Goal: Communication & Community: Answer question/provide support

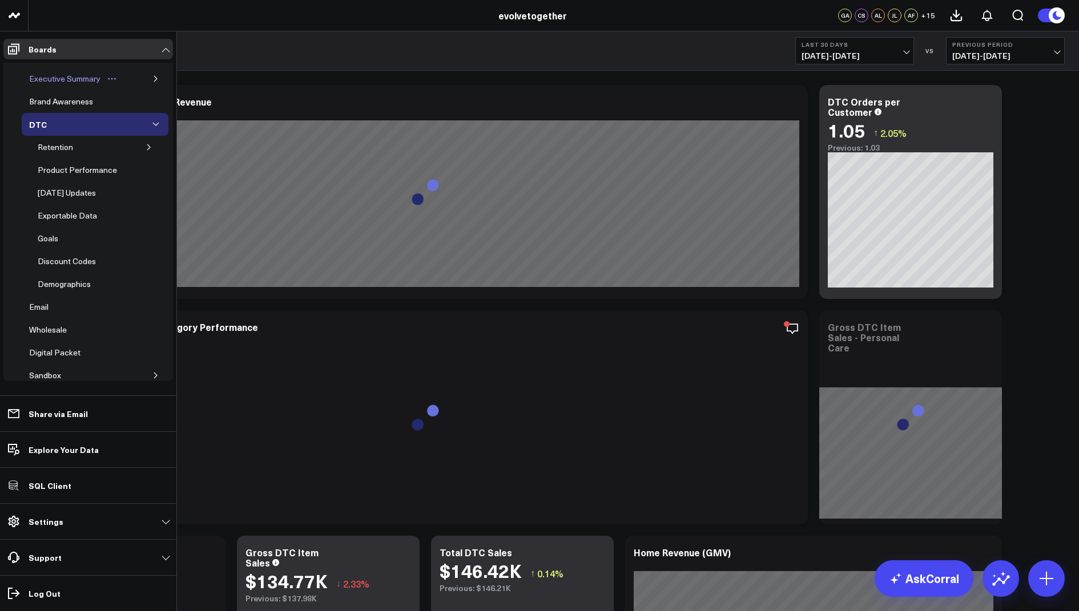
click at [55, 79] on div "Executive Summary" at bounding box center [64, 79] width 77 height 14
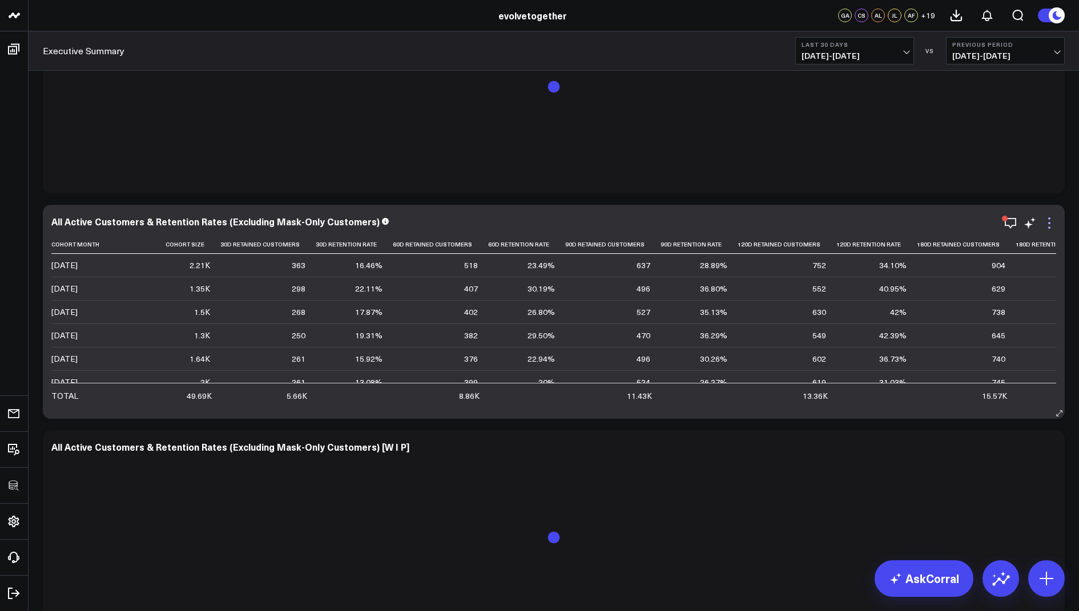
scroll to position [1749, 0]
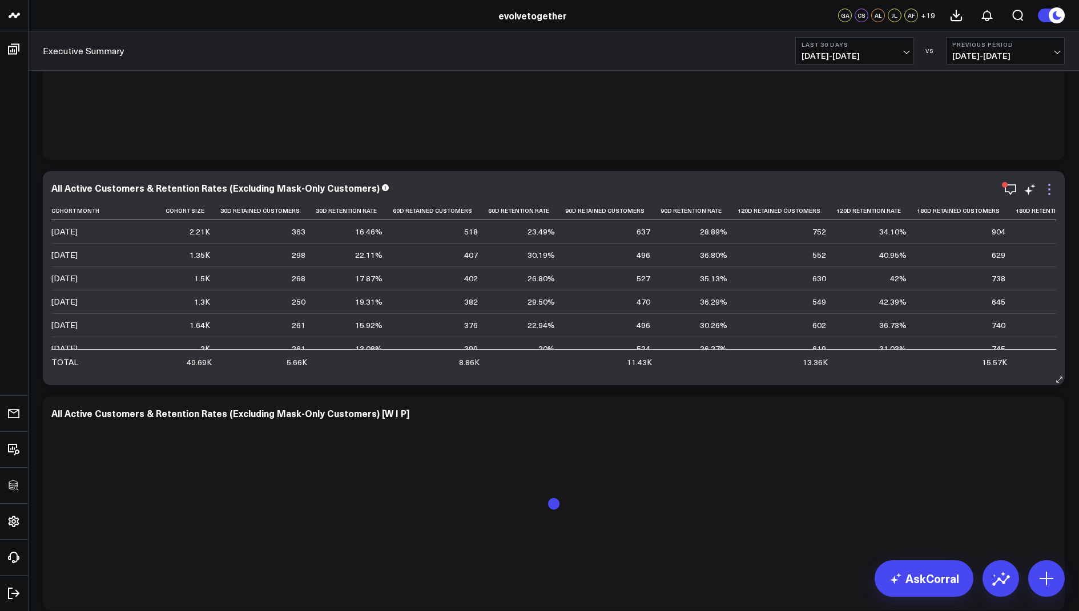
click at [1046, 187] on icon at bounding box center [1049, 190] width 14 height 14
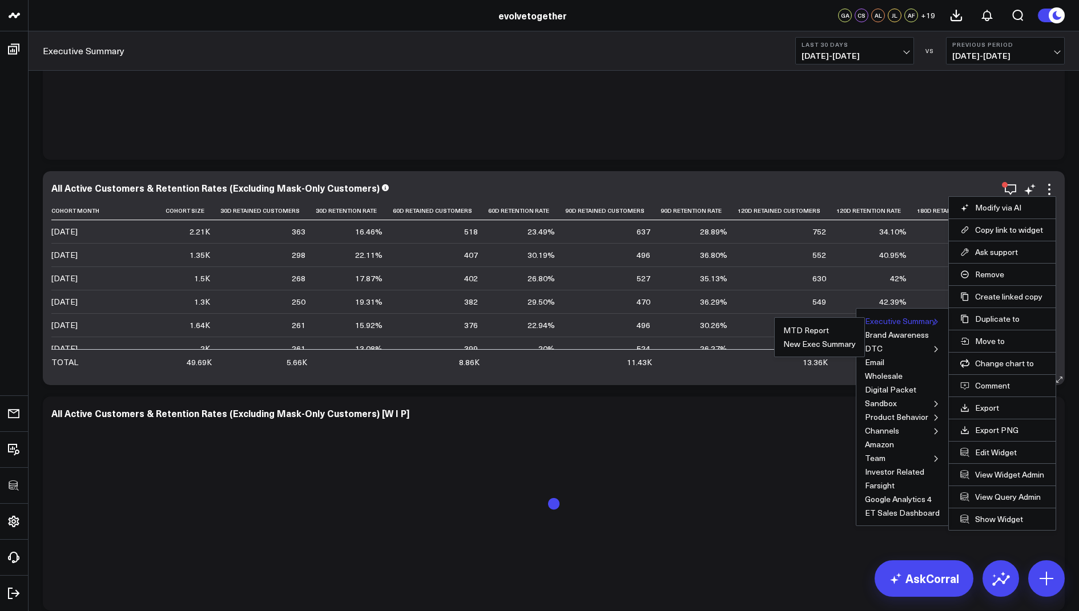
click at [917, 320] on button "Executive Summary" at bounding box center [900, 321] width 71 height 8
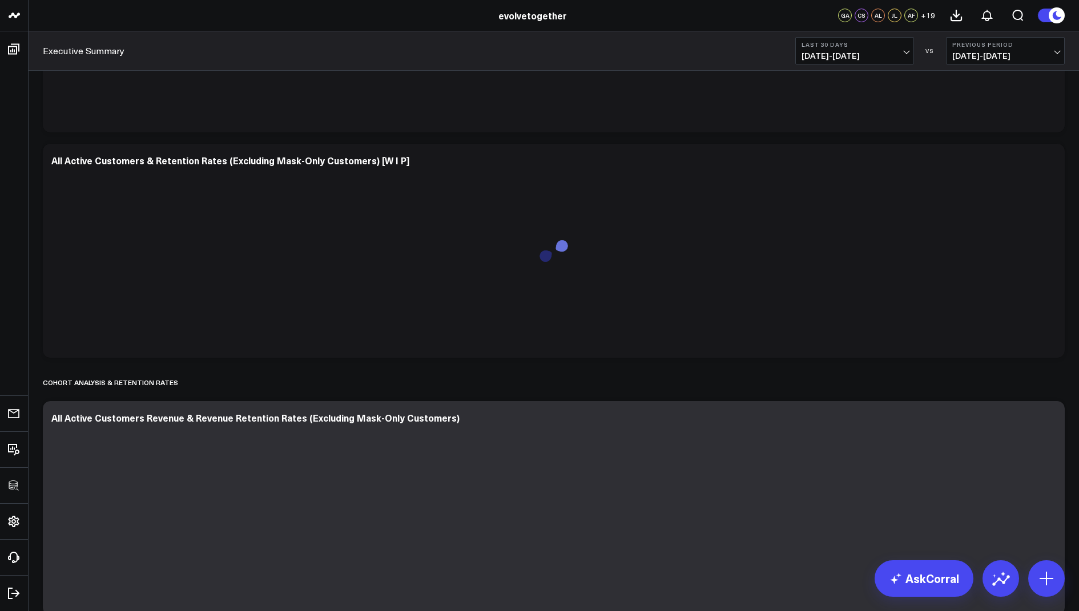
scroll to position [2210, 0]
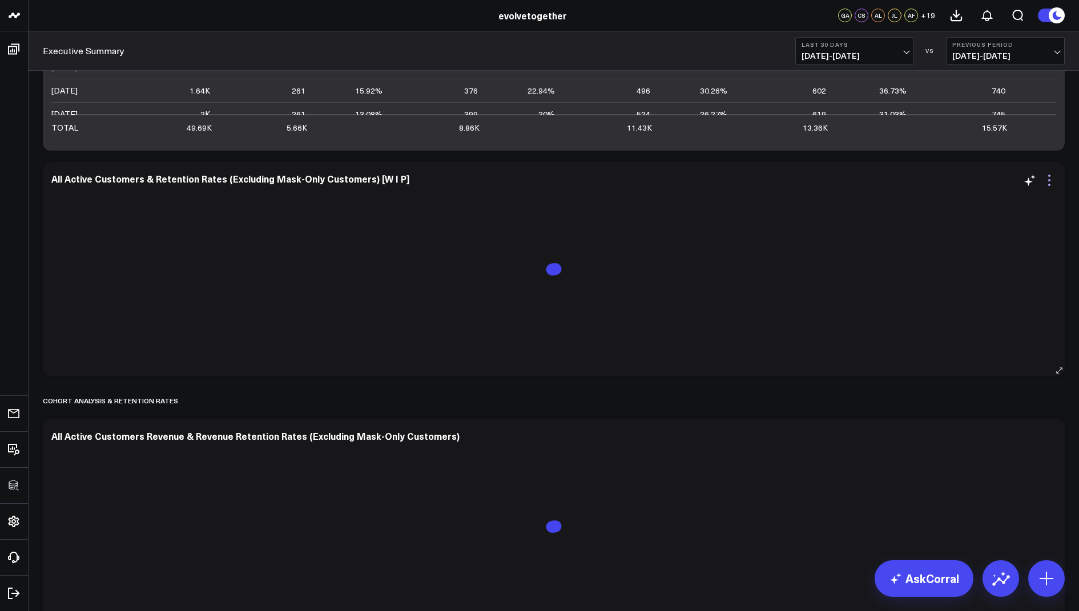
click at [1047, 176] on icon at bounding box center [1049, 181] width 14 height 14
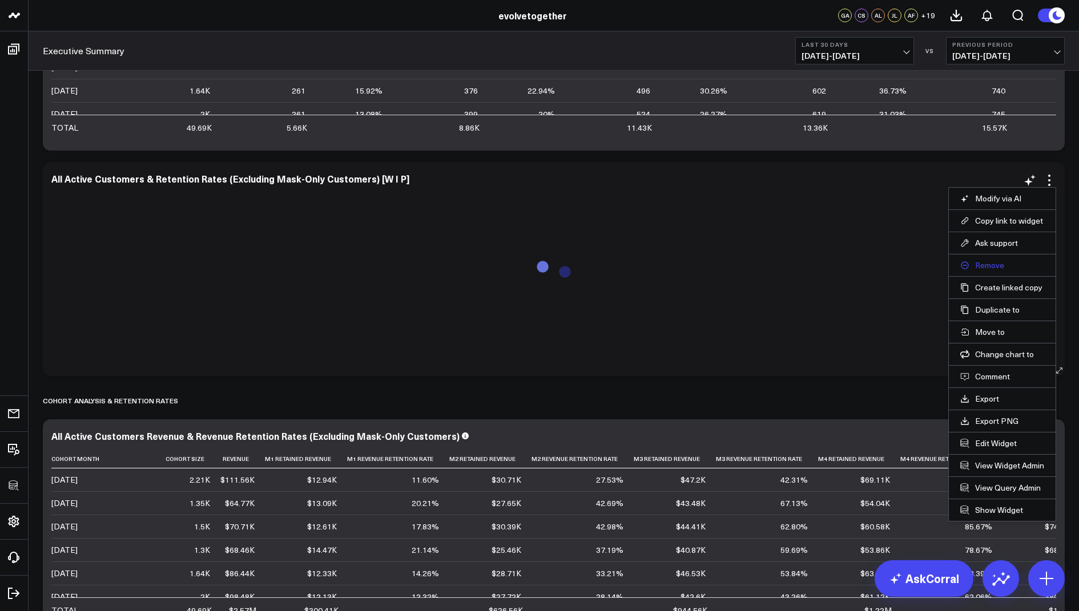
click at [987, 260] on button "Remove" at bounding box center [1002, 265] width 84 height 10
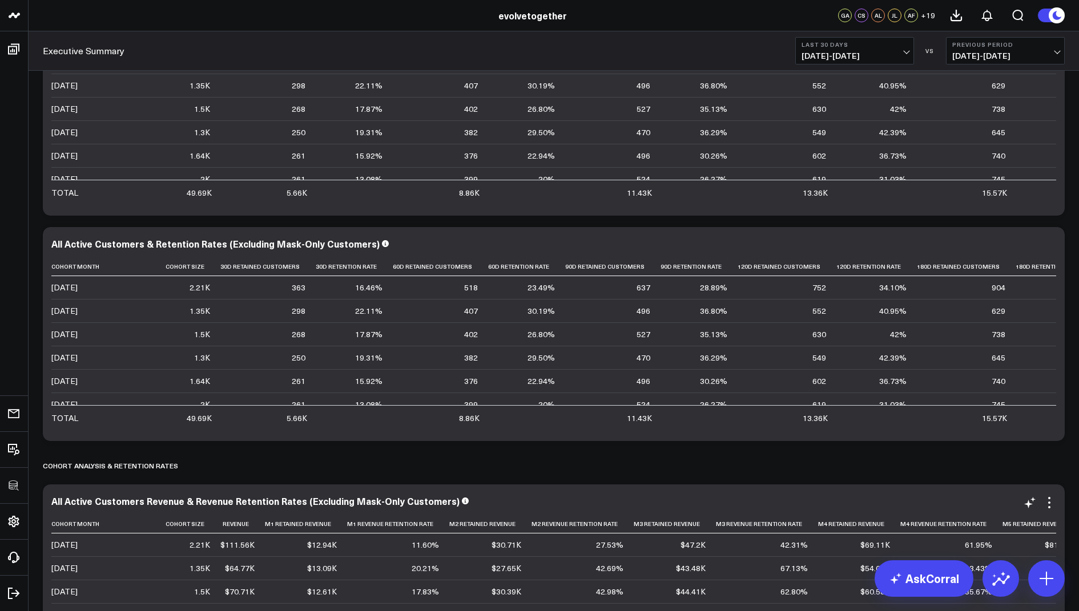
scroll to position [1891, 0]
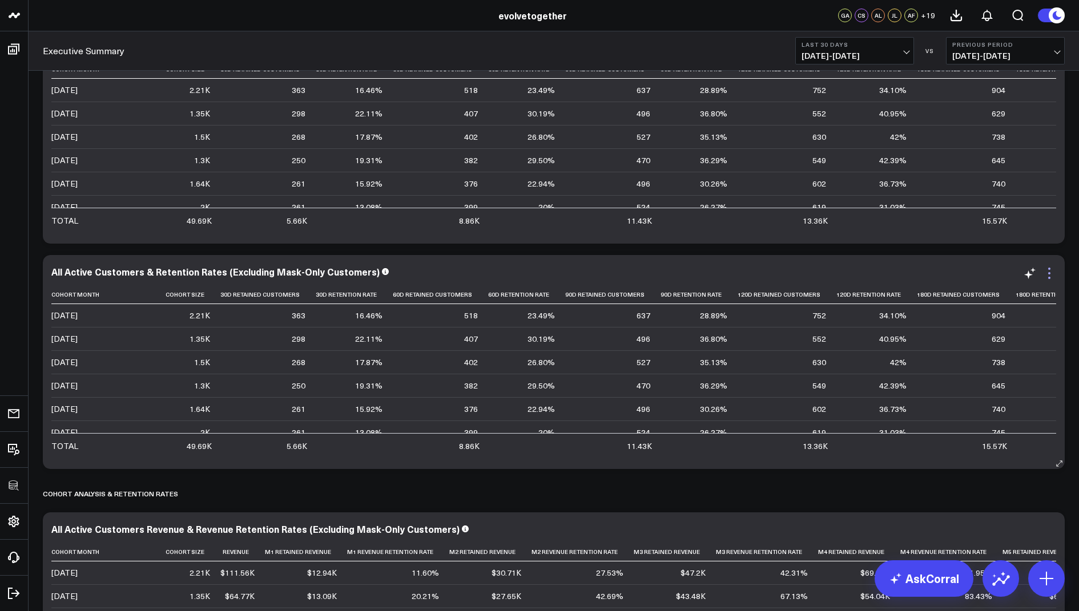
click at [1051, 276] on icon at bounding box center [1049, 274] width 14 height 14
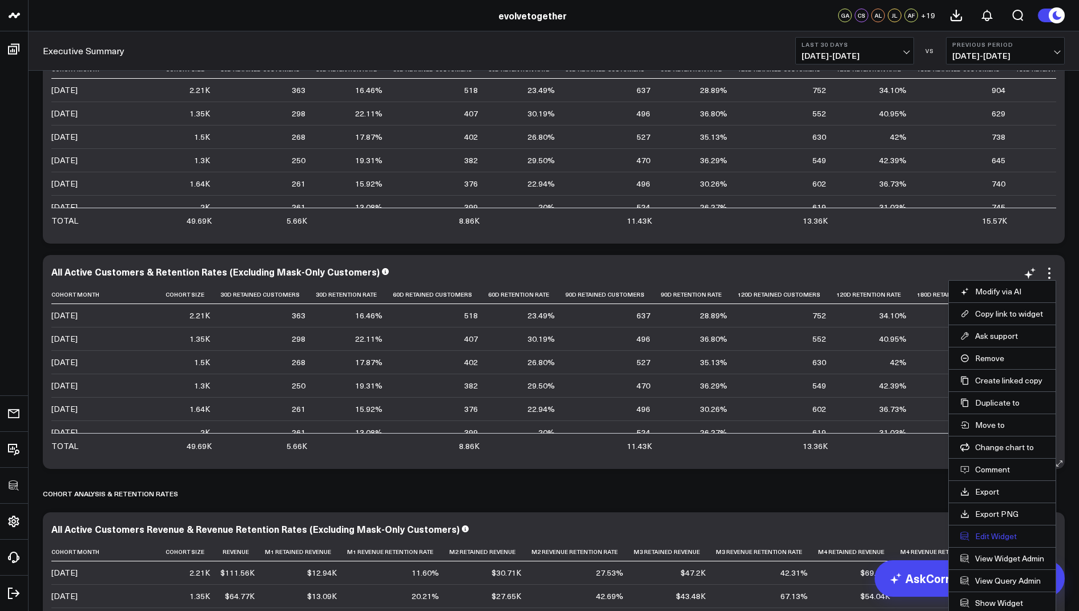
click at [983, 531] on button "Edit Widget" at bounding box center [1002, 536] width 84 height 10
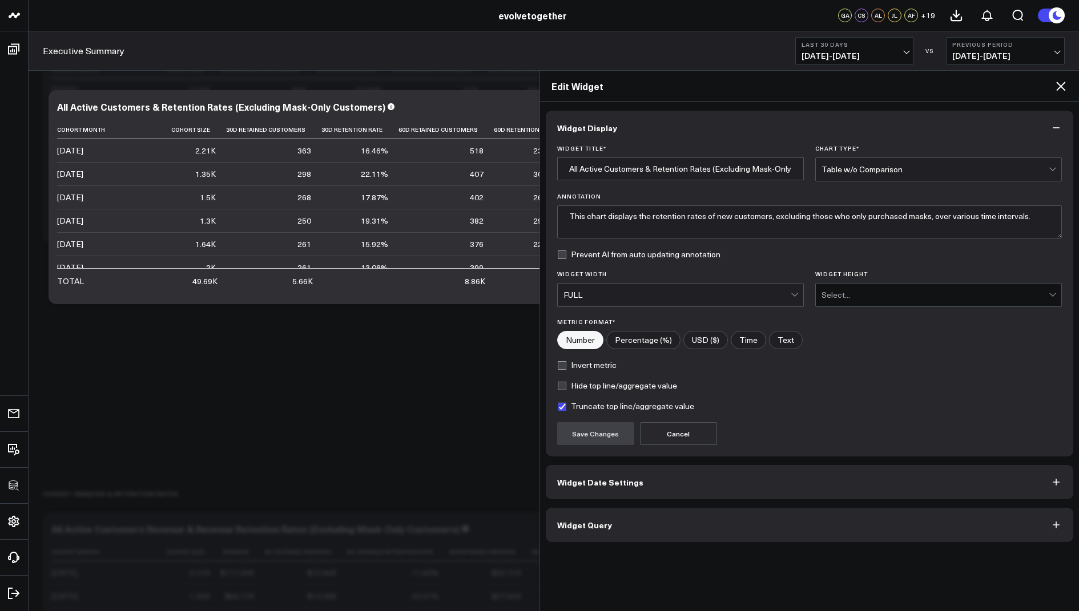
click at [636, 528] on button "Widget Query" at bounding box center [810, 525] width 528 height 34
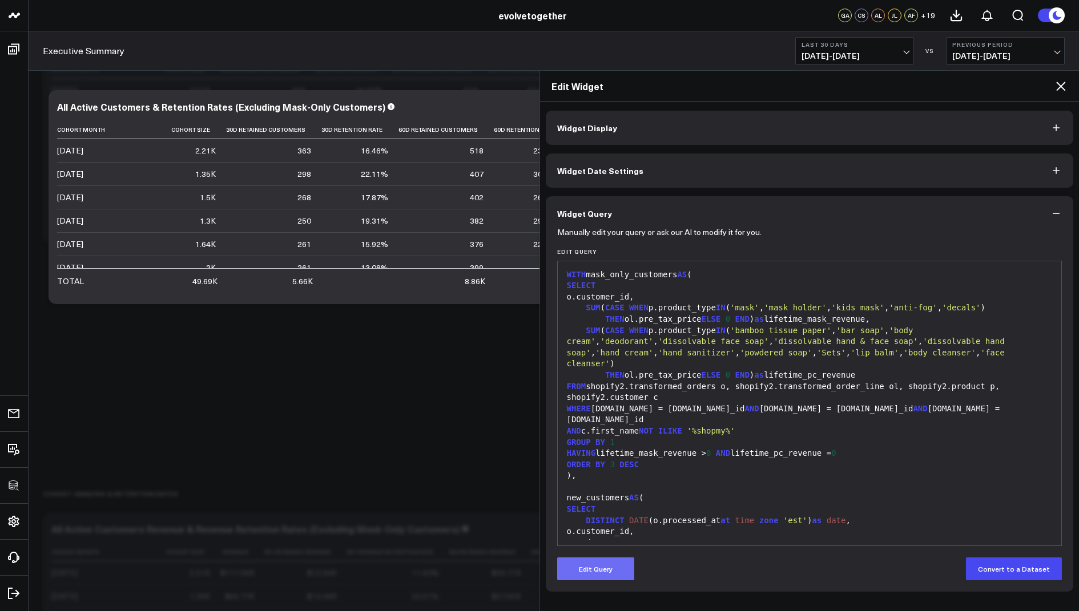
click at [598, 573] on button "Edit Query" at bounding box center [595, 569] width 77 height 23
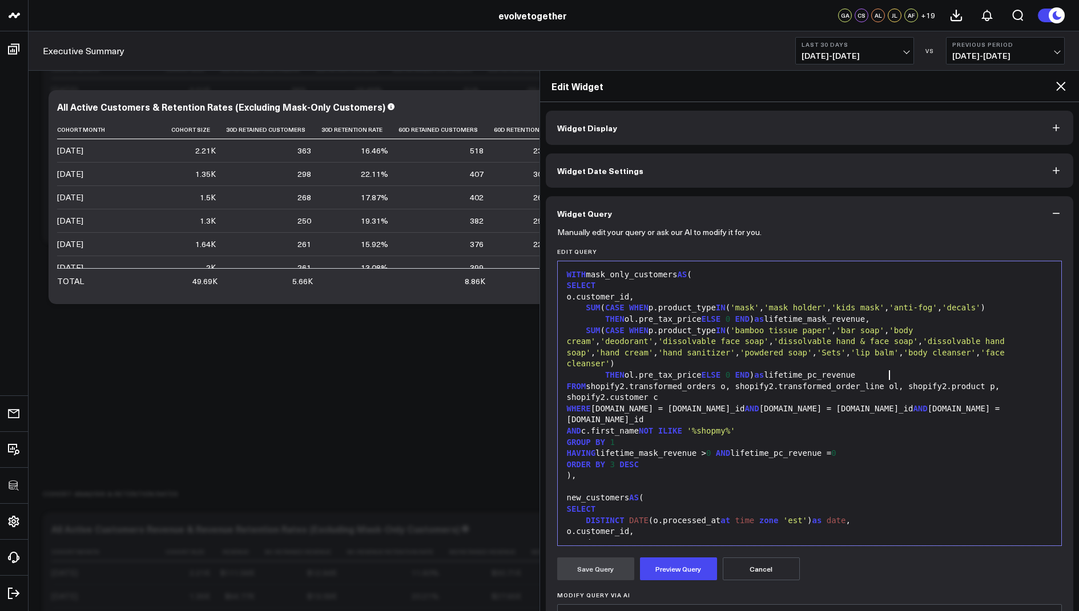
click at [888, 381] on div "FROM shopify2.transformed_orders o, shopify2.transformed_order_line ol, shopify…" at bounding box center [809, 392] width 493 height 22
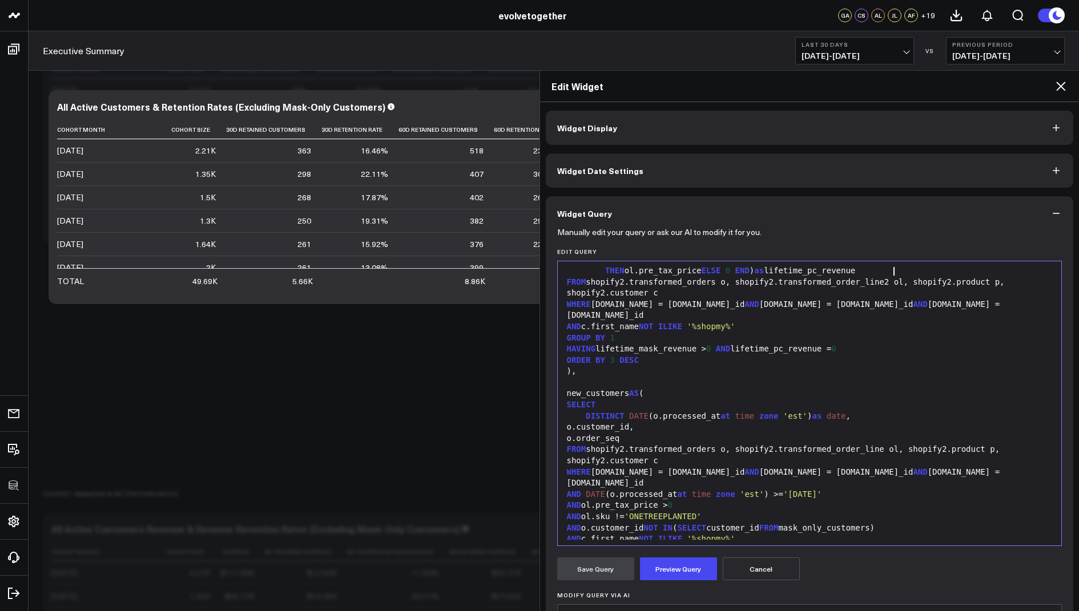
scroll to position [108, 0]
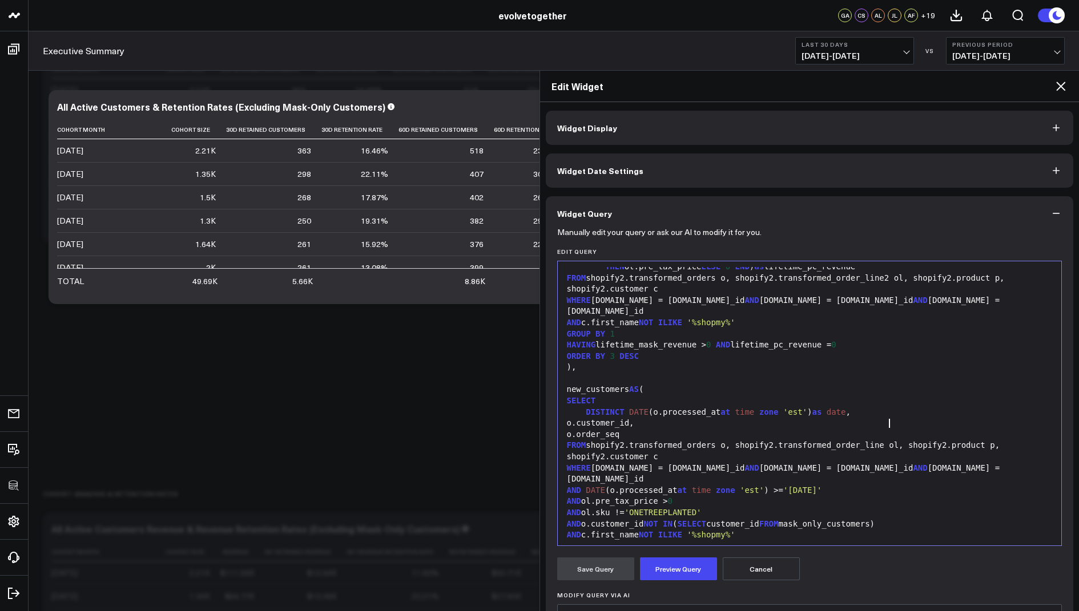
click at [887, 440] on div "FROM shopify2.transformed_orders o, shopify2.transformed_order_line ol, shopify…" at bounding box center [809, 451] width 493 height 22
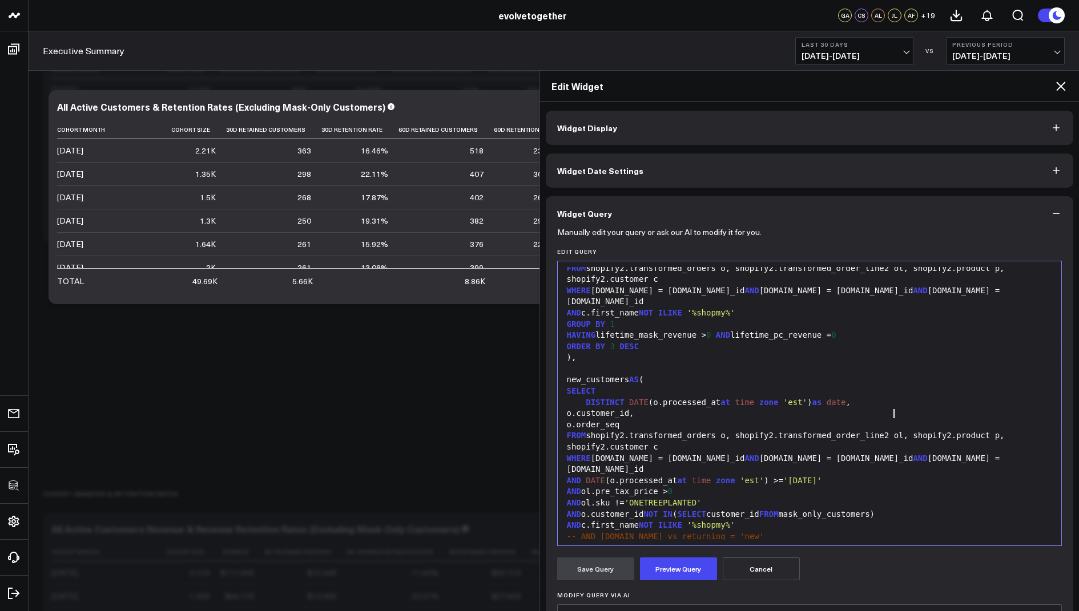
scroll to position [303, 0]
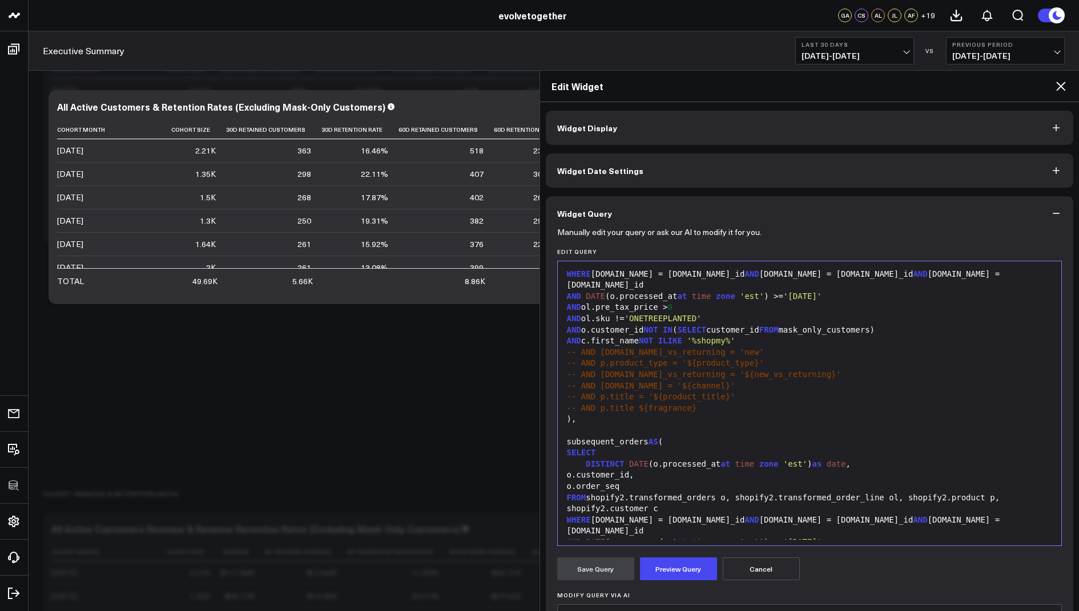
click at [889, 493] on div "FROM shopify2.transformed_orders o, shopify2.transformed_order_line ol, shopify…" at bounding box center [809, 504] width 493 height 22
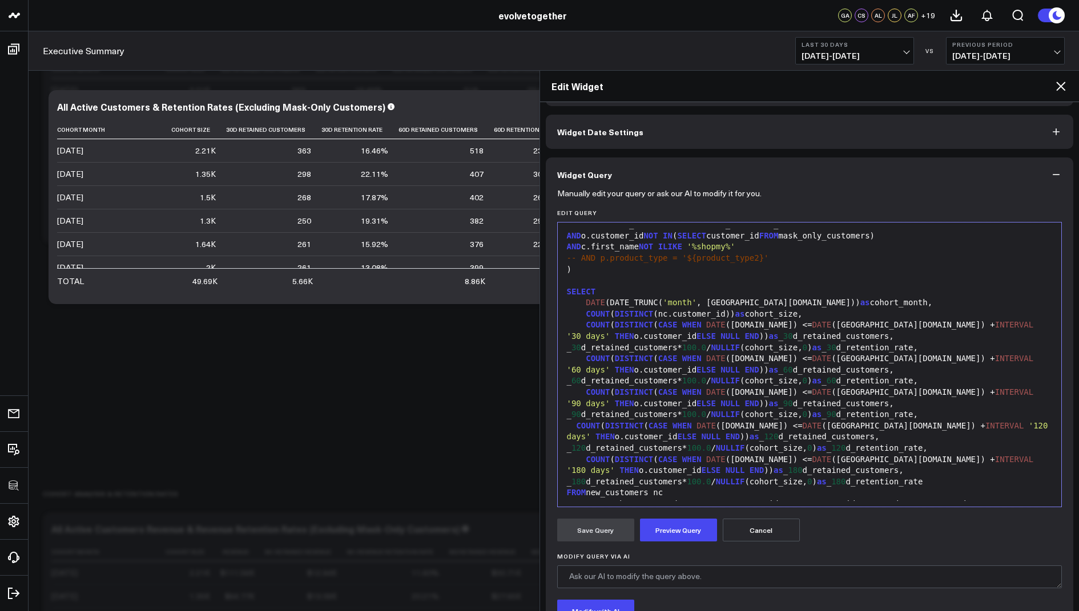
scroll to position [56, 0]
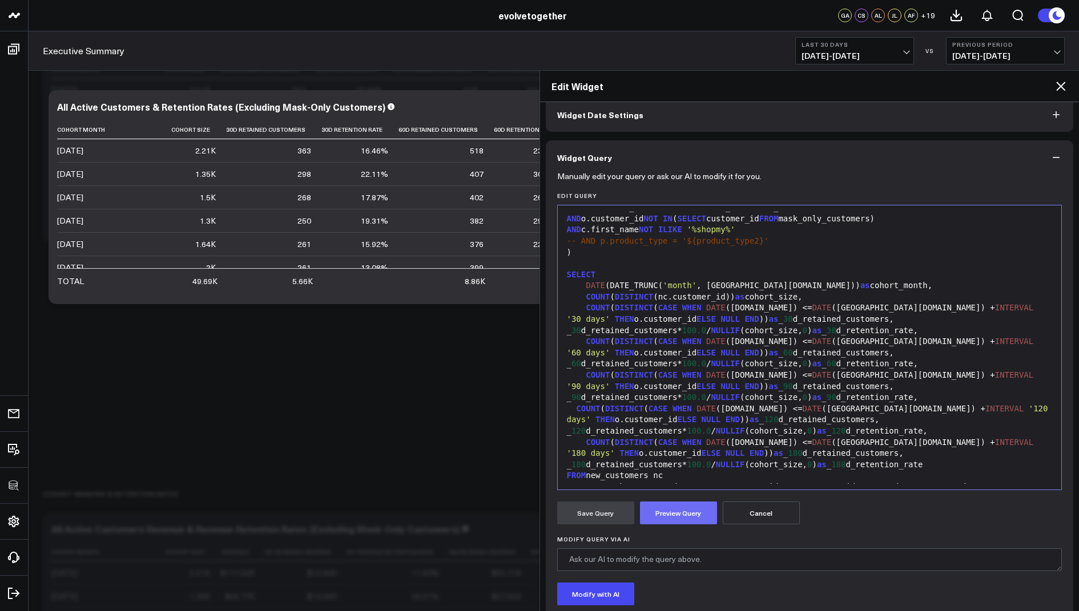
click at [678, 515] on button "Preview Query" at bounding box center [678, 513] width 77 height 23
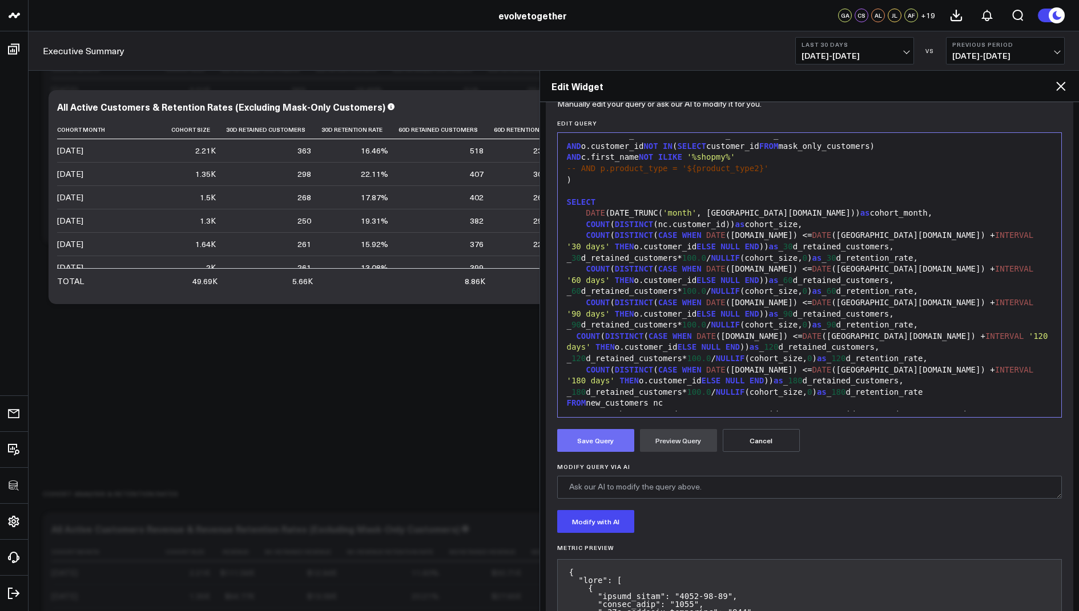
click at [585, 429] on button "Save Query" at bounding box center [595, 440] width 77 height 23
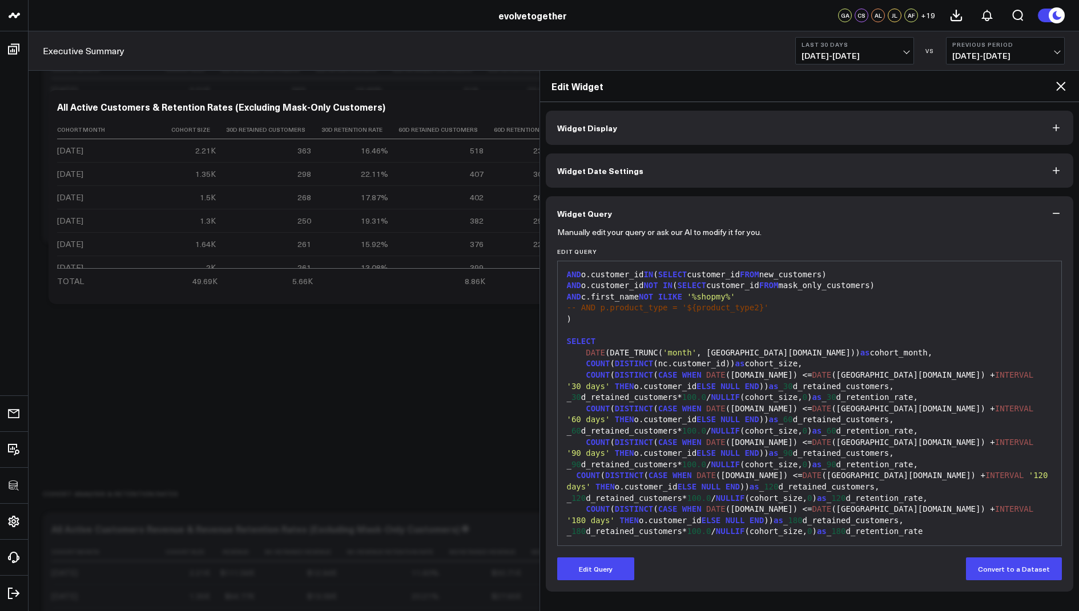
scroll to position [0, 0]
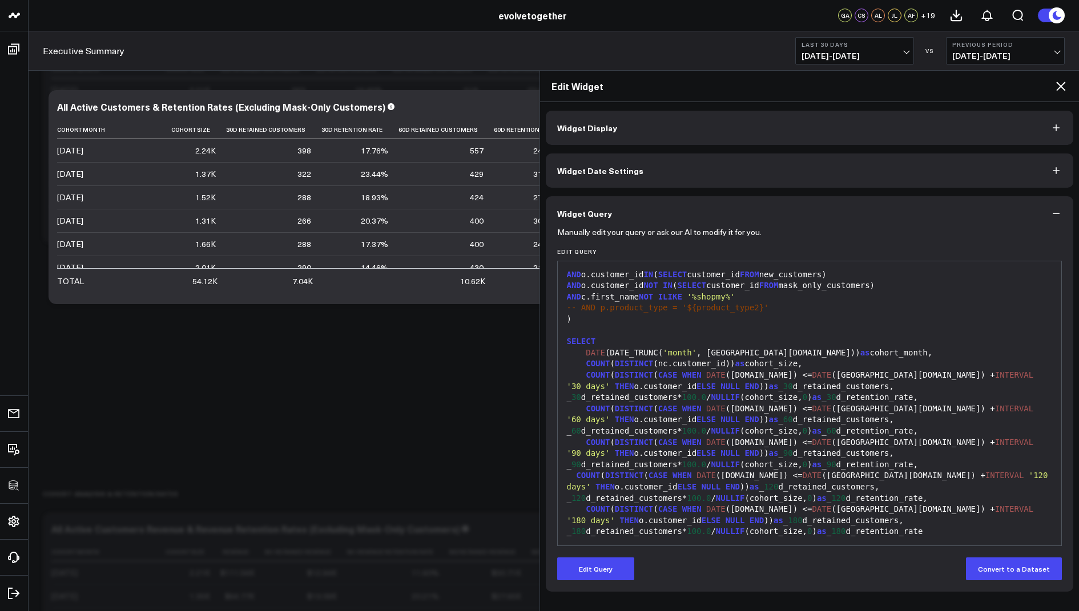
click at [1057, 86] on icon at bounding box center [1061, 86] width 14 height 14
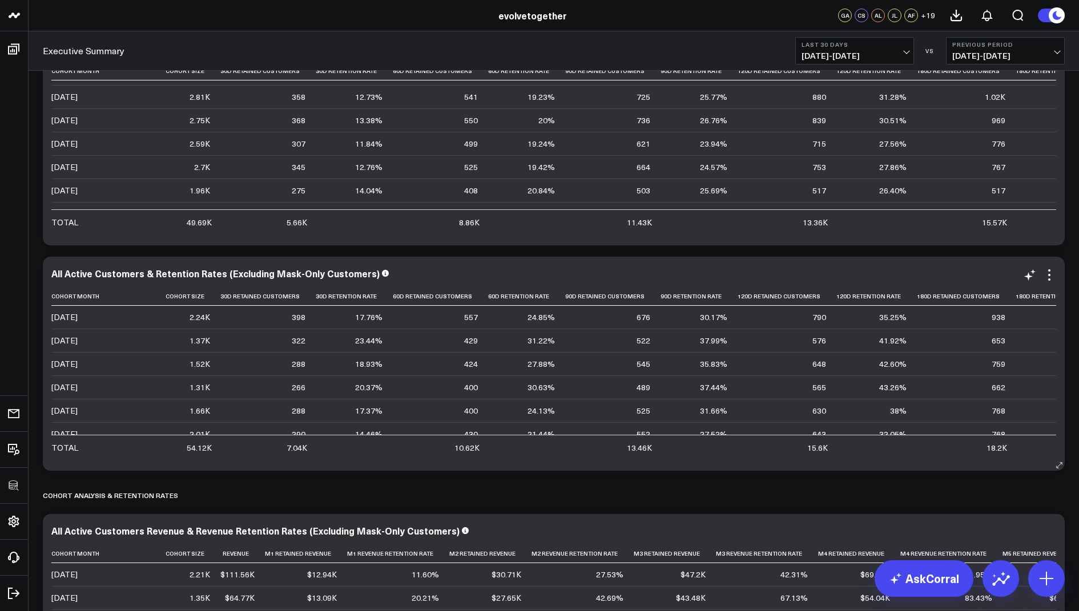
scroll to position [0, 21]
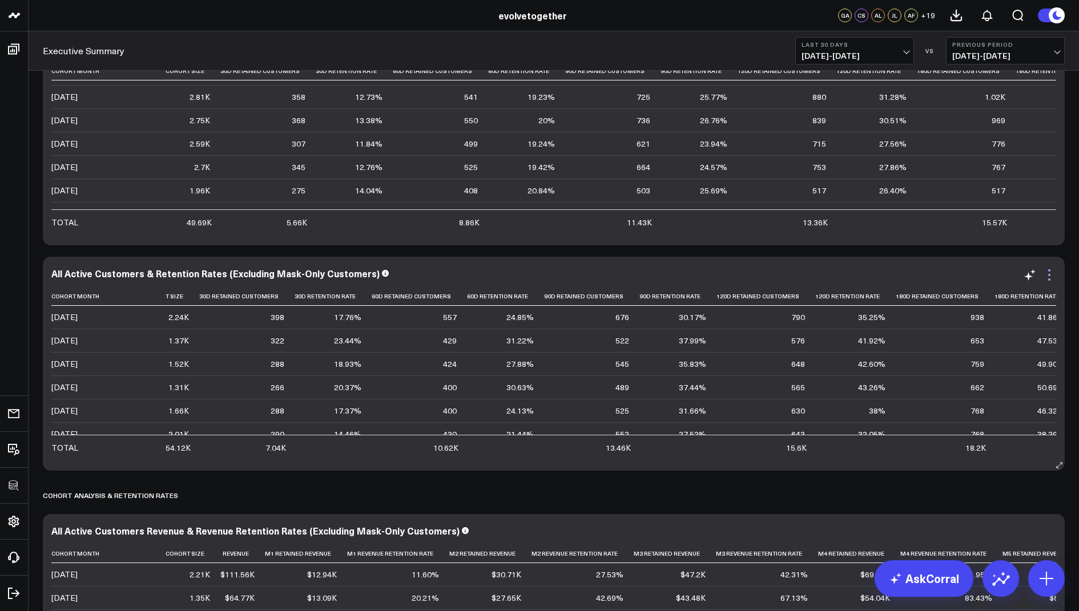
click at [1052, 270] on icon at bounding box center [1049, 275] width 14 height 14
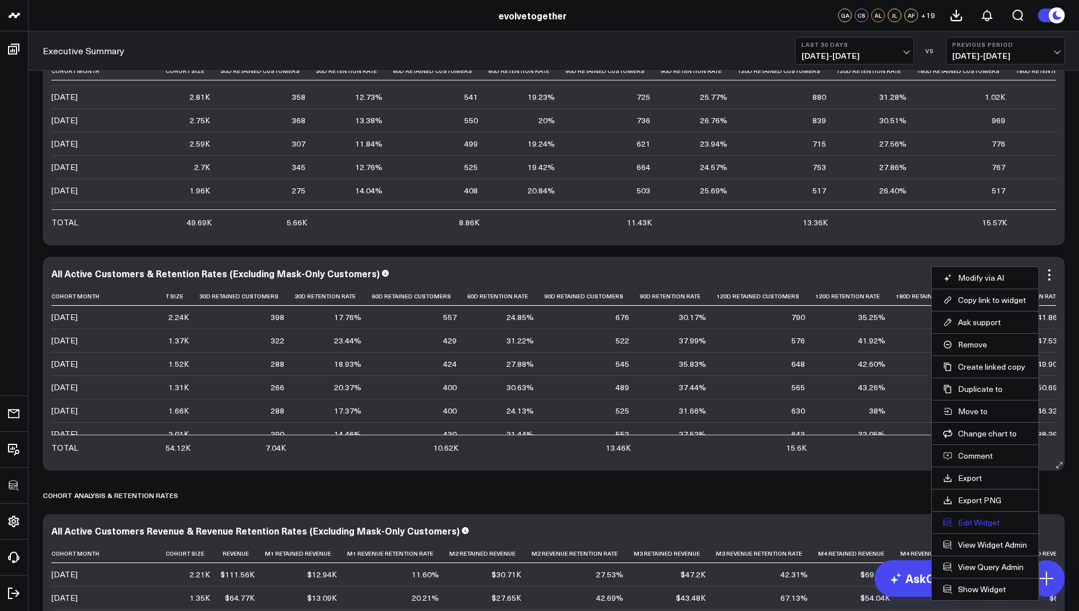
click at [969, 520] on button "Edit Widget" at bounding box center [985, 523] width 84 height 10
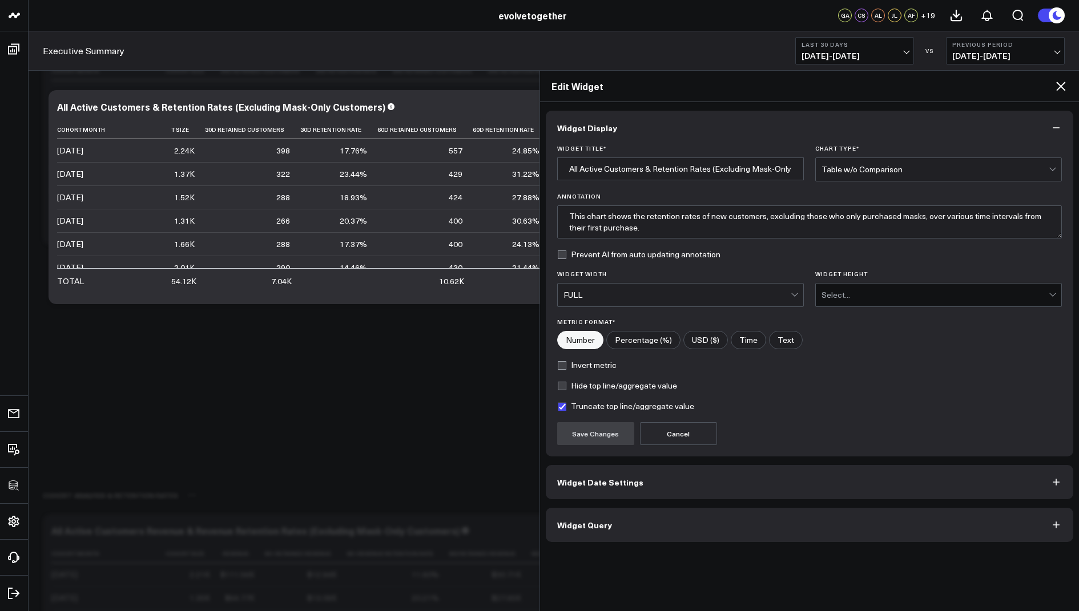
click at [574, 531] on button "Widget Query" at bounding box center [810, 525] width 528 height 34
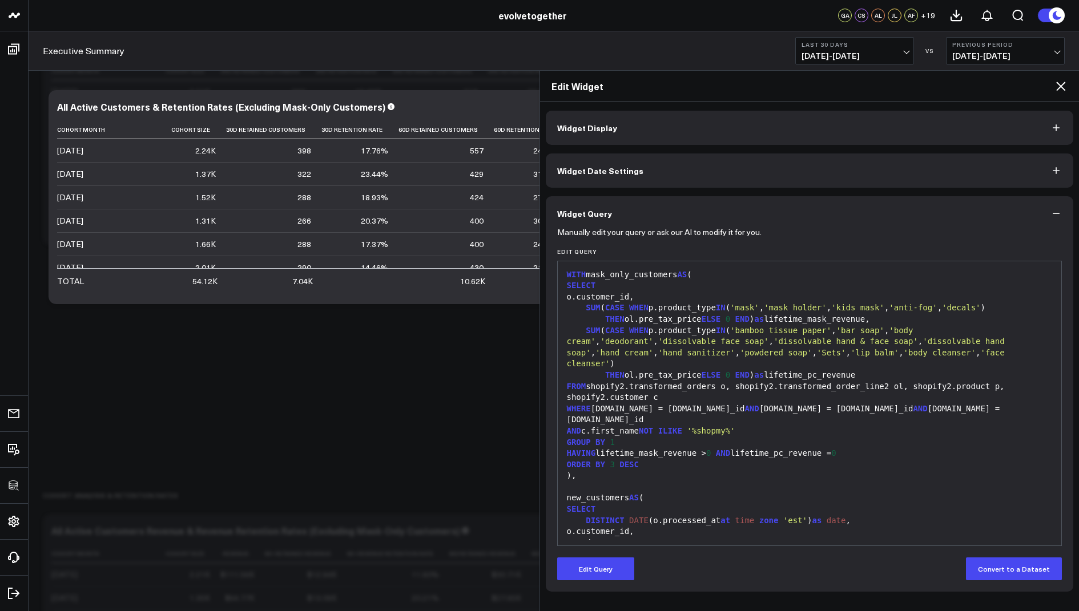
click at [1065, 86] on icon at bounding box center [1061, 86] width 14 height 14
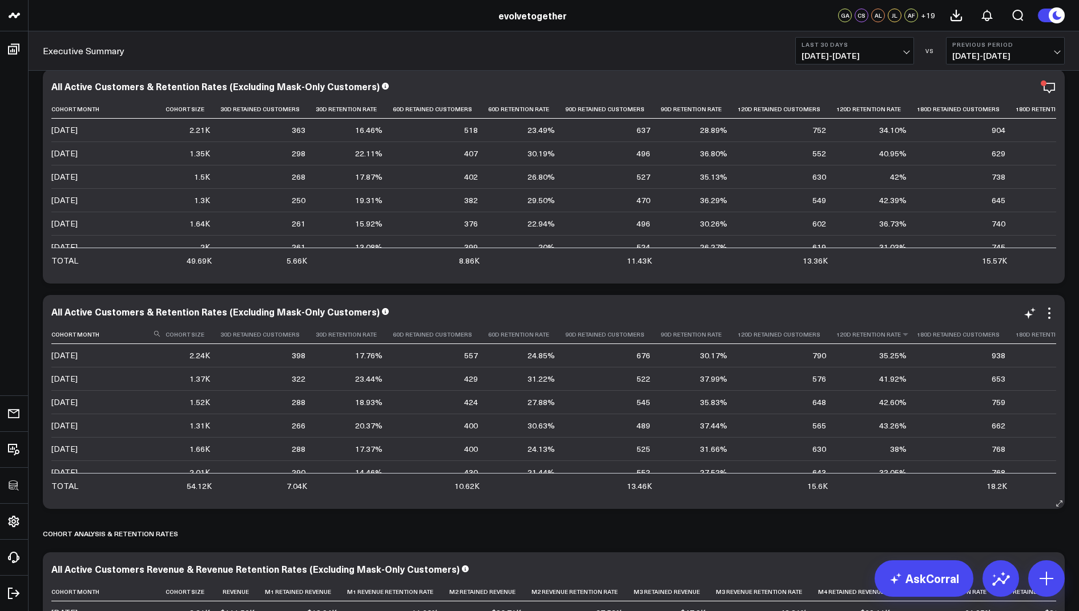
scroll to position [1791, 0]
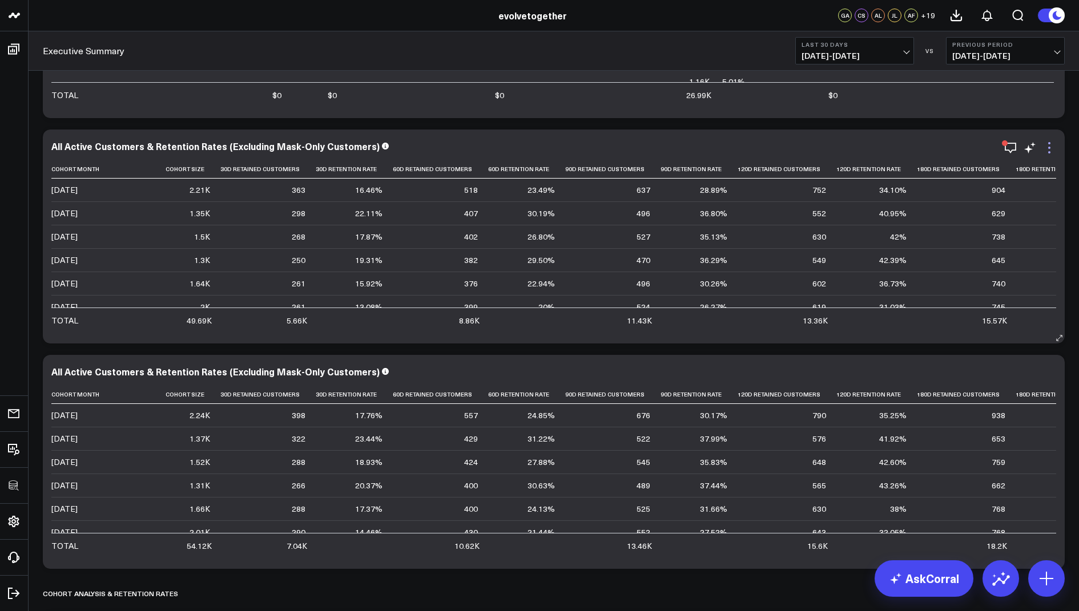
click at [1051, 150] on icon at bounding box center [1049, 148] width 14 height 14
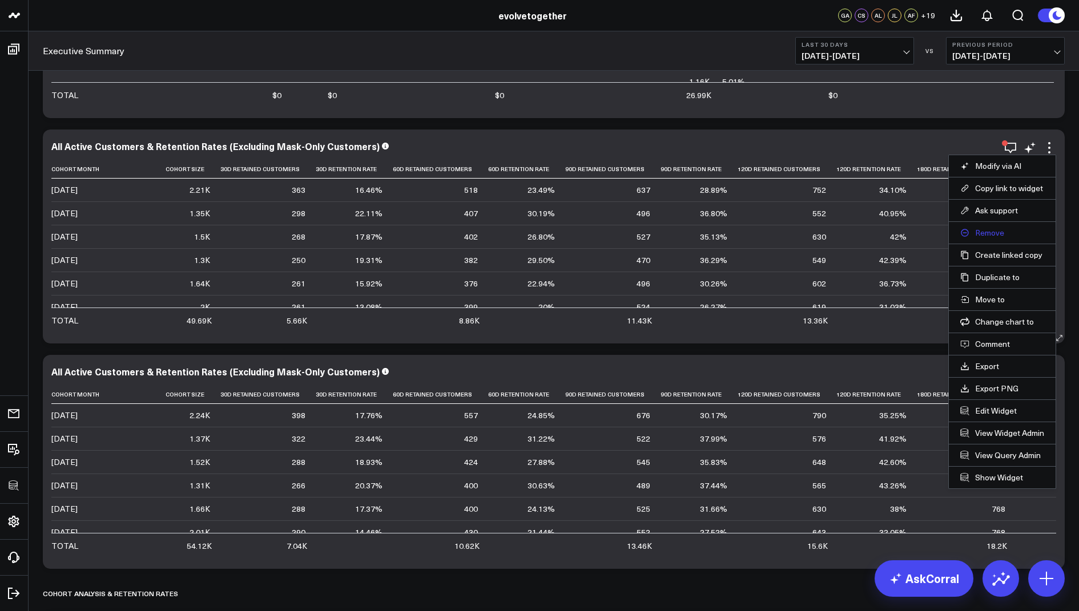
click at [988, 229] on button "Remove" at bounding box center [1002, 233] width 84 height 10
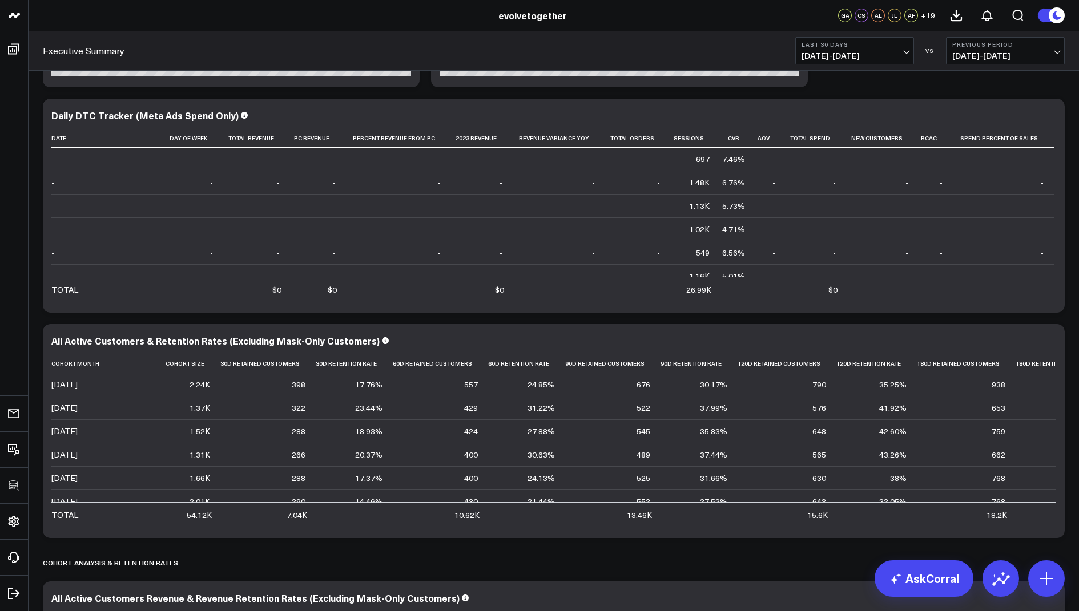
scroll to position [1688, 0]
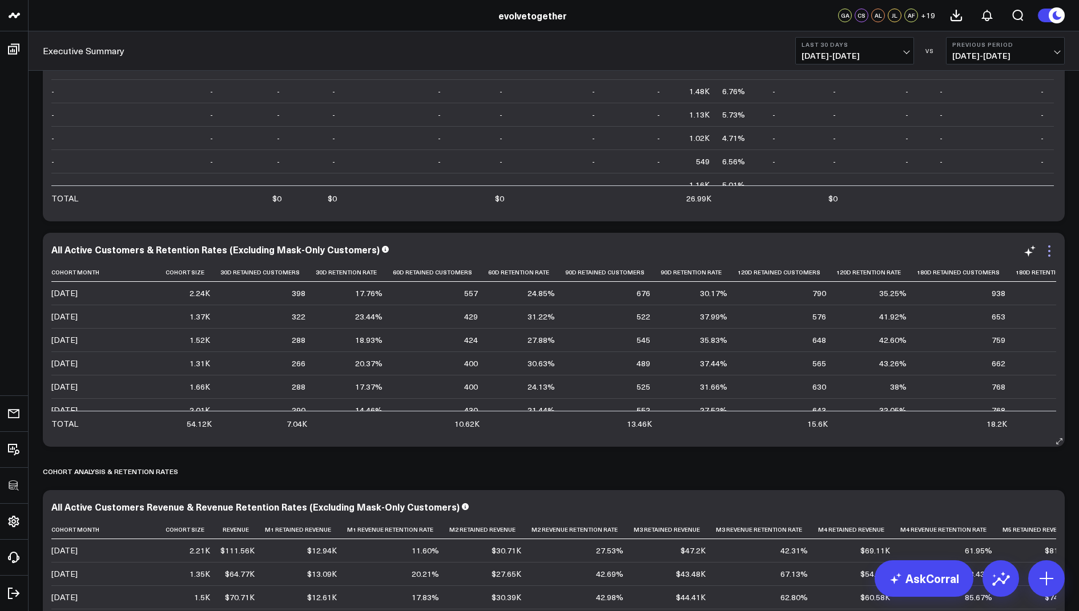
click at [1051, 251] on icon at bounding box center [1049, 251] width 14 height 14
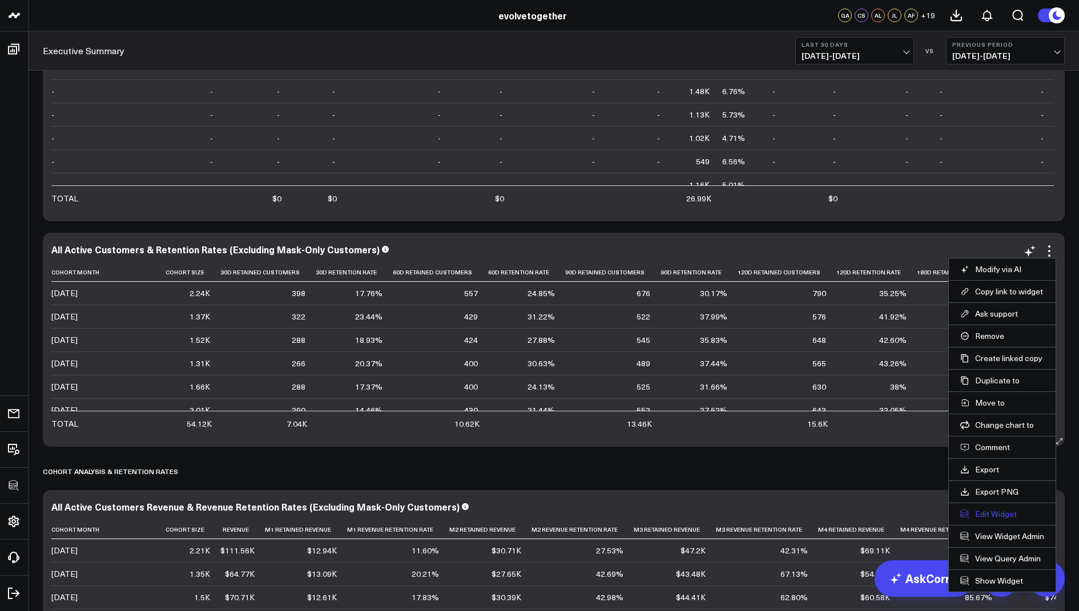
click at [988, 513] on button "Edit Widget" at bounding box center [1002, 514] width 84 height 10
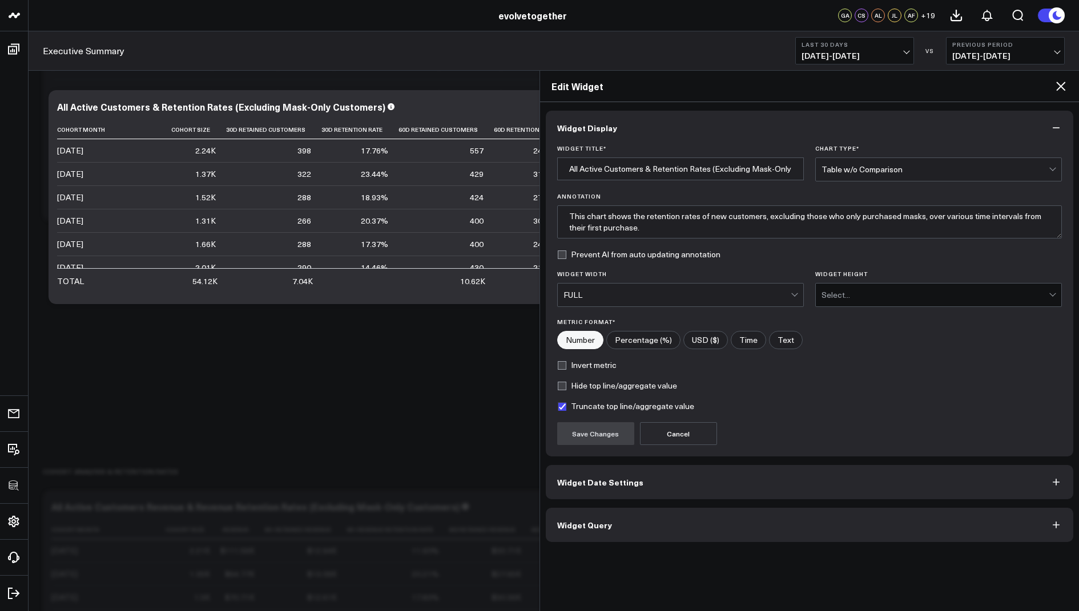
click at [582, 522] on span "Widget Query" at bounding box center [584, 525] width 55 height 9
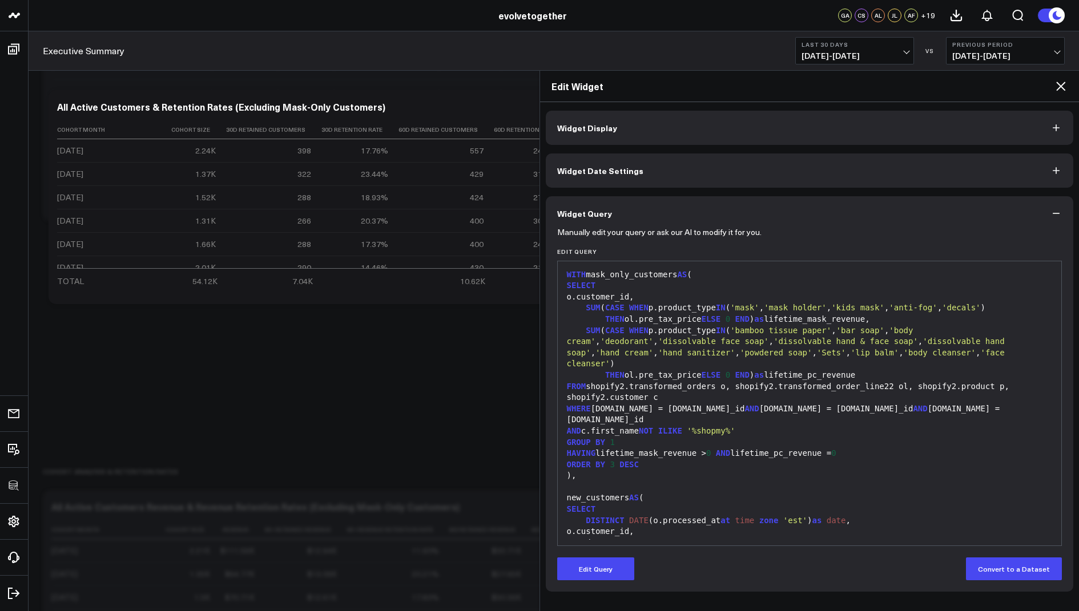
click at [1061, 85] on icon at bounding box center [1060, 86] width 9 height 9
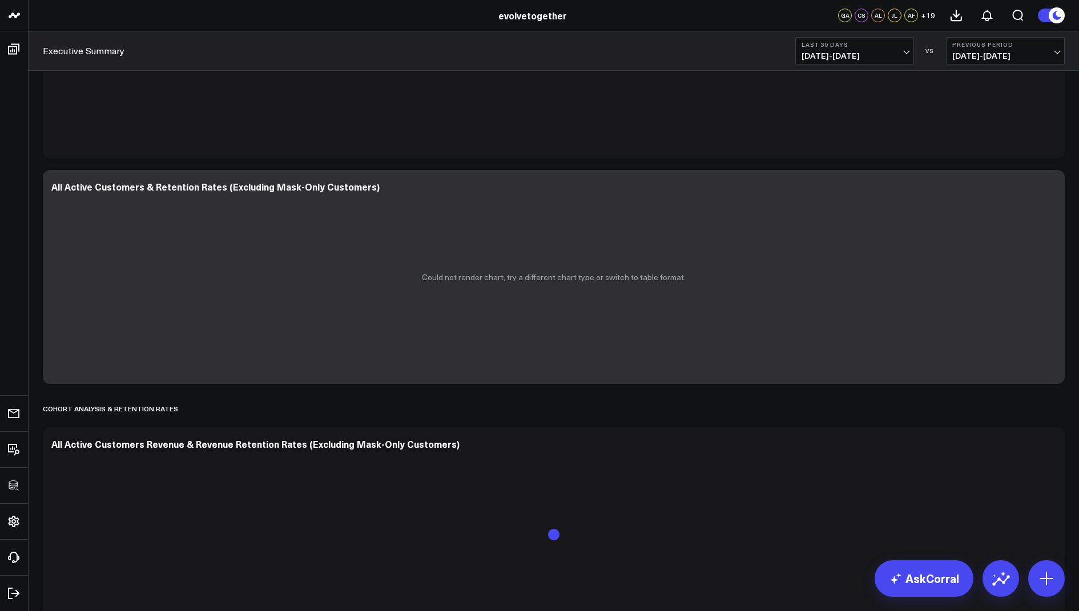
scroll to position [1737, 0]
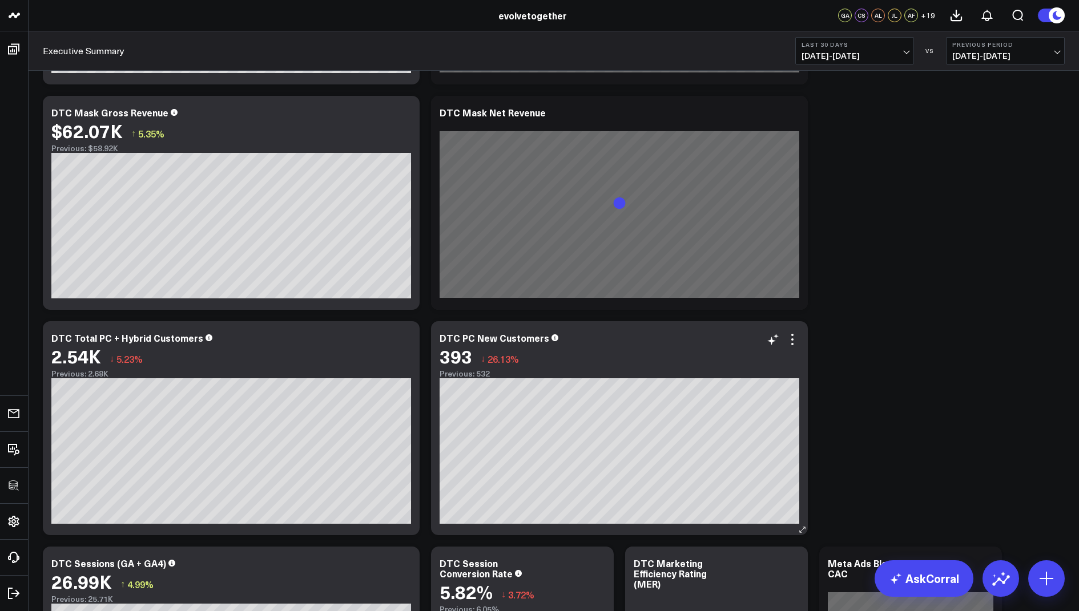
scroll to position [703, 0]
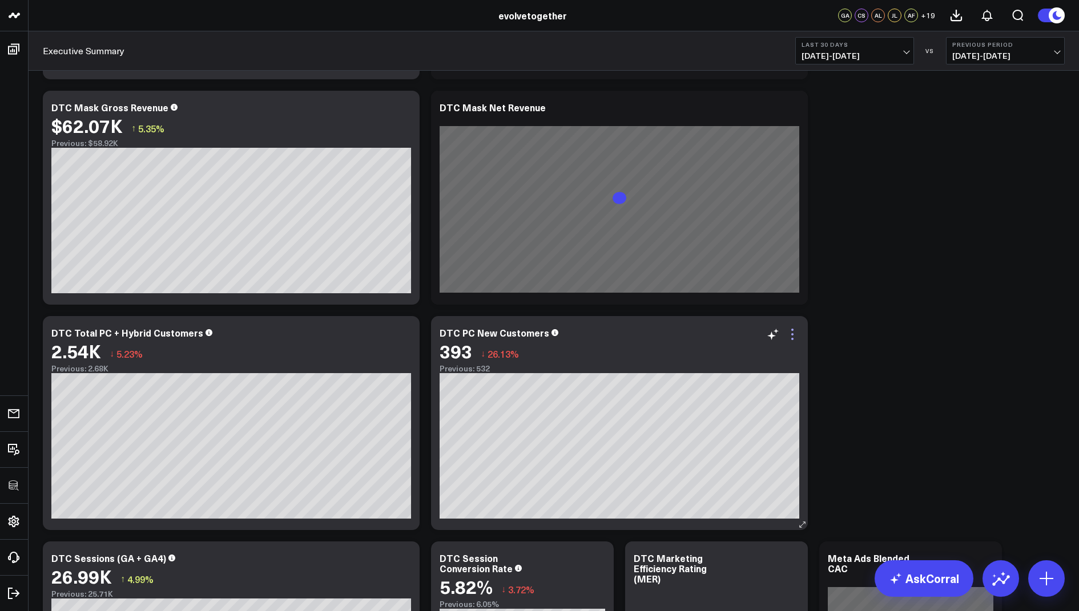
click at [795, 333] on icon at bounding box center [792, 335] width 14 height 14
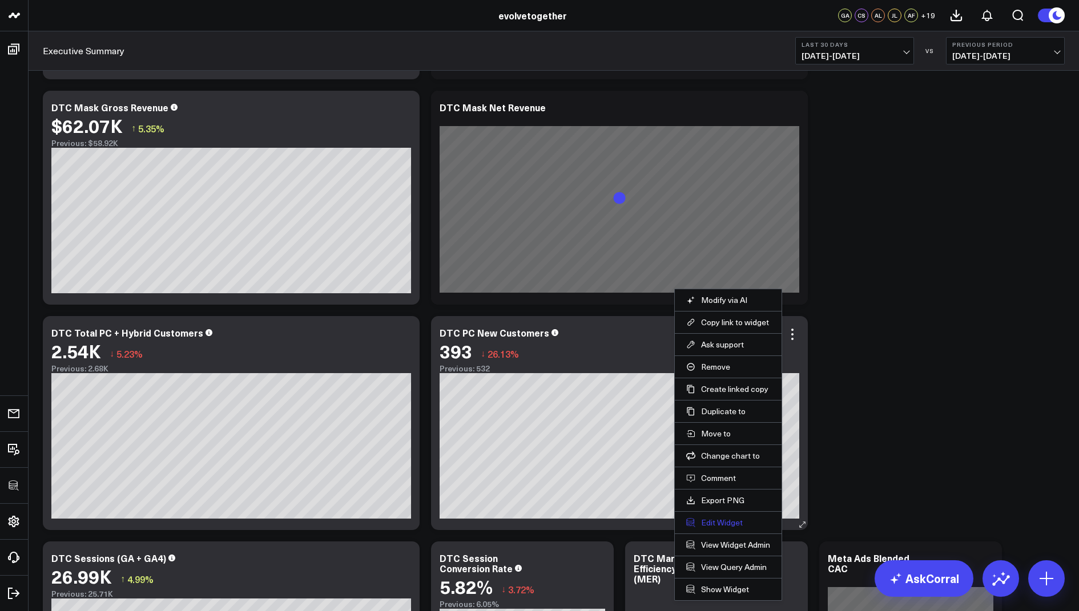
click at [705, 519] on button "Edit Widget" at bounding box center [728, 523] width 84 height 10
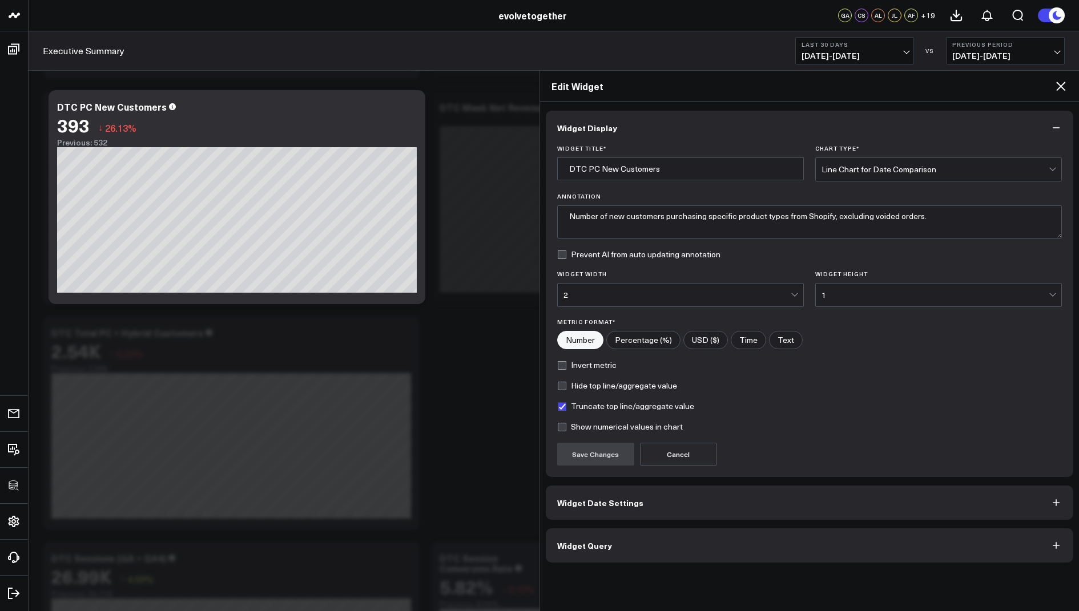
click at [559, 546] on span "Widget Query" at bounding box center [584, 545] width 55 height 9
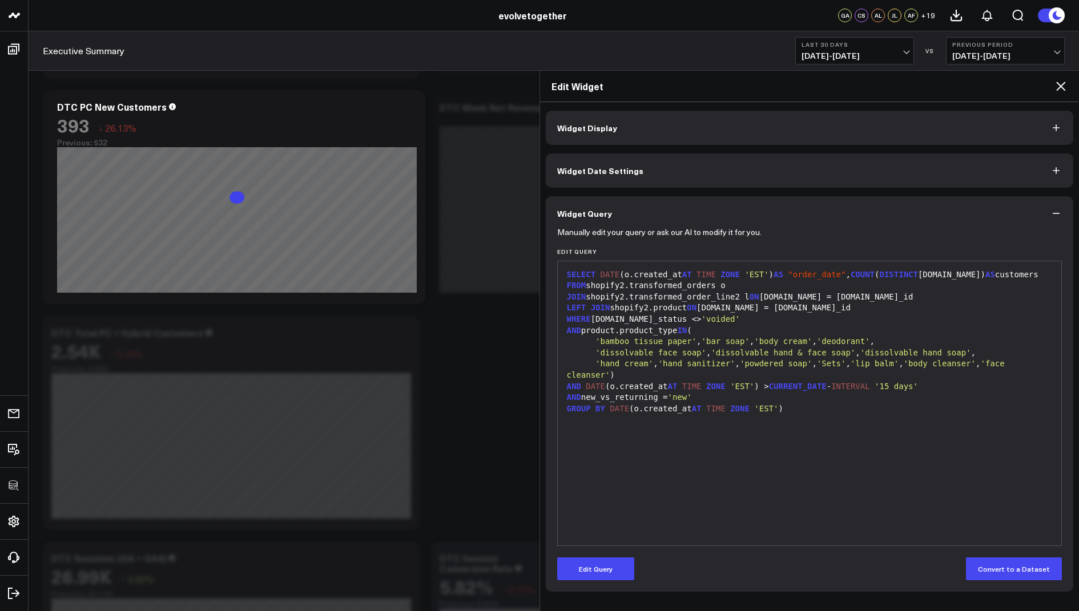
click at [585, 542] on div "99 1 2 3 4 5 6 7 8 9 10 11 12 › ⌄ SELECT DATE (o.created_at AT TIME ZONE 'EST' …" at bounding box center [809, 403] width 505 height 285
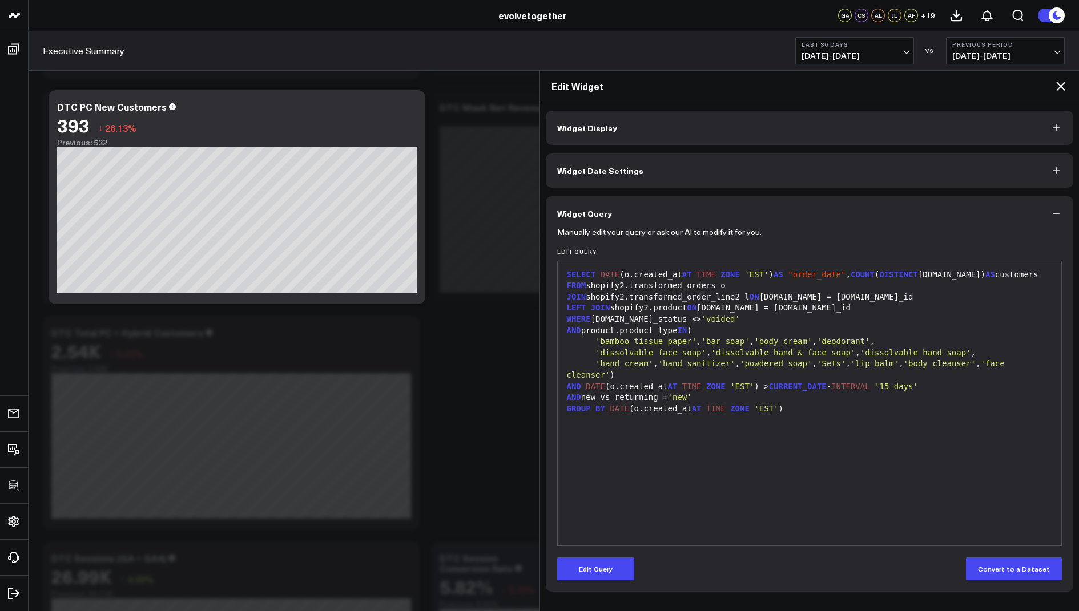
click at [1061, 88] on icon at bounding box center [1061, 86] width 14 height 14
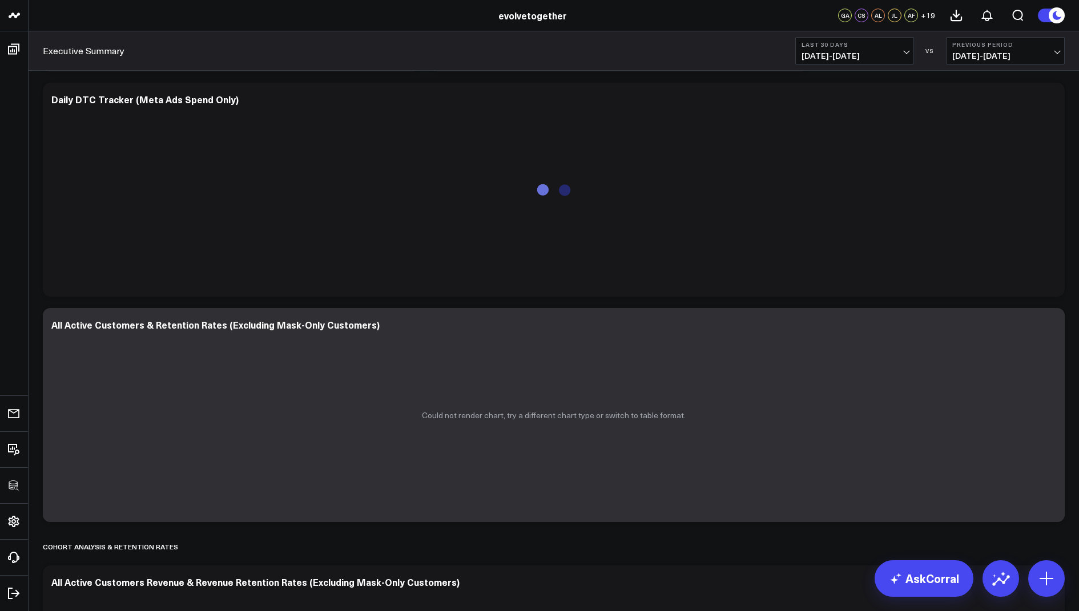
scroll to position [1630, 0]
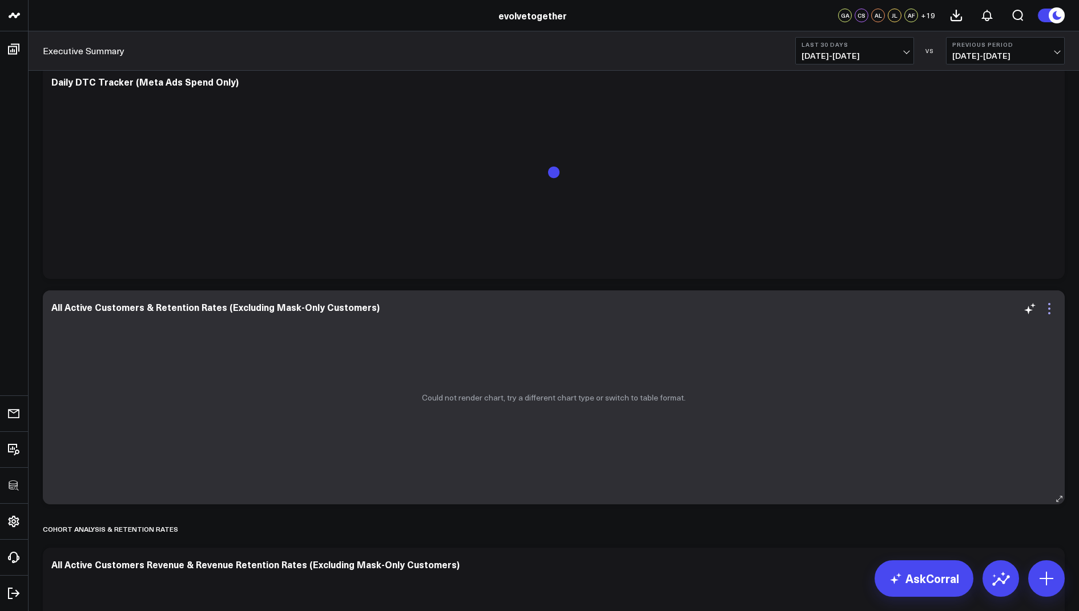
click at [1046, 308] on icon at bounding box center [1049, 309] width 14 height 14
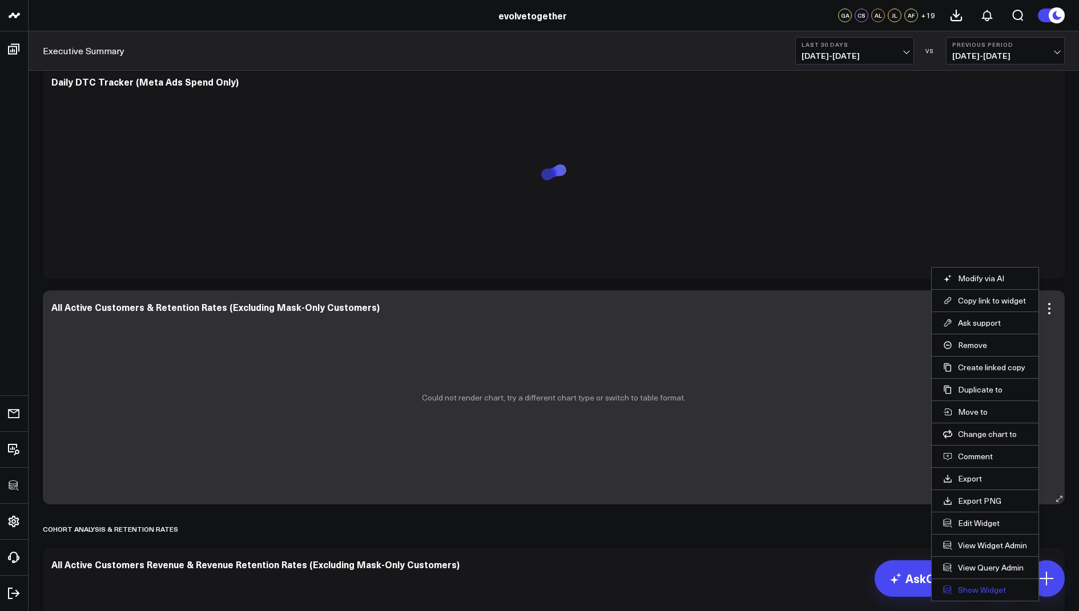
click at [975, 585] on link "Show Widget" at bounding box center [985, 590] width 84 height 10
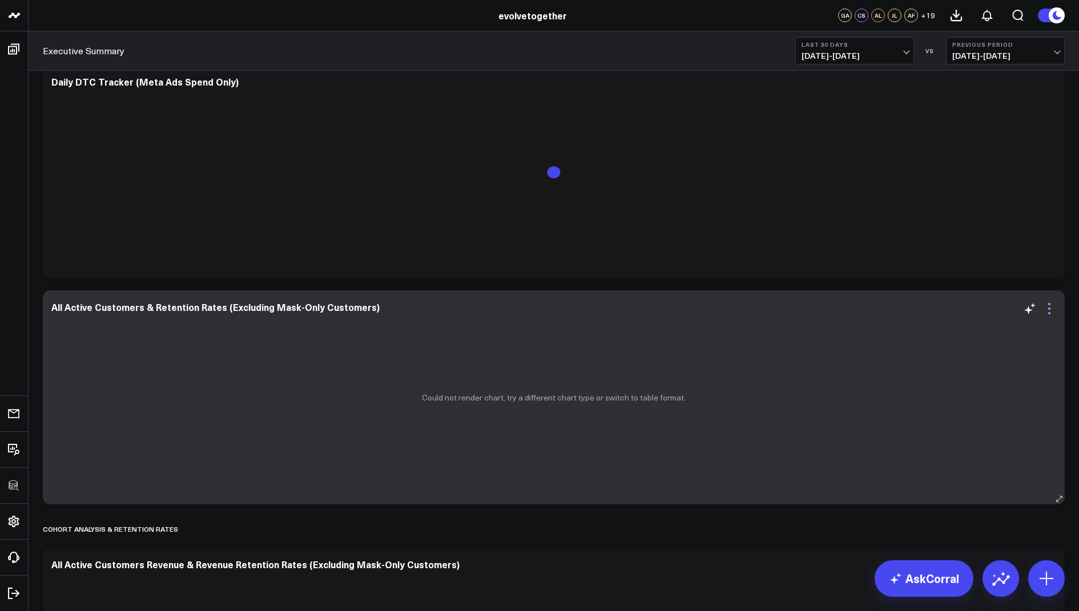
click at [1048, 304] on icon at bounding box center [1049, 304] width 2 height 2
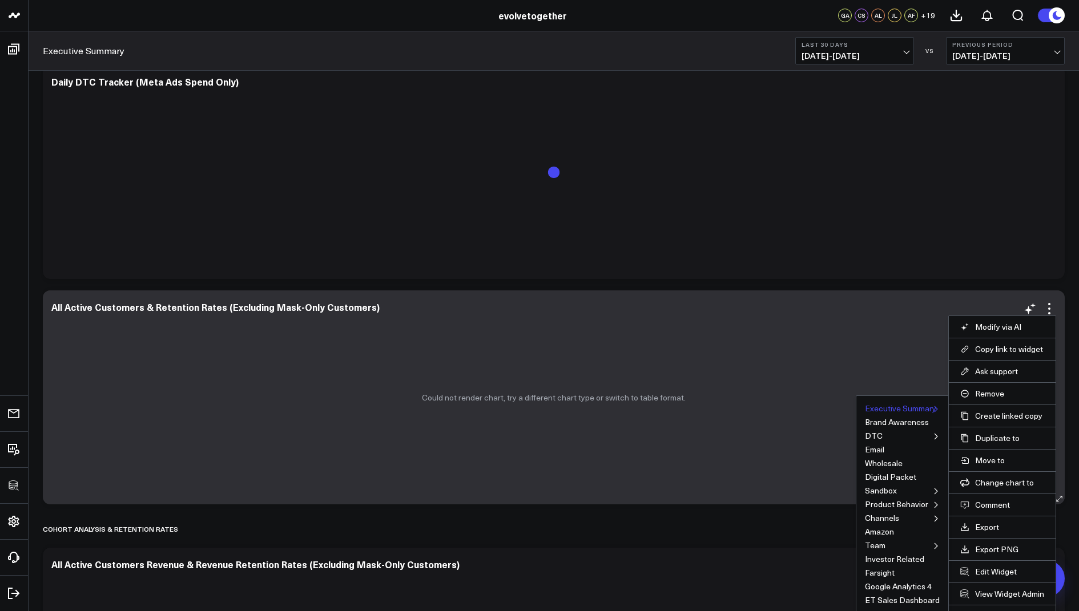
scroll to position [1681, 0]
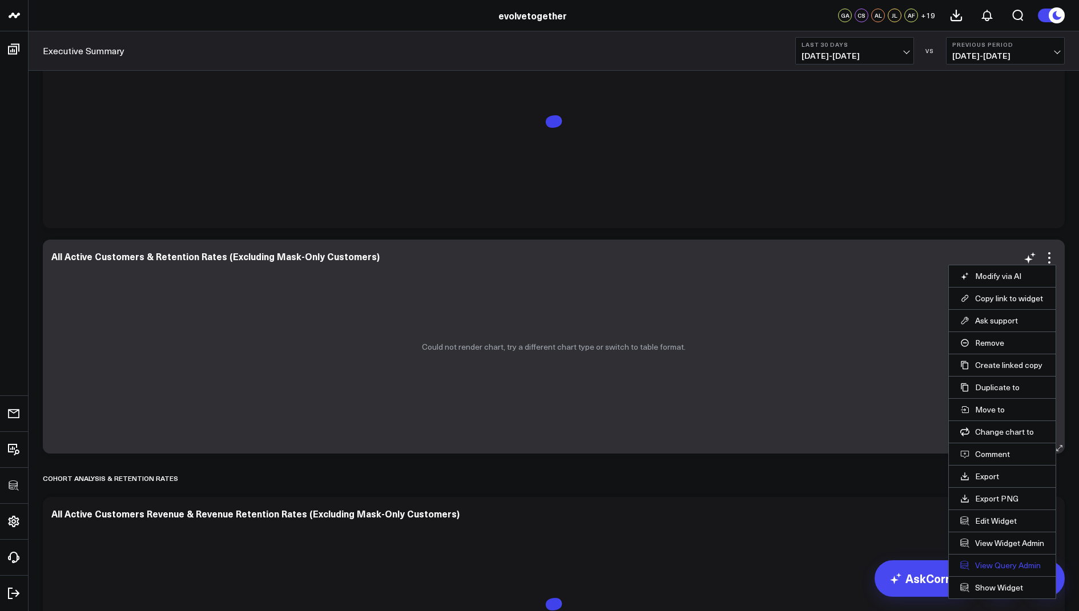
click at [990, 561] on link "View Query Admin" at bounding box center [1002, 566] width 84 height 10
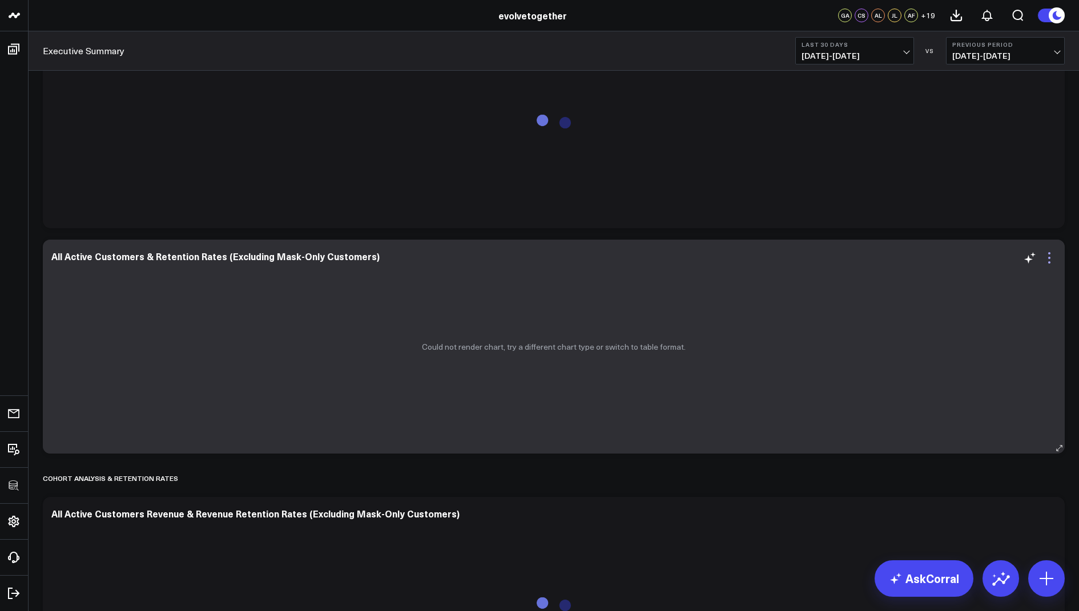
click at [1049, 255] on icon at bounding box center [1049, 258] width 14 height 14
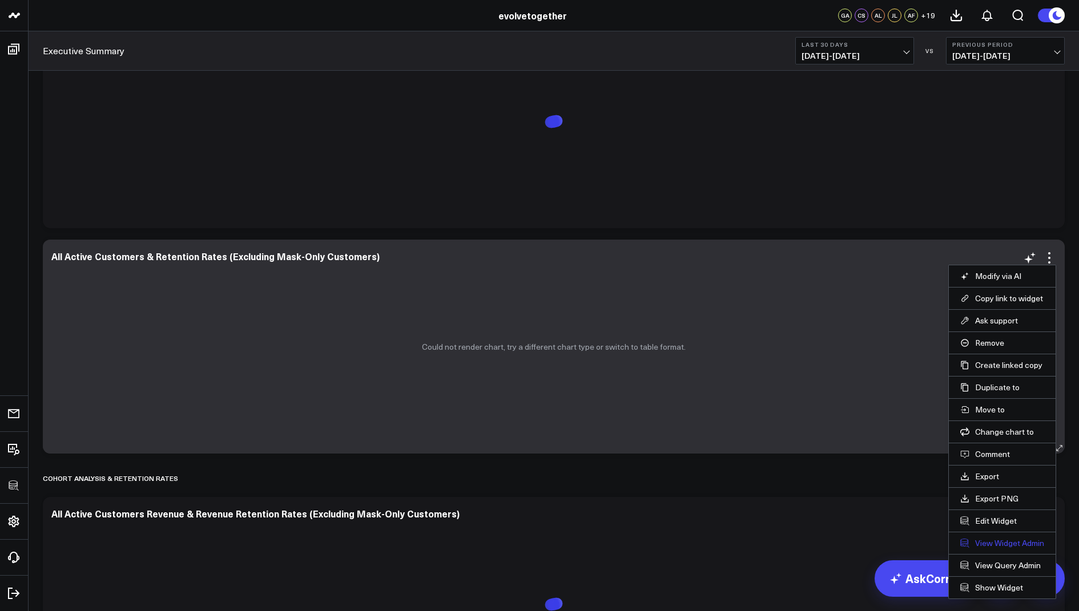
click at [993, 543] on link "View Widget Admin" at bounding box center [1002, 543] width 84 height 10
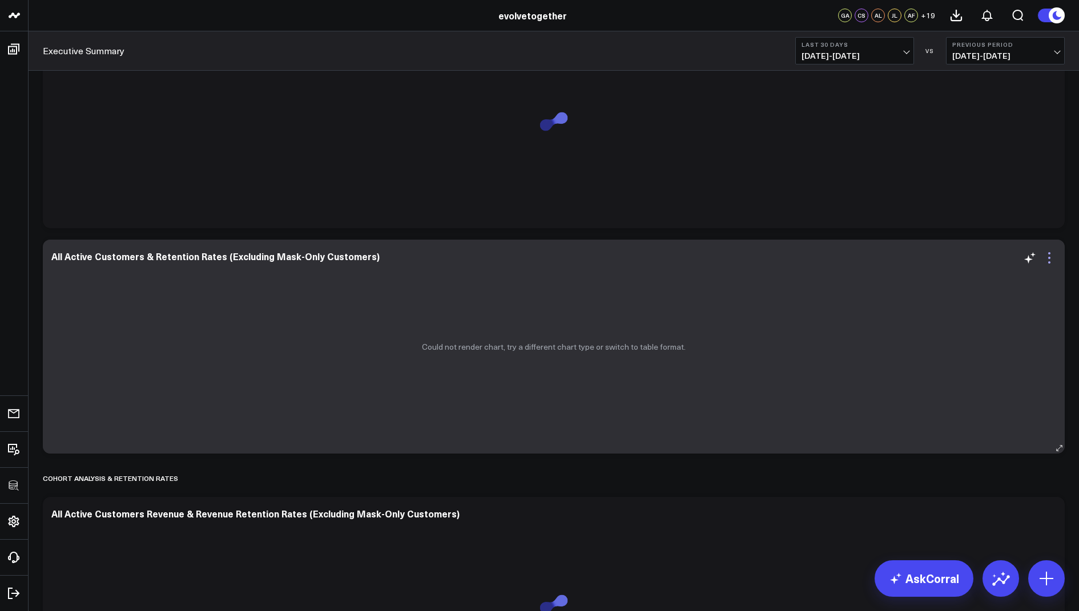
click at [1046, 259] on icon at bounding box center [1049, 258] width 14 height 14
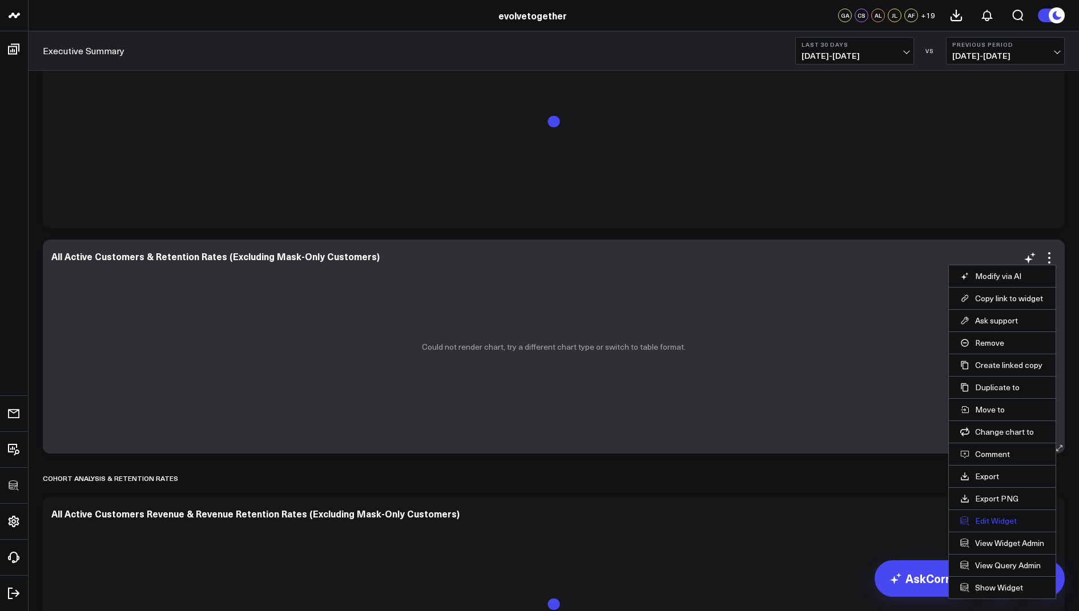
click at [996, 519] on button "Edit Widget" at bounding box center [1002, 521] width 84 height 10
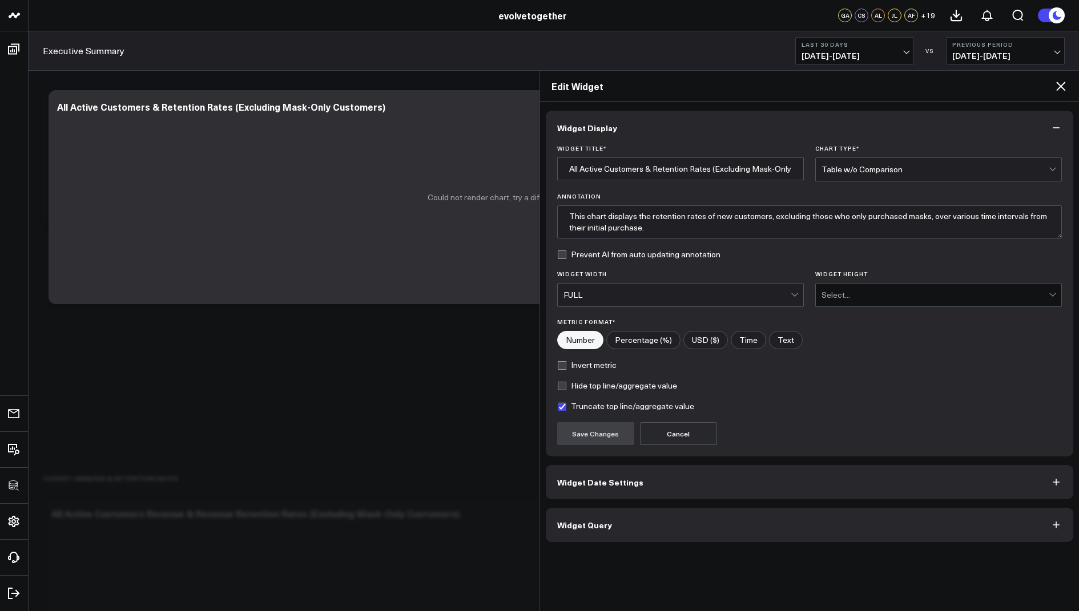
click at [636, 521] on button "Widget Query" at bounding box center [810, 525] width 528 height 34
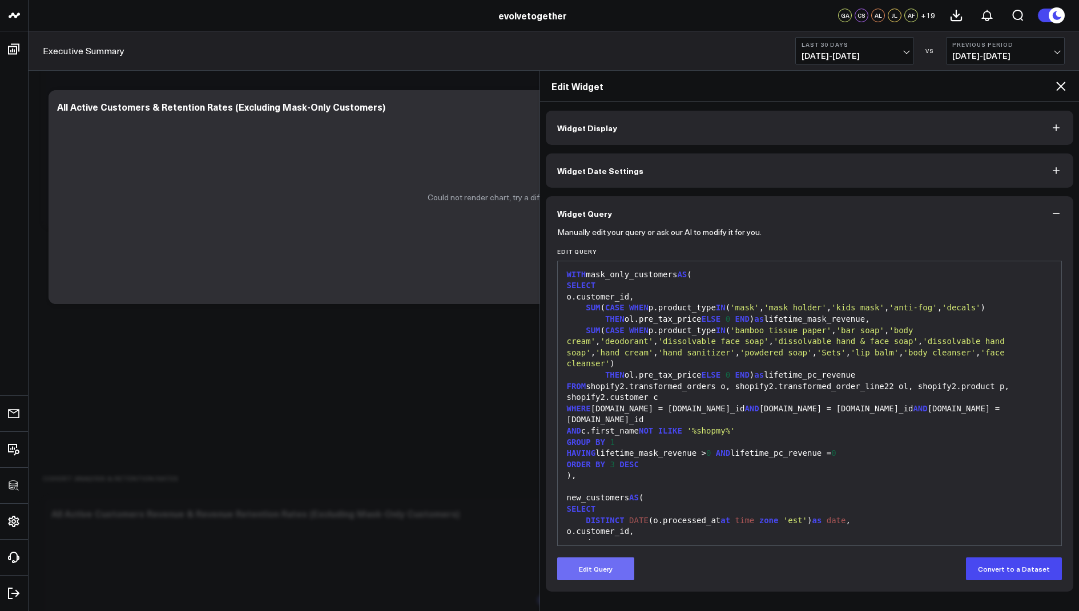
click at [594, 575] on button "Edit Query" at bounding box center [595, 569] width 77 height 23
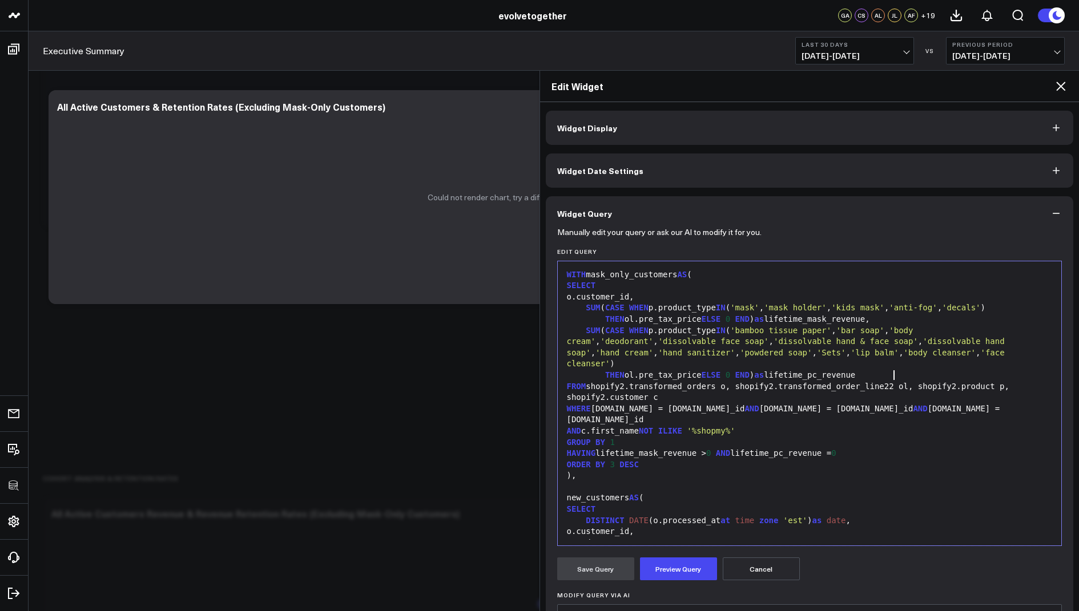
click at [894, 381] on div "FROM shopify2.transformed_orders o, shopify2.transformed_order_line22 ol, shopi…" at bounding box center [809, 392] width 493 height 22
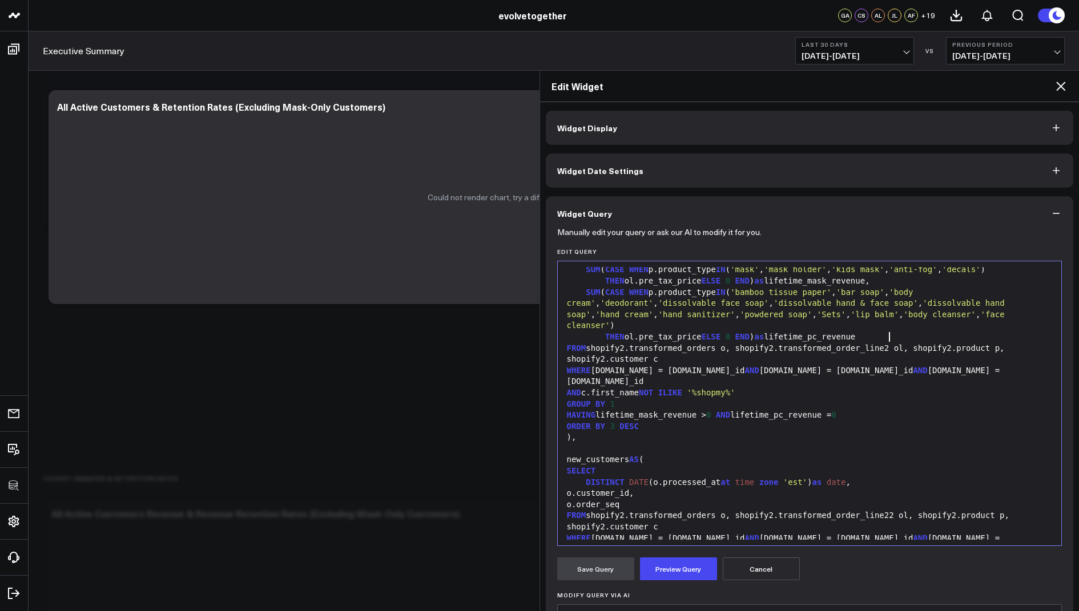
scroll to position [41, 0]
click at [891, 507] on div "FROM shopify2.transformed_orders o, shopify2.transformed_order_line22 ol, shopi…" at bounding box center [809, 518] width 493 height 22
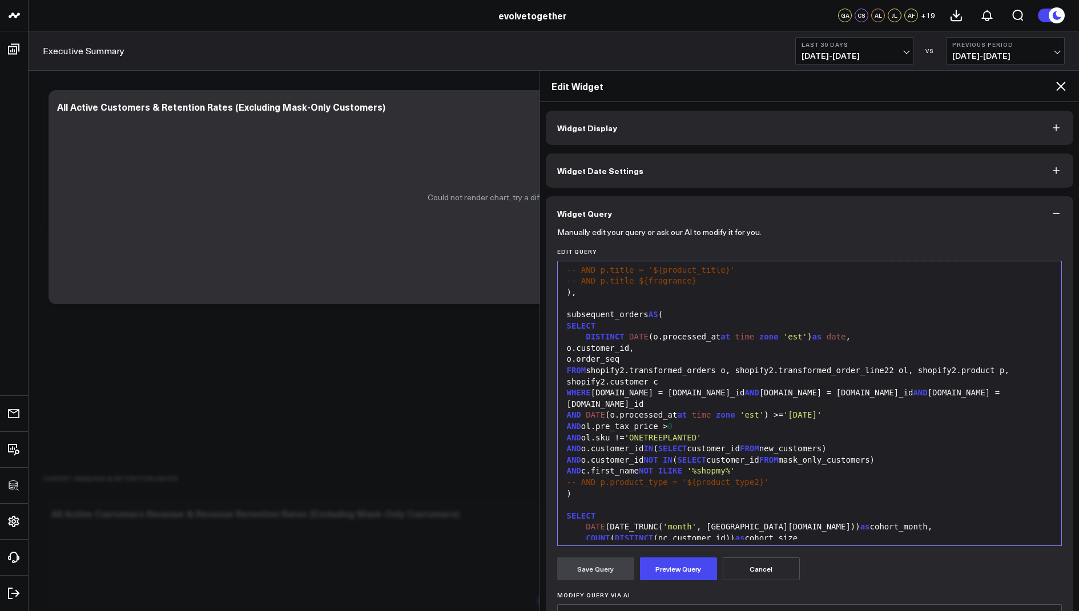
scroll to position [418, 0]
click at [893, 366] on div "FROM shopify2.transformed_orders o, shopify2.transformed_order_line22 ol, shopi…" at bounding box center [809, 377] width 493 height 22
click at [684, 565] on button "Preview Query" at bounding box center [678, 569] width 77 height 23
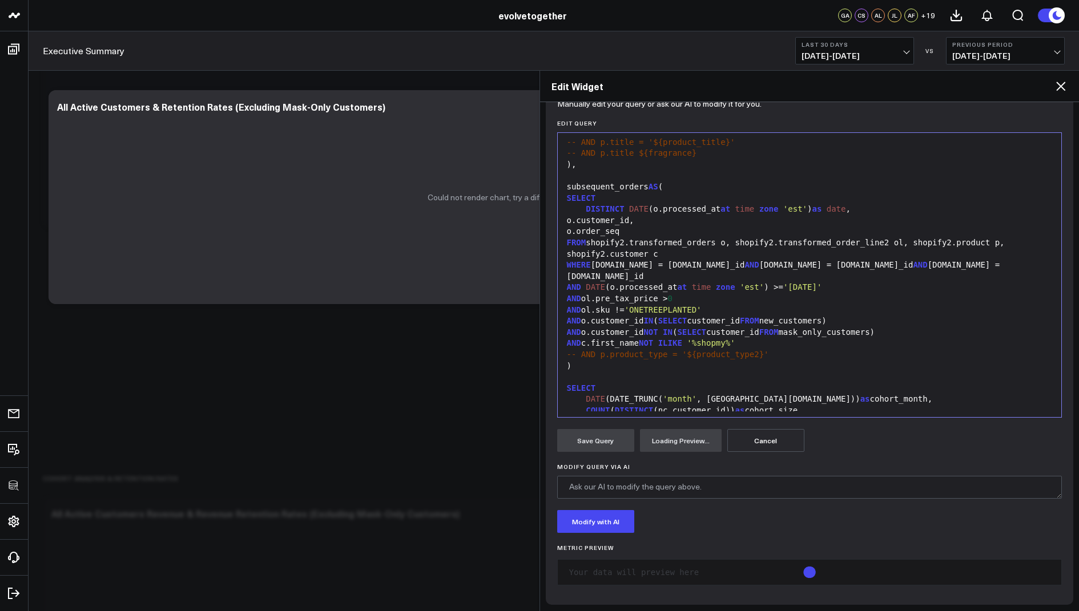
scroll to position [156, 0]
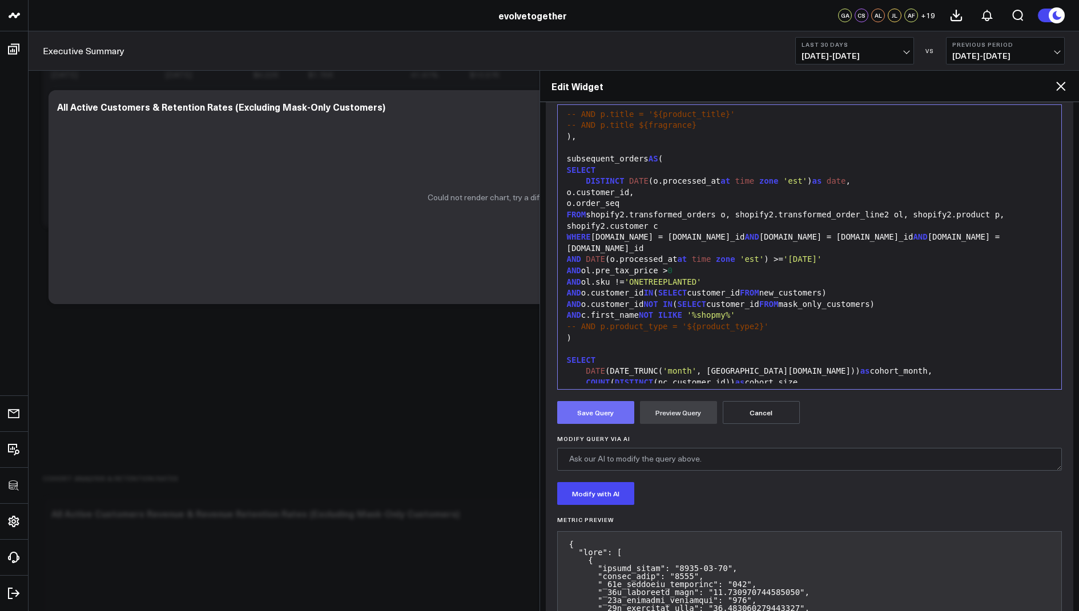
click at [591, 403] on button "Save Query" at bounding box center [595, 412] width 77 height 23
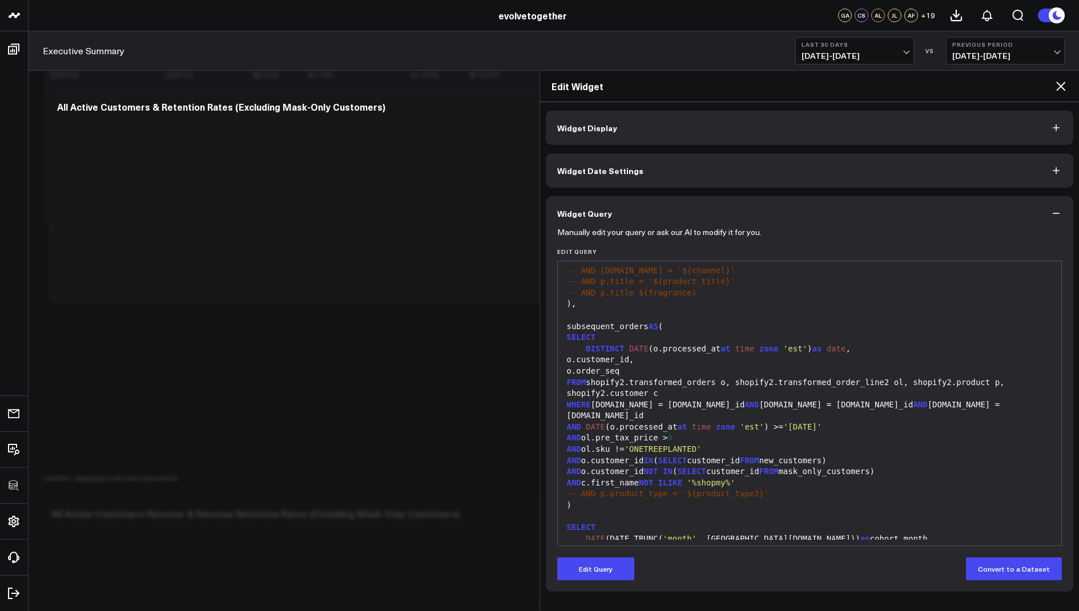
scroll to position [447, 0]
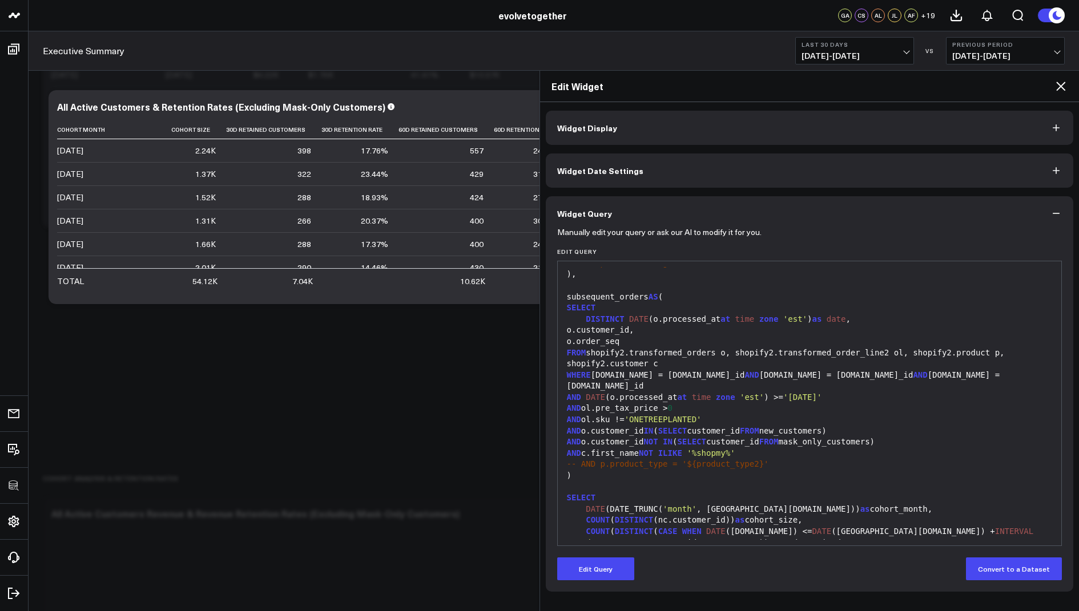
click at [1057, 87] on icon at bounding box center [1061, 86] width 14 height 14
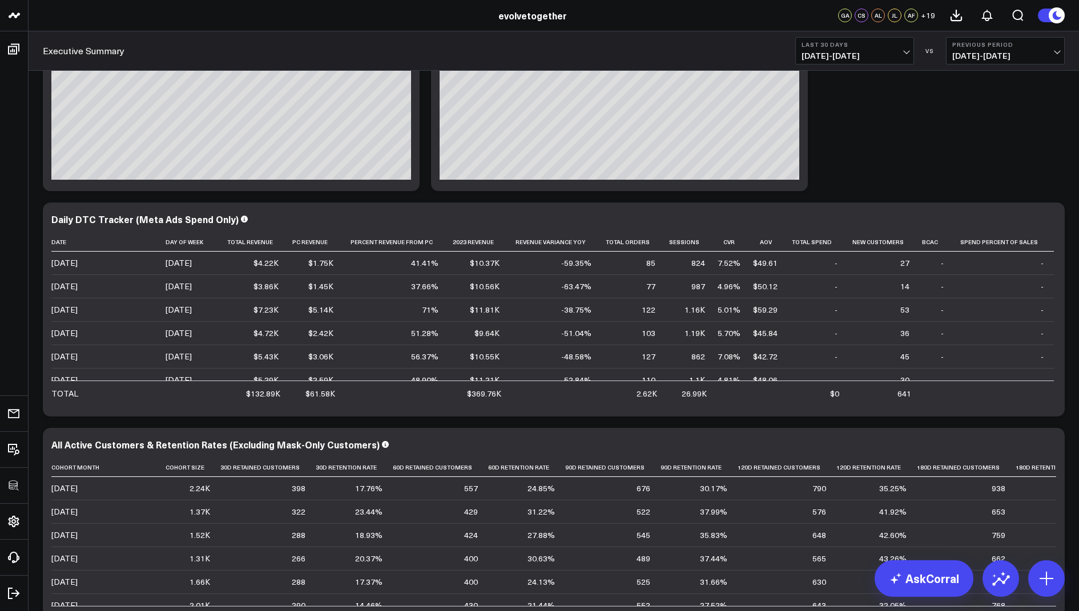
scroll to position [1108, 0]
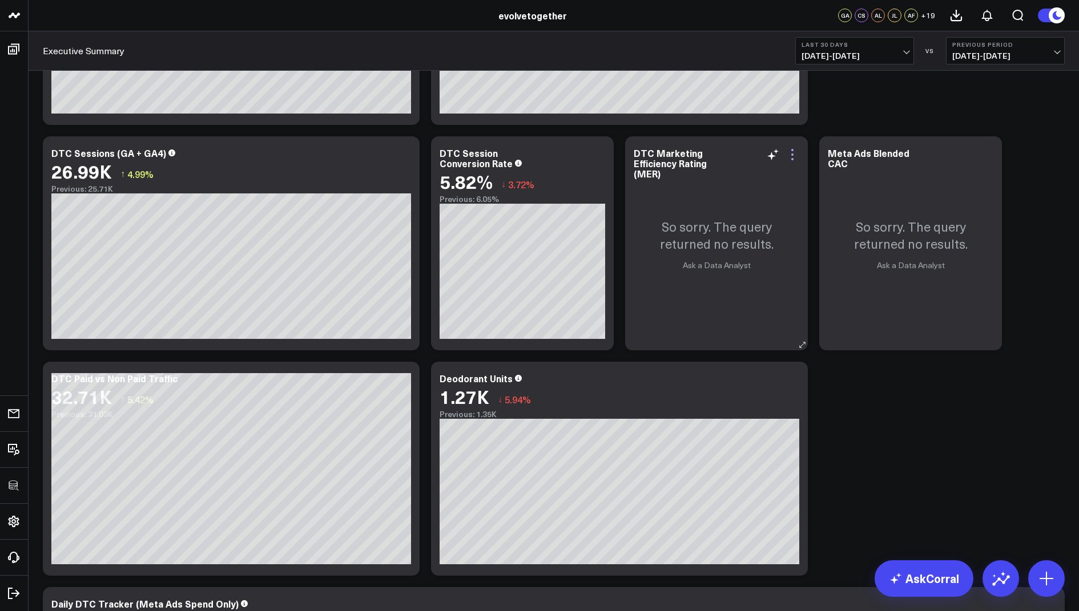
click at [788, 154] on icon at bounding box center [792, 155] width 14 height 14
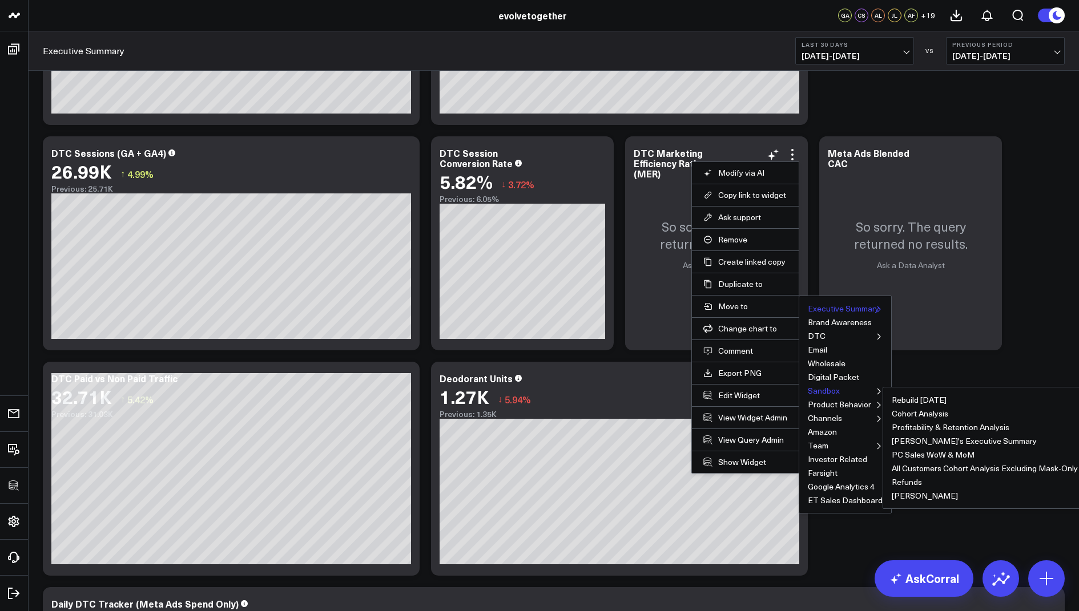
click at [821, 388] on button "Sandbox" at bounding box center [824, 391] width 32 height 8
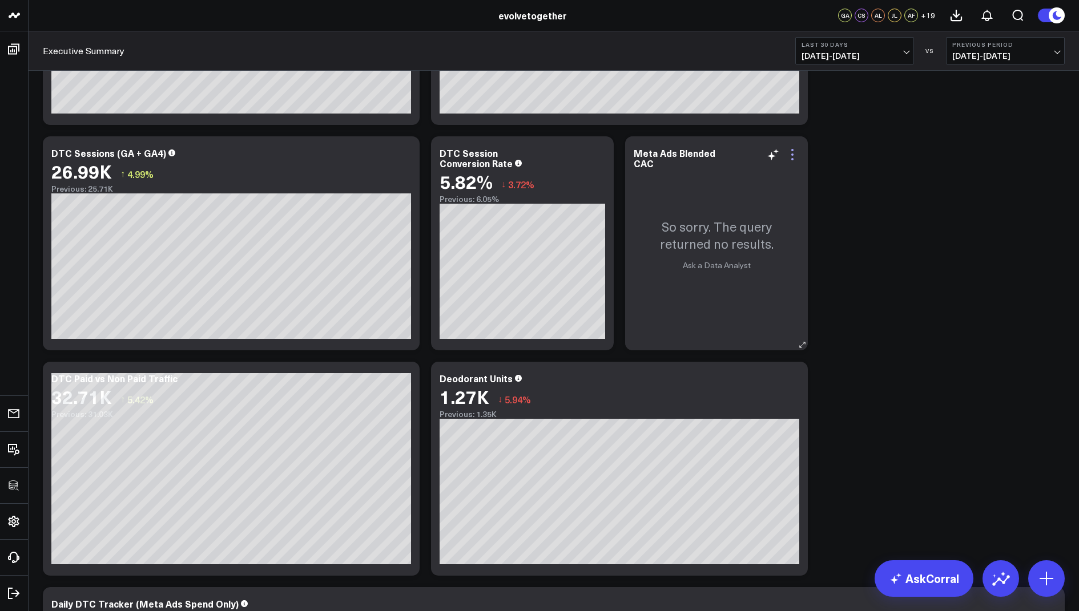
click at [796, 155] on icon at bounding box center [792, 155] width 14 height 14
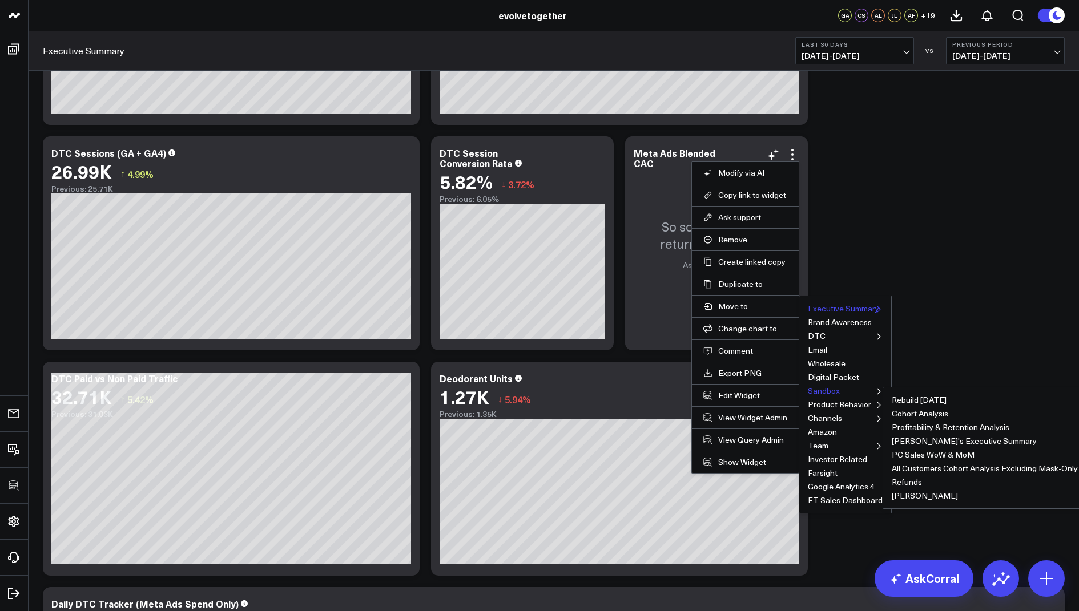
click at [819, 388] on button "Sandbox" at bounding box center [824, 391] width 32 height 8
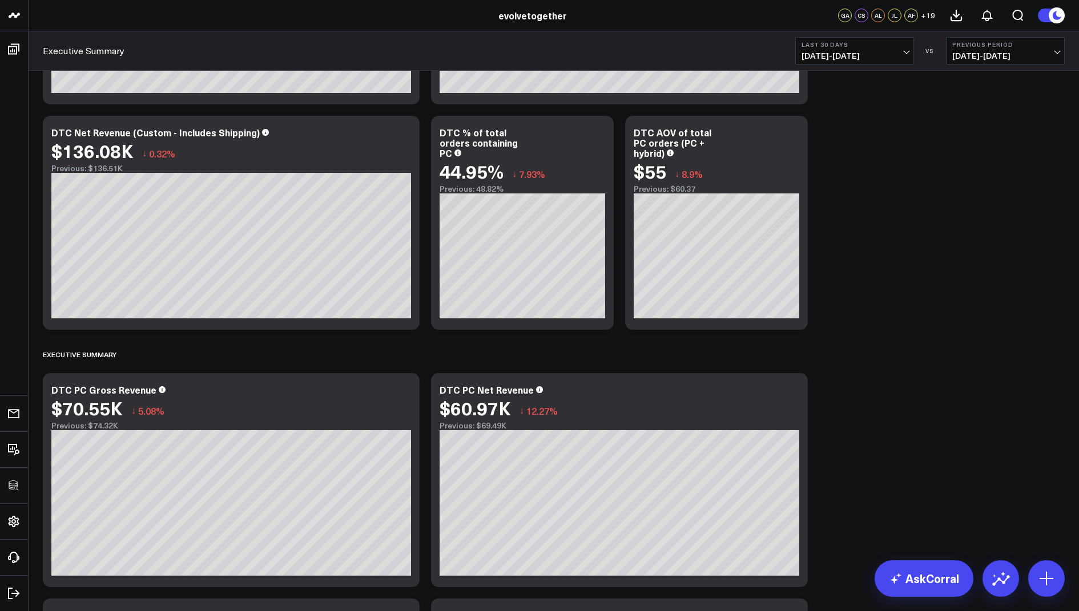
scroll to position [0, 0]
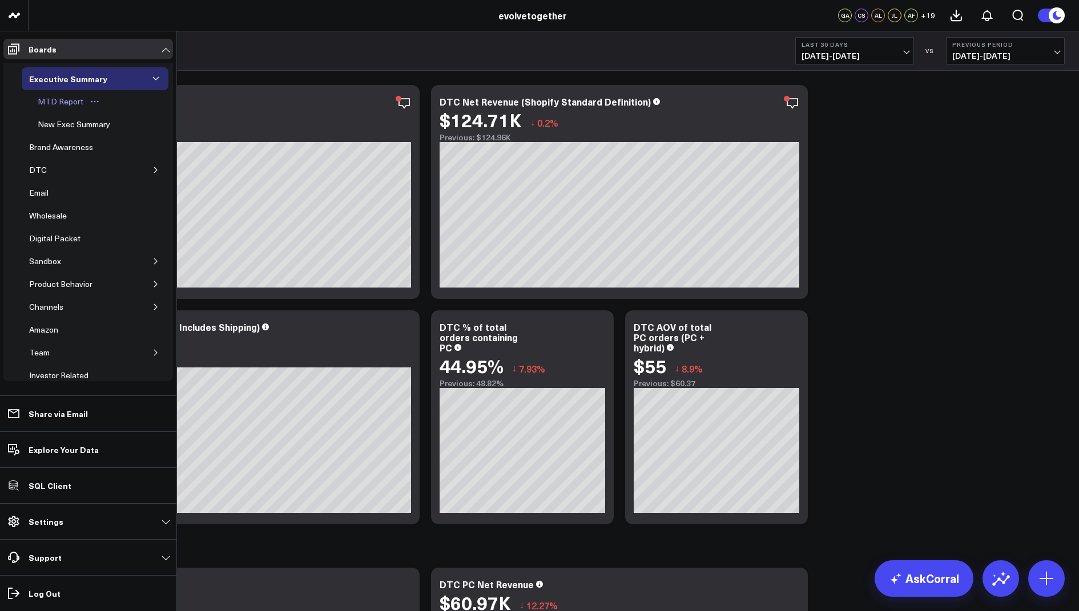
click at [58, 106] on div "MTD Report" at bounding box center [60, 102] width 51 height 14
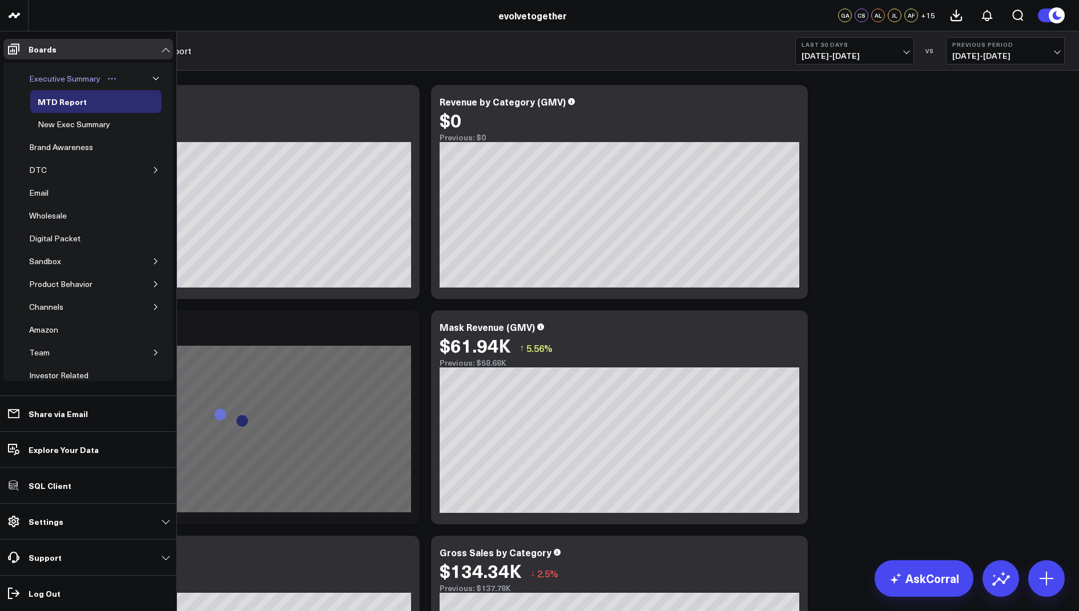
click at [54, 83] on div "Executive Summary" at bounding box center [64, 79] width 77 height 14
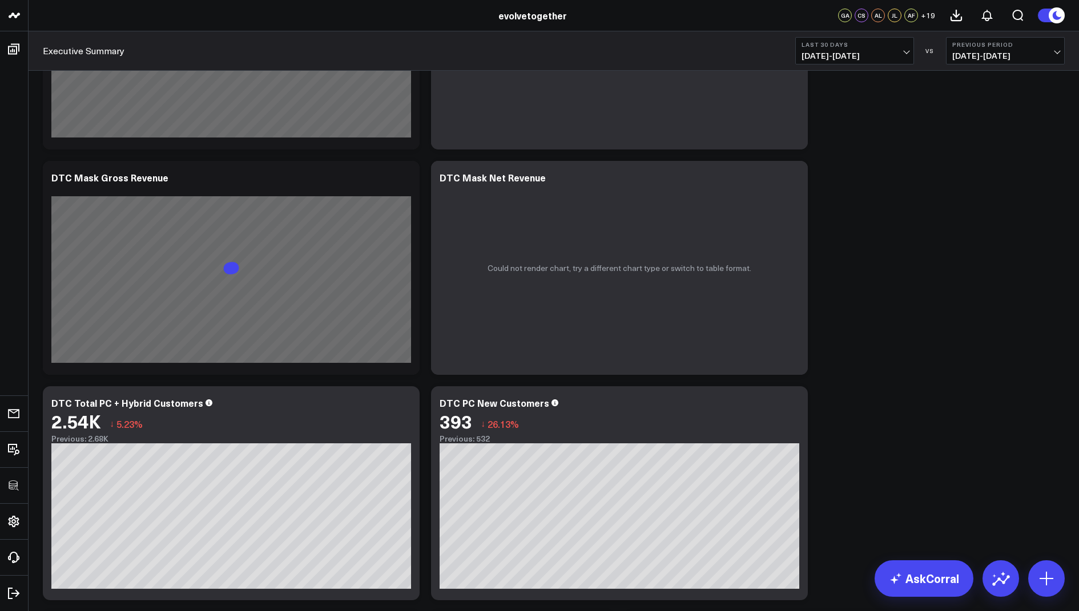
scroll to position [465, 0]
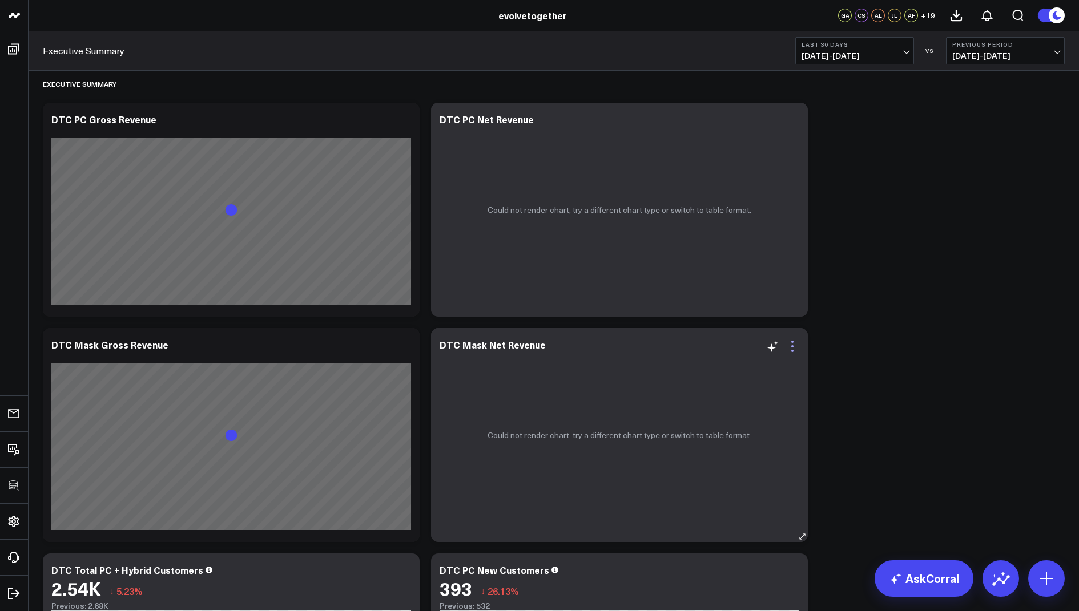
click at [792, 340] on icon at bounding box center [792, 347] width 14 height 14
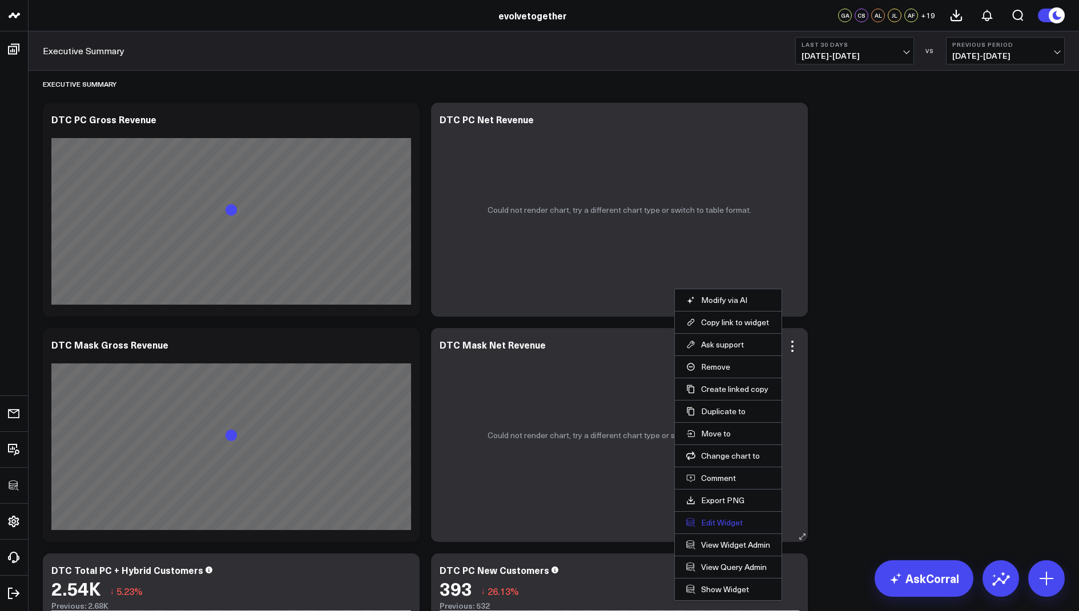
click at [715, 520] on button "Edit Widget" at bounding box center [728, 523] width 84 height 10
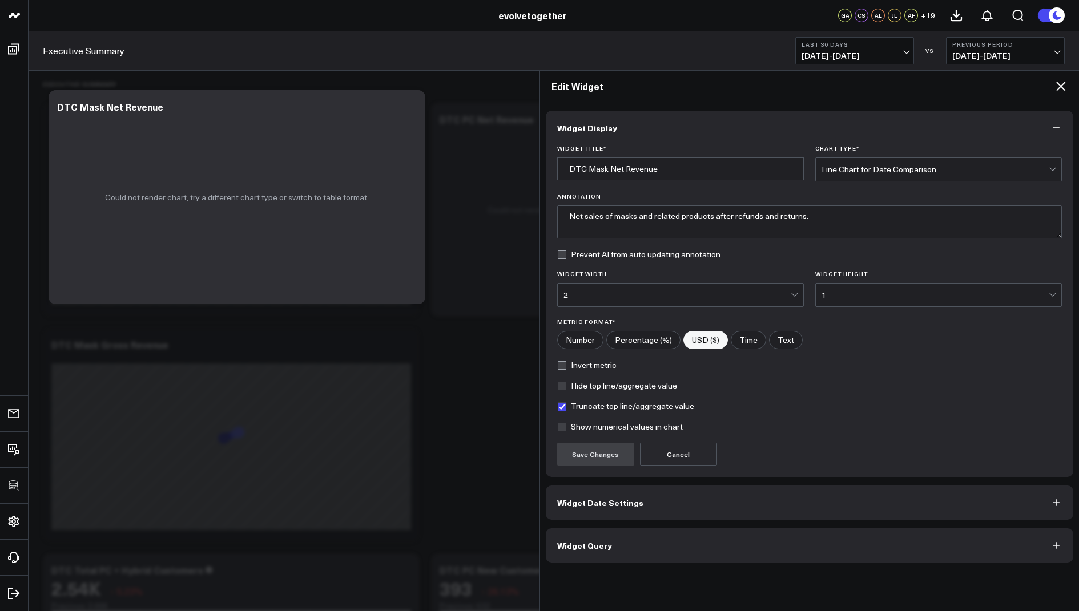
click at [545, 548] on div "Widget Display Widget Title * DTC Mask Net Revenue Chart Type * Line Chart for …" at bounding box center [809, 356] width 539 height 509
click at [571, 542] on span "Widget Query" at bounding box center [584, 545] width 55 height 9
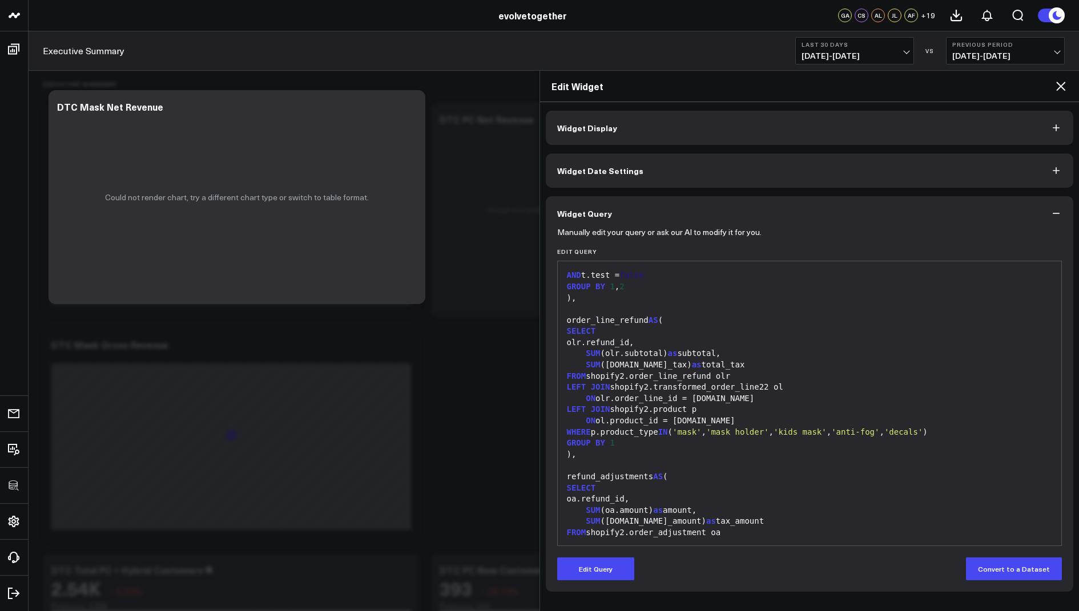
scroll to position [147, 0]
click at [1061, 86] on icon at bounding box center [1060, 86] width 9 height 9
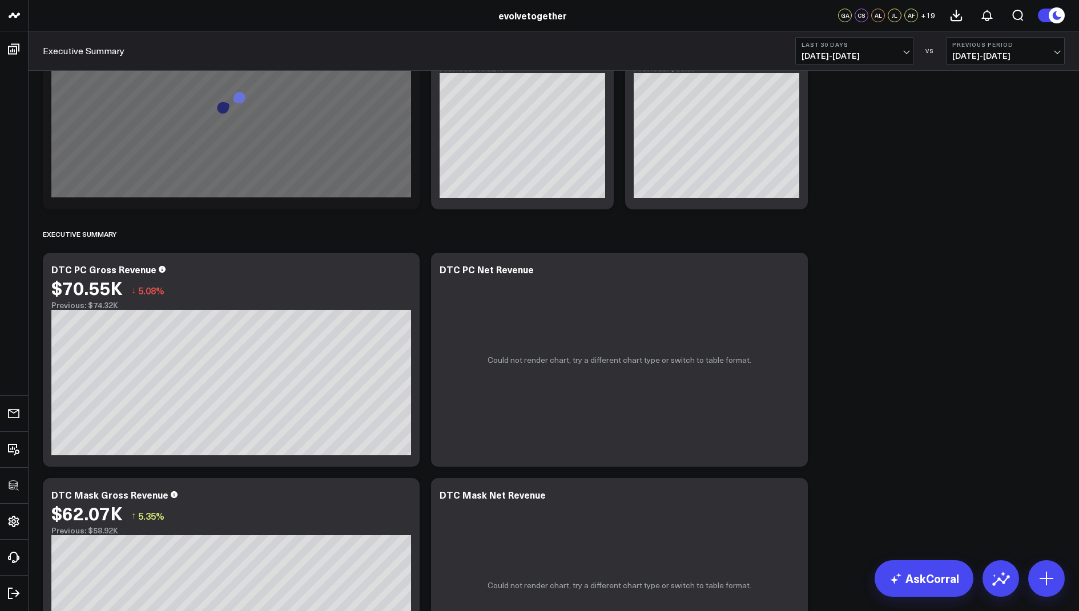
scroll to position [411, 0]
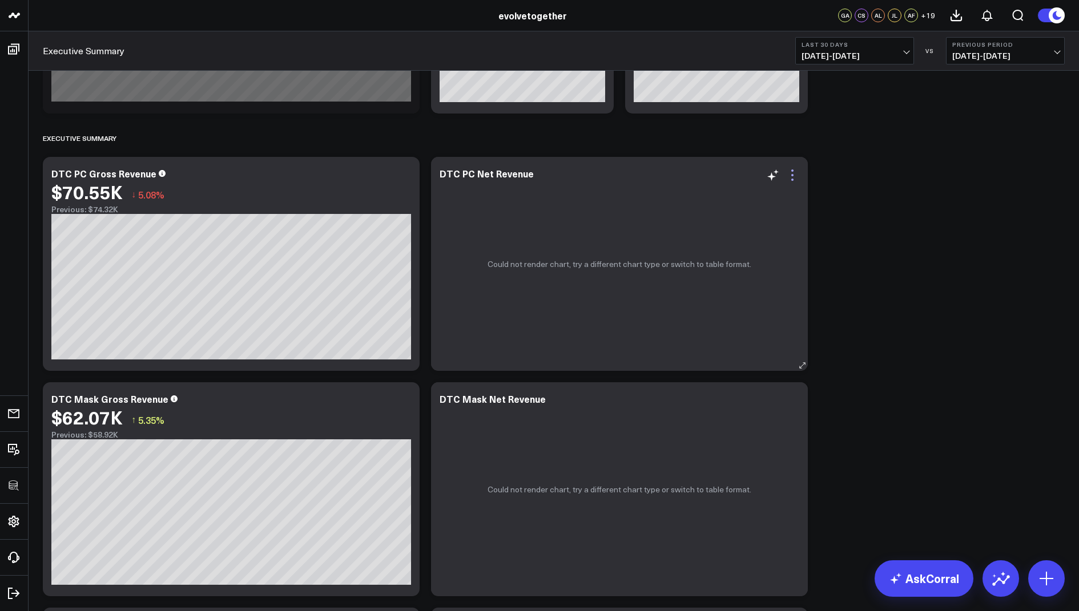
click at [790, 175] on icon at bounding box center [792, 175] width 14 height 14
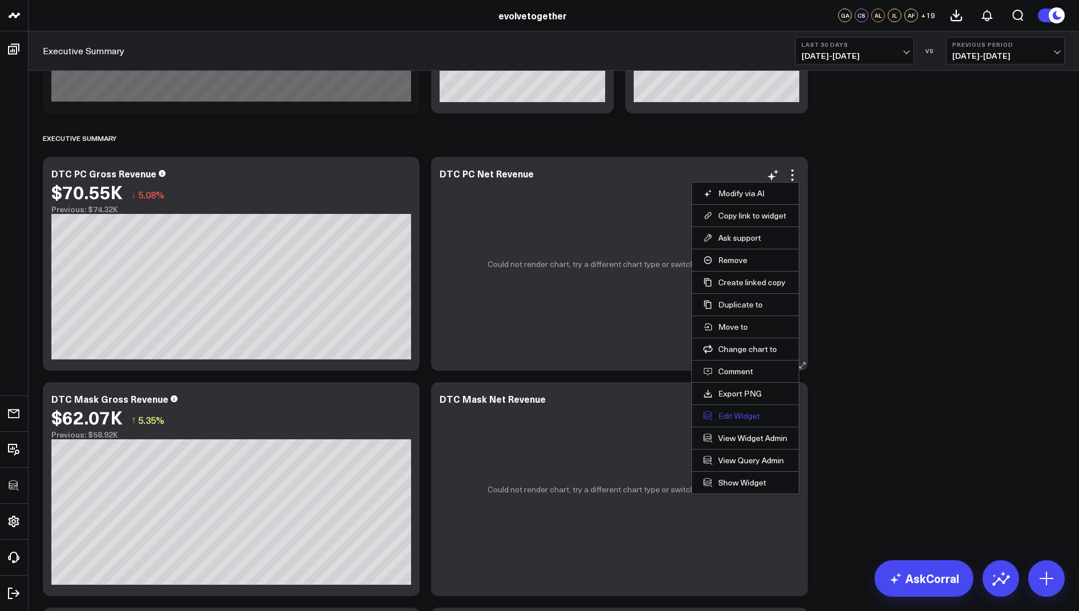
click at [724, 412] on button "Edit Widget" at bounding box center [745, 416] width 84 height 10
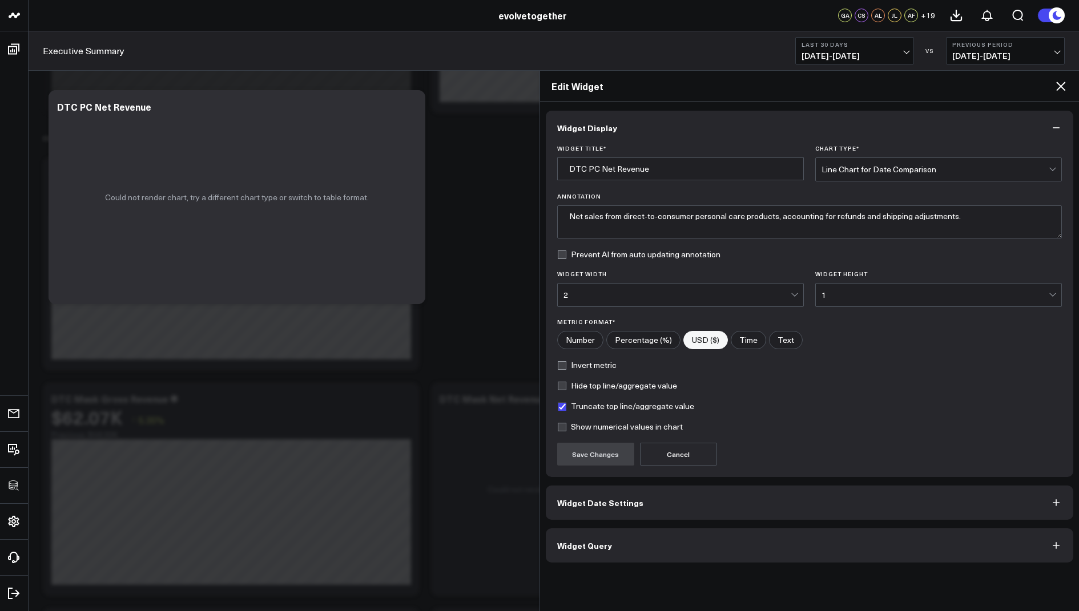
click at [573, 544] on span "Widget Query" at bounding box center [584, 545] width 55 height 9
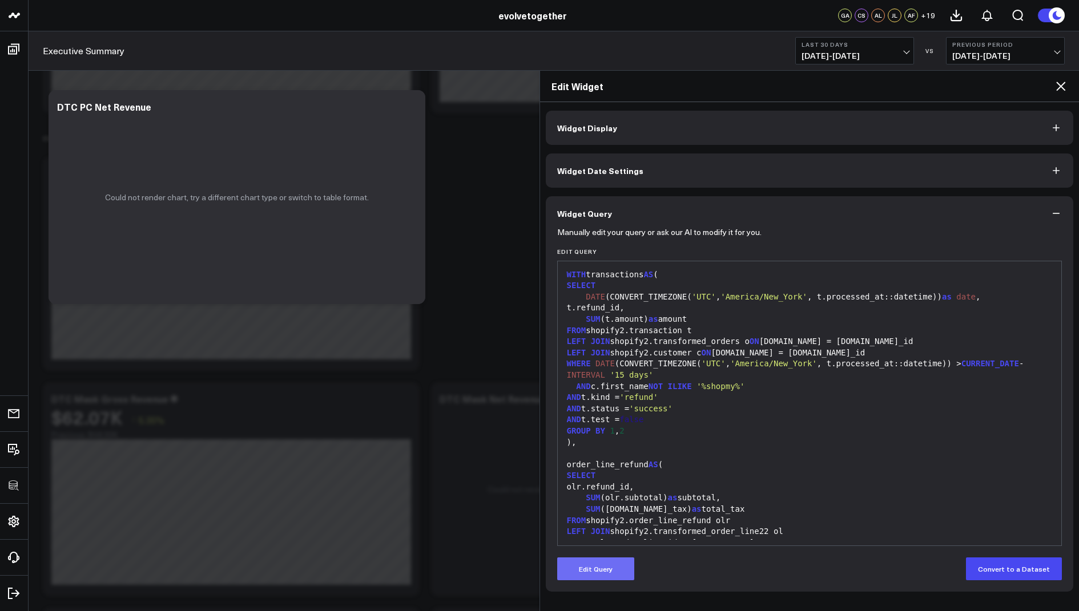
click at [600, 567] on button "Edit Query" at bounding box center [595, 569] width 77 height 23
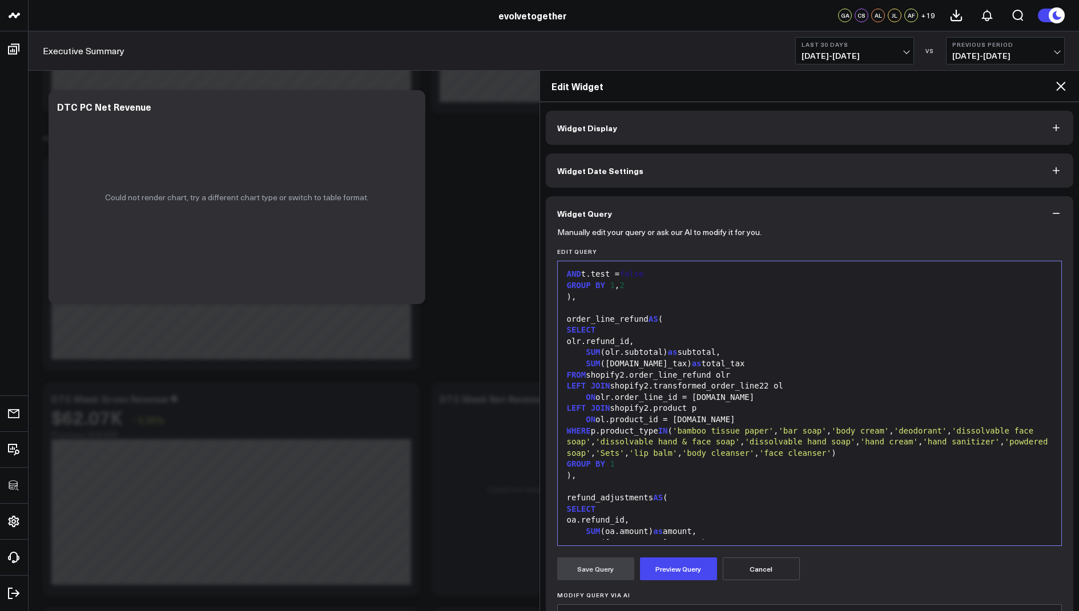
scroll to position [157, 0]
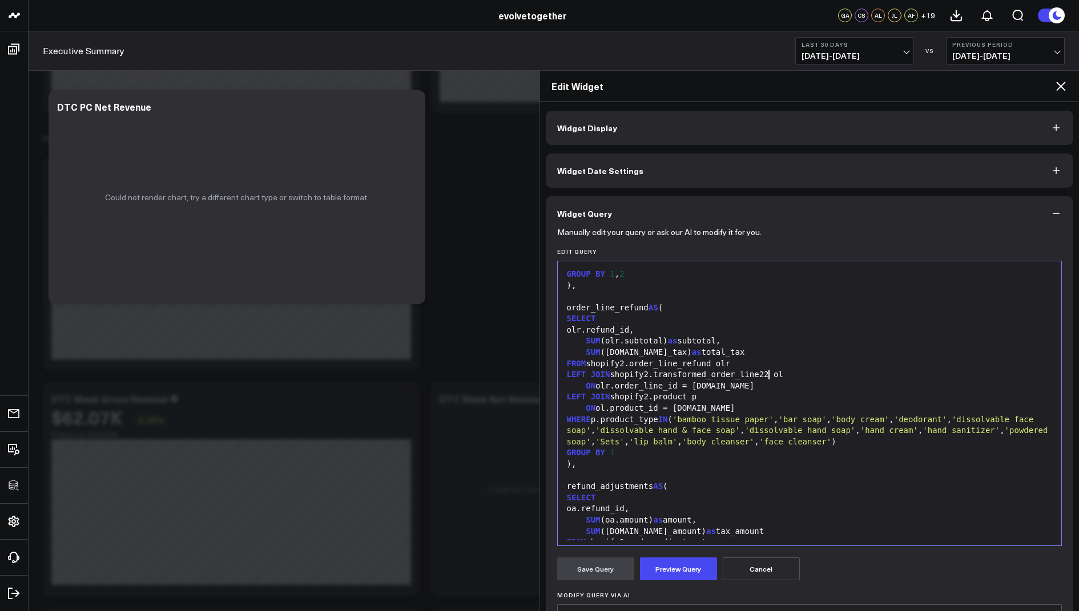
click at [771, 374] on div "LEFT JOIN shopify2.transformed_order_line22 ol" at bounding box center [809, 374] width 493 height 11
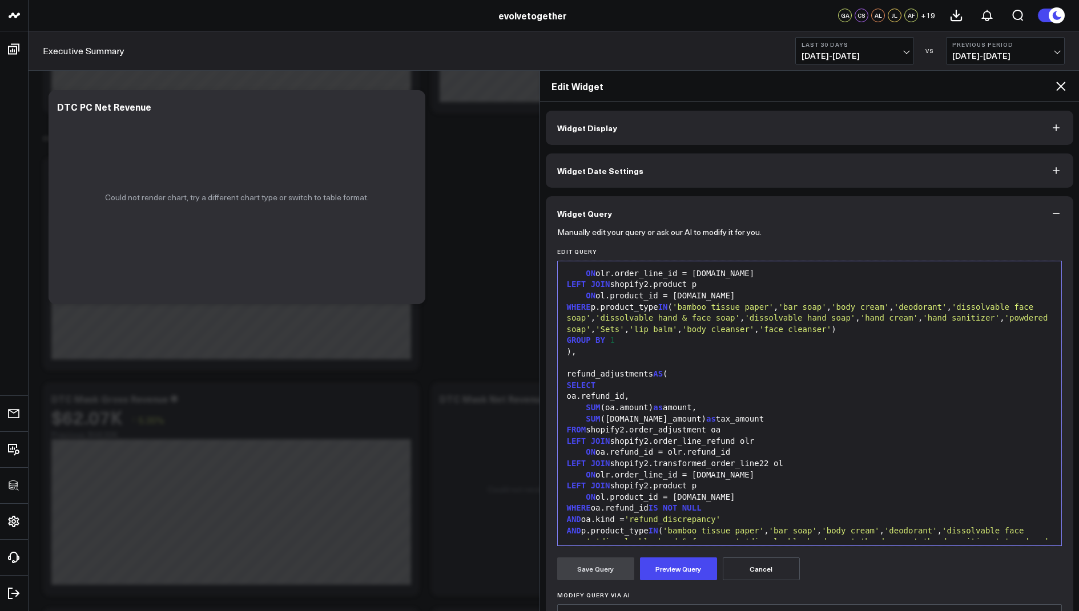
scroll to position [297, 0]
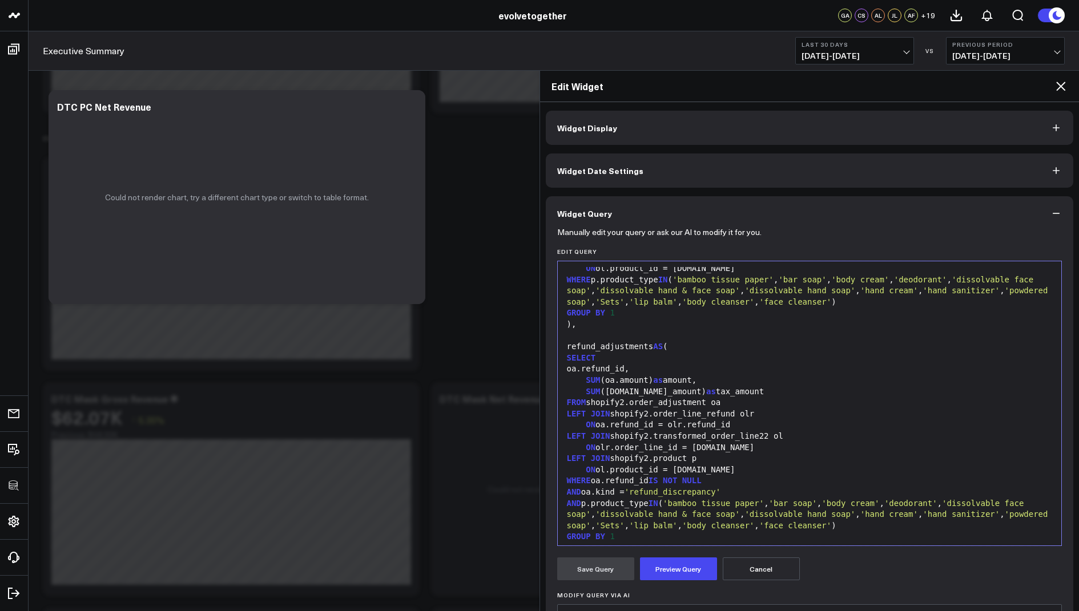
click at [765, 437] on div "LEFT JOIN shopify2.transformed_order_line22 ol" at bounding box center [809, 436] width 493 height 11
click at [769, 435] on div "LEFT JOIN shopify2.transformed_order_line22 ol" at bounding box center [809, 436] width 493 height 11
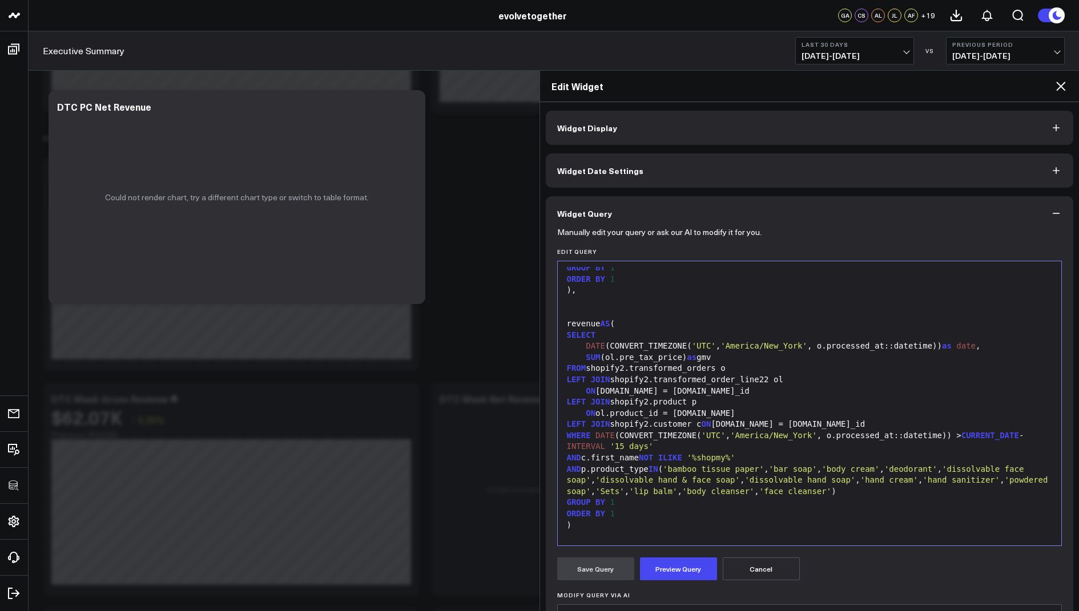
scroll to position [1029, 0]
click at [766, 376] on div "LEFT JOIN shopify2.transformed_order_line22 ol" at bounding box center [809, 375] width 493 height 11
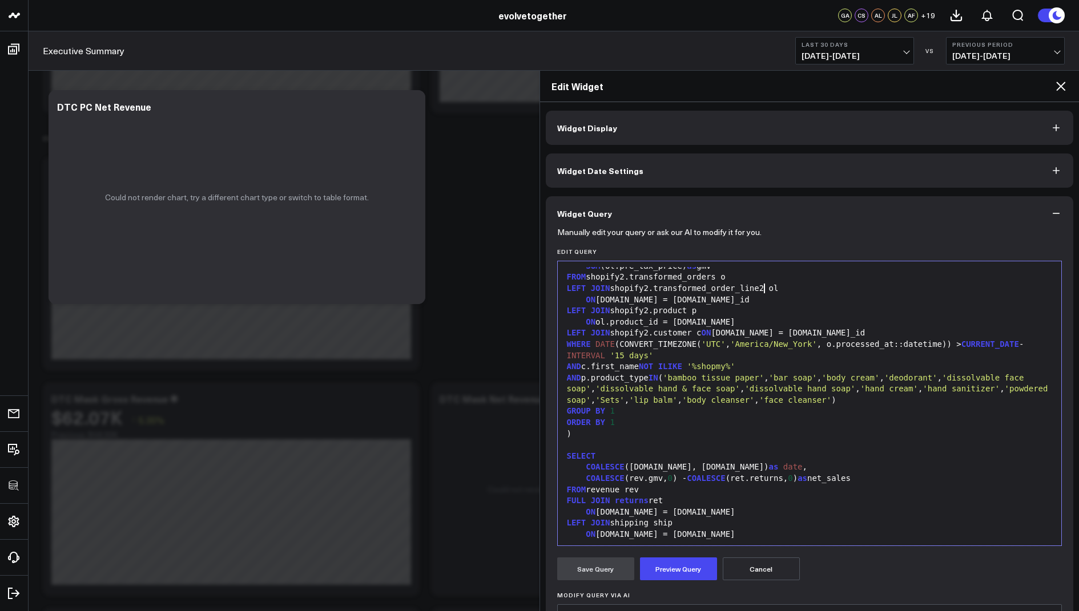
scroll to position [1130, 0]
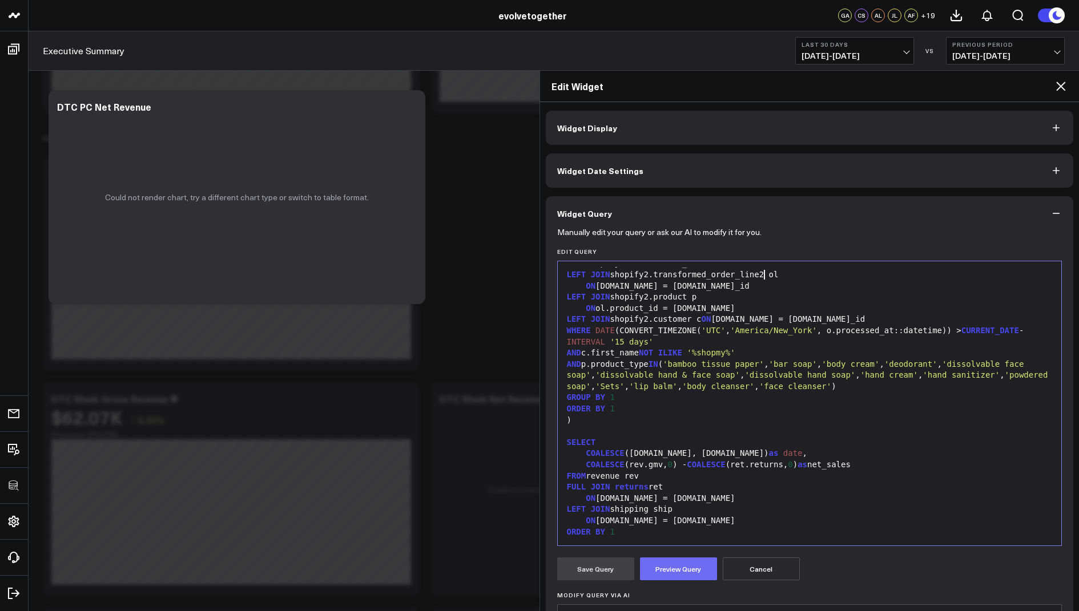
click at [670, 571] on button "Preview Query" at bounding box center [678, 569] width 77 height 23
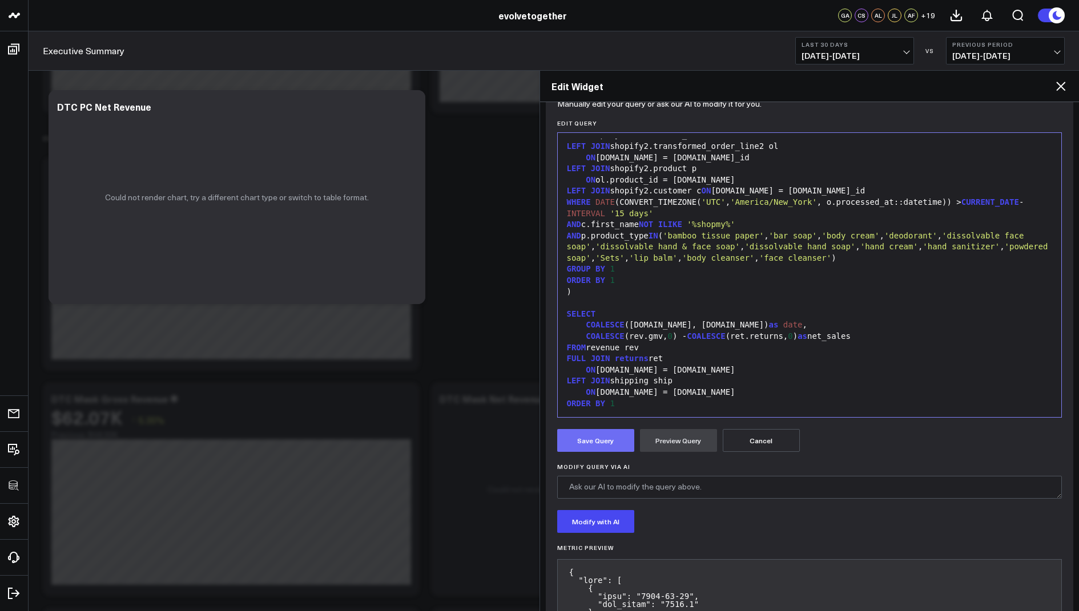
click at [576, 439] on button "Save Query" at bounding box center [595, 440] width 77 height 23
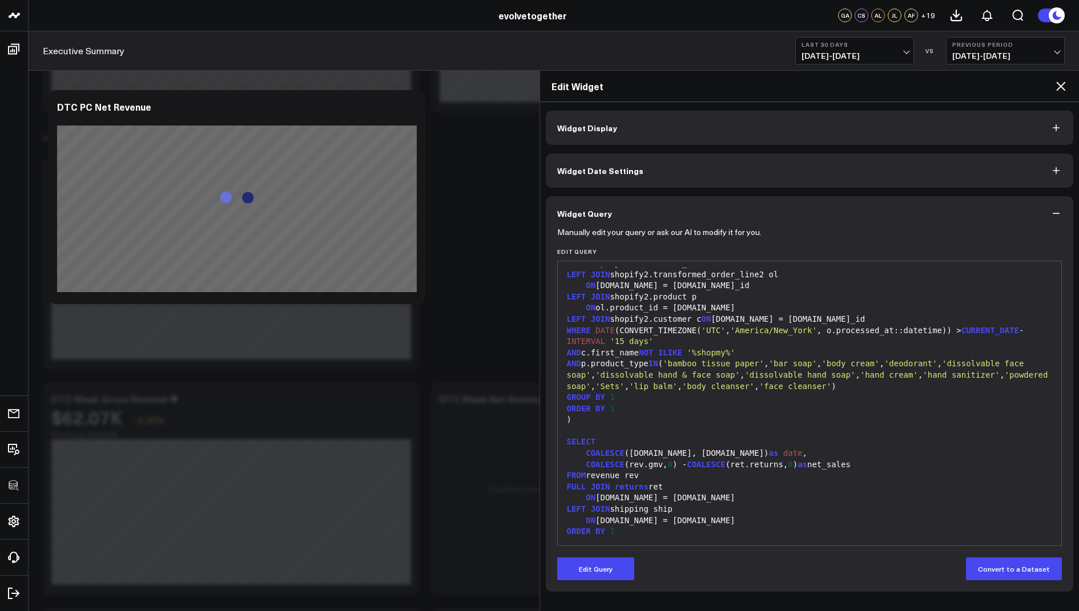
scroll to position [0, 0]
click at [1062, 78] on div "Edit Widget" at bounding box center [809, 86] width 539 height 31
click at [1057, 87] on icon at bounding box center [1061, 86] width 14 height 14
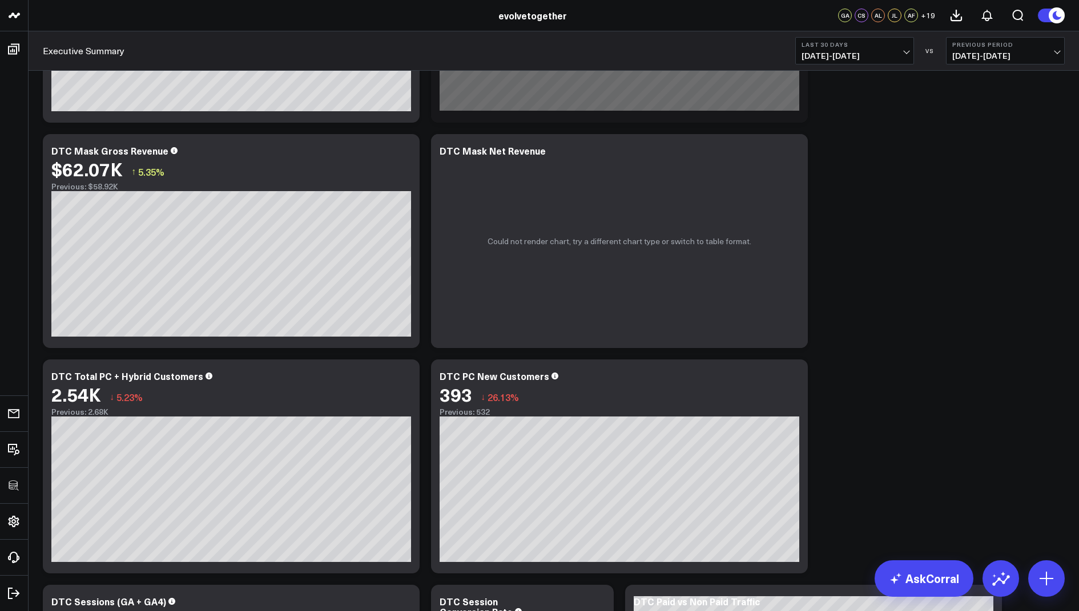
scroll to position [654, 0]
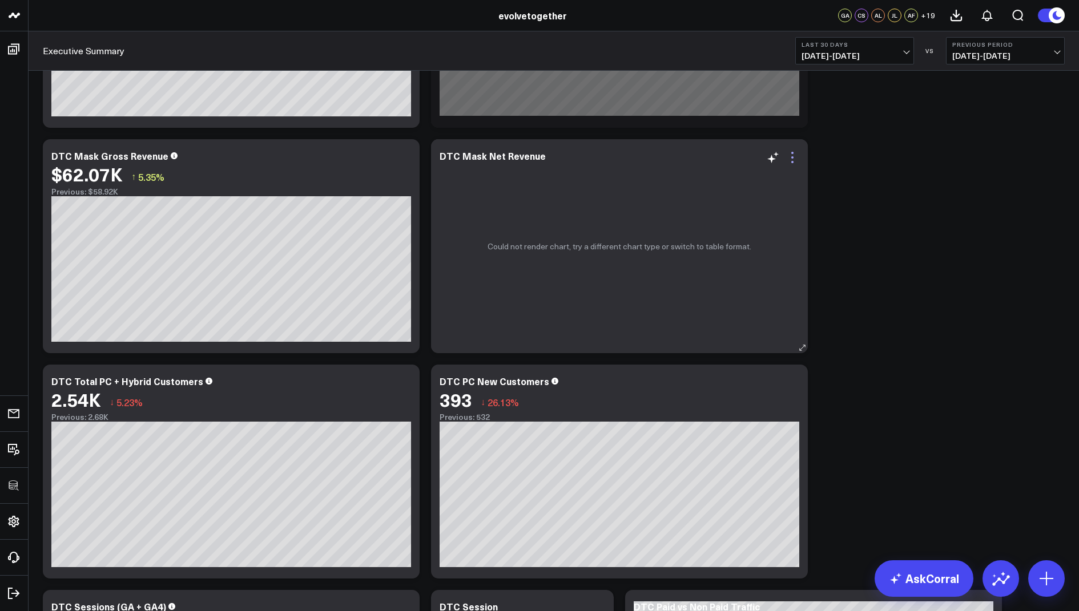
click at [792, 155] on icon at bounding box center [792, 158] width 14 height 14
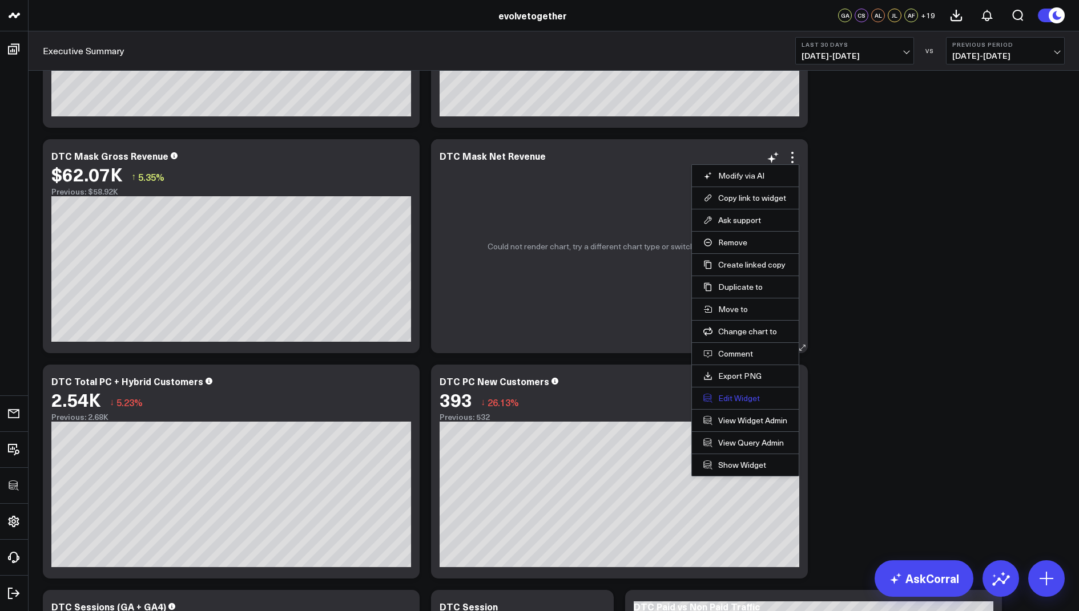
click at [728, 394] on button "Edit Widget" at bounding box center [745, 398] width 84 height 10
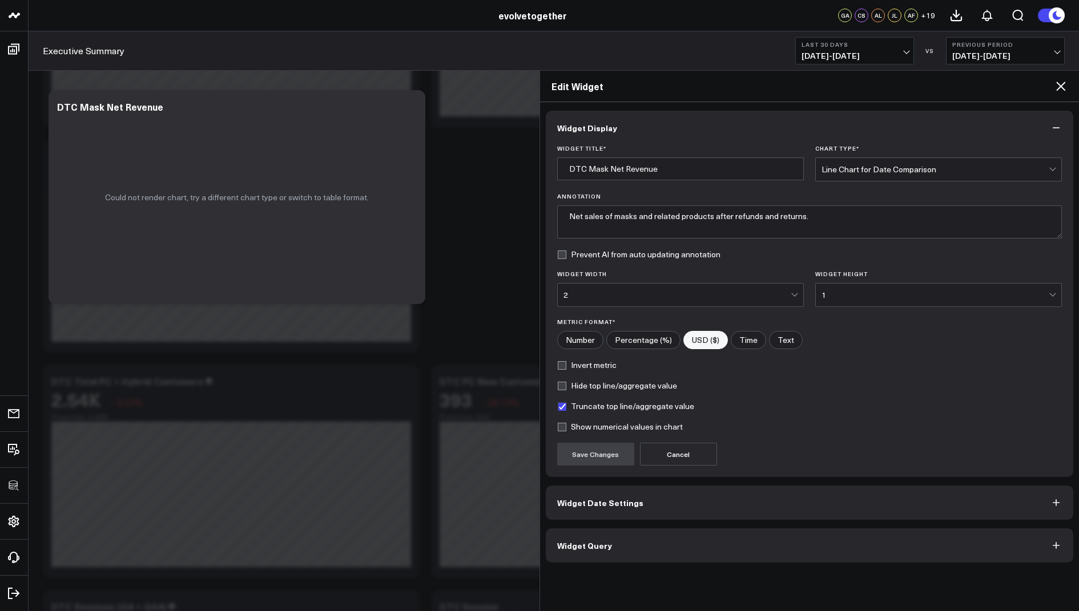
click at [572, 552] on button "Widget Query" at bounding box center [810, 546] width 528 height 34
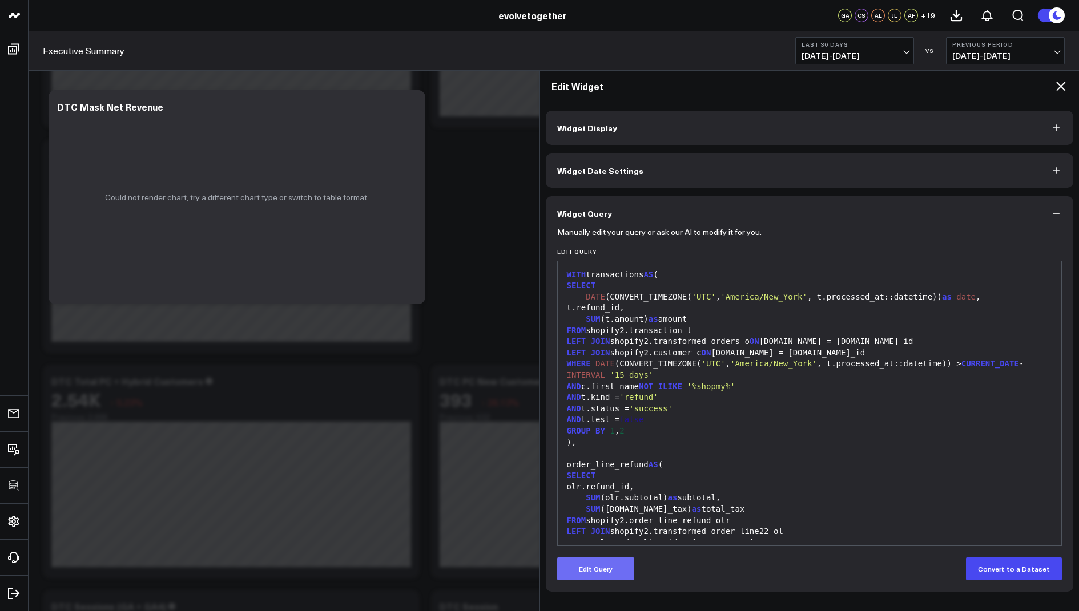
click at [590, 571] on button "Edit Query" at bounding box center [595, 569] width 77 height 23
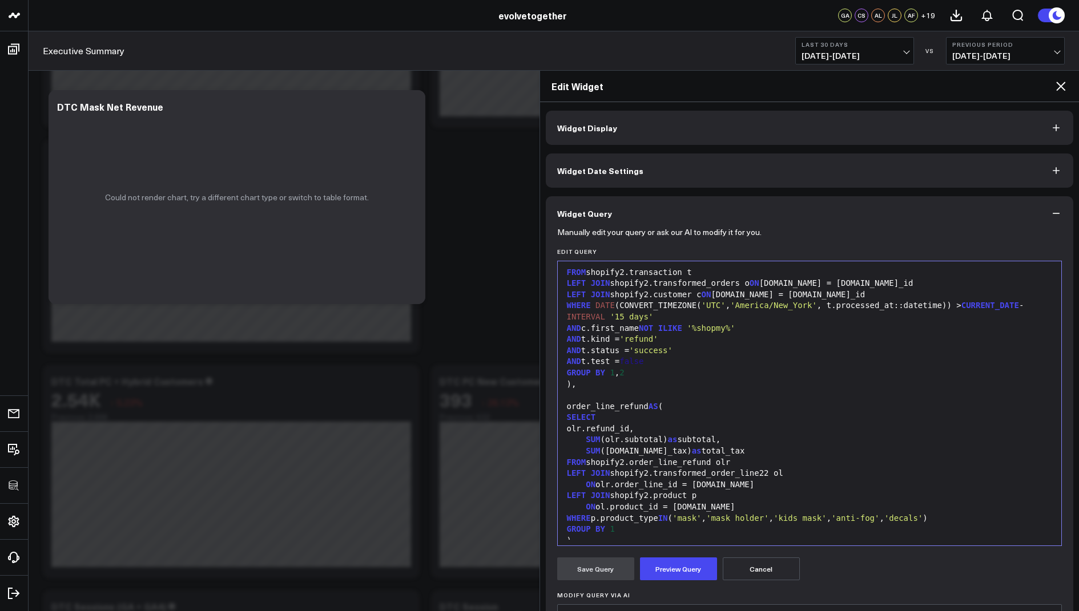
scroll to position [60, 0]
click at [770, 471] on div "LEFT JOIN shopify2.transformed_order_line22 ol" at bounding box center [809, 471] width 493 height 11
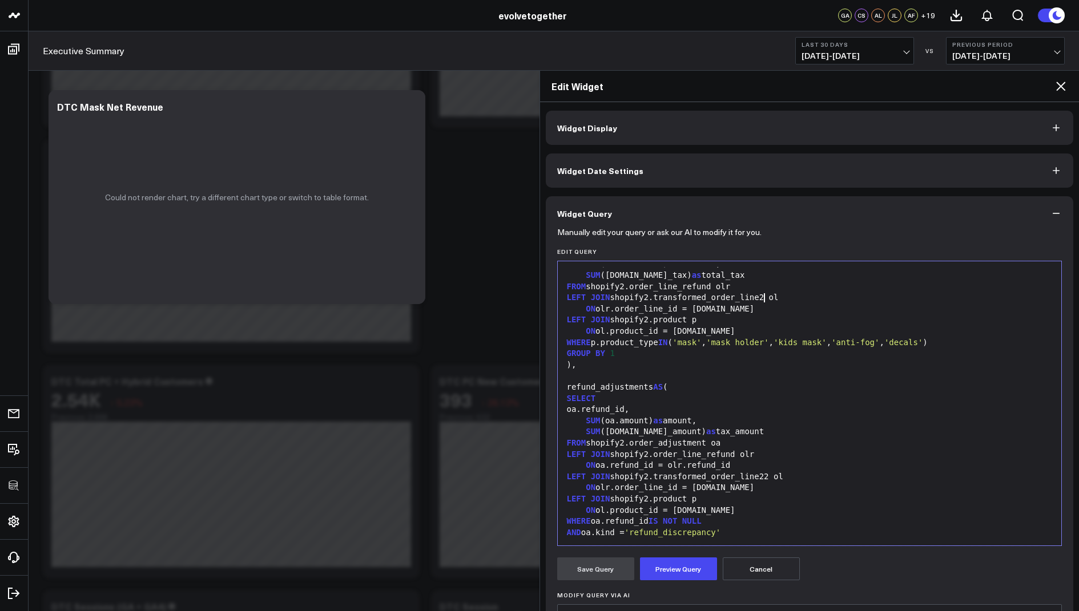
scroll to position [243, 0]
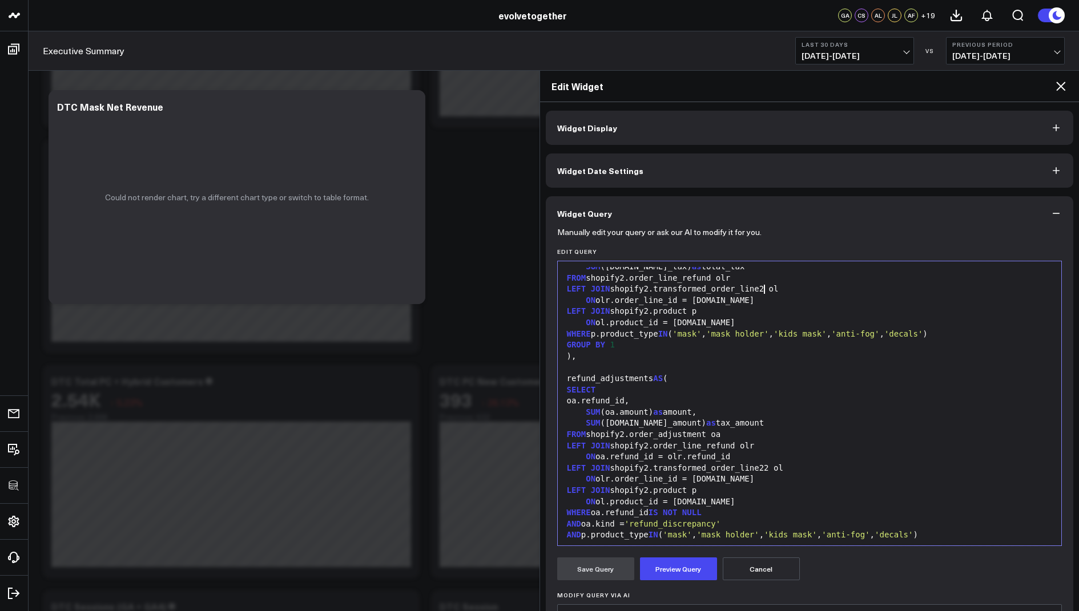
click at [768, 469] on div "LEFT JOIN shopify2.transformed_order_line22 ol" at bounding box center [809, 468] width 493 height 11
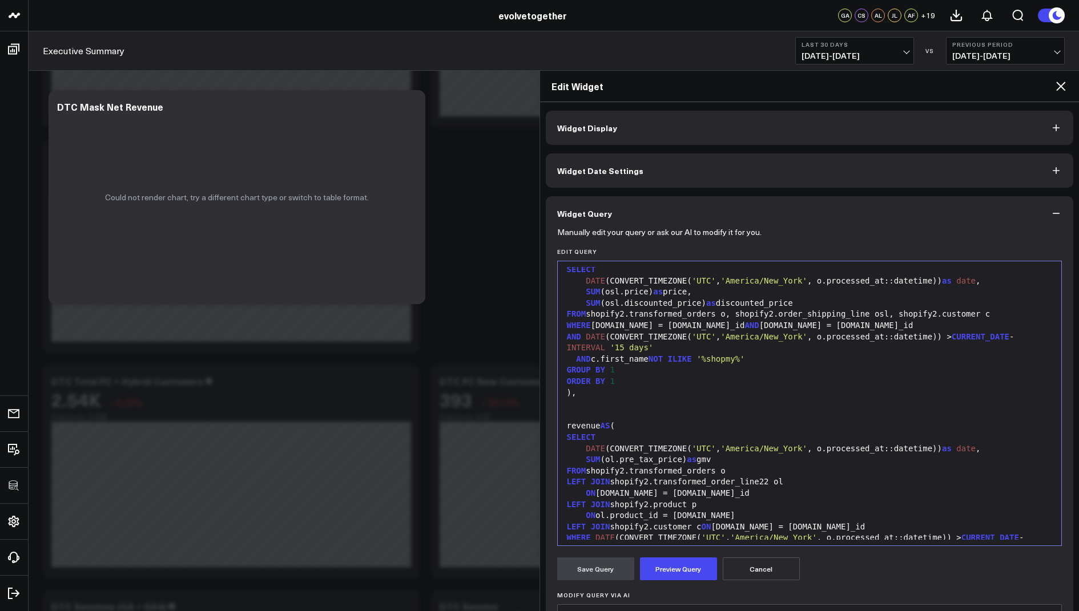
scroll to position [884, 0]
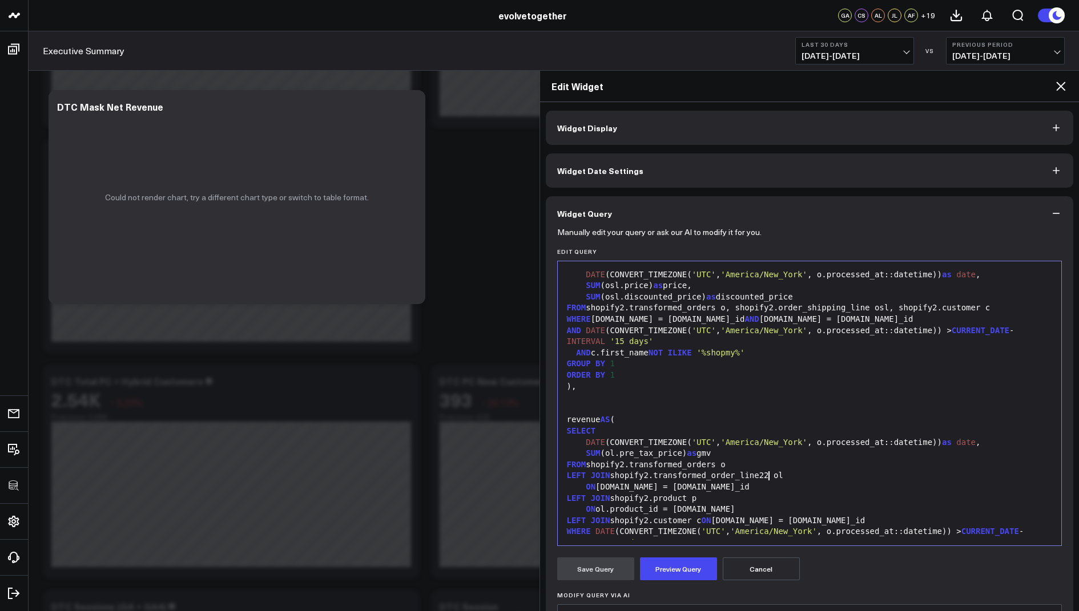
click at [768, 478] on div "LEFT JOIN shopify2.transformed_order_line22 ol" at bounding box center [809, 475] width 493 height 11
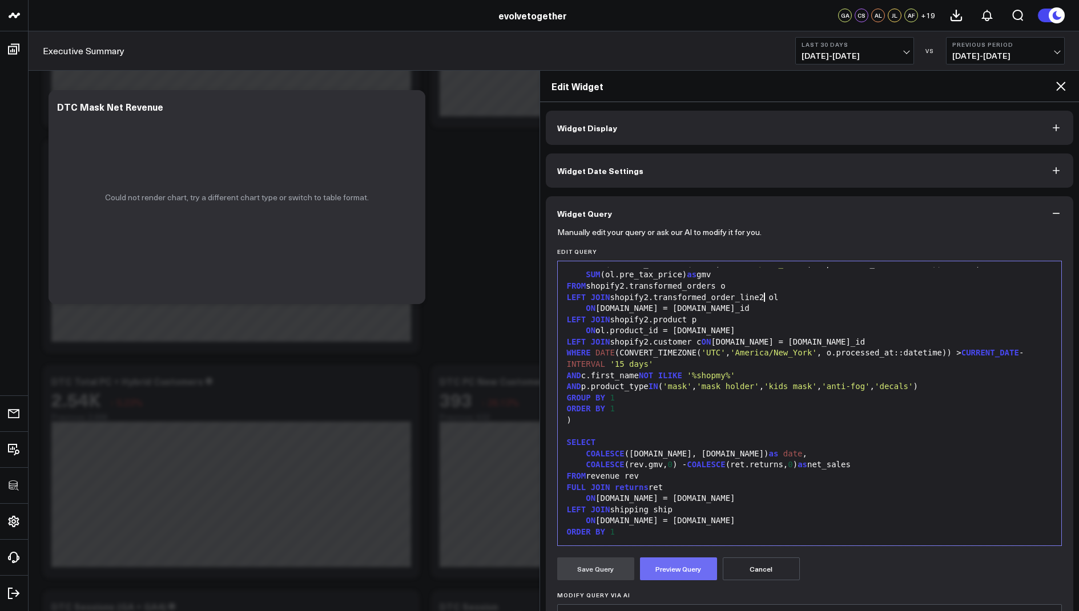
click at [668, 570] on button "Preview Query" at bounding box center [678, 569] width 77 height 23
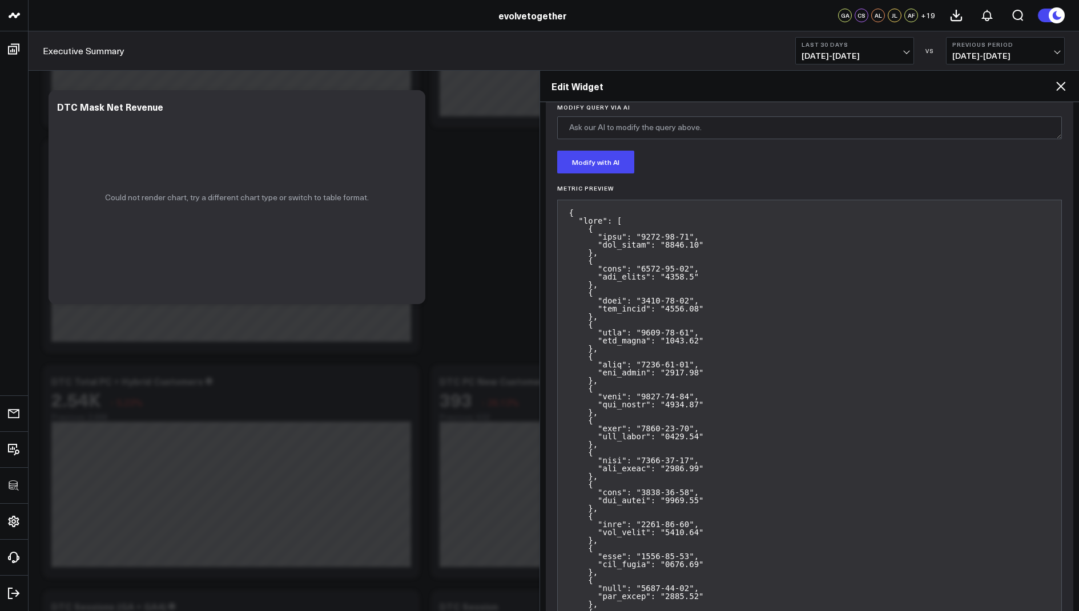
scroll to position [407, 0]
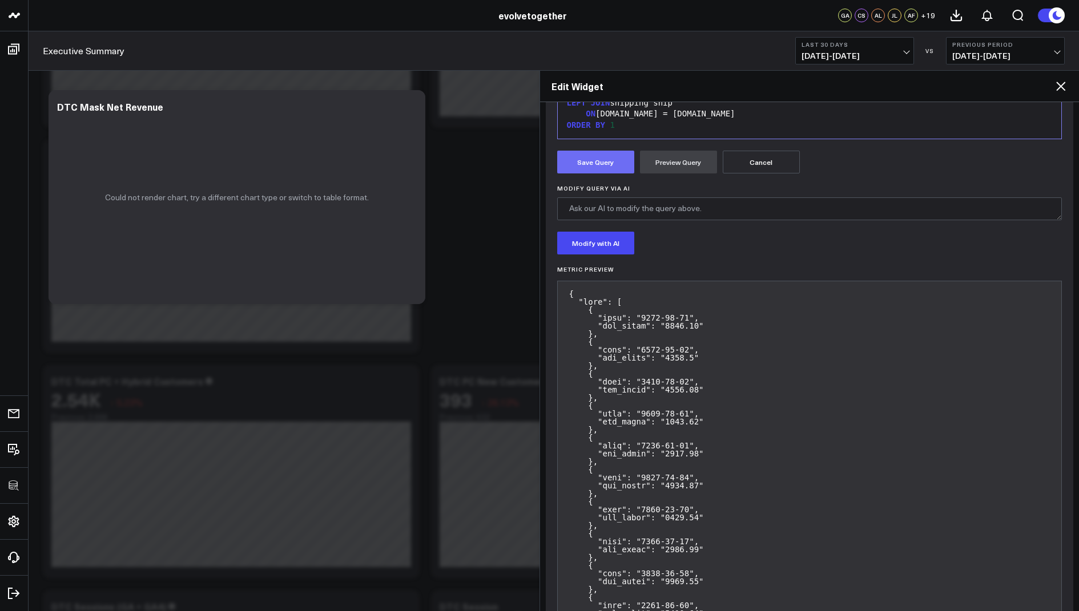
click at [588, 163] on button "Save Query" at bounding box center [595, 162] width 77 height 23
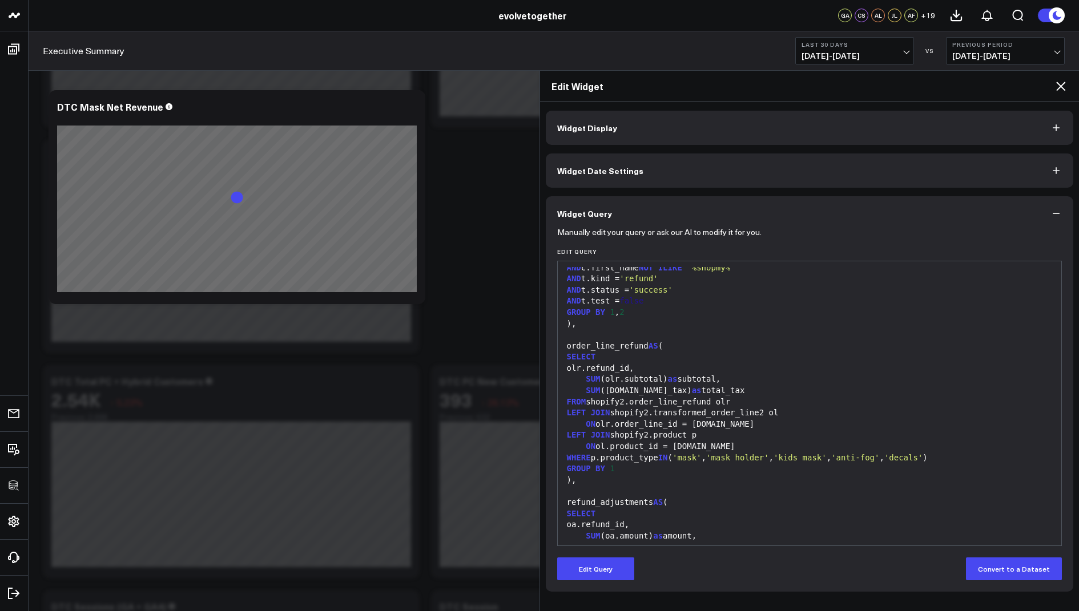
scroll to position [0, 0]
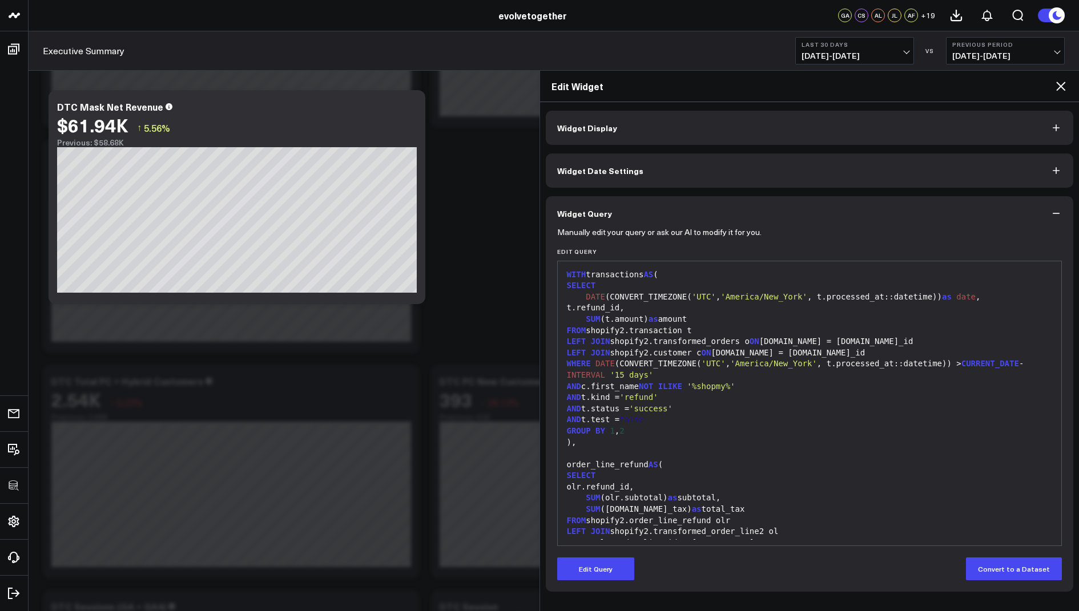
click at [1055, 81] on icon at bounding box center [1061, 86] width 14 height 14
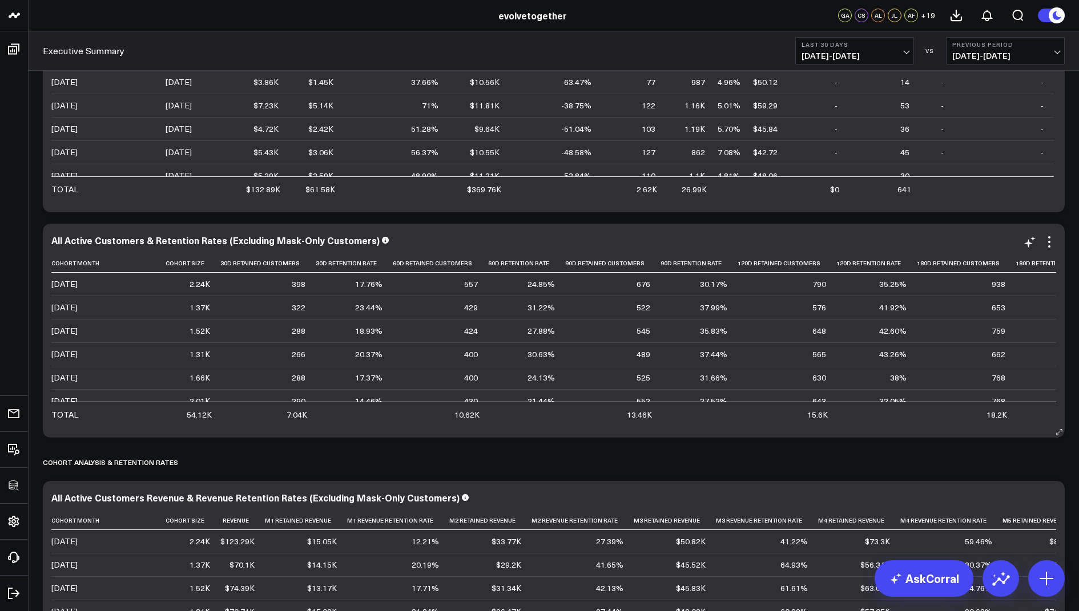
scroll to position [1712, 0]
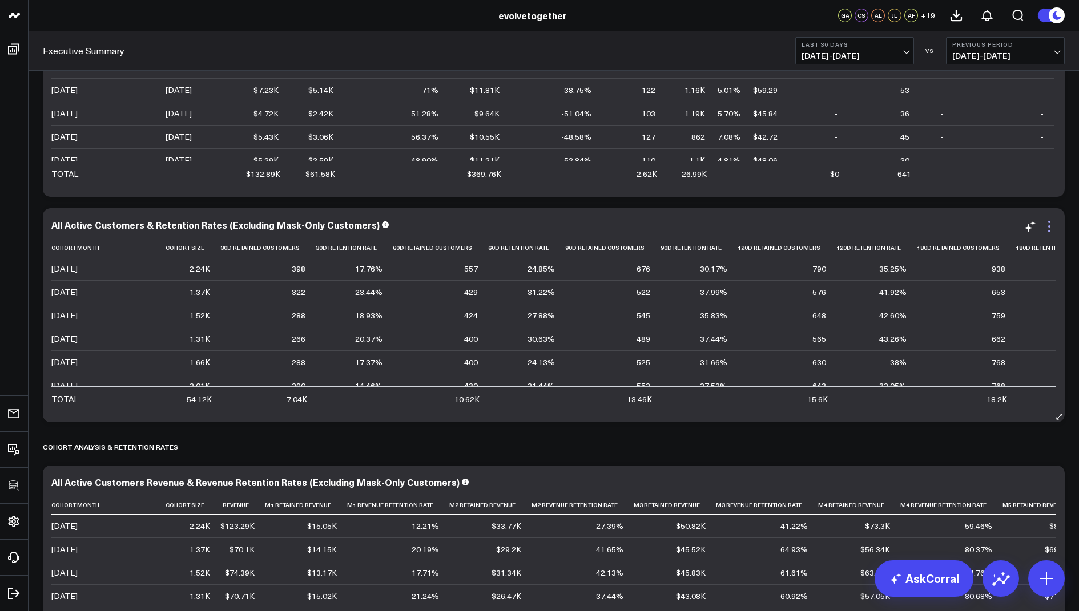
click at [1050, 228] on icon at bounding box center [1049, 227] width 14 height 14
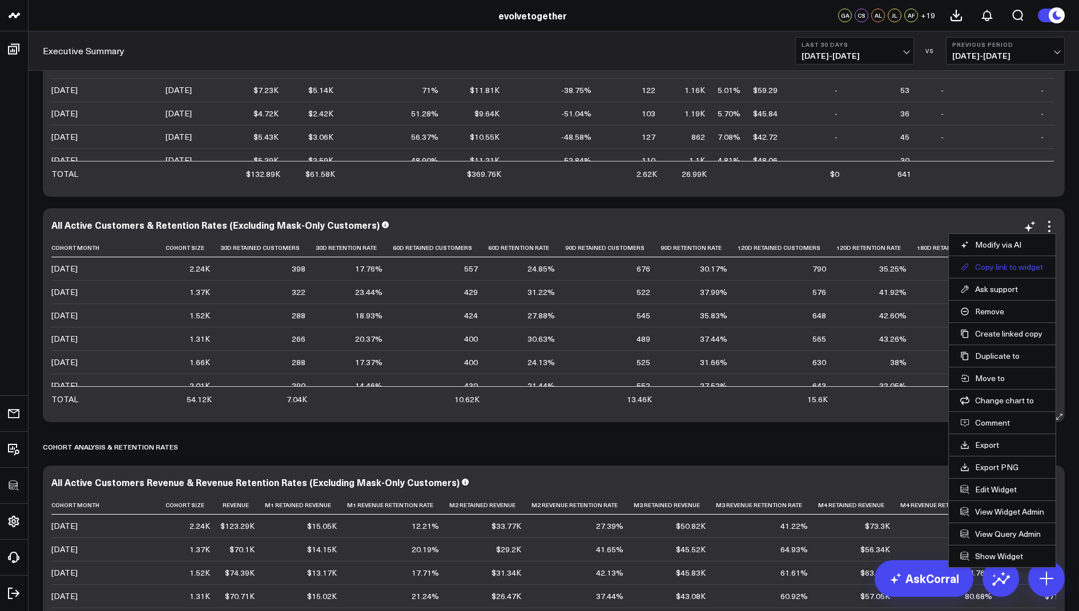
click at [995, 271] on button "Copy link to widget" at bounding box center [1002, 267] width 84 height 10
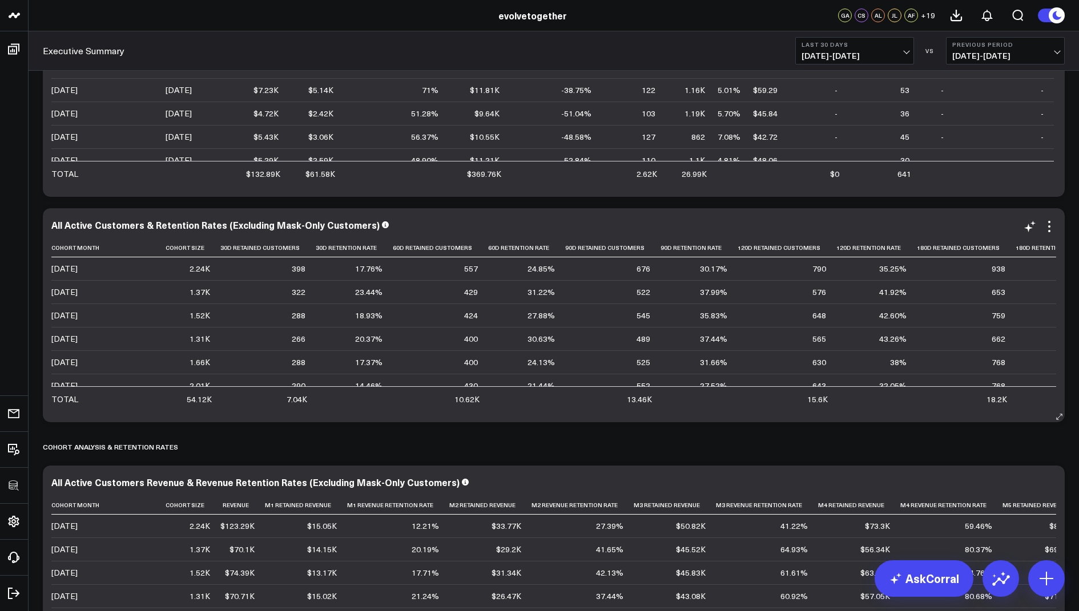
scroll to position [386, 0]
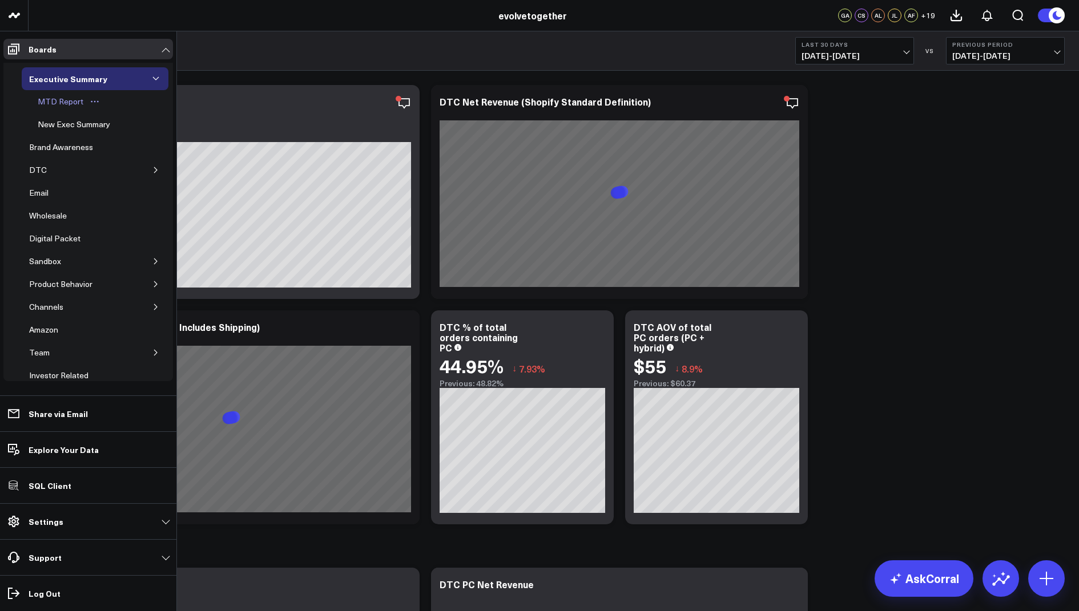
click at [78, 100] on div "MTD Report" at bounding box center [60, 102] width 51 height 14
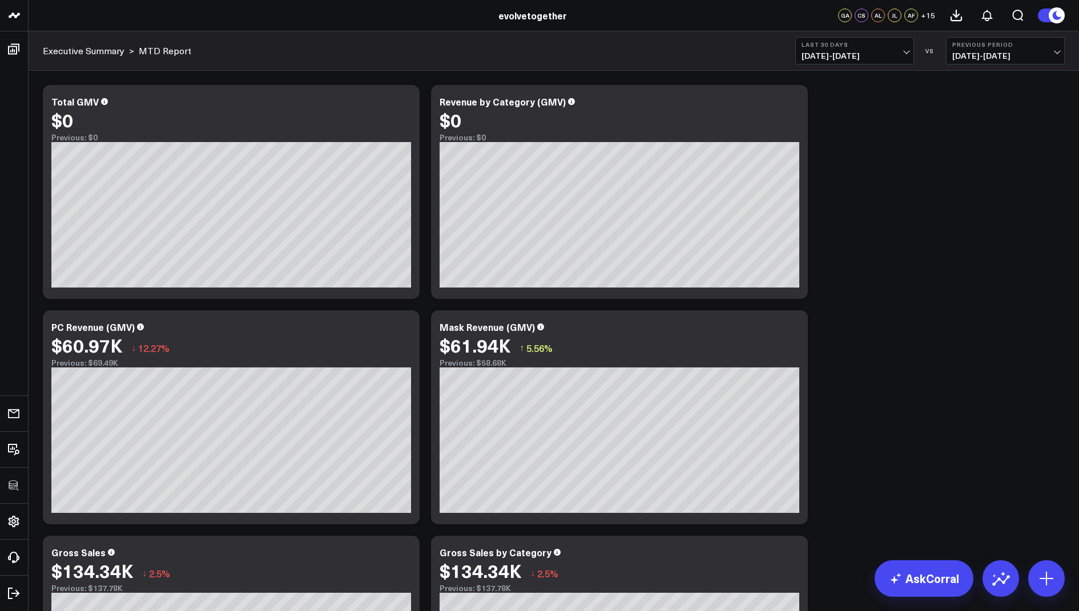
scroll to position [64, 0]
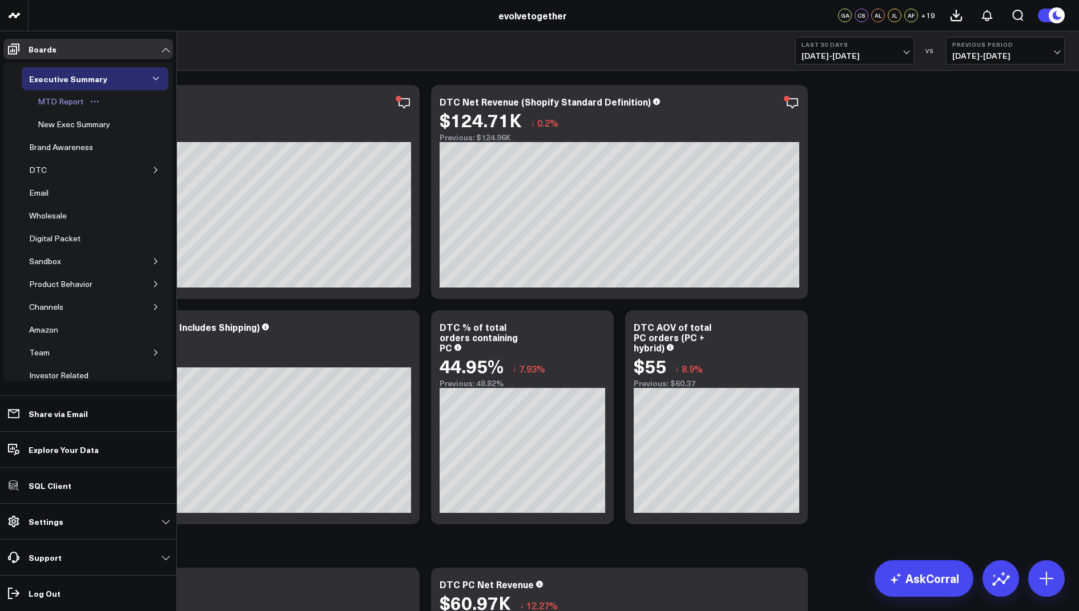
click at [52, 98] on div "MTD Report" at bounding box center [60, 102] width 51 height 14
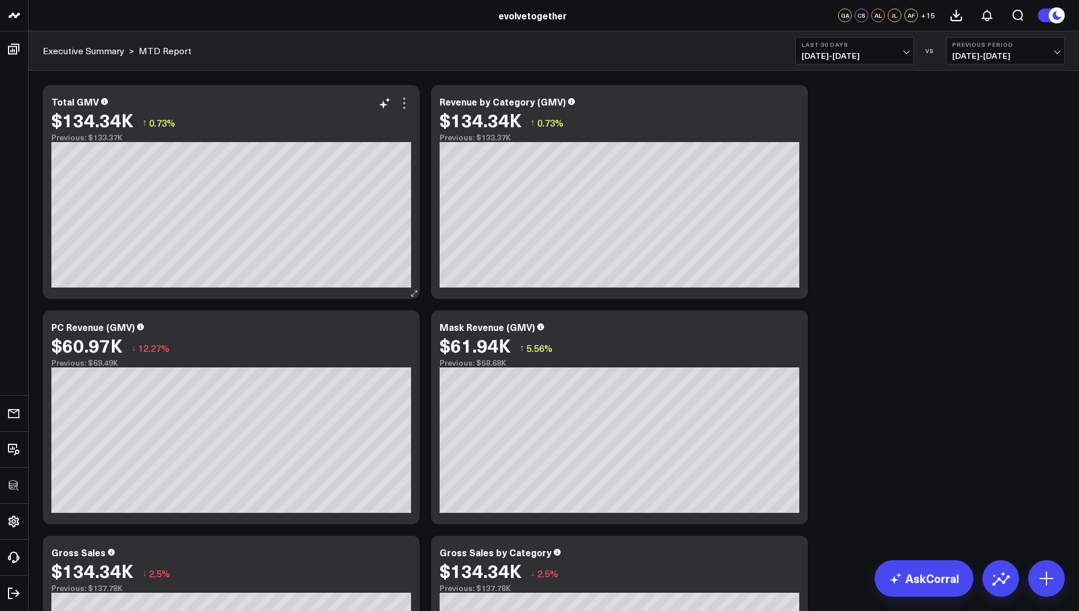
click at [404, 96] on icon at bounding box center [404, 103] width 14 height 14
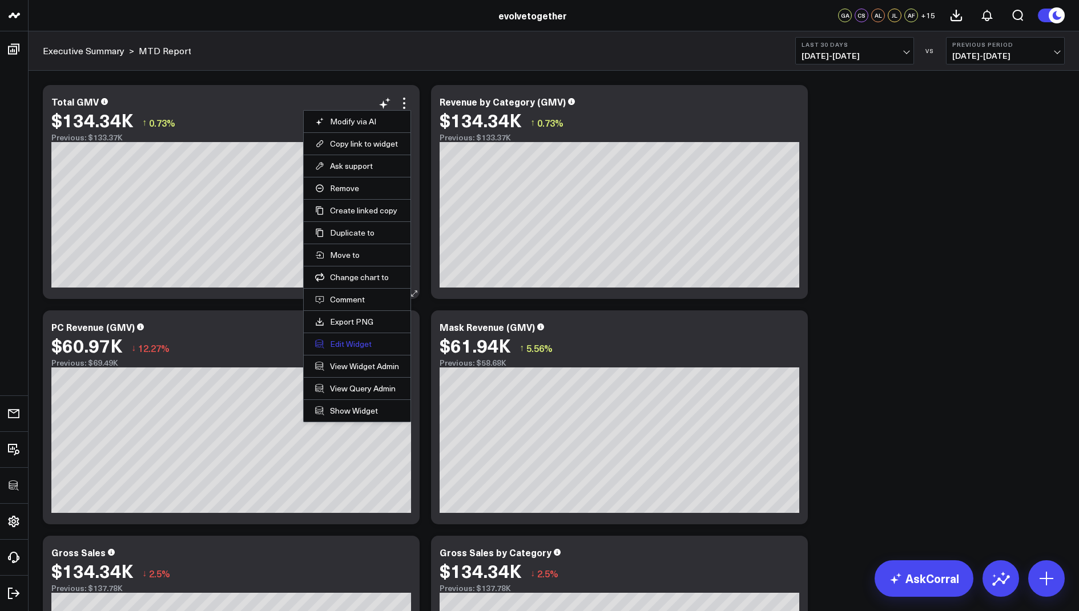
click at [347, 344] on button "Edit Widget" at bounding box center [357, 344] width 84 height 10
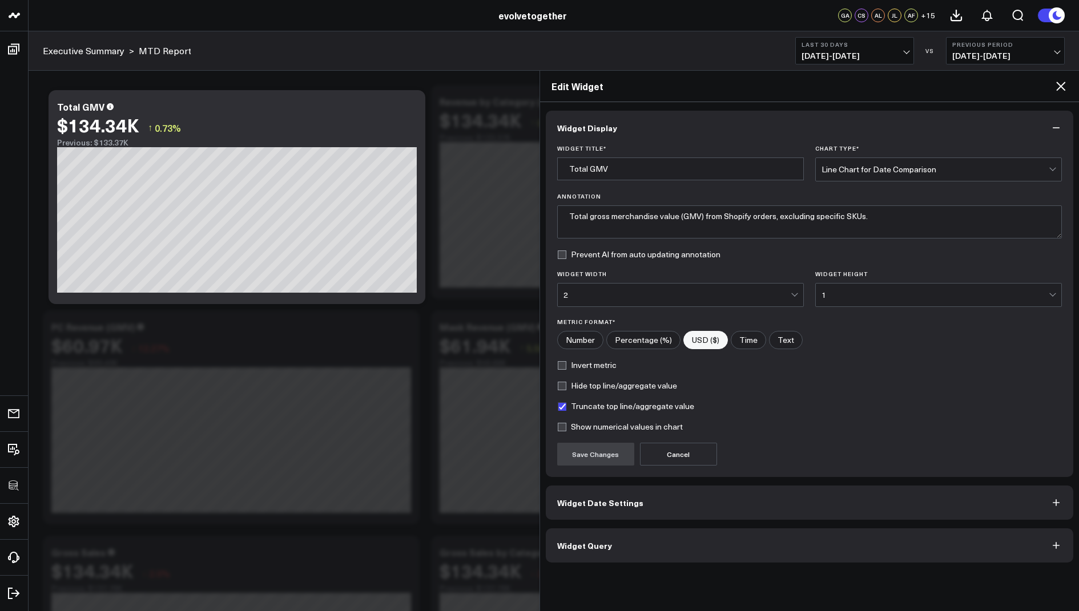
click at [589, 537] on button "Widget Query" at bounding box center [810, 546] width 528 height 34
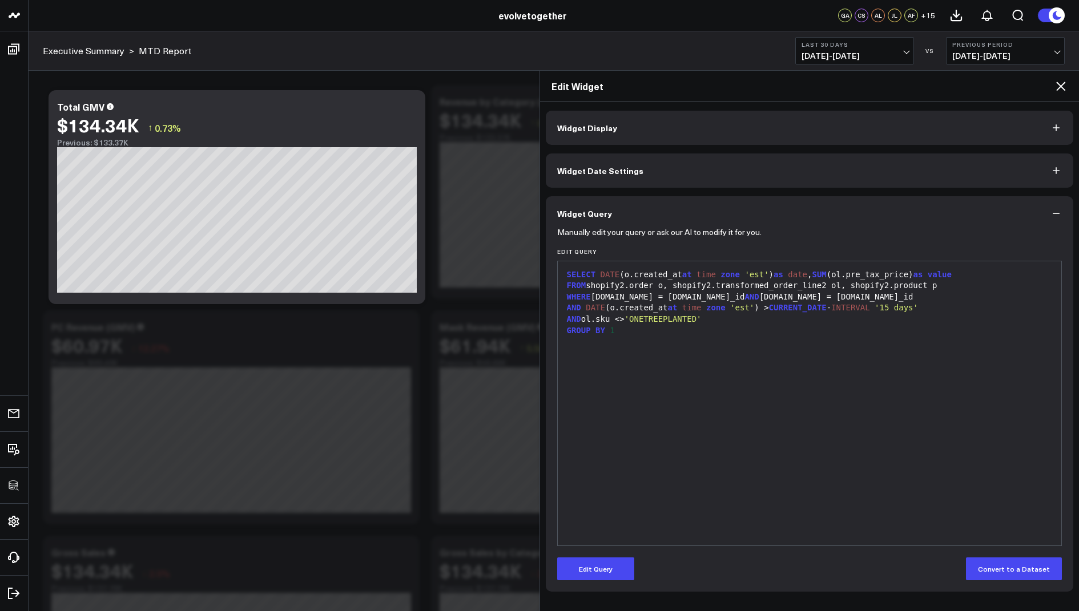
click at [1057, 86] on icon at bounding box center [1061, 86] width 14 height 14
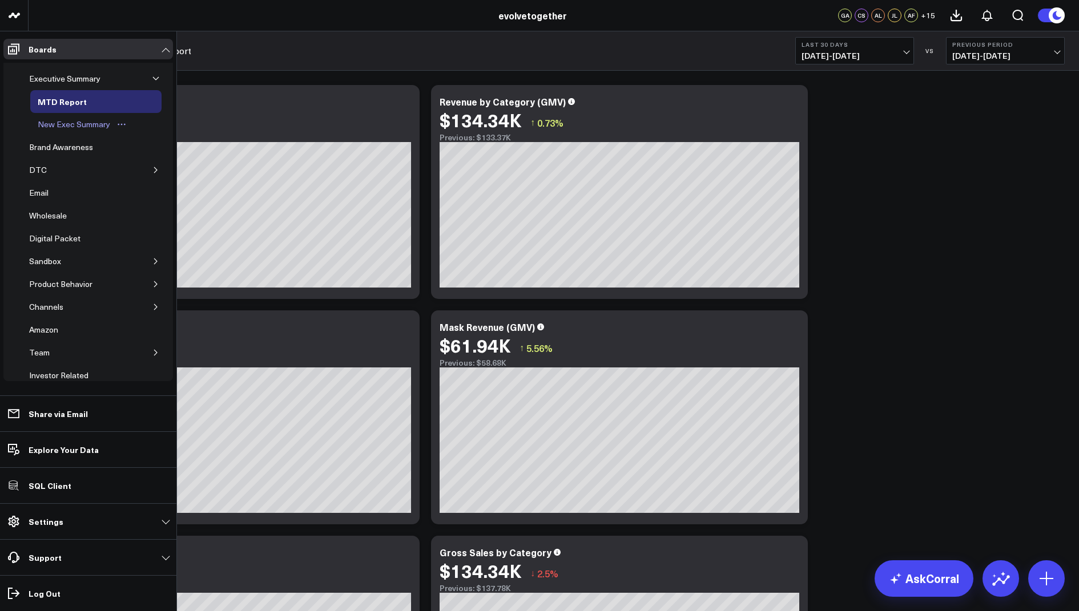
click at [76, 125] on div "New Exec Summary" at bounding box center [74, 125] width 78 height 14
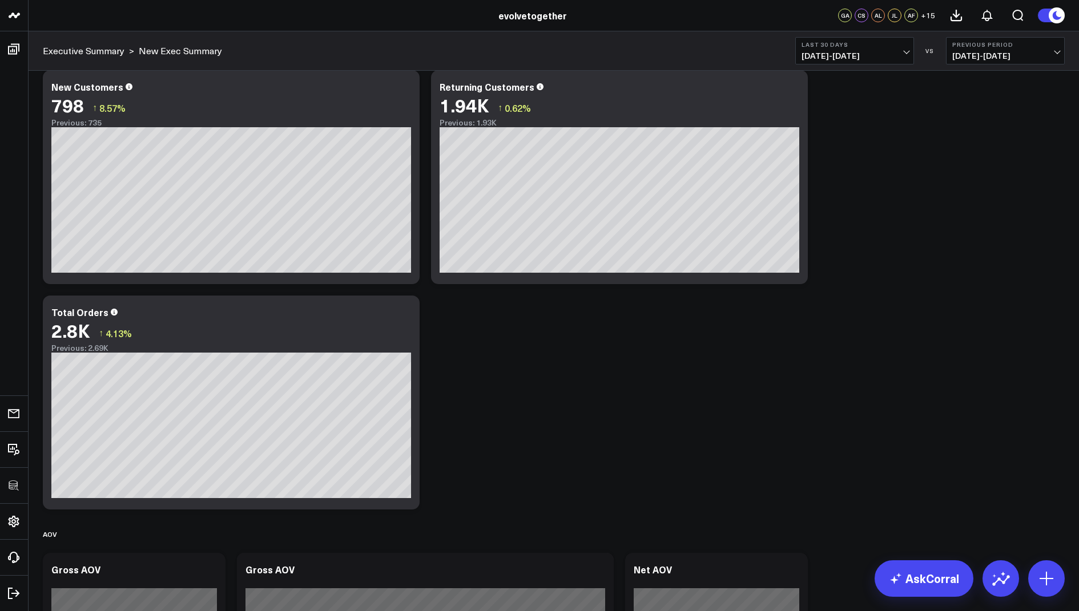
scroll to position [1122, 0]
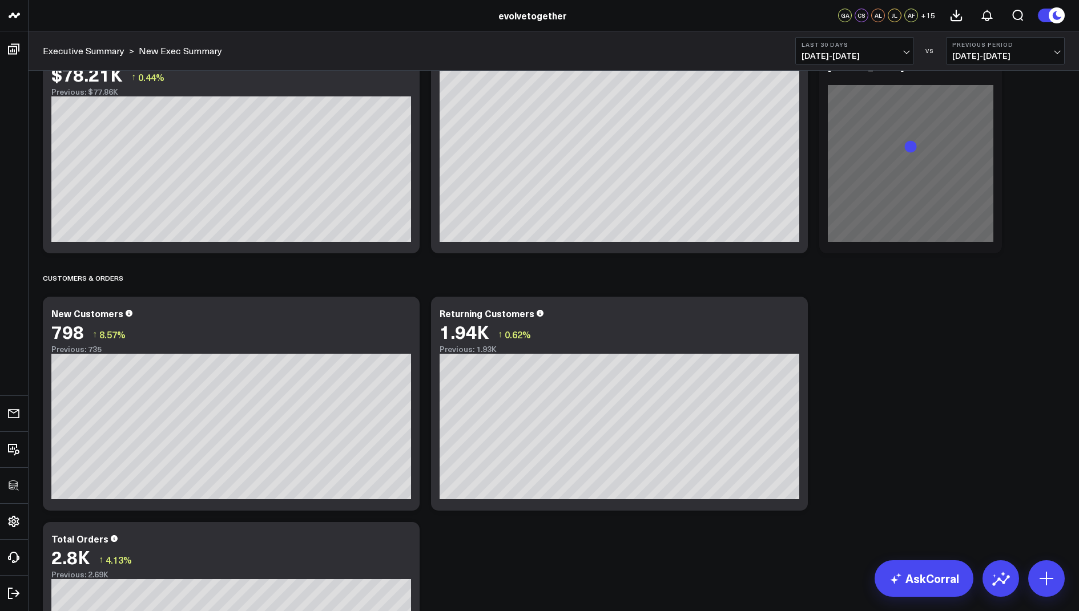
scroll to position [314, 0]
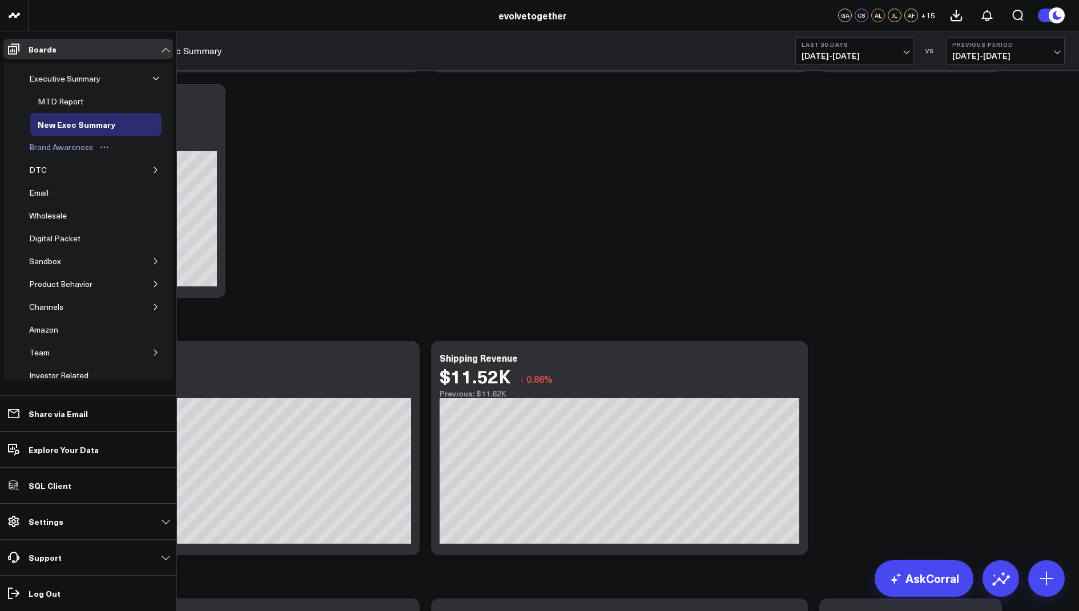
click at [67, 144] on div "Brand Awareness" at bounding box center [61, 147] width 70 height 14
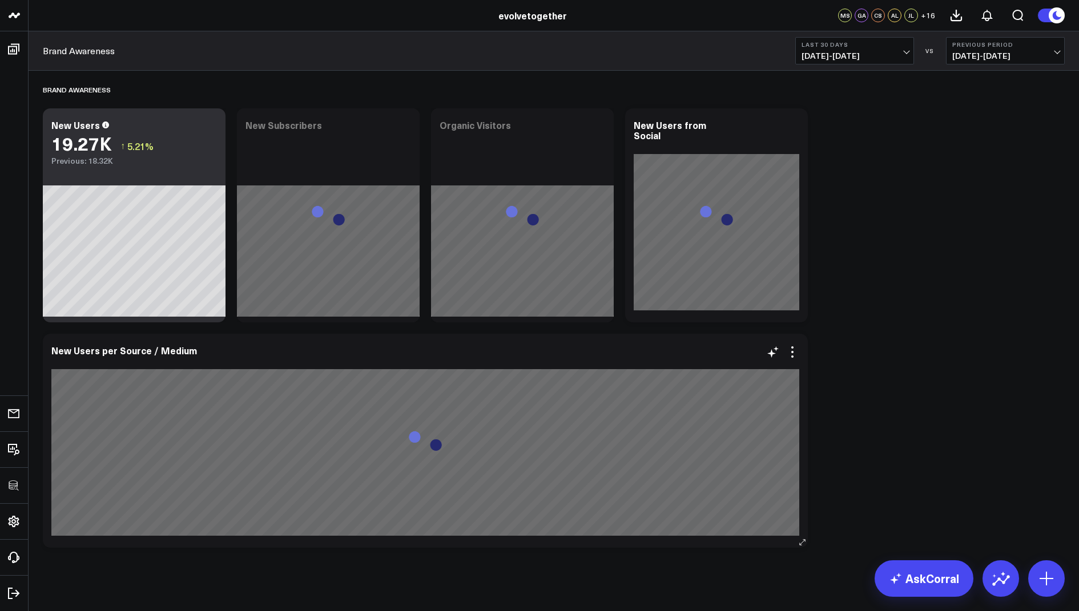
scroll to position [10, 0]
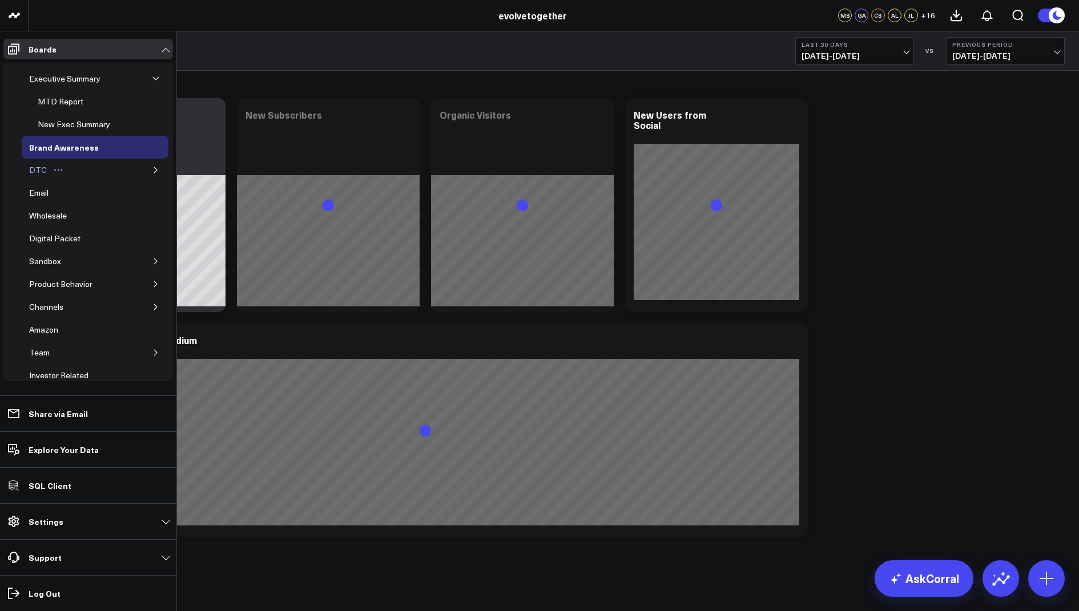
click at [44, 167] on div "DTC" at bounding box center [37, 170] width 23 height 14
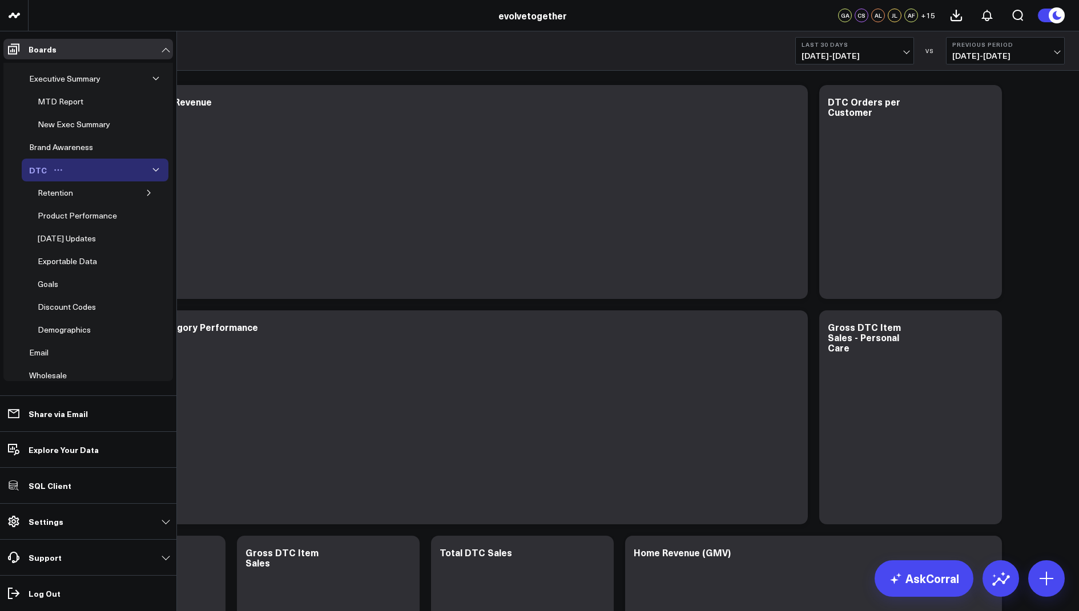
click at [152, 167] on icon "button" at bounding box center [155, 170] width 7 height 7
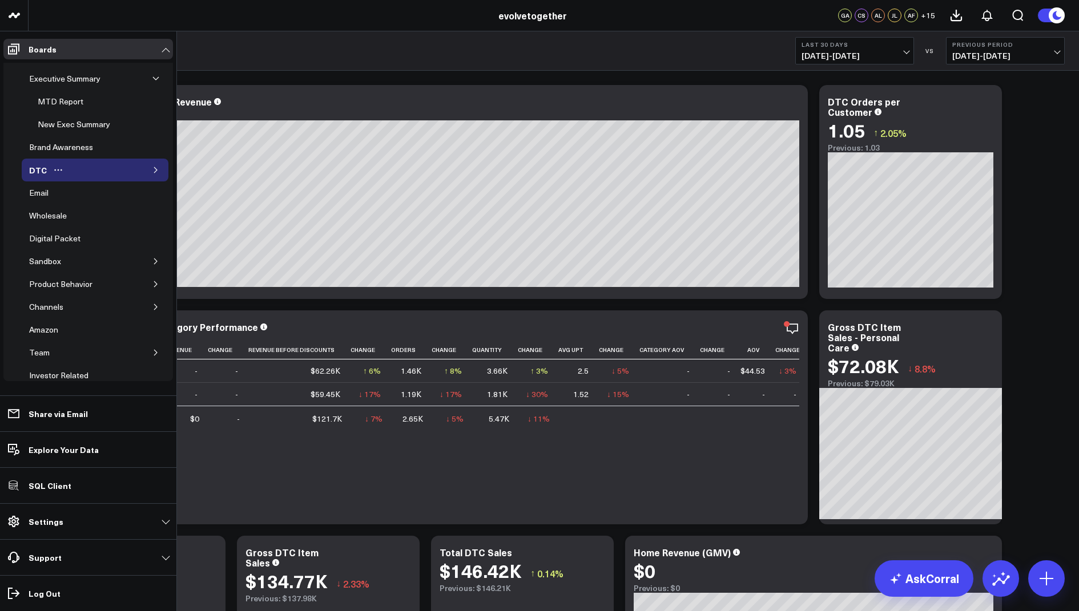
click at [152, 167] on icon "button" at bounding box center [155, 170] width 7 height 7
click at [38, 166] on div "DTC" at bounding box center [37, 170] width 23 height 14
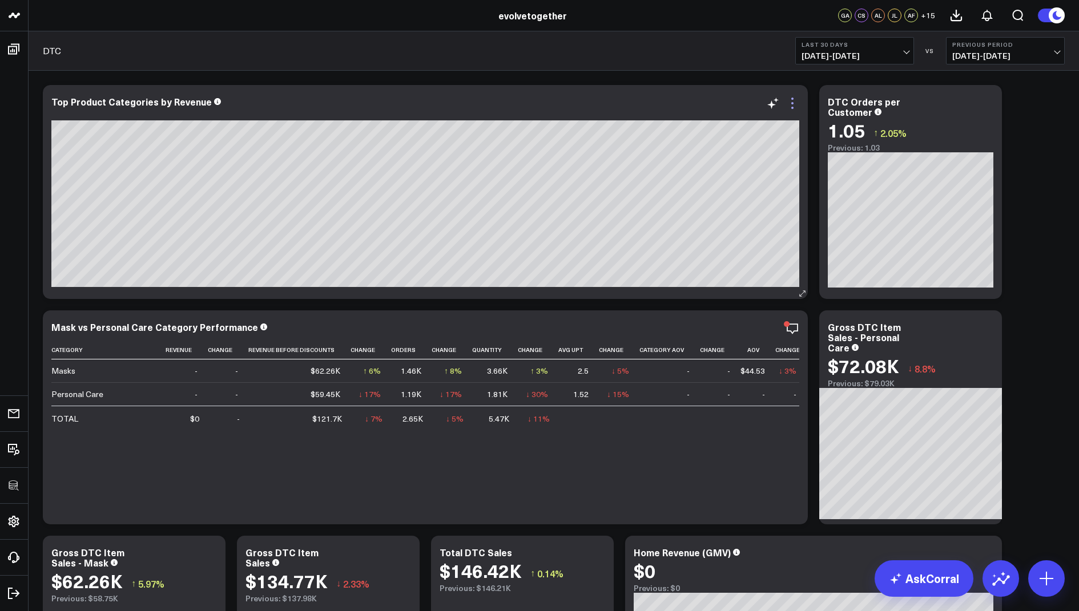
click at [791, 107] on icon at bounding box center [792, 103] width 14 height 14
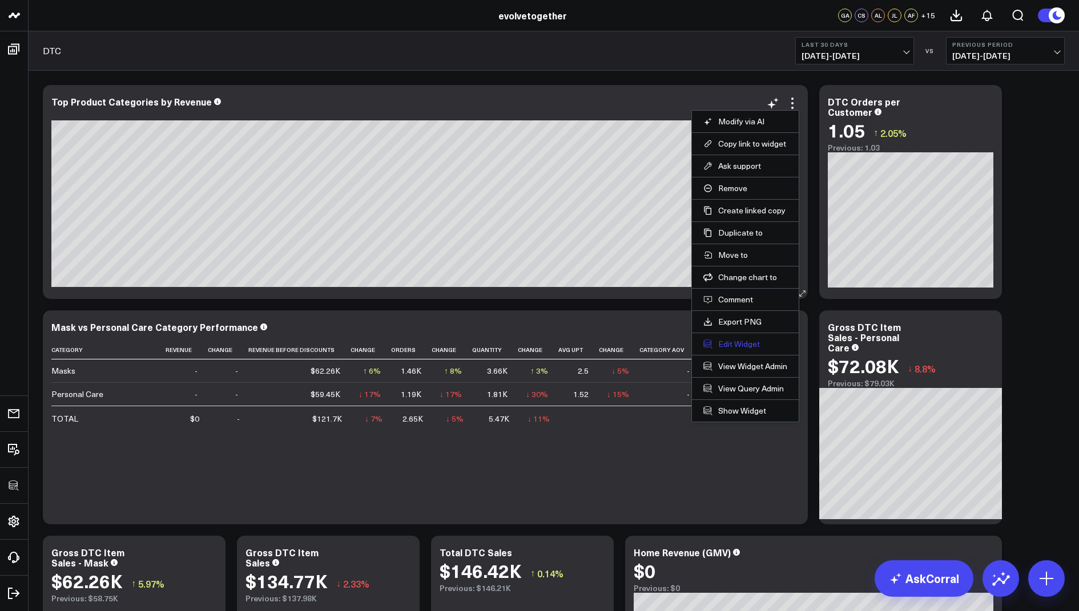
click at [731, 340] on button "Edit Widget" at bounding box center [745, 344] width 84 height 10
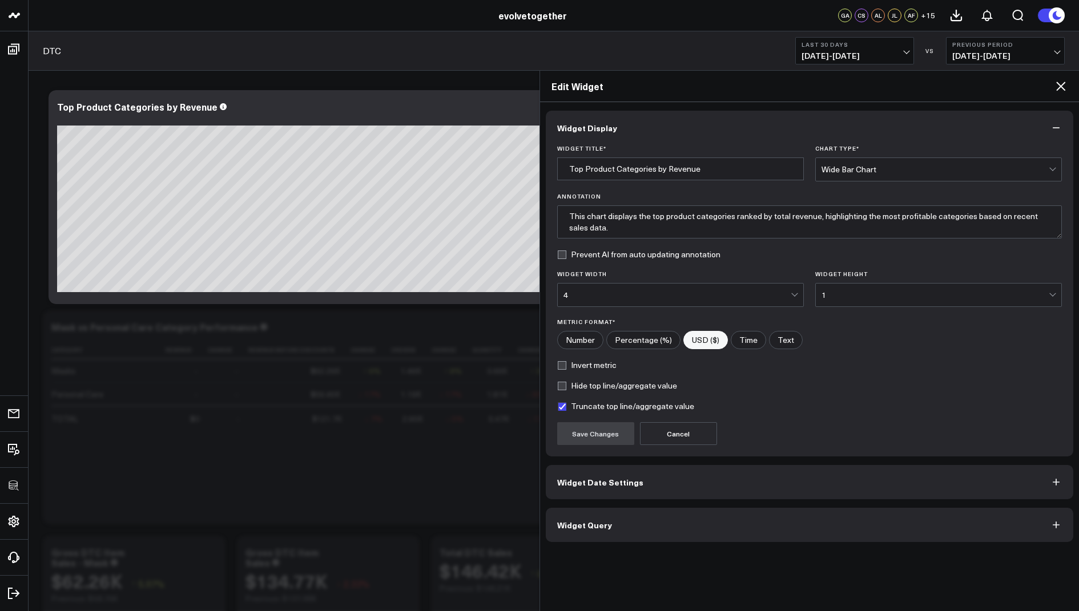
click at [574, 525] on span "Widget Query" at bounding box center [584, 525] width 55 height 9
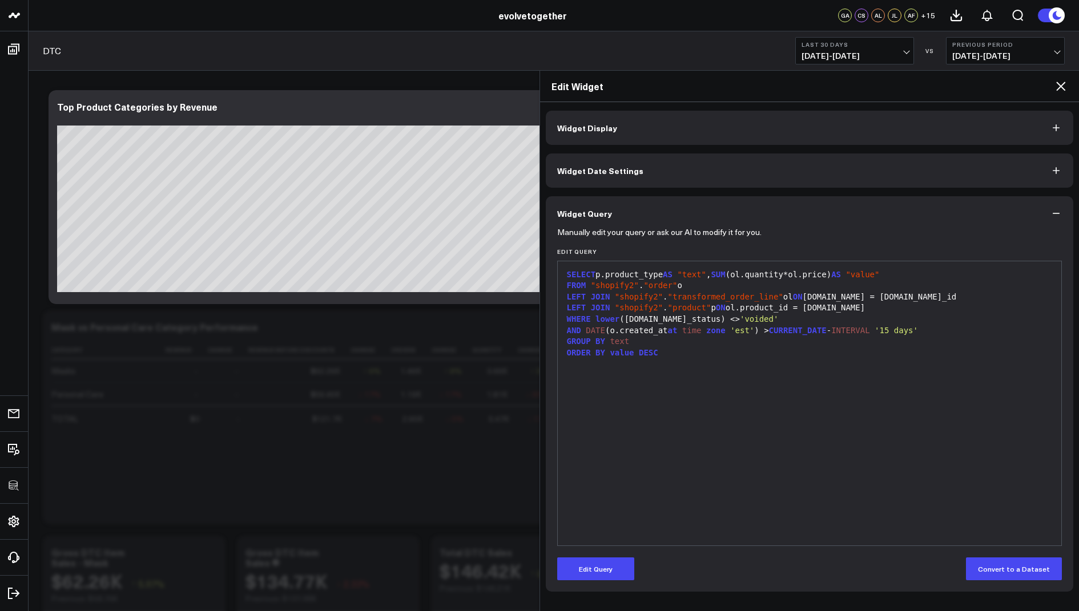
click at [1055, 92] on icon at bounding box center [1061, 86] width 14 height 14
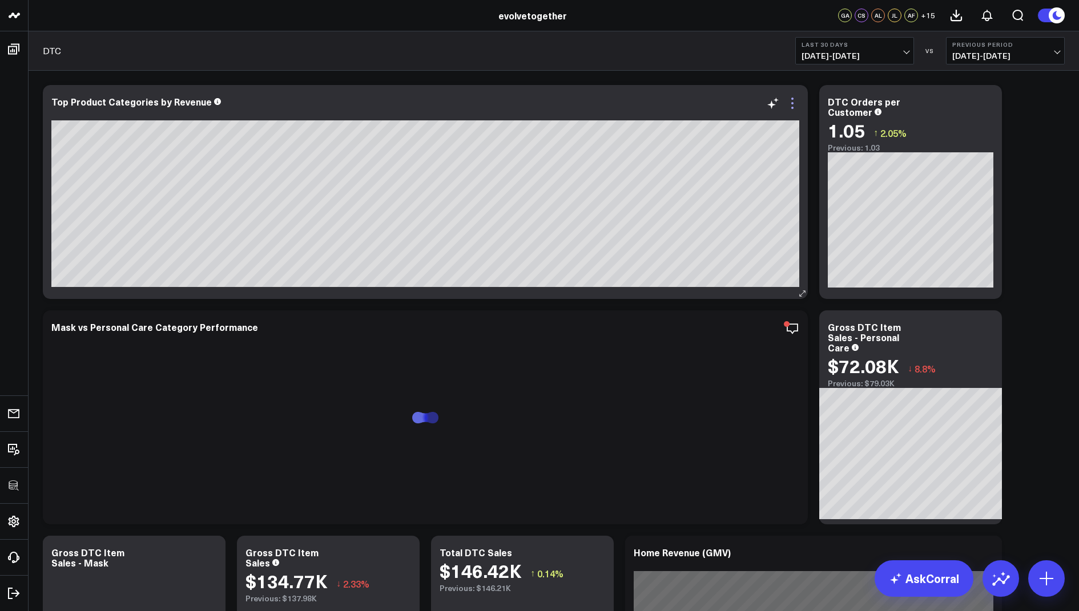
click at [797, 106] on icon at bounding box center [792, 103] width 14 height 14
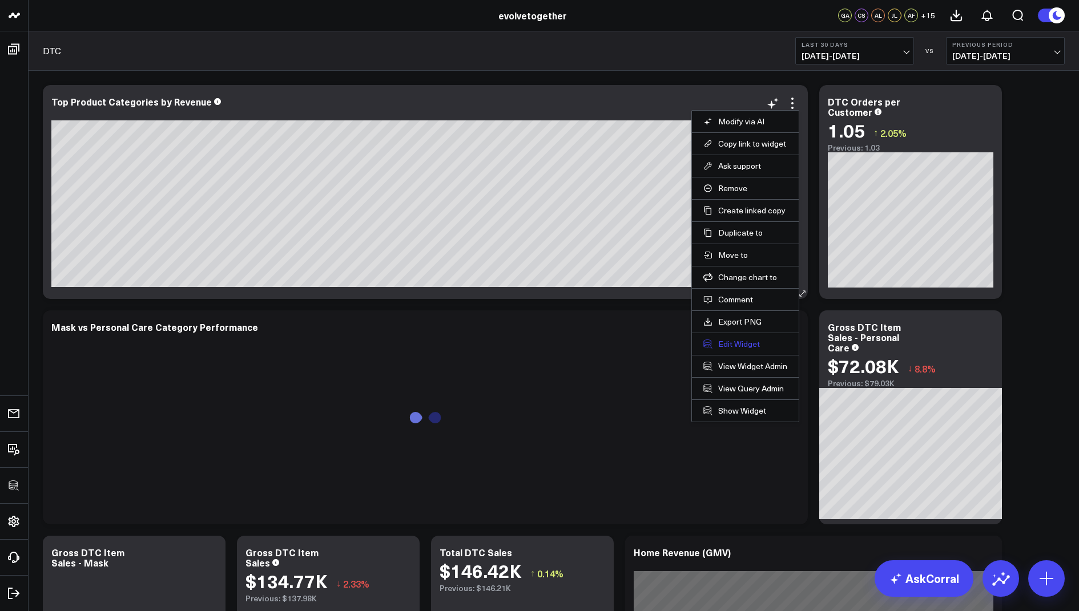
click at [731, 340] on button "Edit Widget" at bounding box center [745, 344] width 84 height 10
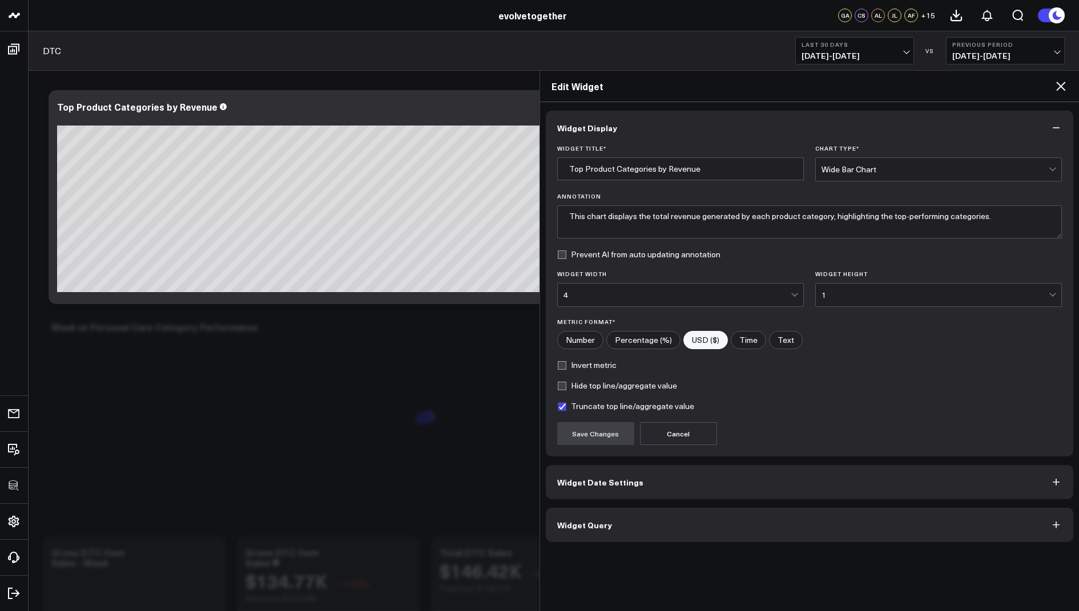
click at [603, 525] on span "Widget Query" at bounding box center [584, 525] width 55 height 9
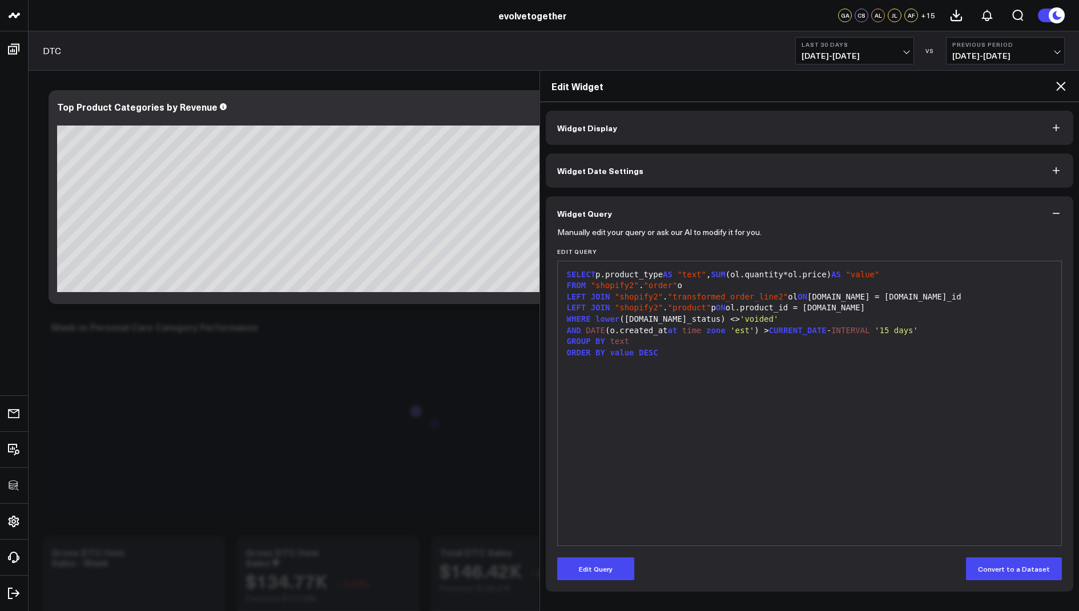
click at [1057, 84] on icon at bounding box center [1061, 86] width 14 height 14
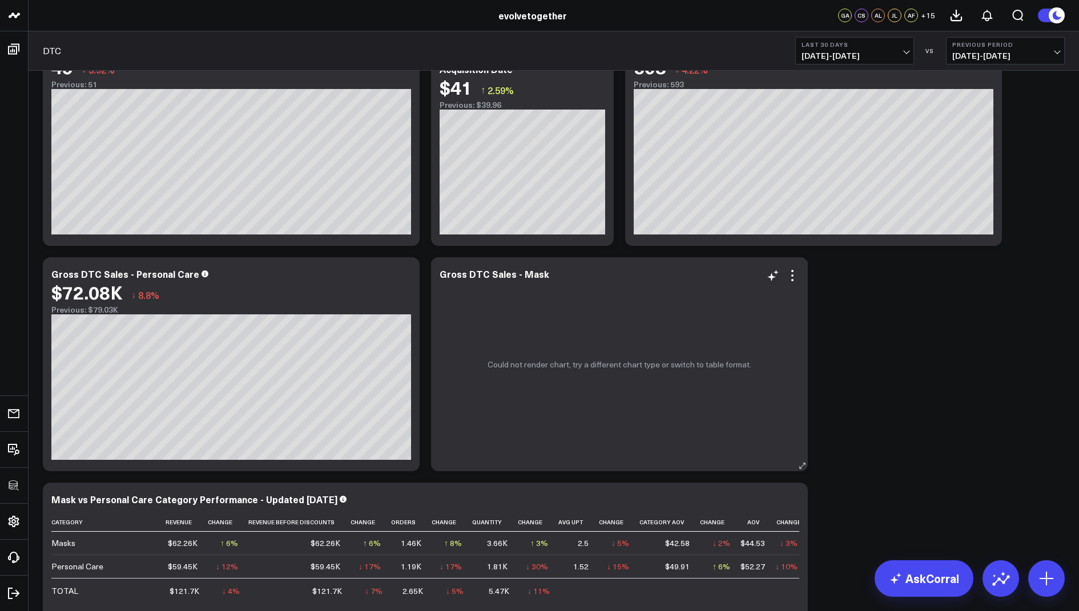
scroll to position [1893, 0]
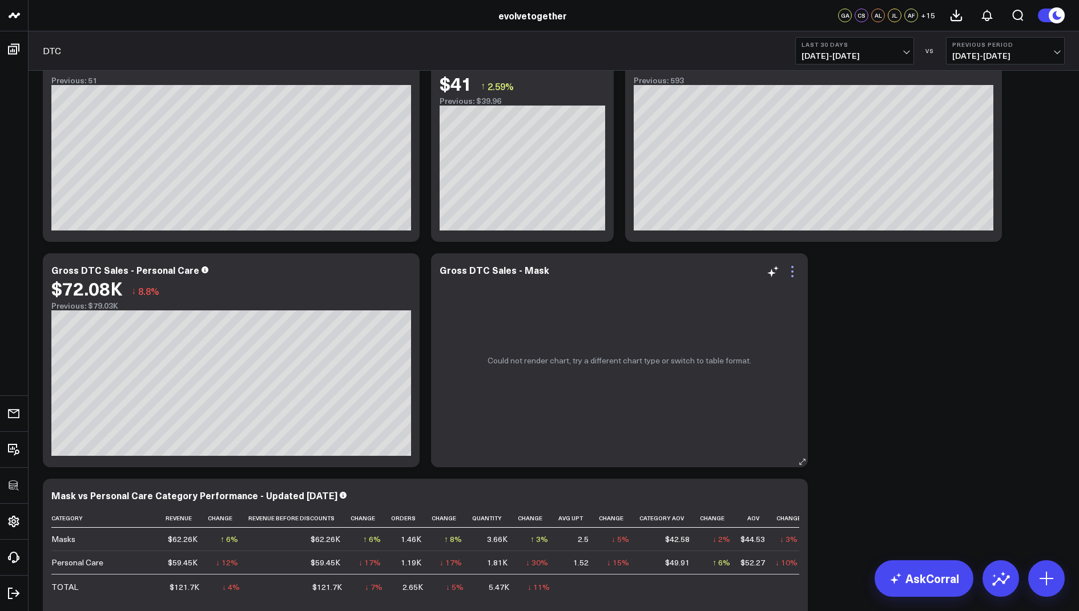
click at [790, 274] on icon at bounding box center [792, 272] width 14 height 14
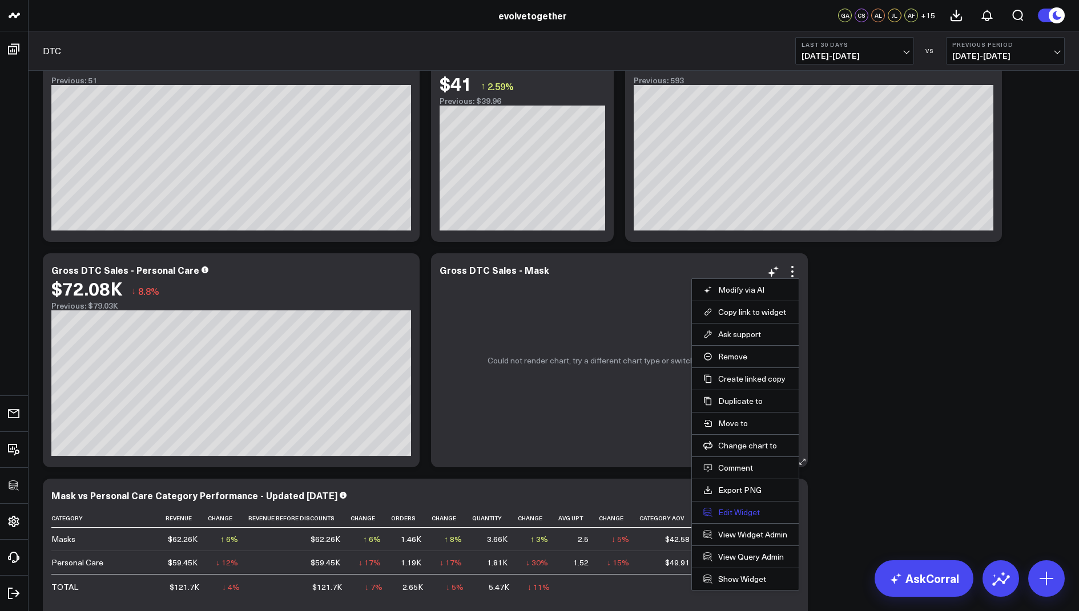
click at [729, 507] on button "Edit Widget" at bounding box center [745, 512] width 84 height 10
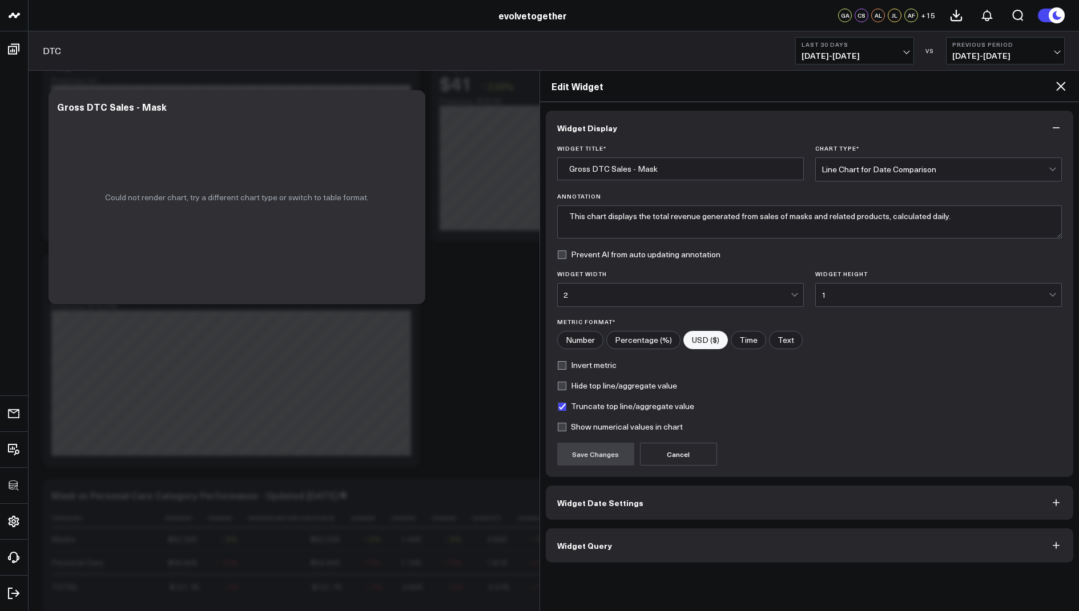
click at [1061, 81] on icon at bounding box center [1061, 86] width 14 height 14
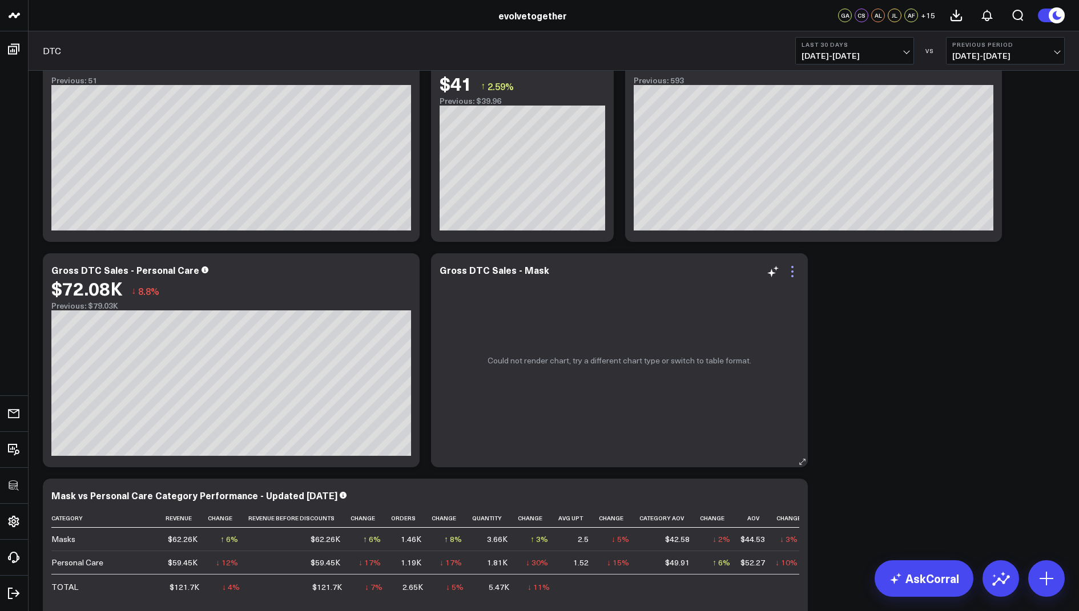
click at [792, 273] on icon at bounding box center [792, 272] width 14 height 14
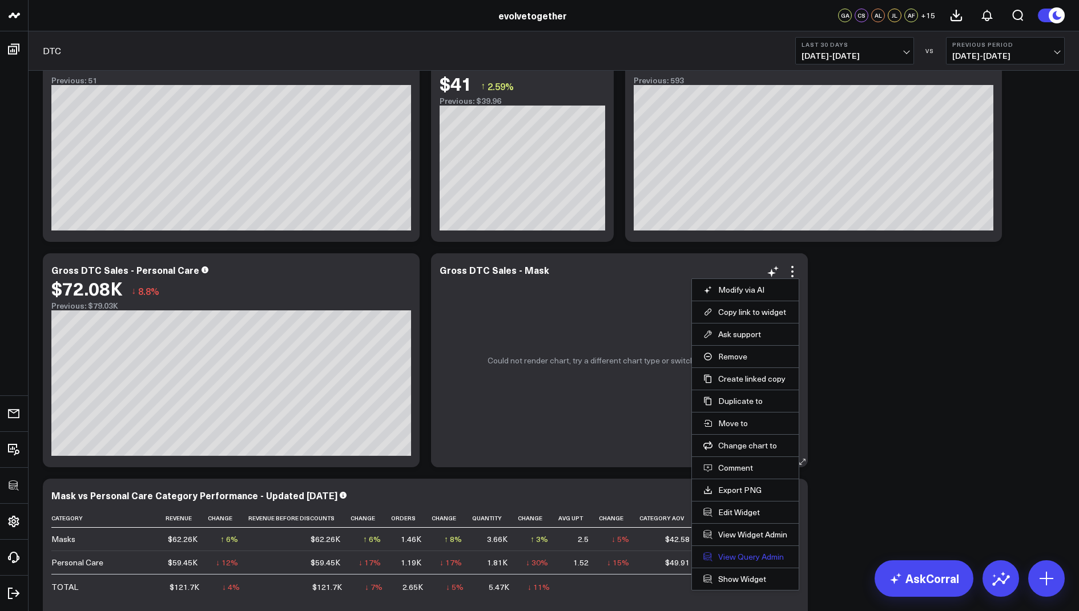
click at [732, 552] on link "View Query Admin" at bounding box center [745, 557] width 84 height 10
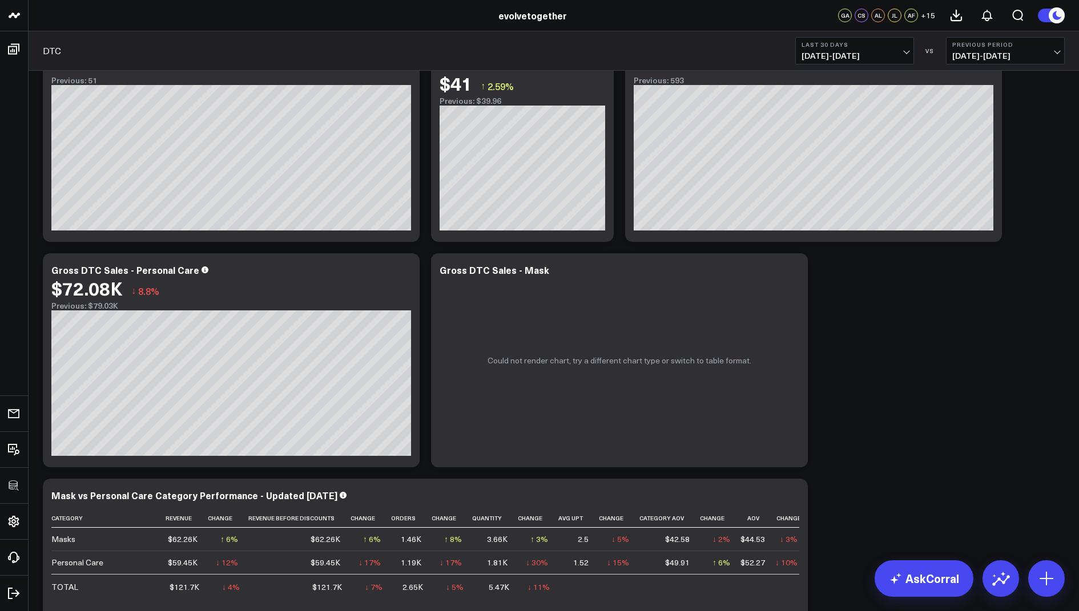
scroll to position [1914, 0]
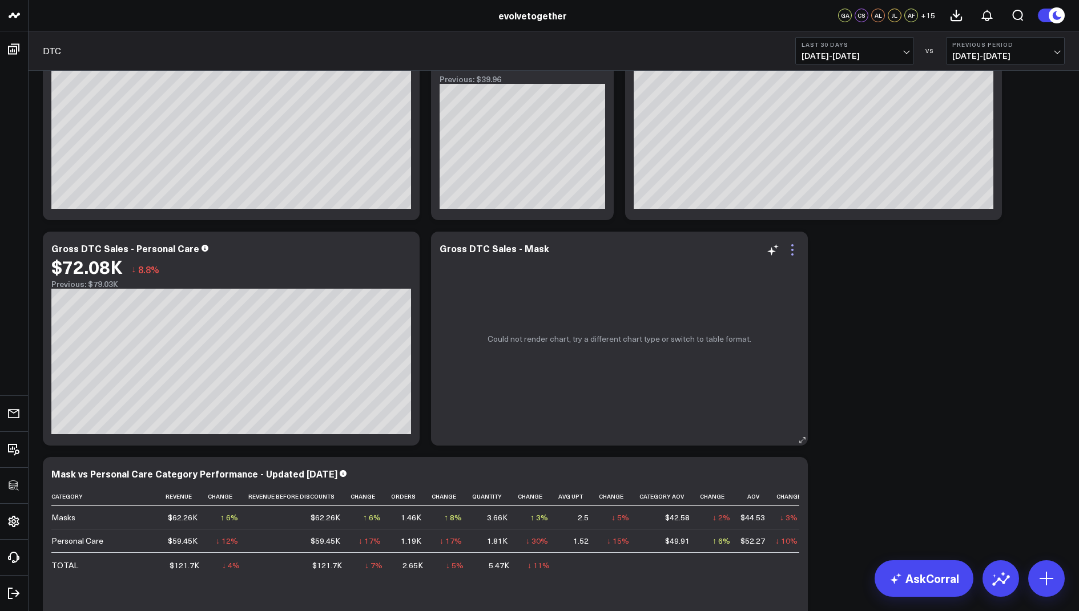
click at [792, 245] on icon at bounding box center [792, 245] width 2 height 2
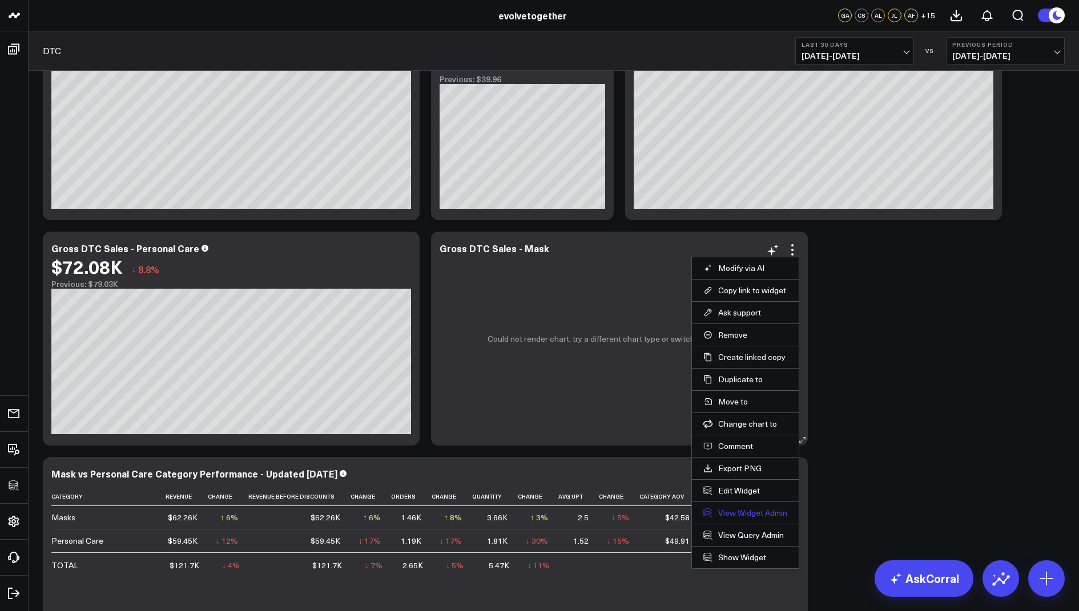
click at [731, 510] on link "View Widget Admin" at bounding box center [745, 513] width 84 height 10
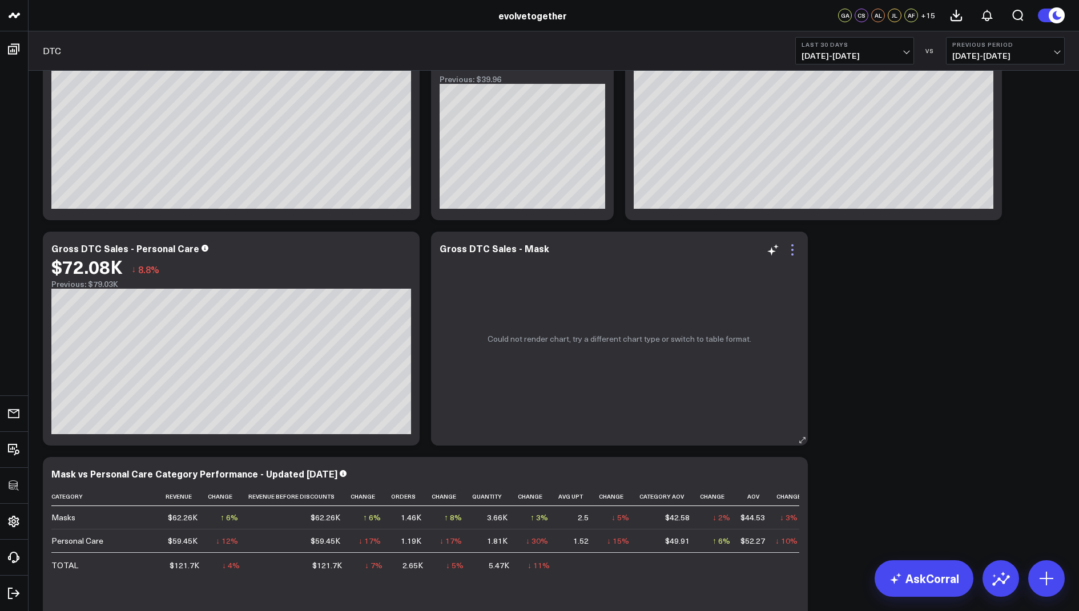
click at [793, 251] on icon at bounding box center [792, 250] width 14 height 14
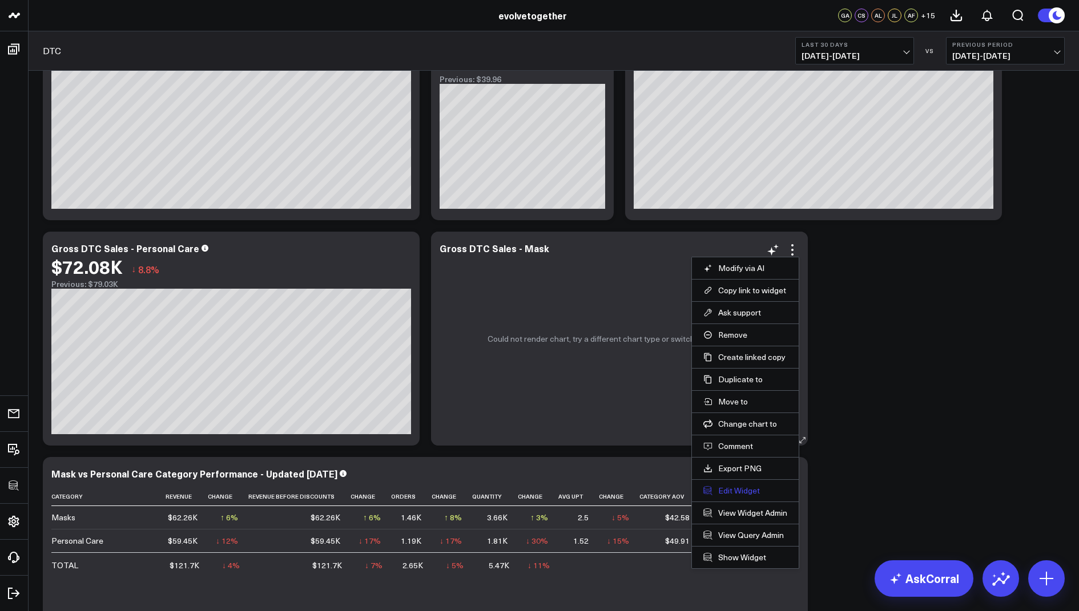
click at [735, 488] on button "Edit Widget" at bounding box center [745, 491] width 84 height 10
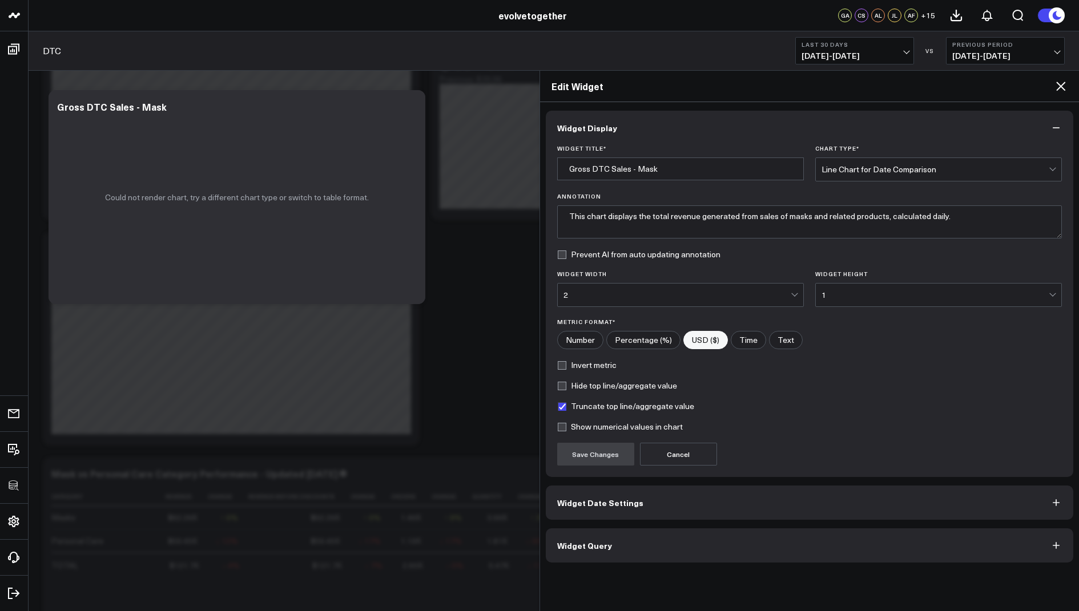
click at [564, 561] on div "Widget Display Widget Title * Gross DTC Sales - Mask Chart Type * Line Chart fo…" at bounding box center [809, 356] width 539 height 509
click at [574, 553] on button "Widget Query" at bounding box center [810, 546] width 528 height 34
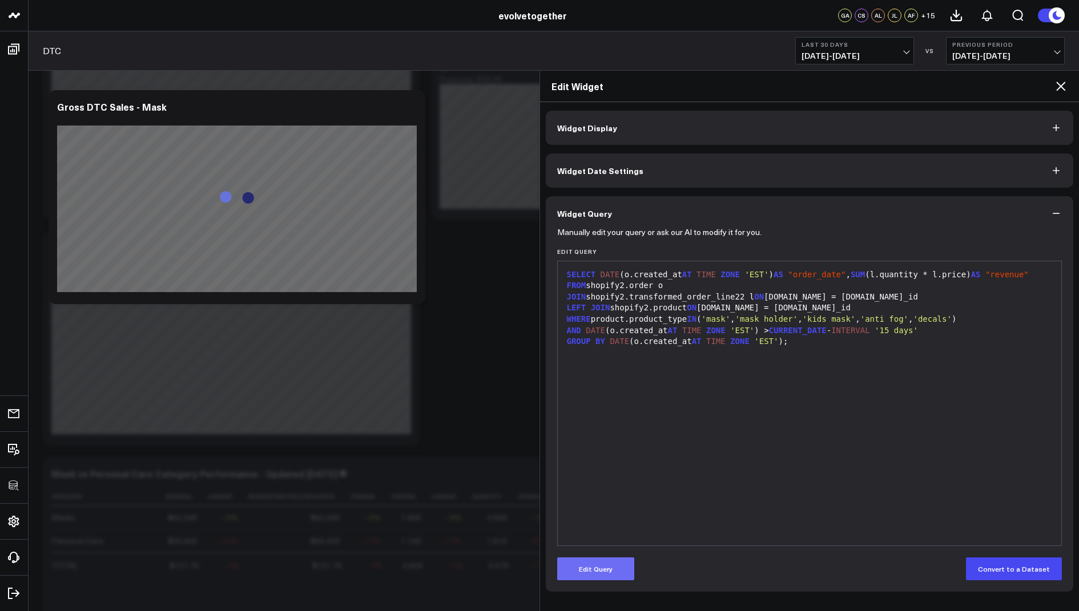
click at [576, 571] on button "Edit Query" at bounding box center [595, 569] width 77 height 23
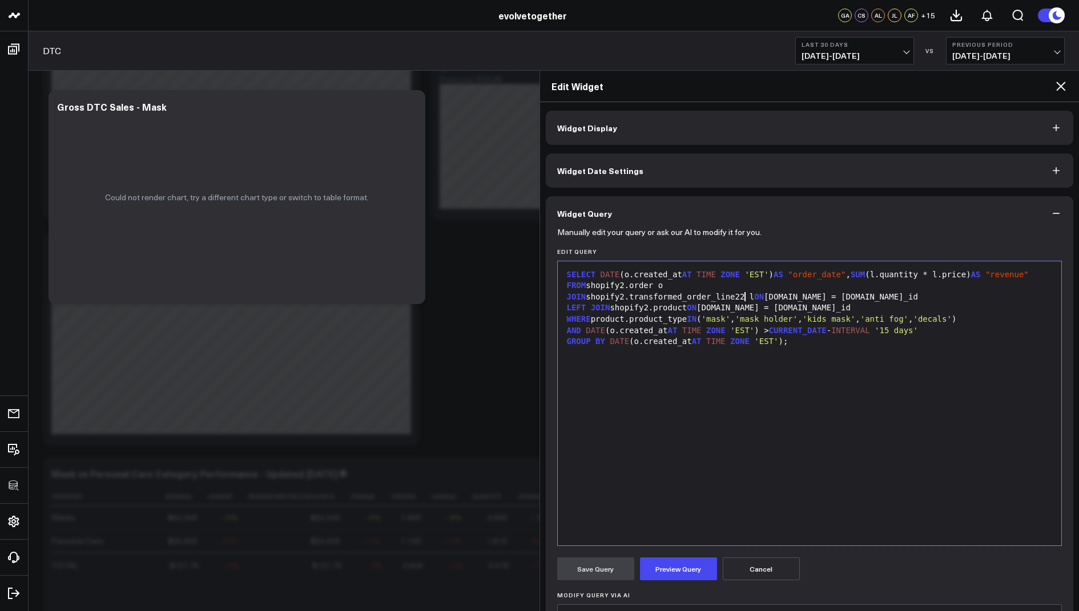
click at [744, 299] on div "JOIN shopify2.transformed_order_line22 l ON o.id = l.order_id" at bounding box center [809, 297] width 493 height 11
click at [672, 565] on button "Preview Query" at bounding box center [678, 569] width 77 height 23
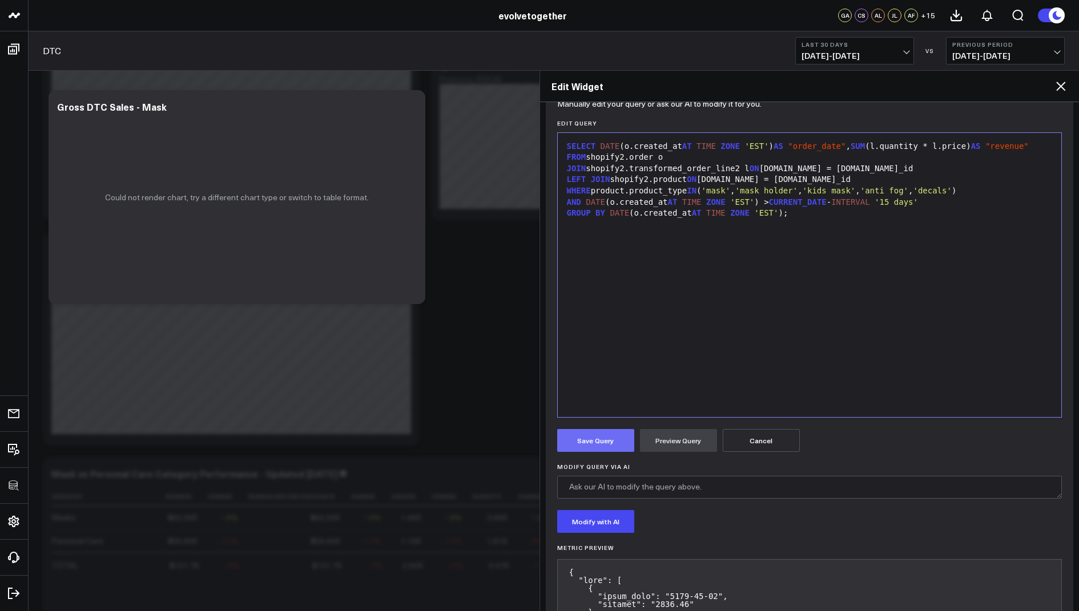
click at [594, 444] on button "Save Query" at bounding box center [595, 440] width 77 height 23
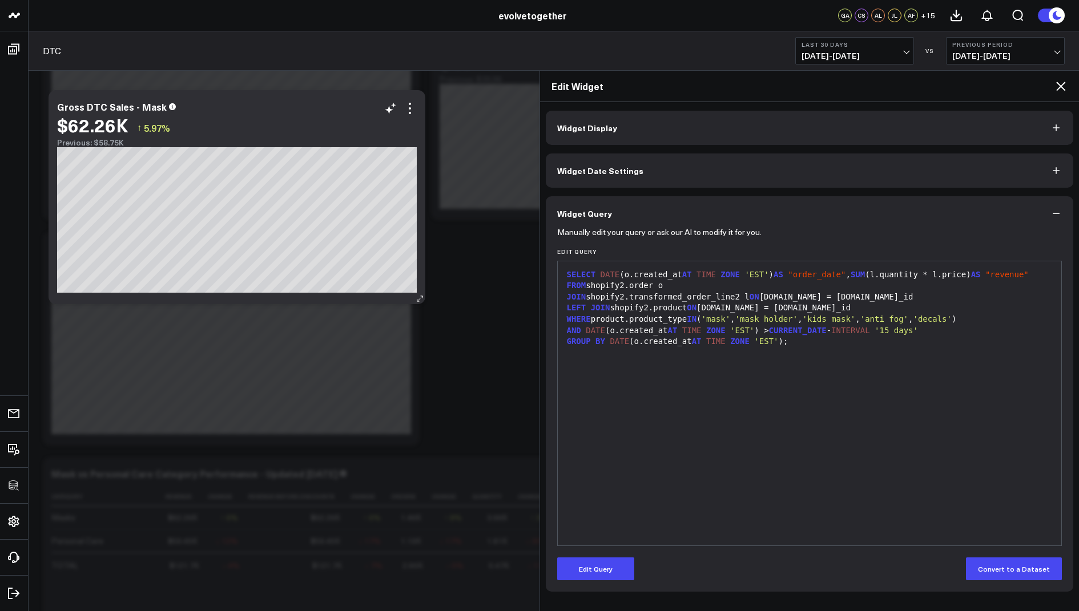
scroll to position [0, 0]
click at [771, 317] on span "'mask holder'" at bounding box center [766, 319] width 63 height 9
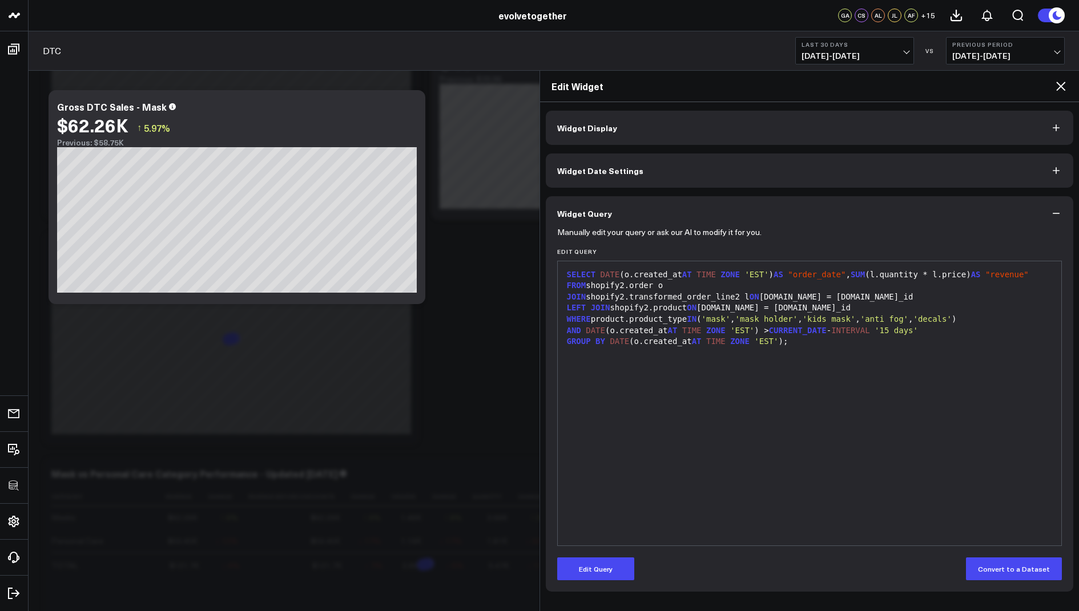
click at [753, 325] on div "AND DATE (o.created_at AT TIME ZONE 'EST' ) > CURRENT_DATE - INTERVAL '15 days'" at bounding box center [809, 330] width 493 height 11
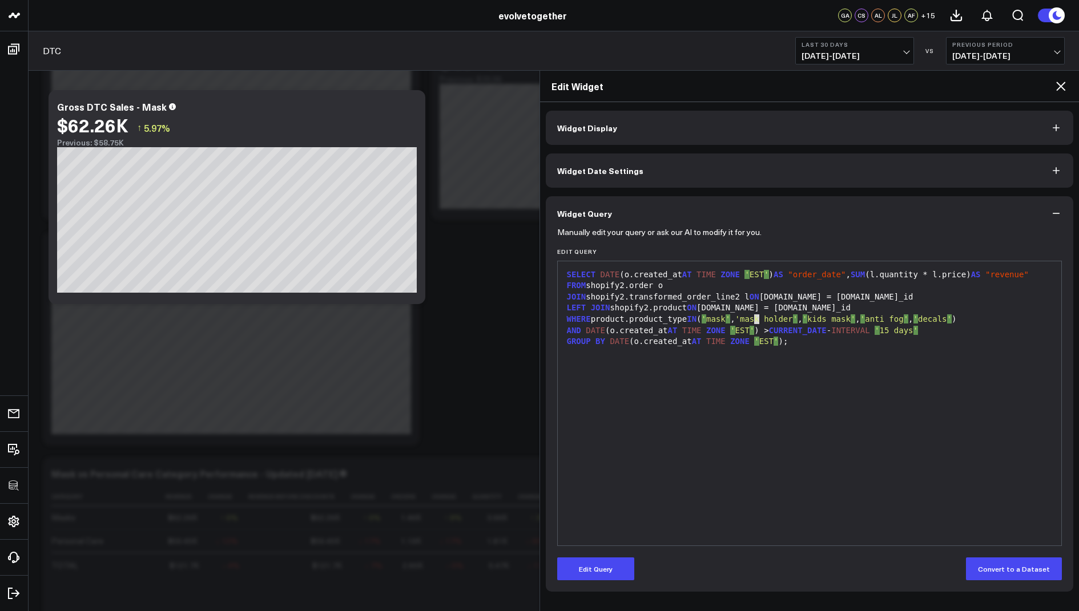
click at [1050, 85] on h2 "Edit Widget" at bounding box center [802, 86] width 503 height 13
click at [1056, 87] on icon at bounding box center [1061, 86] width 14 height 14
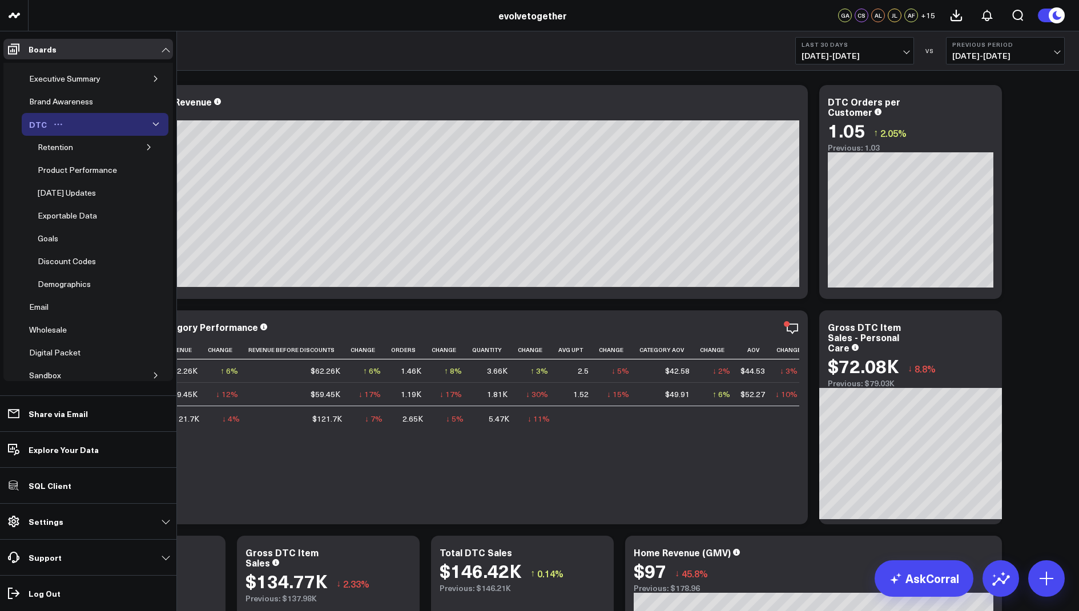
click at [62, 123] on button "Open board menu" at bounding box center [58, 124] width 17 height 9
click at [155, 124] on button "button" at bounding box center [155, 124] width 11 height 11
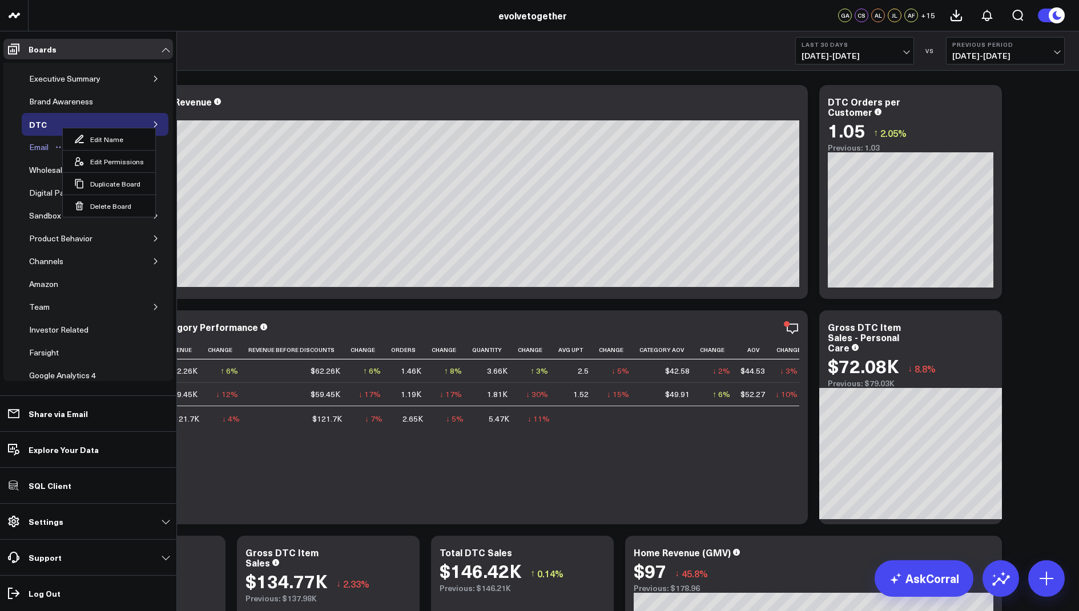
click at [40, 146] on div "Email" at bounding box center [38, 147] width 25 height 14
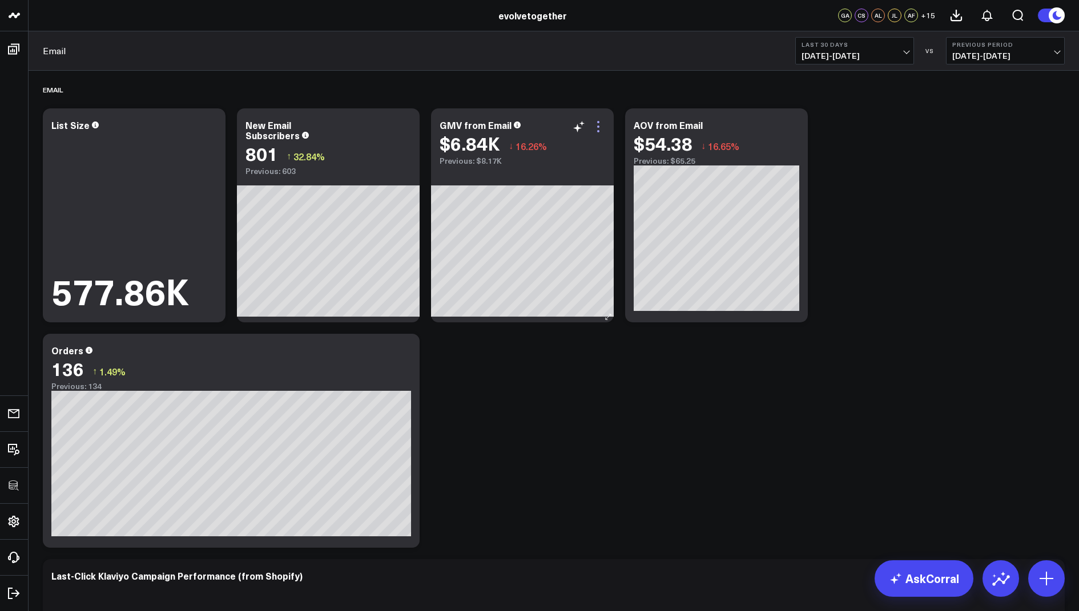
click at [596, 122] on icon at bounding box center [598, 127] width 14 height 14
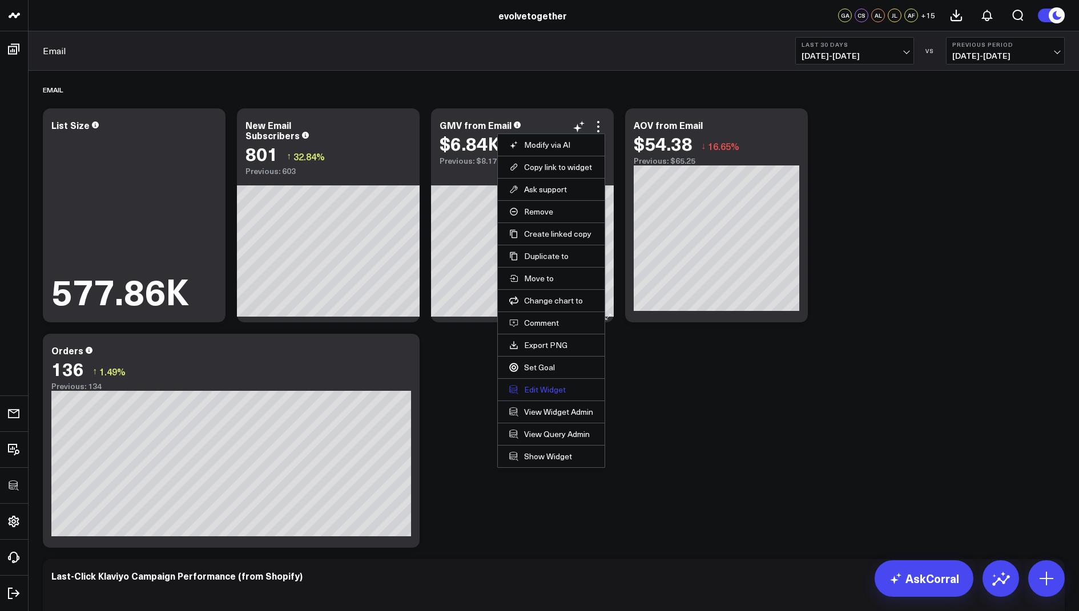
click at [531, 385] on button "Edit Widget" at bounding box center [551, 390] width 84 height 10
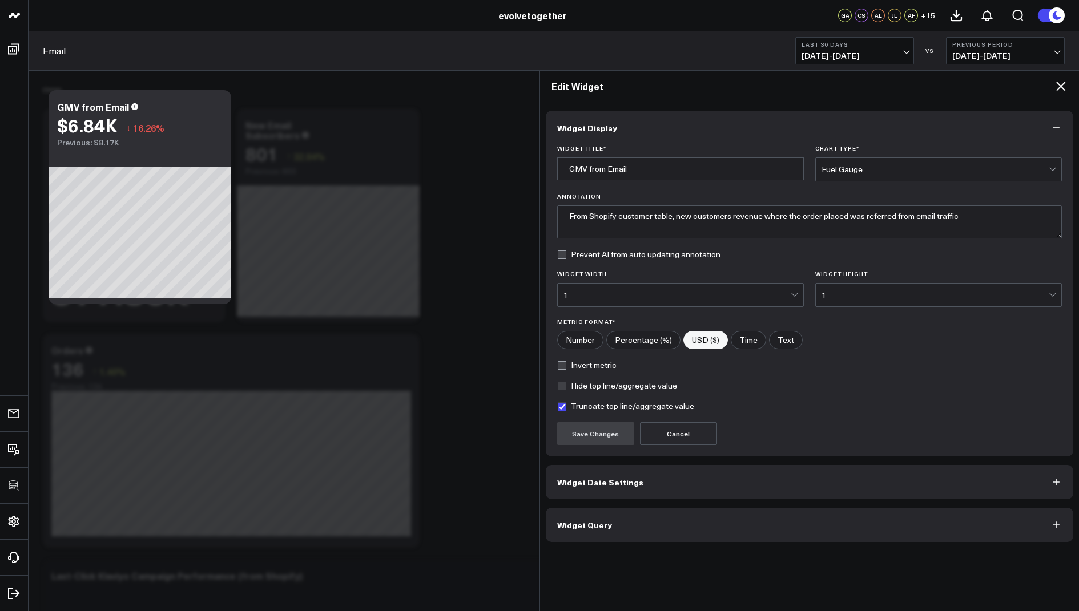
click at [589, 521] on span "Widget Query" at bounding box center [584, 525] width 55 height 9
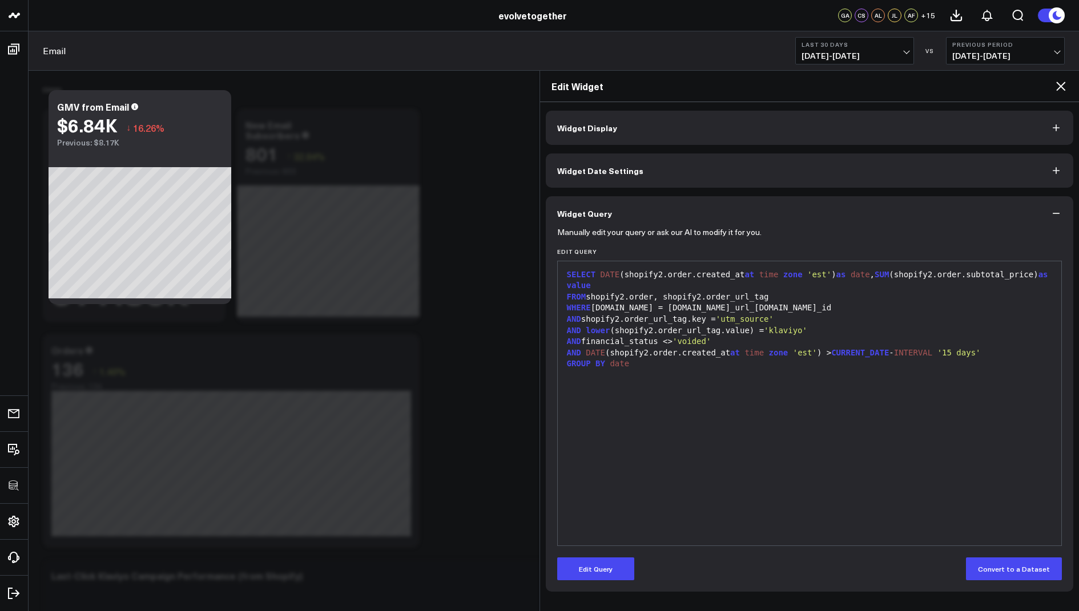
click at [1058, 84] on icon at bounding box center [1061, 86] width 14 height 14
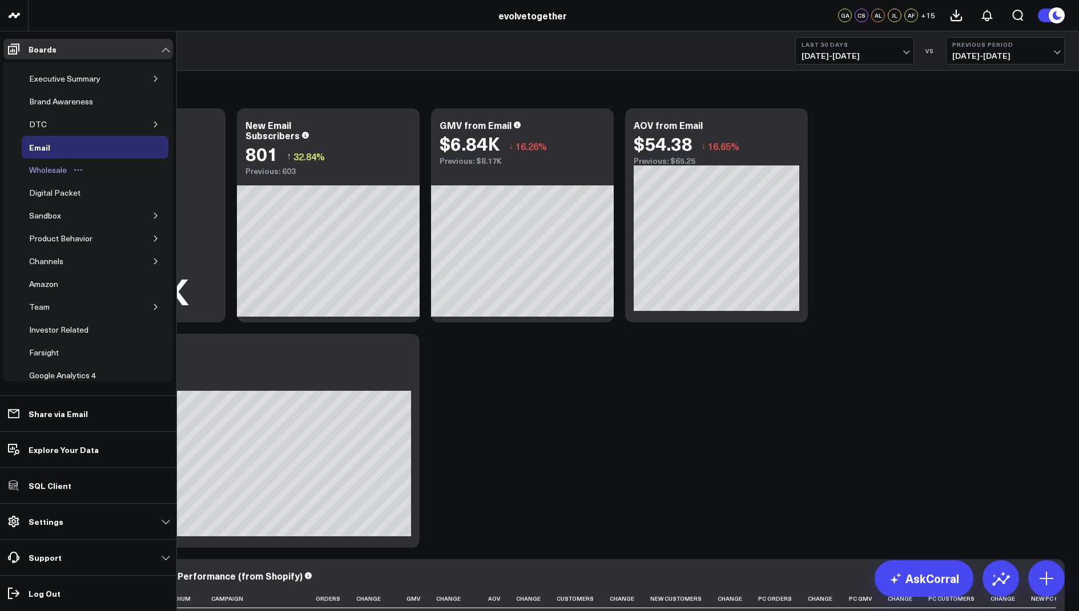
click at [49, 170] on div "Wholesale" at bounding box center [47, 170] width 43 height 14
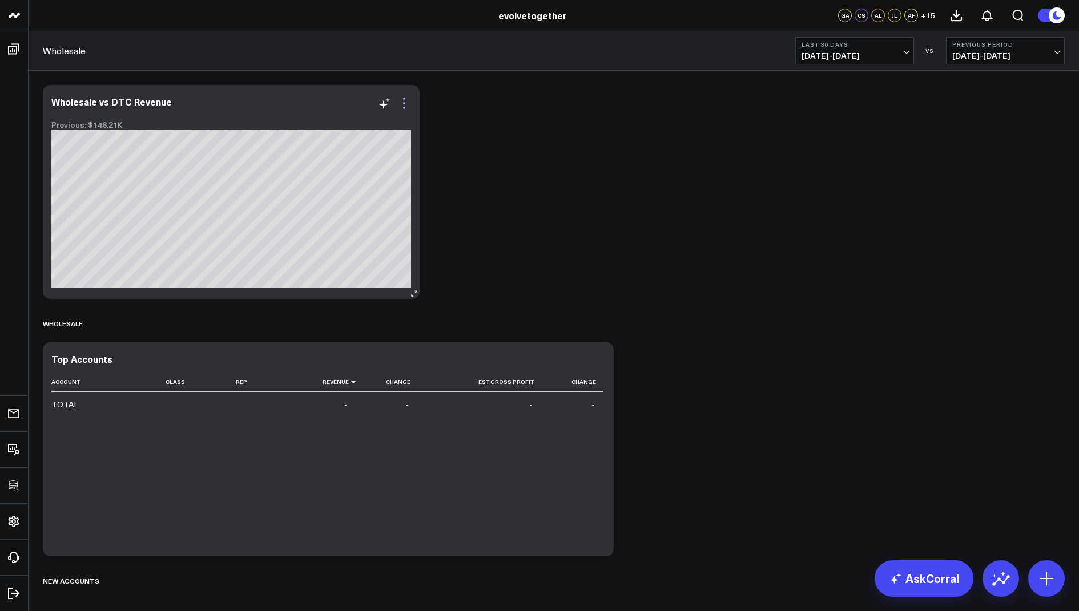
click at [409, 100] on icon at bounding box center [404, 103] width 14 height 14
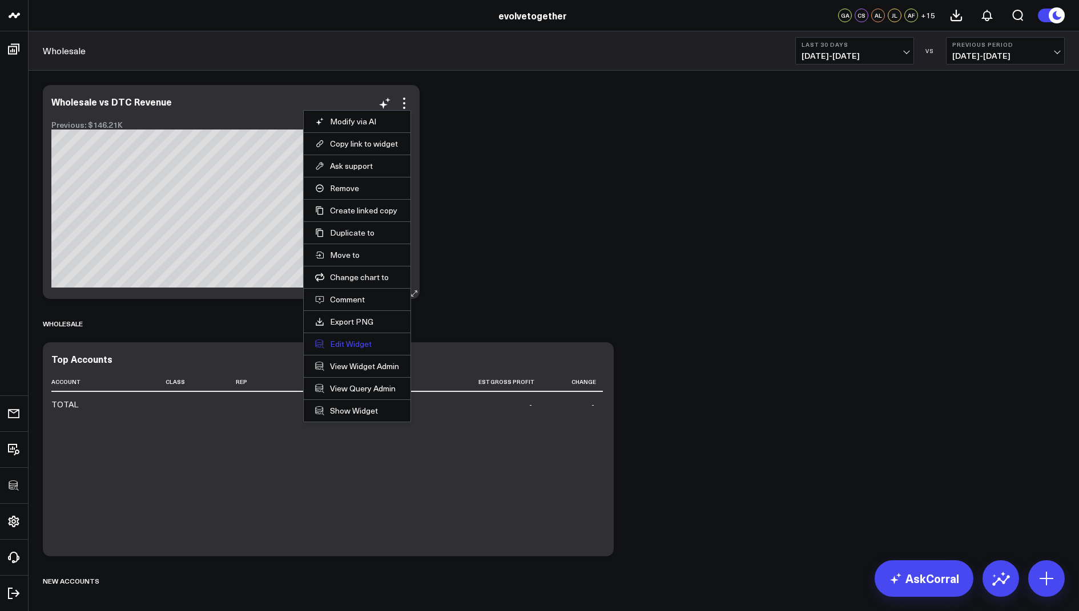
click at [346, 340] on button "Edit Widget" at bounding box center [357, 344] width 84 height 10
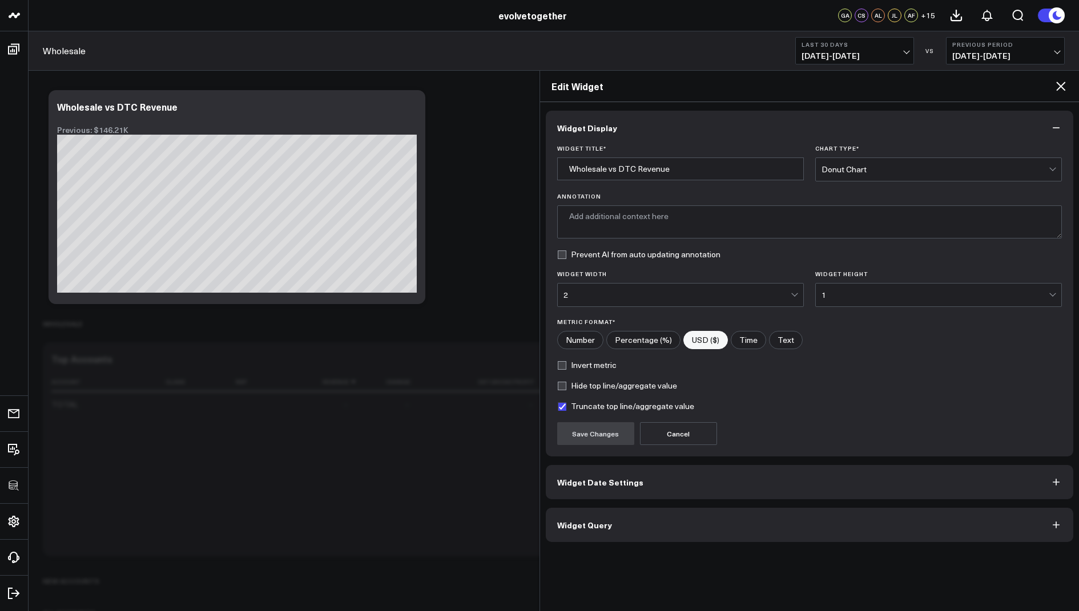
click at [570, 537] on button "Widget Query" at bounding box center [810, 525] width 528 height 34
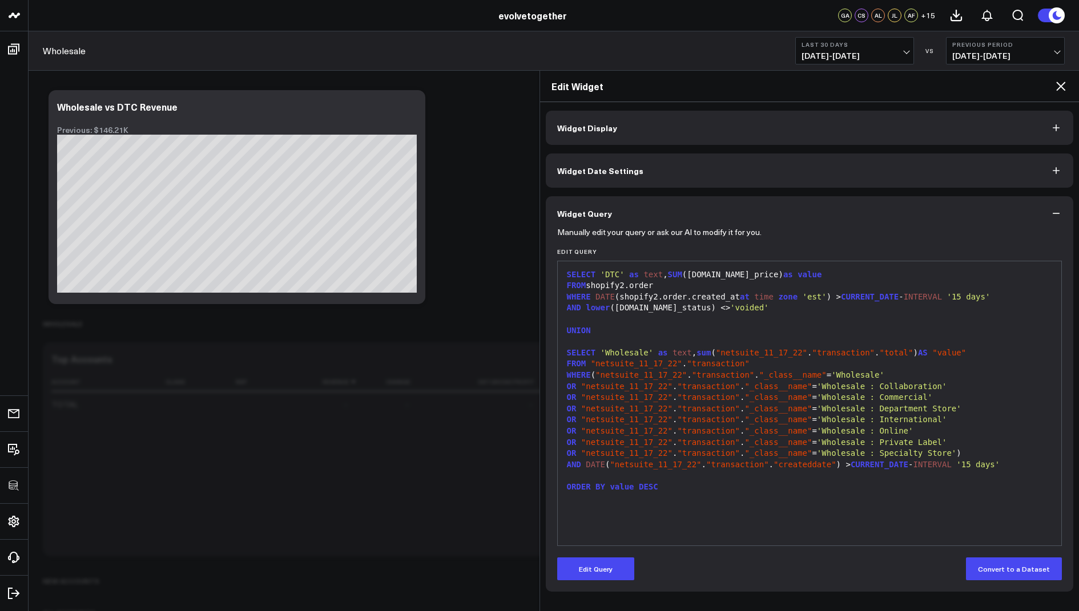
click at [1057, 83] on icon at bounding box center [1061, 86] width 14 height 14
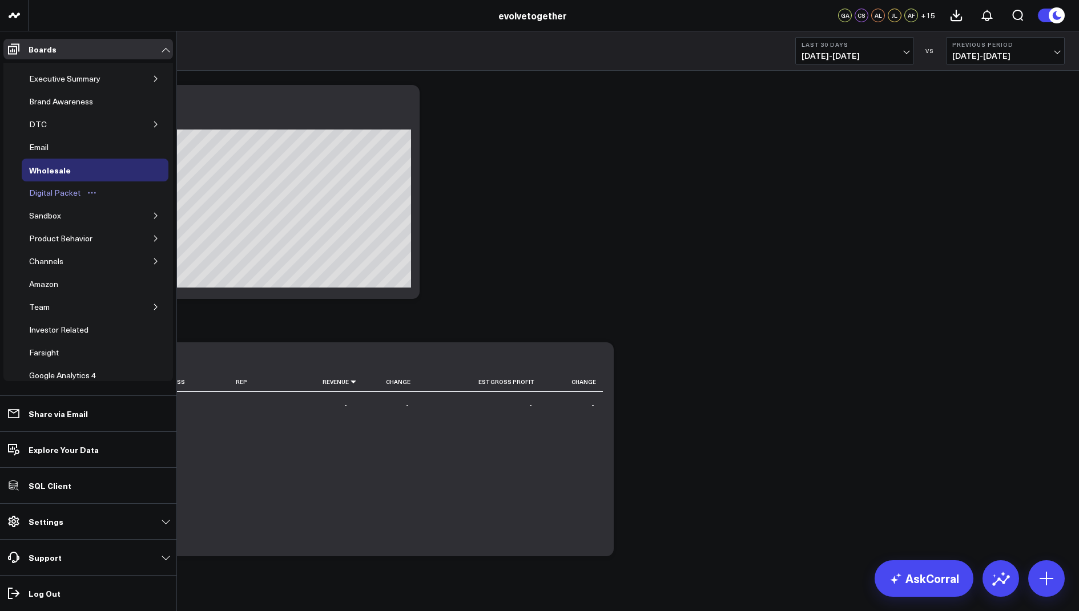
click at [63, 191] on div "Digital Packet" at bounding box center [54, 193] width 57 height 14
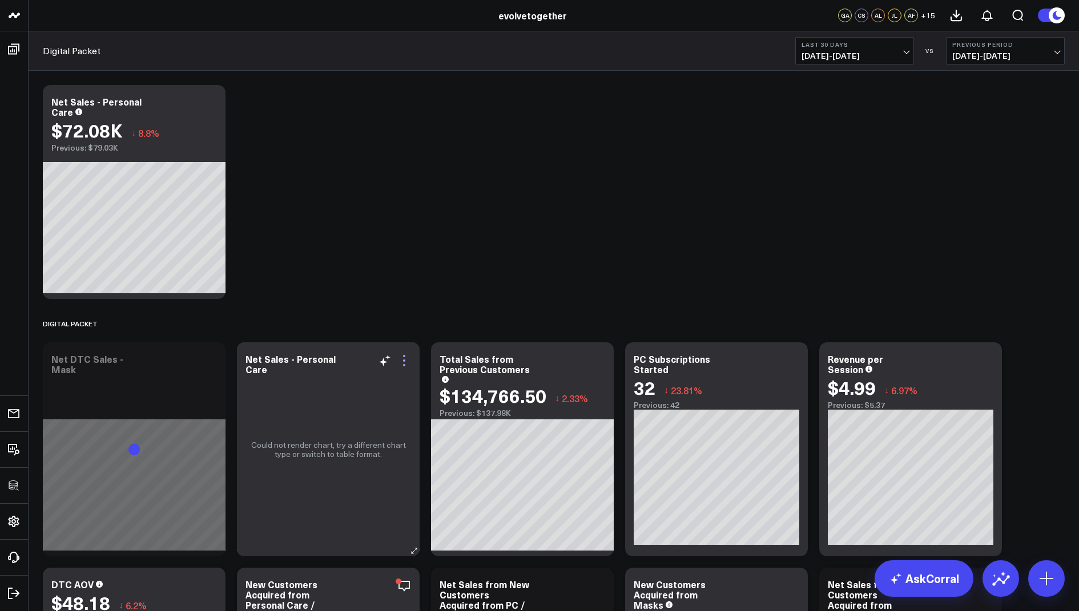
click at [398, 358] on icon at bounding box center [404, 361] width 14 height 14
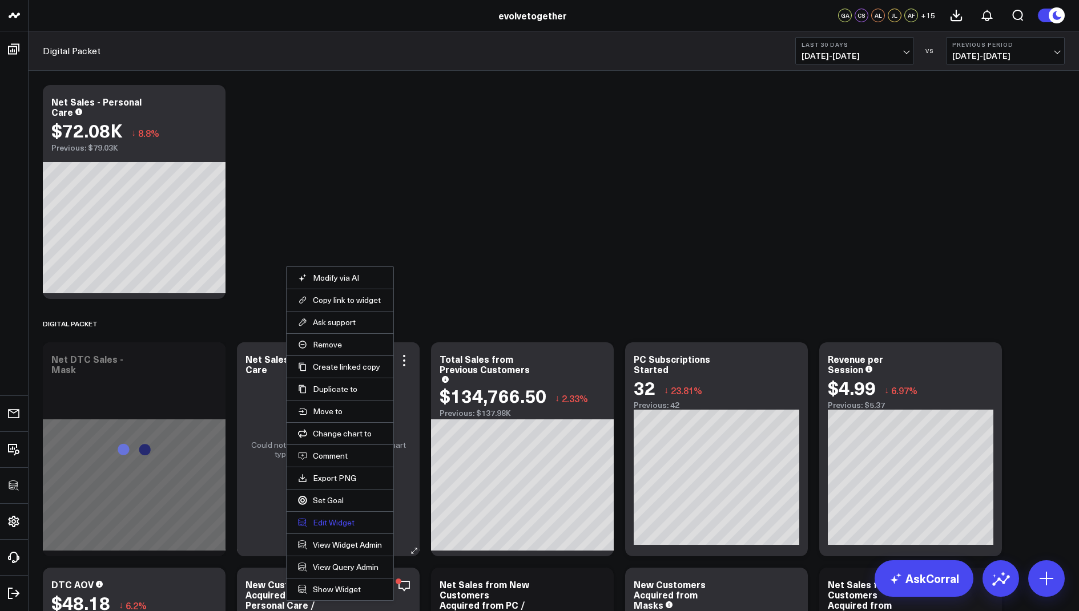
click at [317, 518] on button "Edit Widget" at bounding box center [340, 523] width 84 height 10
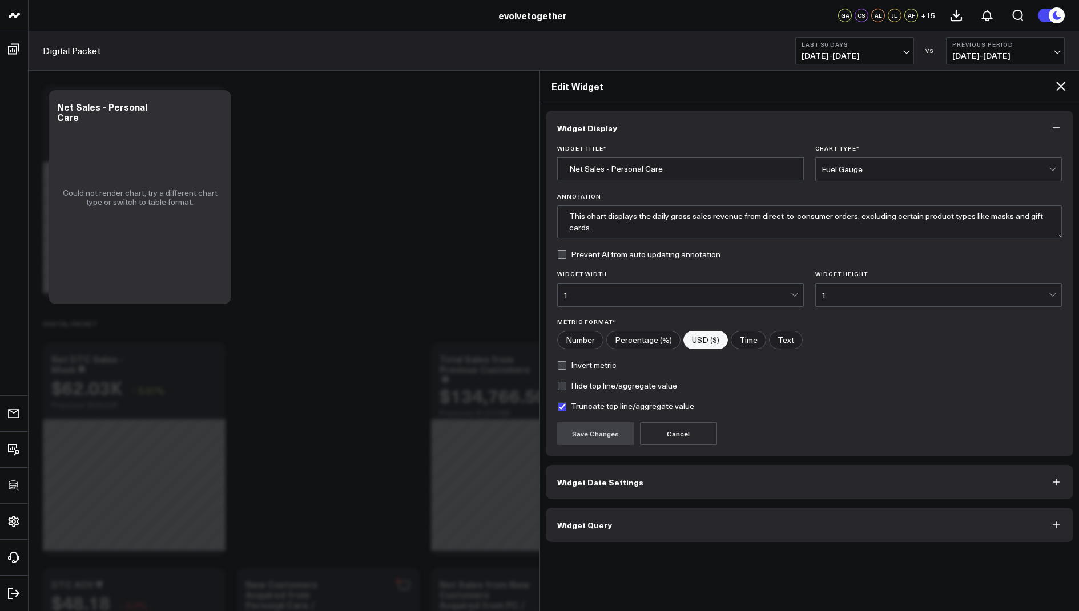
click at [587, 523] on span "Widget Query" at bounding box center [584, 525] width 55 height 9
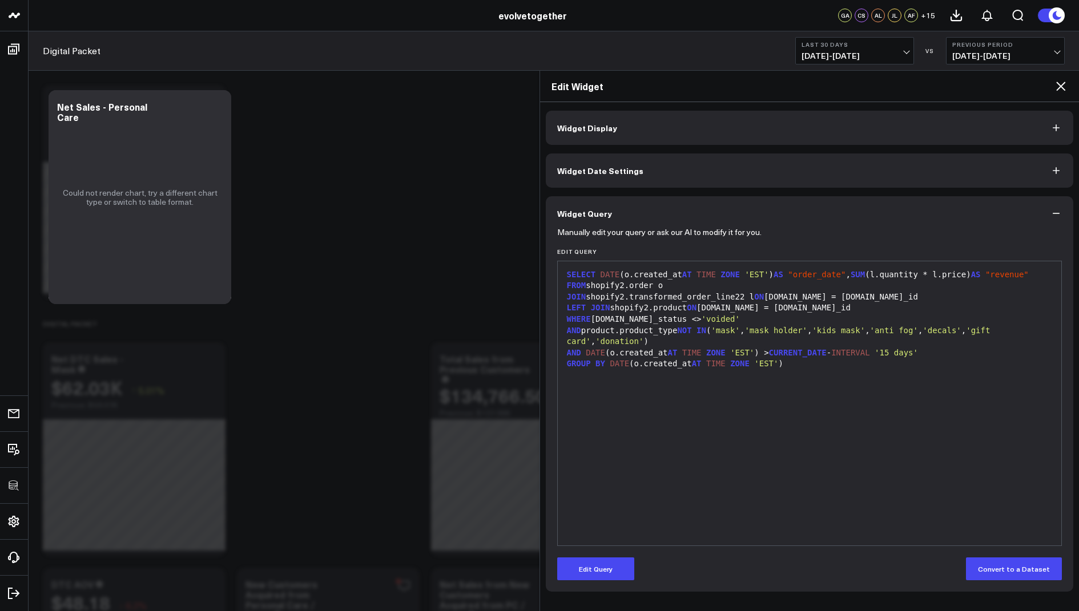
click at [743, 295] on div "JOIN shopify2.transformed_order_line22 l ON [DOMAIN_NAME] = [DOMAIN_NAME]_id" at bounding box center [809, 297] width 493 height 11
click at [582, 568] on button "Edit Query" at bounding box center [595, 569] width 77 height 23
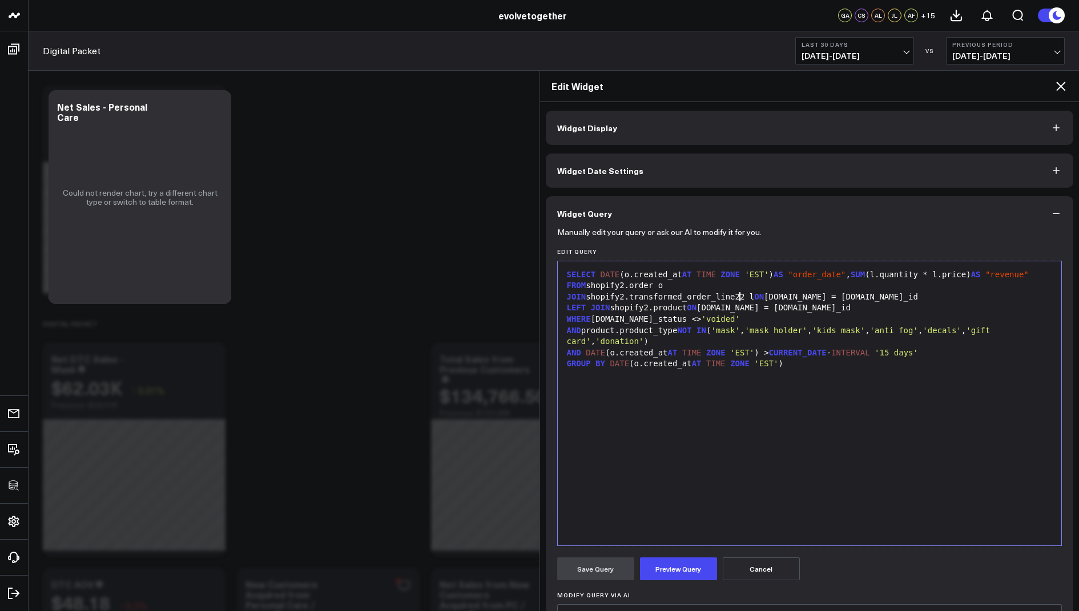
click at [741, 296] on div "JOIN shopify2.transformed_order_line22 l ON [DOMAIN_NAME] = [DOMAIN_NAME]_id" at bounding box center [809, 297] width 493 height 11
click at [745, 297] on div "JOIN shopify2.transformed_order_line22 l ON [DOMAIN_NAME] = [DOMAIN_NAME]_id" at bounding box center [809, 297] width 493 height 11
click at [668, 574] on button "Preview Query" at bounding box center [678, 569] width 77 height 23
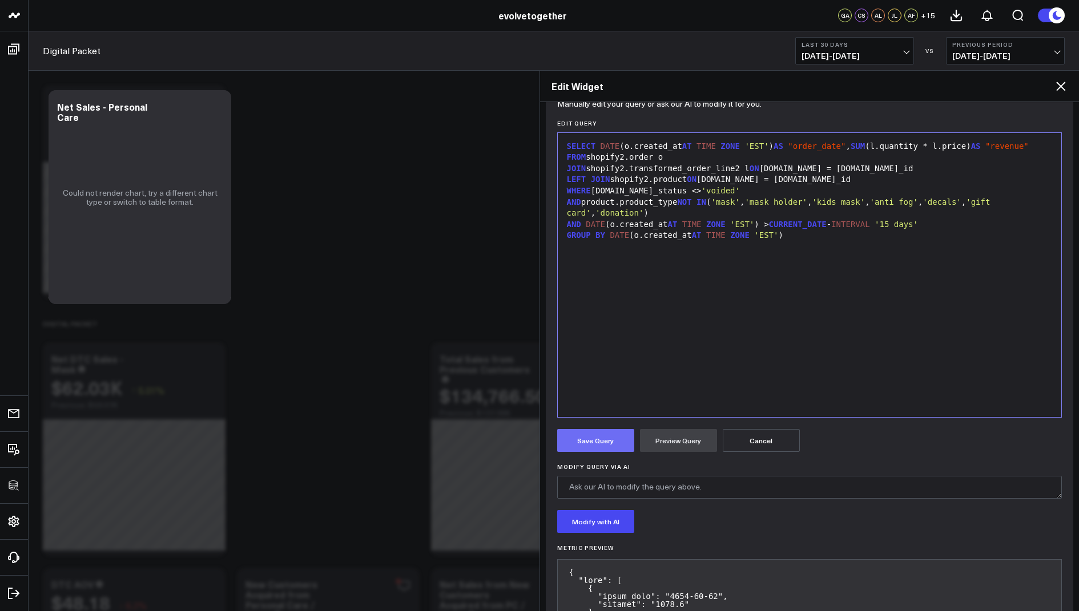
click at [586, 437] on button "Save Query" at bounding box center [595, 440] width 77 height 23
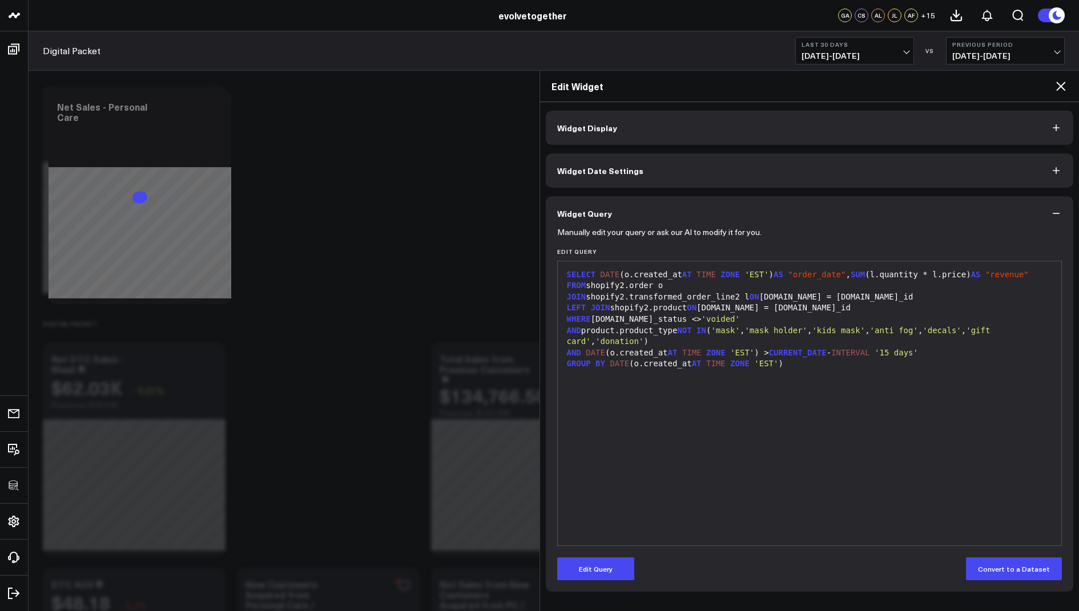
scroll to position [0, 0]
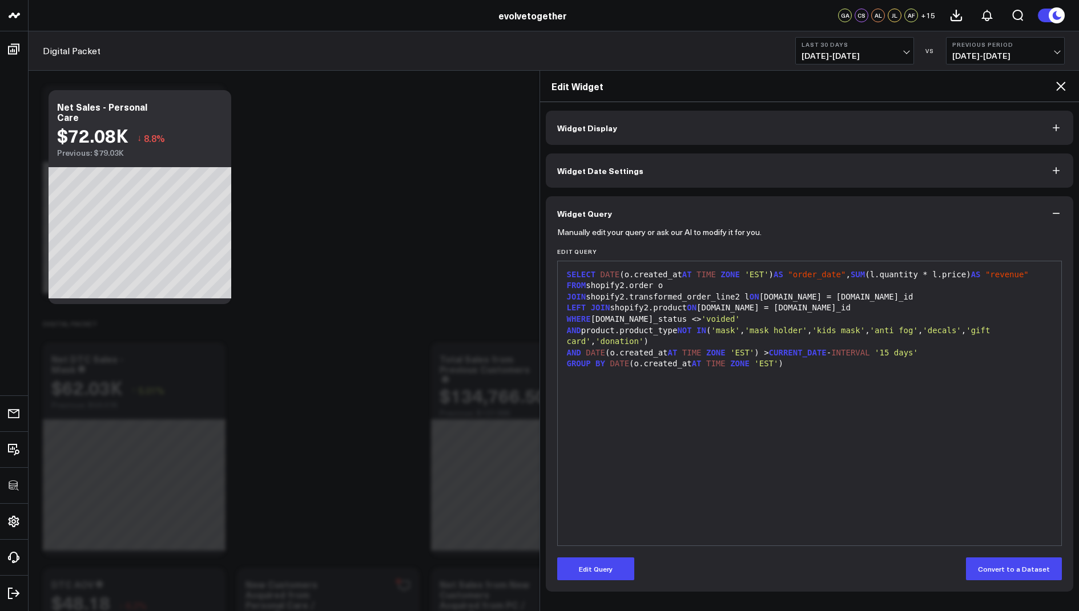
click at [1058, 85] on icon at bounding box center [1061, 86] width 14 height 14
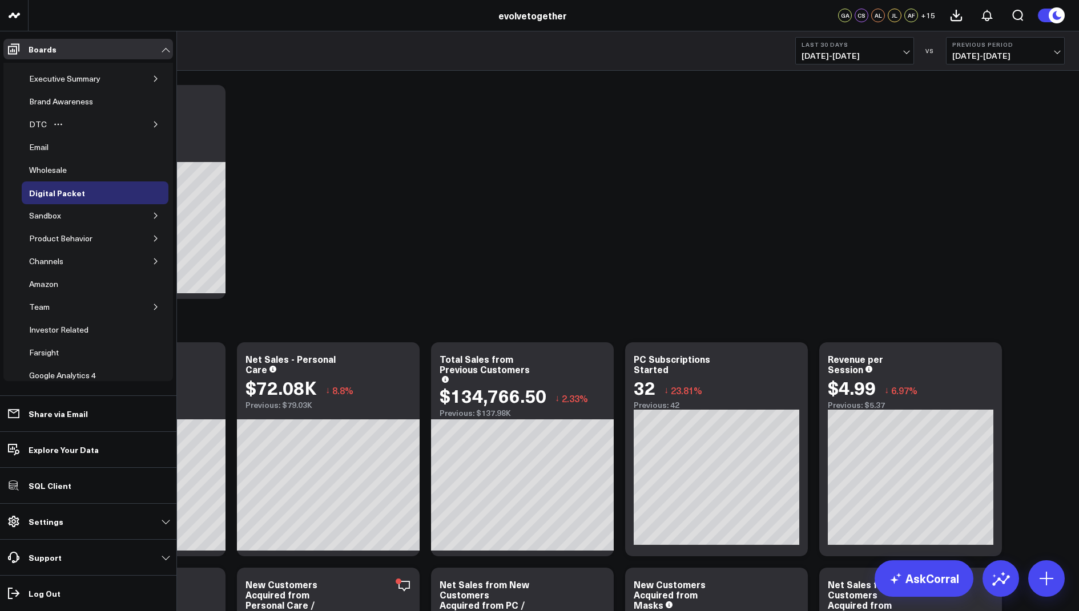
click at [152, 121] on icon "button" at bounding box center [155, 124] width 7 height 7
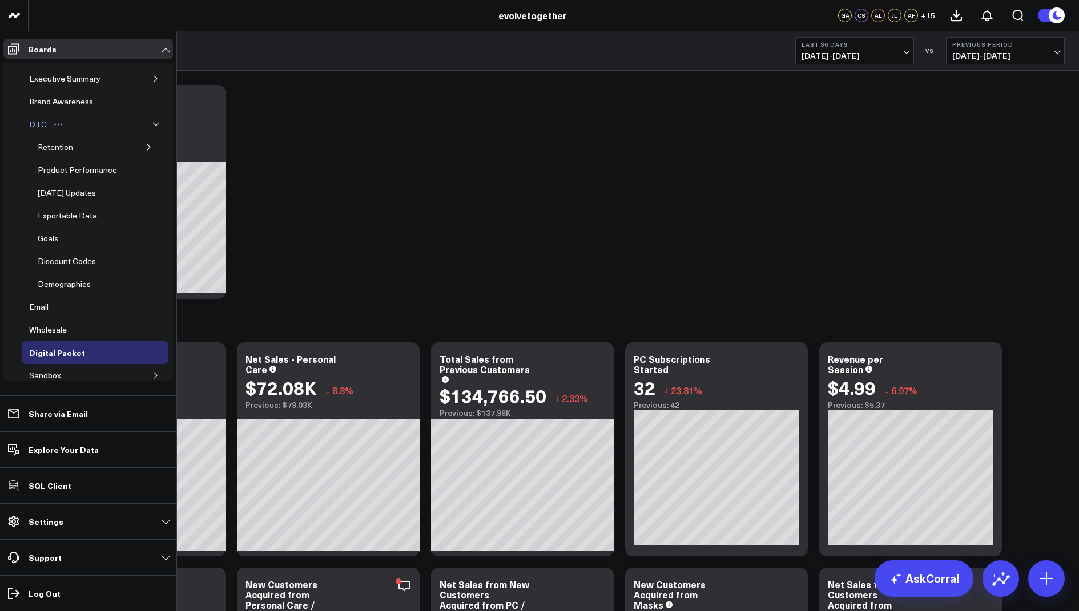
click at [32, 123] on div "DTC" at bounding box center [37, 125] width 23 height 14
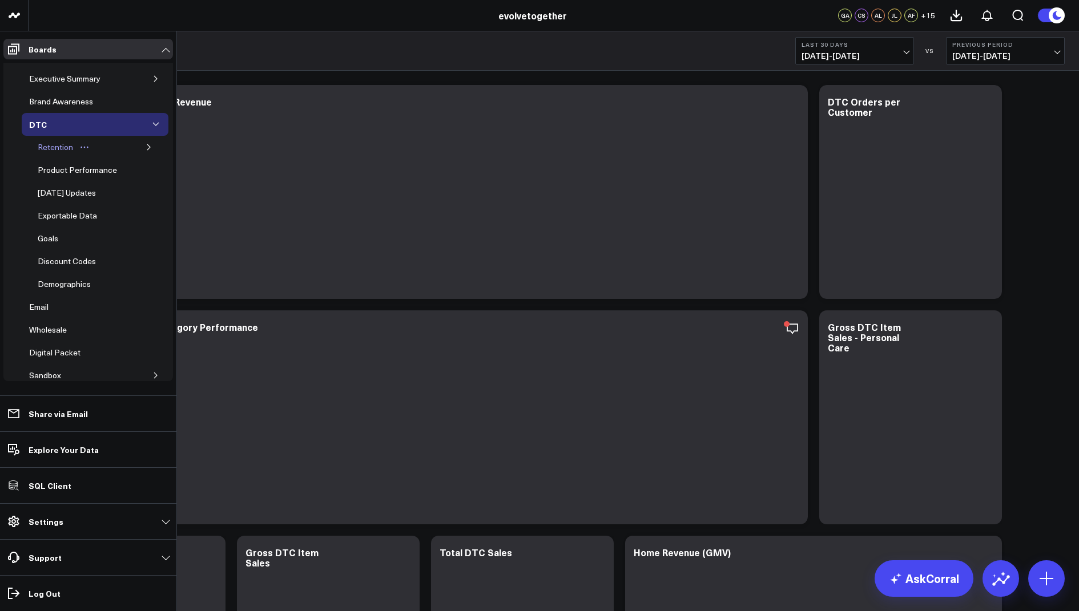
click at [70, 150] on div "Retention" at bounding box center [55, 147] width 41 height 14
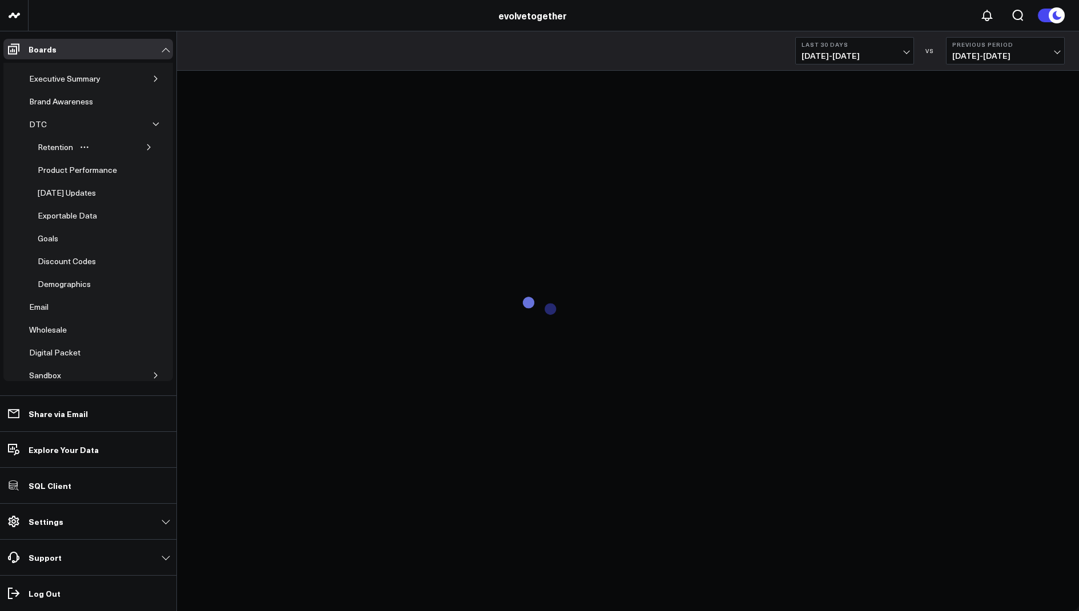
click at [146, 146] on icon "button" at bounding box center [149, 147] width 7 height 7
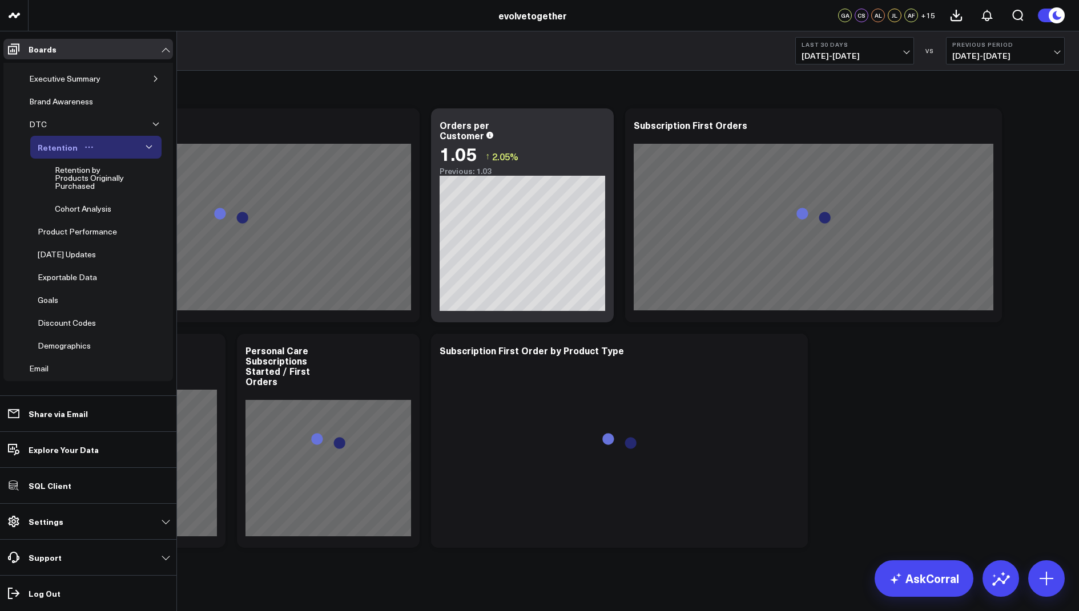
click at [53, 148] on div "Retention" at bounding box center [58, 147] width 46 height 14
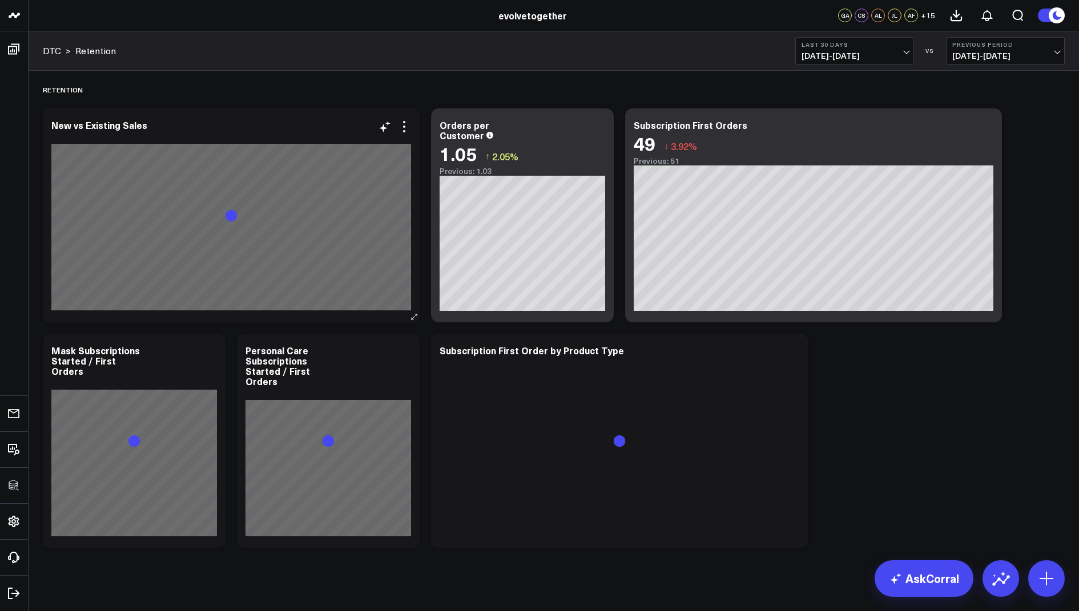
scroll to position [10, 0]
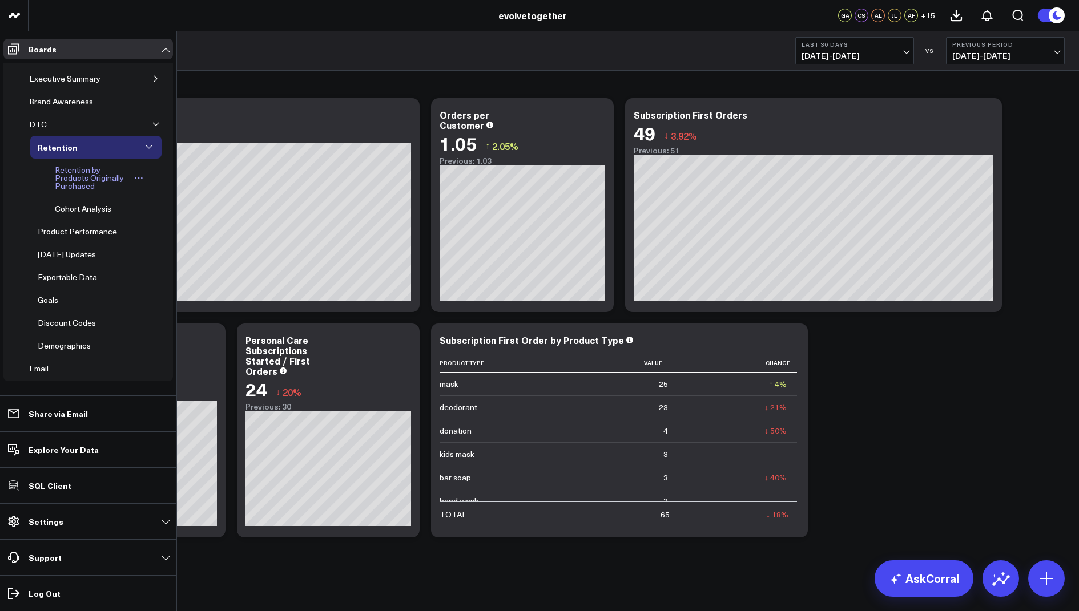
click at [86, 176] on div "Retention by Products Originally Purchased" at bounding box center [93, 178] width 82 height 30
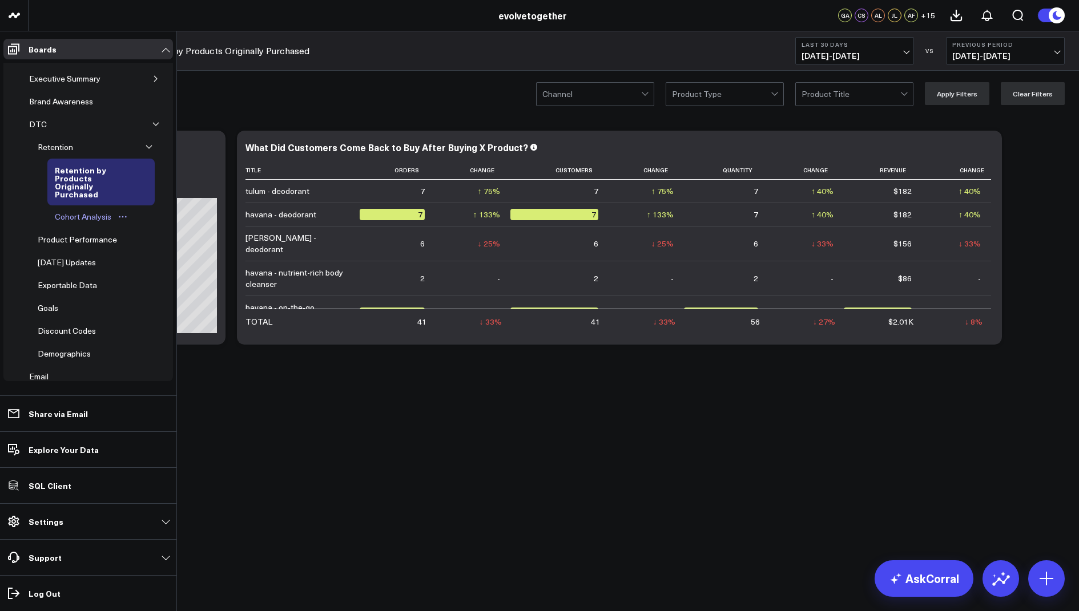
click at [78, 215] on div "Cohort Analysis" at bounding box center [83, 217] width 62 height 14
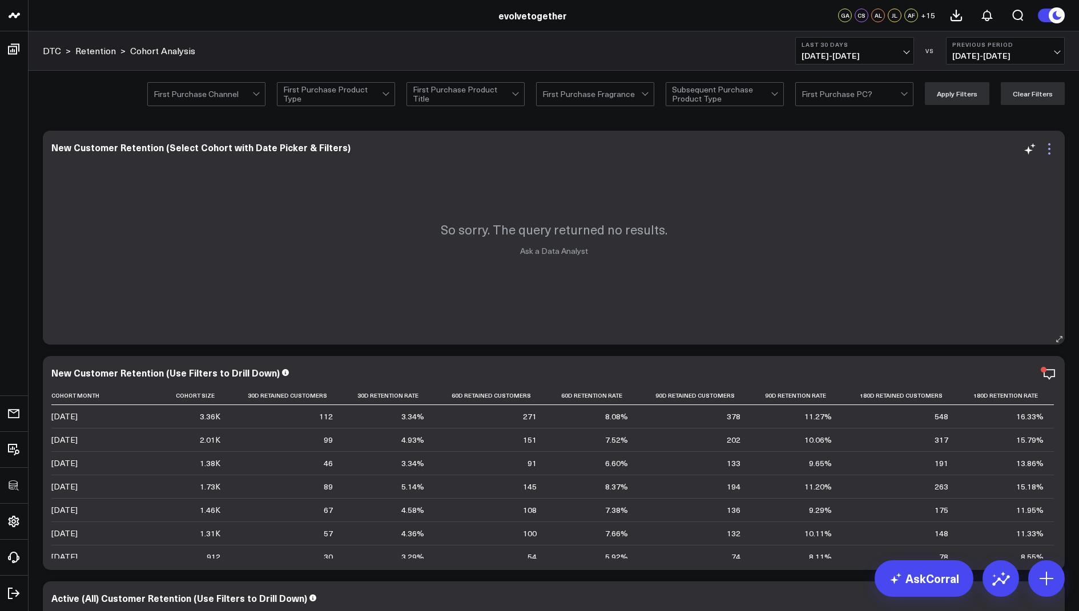
click at [1050, 151] on icon at bounding box center [1049, 149] width 14 height 14
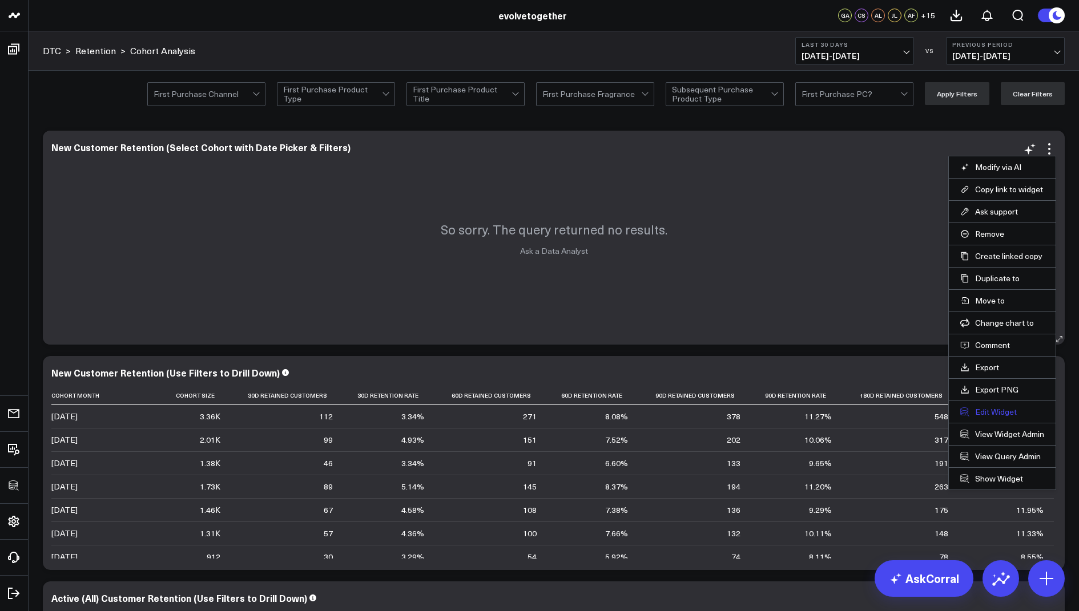
click at [981, 408] on button "Edit Widget" at bounding box center [1002, 412] width 84 height 10
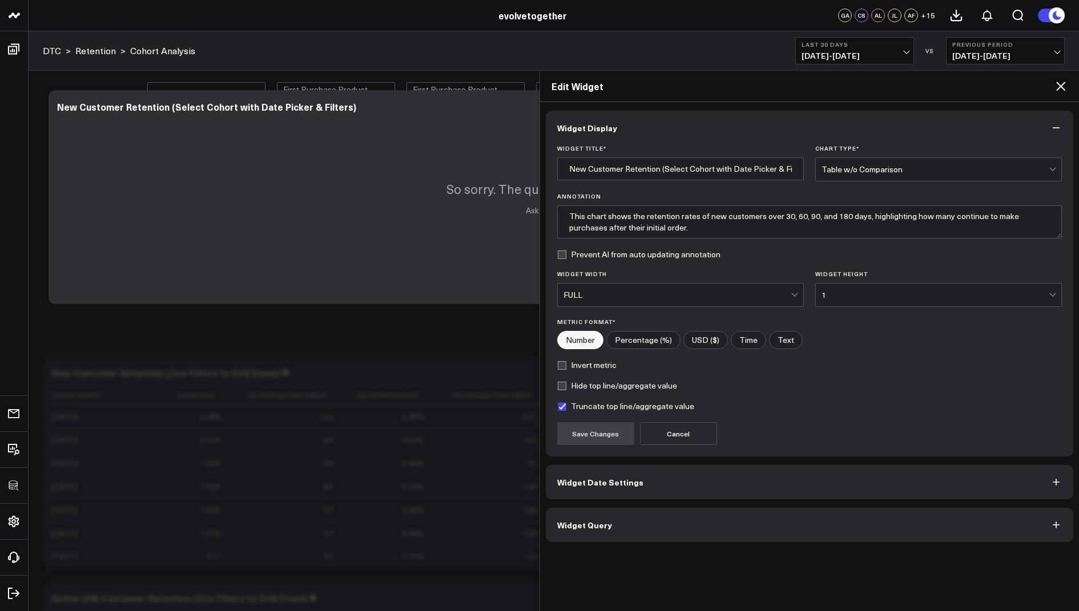
click at [584, 522] on span "Widget Query" at bounding box center [584, 525] width 55 height 9
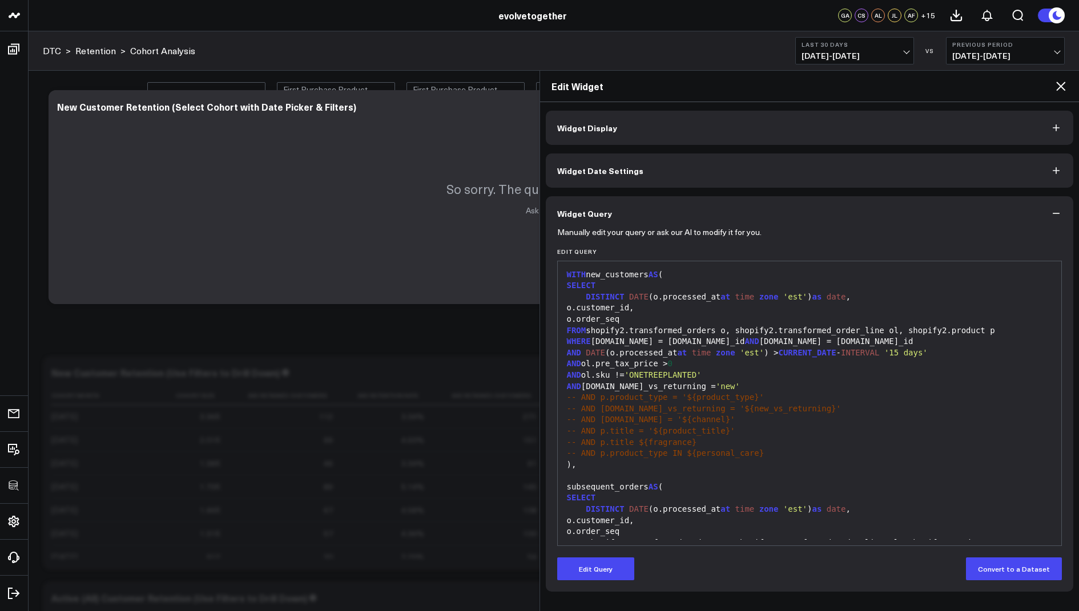
click at [1056, 85] on icon at bounding box center [1061, 86] width 14 height 14
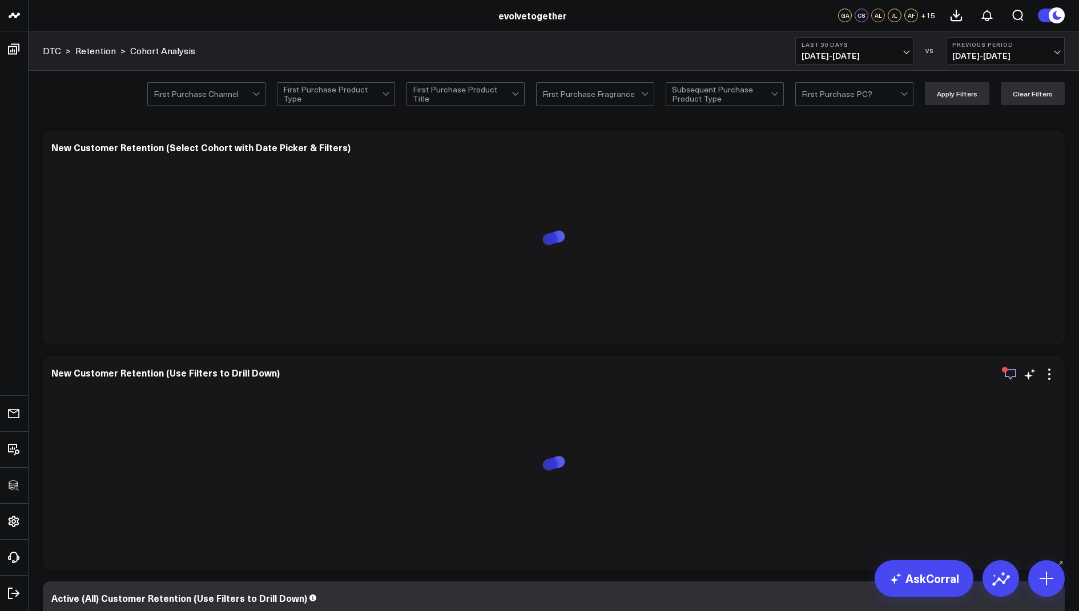
click at [1009, 377] on icon "button" at bounding box center [1010, 374] width 11 height 11
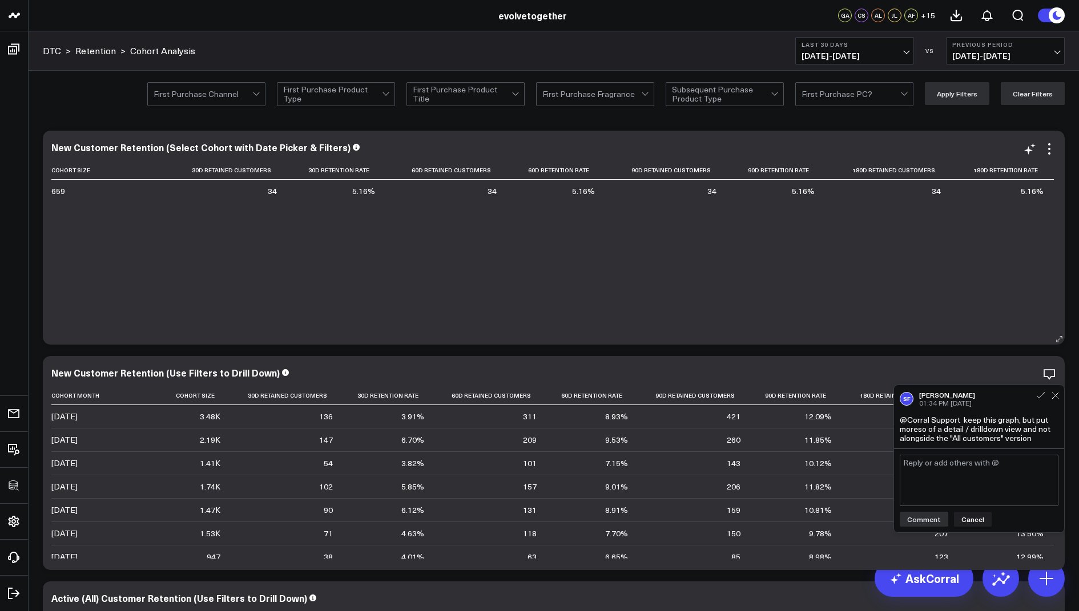
click at [679, 268] on div "Cohort Size 30d Retained Customers 30d Retention Rate 60d Retained Customers 60…" at bounding box center [553, 247] width 1005 height 172
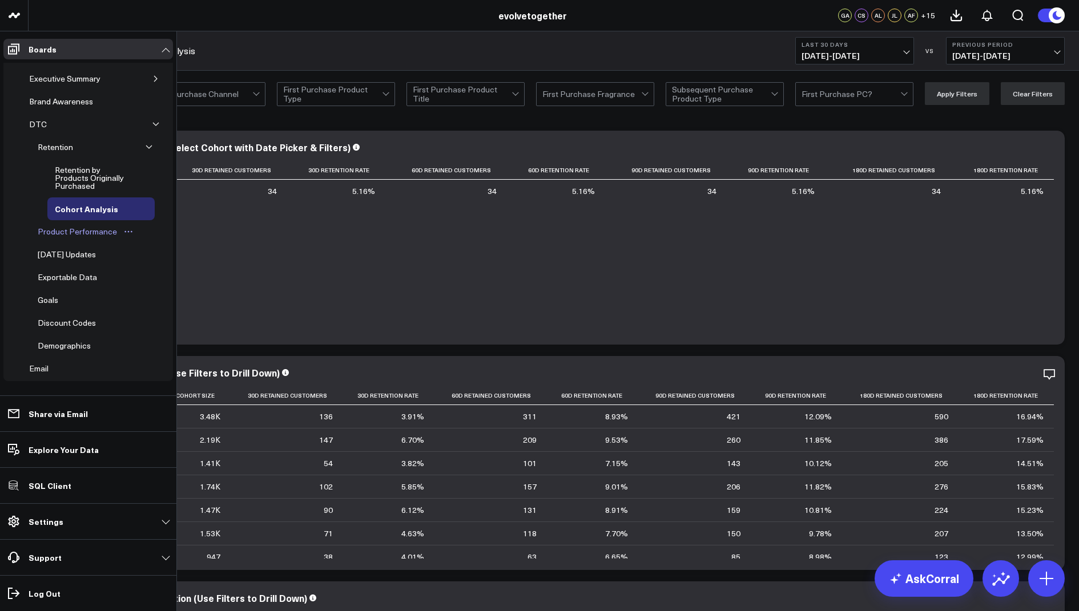
click at [98, 231] on div "Product Performance" at bounding box center [77, 232] width 85 height 14
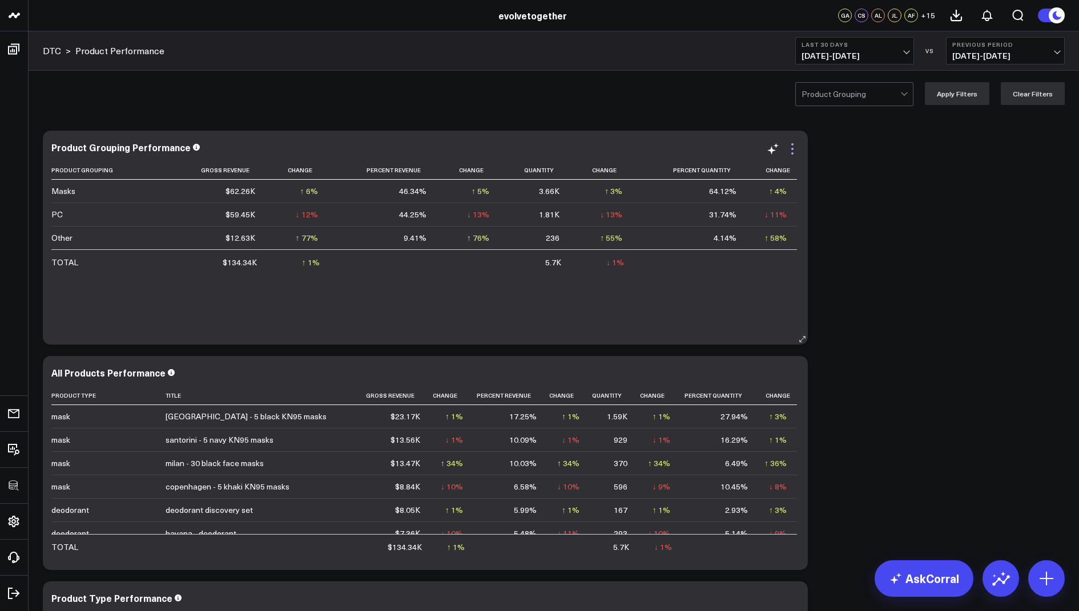
click at [789, 146] on icon at bounding box center [792, 149] width 14 height 14
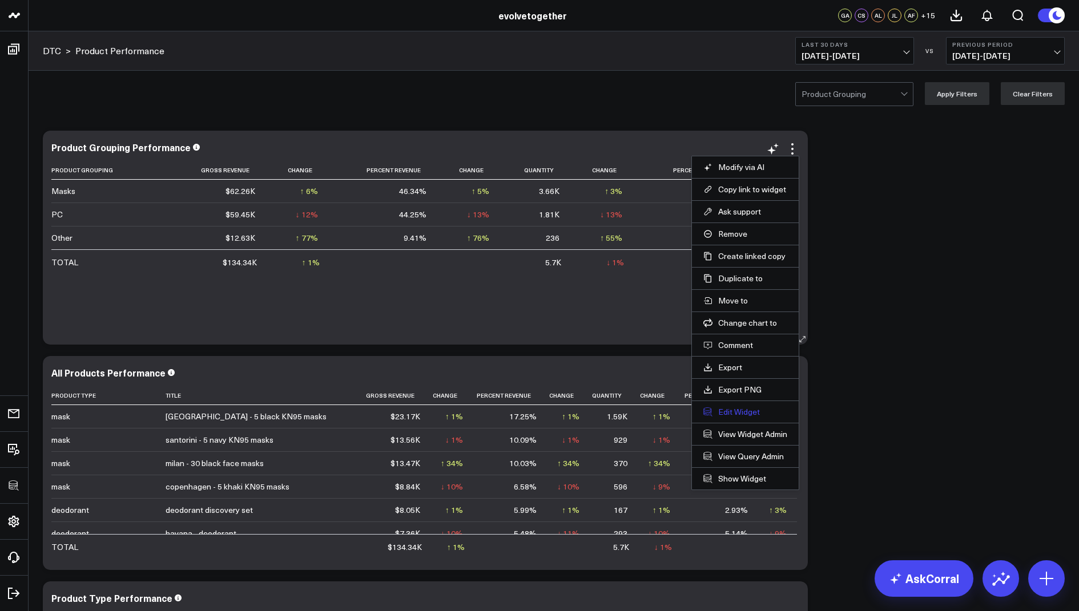
click at [723, 410] on button "Edit Widget" at bounding box center [745, 412] width 84 height 10
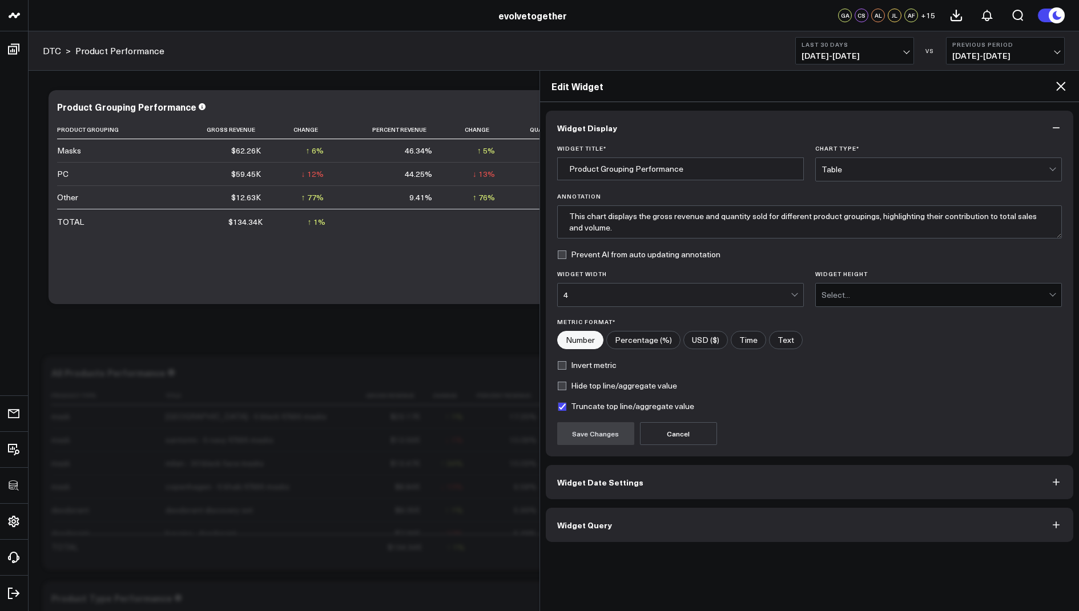
click at [583, 522] on span "Widget Query" at bounding box center [584, 525] width 55 height 9
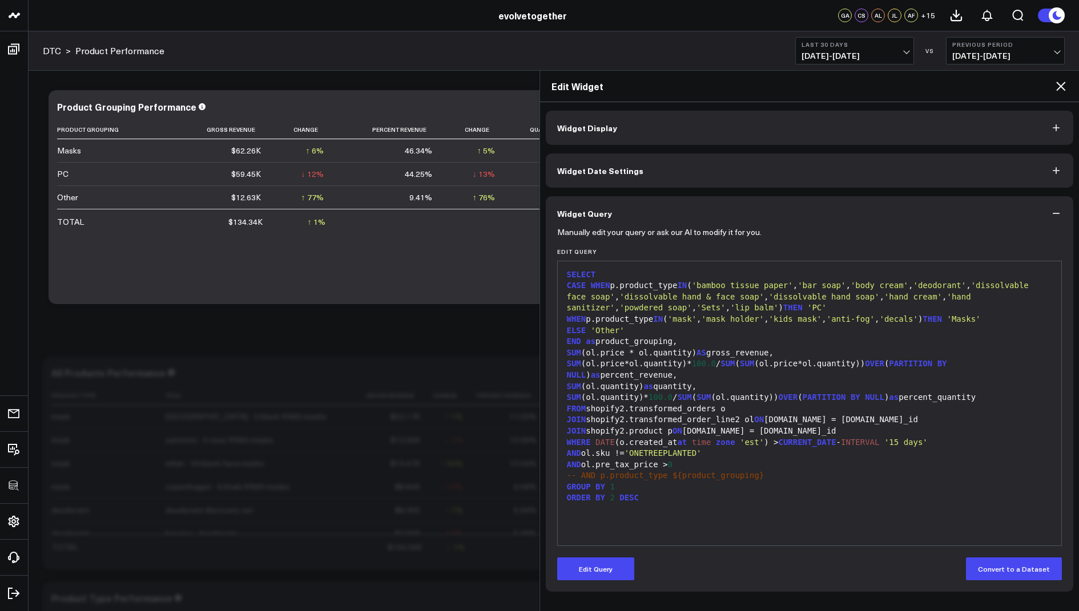
click at [1061, 81] on icon at bounding box center [1061, 86] width 14 height 14
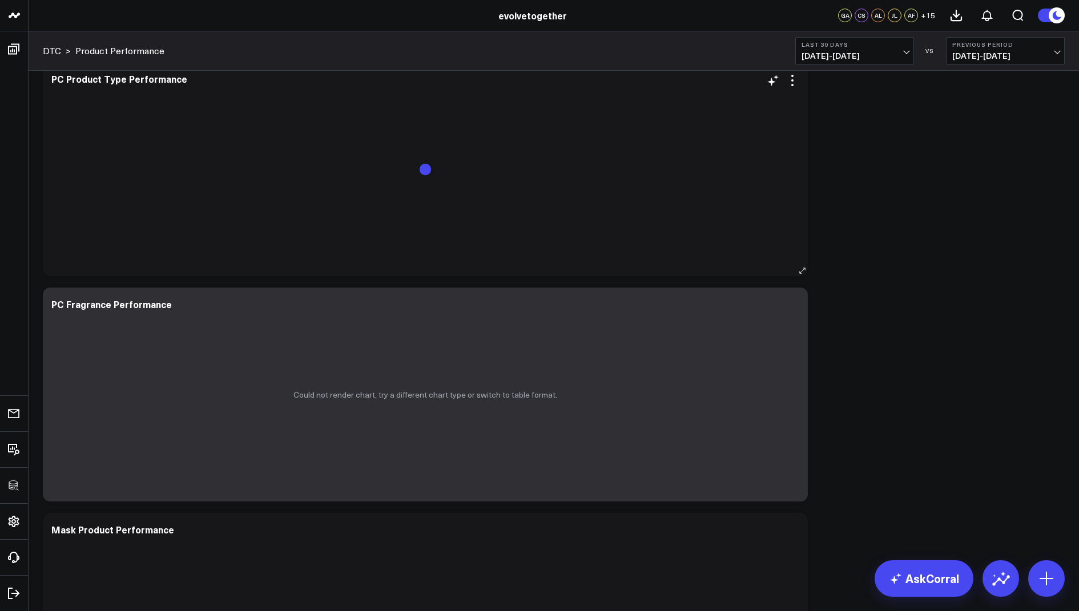
scroll to position [823, 0]
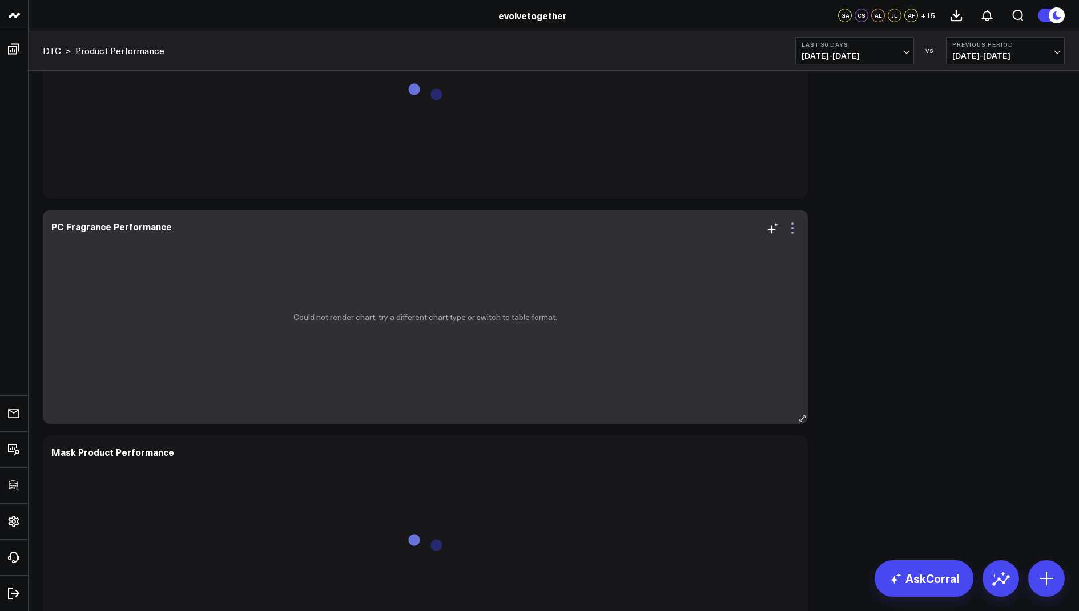
click at [792, 227] on icon at bounding box center [792, 228] width 2 height 2
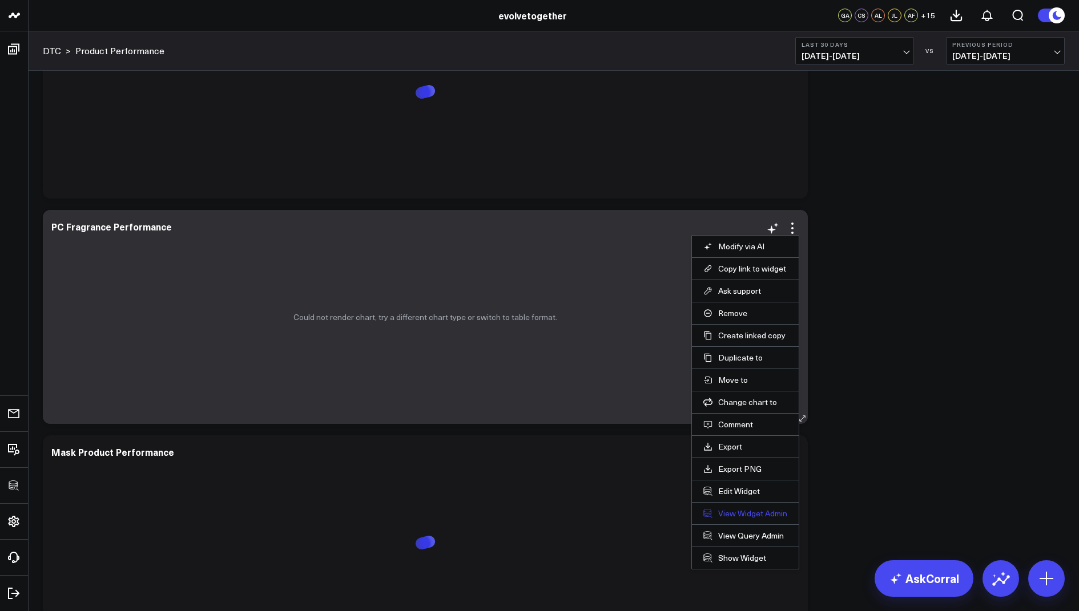
click at [737, 510] on link "View Widget Admin" at bounding box center [745, 514] width 84 height 10
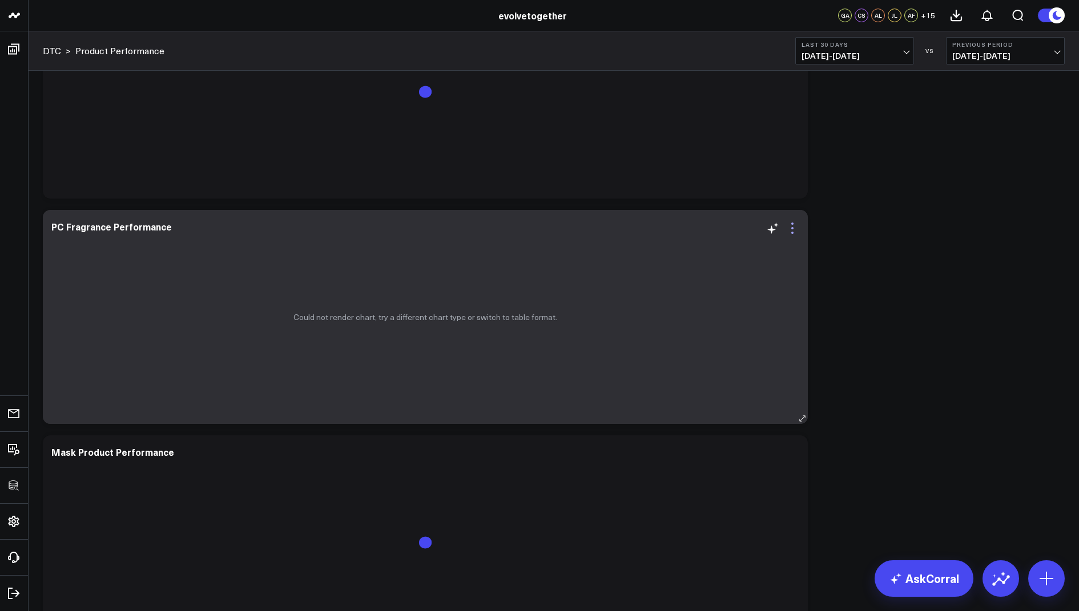
click at [795, 227] on icon at bounding box center [792, 228] width 14 height 14
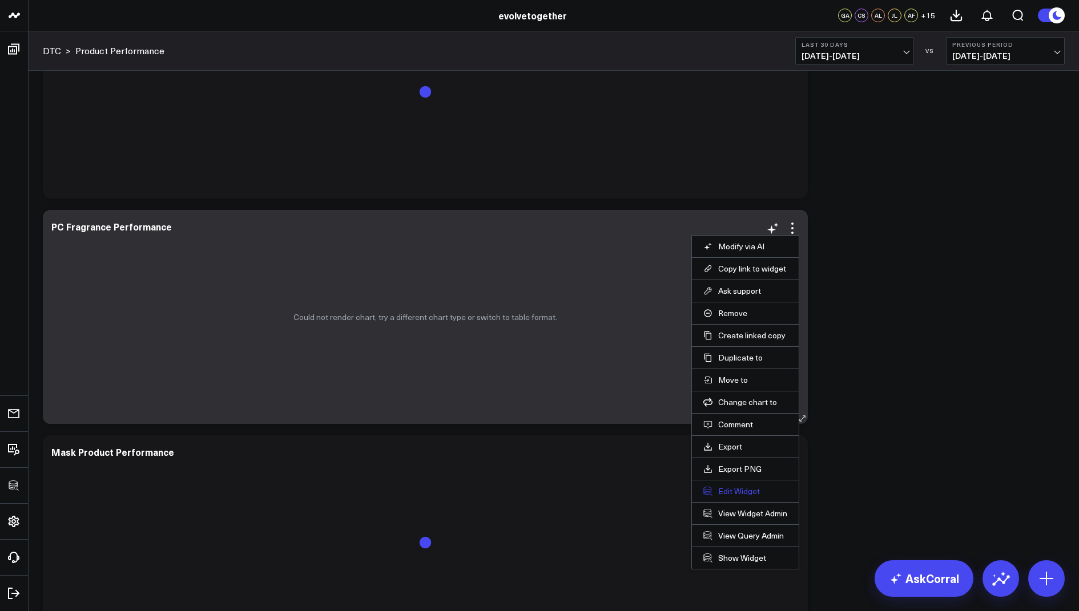
click at [725, 489] on button "Edit Widget" at bounding box center [745, 491] width 84 height 10
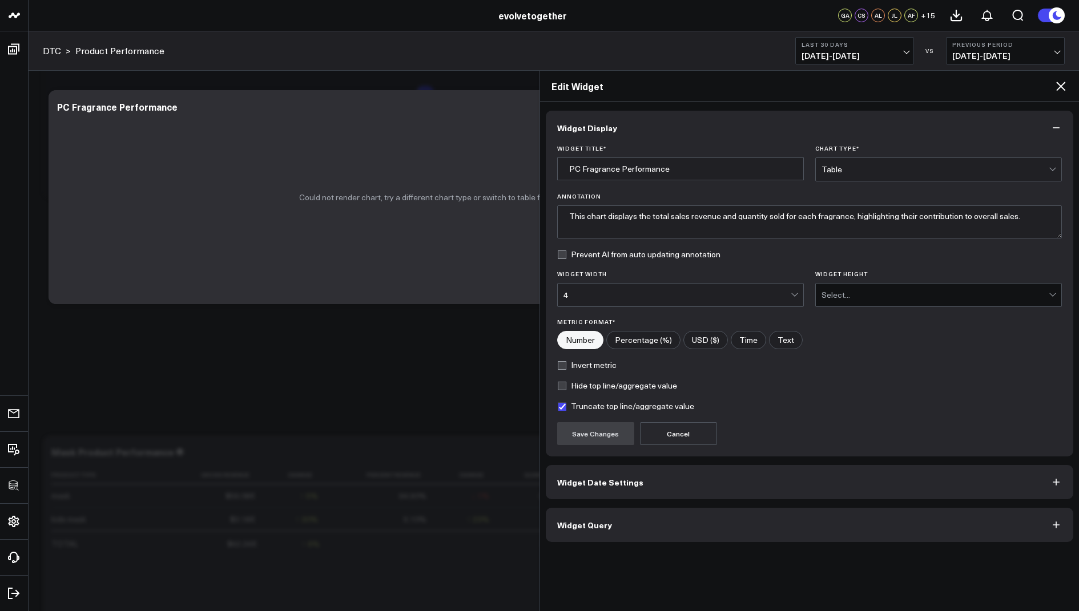
click at [624, 522] on button "Widget Query" at bounding box center [810, 525] width 528 height 34
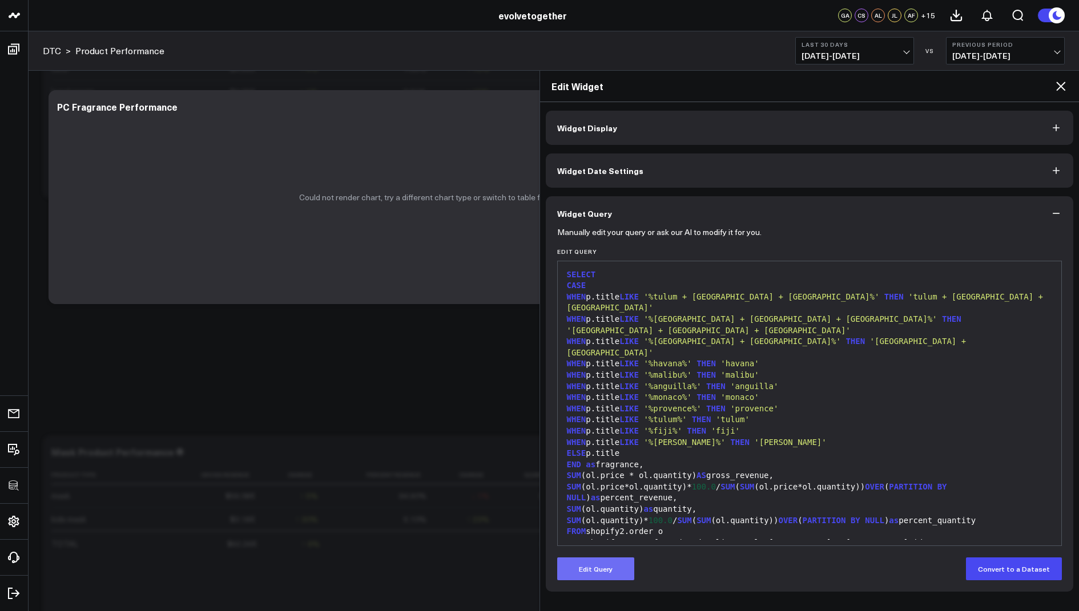
click at [594, 566] on button "Edit Query" at bounding box center [595, 569] width 77 height 23
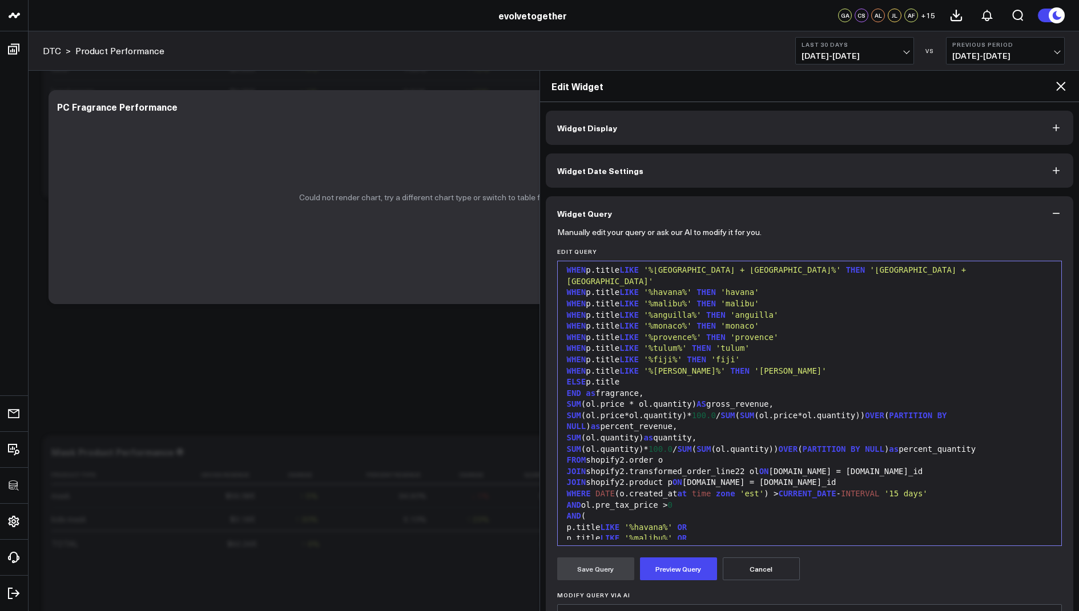
scroll to position [78, 0]
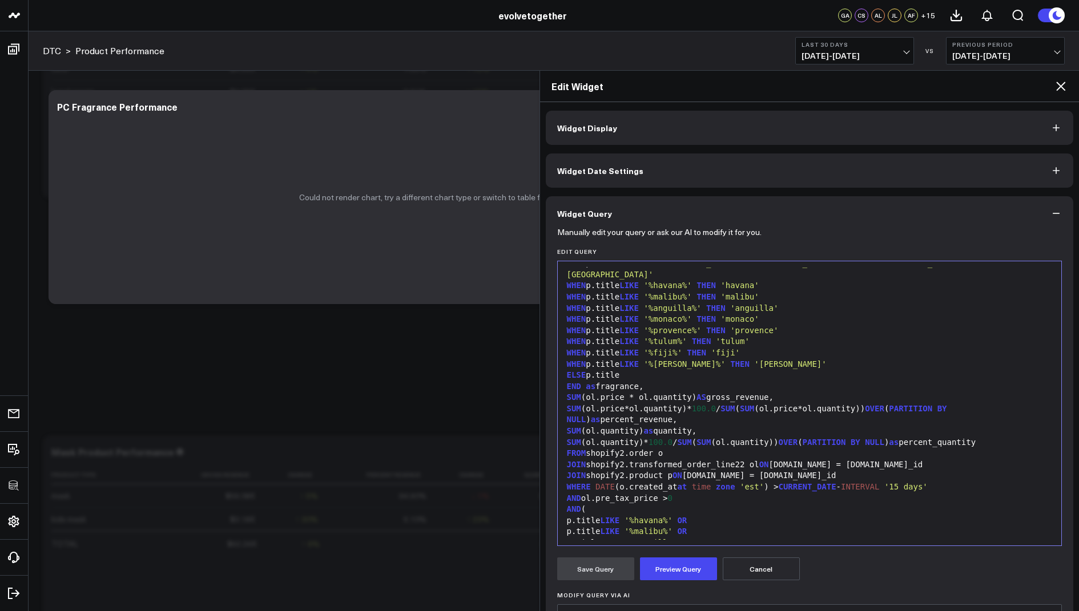
click at [747, 459] on div "JOIN shopify2.transformed_order_line22 ol ON o.id = ol.order_id" at bounding box center [809, 464] width 493 height 11
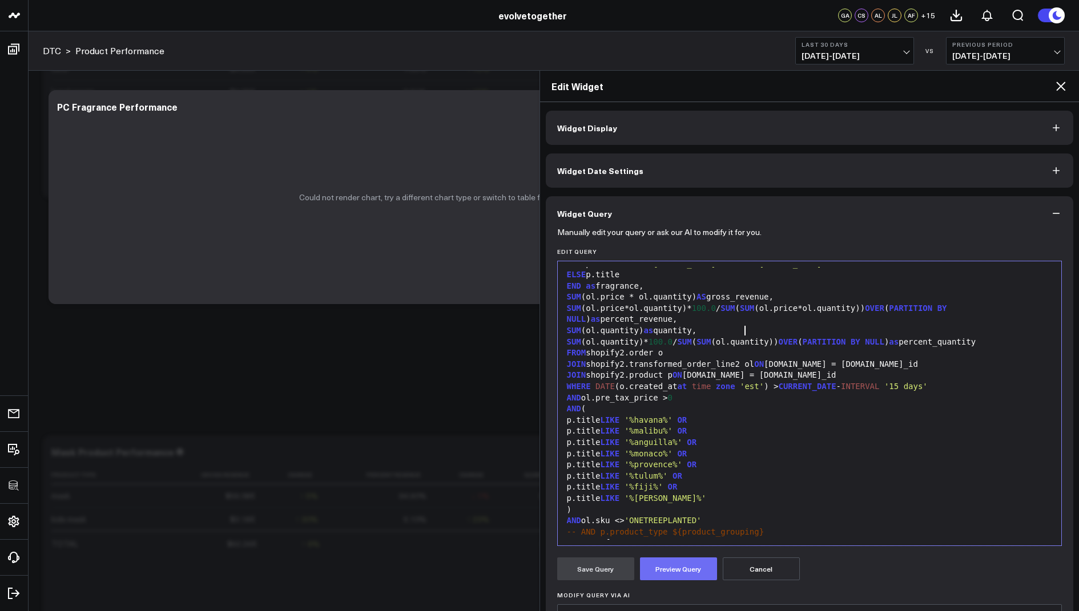
click at [662, 567] on button "Preview Query" at bounding box center [678, 569] width 77 height 23
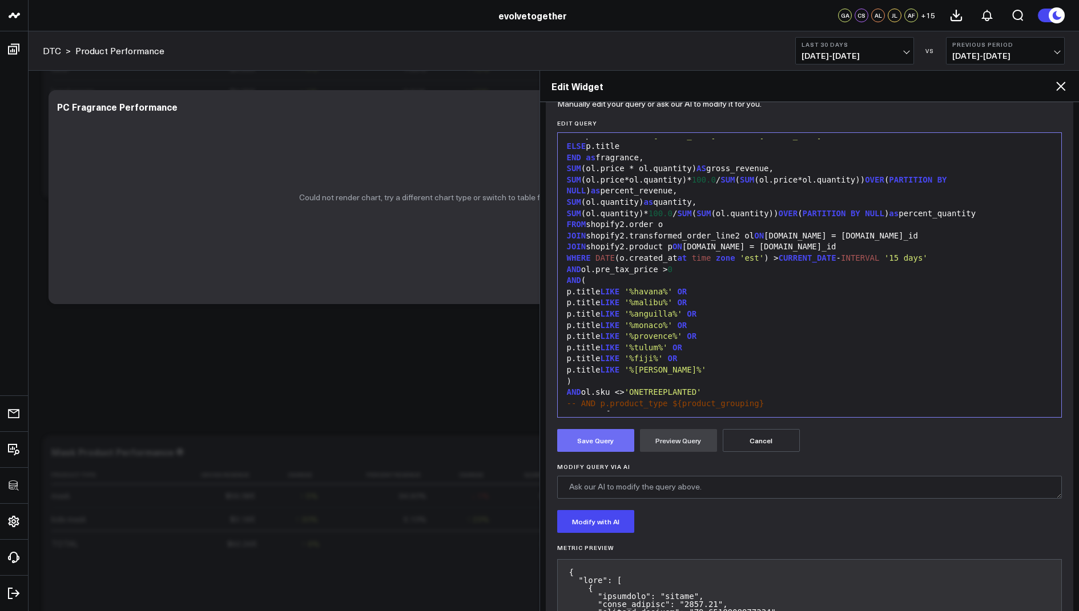
click at [588, 445] on button "Save Query" at bounding box center [595, 440] width 77 height 23
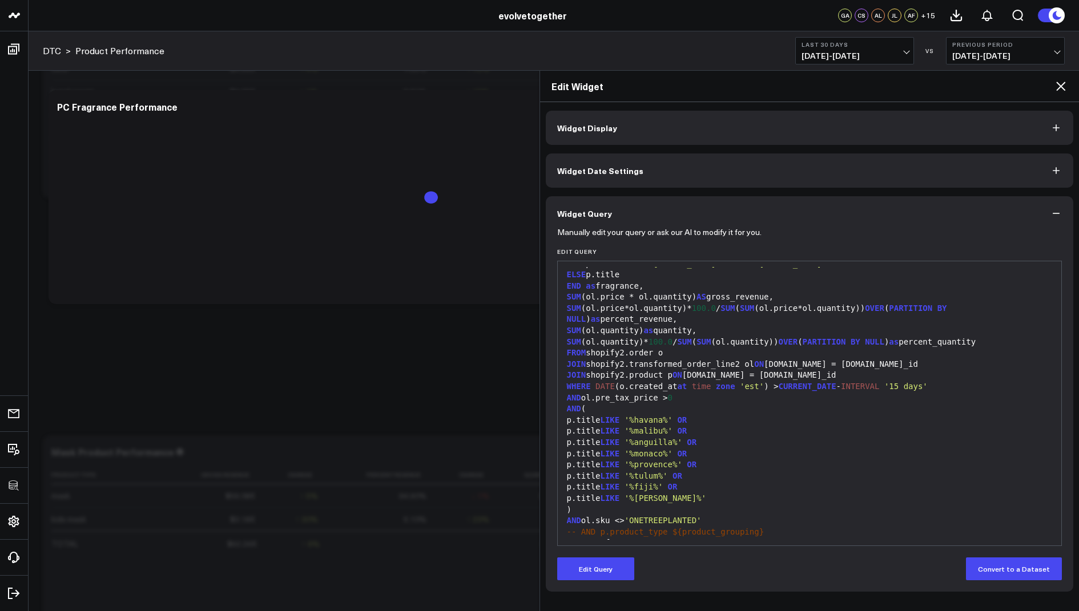
scroll to position [0, 0]
click at [1059, 89] on icon at bounding box center [1061, 86] width 14 height 14
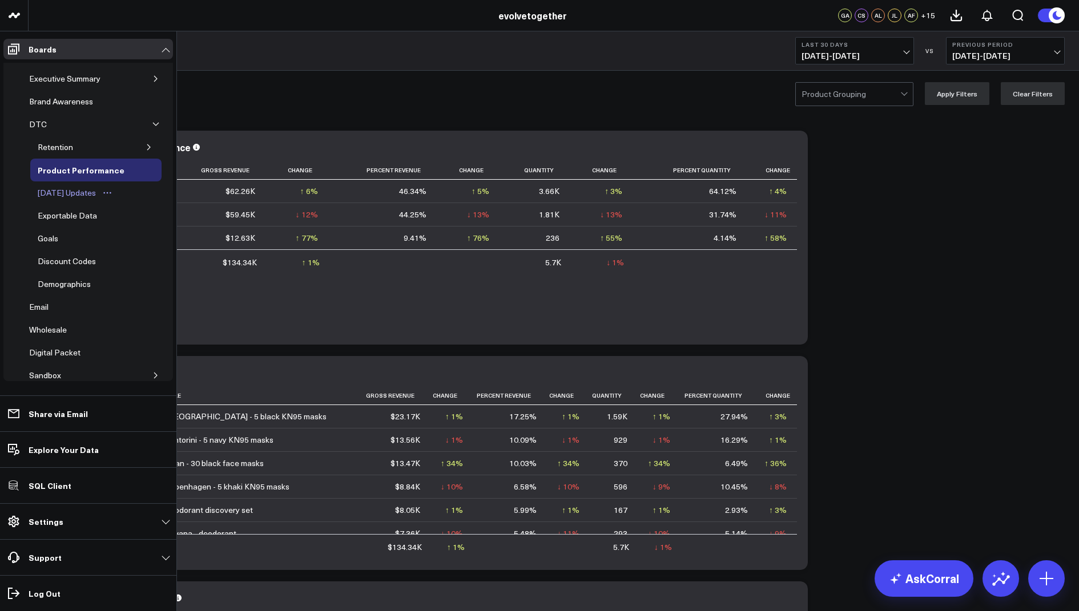
click at [73, 195] on div "[DATE] Updates" at bounding box center [67, 193] width 64 height 14
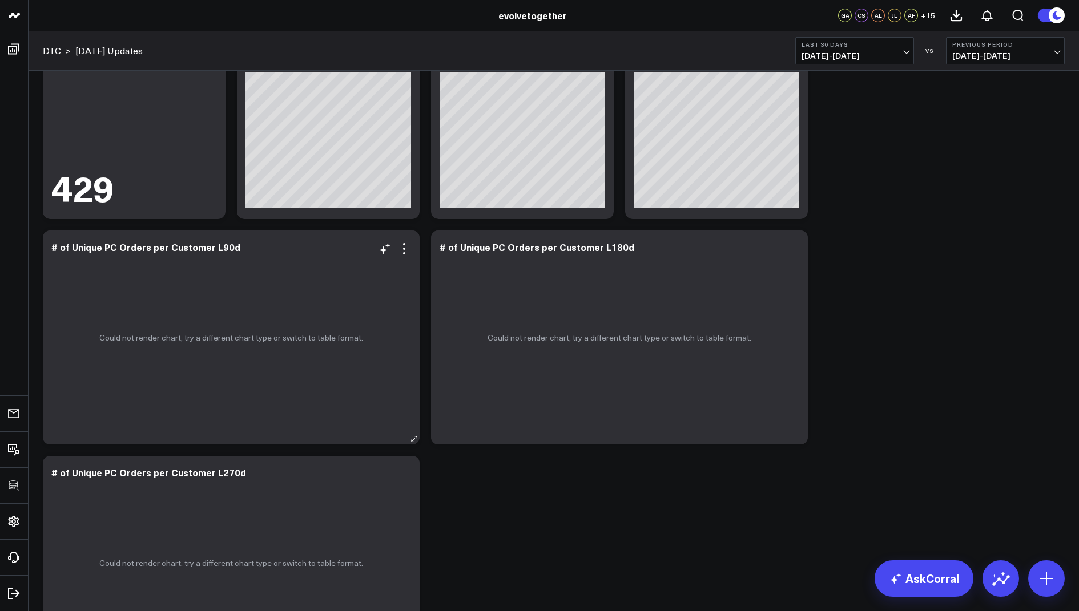
scroll to position [116, 0]
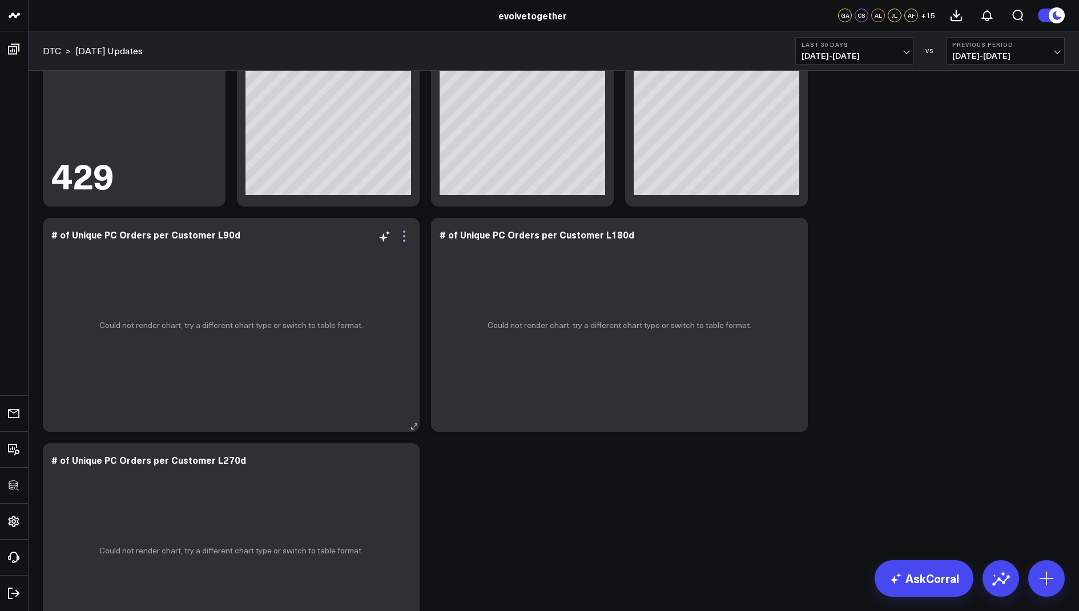
click at [402, 236] on icon at bounding box center [404, 236] width 14 height 14
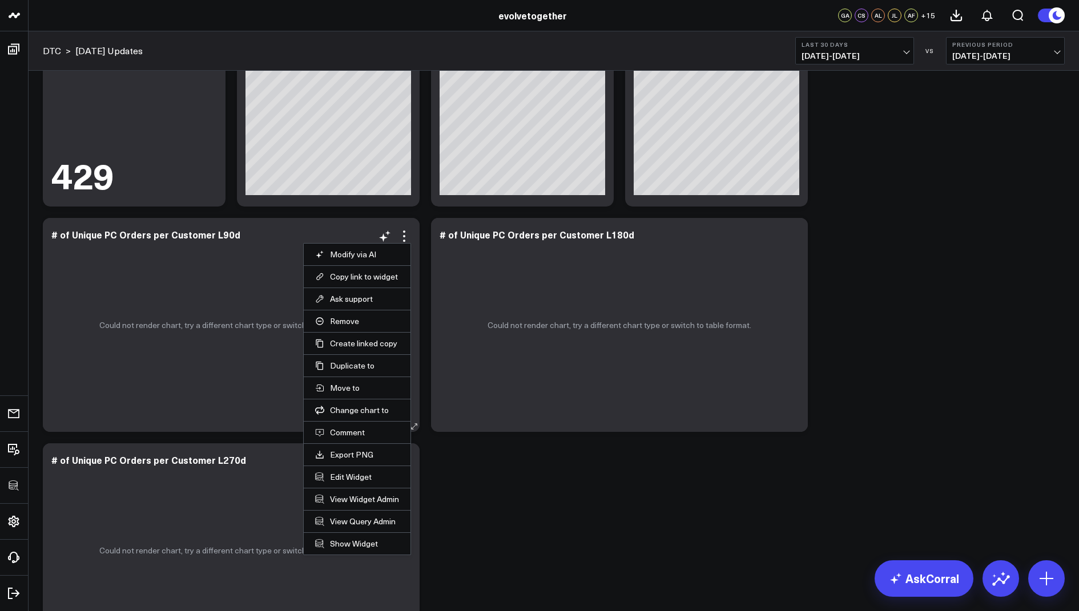
click at [341, 479] on li "Edit Widget" at bounding box center [357, 477] width 107 height 22
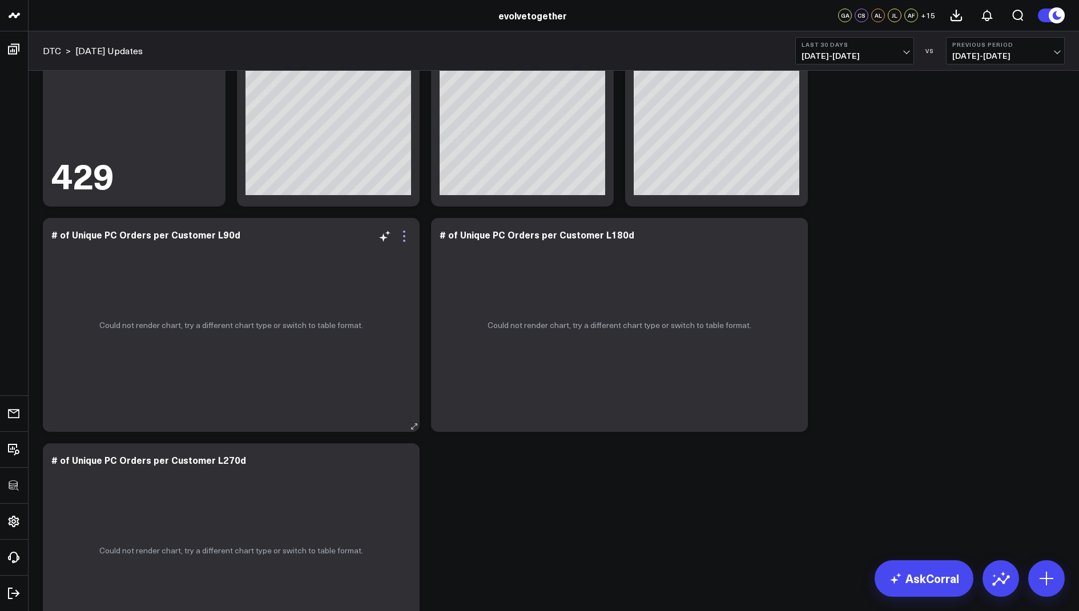
click at [400, 232] on icon at bounding box center [404, 236] width 14 height 14
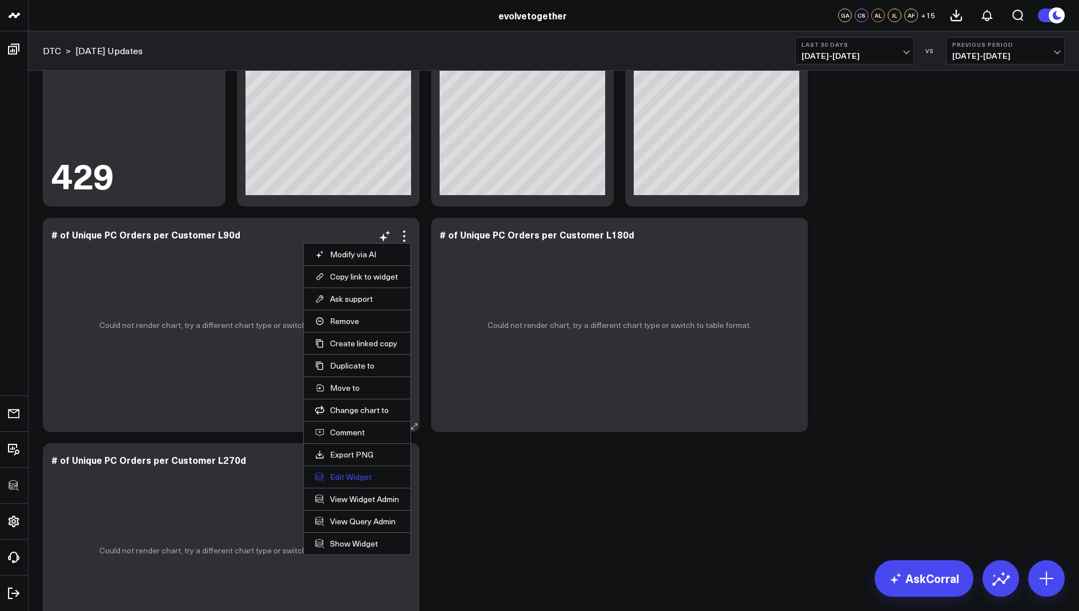
click at [341, 476] on button "Edit Widget" at bounding box center [357, 477] width 84 height 10
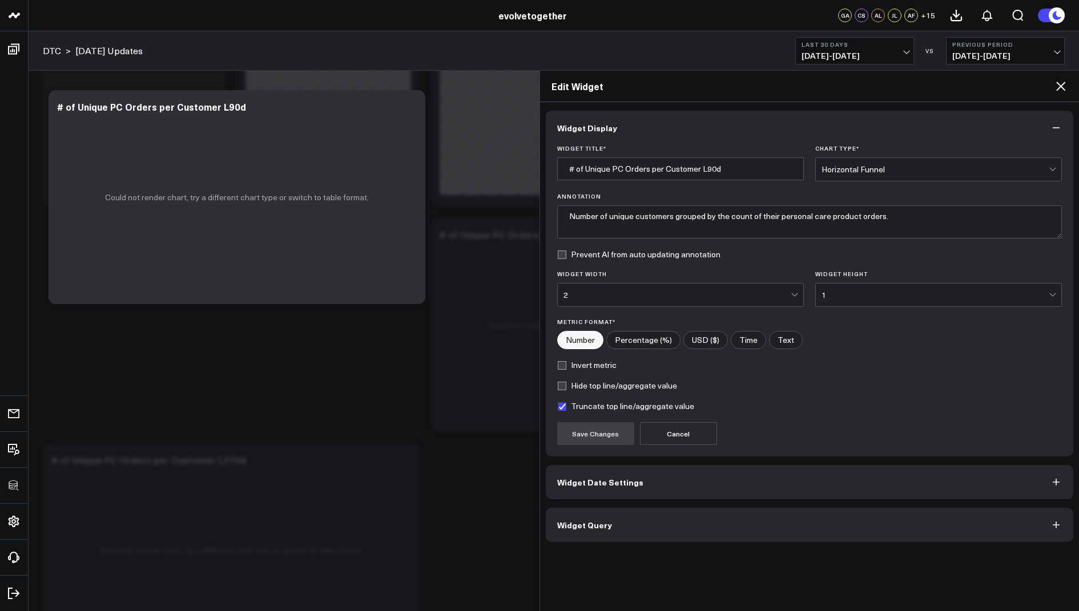
click at [561, 522] on span "Widget Query" at bounding box center [584, 525] width 55 height 9
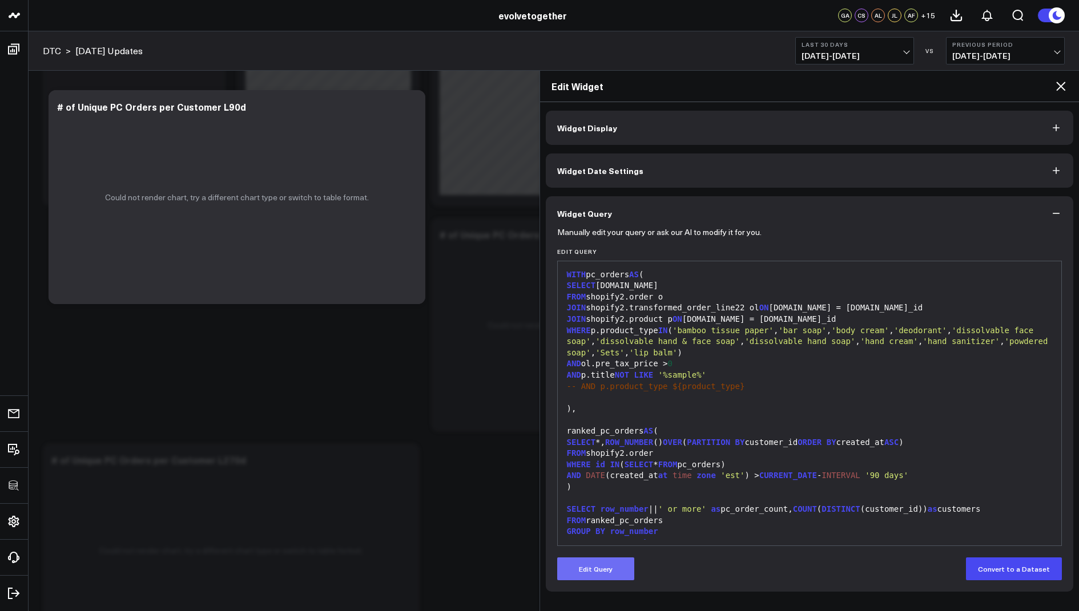
click at [586, 567] on button "Edit Query" at bounding box center [595, 569] width 77 height 23
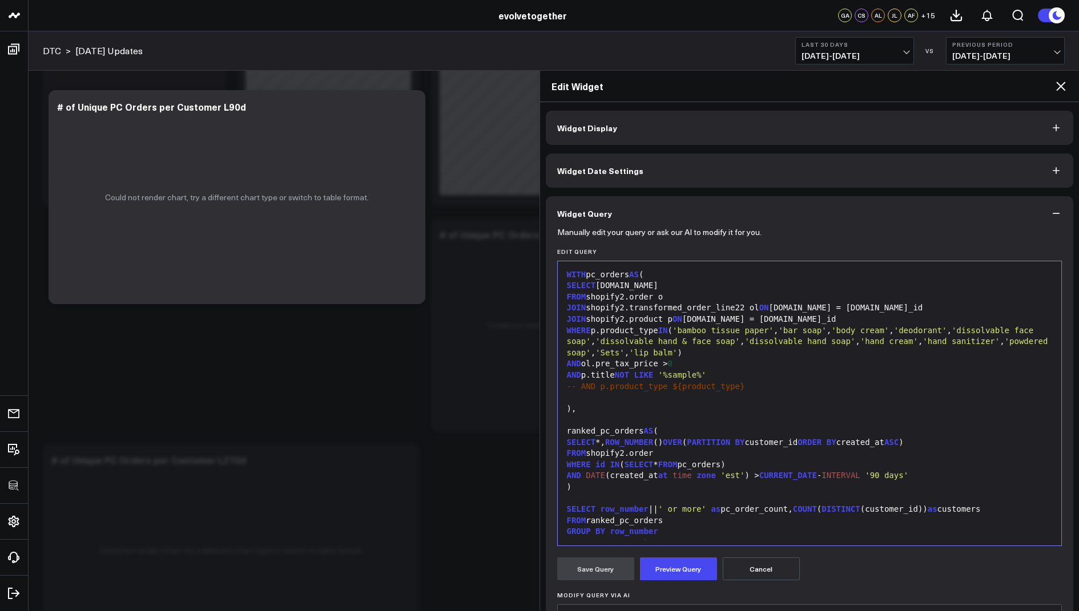
click at [744, 309] on div "JOIN shopify2.transformed_order_line22 ol ON o.id = ol.order_id" at bounding box center [809, 308] width 493 height 11
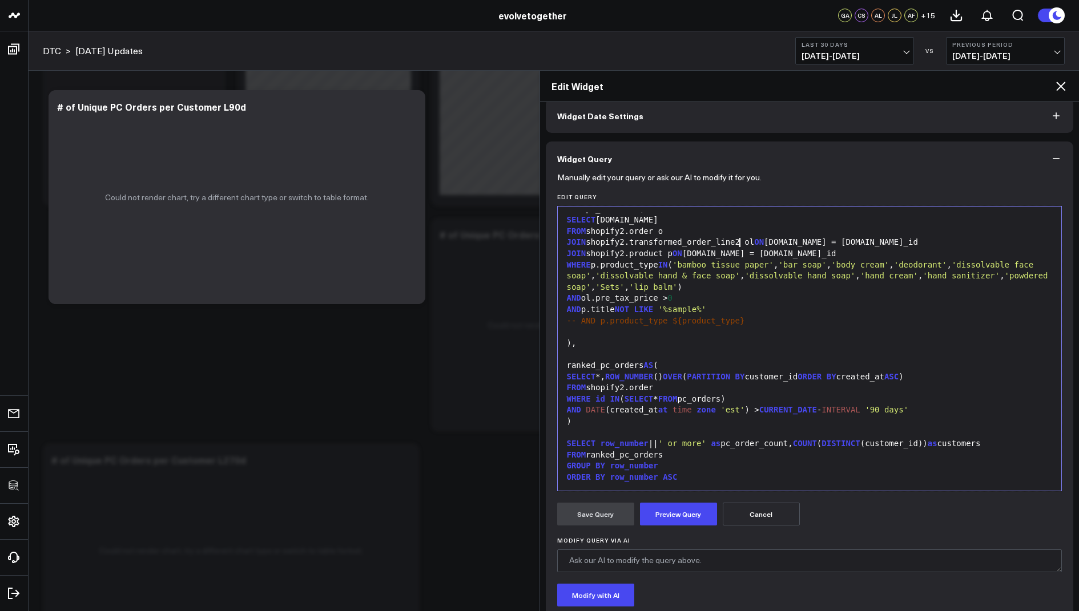
scroll to position [64, 0]
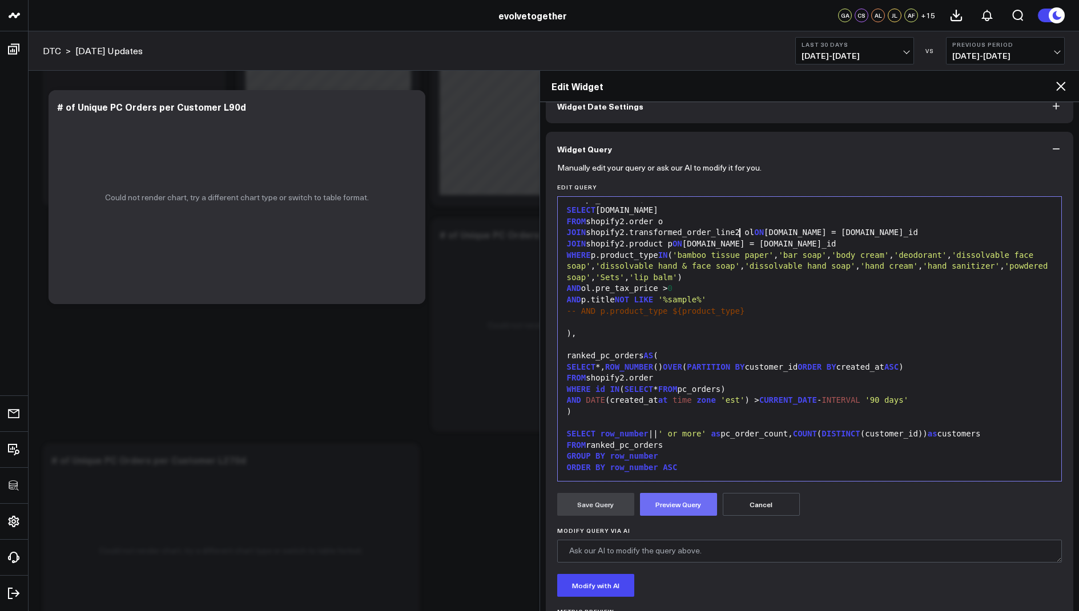
click at [686, 494] on button "Preview Query" at bounding box center [678, 504] width 77 height 23
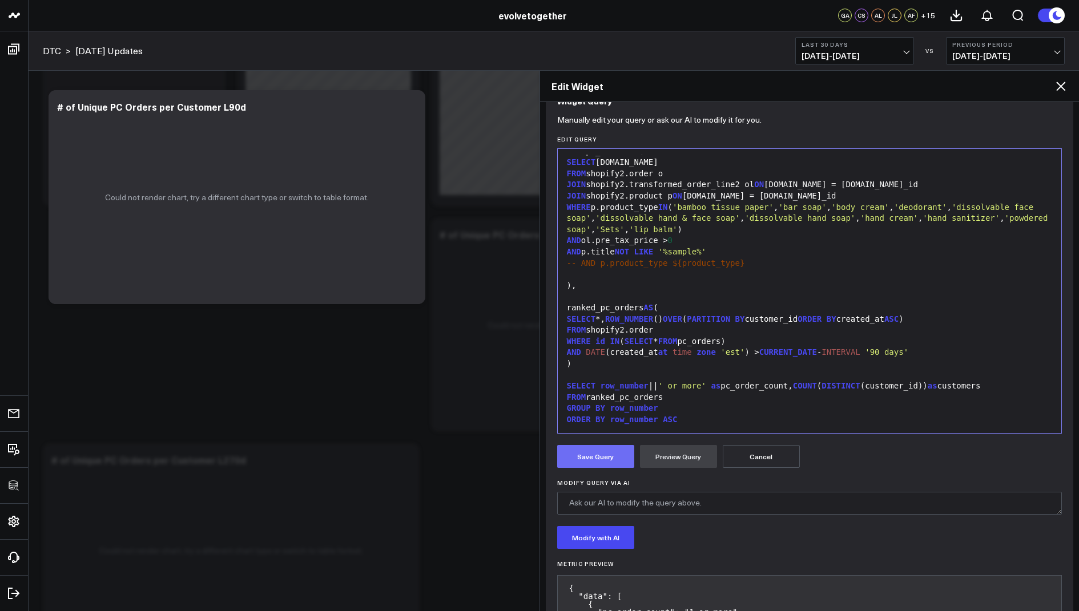
click at [608, 458] on button "Save Query" at bounding box center [595, 456] width 77 height 23
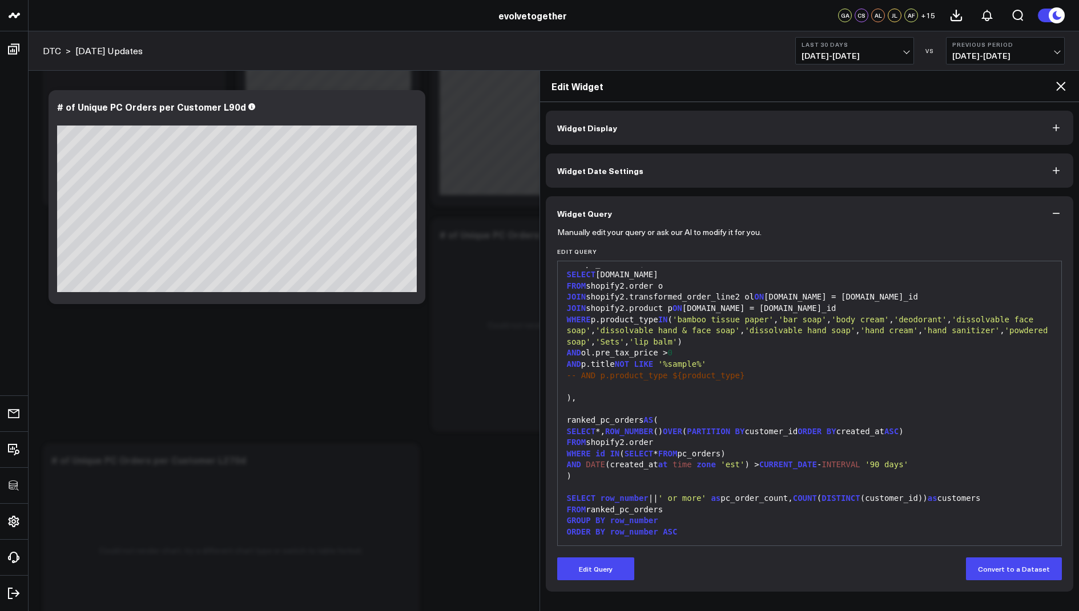
click at [1057, 84] on icon at bounding box center [1061, 86] width 14 height 14
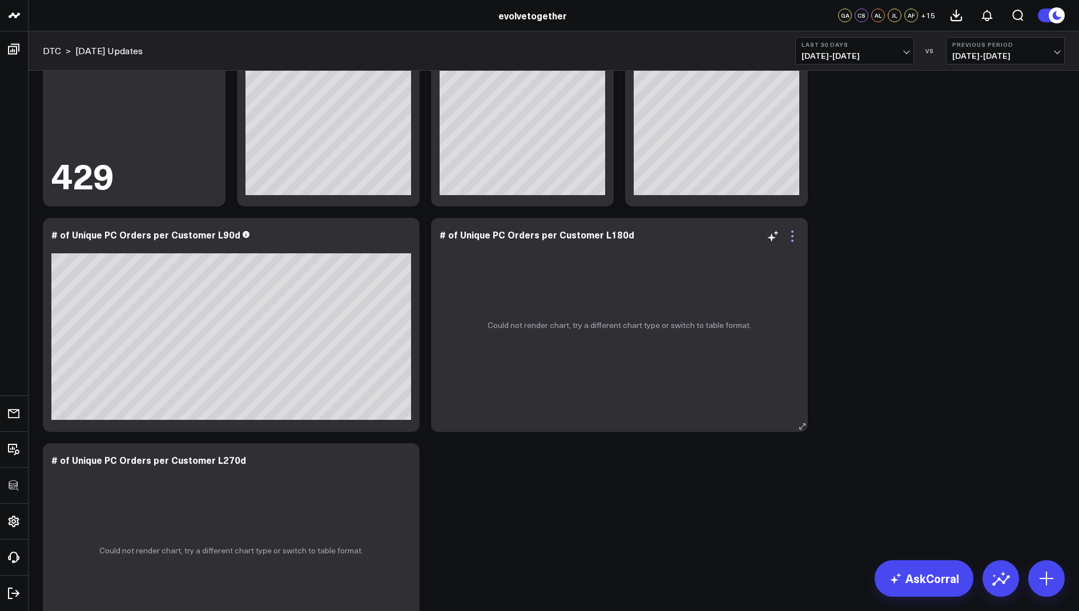
click at [787, 234] on icon at bounding box center [792, 236] width 14 height 14
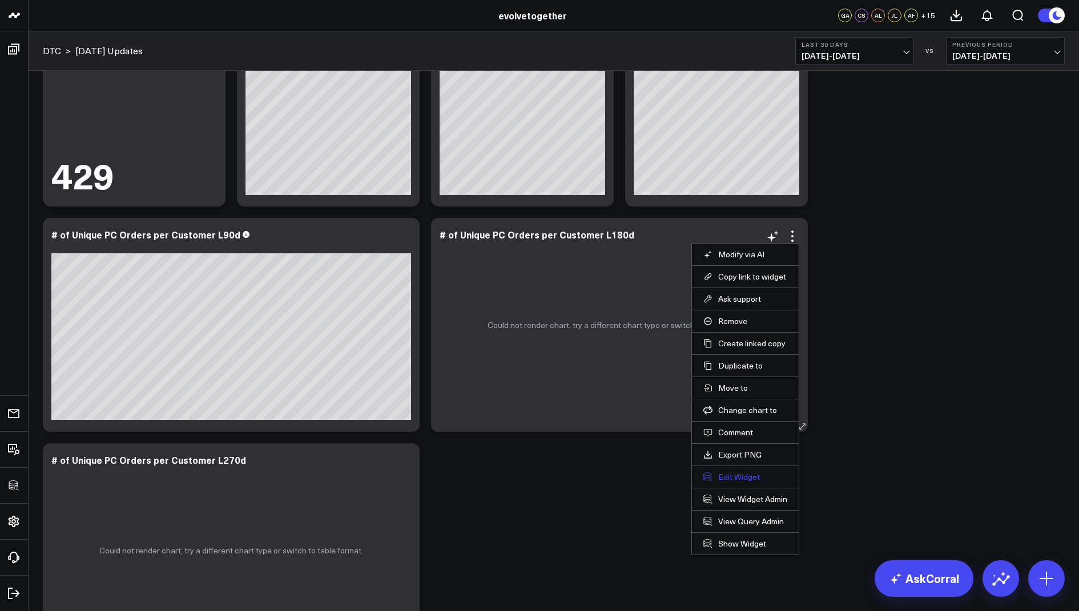
click at [732, 476] on button "Edit Widget" at bounding box center [745, 477] width 84 height 10
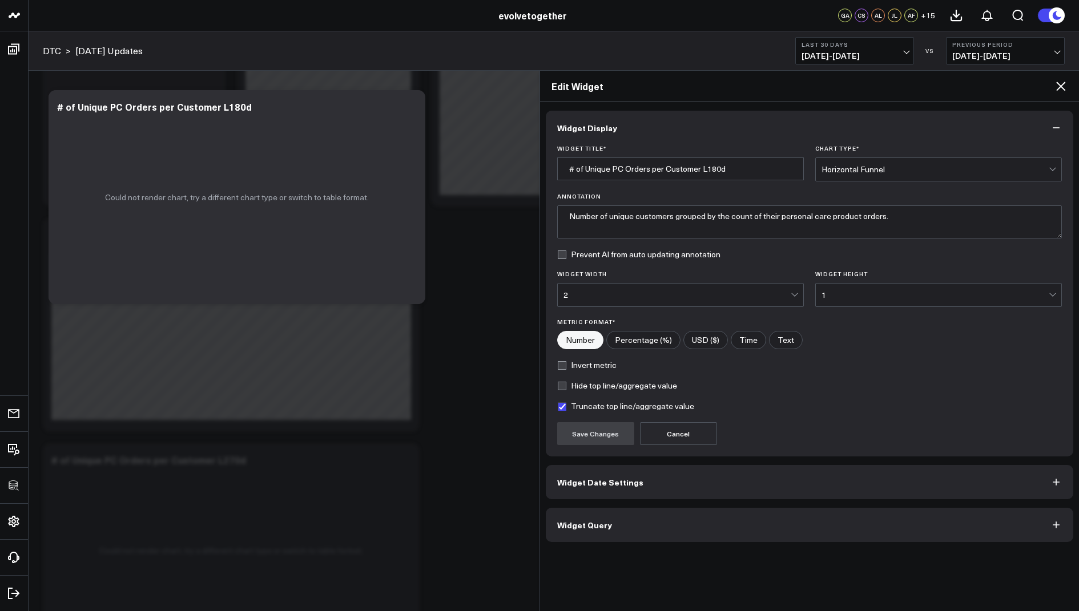
click at [572, 525] on span "Widget Query" at bounding box center [584, 525] width 55 height 9
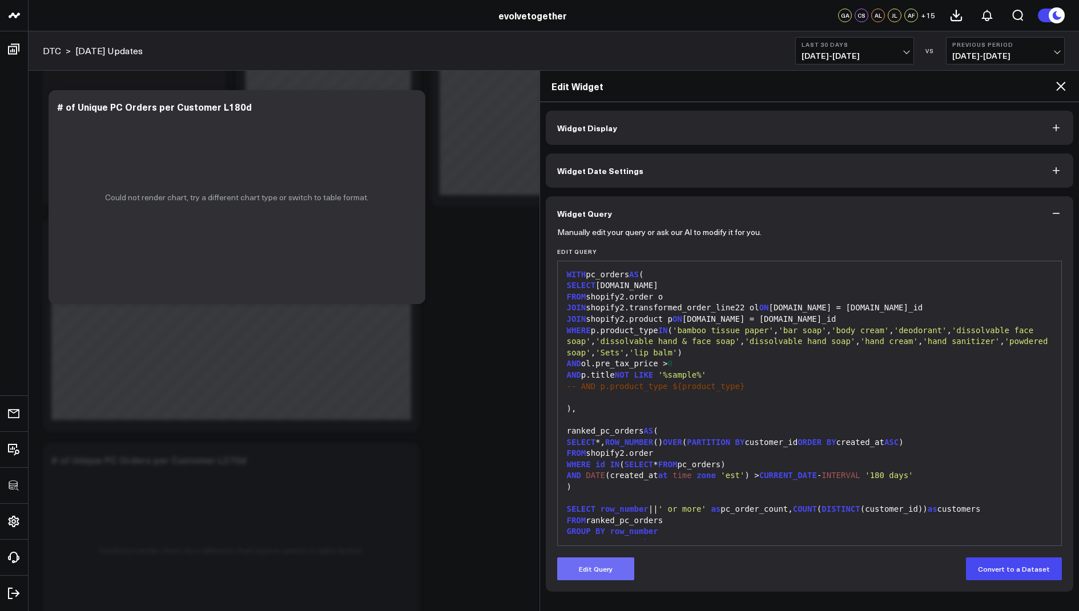
click at [591, 571] on button "Edit Query" at bounding box center [595, 569] width 77 height 23
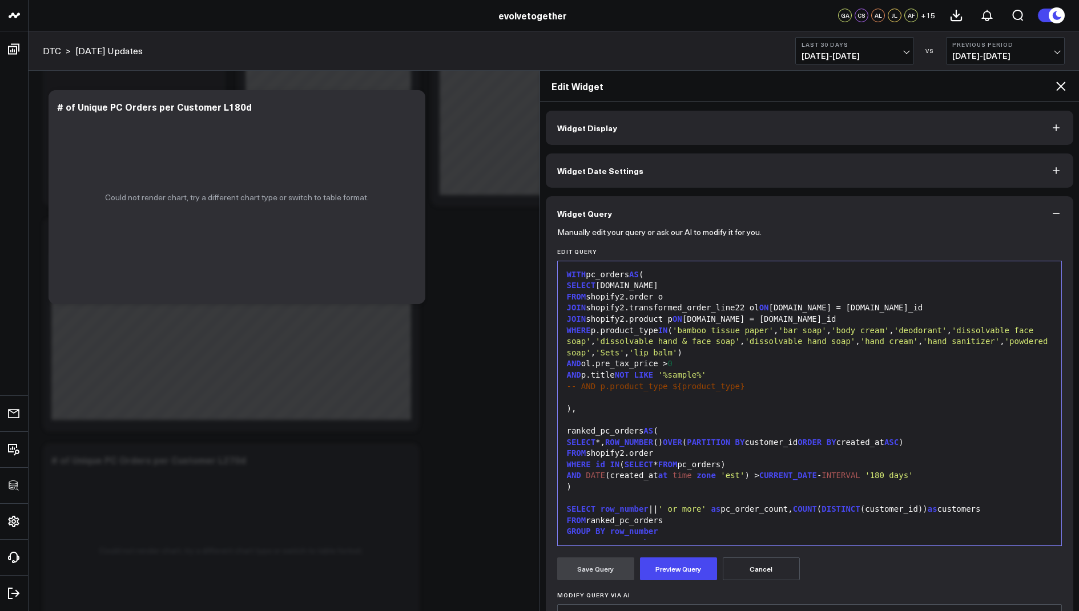
click at [744, 307] on div "JOIN shopify2.transformed_order_line22 ol ON o.id = ol.order_id" at bounding box center [809, 308] width 493 height 11
click at [675, 558] on button "Preview Query" at bounding box center [678, 569] width 77 height 23
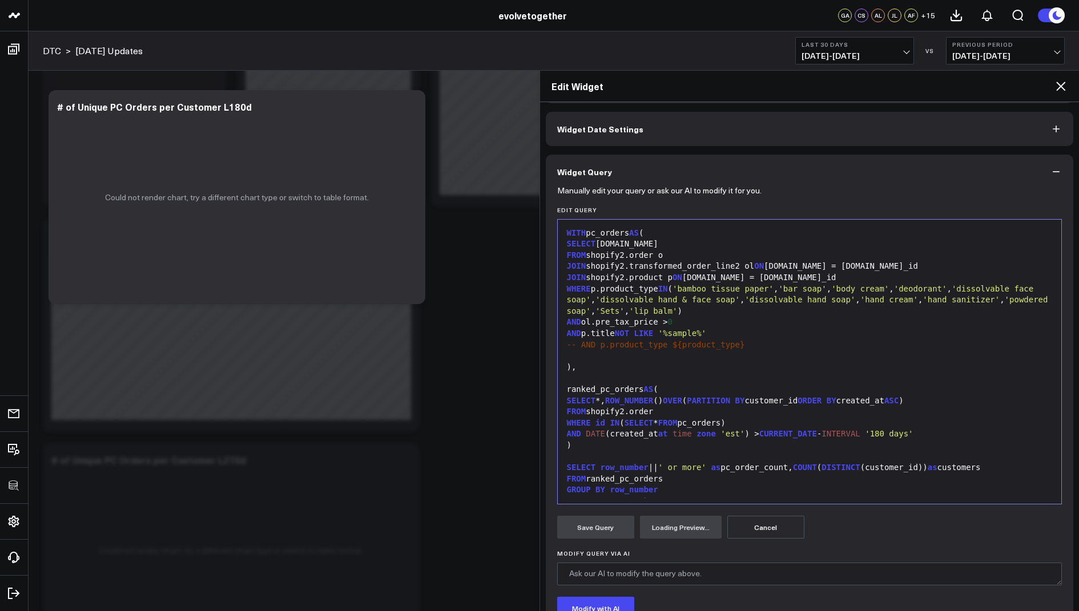
scroll to position [128, 0]
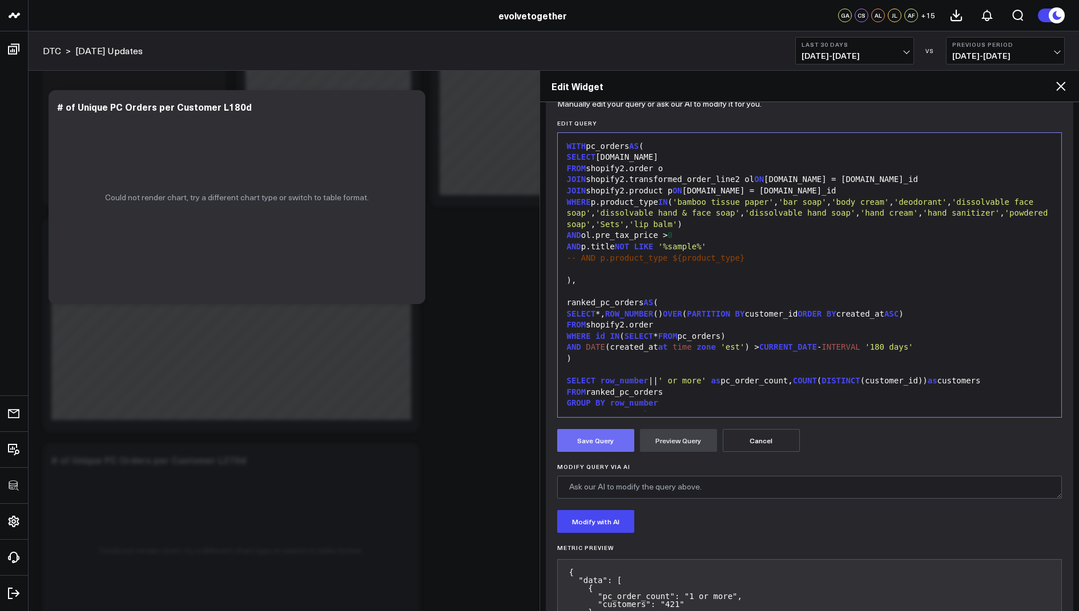
click at [607, 437] on button "Save Query" at bounding box center [595, 440] width 77 height 23
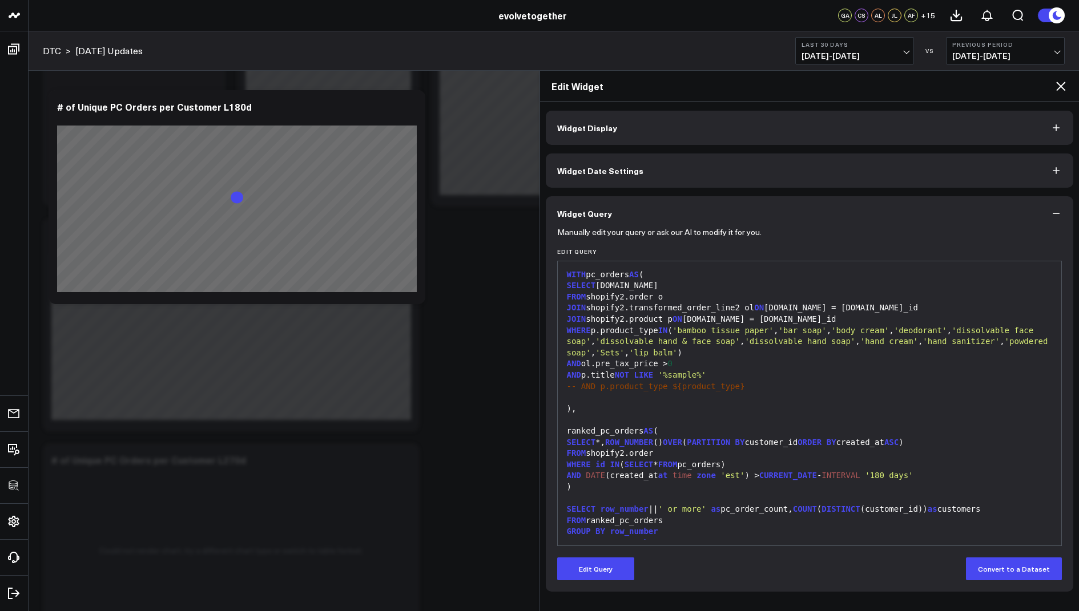
scroll to position [0, 0]
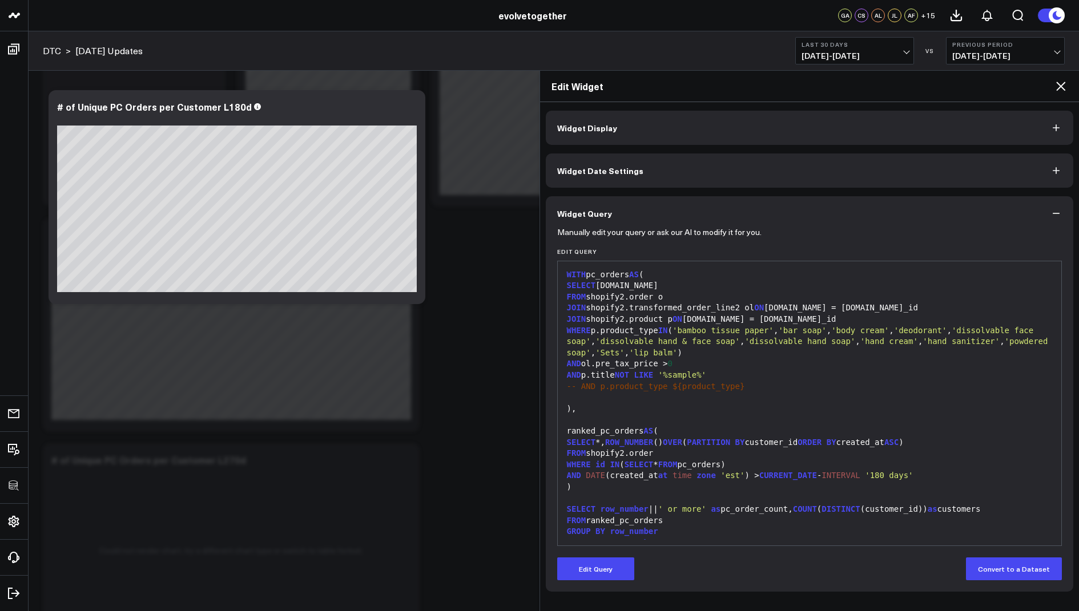
click at [1059, 88] on icon at bounding box center [1061, 86] width 14 height 14
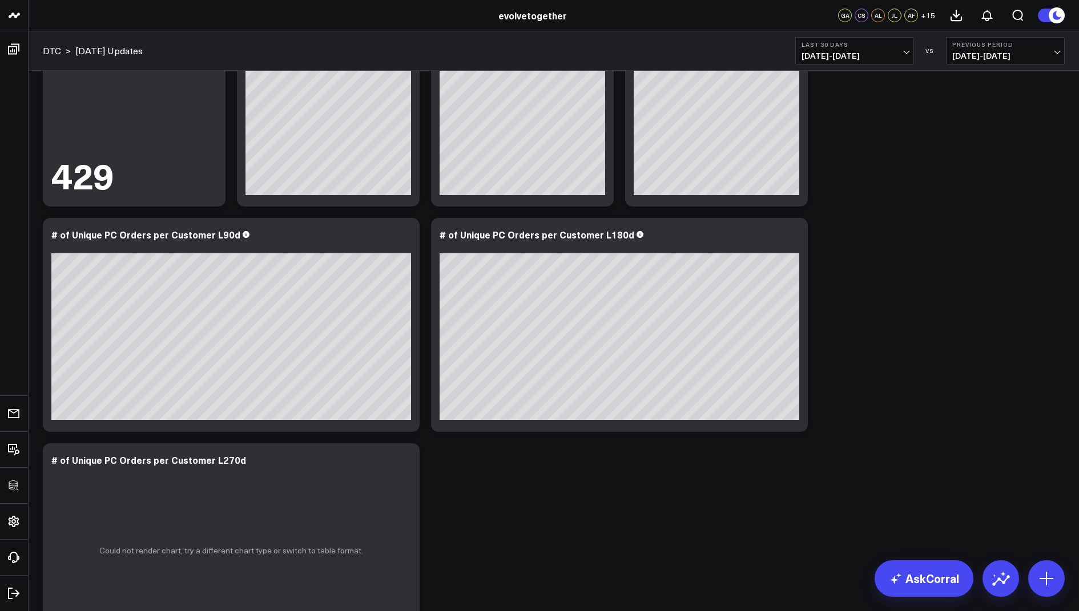
scroll to position [437, 0]
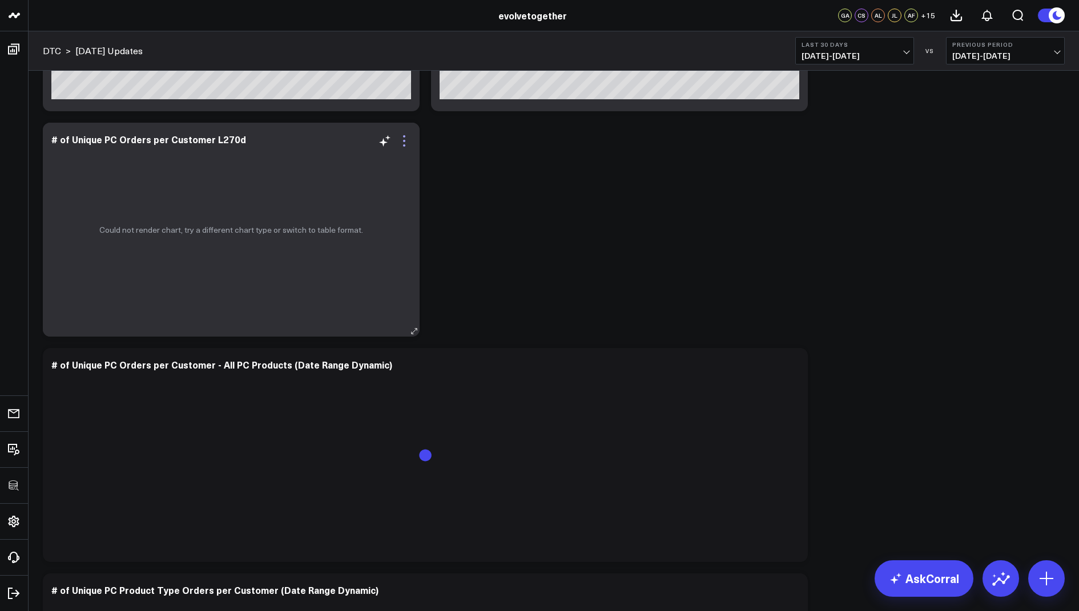
click at [400, 142] on icon at bounding box center [404, 141] width 14 height 14
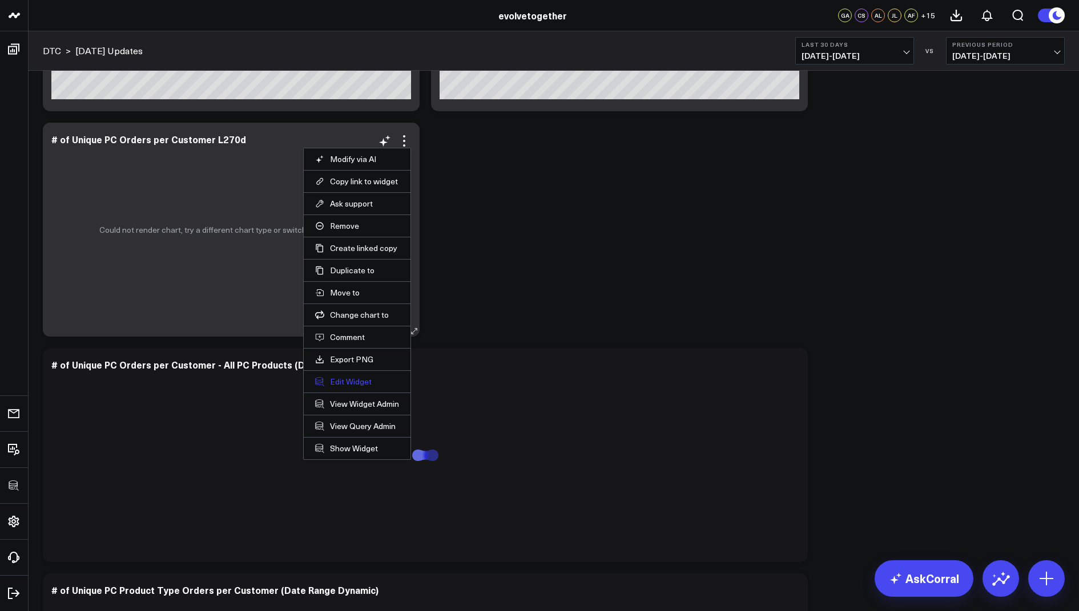
click at [346, 380] on button "Edit Widget" at bounding box center [357, 382] width 84 height 10
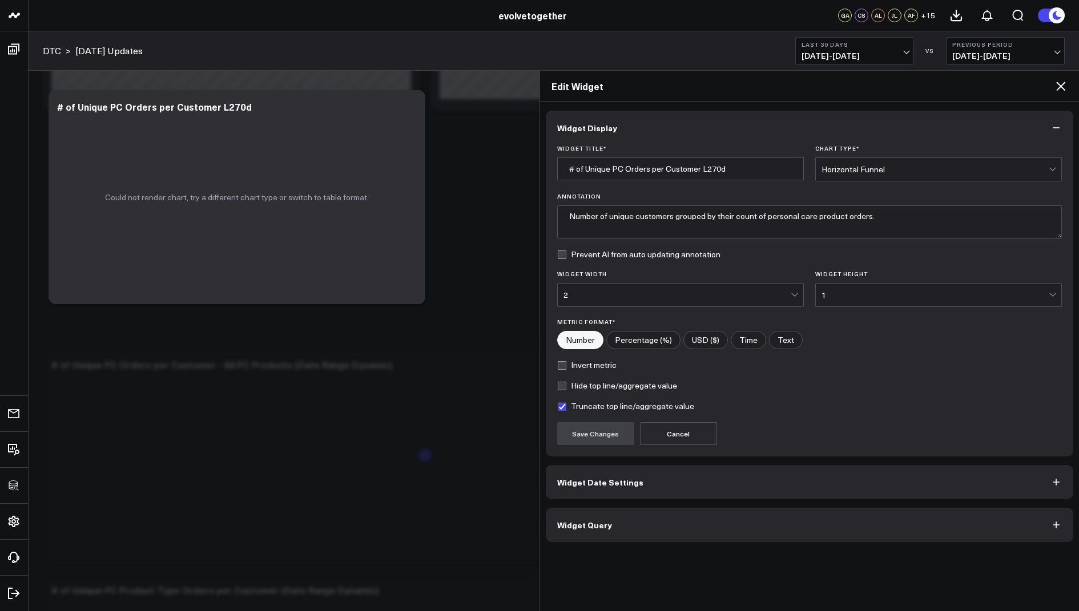
click at [587, 527] on button "Widget Query" at bounding box center [810, 525] width 528 height 34
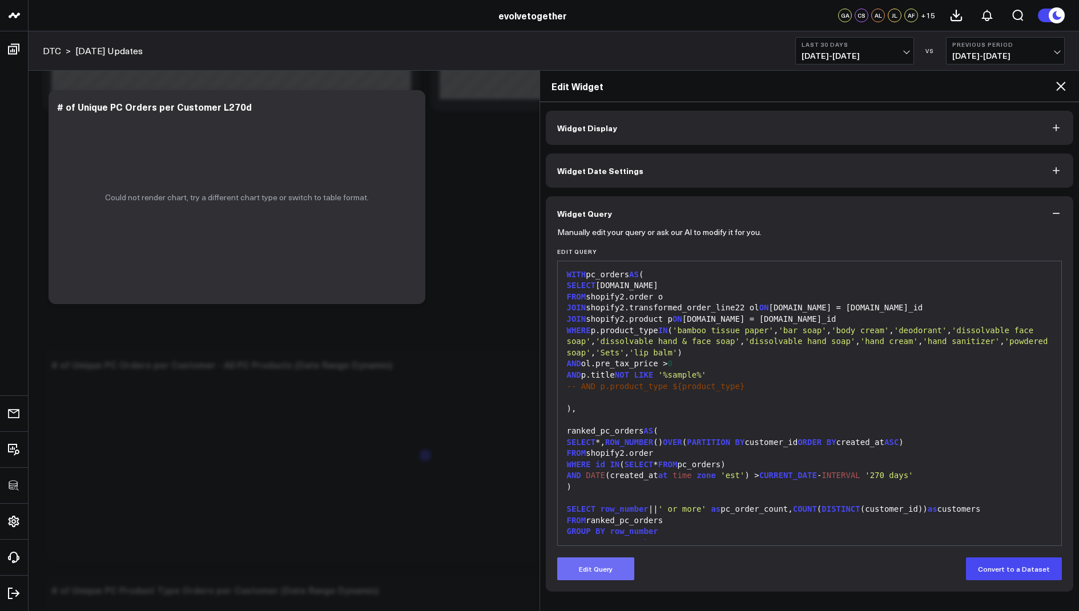
click at [583, 570] on button "Edit Query" at bounding box center [595, 569] width 77 height 23
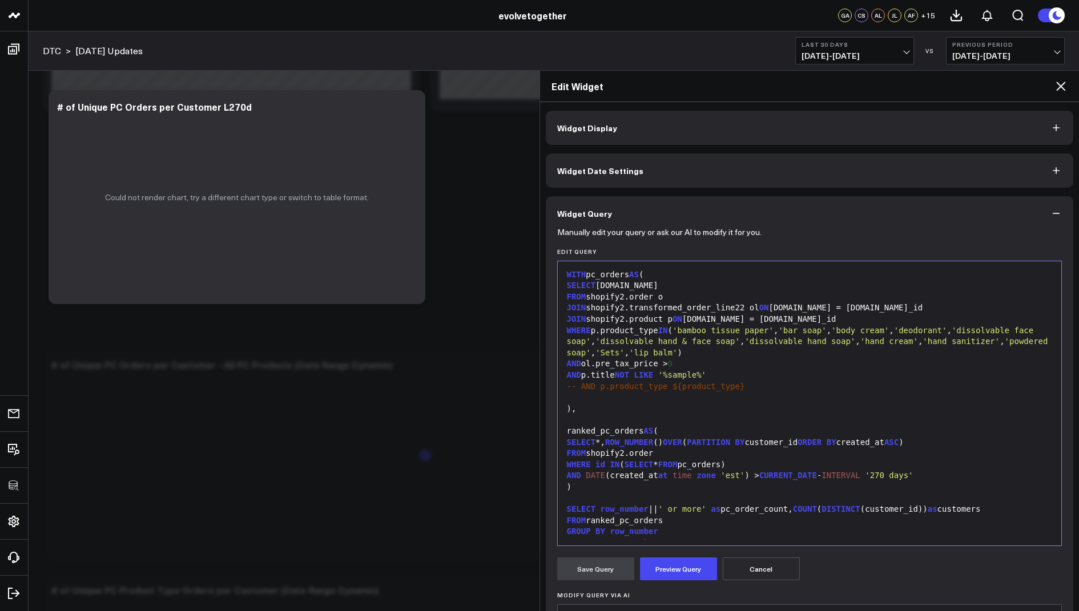
click at [743, 306] on div "JOIN shopify2.transformed_order_line22 ol ON o.id = ol.order_id" at bounding box center [809, 308] width 493 height 11
click at [680, 570] on button "Preview Query" at bounding box center [678, 569] width 77 height 23
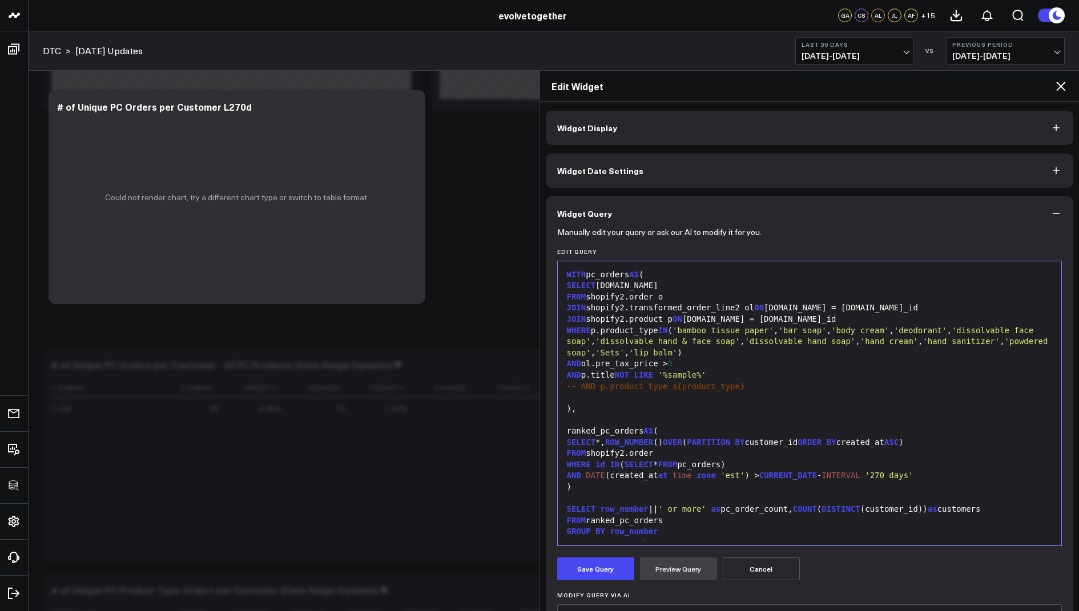
scroll to position [22, 0]
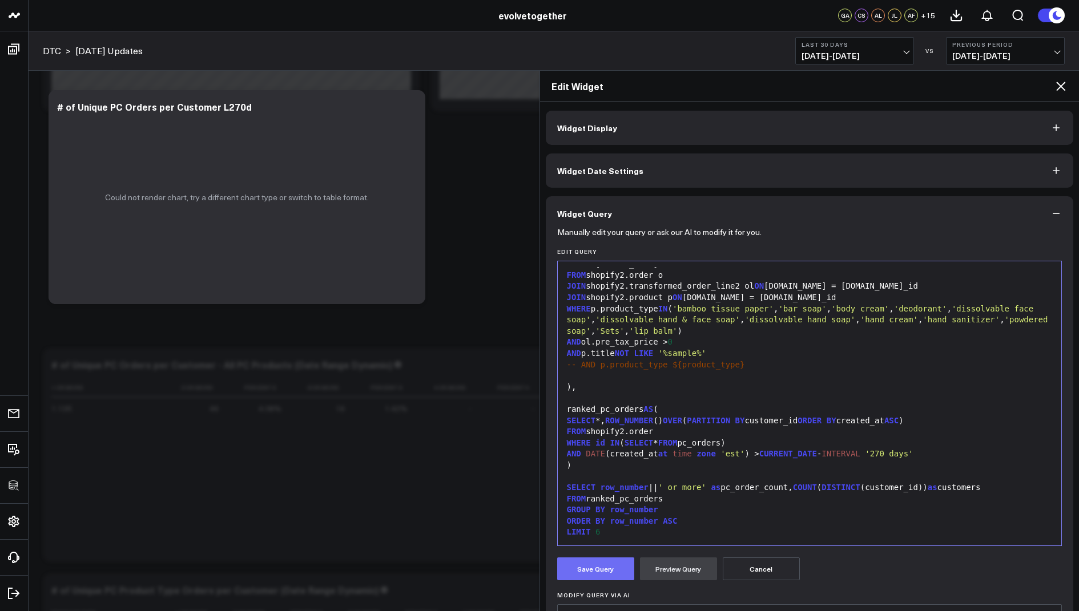
click at [602, 571] on button "Save Query" at bounding box center [595, 569] width 77 height 23
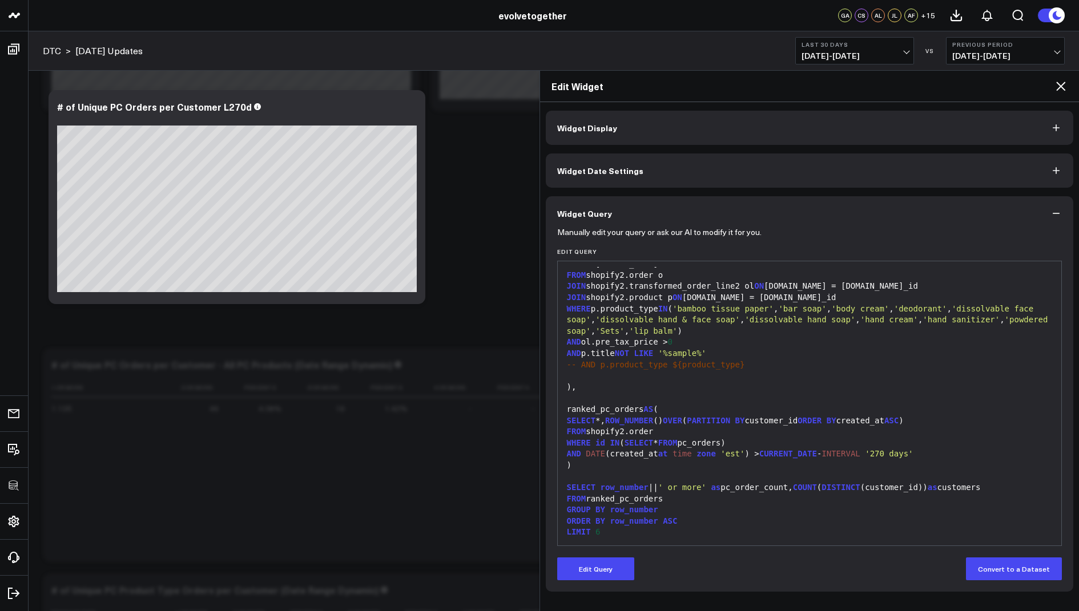
click at [1059, 88] on icon at bounding box center [1061, 86] width 14 height 14
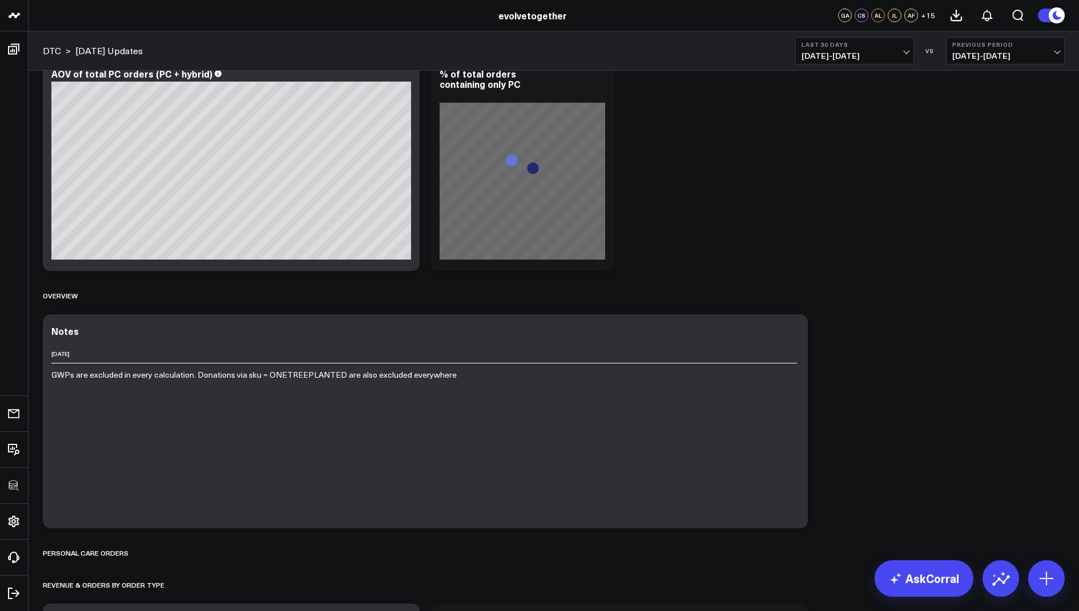
scroll to position [1645, 0]
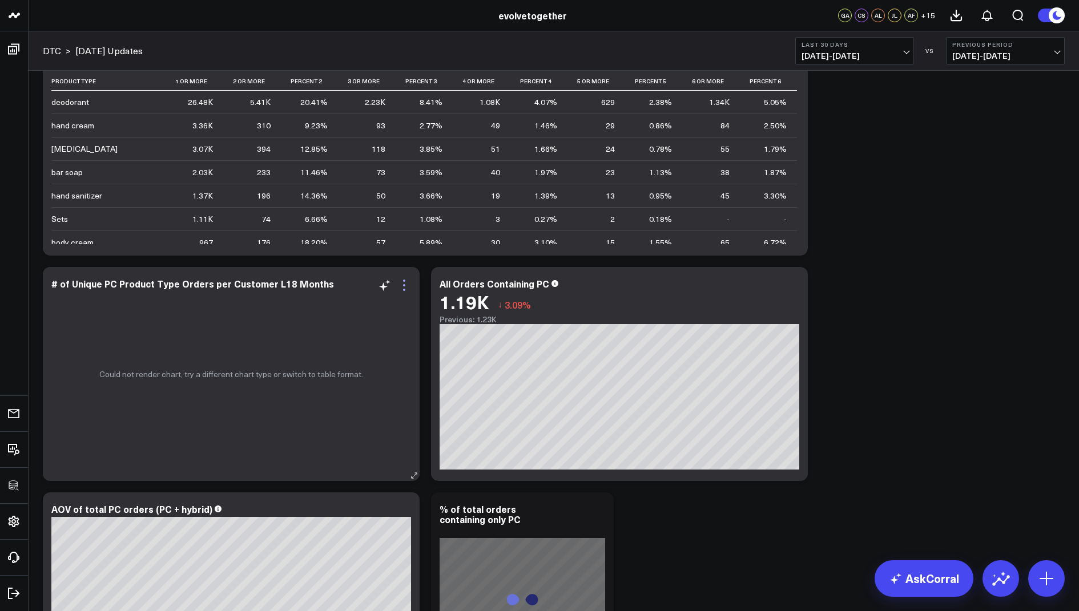
click at [406, 287] on icon at bounding box center [404, 286] width 14 height 14
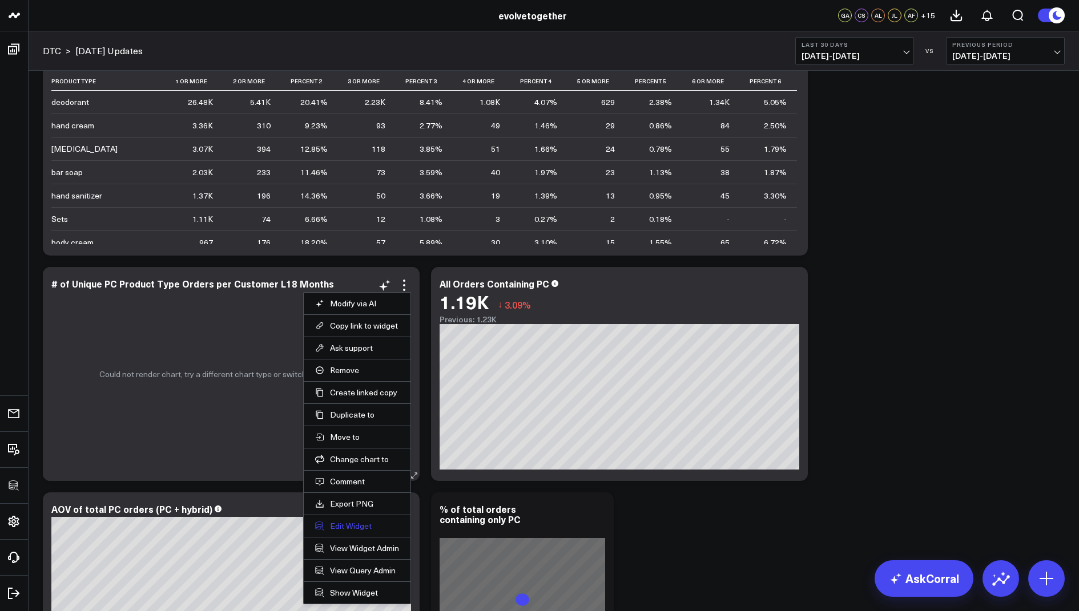
click at [340, 522] on button "Edit Widget" at bounding box center [357, 526] width 84 height 10
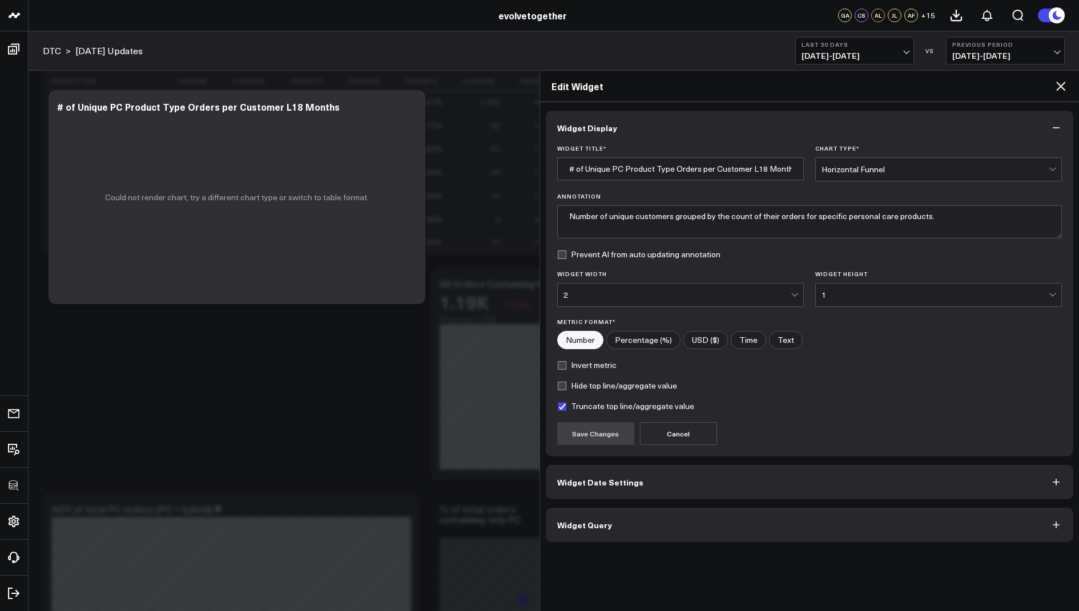
click at [580, 510] on button "Widget Query" at bounding box center [810, 525] width 528 height 34
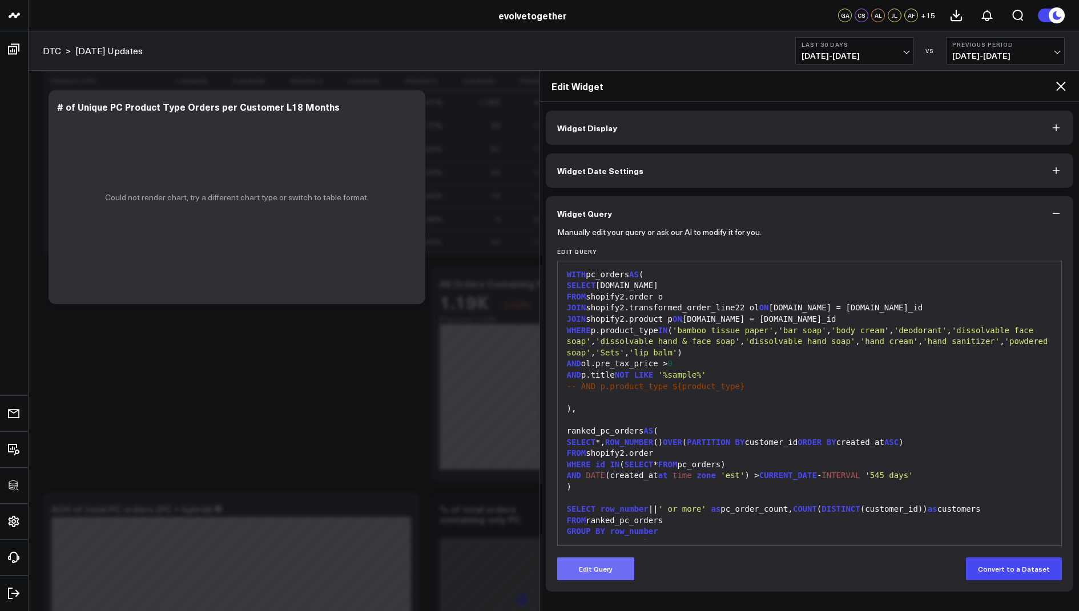
click at [598, 569] on button "Edit Query" at bounding box center [595, 569] width 77 height 23
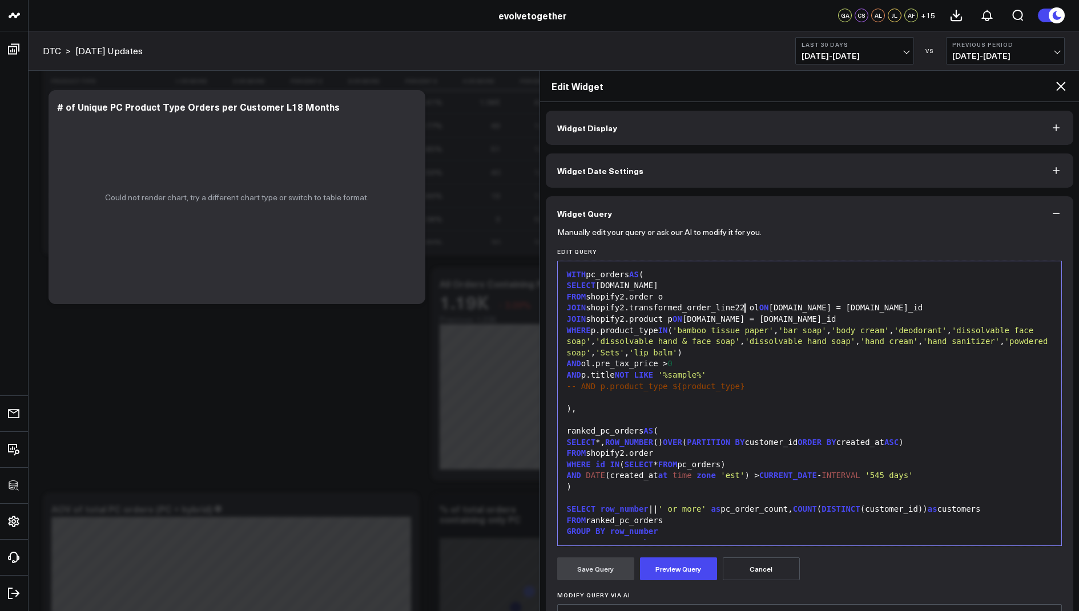
click at [743, 308] on div "JOIN shopify2.transformed_order_line22 ol ON o.id = ol.order_id" at bounding box center [809, 308] width 493 height 11
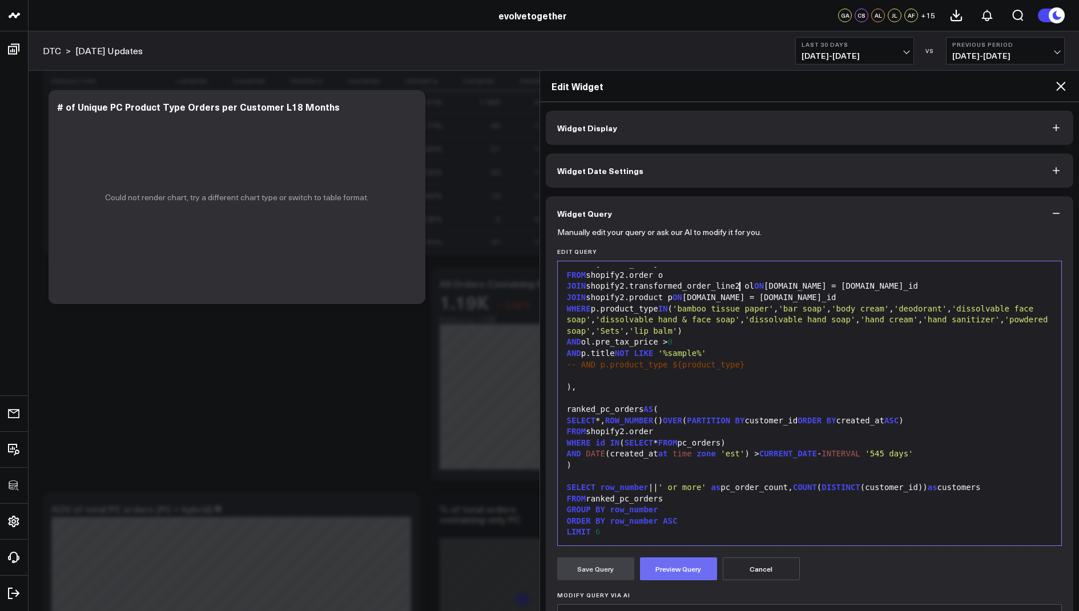
click at [674, 559] on button "Preview Query" at bounding box center [678, 569] width 77 height 23
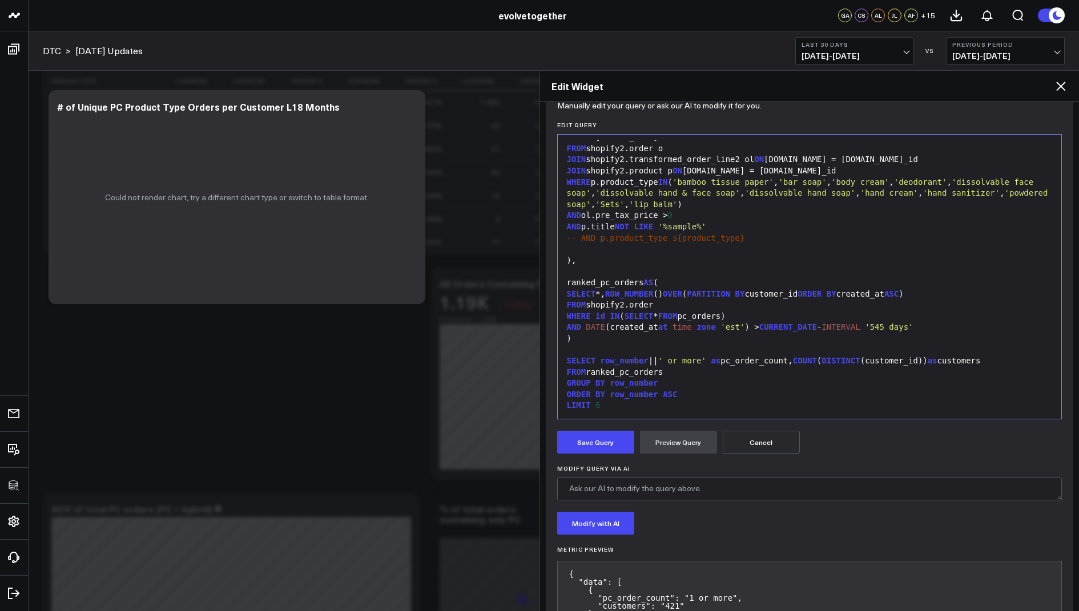
scroll to position [248, 0]
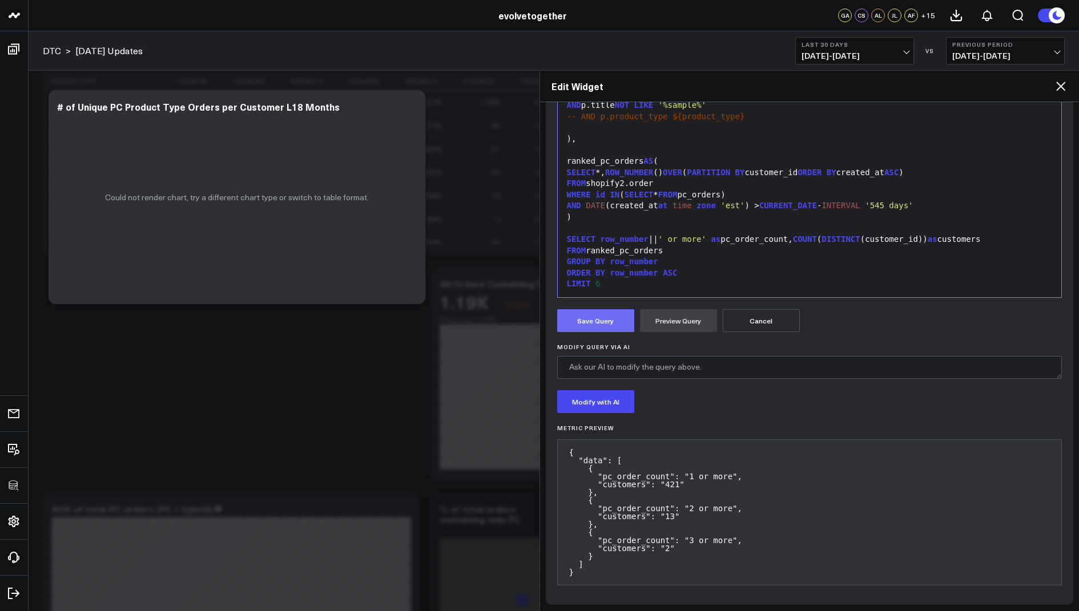
click at [570, 313] on button "Save Query" at bounding box center [595, 320] width 77 height 23
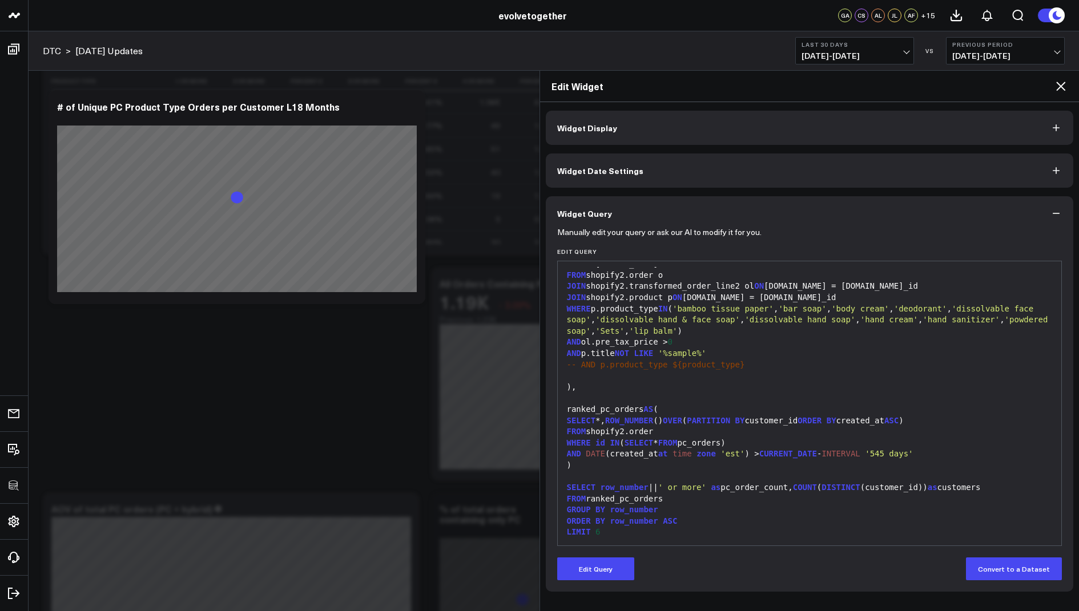
scroll to position [0, 0]
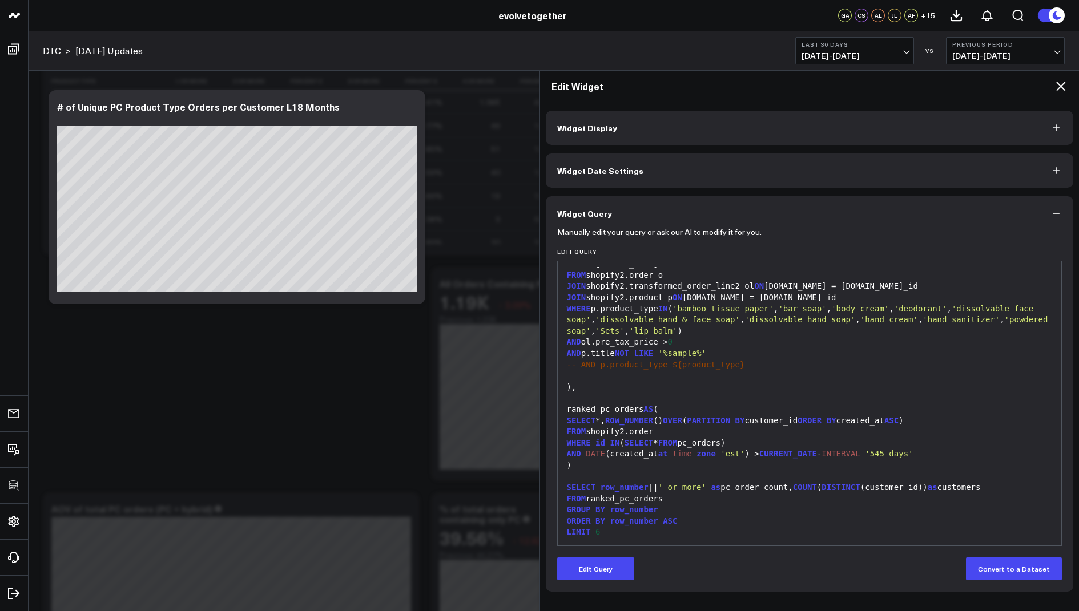
click at [1058, 83] on icon at bounding box center [1060, 86] width 9 height 9
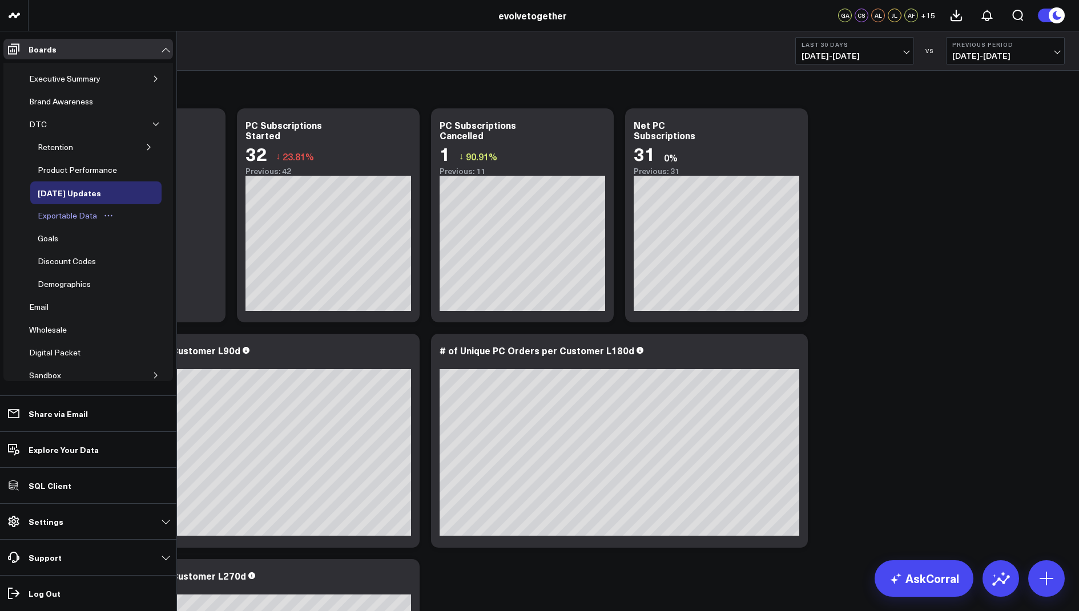
click at [76, 210] on div "Exportable Data" at bounding box center [67, 216] width 65 height 14
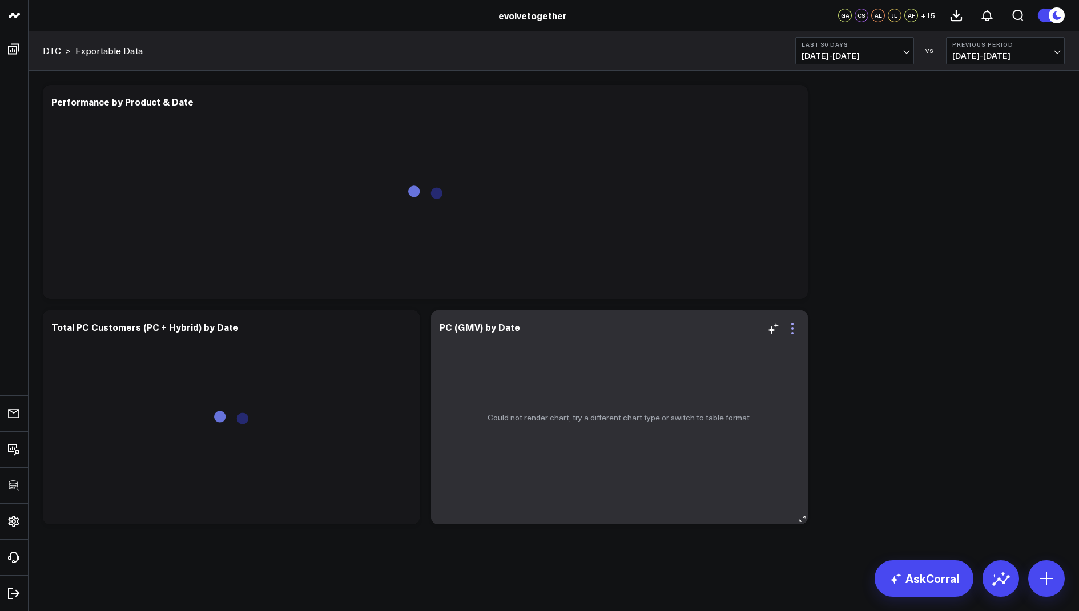
click at [792, 329] on icon at bounding box center [792, 329] width 2 height 2
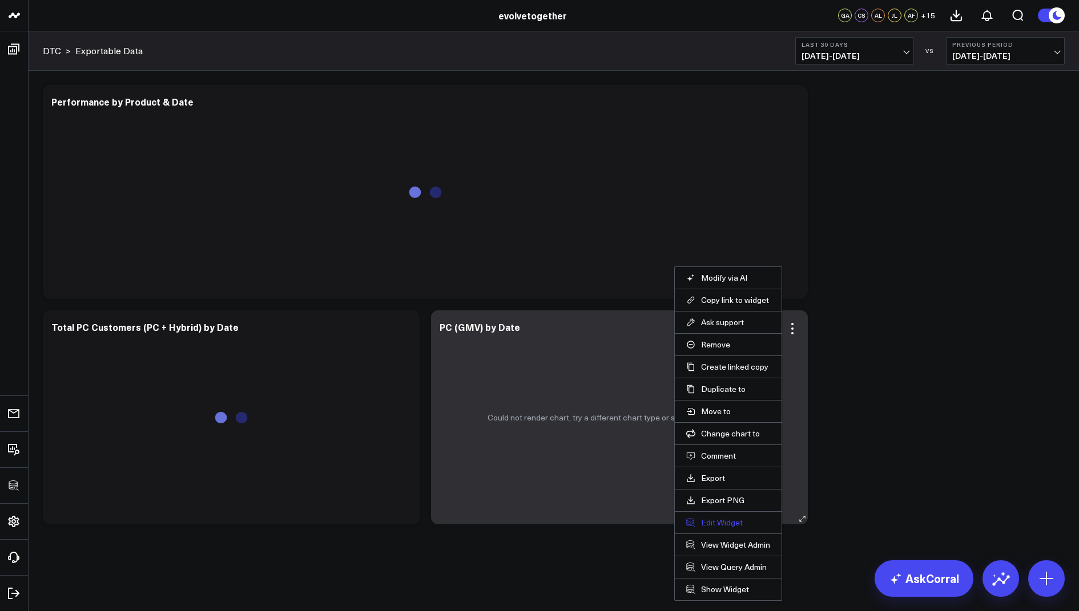
click at [717, 521] on button "Edit Widget" at bounding box center [728, 523] width 84 height 10
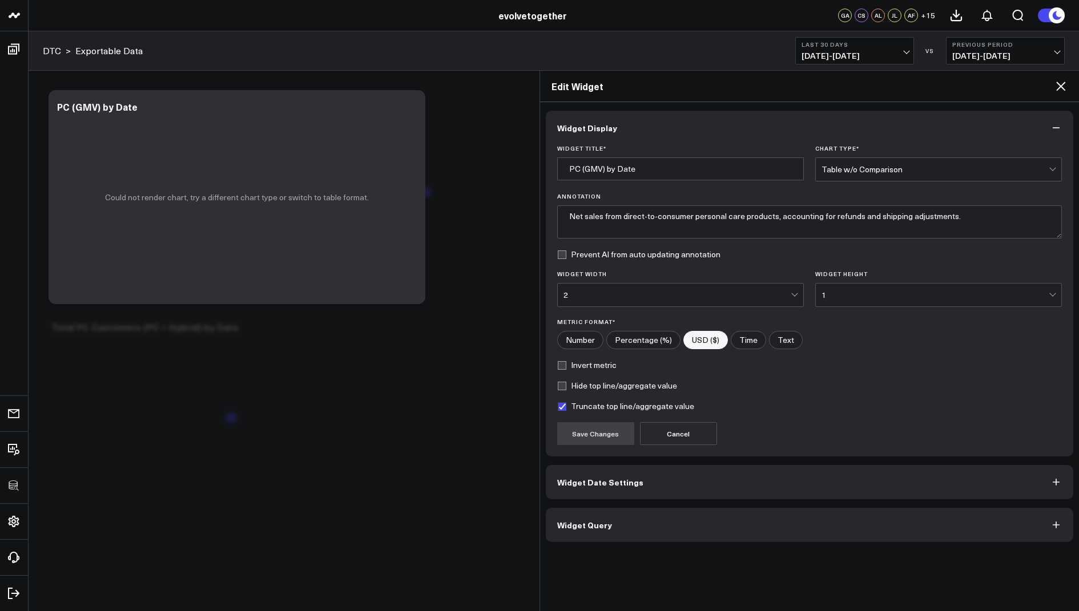
click at [562, 524] on span "Widget Query" at bounding box center [584, 525] width 55 height 9
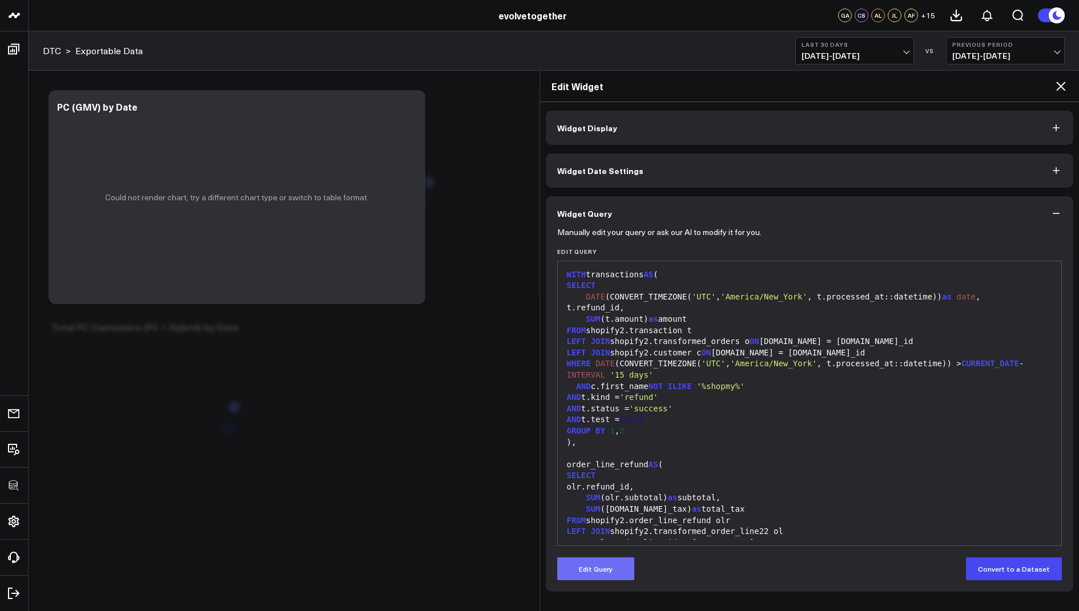
click at [601, 561] on button "Edit Query" at bounding box center [595, 569] width 77 height 23
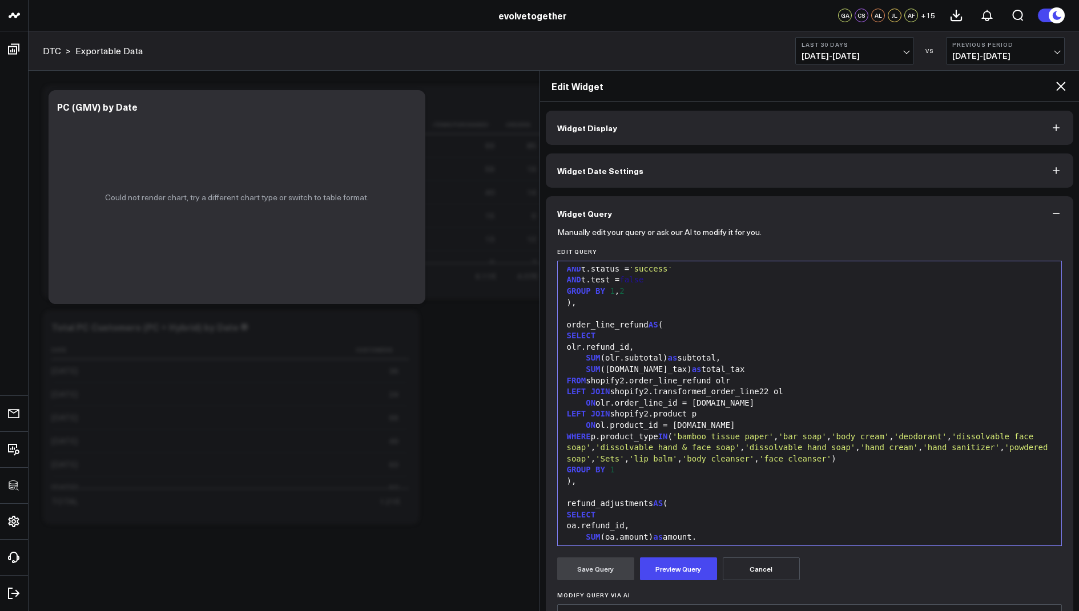
scroll to position [140, 0]
click at [768, 391] on div "LEFT JOIN shopify2.transformed_order_line22 ol" at bounding box center [809, 391] width 493 height 11
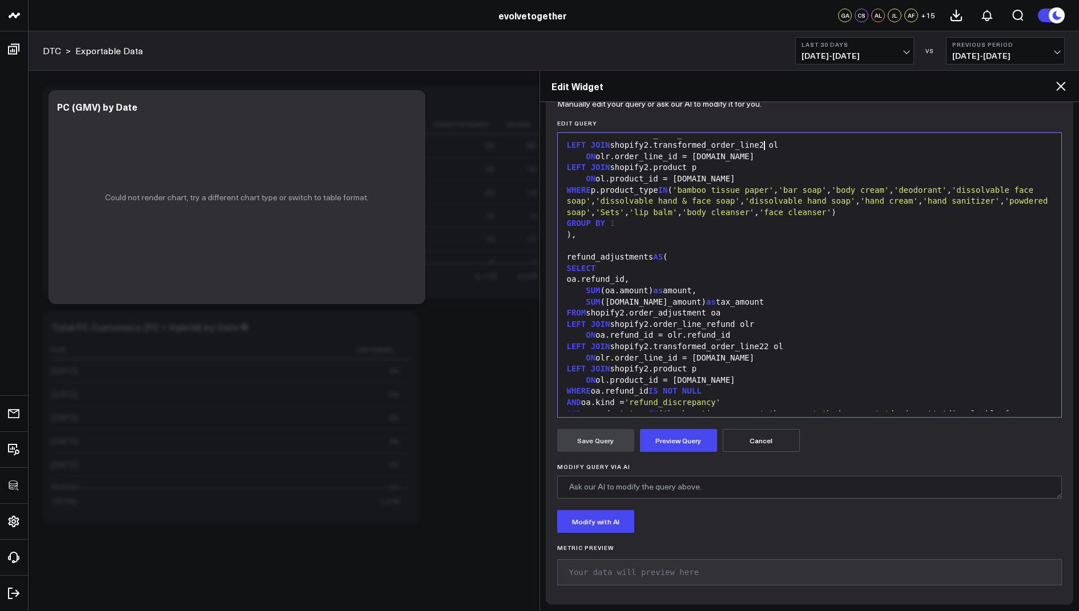
scroll to position [275, 0]
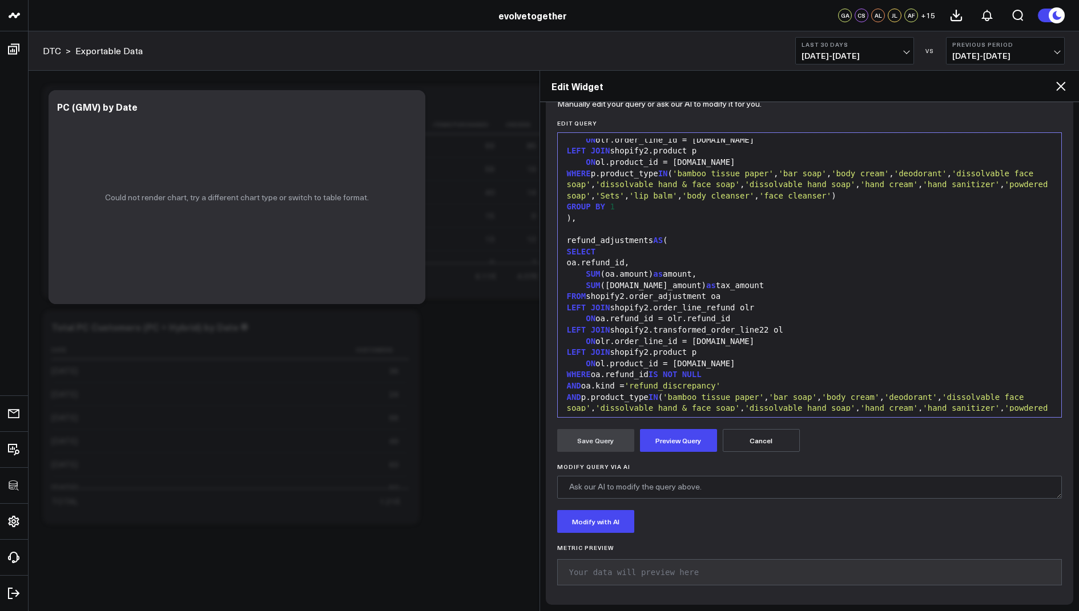
click at [767, 330] on div "LEFT JOIN shopify2.transformed_order_line22 ol" at bounding box center [809, 330] width 493 height 11
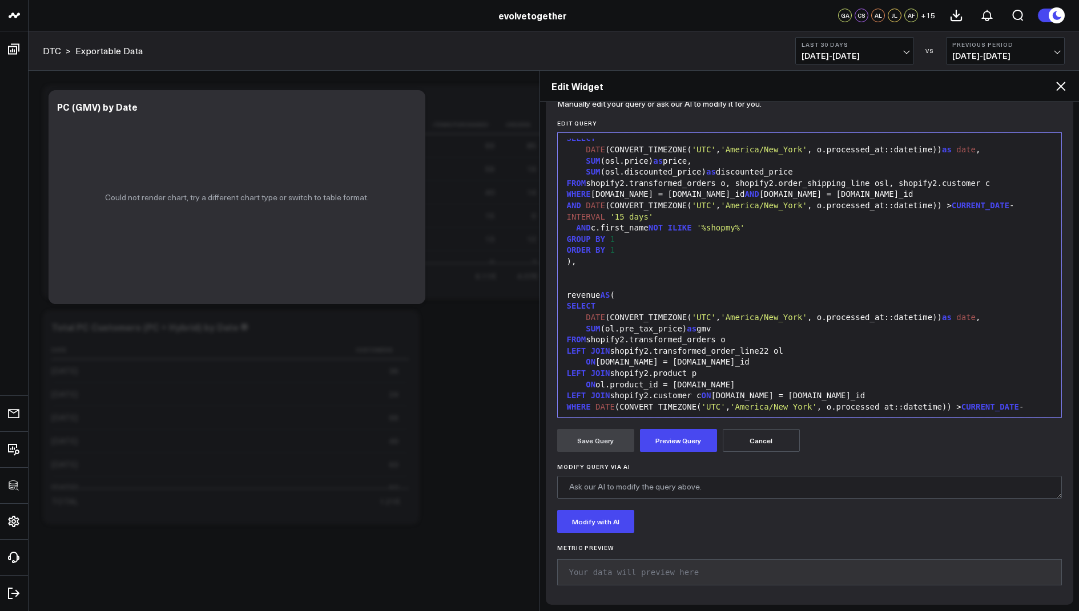
scroll to position [940, 0]
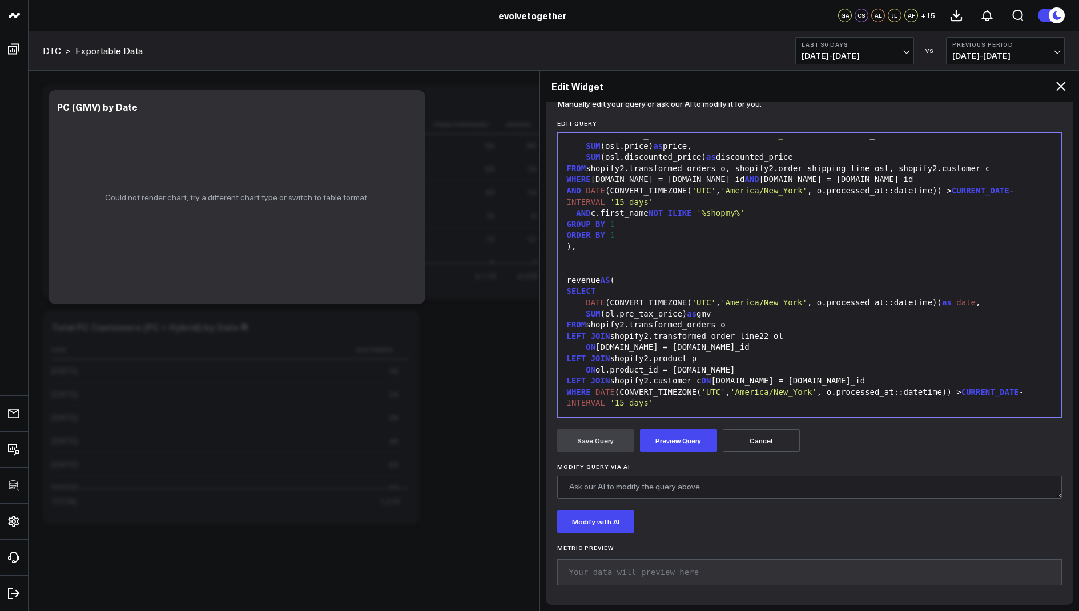
click at [769, 333] on div "LEFT JOIN shopify2.transformed_order_line22 ol" at bounding box center [809, 336] width 493 height 11
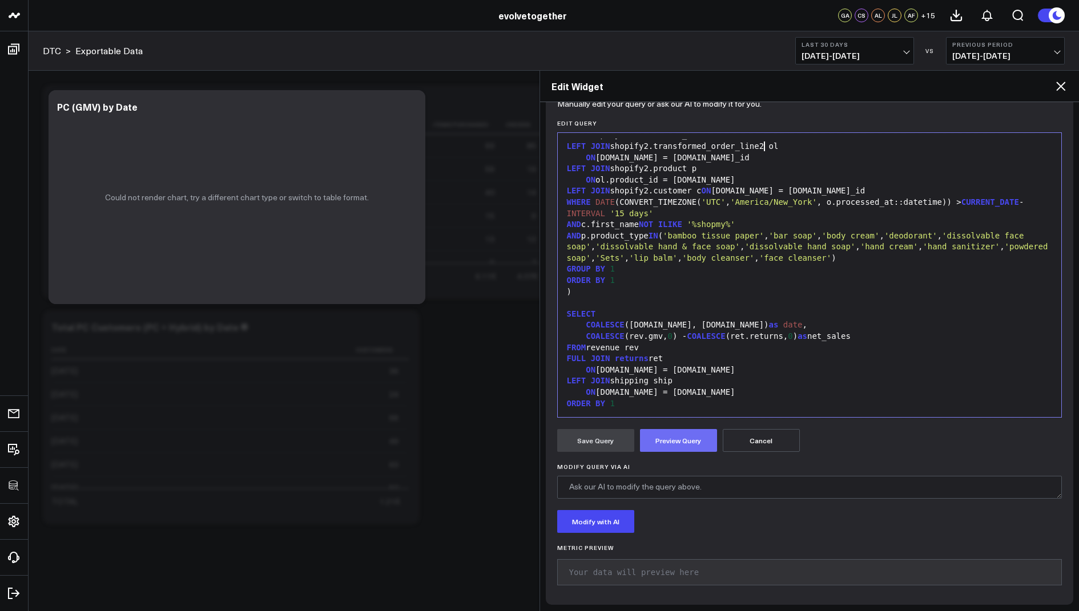
click at [680, 434] on button "Preview Query" at bounding box center [678, 440] width 77 height 23
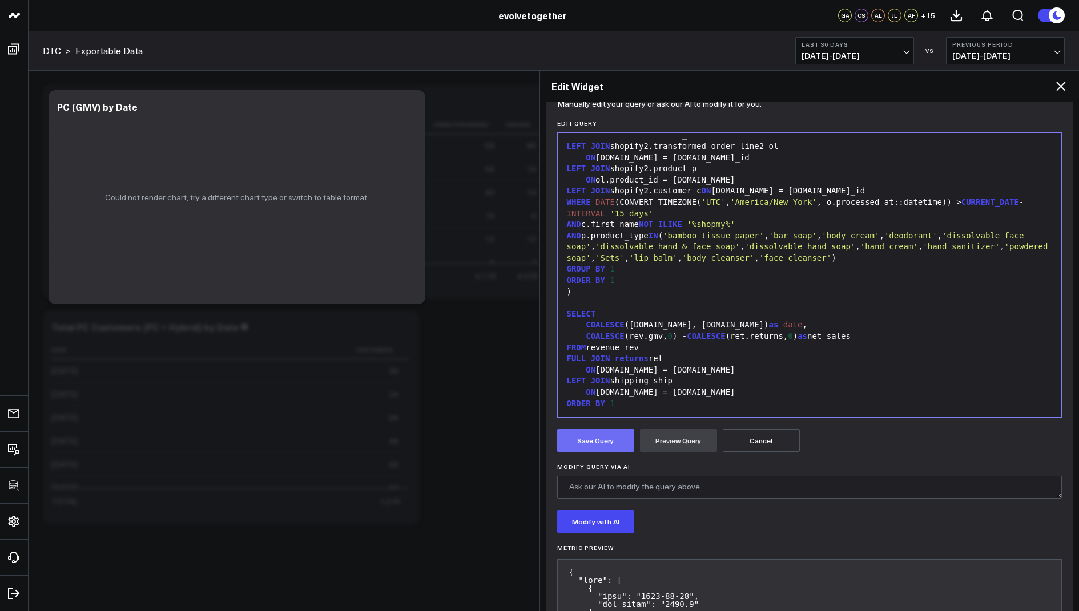
click at [588, 440] on button "Save Query" at bounding box center [595, 440] width 77 height 23
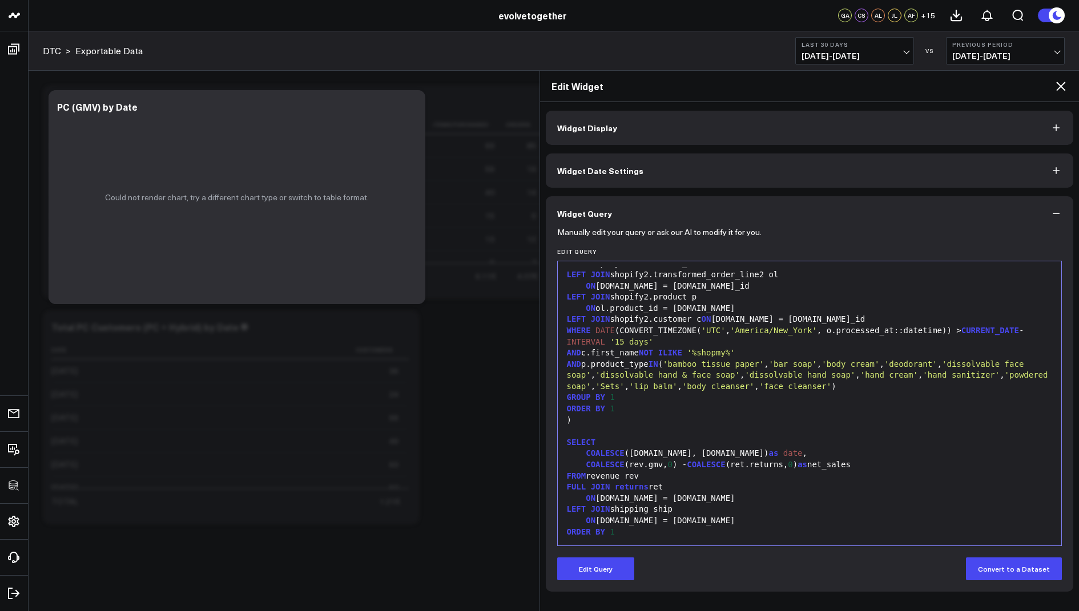
scroll to position [0, 0]
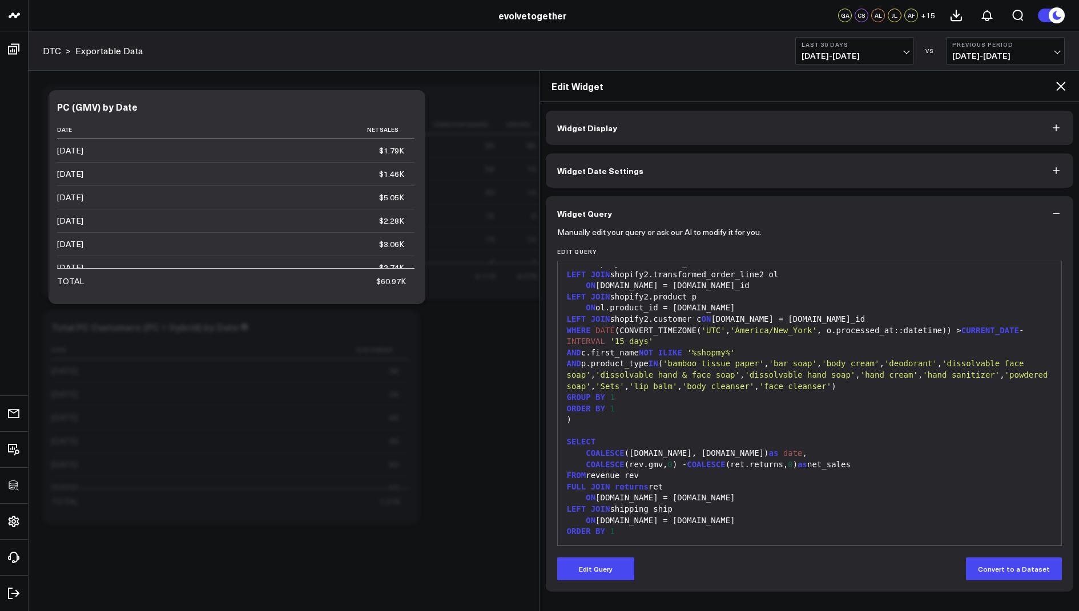
click at [1058, 88] on icon at bounding box center [1060, 86] width 9 height 9
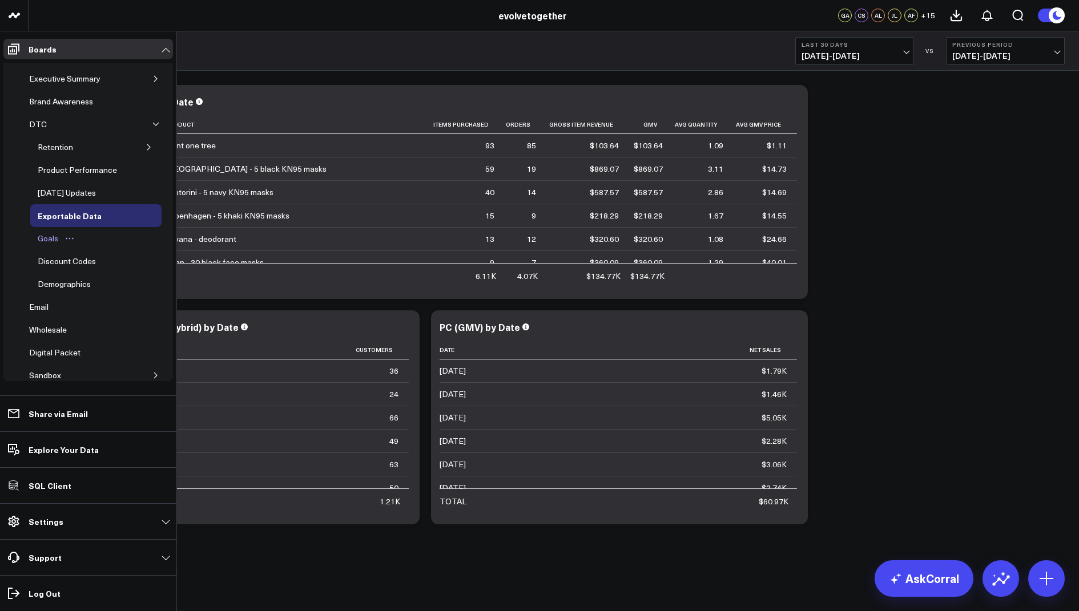
click at [51, 232] on div "Goals" at bounding box center [48, 239] width 26 height 14
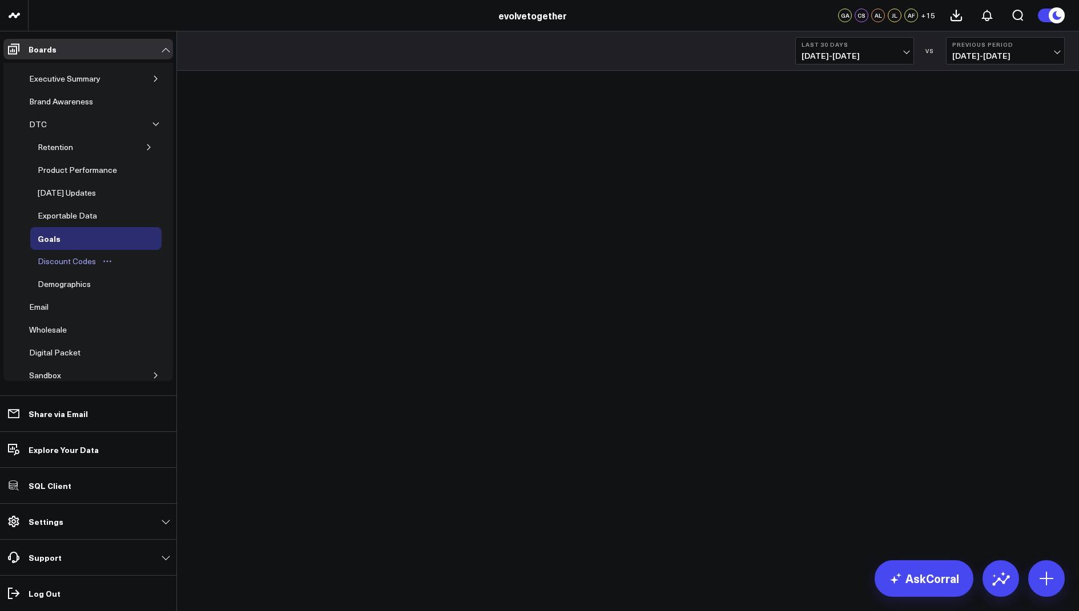
click at [60, 256] on div "Discount Codes" at bounding box center [67, 262] width 64 height 14
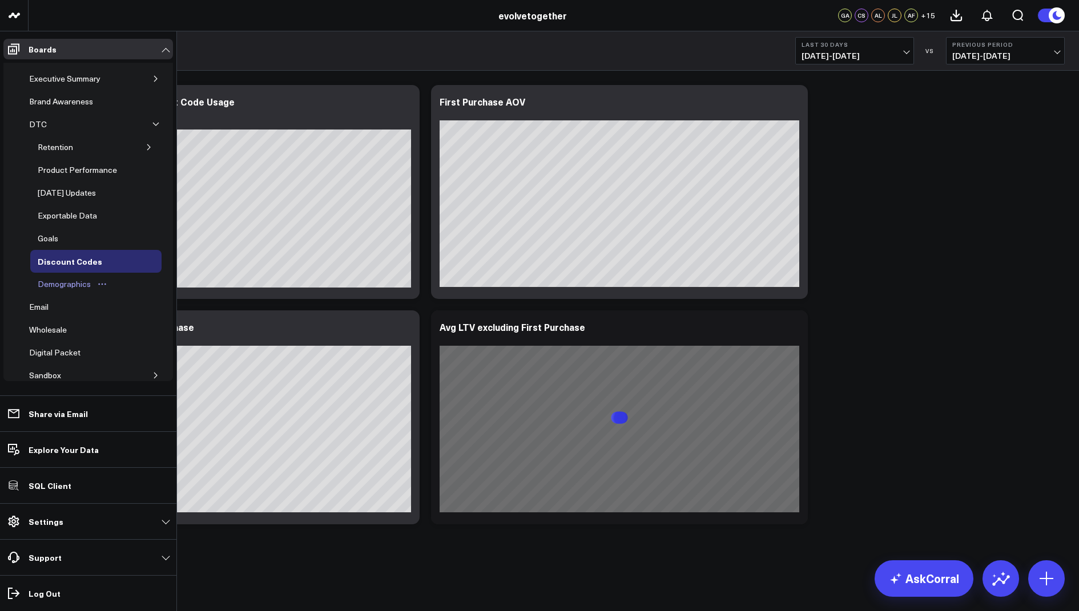
click at [62, 277] on div "Demographics" at bounding box center [64, 284] width 59 height 14
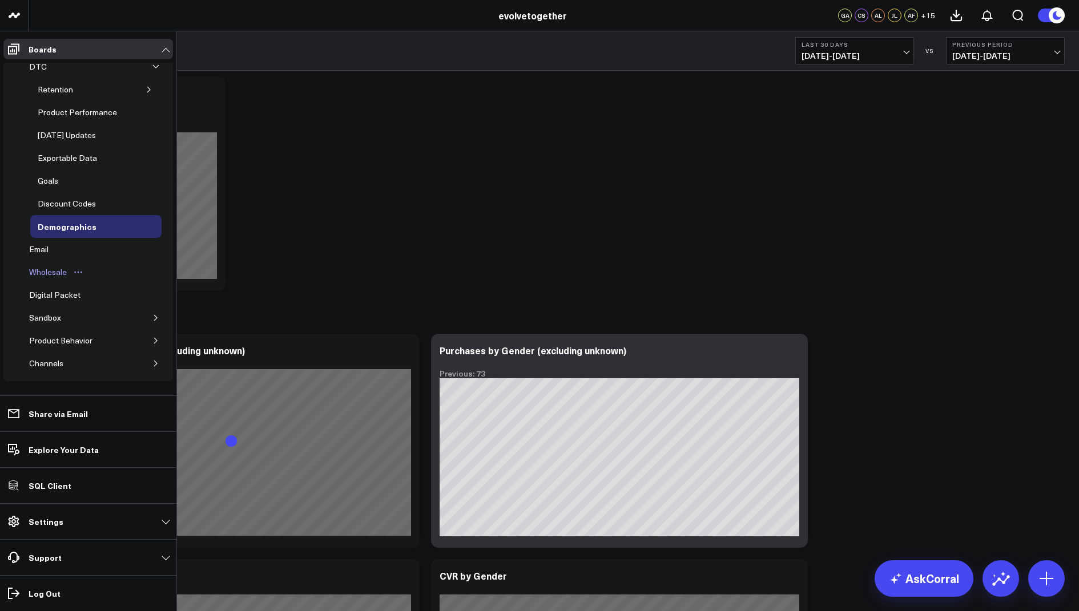
scroll to position [59, 0]
click at [41, 247] on div "Email" at bounding box center [38, 248] width 25 height 14
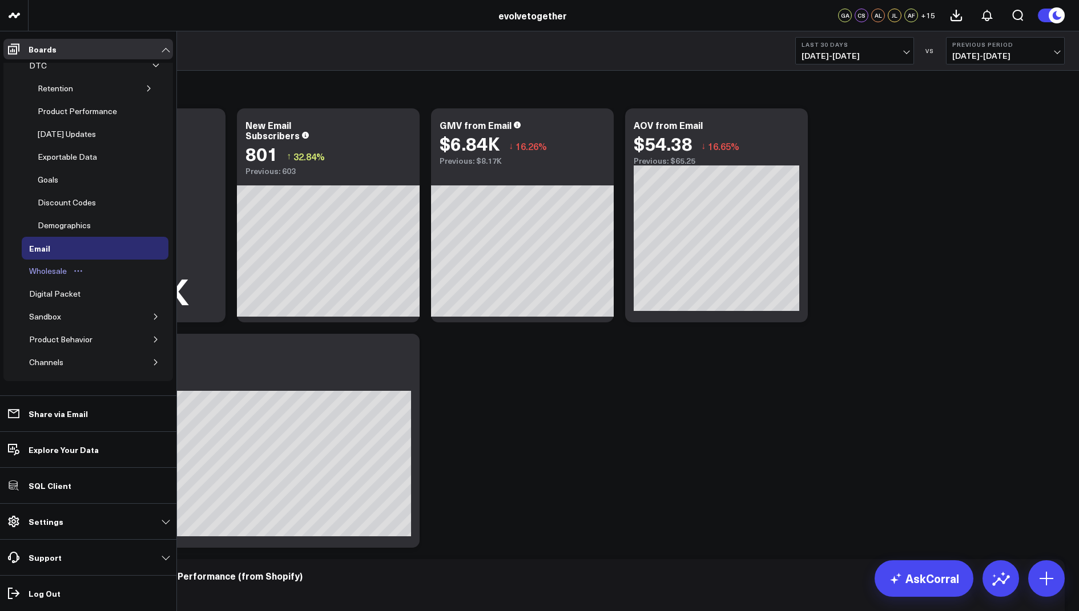
click at [47, 264] on div "Wholesale" at bounding box center [47, 271] width 43 height 14
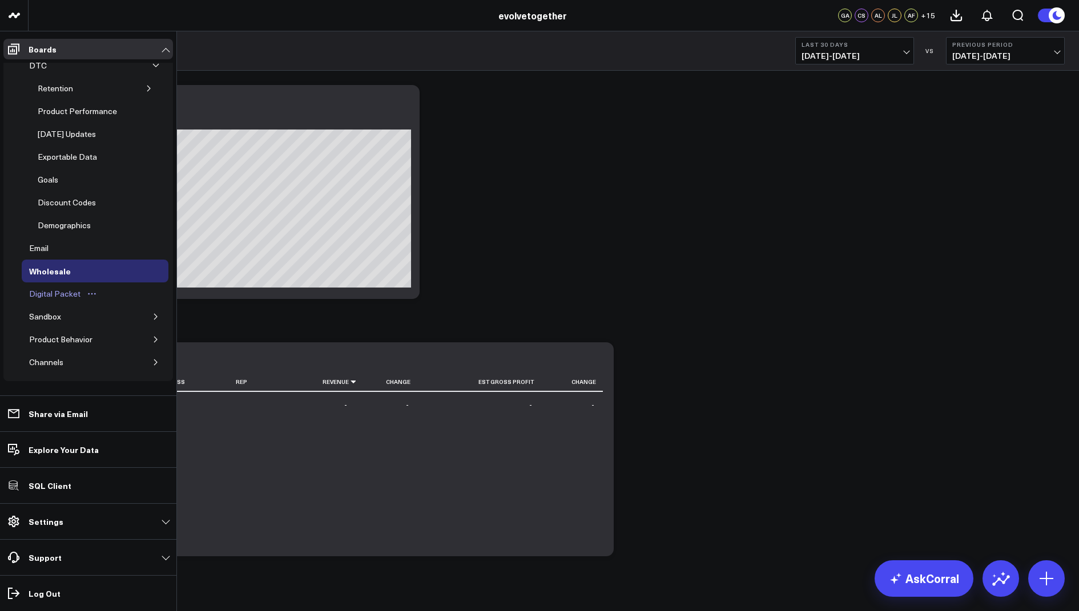
click at [54, 287] on div "Digital Packet" at bounding box center [54, 294] width 57 height 14
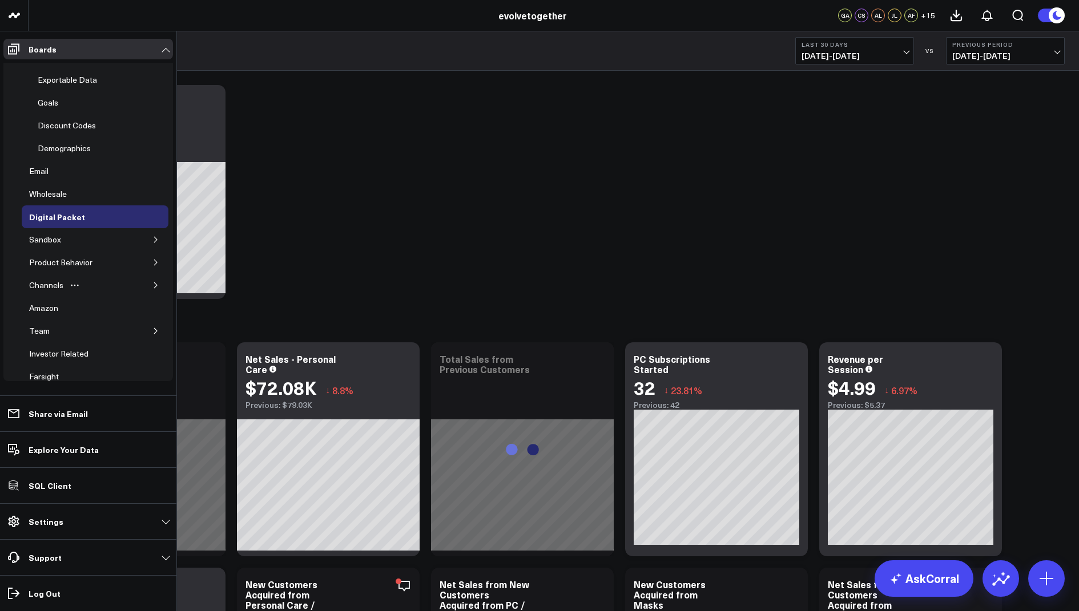
scroll to position [147, 0]
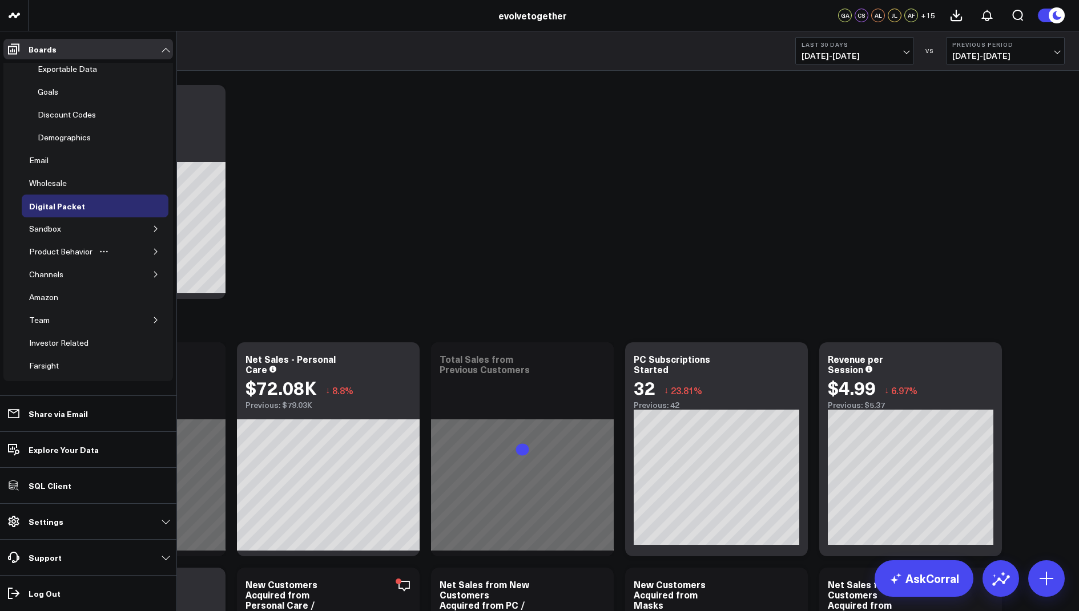
click at [152, 248] on icon "button" at bounding box center [155, 251] width 7 height 7
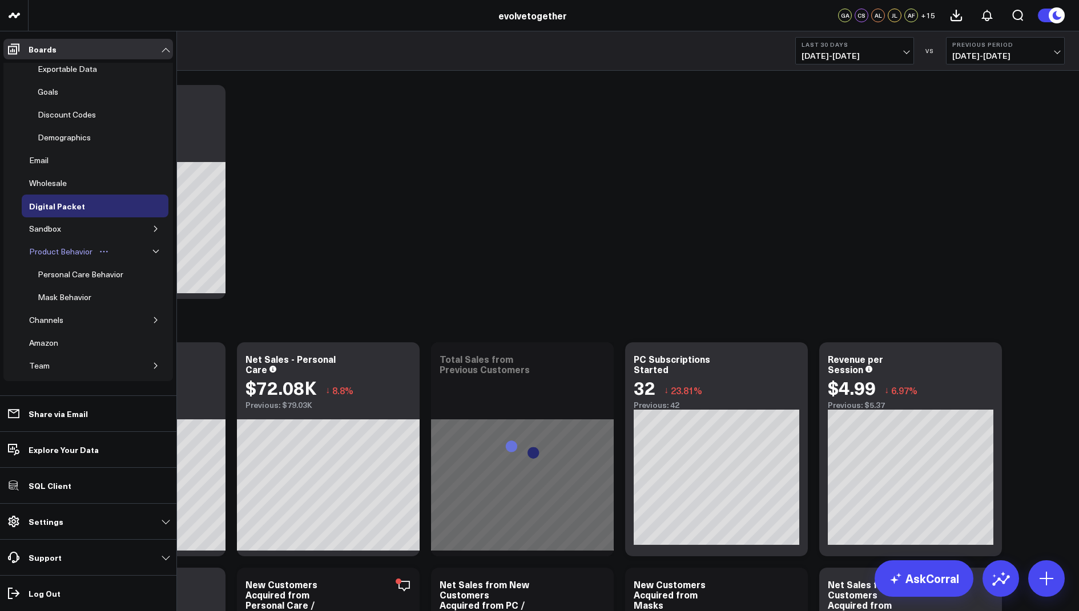
click at [61, 245] on div "Product Behavior" at bounding box center [60, 252] width 69 height 14
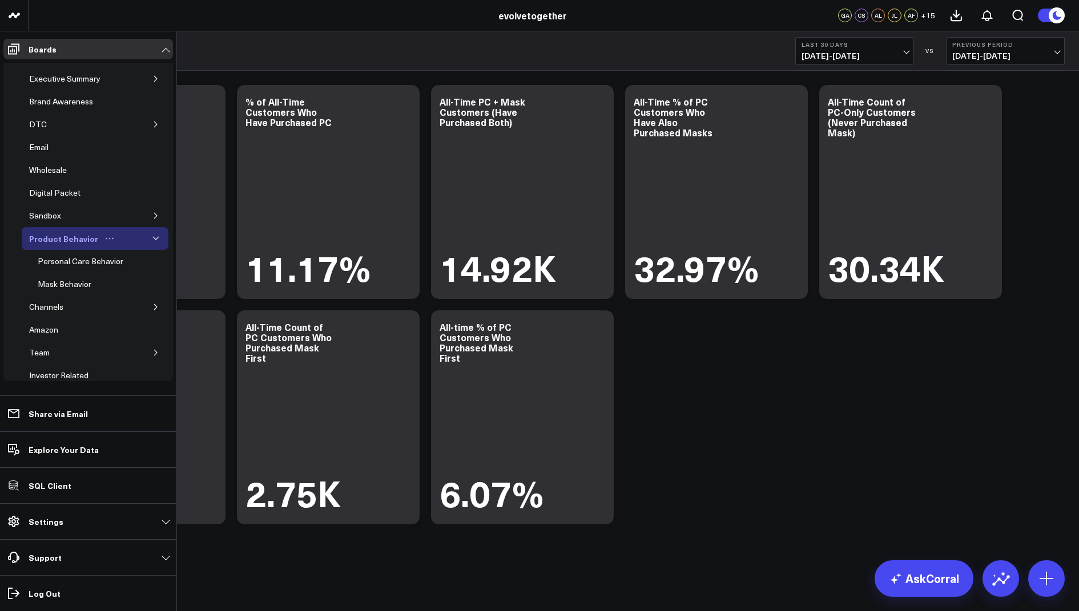
scroll to position [41, 0]
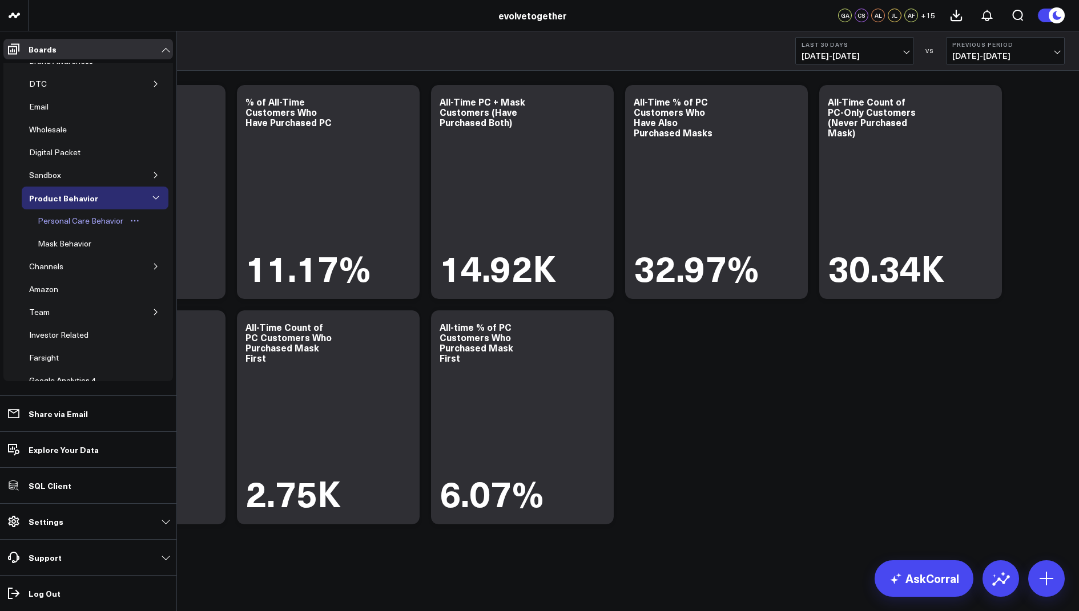
click at [98, 214] on div "Personal Care Behavior" at bounding box center [80, 221] width 91 height 14
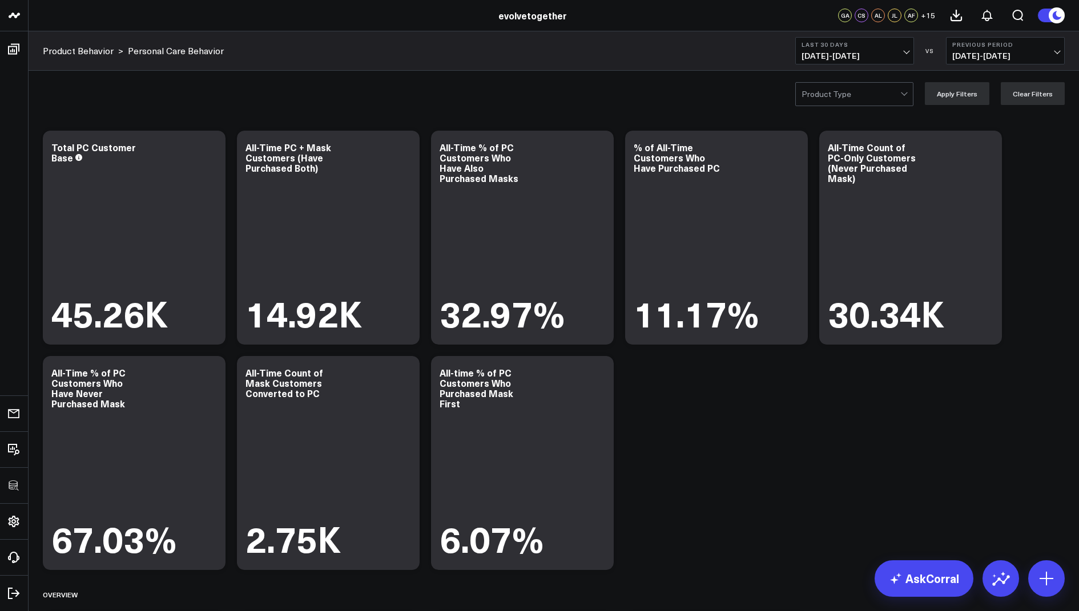
scroll to position [33, 0]
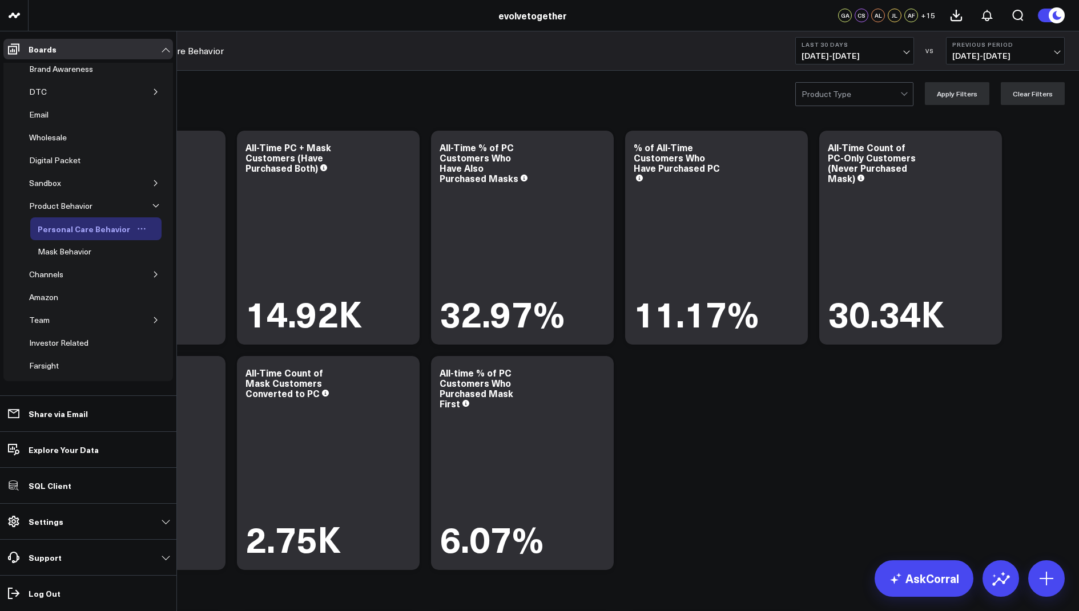
click at [97, 224] on div "Personal Care Behavior" at bounding box center [84, 229] width 98 height 14
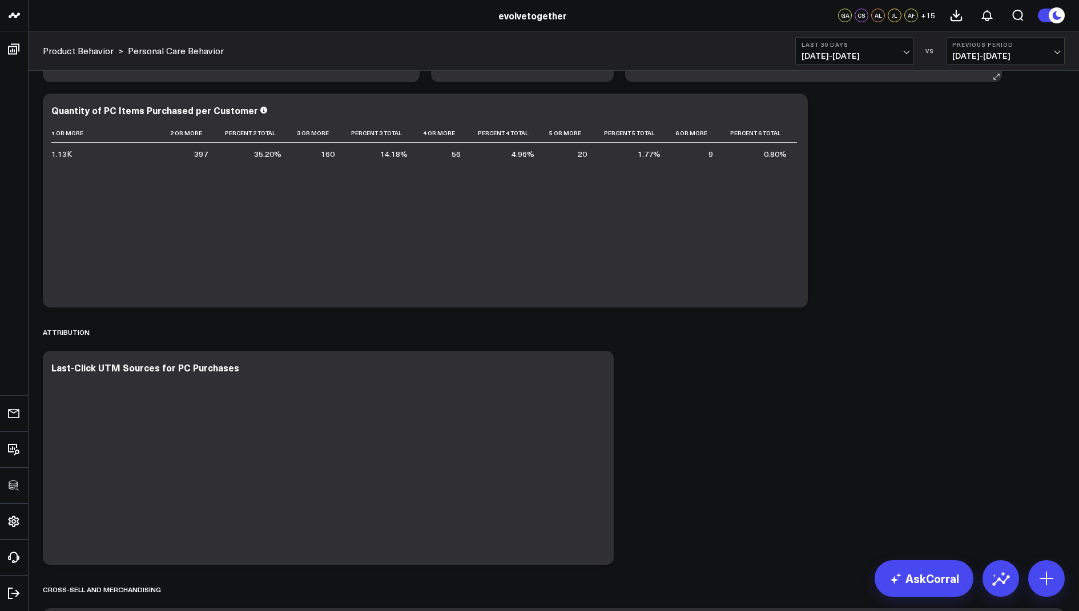
scroll to position [1211, 0]
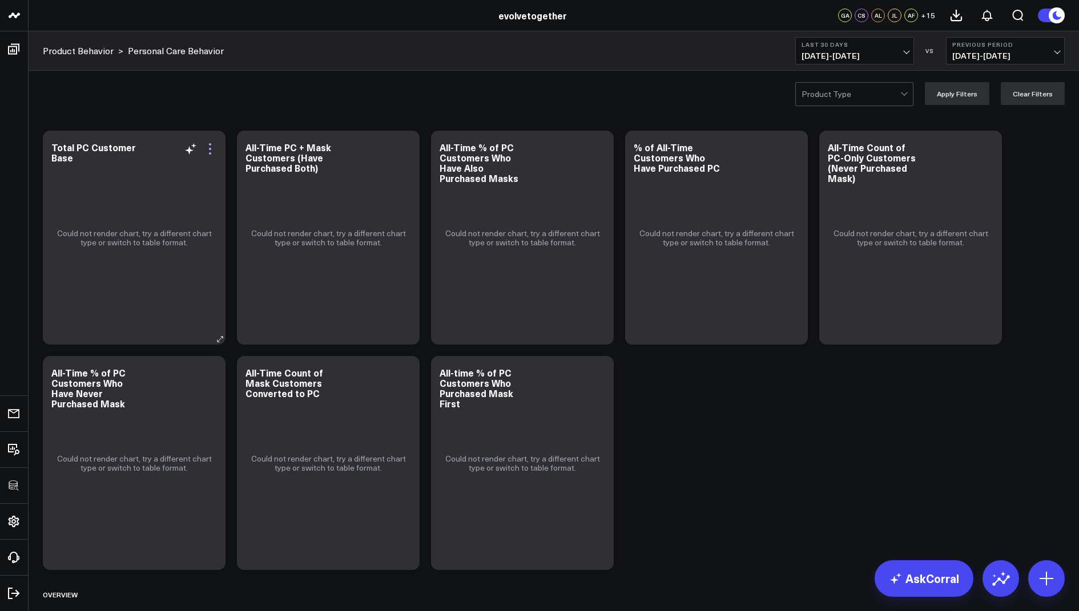
click at [207, 146] on icon at bounding box center [210, 149] width 14 height 14
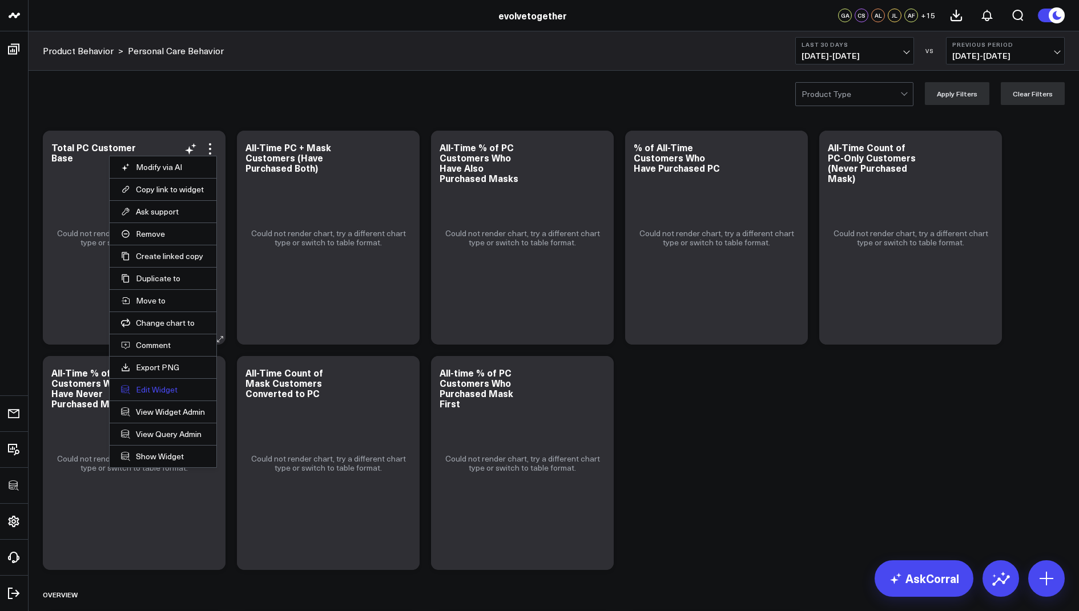
click at [150, 385] on button "Edit Widget" at bounding box center [163, 390] width 84 height 10
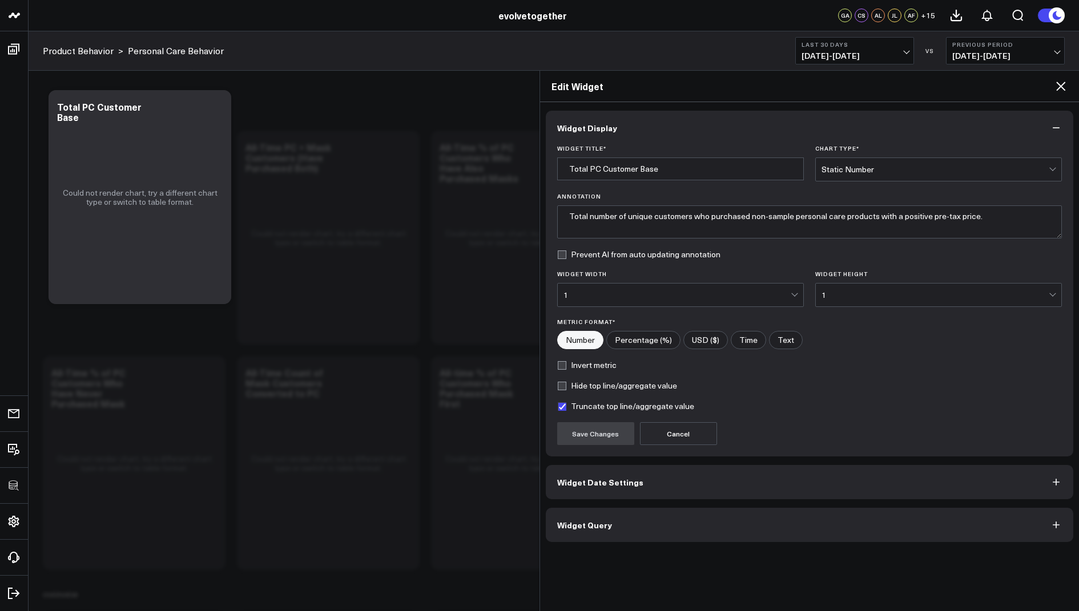
click at [587, 522] on span "Widget Query" at bounding box center [584, 525] width 55 height 9
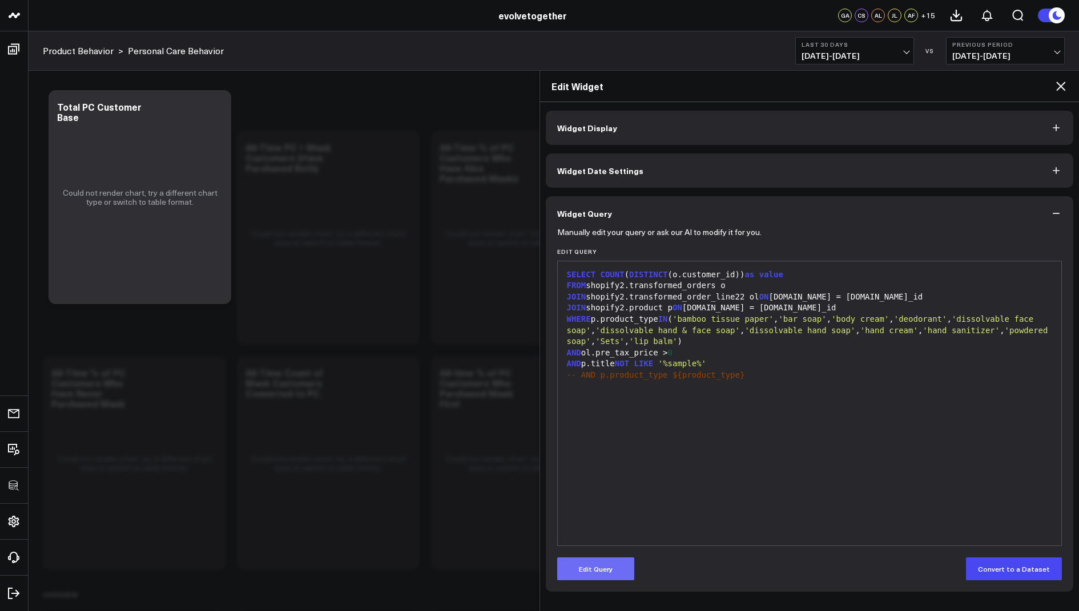
click at [589, 565] on button "Edit Query" at bounding box center [595, 569] width 77 height 23
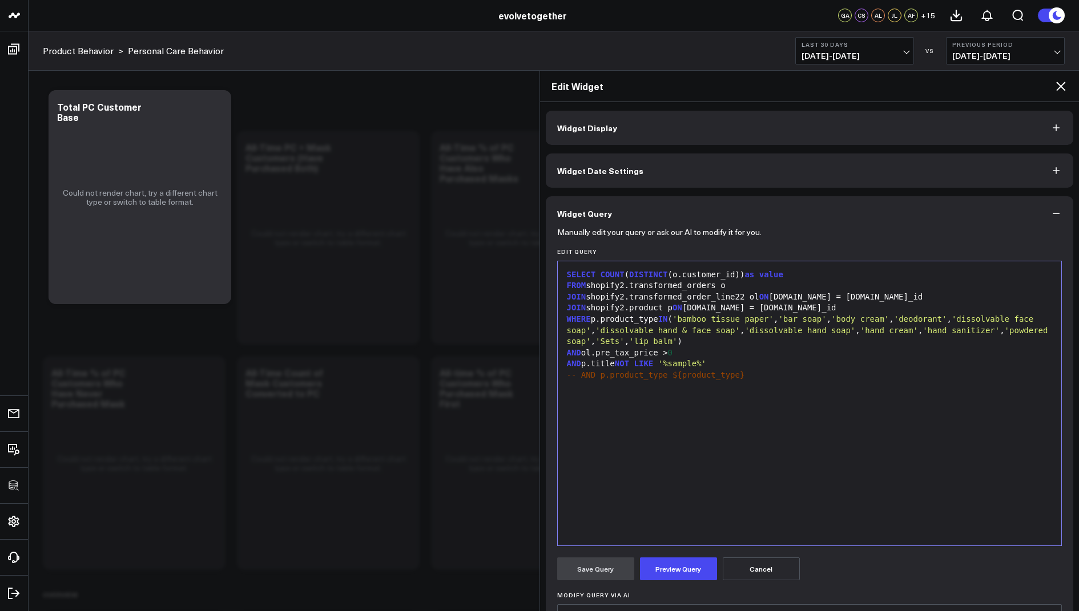
click at [745, 299] on div "JOIN shopify2.transformed_order_line22 ol ON o.id = ol.order_id" at bounding box center [809, 297] width 493 height 11
click at [671, 547] on form "Manually edit your query or ask our AI to modify it for you. Edit Query 9 1 2 3…" at bounding box center [809, 476] width 505 height 491
click at [667, 564] on button "Preview Query" at bounding box center [678, 569] width 77 height 23
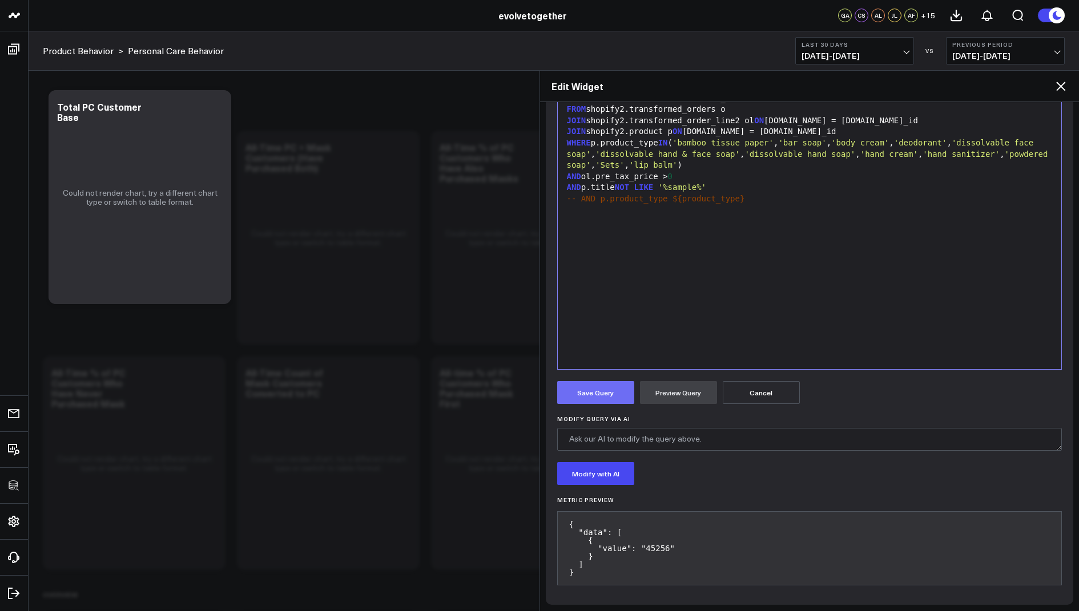
click at [590, 384] on button "Save Query" at bounding box center [595, 392] width 77 height 23
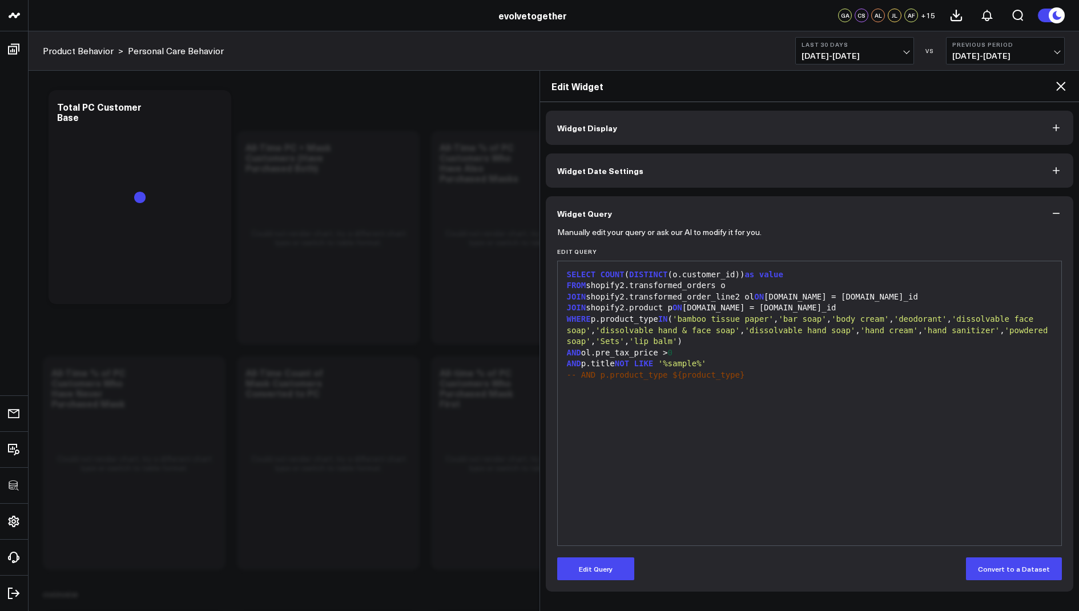
scroll to position [0, 0]
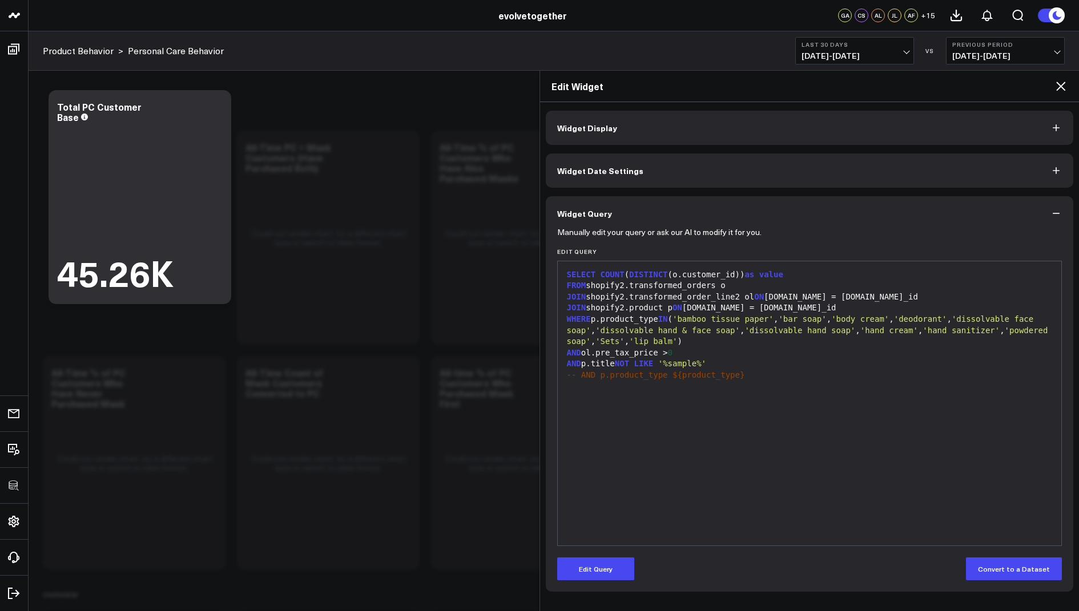
click at [1060, 83] on icon at bounding box center [1061, 86] width 14 height 14
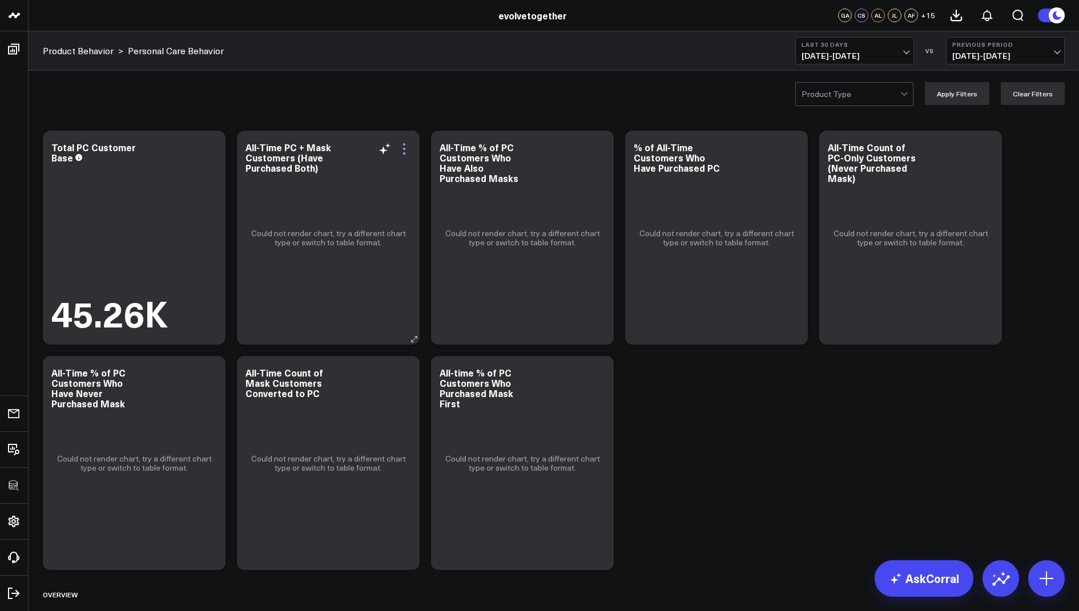
click at [403, 148] on icon at bounding box center [404, 149] width 2 height 2
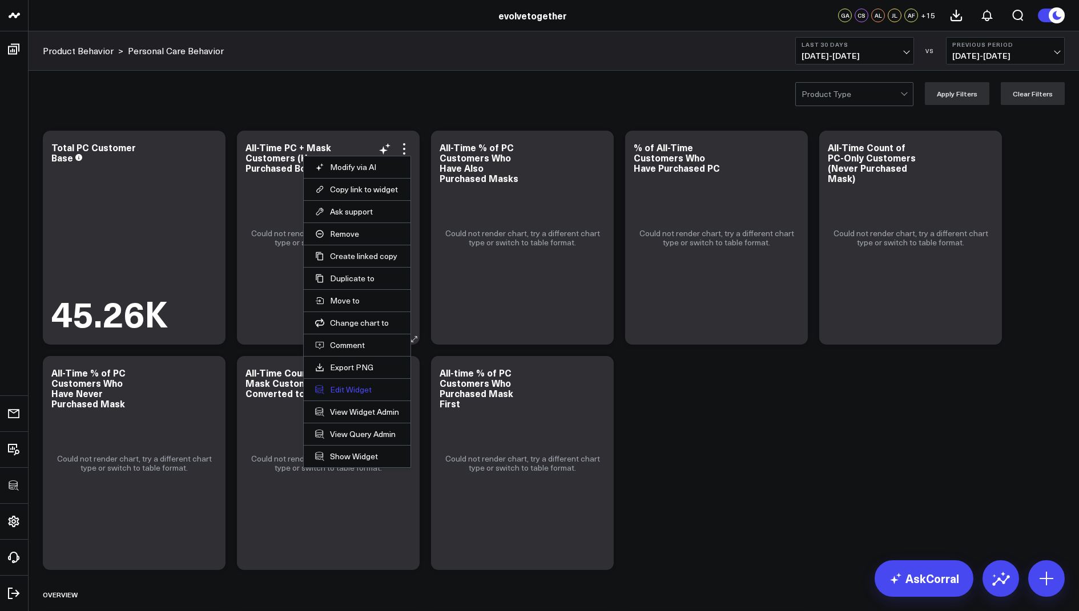
click at [332, 390] on button "Edit Widget" at bounding box center [357, 390] width 84 height 10
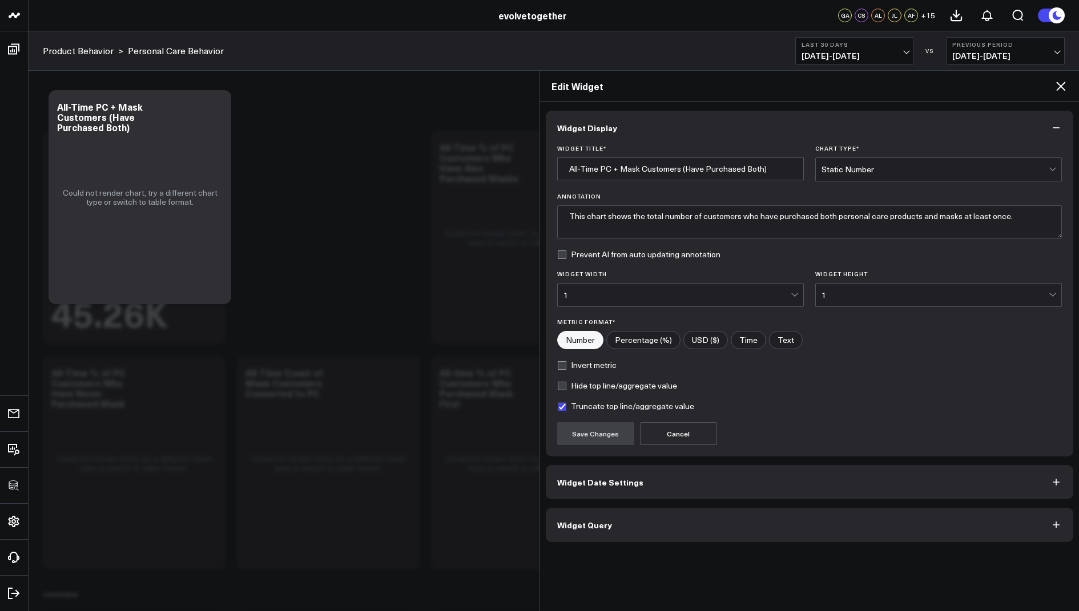
click at [578, 514] on button "Widget Query" at bounding box center [810, 525] width 528 height 34
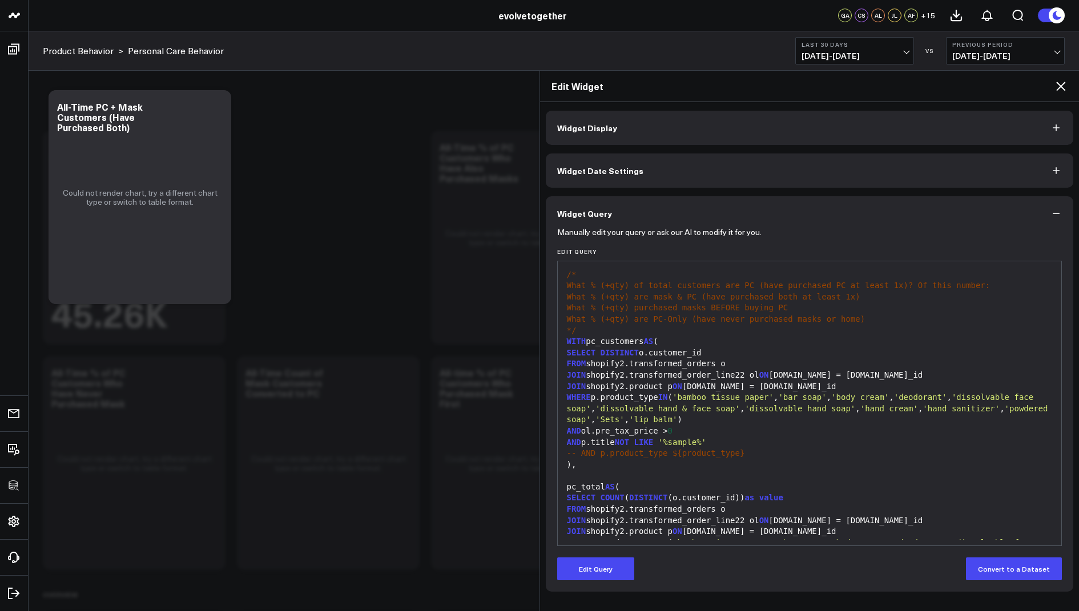
click at [591, 569] on button "Edit Query" at bounding box center [595, 569] width 77 height 23
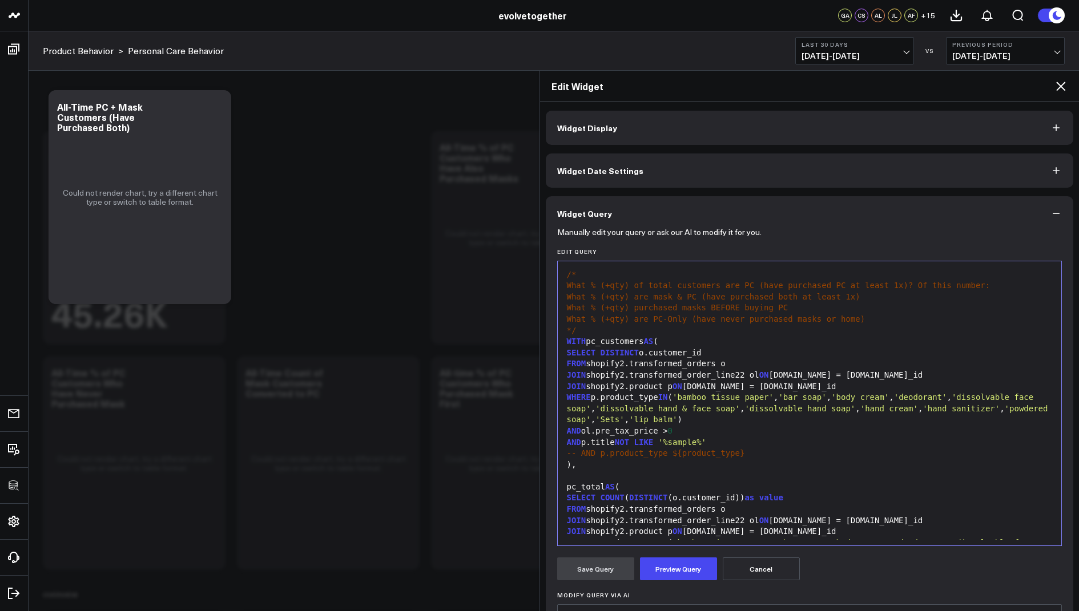
click at [747, 373] on div "JOIN shopify2.transformed_order_line22 ol ON o.id = ol.order_id" at bounding box center [809, 375] width 493 height 11
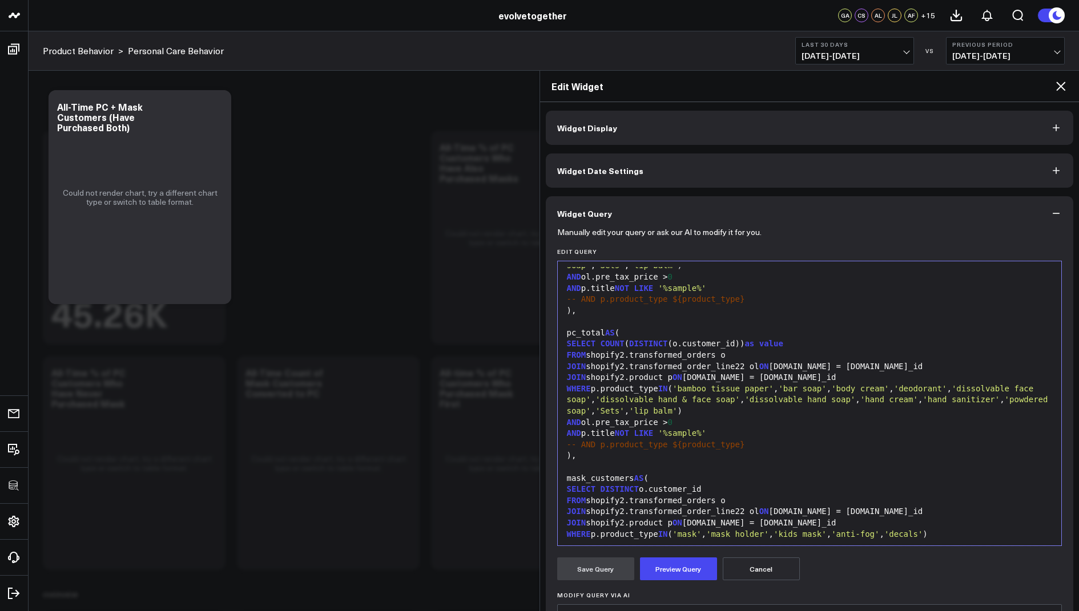
scroll to position [203, 0]
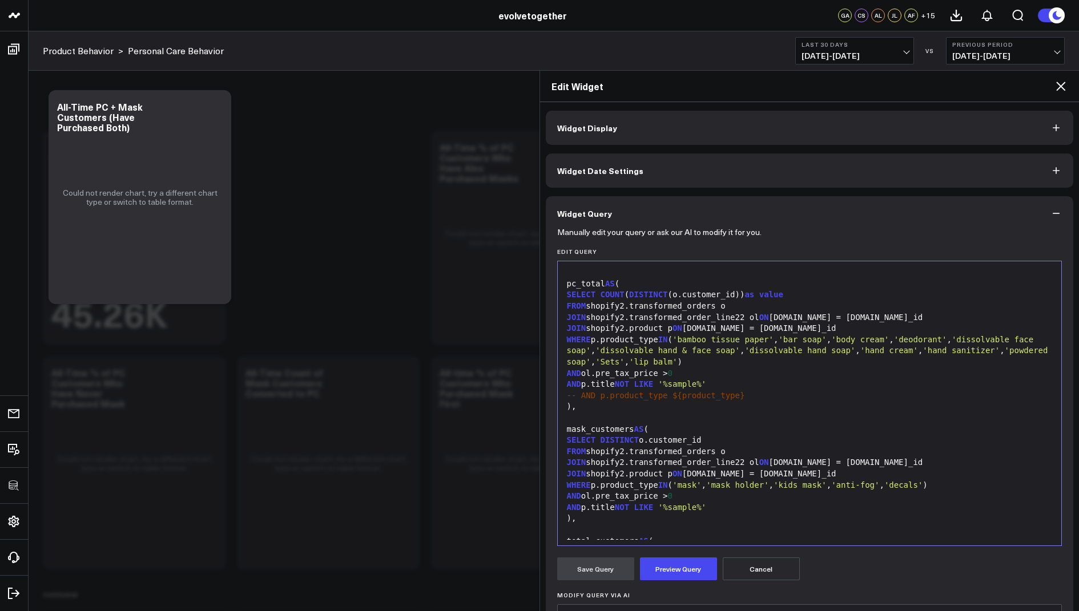
click at [744, 317] on div "JOIN shopify2.transformed_order_line22 ol ON o.id = ol.order_id" at bounding box center [809, 317] width 493 height 11
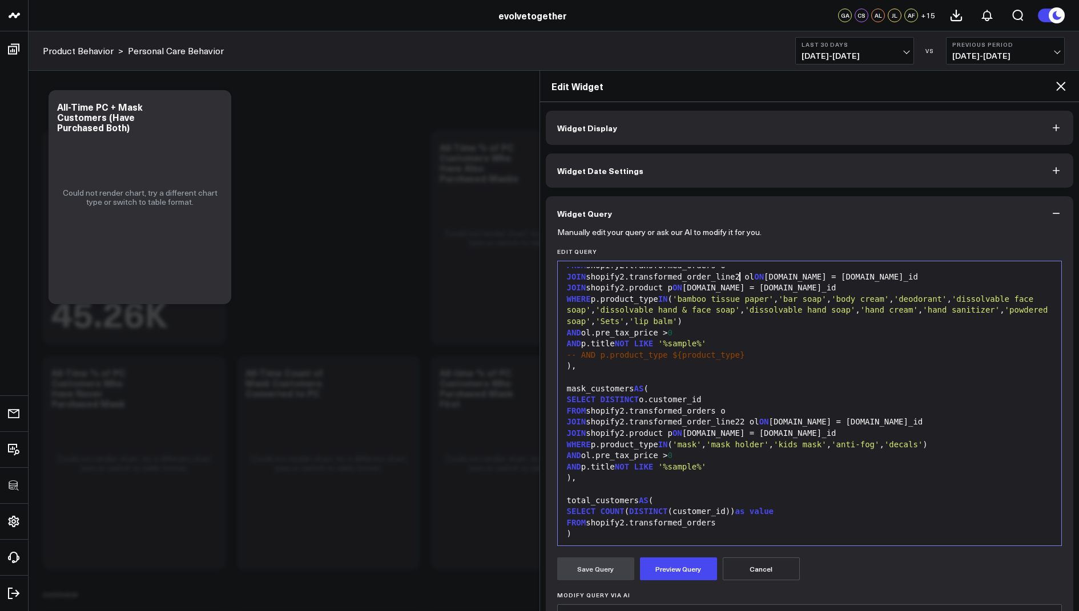
scroll to position [249, 0]
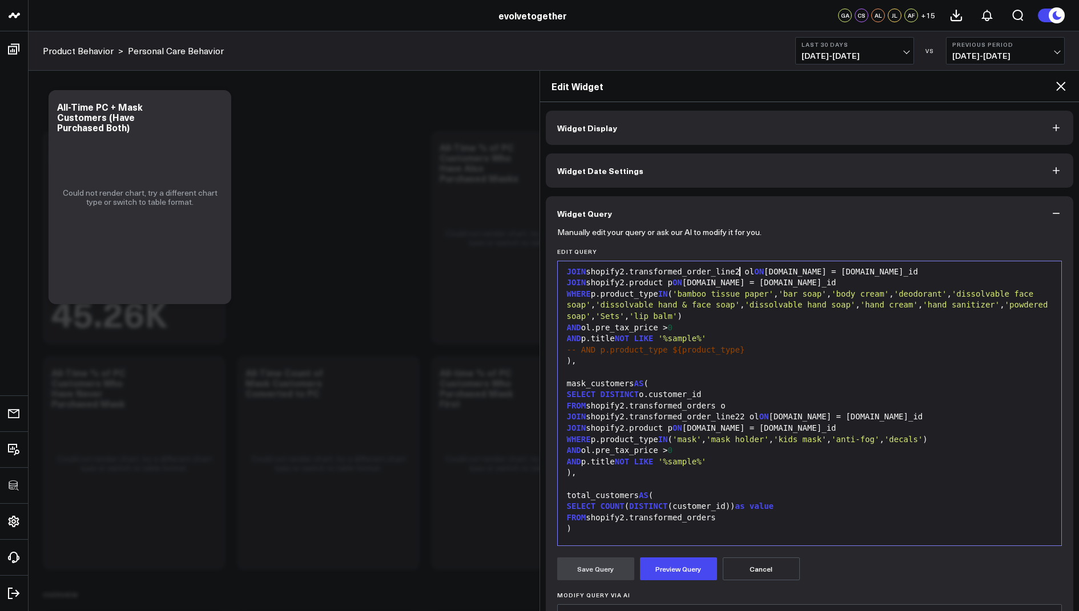
click at [744, 416] on div "JOIN shopify2.transformed_order_line22 ol ON o.id = ol.order_id" at bounding box center [809, 417] width 493 height 11
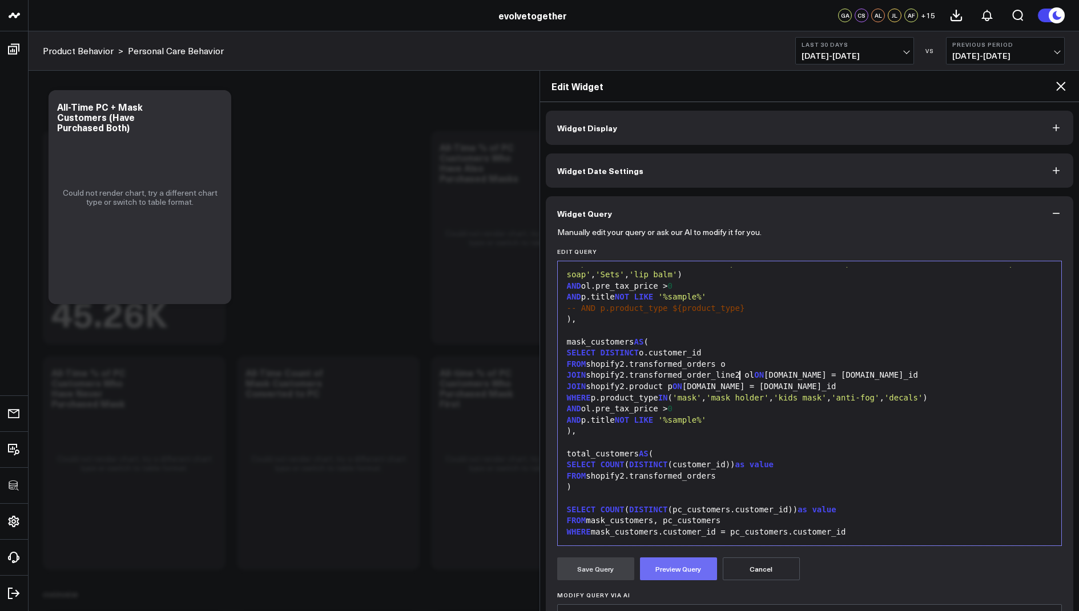
click at [663, 563] on button "Preview Query" at bounding box center [678, 569] width 77 height 23
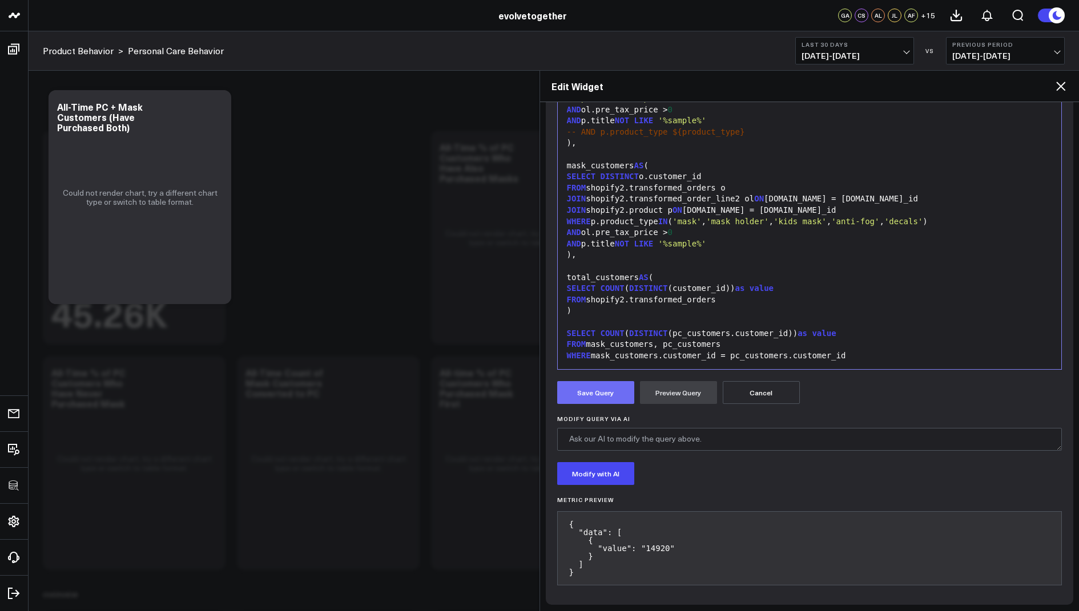
click at [596, 392] on button "Save Query" at bounding box center [595, 392] width 77 height 23
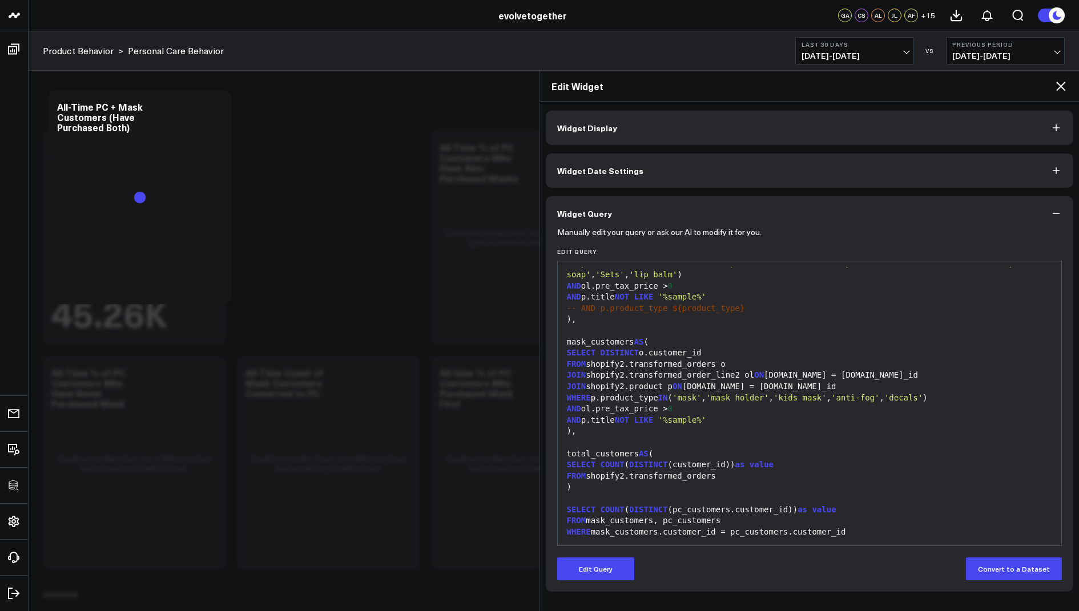
scroll to position [0, 0]
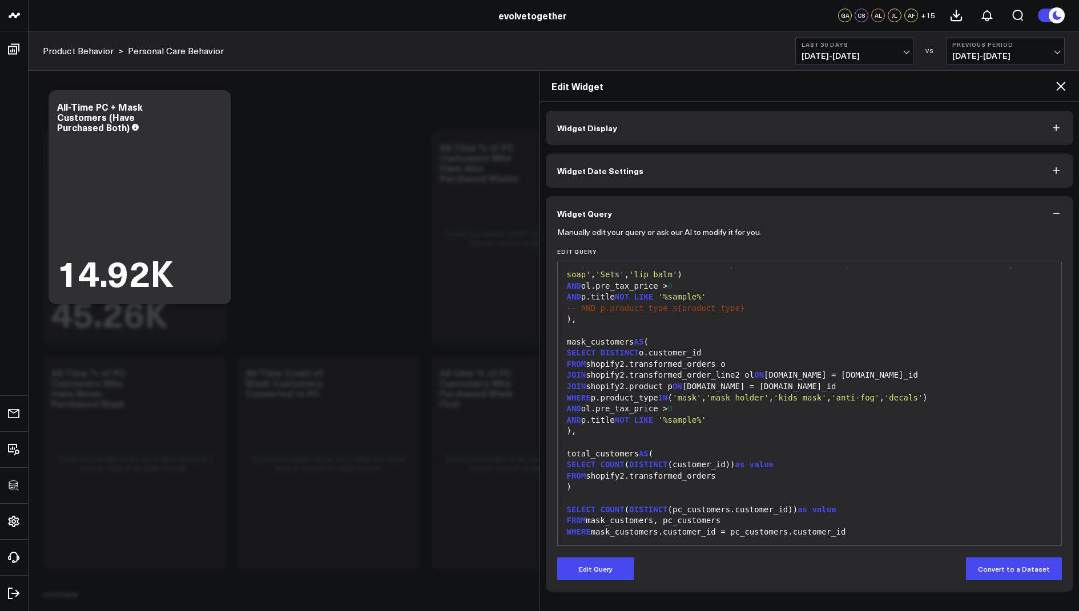
click at [1057, 87] on icon at bounding box center [1061, 86] width 14 height 14
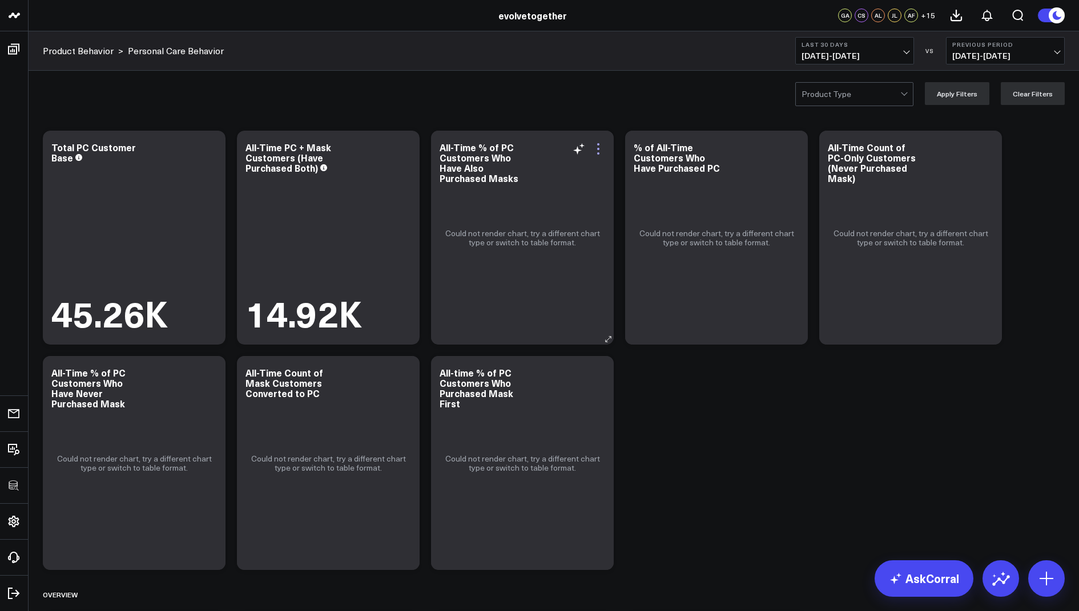
click at [598, 150] on icon at bounding box center [598, 149] width 14 height 14
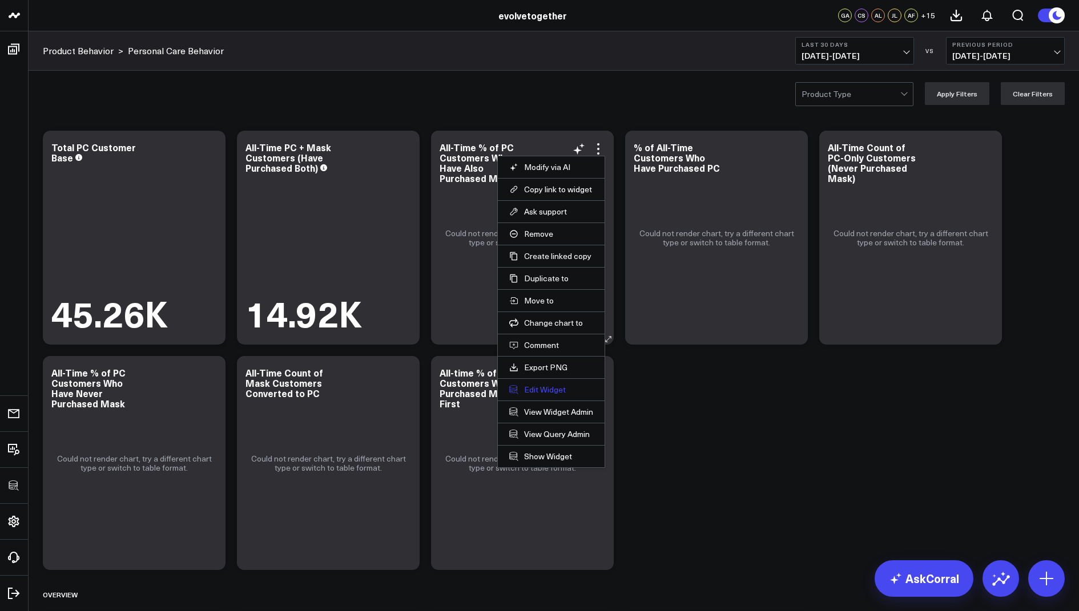
click at [533, 389] on button "Edit Widget" at bounding box center [551, 390] width 84 height 10
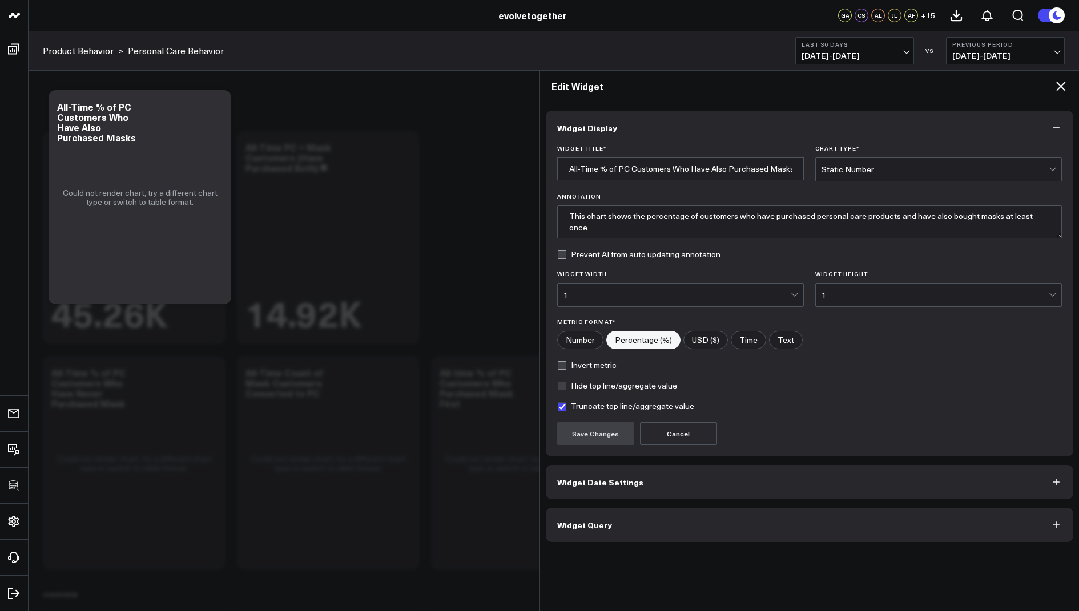
click at [608, 503] on div "Widget Display Widget Title * All-Time % of PC Customers Who Have Also Purchase…" at bounding box center [810, 327] width 528 height 432
click at [595, 516] on button "Widget Query" at bounding box center [810, 525] width 528 height 34
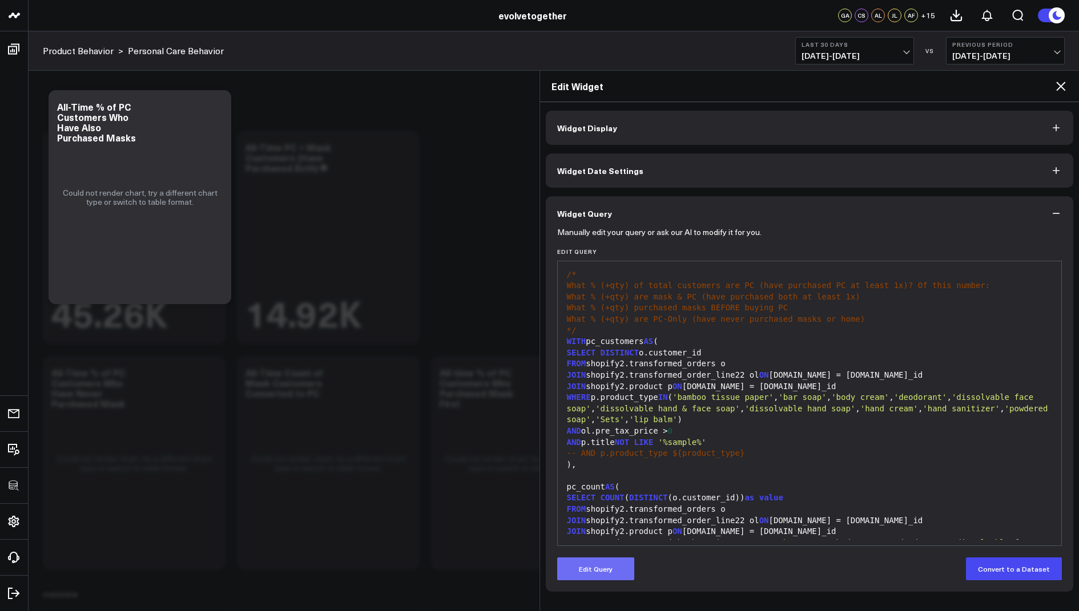
click at [588, 568] on button "Edit Query" at bounding box center [595, 569] width 77 height 23
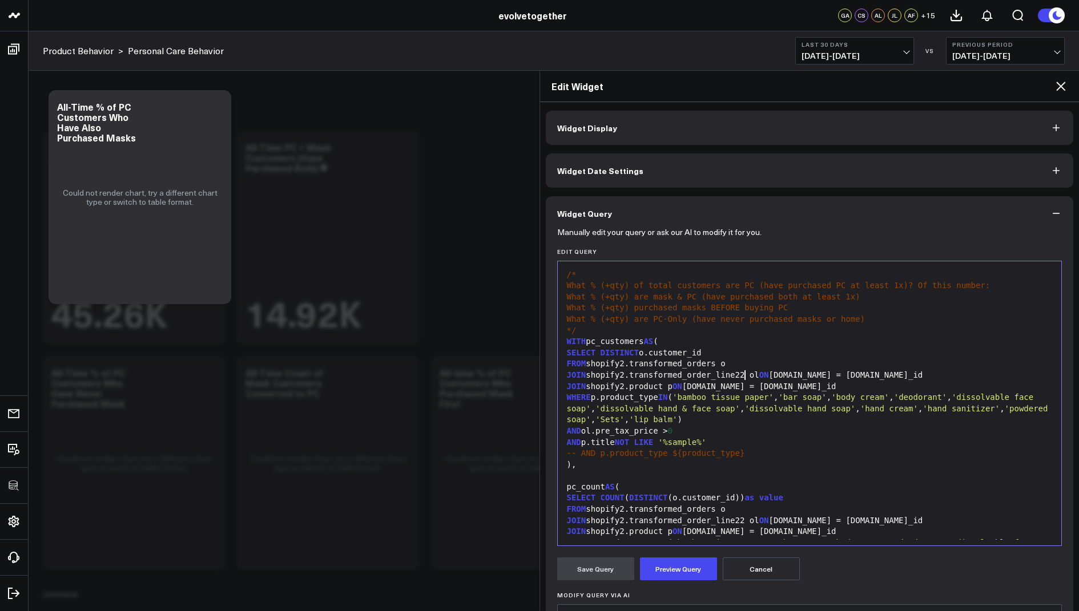
click at [747, 375] on div "JOIN shopify2.transformed_order_line22 ol ON o.id = ol.order_id" at bounding box center [809, 375] width 493 height 11
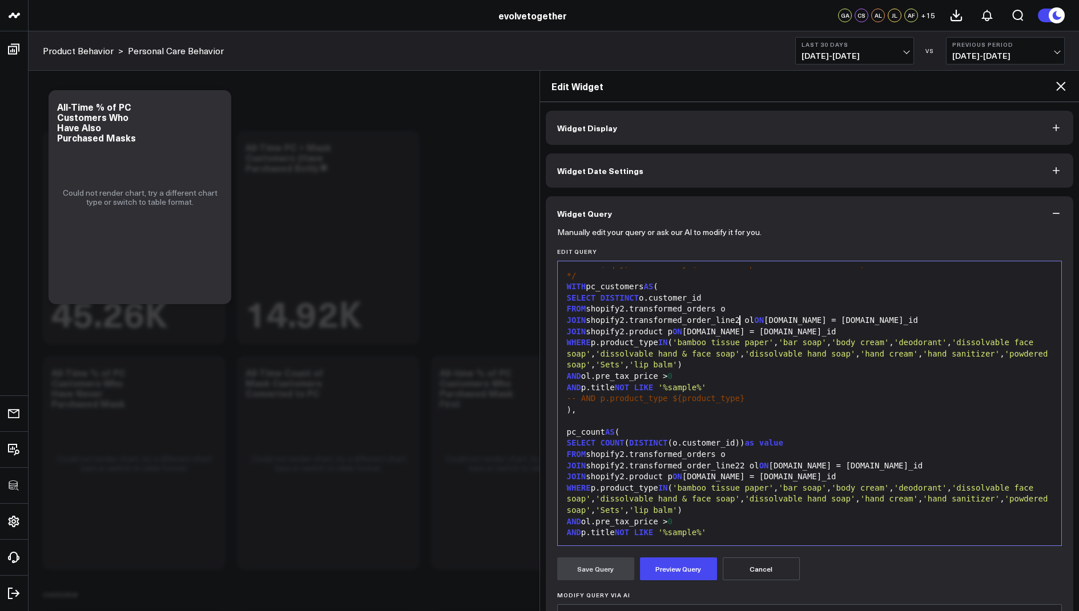
click at [744, 467] on div "JOIN shopify2.transformed_order_line22 ol ON o.id = ol.order_id" at bounding box center [809, 466] width 493 height 11
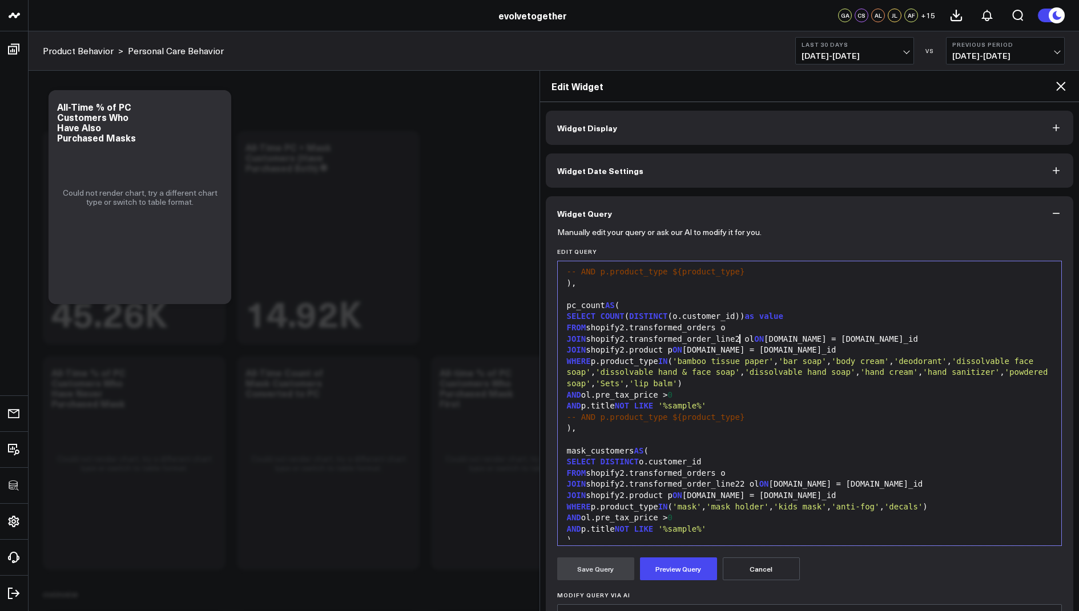
scroll to position [206, 0]
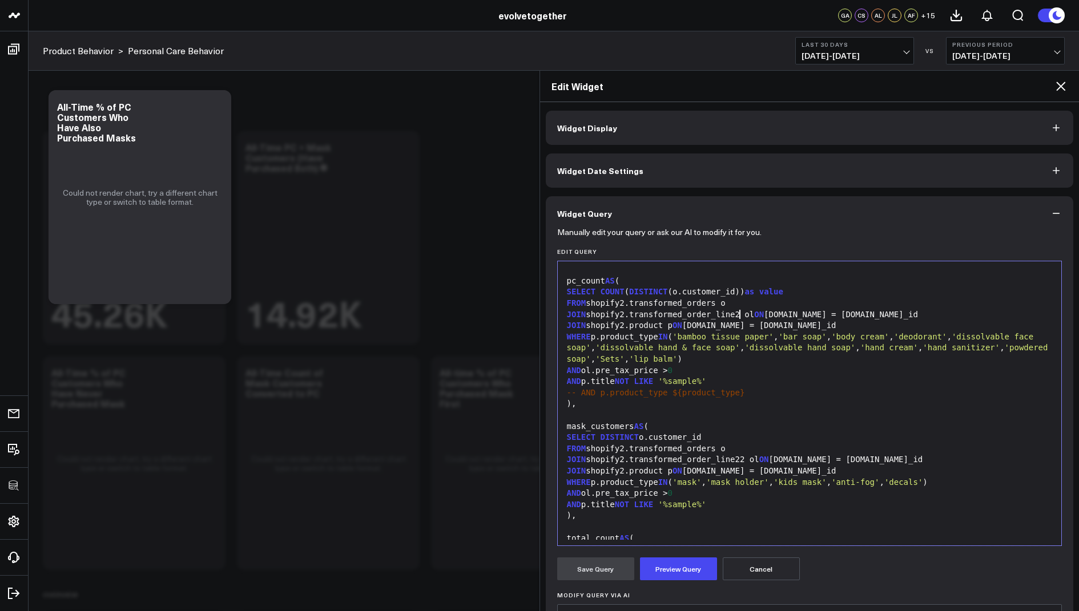
click at [747, 459] on div "JOIN shopify2.transformed_order_line22 ol ON o.id = ol.order_id" at bounding box center [809, 459] width 493 height 11
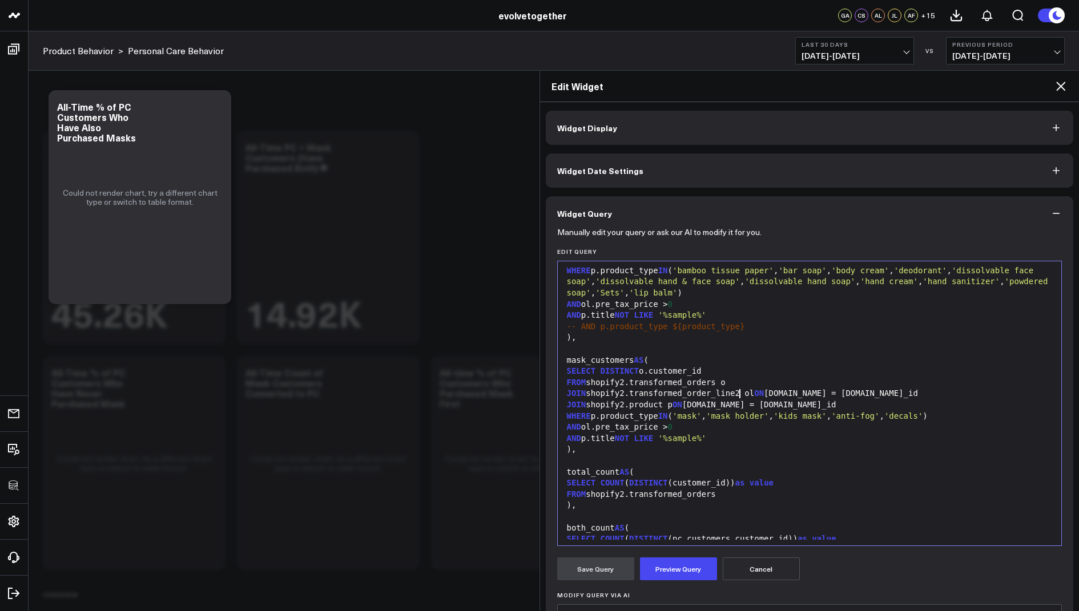
scroll to position [346, 0]
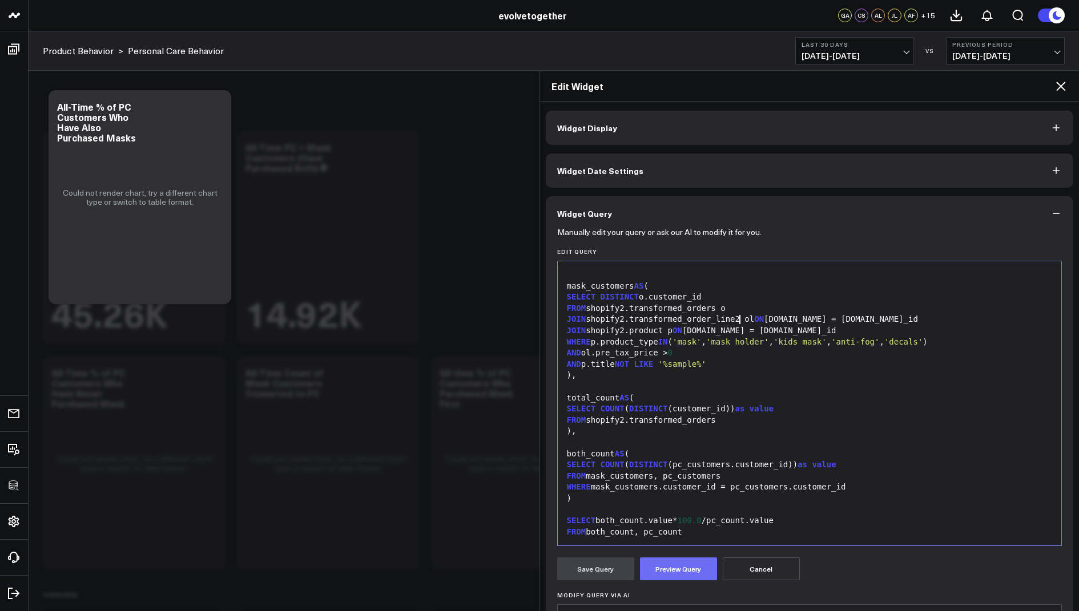
click at [672, 566] on button "Preview Query" at bounding box center [678, 569] width 77 height 23
click at [588, 569] on button "Save Query" at bounding box center [595, 569] width 77 height 23
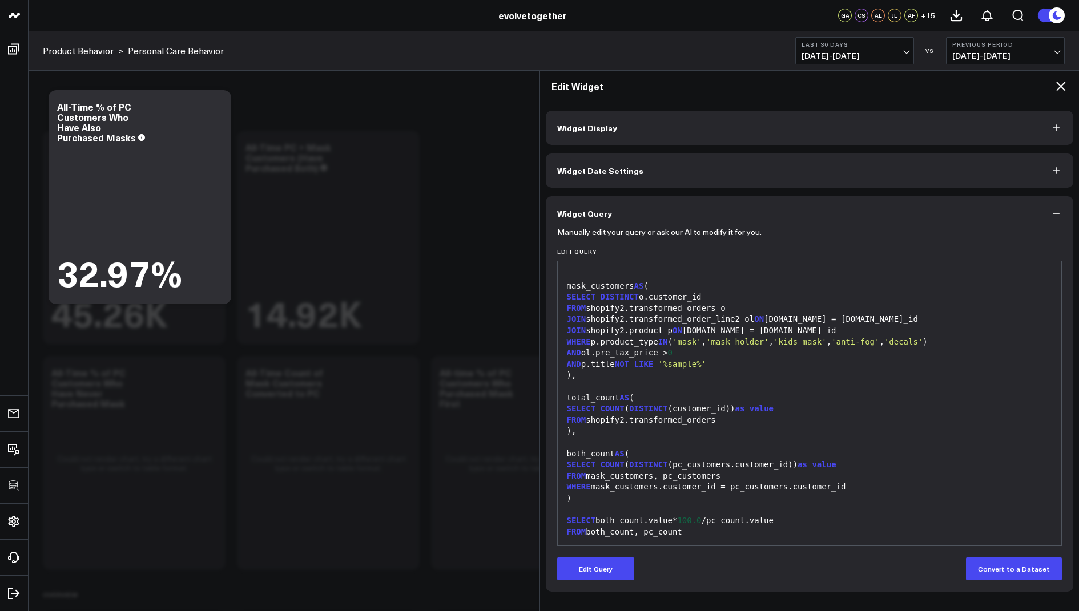
click at [1058, 80] on icon at bounding box center [1061, 86] width 14 height 14
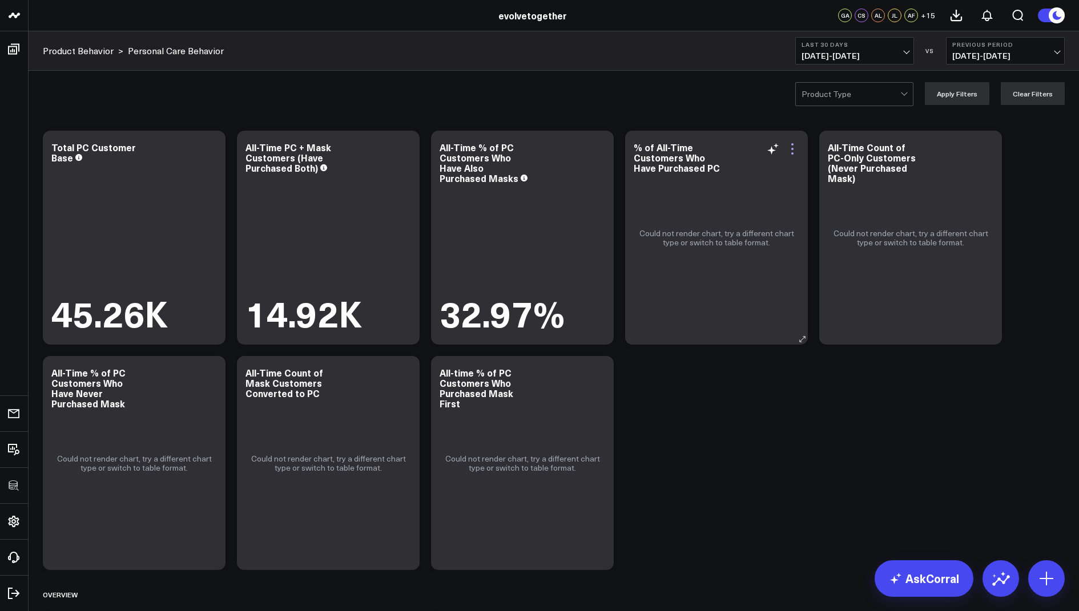
click at [792, 151] on icon at bounding box center [792, 149] width 14 height 14
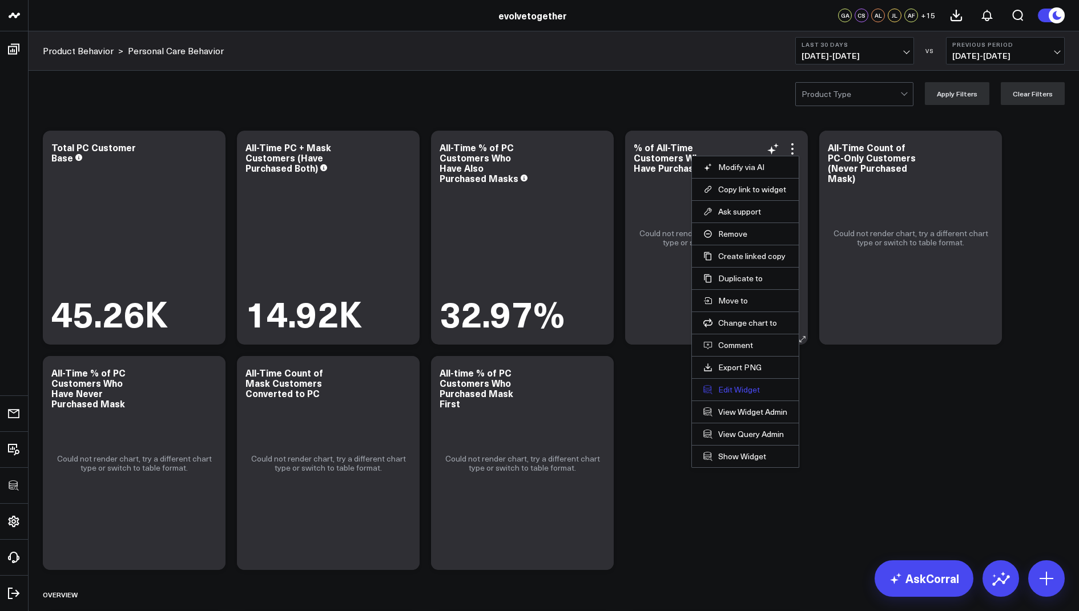
click at [725, 386] on button "Edit Widget" at bounding box center [745, 390] width 84 height 10
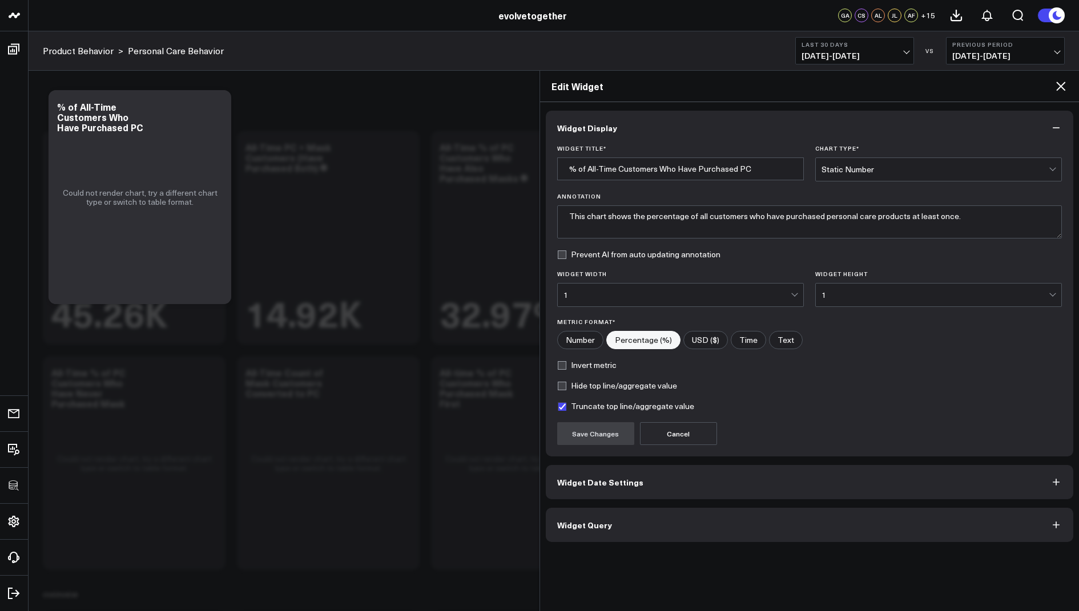
click at [602, 536] on button "Widget Query" at bounding box center [810, 525] width 528 height 34
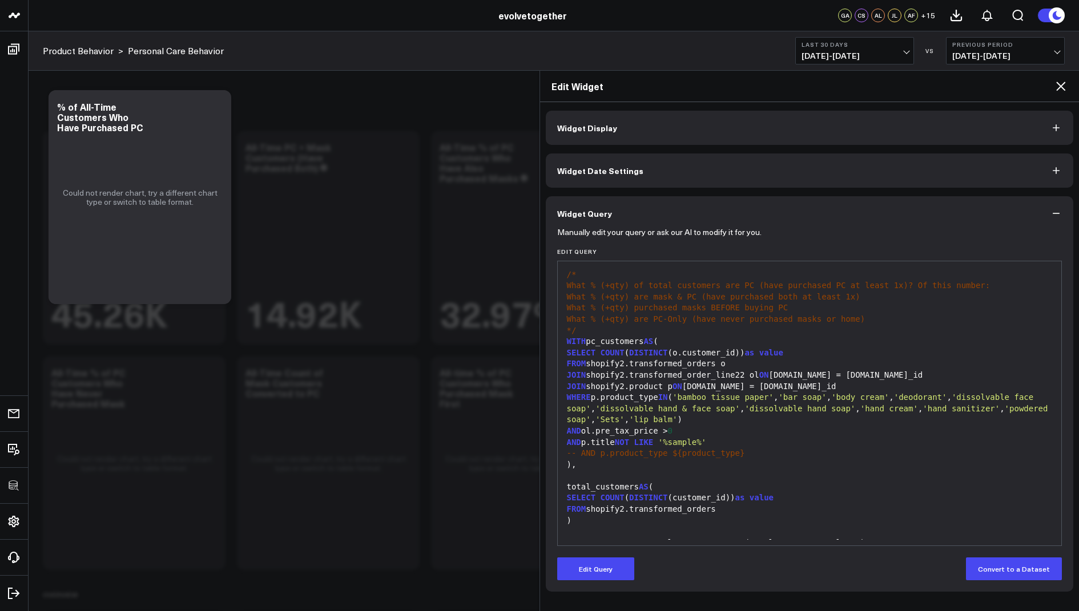
click at [588, 571] on button "Edit Query" at bounding box center [595, 569] width 77 height 23
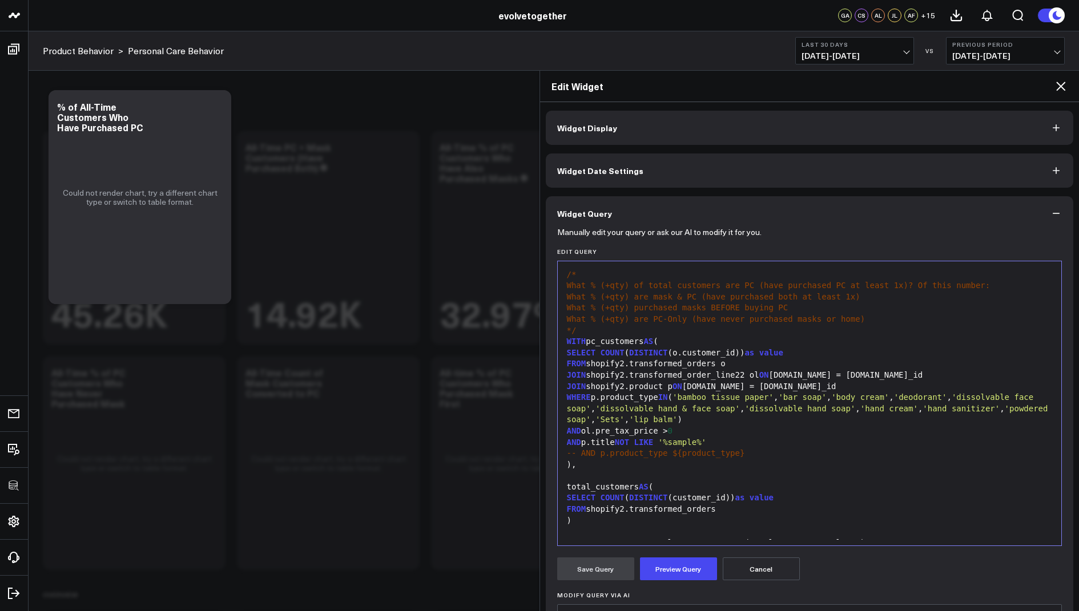
click at [743, 373] on div "JOIN shopify2.transformed_order_line22 ol ON o.id = ol.order_id" at bounding box center [809, 375] width 493 height 11
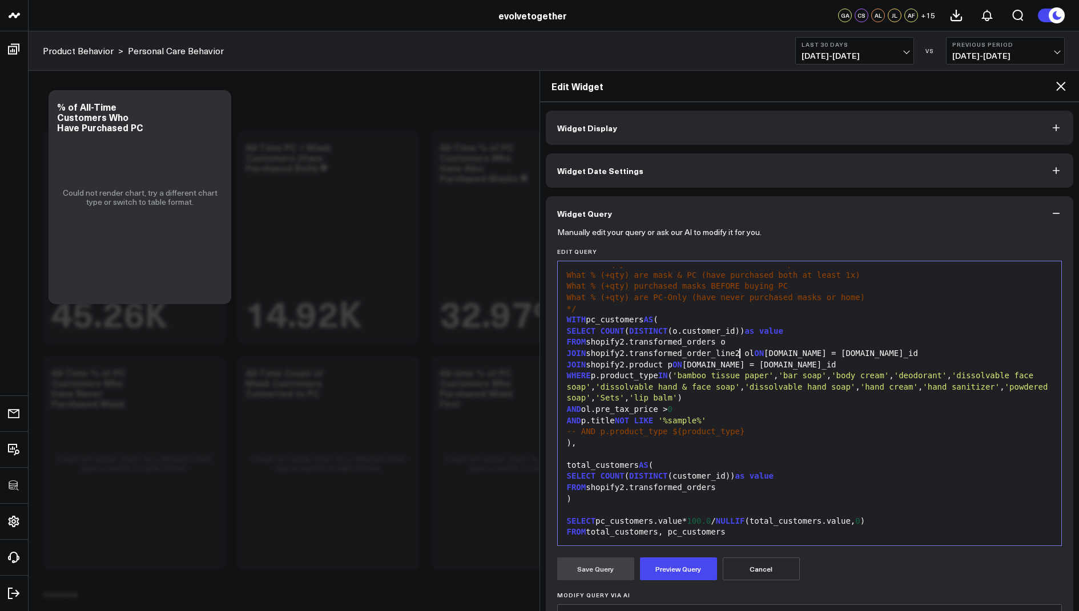
scroll to position [35, 0]
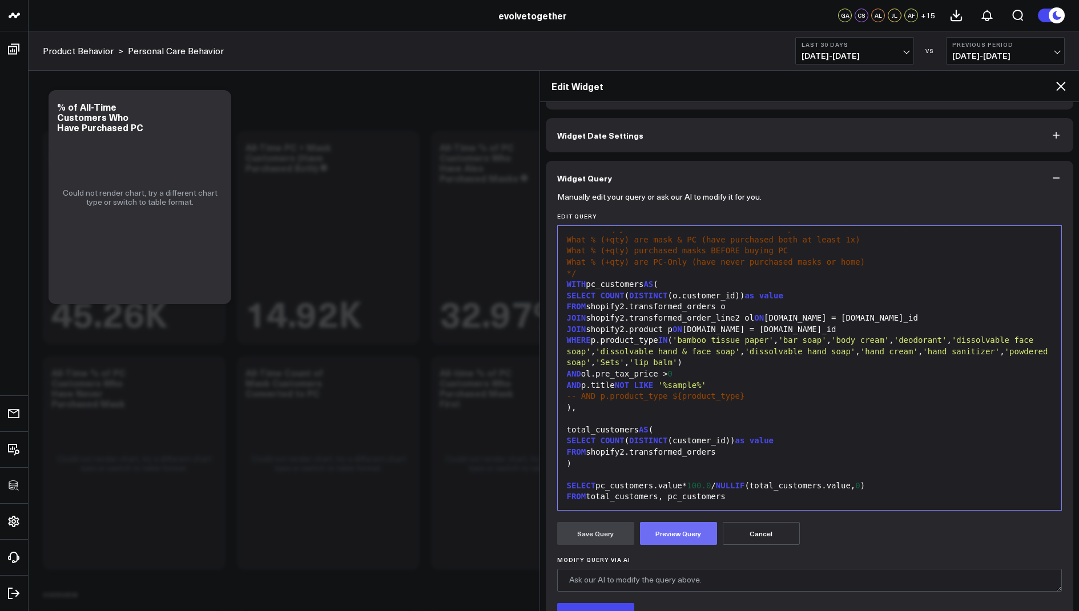
click at [680, 522] on button "Preview Query" at bounding box center [678, 533] width 77 height 23
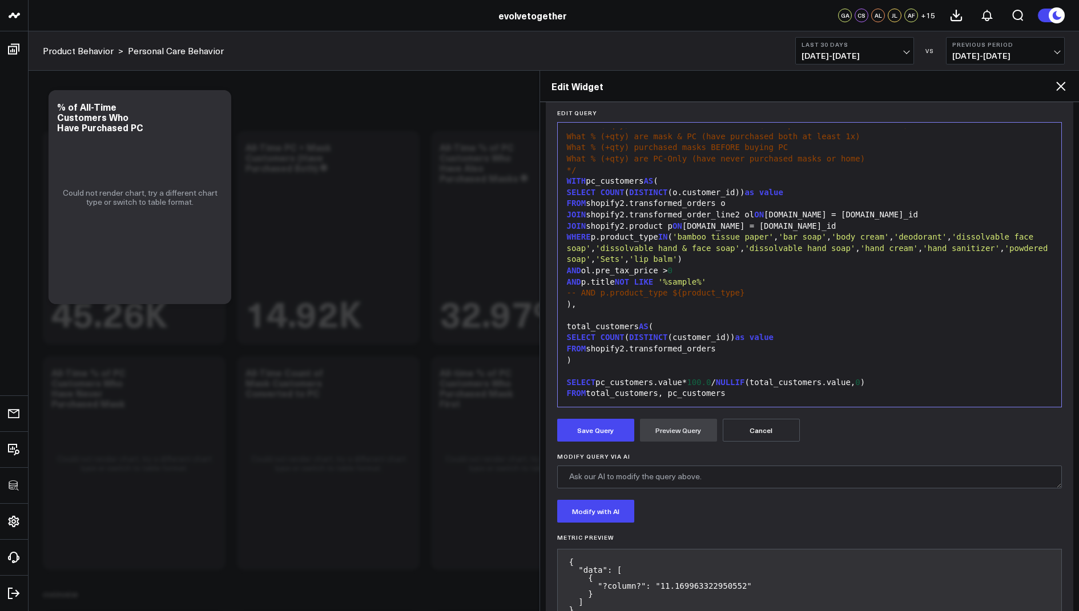
scroll to position [176, 0]
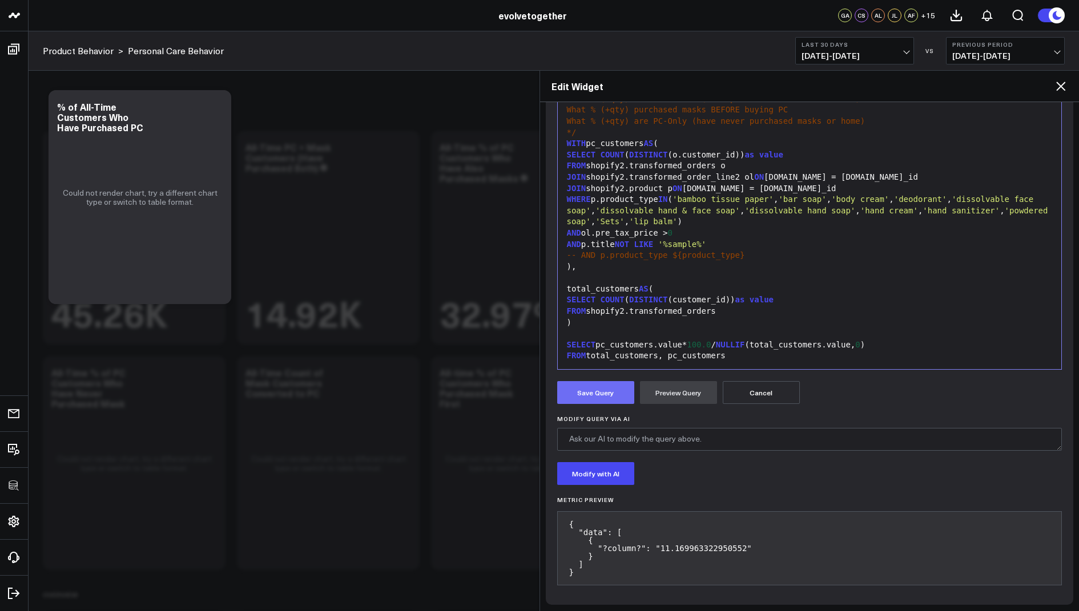
click at [596, 386] on button "Save Query" at bounding box center [595, 392] width 77 height 23
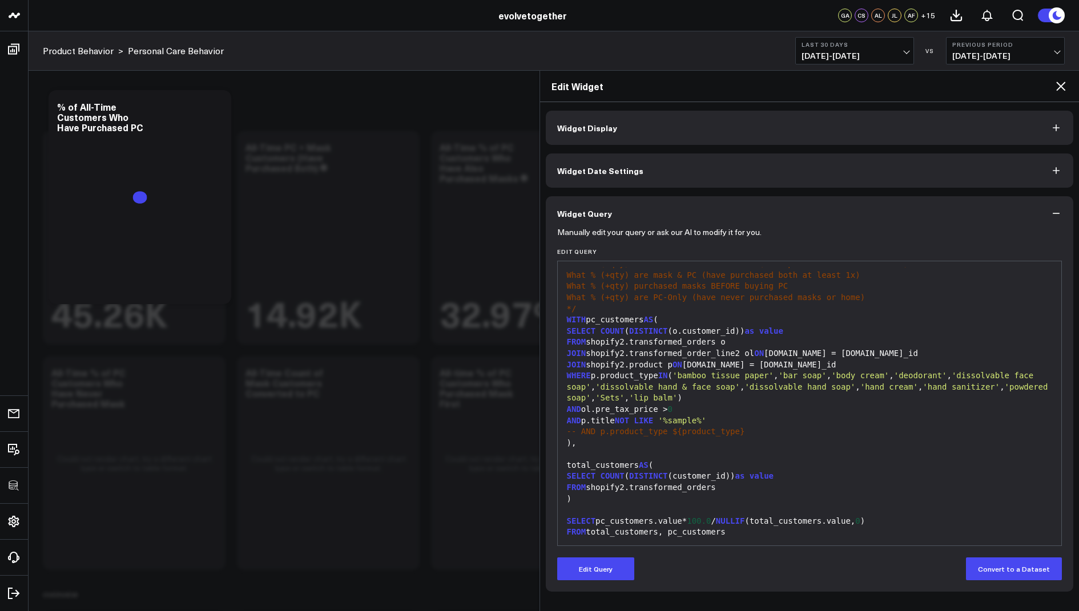
scroll to position [0, 0]
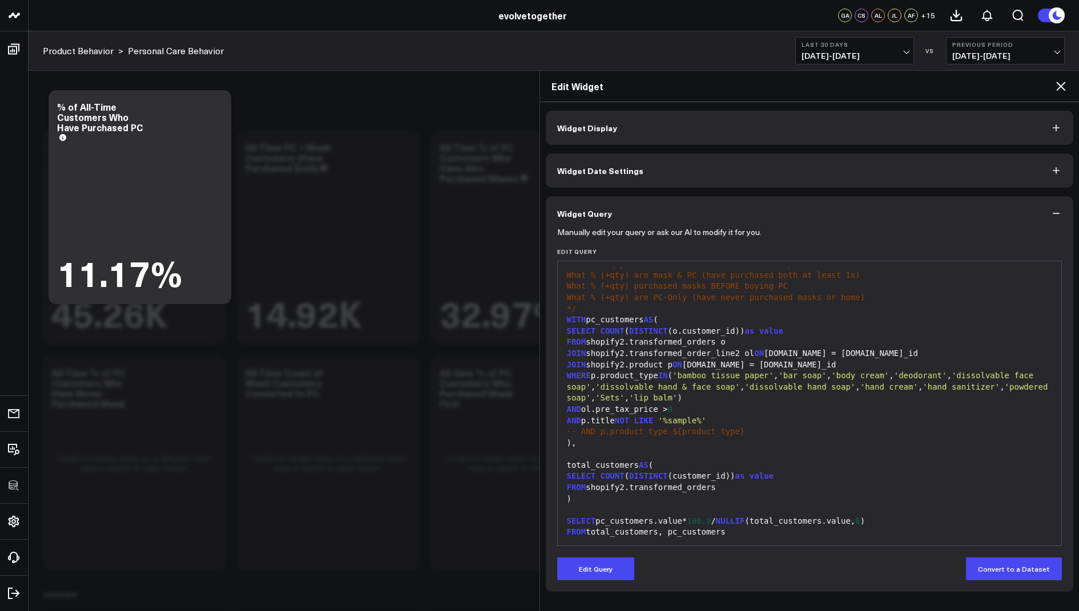
click at [1055, 86] on icon at bounding box center [1061, 86] width 14 height 14
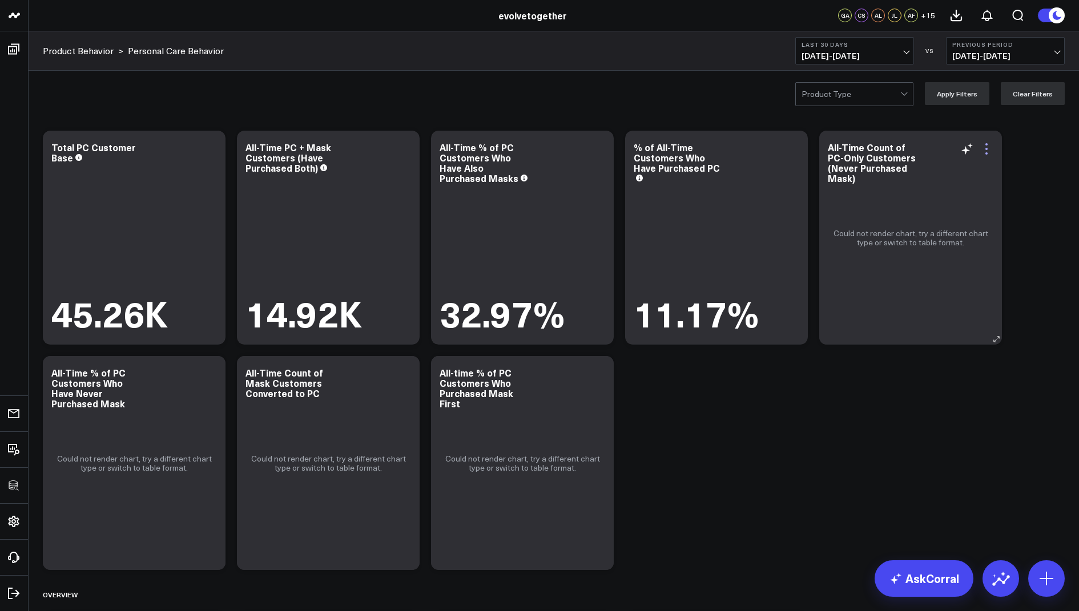
click at [991, 148] on icon at bounding box center [986, 149] width 14 height 14
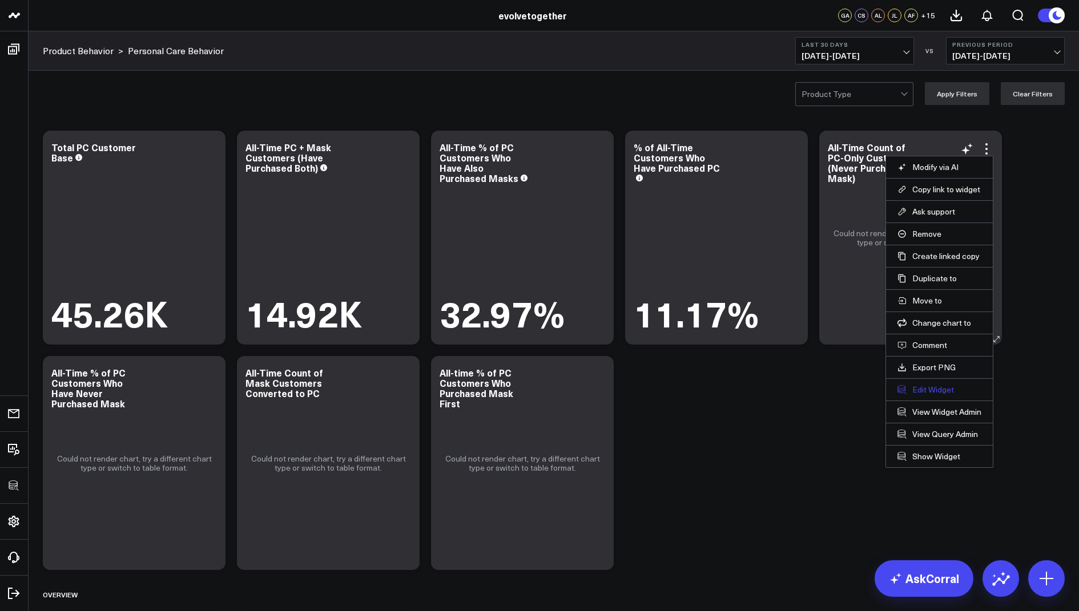
click at [918, 387] on button "Edit Widget" at bounding box center [939, 390] width 84 height 10
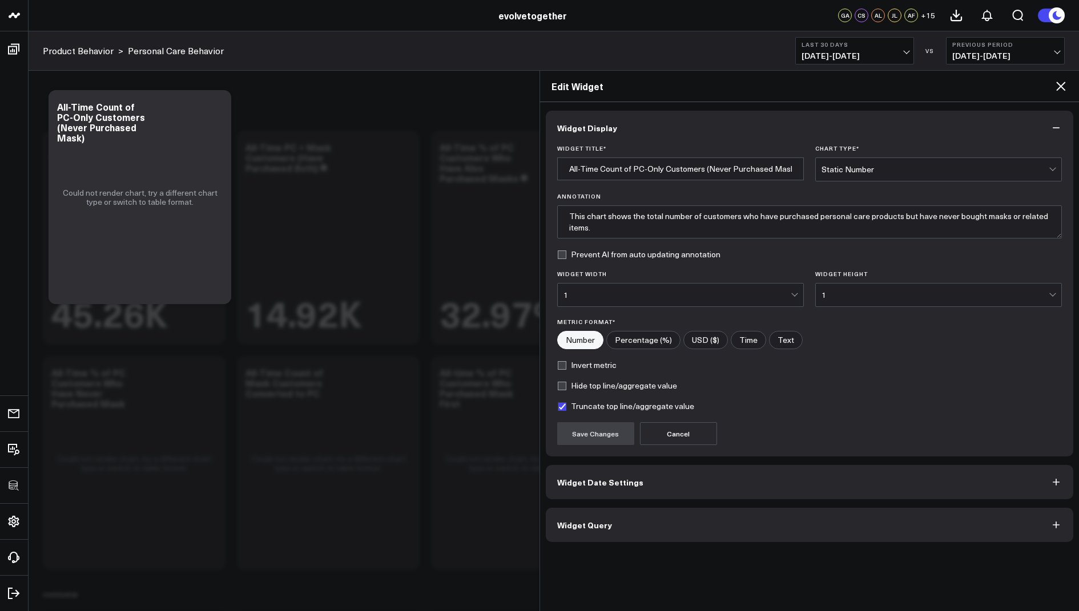
click at [613, 525] on button "Widget Query" at bounding box center [810, 525] width 528 height 34
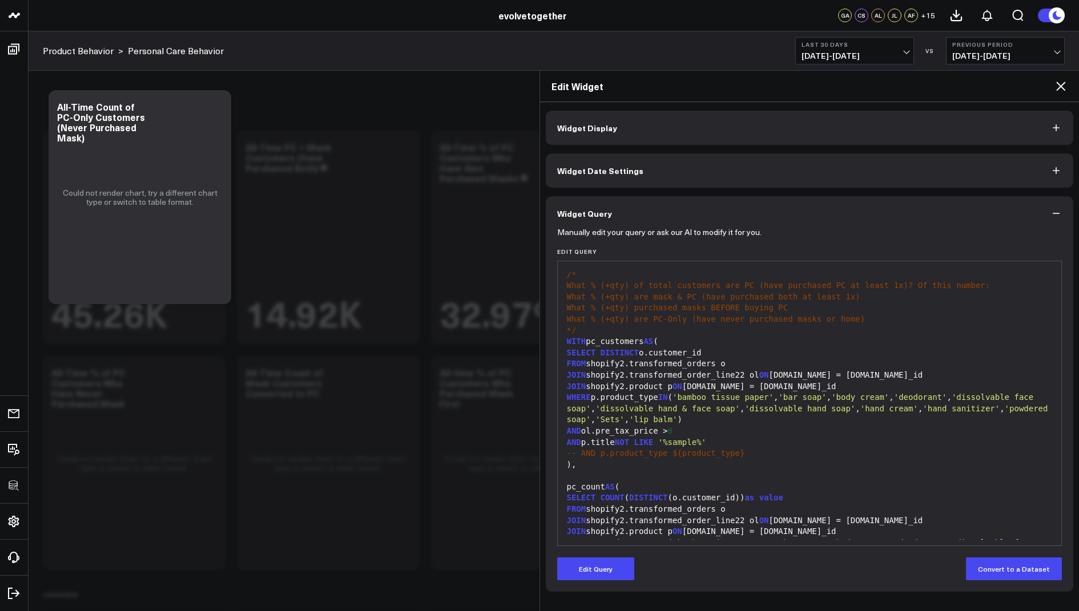
click at [745, 374] on div "JOIN shopify2.transformed_order_line22 ol ON o.id = ol.order_id" at bounding box center [809, 375] width 493 height 11
click at [592, 567] on button "Edit Query" at bounding box center [595, 569] width 77 height 23
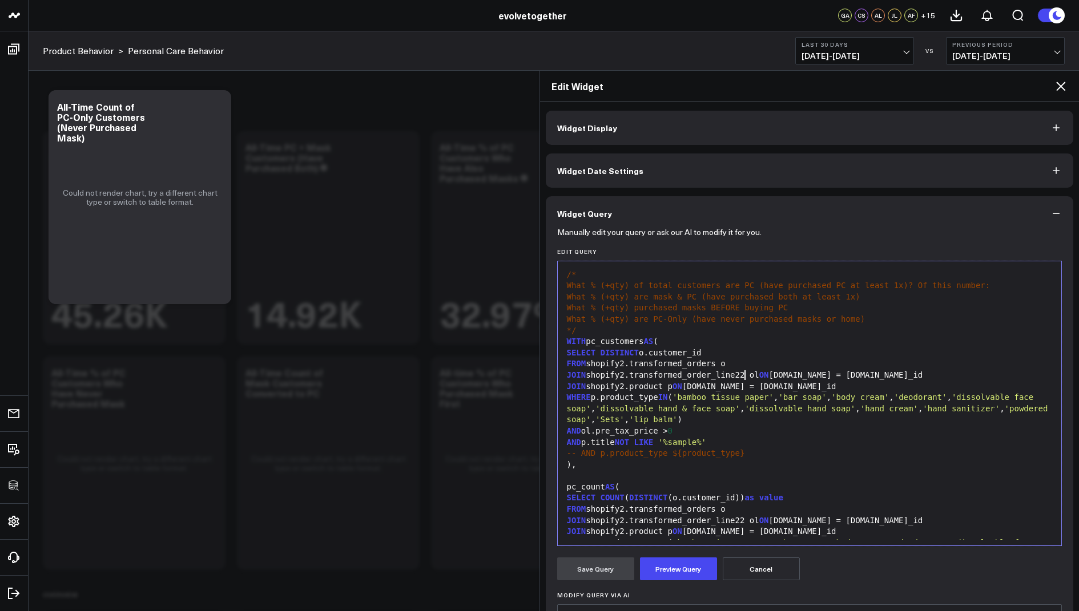
click at [745, 375] on div "JOIN shopify2.transformed_order_line22 ol ON o.id = ol.order_id" at bounding box center [809, 375] width 493 height 11
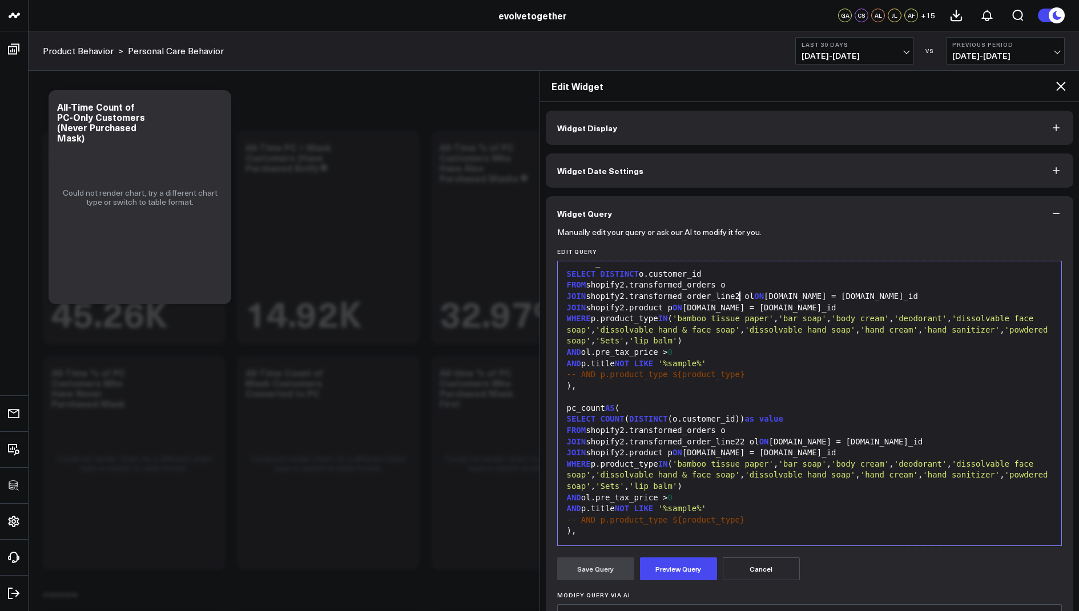
scroll to position [82, 0]
click at [743, 440] on div "JOIN shopify2.transformed_order_line22 ol ON o.id = ol.order_id" at bounding box center [809, 439] width 493 height 11
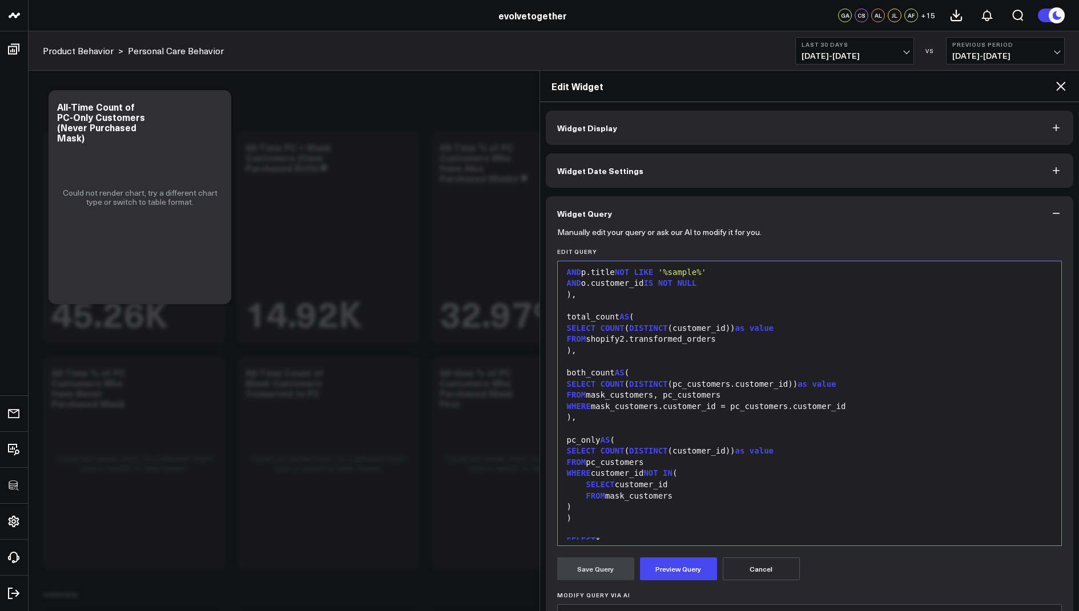
scroll to position [458, 0]
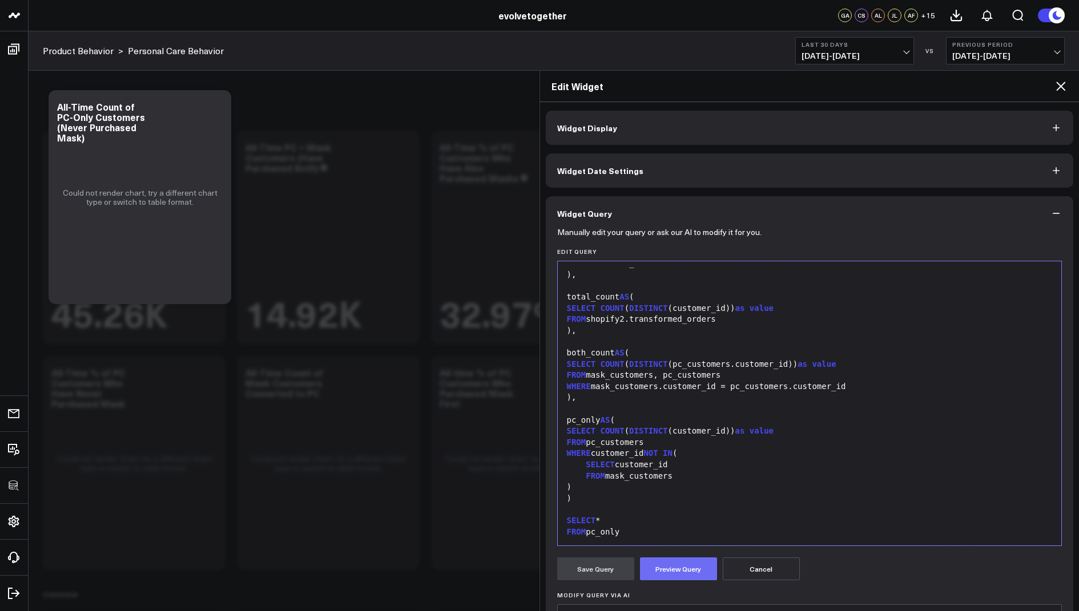
click at [671, 563] on button "Preview Query" at bounding box center [678, 569] width 77 height 23
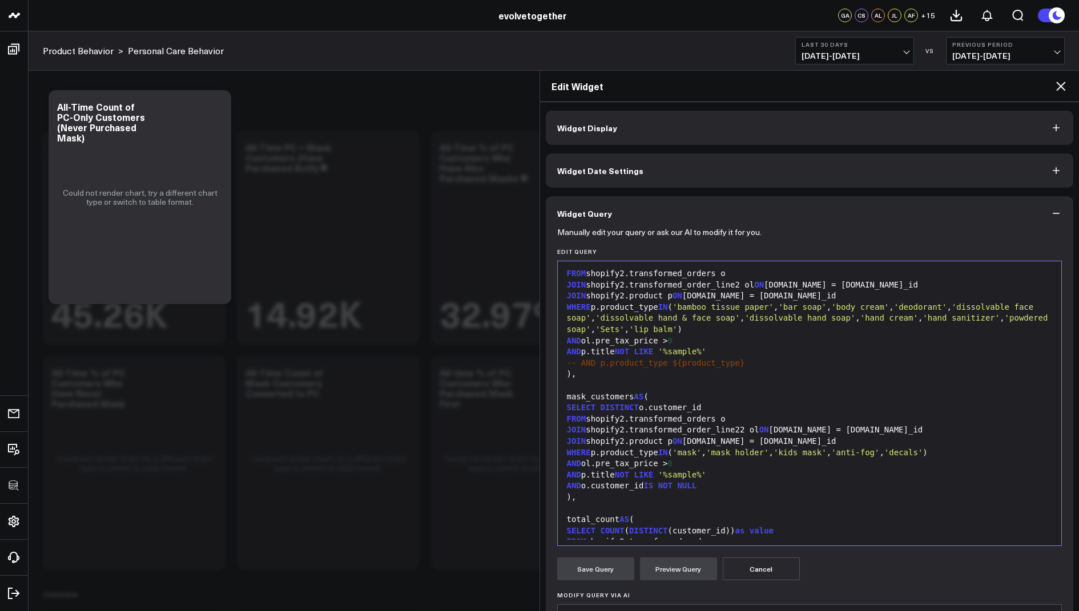
scroll to position [240, 0]
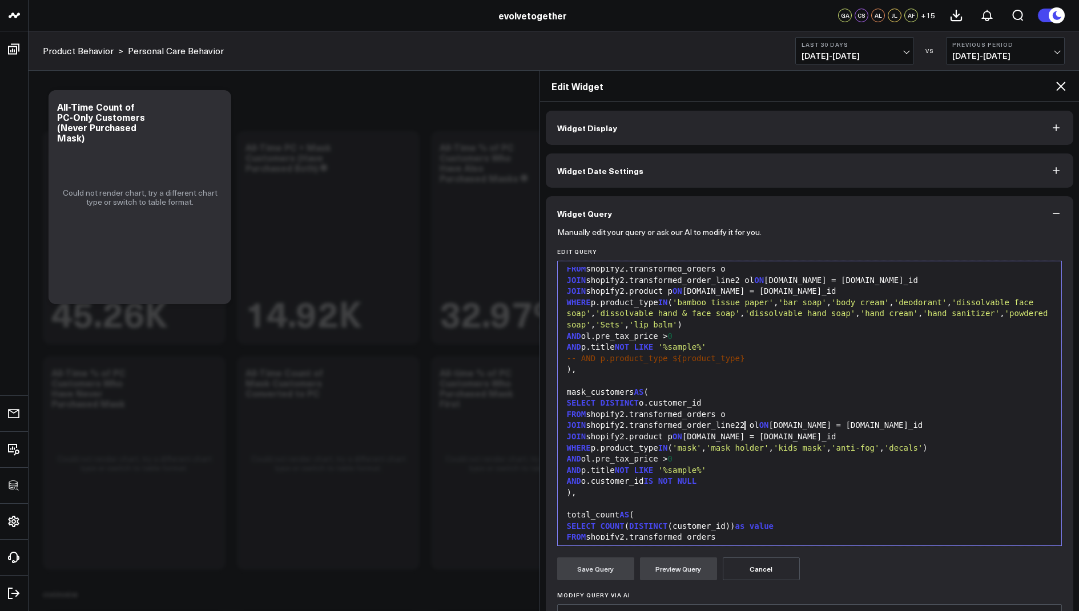
click at [745, 426] on div "JOIN shopify2.transformed_order_line22 ol ON o.id = ol.order_id" at bounding box center [809, 425] width 493 height 11
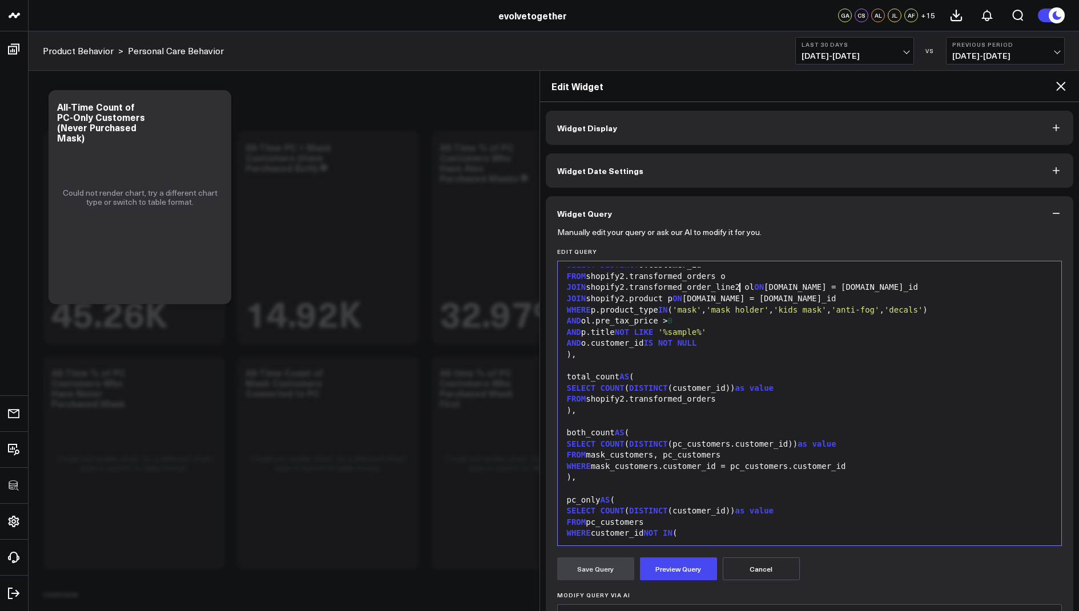
scroll to position [458, 0]
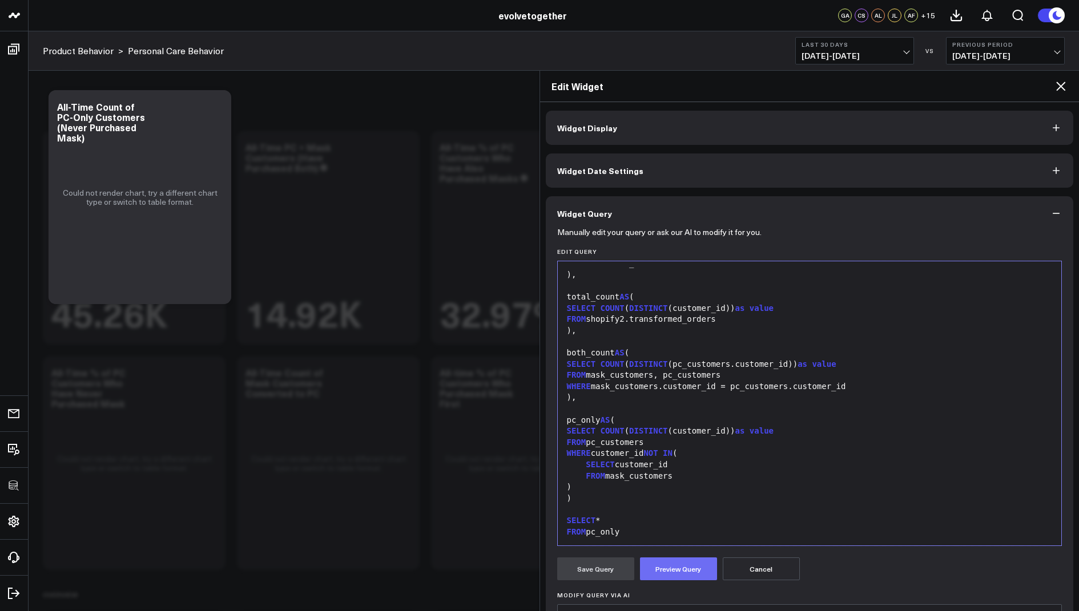
click at [666, 563] on button "Preview Query" at bounding box center [678, 569] width 77 height 23
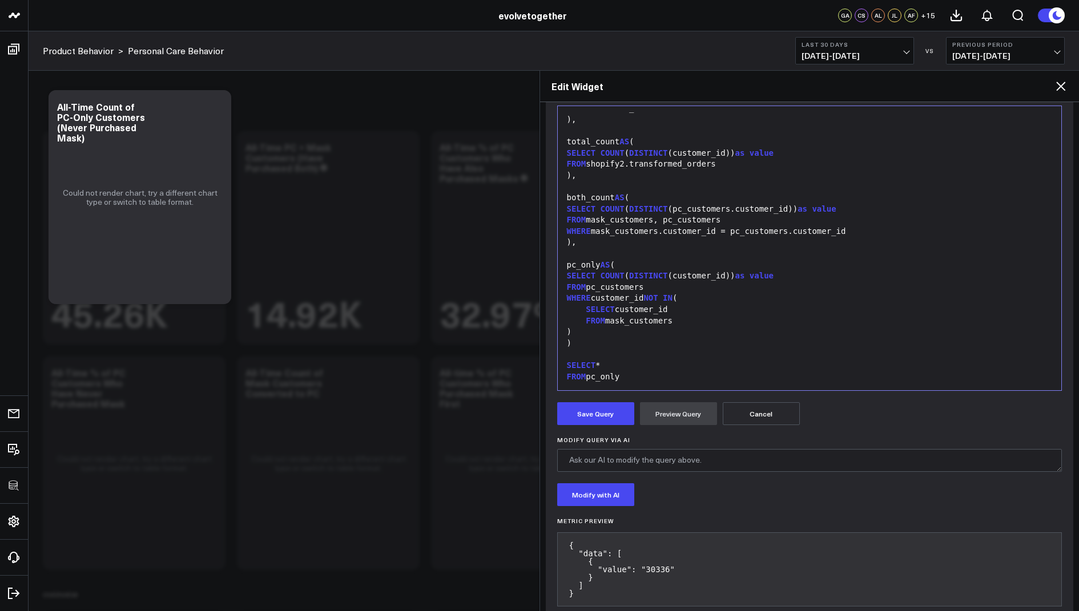
scroll to position [176, 0]
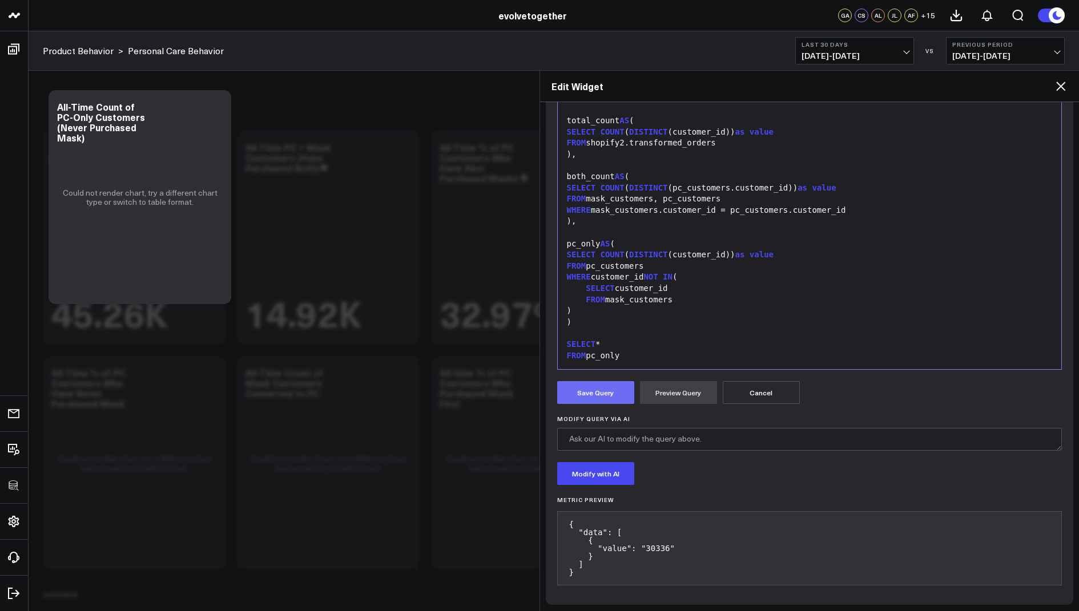
click at [602, 396] on button "Save Query" at bounding box center [595, 392] width 77 height 23
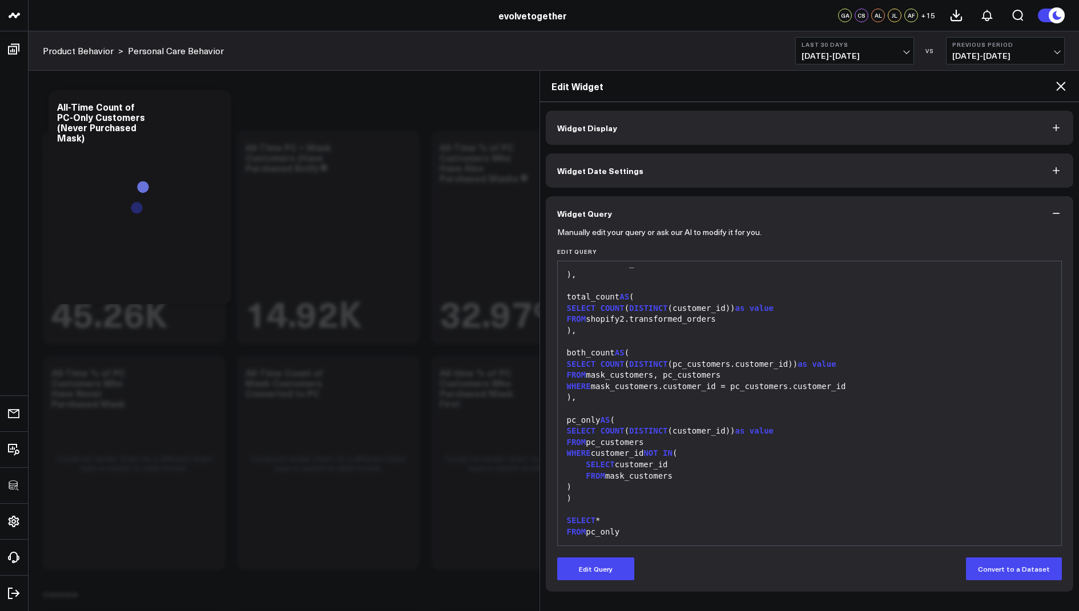
scroll to position [0, 0]
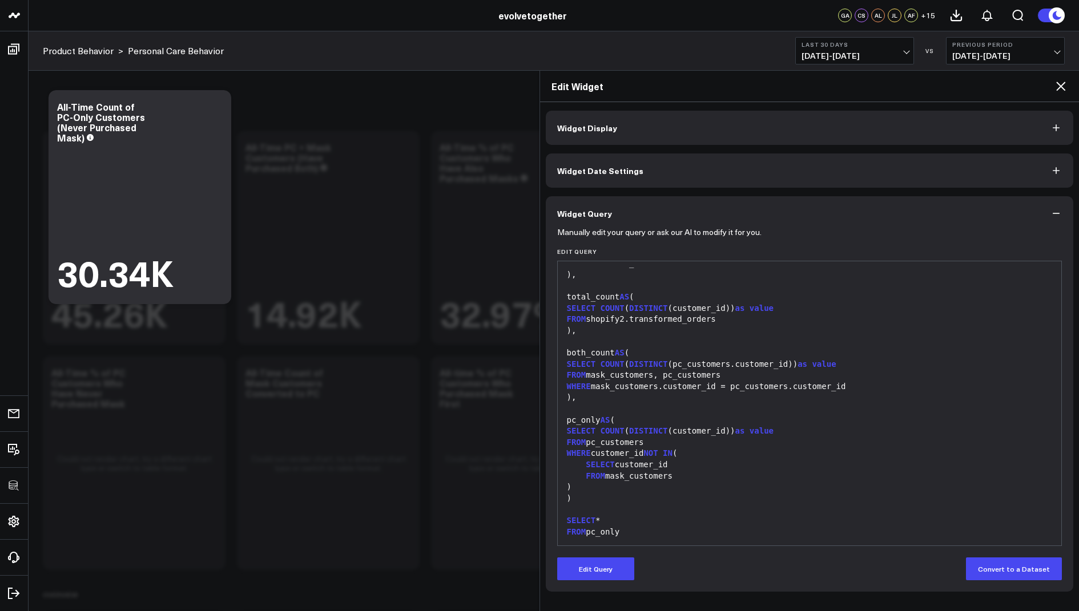
click at [1061, 88] on icon at bounding box center [1061, 86] width 14 height 14
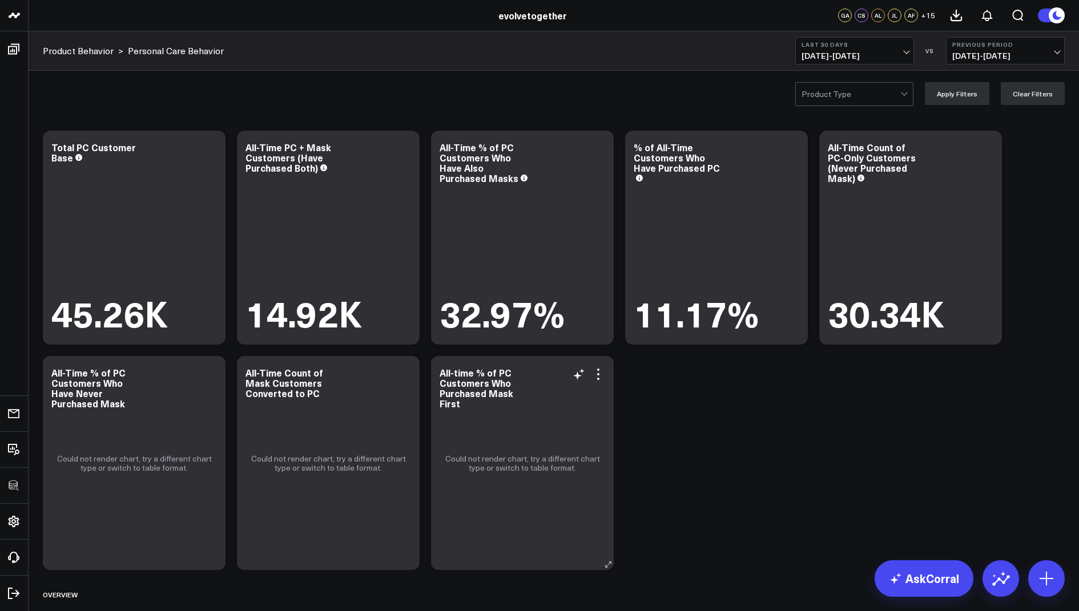
scroll to position [30, 0]
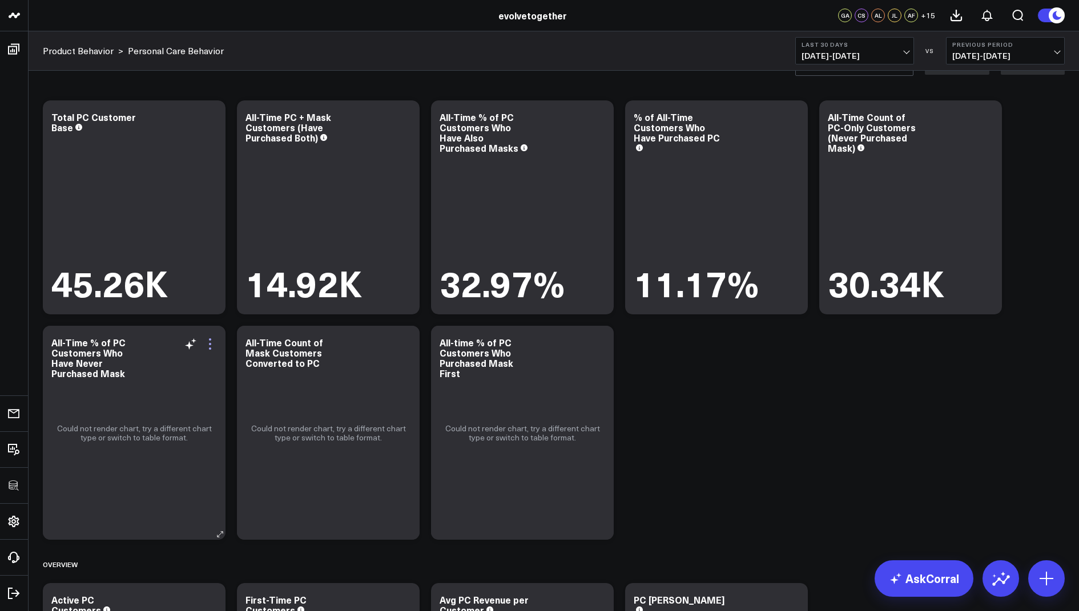
click at [205, 341] on icon at bounding box center [210, 344] width 14 height 14
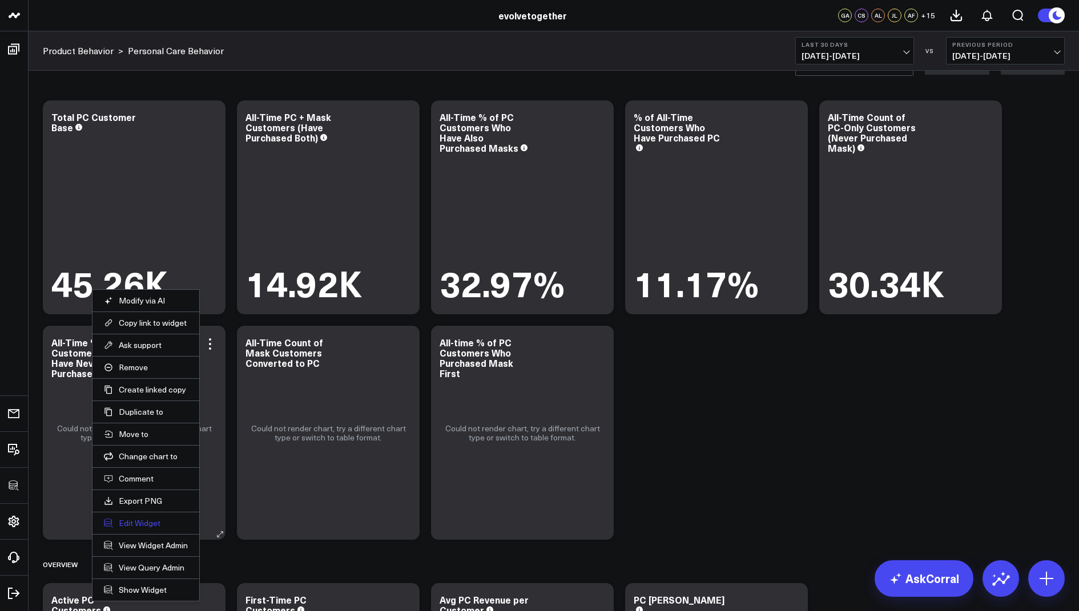
click at [133, 519] on button "Edit Widget" at bounding box center [146, 523] width 84 height 10
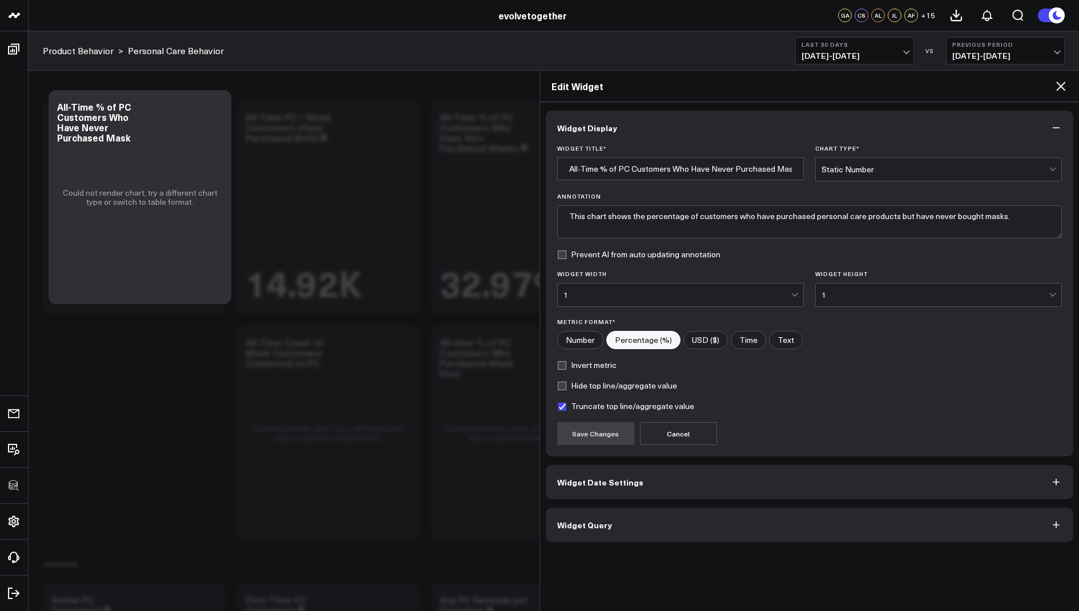
click at [575, 512] on button "Widget Query" at bounding box center [810, 525] width 528 height 34
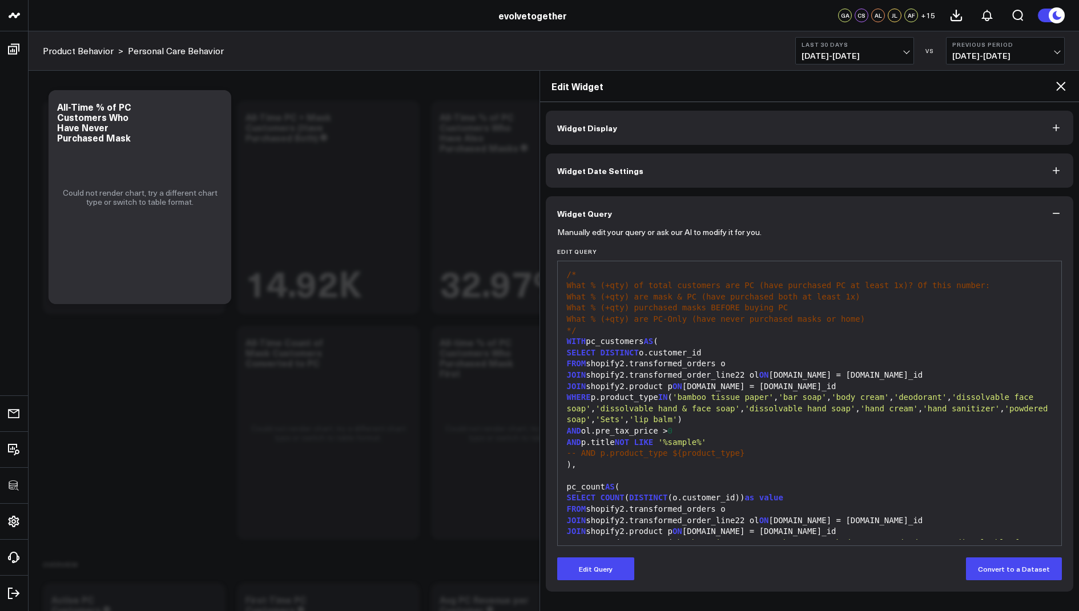
click at [590, 564] on button "Edit Query" at bounding box center [595, 569] width 77 height 23
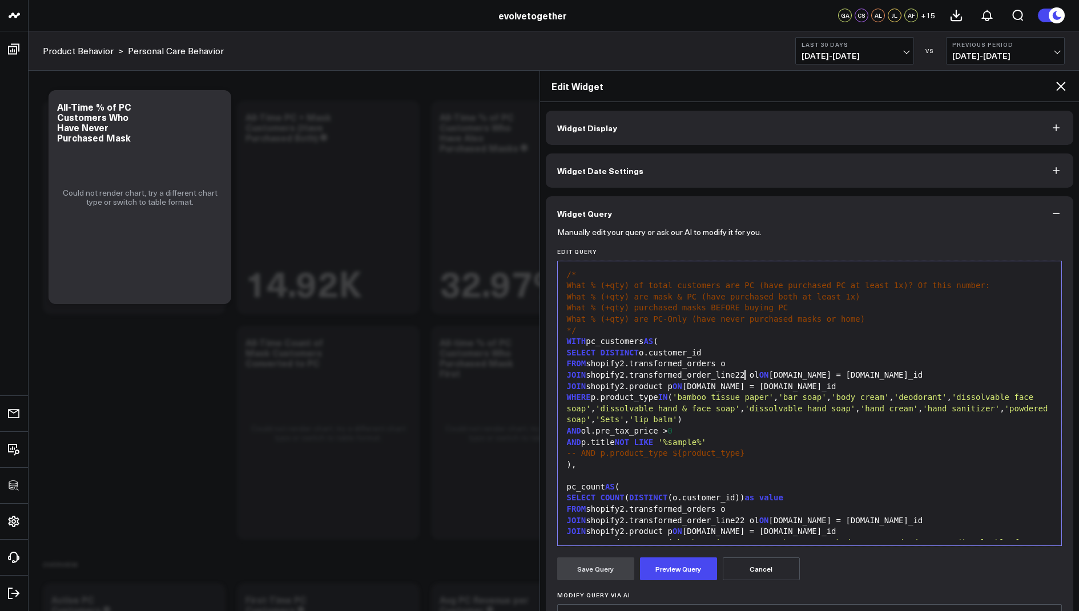
click at [745, 375] on div "JOIN shopify2.transformed_order_line22 ol ON o.id = ol.order_id" at bounding box center [809, 375] width 493 height 11
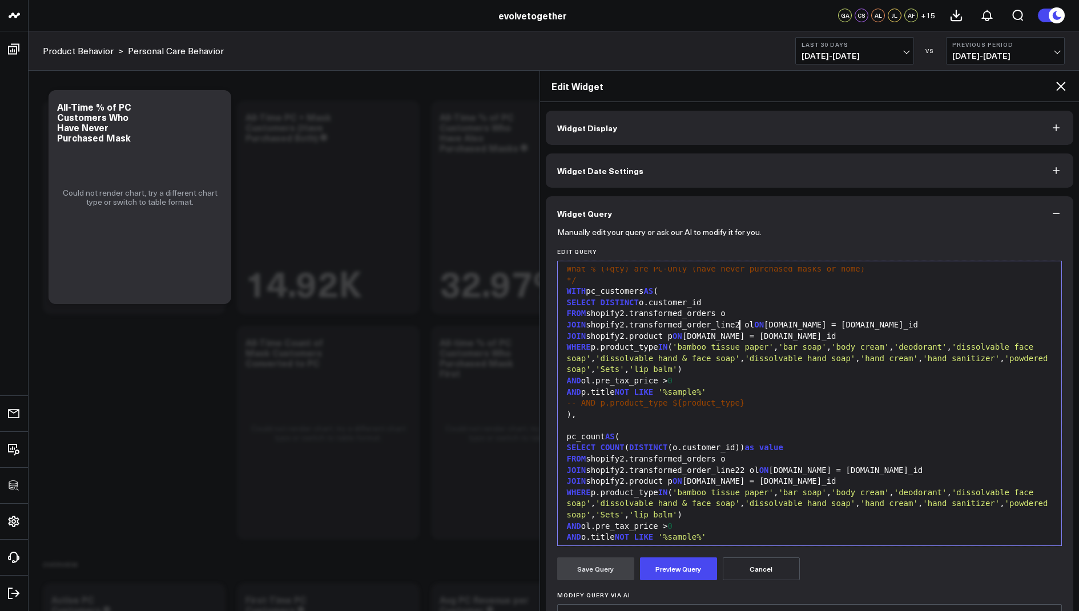
scroll to position [77, 0]
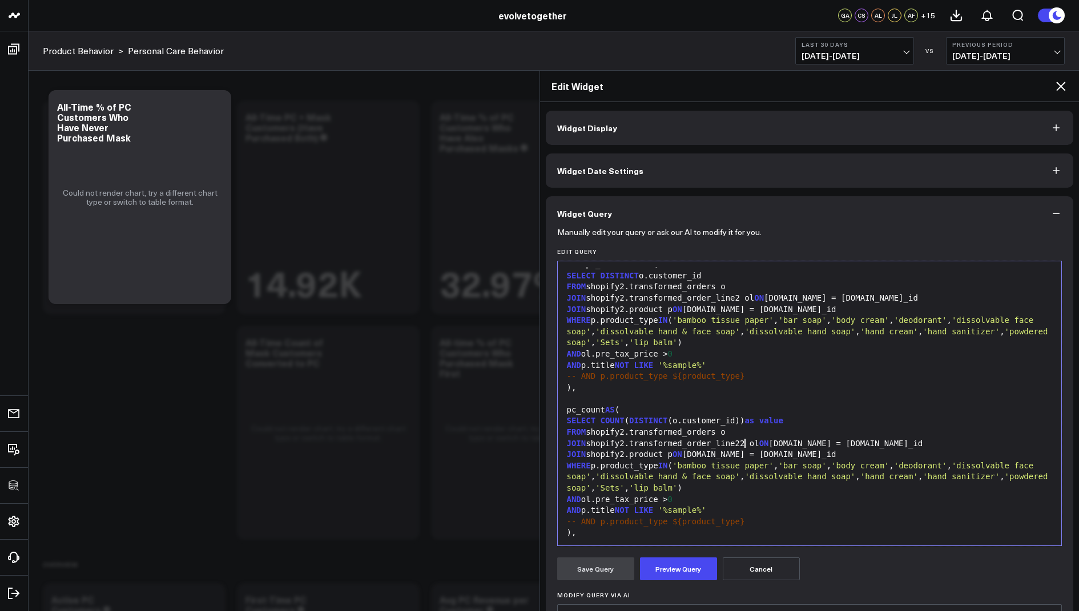
click at [745, 444] on div "JOIN shopify2.transformed_order_line22 ol ON o.id = ol.order_id" at bounding box center [809, 443] width 493 height 11
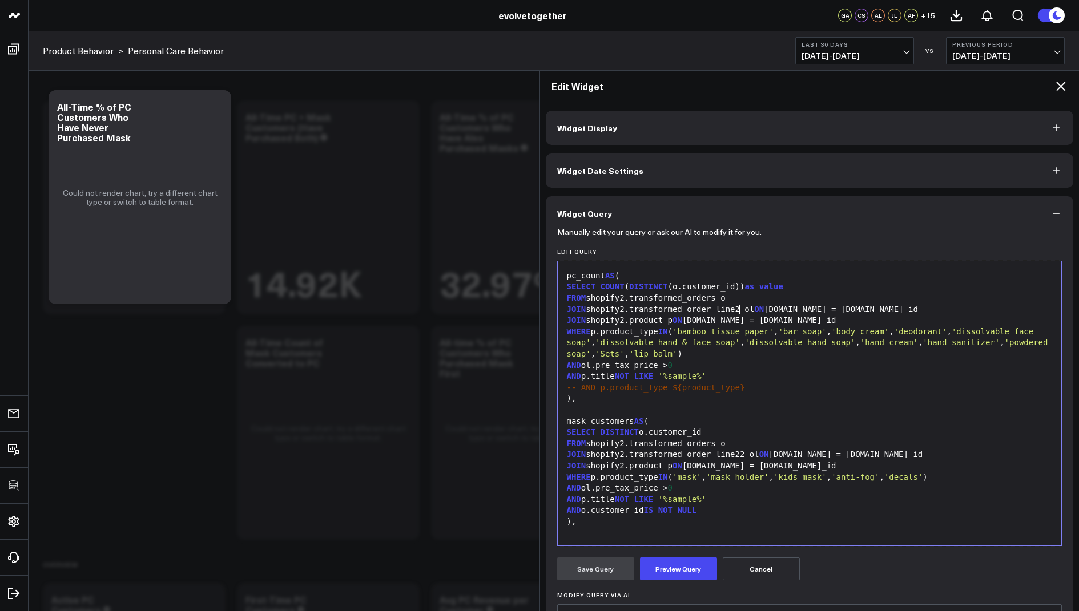
scroll to position [213, 0]
click at [744, 451] on div "JOIN shopify2.transformed_order_line22 ol ON o.id = ol.order_id" at bounding box center [809, 452] width 493 height 11
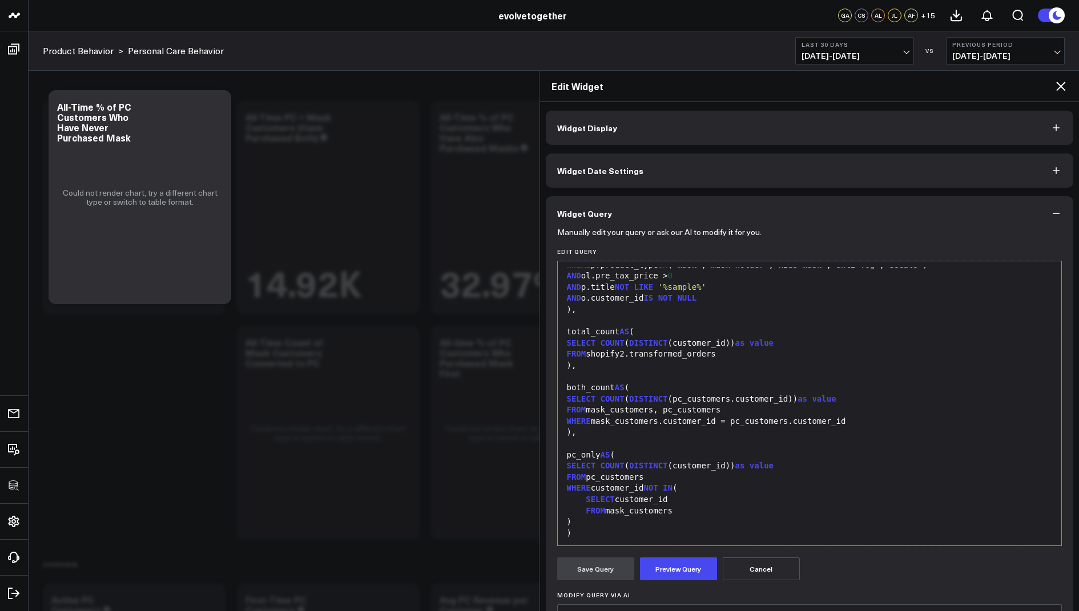
scroll to position [458, 0]
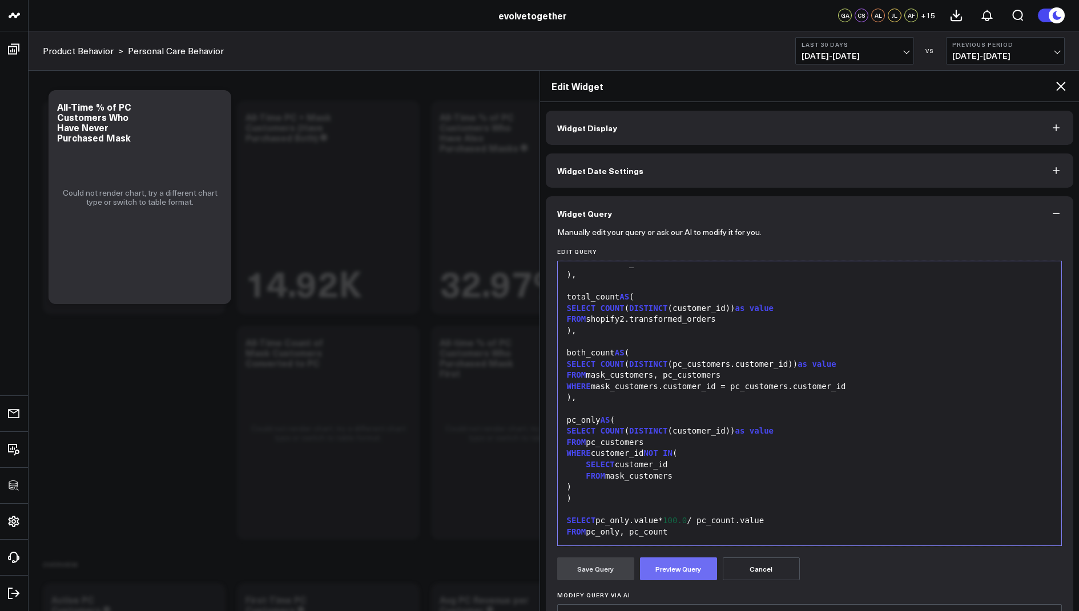
click at [661, 559] on button "Preview Query" at bounding box center [678, 569] width 77 height 23
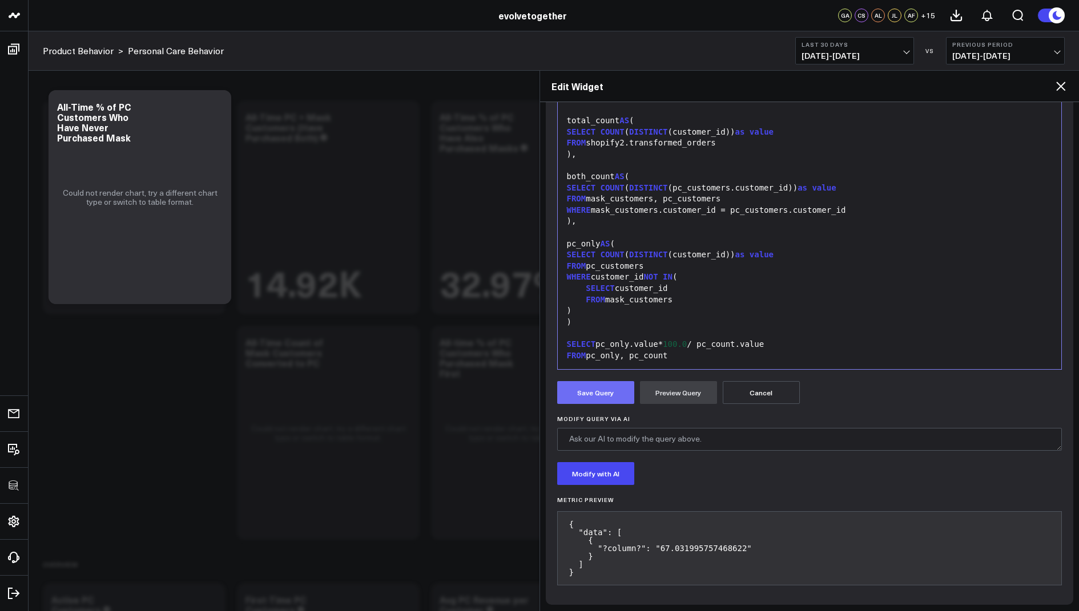
click at [586, 392] on button "Save Query" at bounding box center [595, 392] width 77 height 23
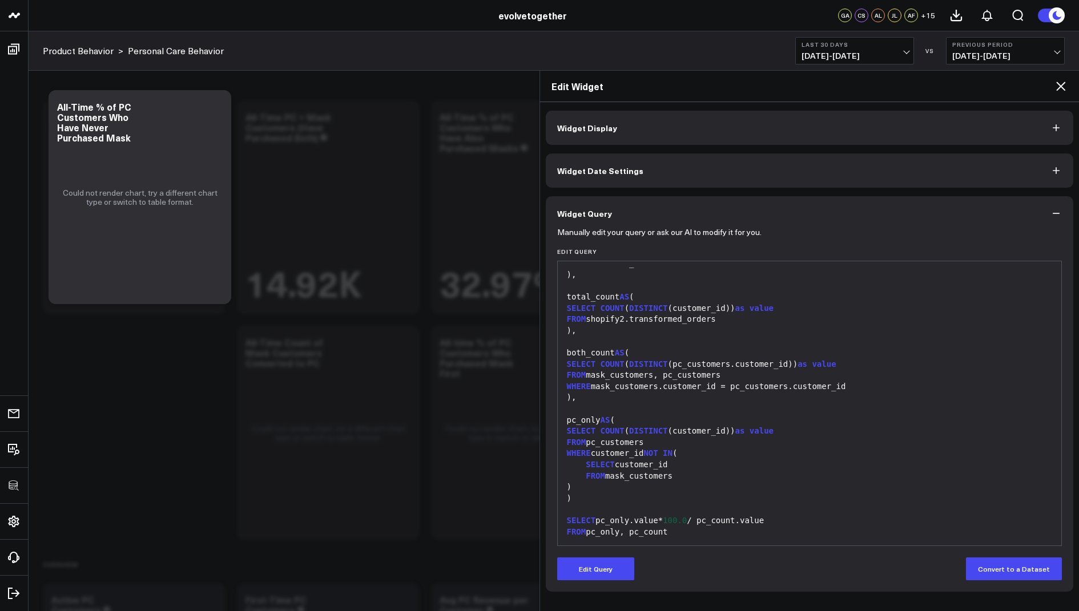
scroll to position [0, 0]
click at [1059, 90] on icon at bounding box center [1061, 86] width 14 height 14
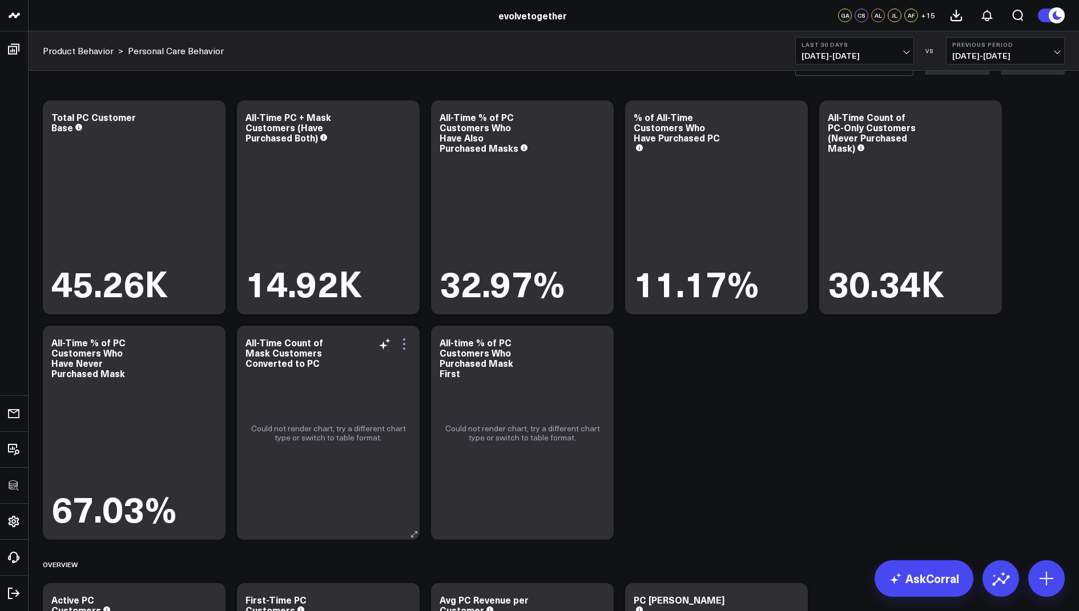
click at [401, 343] on icon at bounding box center [404, 344] width 14 height 14
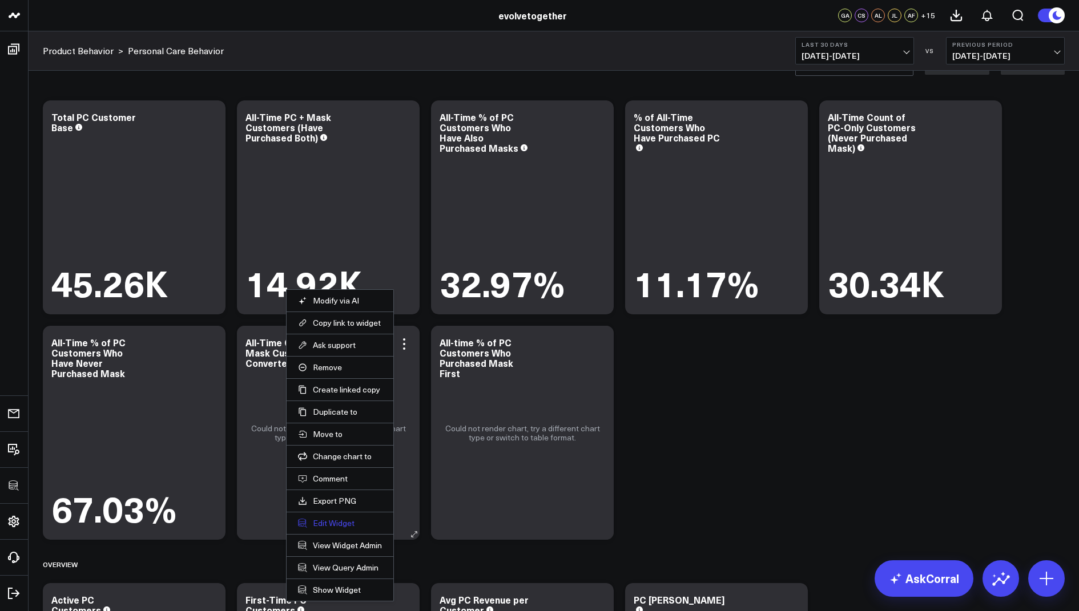
click at [329, 522] on button "Edit Widget" at bounding box center [340, 523] width 84 height 10
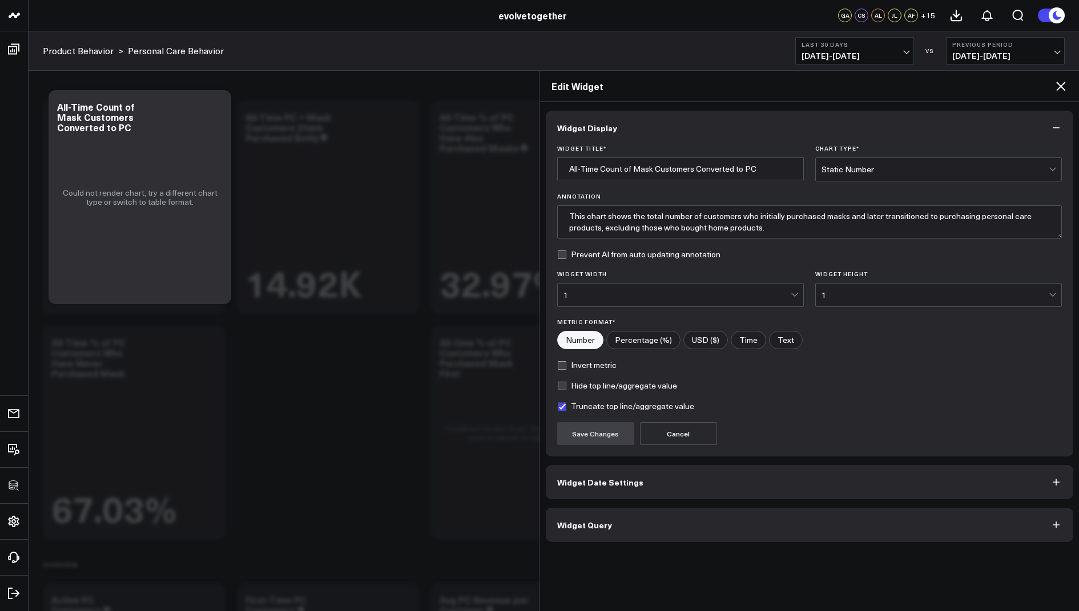
click at [607, 525] on span "Widget Query" at bounding box center [584, 525] width 55 height 9
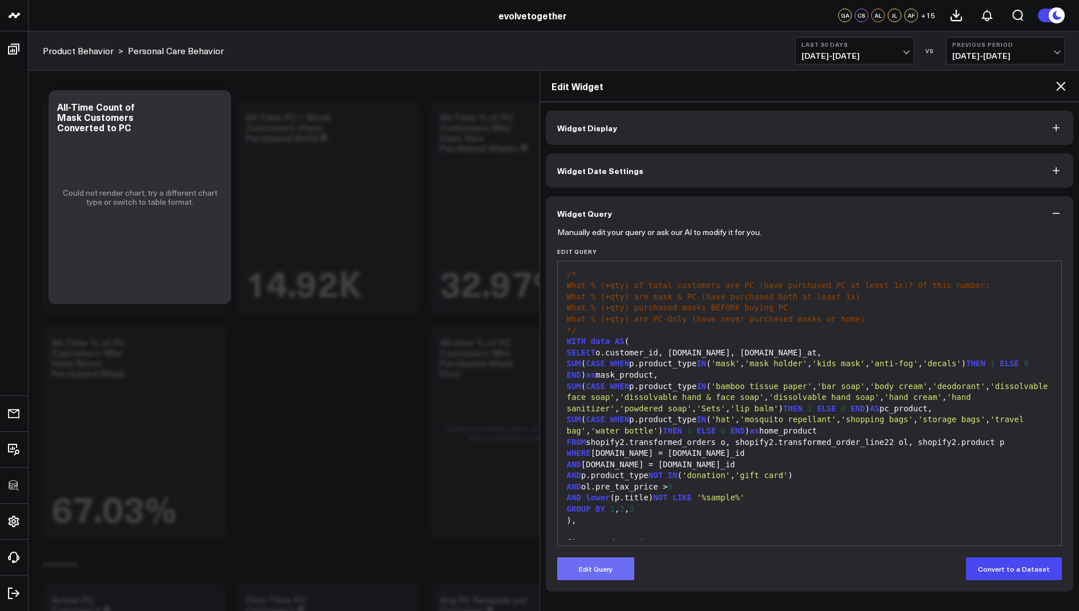
click at [578, 577] on button "Edit Query" at bounding box center [595, 569] width 77 height 23
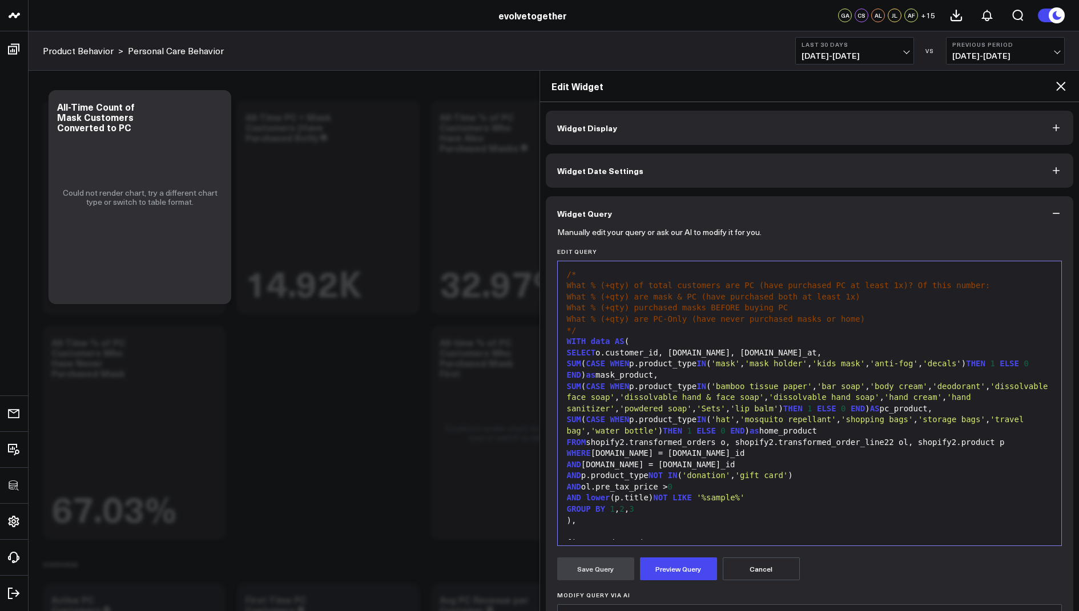
click at [895, 442] on div "FROM shopify2.transformed_orders o, shopify2.transformed_order_line22 ol, shopi…" at bounding box center [809, 442] width 493 height 11
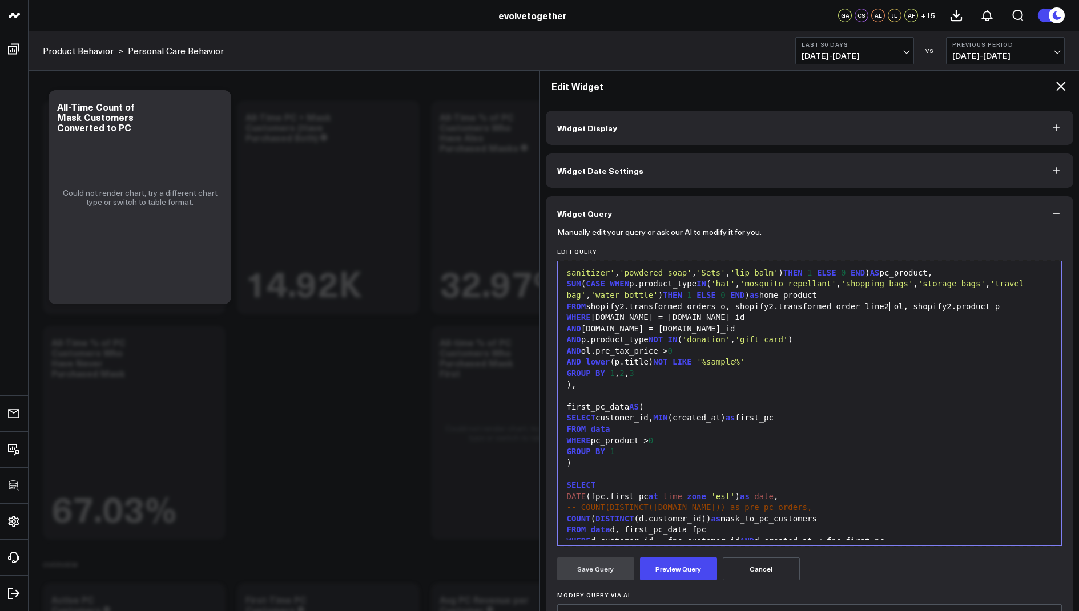
scroll to position [190, 0]
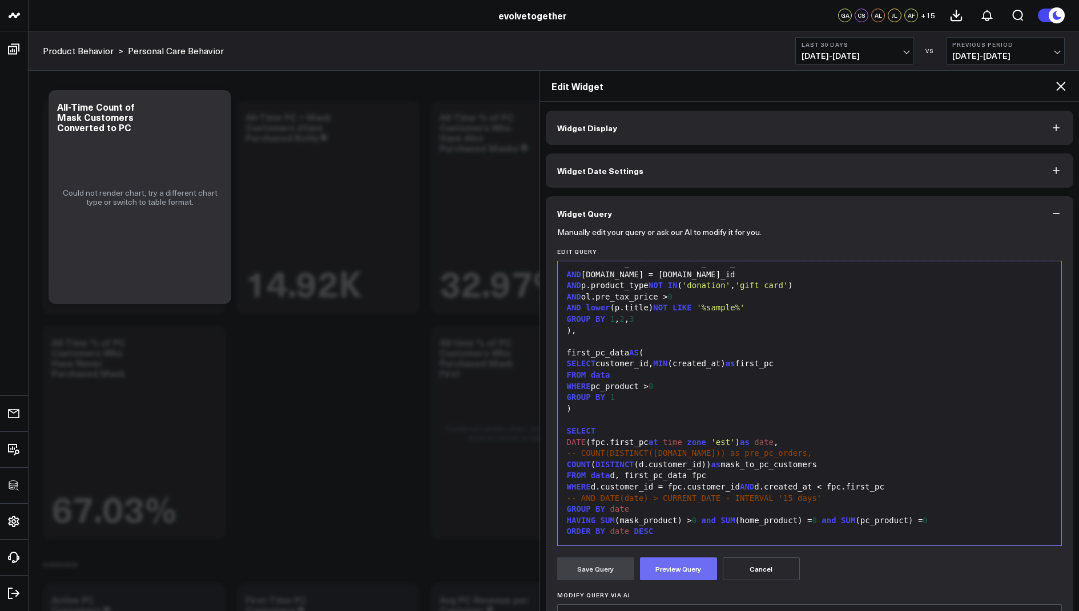
click at [678, 569] on button "Preview Query" at bounding box center [678, 569] width 77 height 23
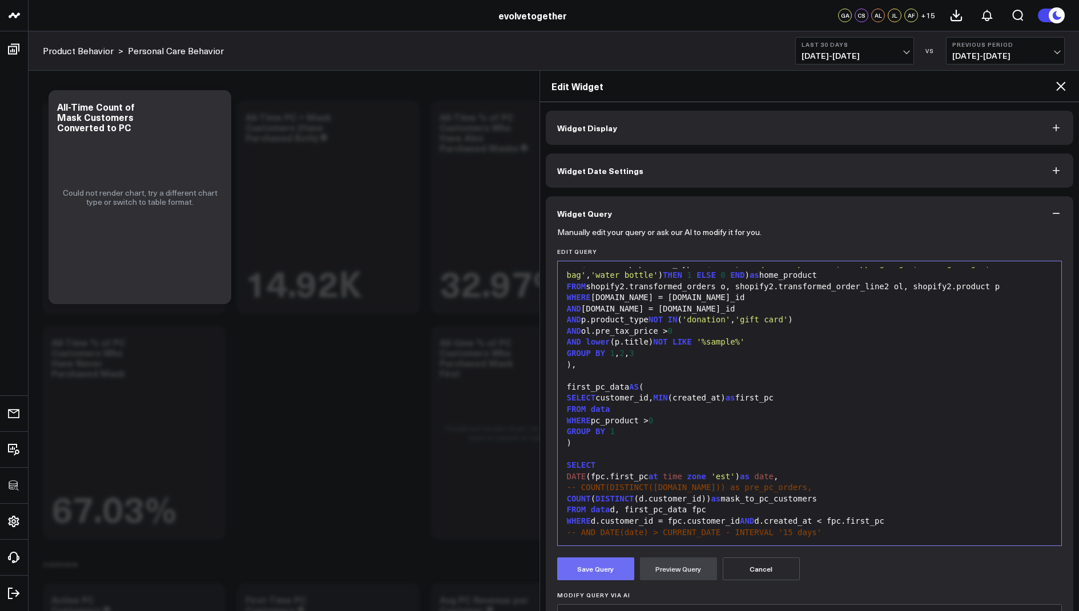
click at [607, 558] on button "Save Query" at bounding box center [595, 569] width 77 height 23
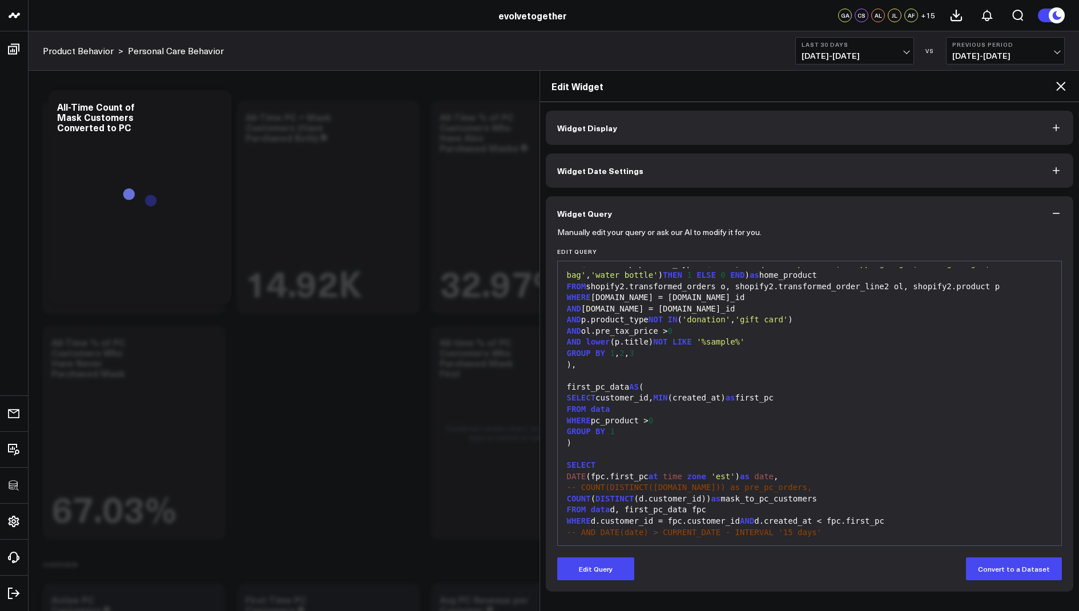
scroll to position [190, 0]
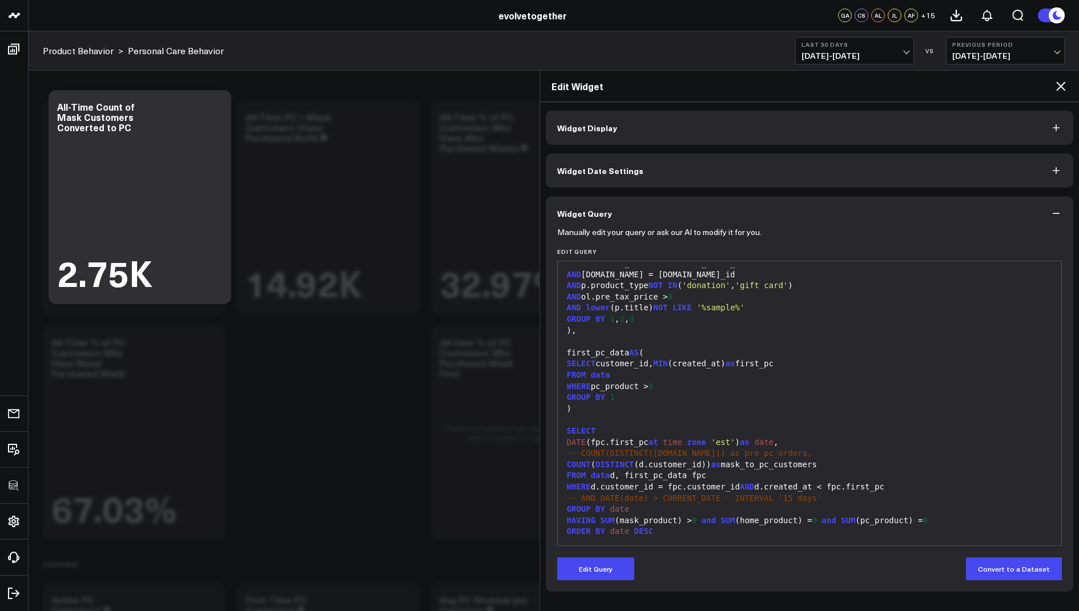
click at [1059, 85] on icon at bounding box center [1060, 86] width 9 height 9
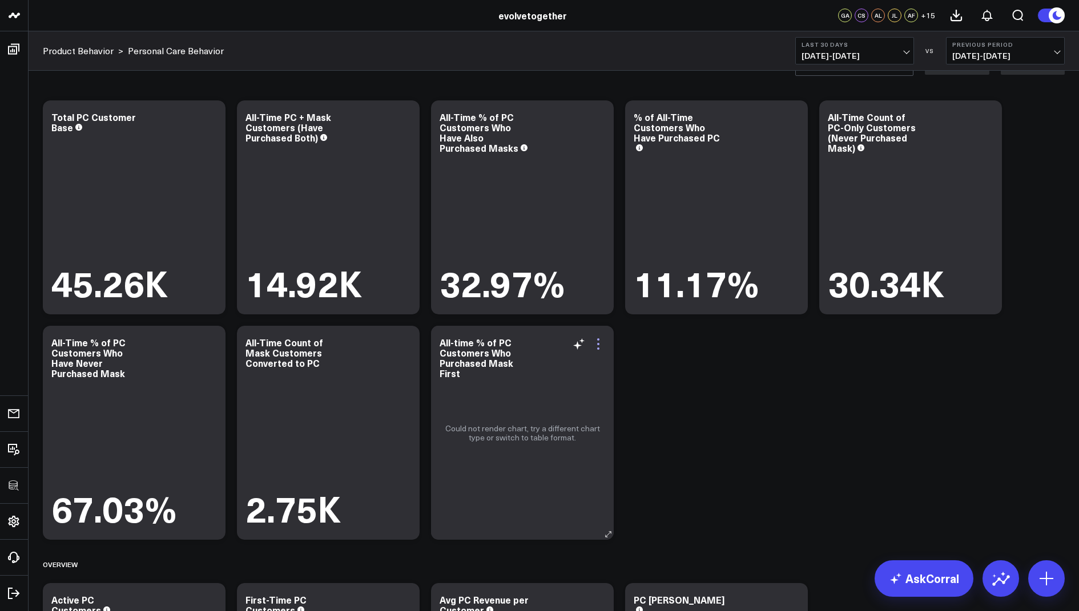
click at [598, 341] on icon at bounding box center [598, 344] width 14 height 14
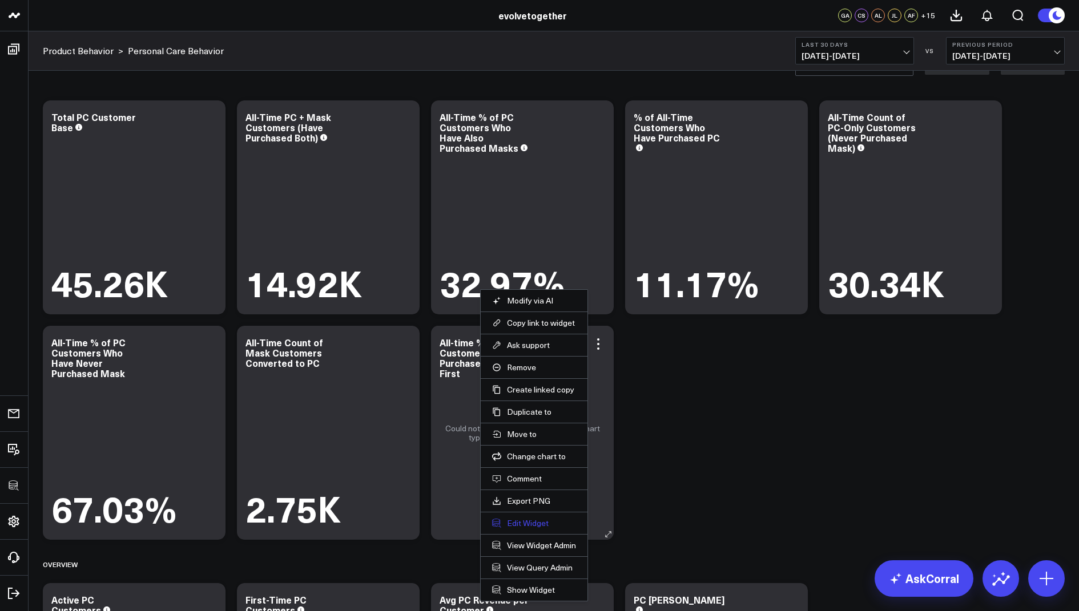
click at [517, 518] on button "Edit Widget" at bounding box center [534, 523] width 84 height 10
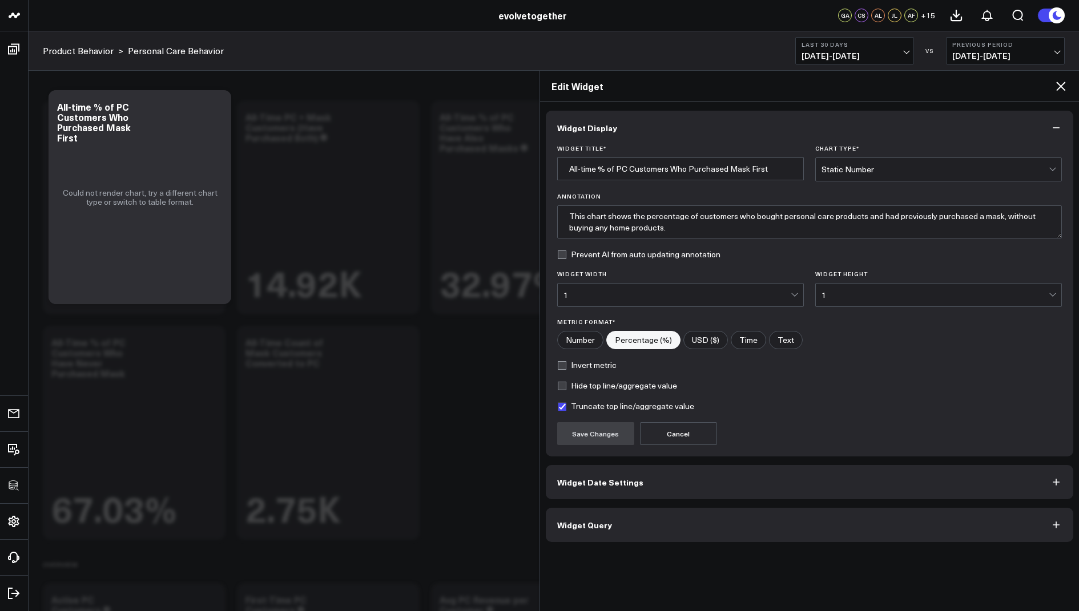
click at [609, 517] on button "Widget Query" at bounding box center [810, 525] width 528 height 34
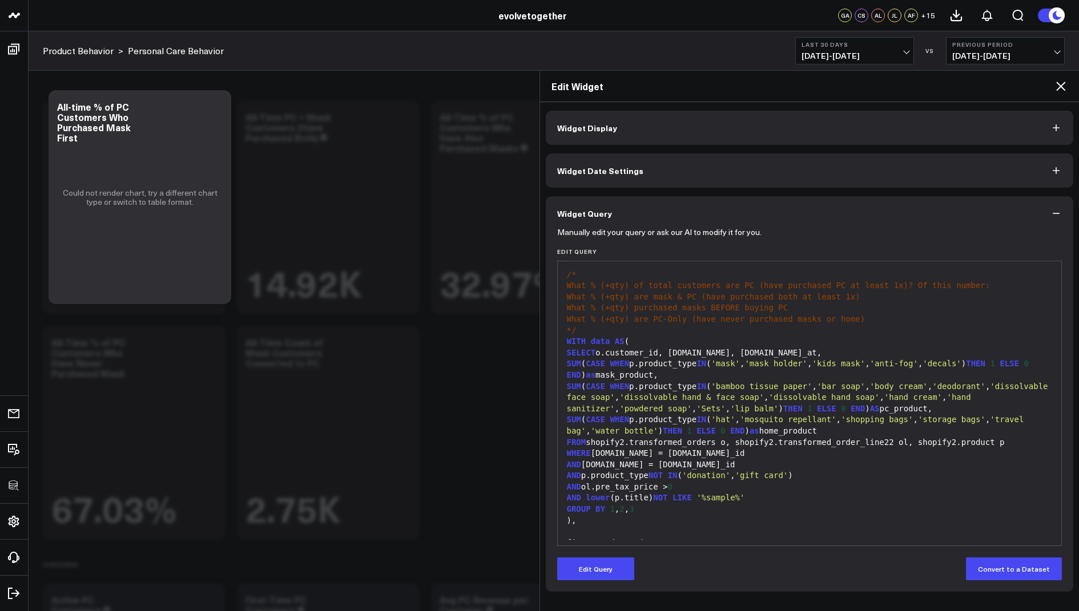
click at [587, 576] on button "Edit Query" at bounding box center [595, 569] width 77 height 23
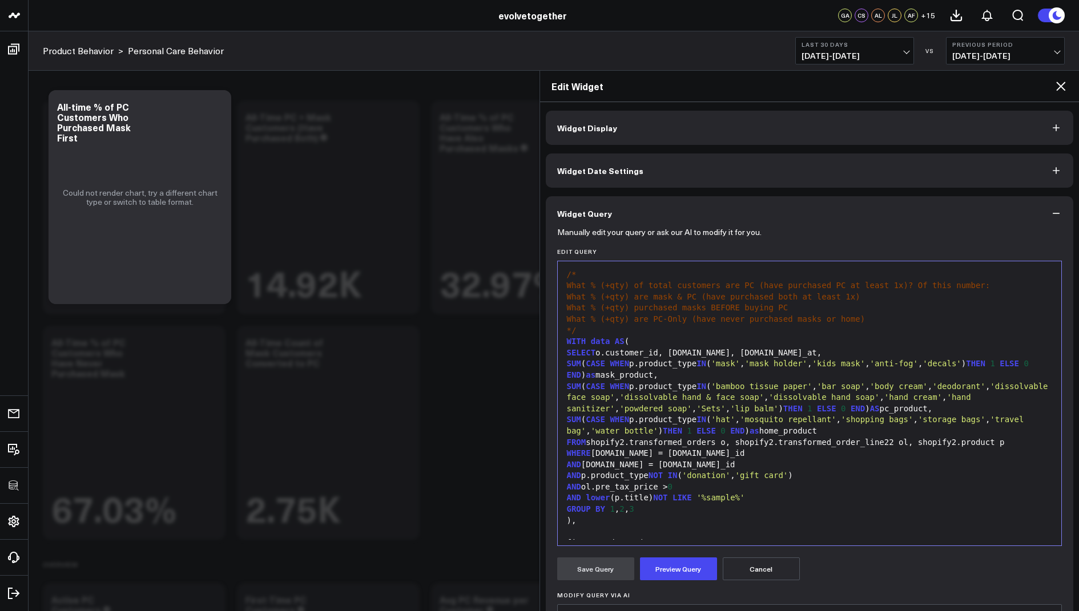
click at [893, 441] on div "FROM shopify2.transformed_orders o, shopify2.transformed_order_line22 ol, shopi…" at bounding box center [809, 442] width 493 height 11
click at [671, 567] on button "Preview Query" at bounding box center [678, 569] width 77 height 23
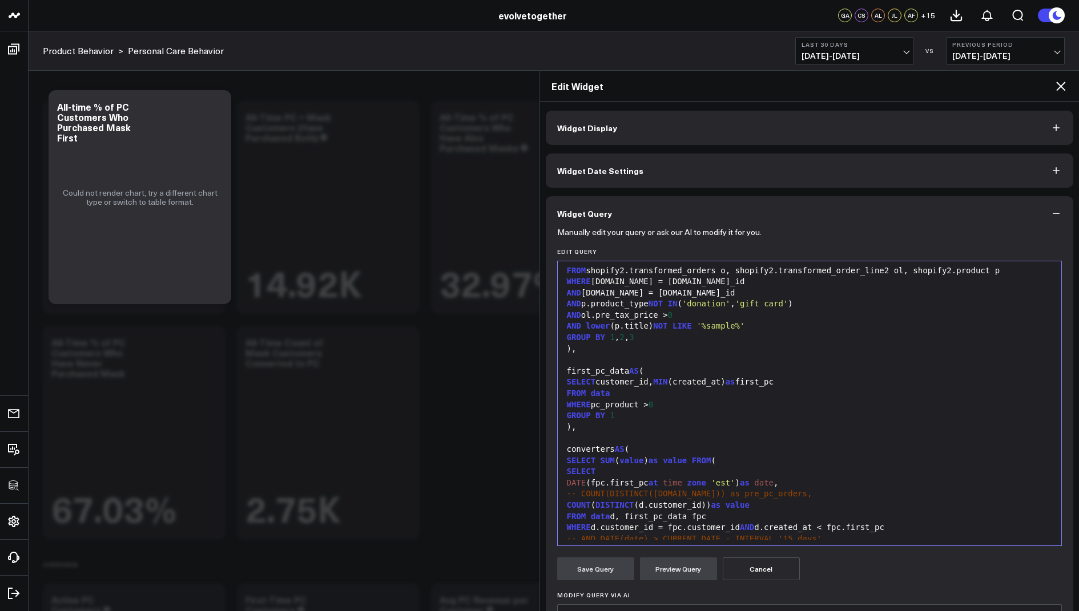
scroll to position [402, 0]
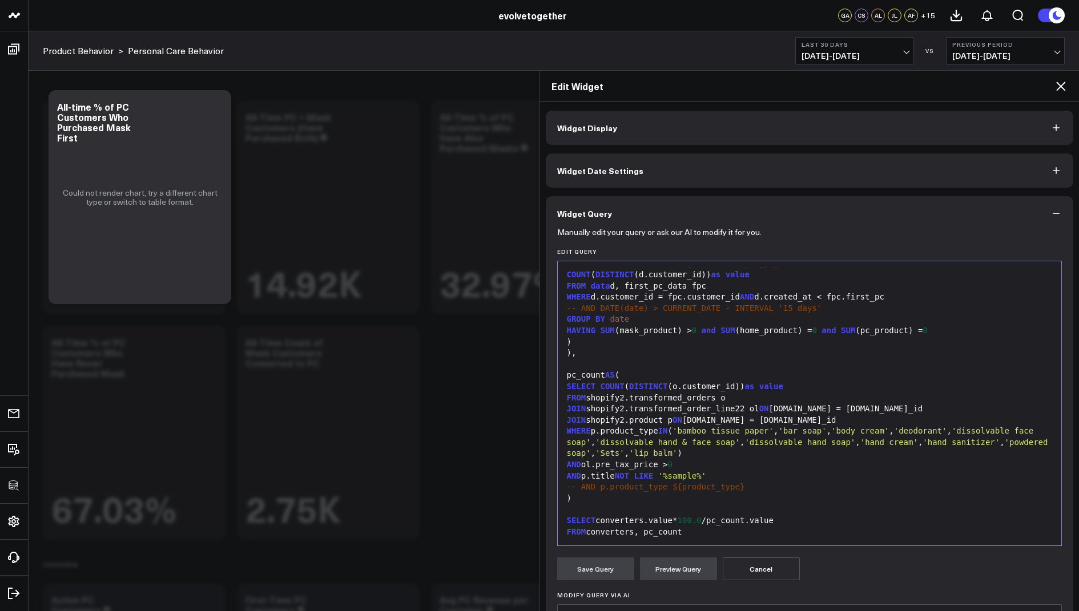
click at [743, 408] on div "JOIN shopify2.transformed_order_line22 ol ON o.id = ol.order_id" at bounding box center [809, 409] width 493 height 11
click at [676, 566] on button "Preview Query" at bounding box center [678, 569] width 77 height 23
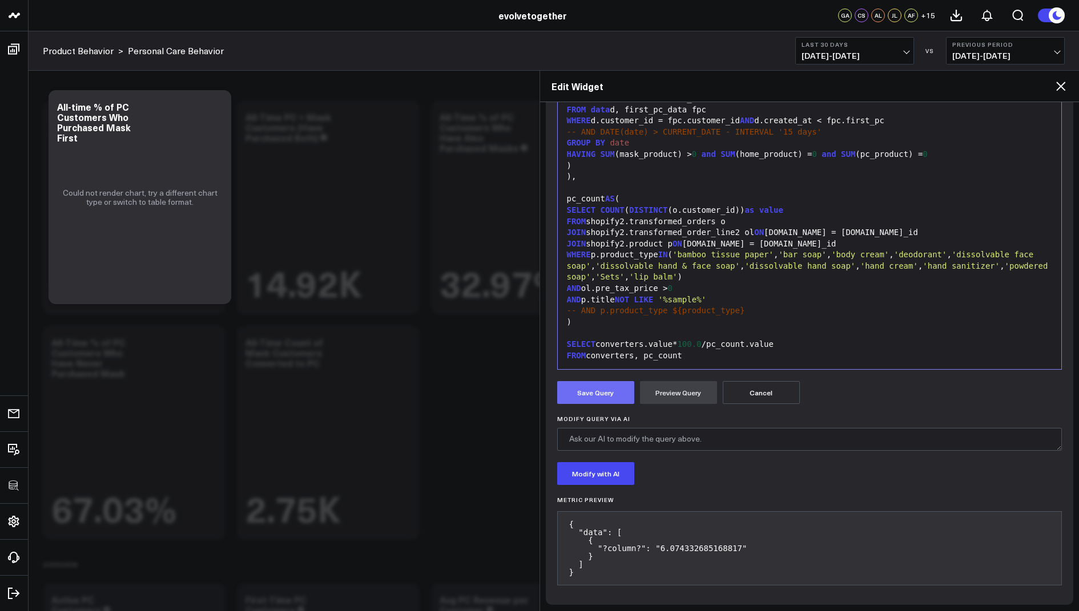
click at [595, 389] on button "Save Query" at bounding box center [595, 392] width 77 height 23
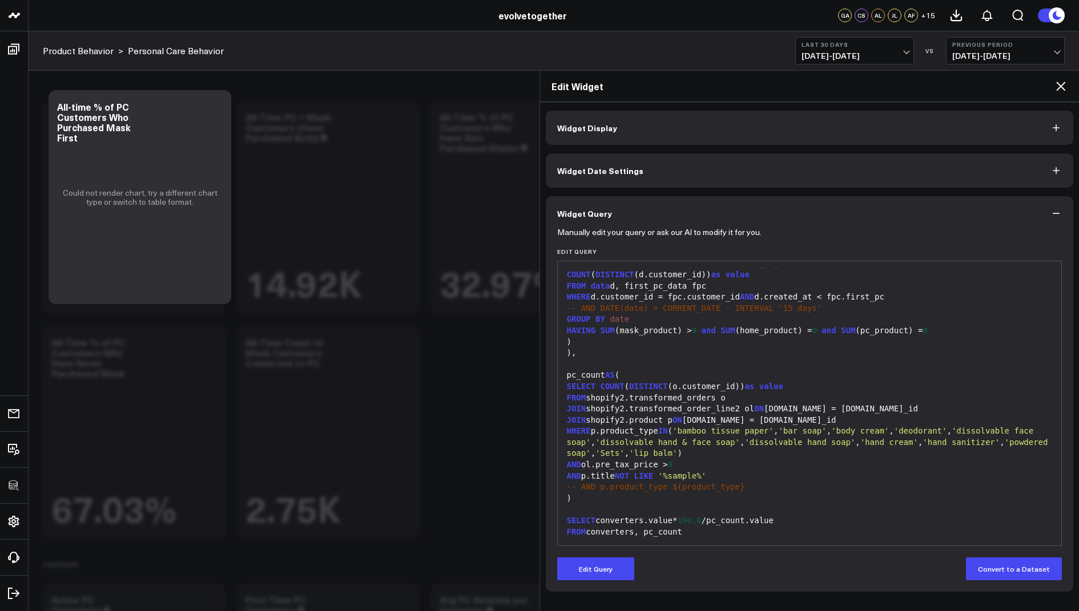
scroll to position [0, 0]
click at [1058, 86] on icon at bounding box center [1061, 86] width 14 height 14
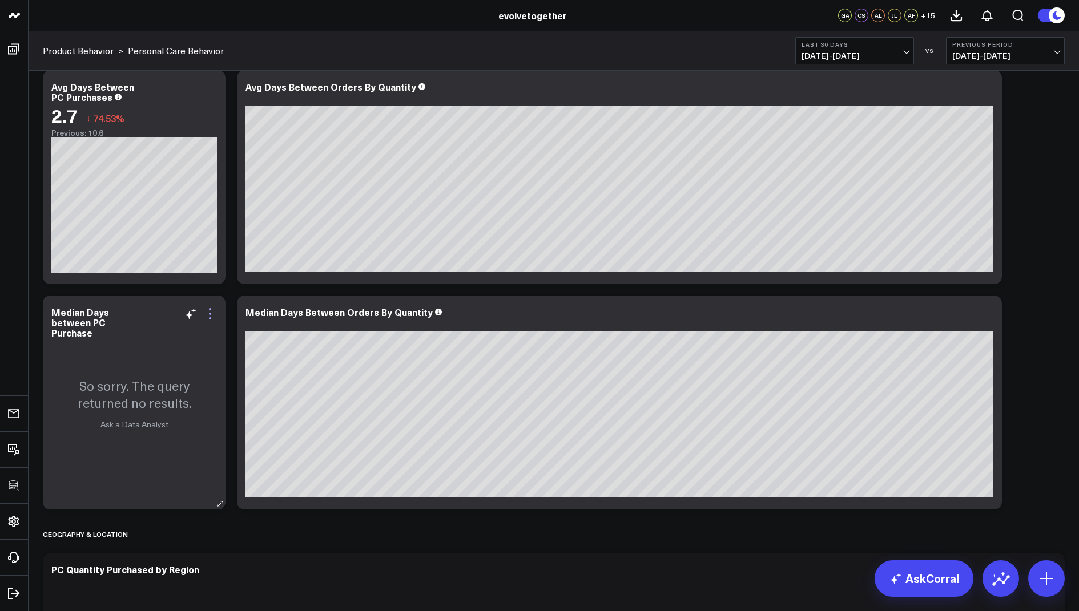
scroll to position [3227, 0]
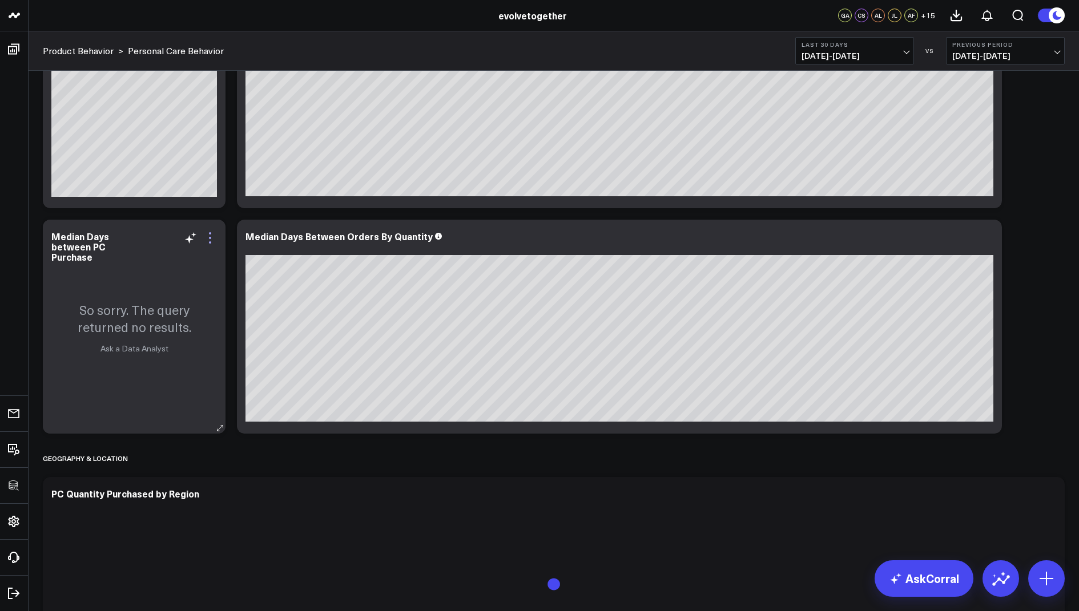
click at [207, 237] on icon at bounding box center [210, 238] width 14 height 14
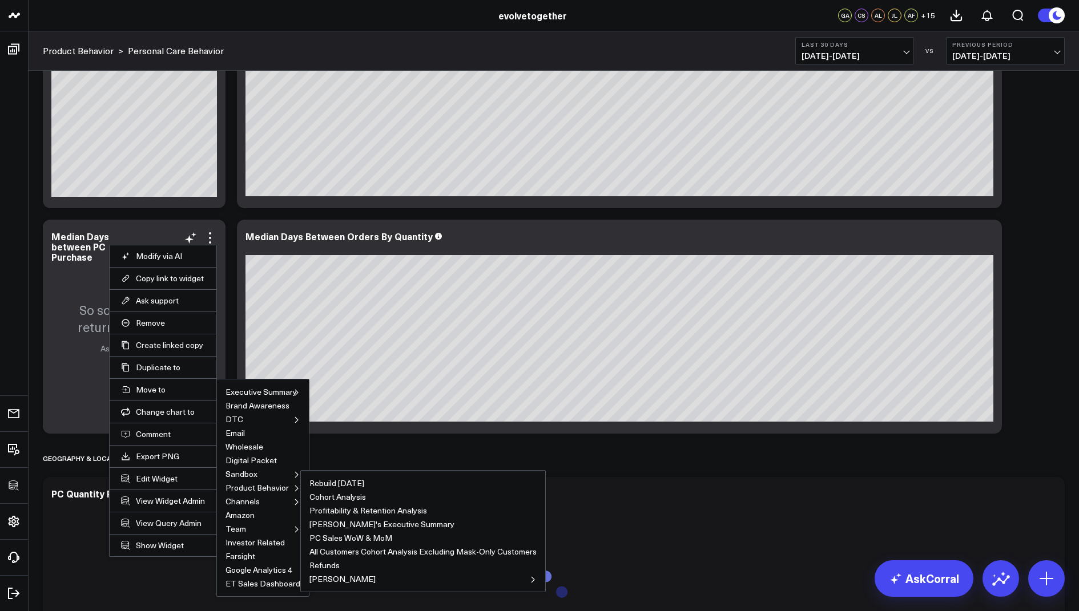
click at [300, 473] on ul "Rebuild Dec 2023 Cohort Analysis Profitability & Retention Analysis Cynthia's E…" at bounding box center [422, 531] width 245 height 122
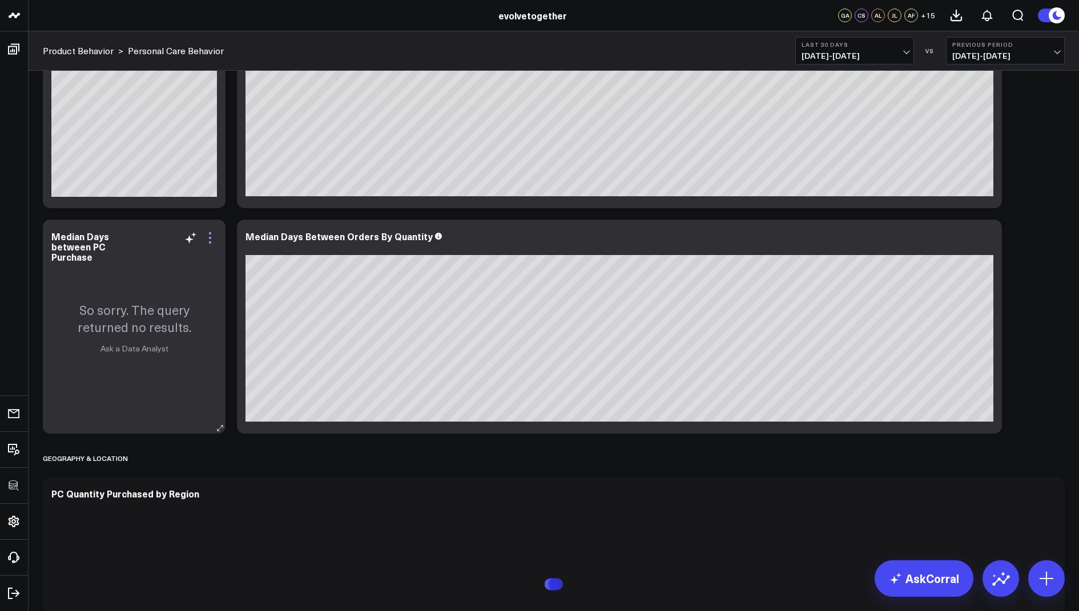
click at [212, 235] on icon at bounding box center [210, 238] width 14 height 14
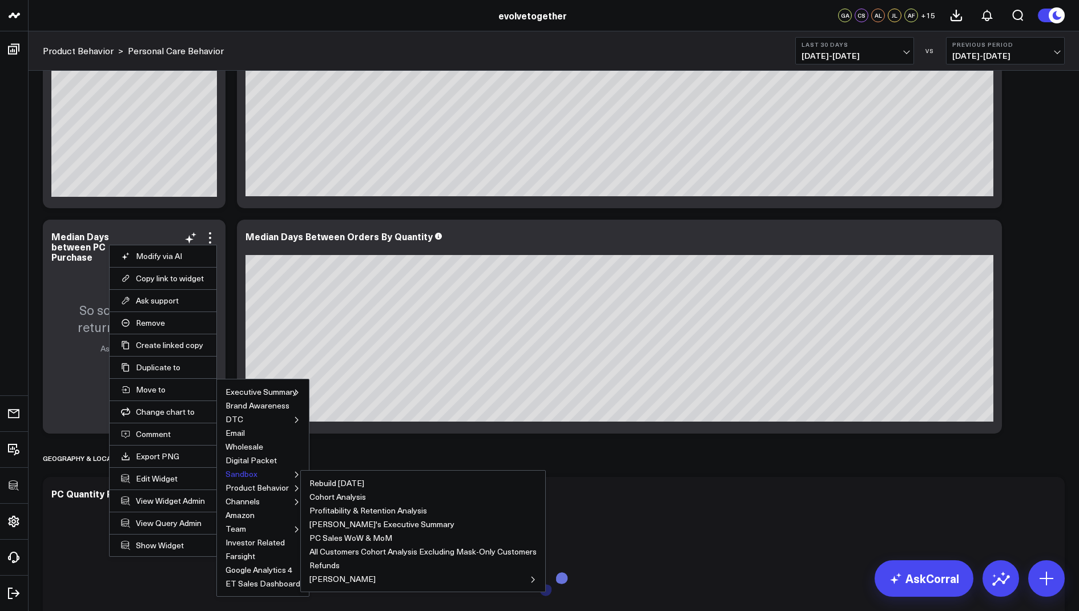
click at [239, 471] on button "Sandbox" at bounding box center [241, 474] width 32 height 8
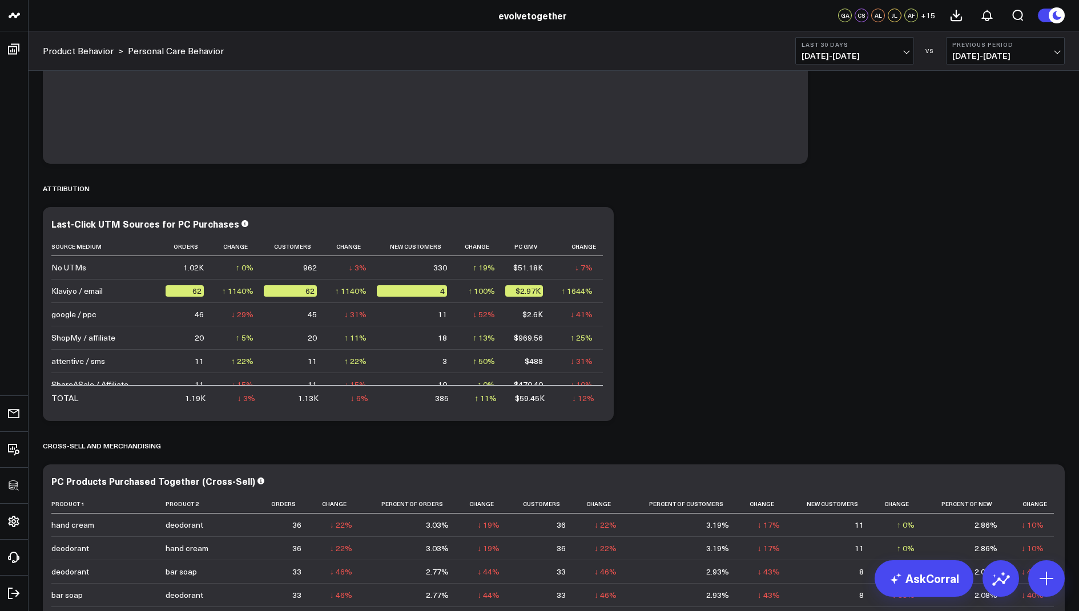
scroll to position [0, 0]
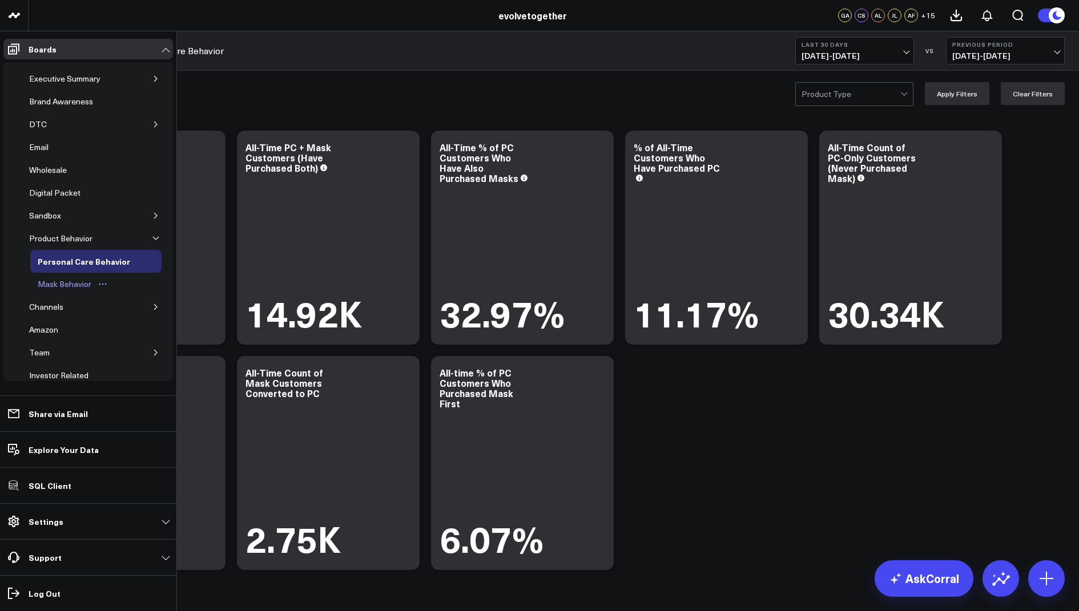
click at [62, 281] on div "Mask Behavior" at bounding box center [64, 284] width 59 height 14
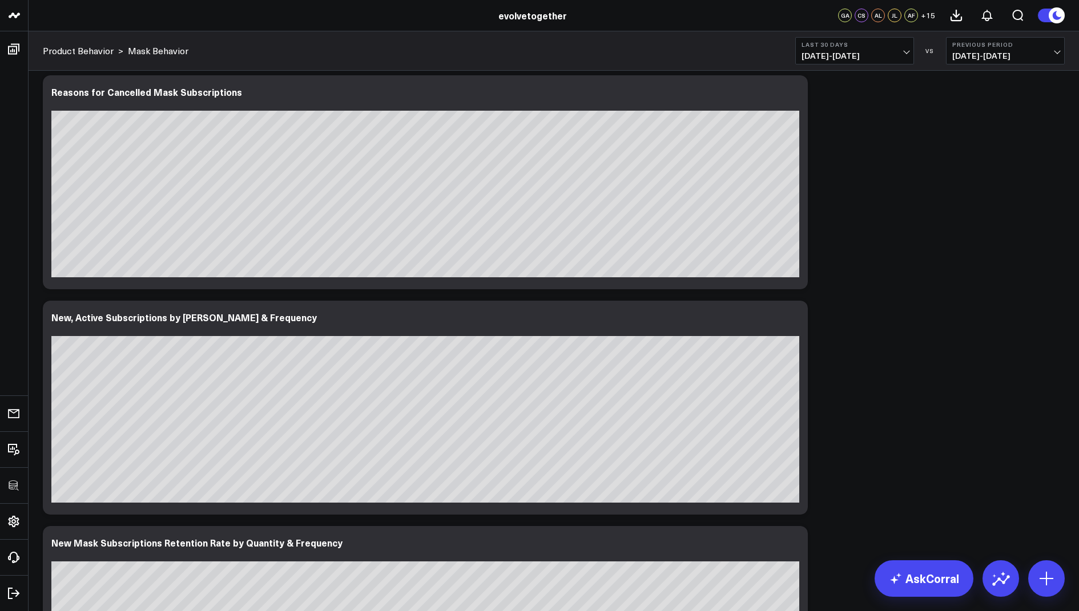
scroll to position [4228, 0]
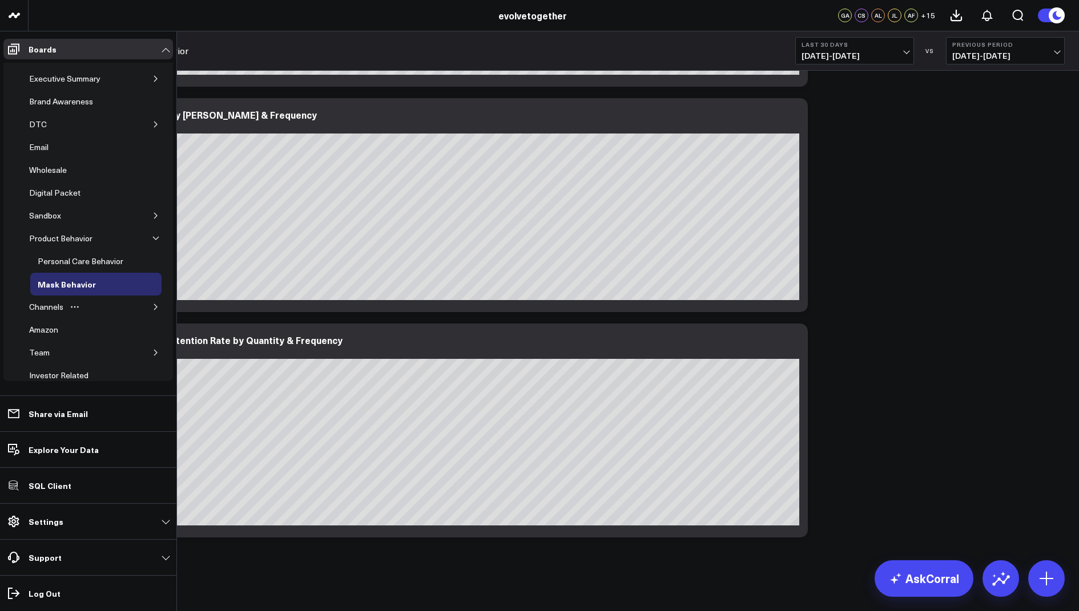
click at [152, 304] on icon "button" at bounding box center [155, 307] width 7 height 7
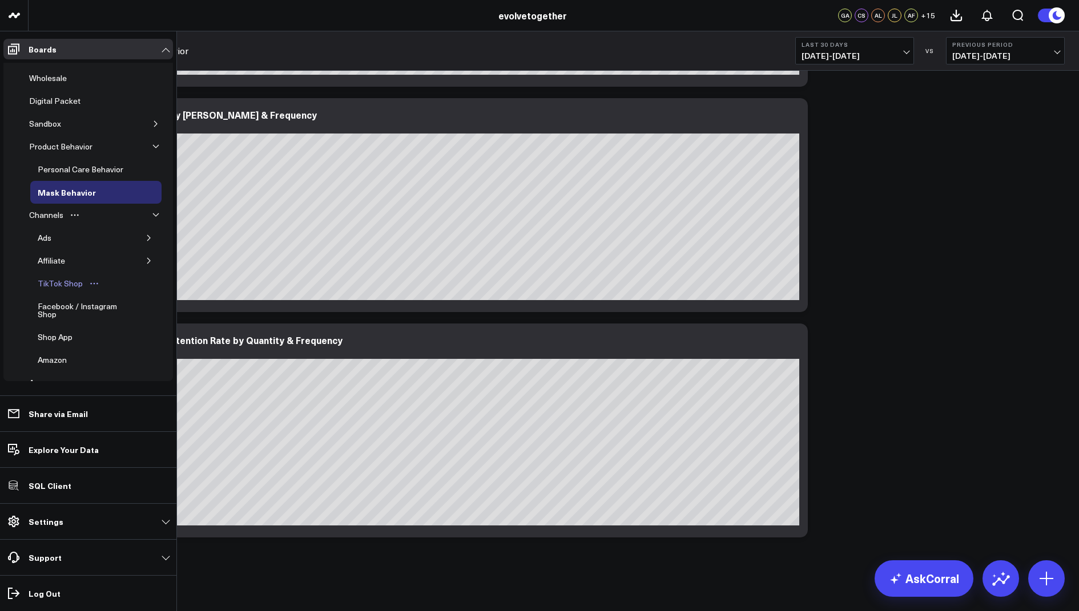
scroll to position [31, 0]
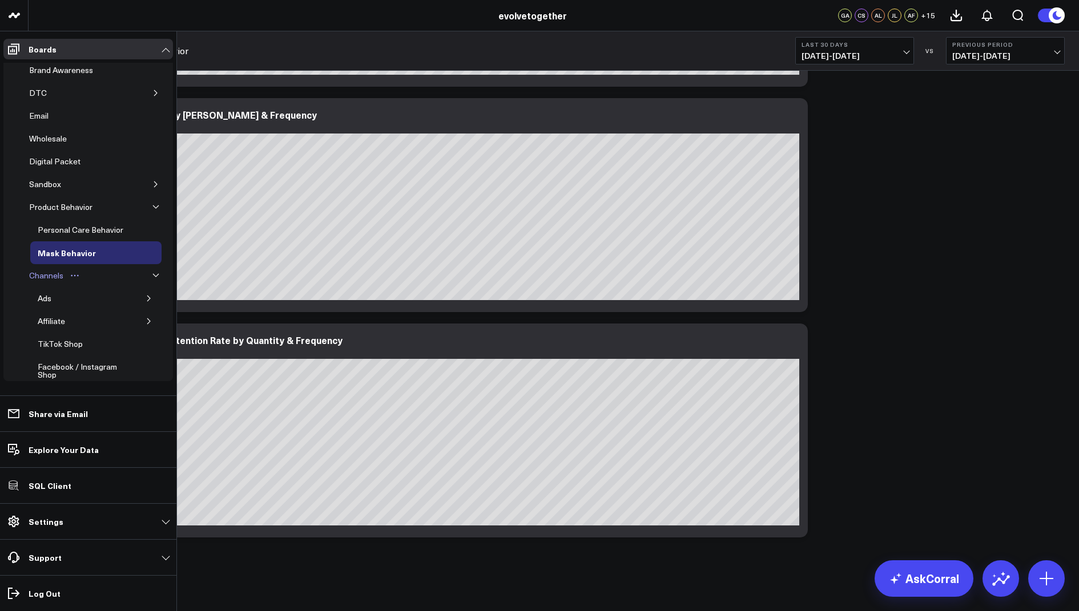
click at [41, 269] on div "Channels" at bounding box center [46, 276] width 40 height 14
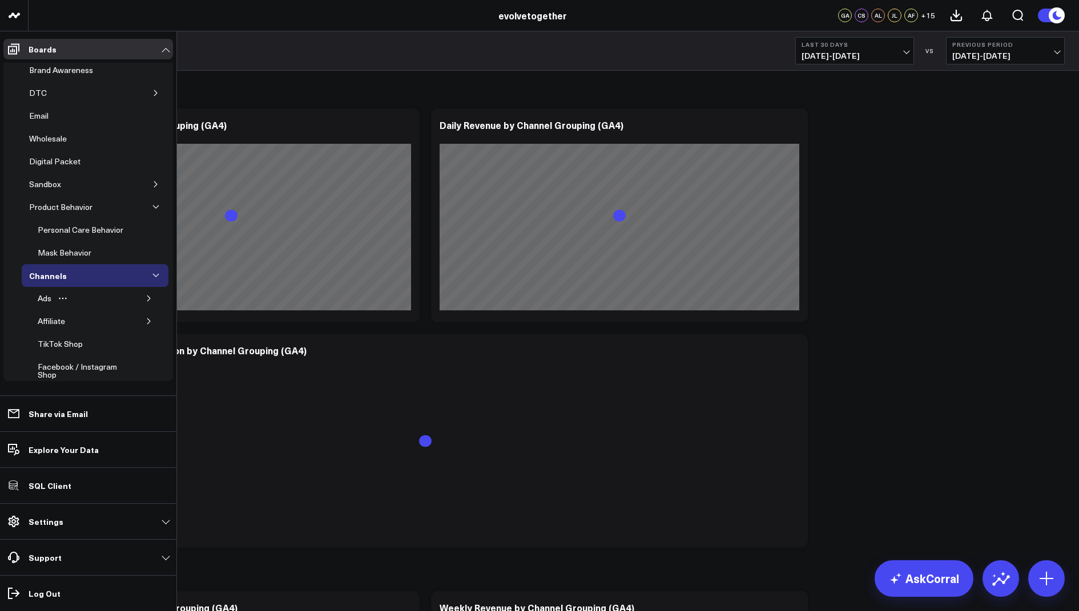
click at [146, 295] on icon "button" at bounding box center [149, 298] width 7 height 7
click at [44, 292] on div "Ads" at bounding box center [44, 299] width 19 height 14
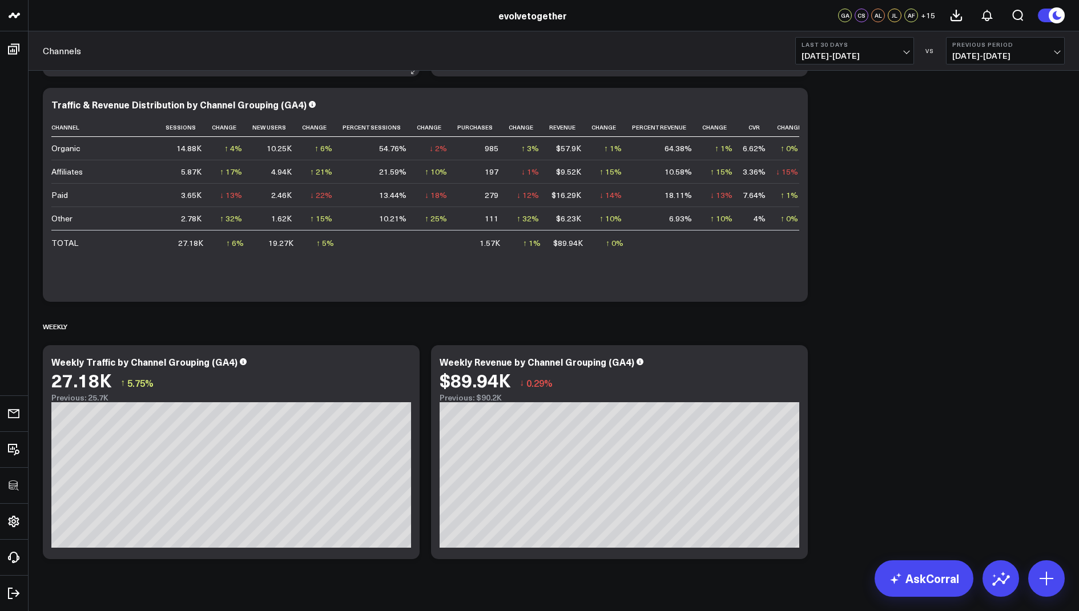
scroll to position [268, 0]
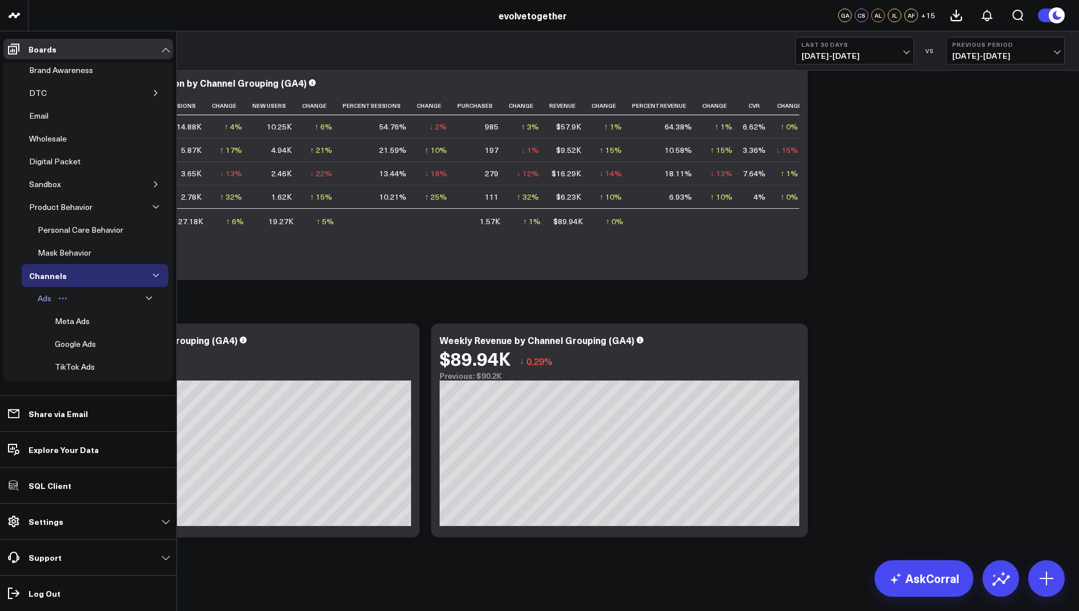
click at [50, 292] on div "Ads" at bounding box center [44, 299] width 19 height 14
click at [146, 295] on icon "button" at bounding box center [149, 298] width 7 height 7
click at [67, 315] on div "Meta Ads" at bounding box center [72, 322] width 41 height 14
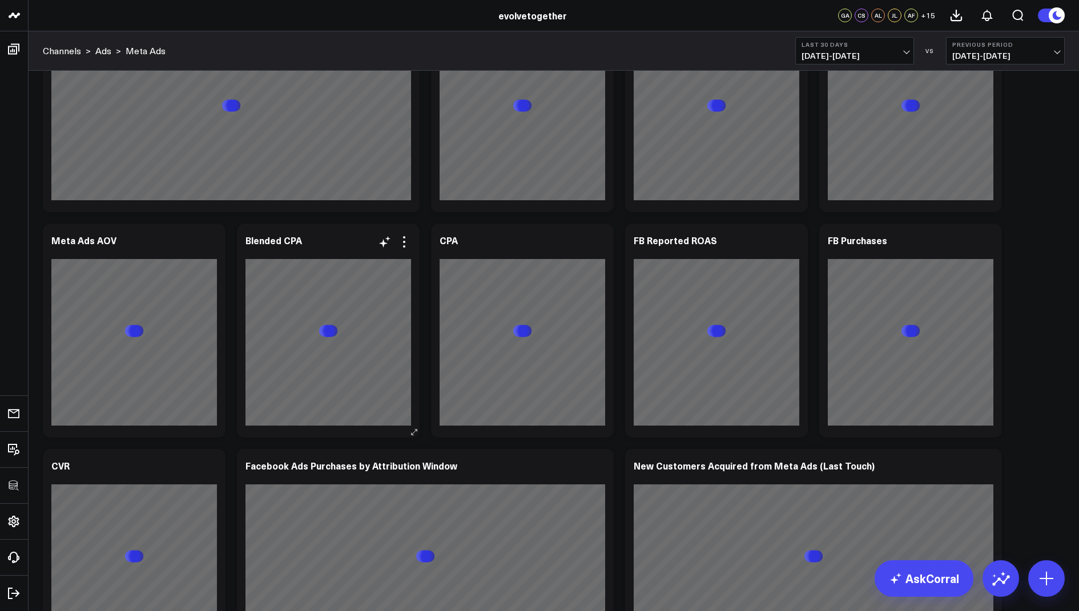
scroll to position [111, 0]
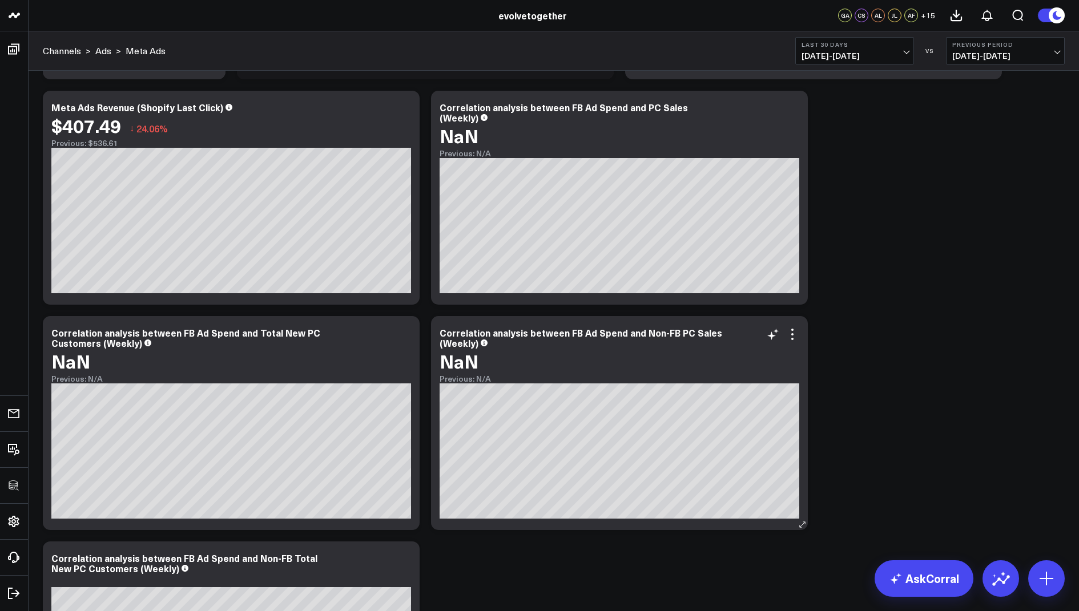
scroll to position [695, 0]
click at [793, 334] on icon at bounding box center [792, 334] width 2 height 2
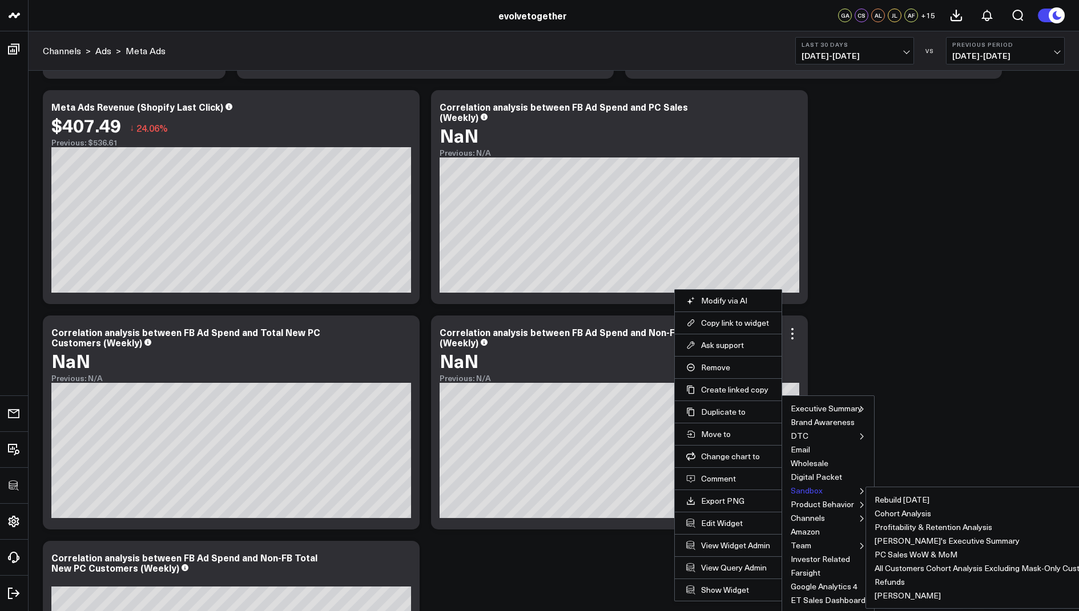
click at [803, 488] on button "Sandbox" at bounding box center [807, 491] width 32 height 8
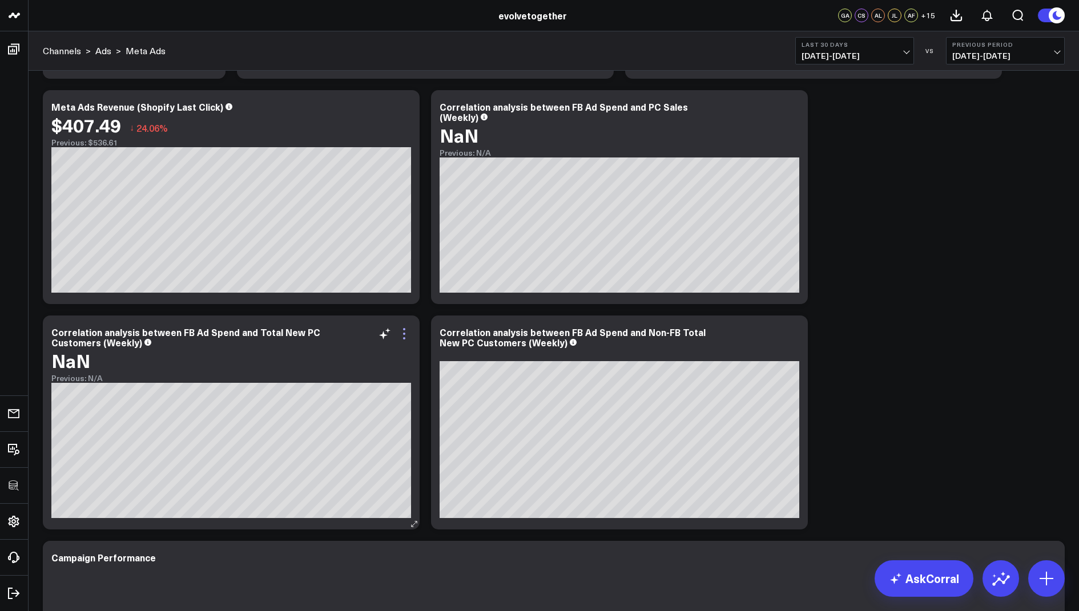
click at [398, 329] on icon at bounding box center [404, 334] width 14 height 14
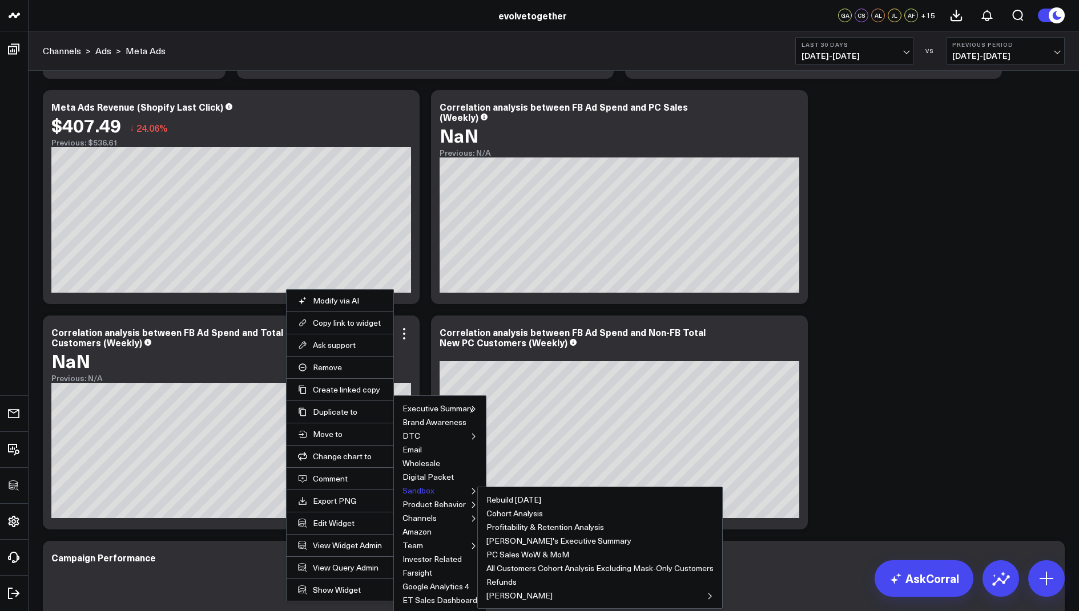
click at [414, 487] on button "Sandbox" at bounding box center [418, 491] width 32 height 8
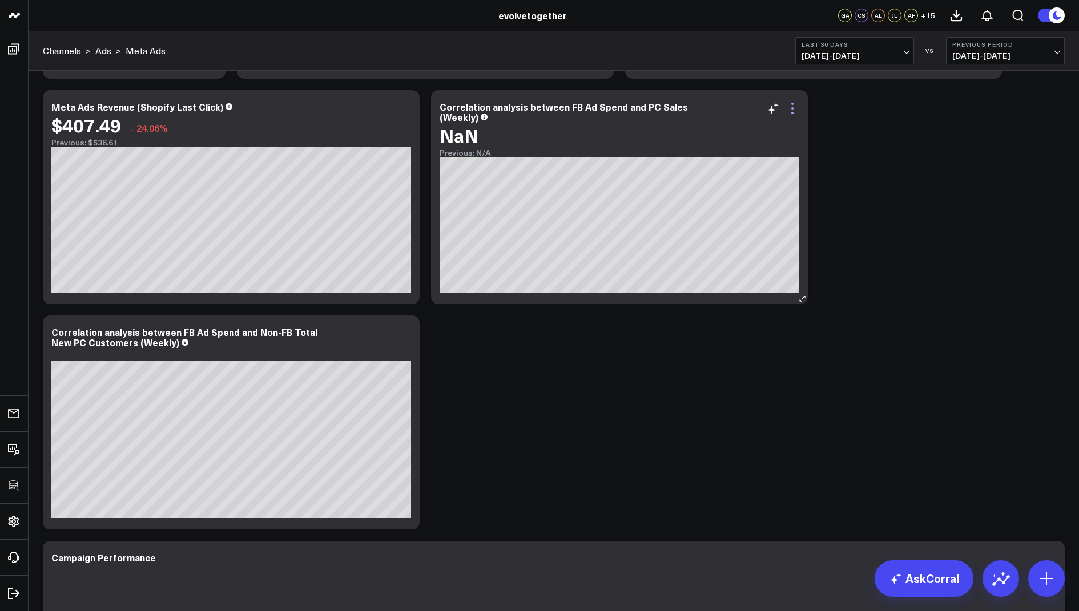
click at [792, 112] on icon at bounding box center [792, 113] width 2 height 2
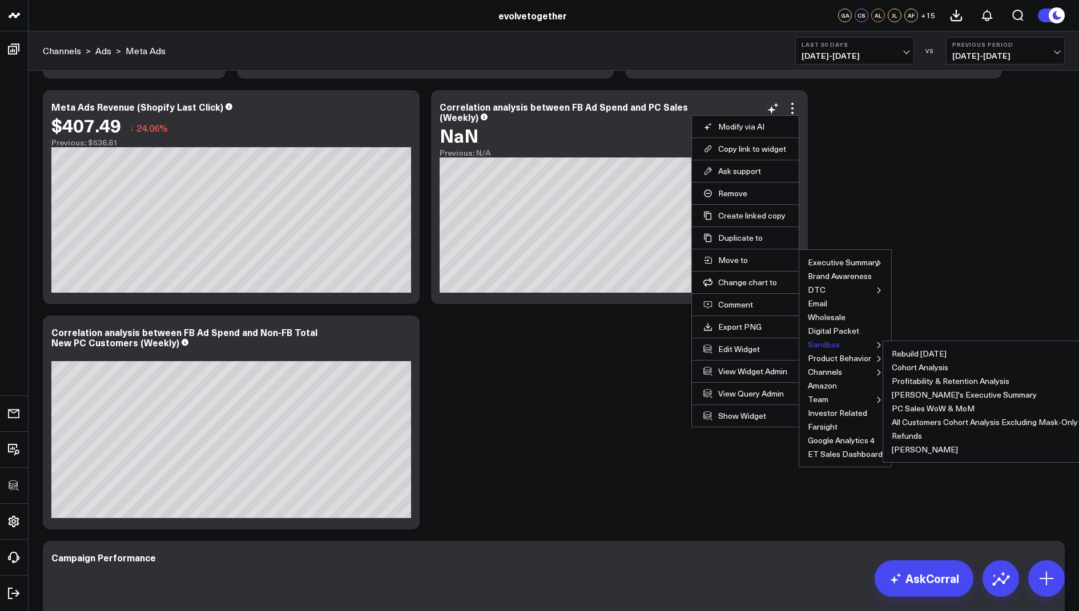
click at [819, 341] on button "Sandbox" at bounding box center [824, 345] width 32 height 8
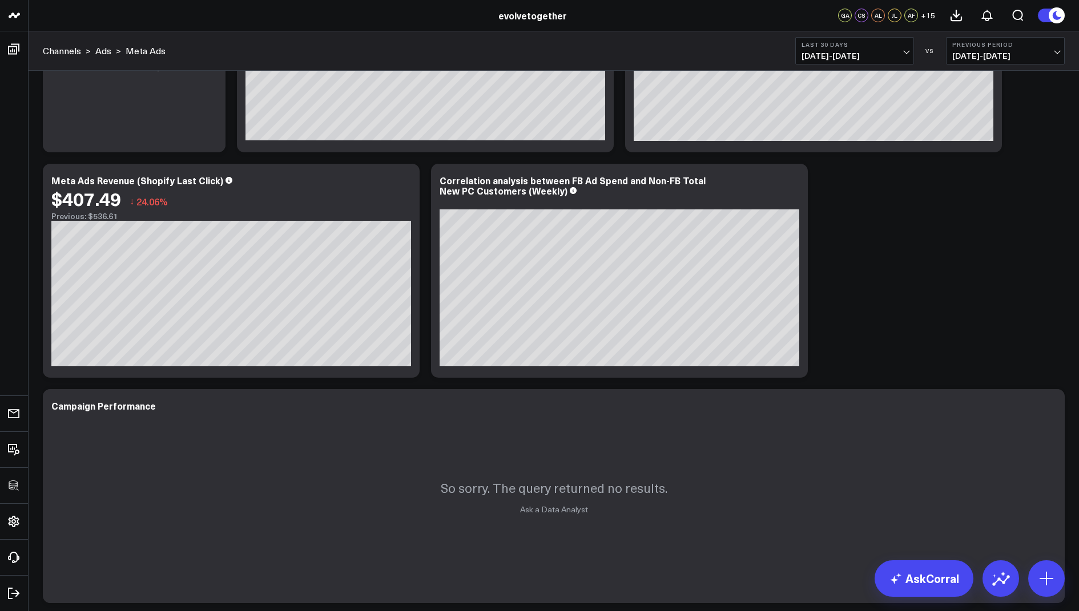
scroll to position [1070, 0]
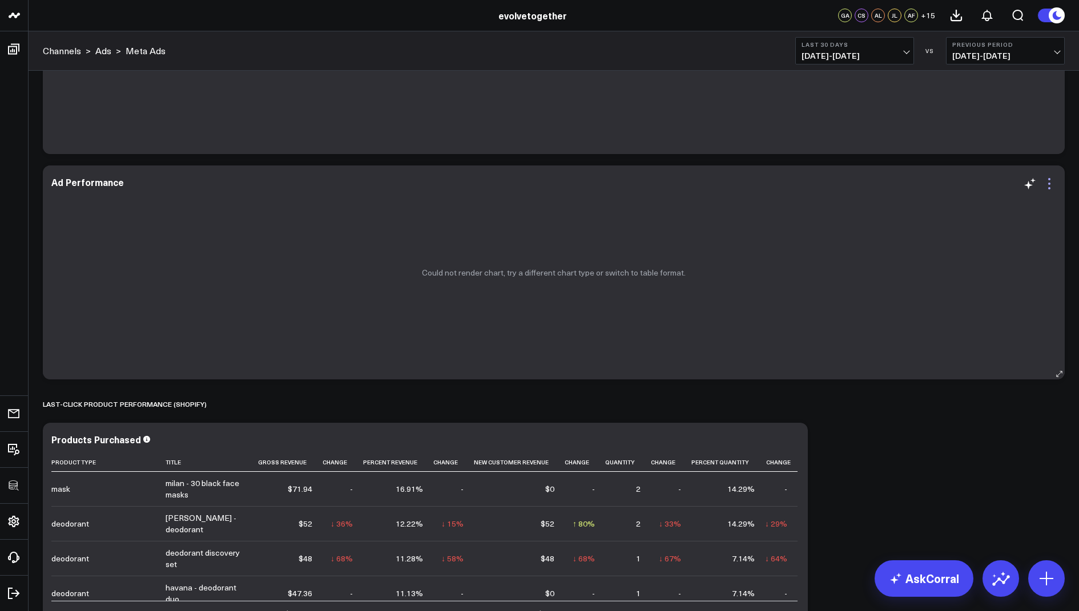
click at [1050, 185] on icon at bounding box center [1049, 184] width 14 height 14
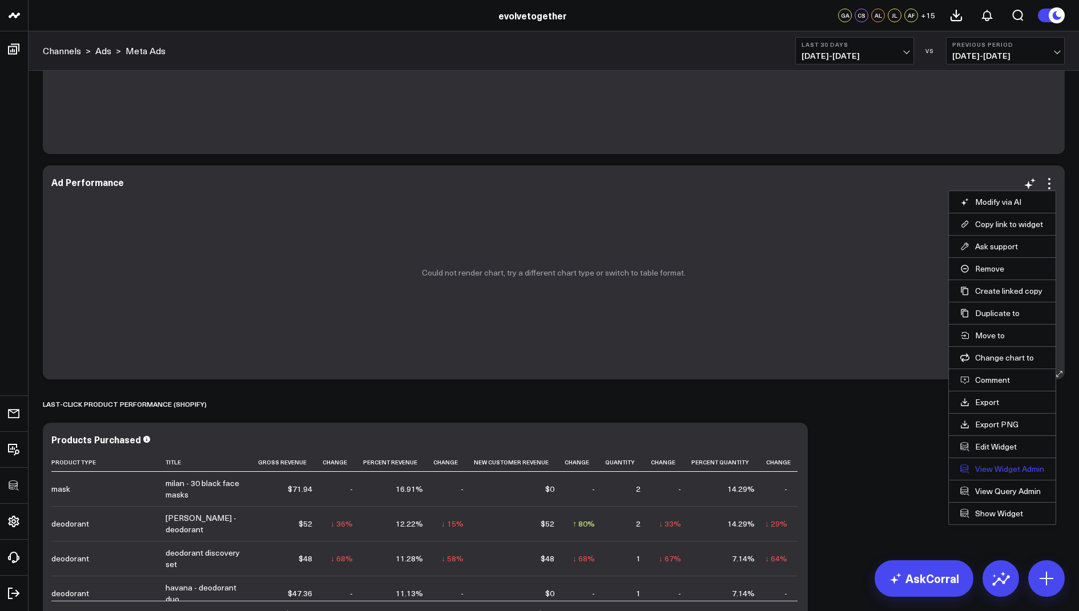
click at [990, 469] on link "View Widget Admin" at bounding box center [1002, 469] width 84 height 10
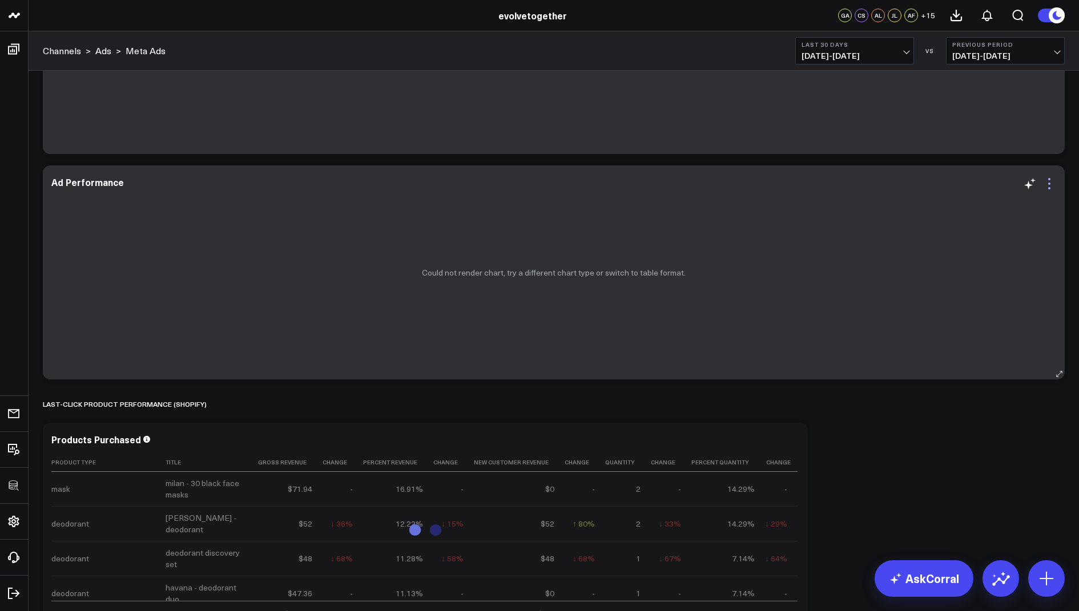
click at [1047, 177] on icon at bounding box center [1049, 184] width 14 height 14
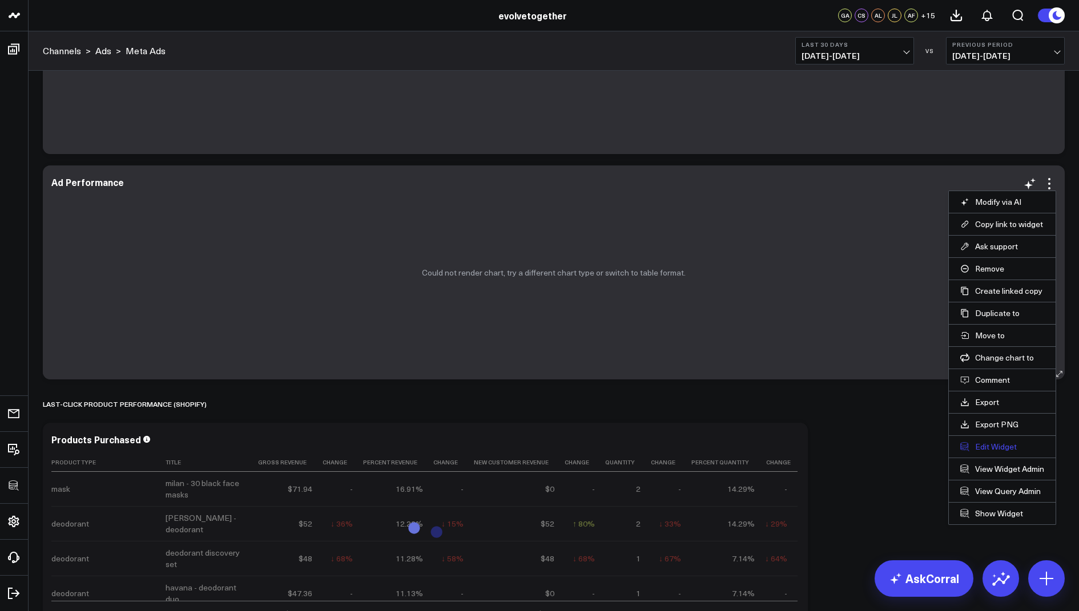
click at [979, 446] on button "Edit Widget" at bounding box center [1002, 447] width 84 height 10
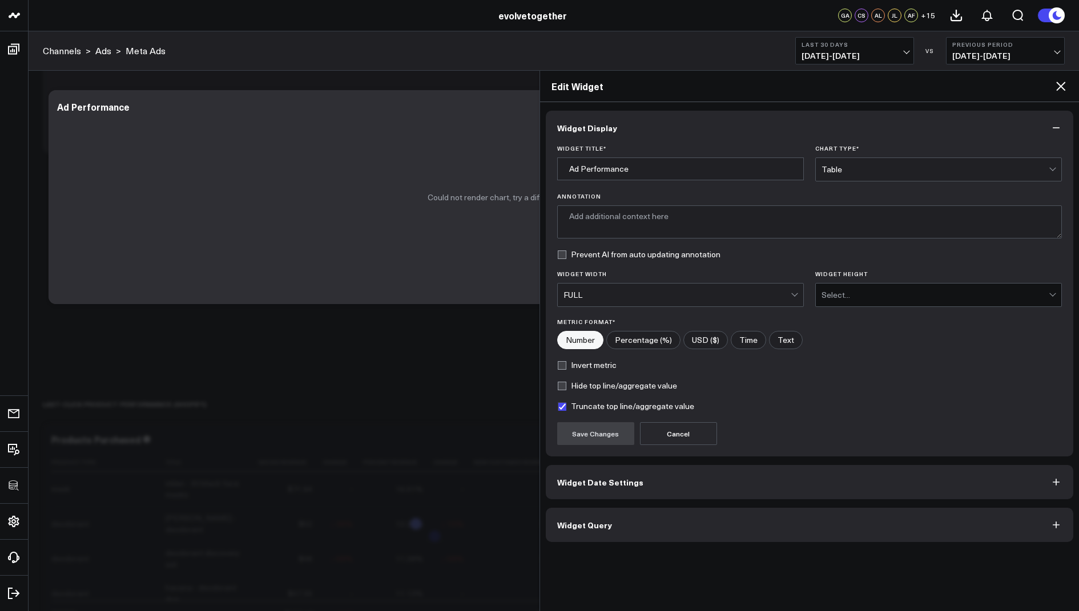
click at [578, 521] on span "Widget Query" at bounding box center [584, 525] width 55 height 9
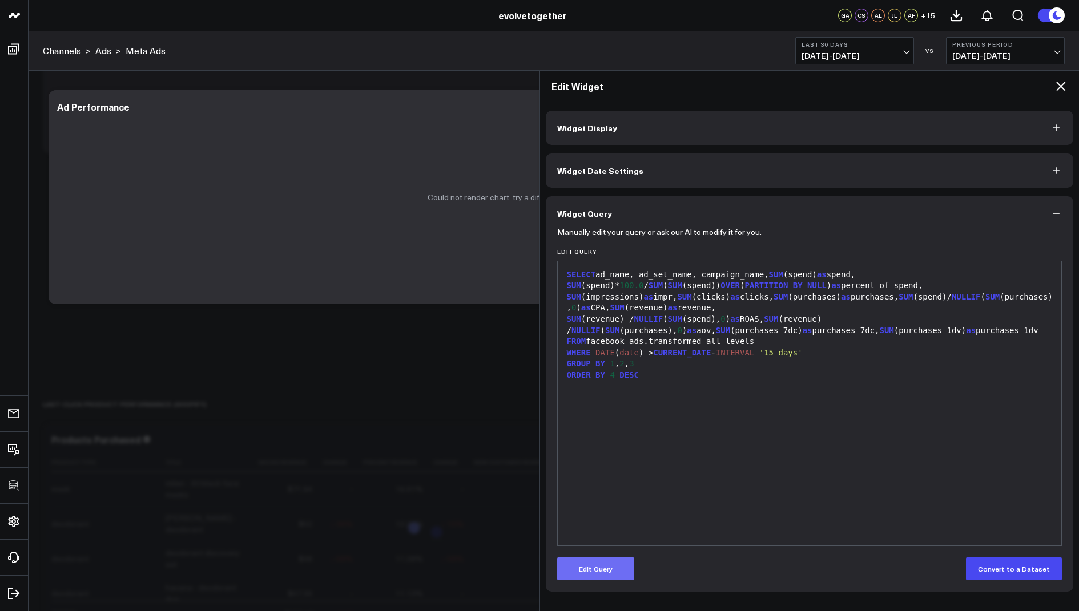
click at [592, 561] on button "Edit Query" at bounding box center [595, 569] width 77 height 23
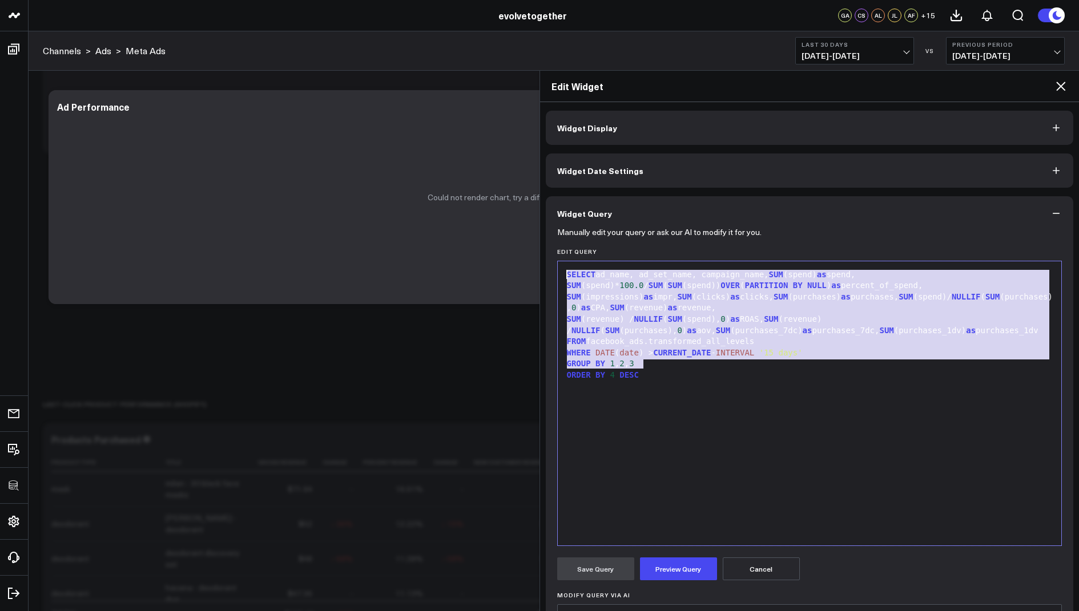
drag, startPoint x: 670, startPoint y: 365, endPoint x: 660, endPoint y: 209, distance: 155.6
click at [660, 209] on div "Widget Query Manually edit your query or ask our AI to modify it for you. Edit …" at bounding box center [810, 464] width 528 height 537
click at [985, 301] on span "SUM" at bounding box center [992, 296] width 14 height 9
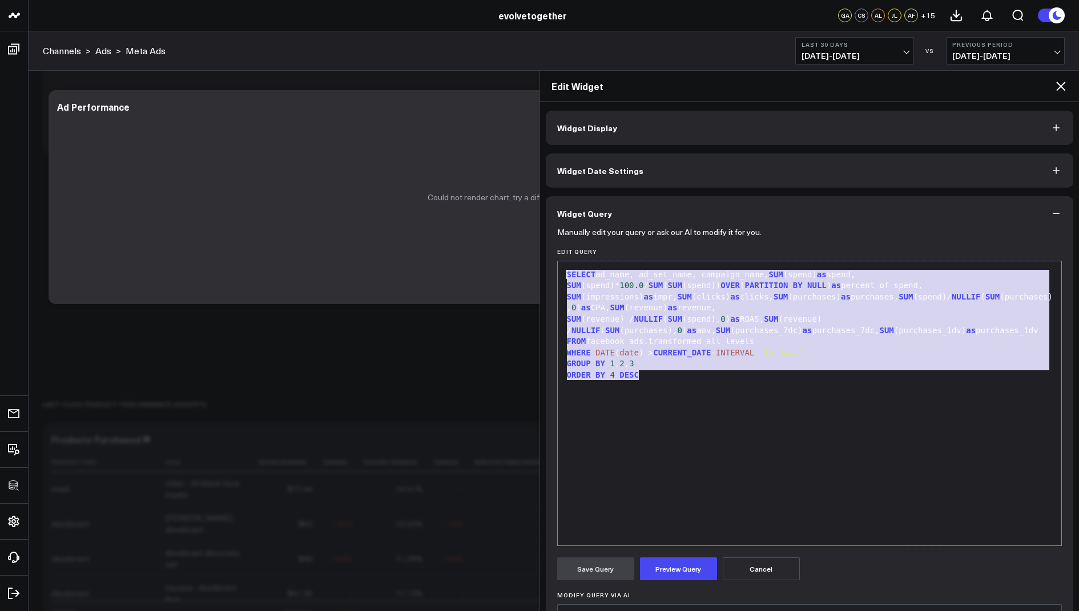
drag, startPoint x: 656, startPoint y: 384, endPoint x: 626, endPoint y: 221, distance: 165.6
click at [626, 222] on div "Widget Query Manually edit your query or ask our AI to modify it for you. Edit …" at bounding box center [810, 464] width 528 height 537
copy div "SELECT ad_name, ad_set_name, campaign_name, SUM (spend) as spend, SUM (spend)* …"
click at [730, 466] on div "SELECT ad_name, ad_set_name, campaign_name, SUM (spend) as spend, SUM (spend)* …" at bounding box center [809, 403] width 493 height 273
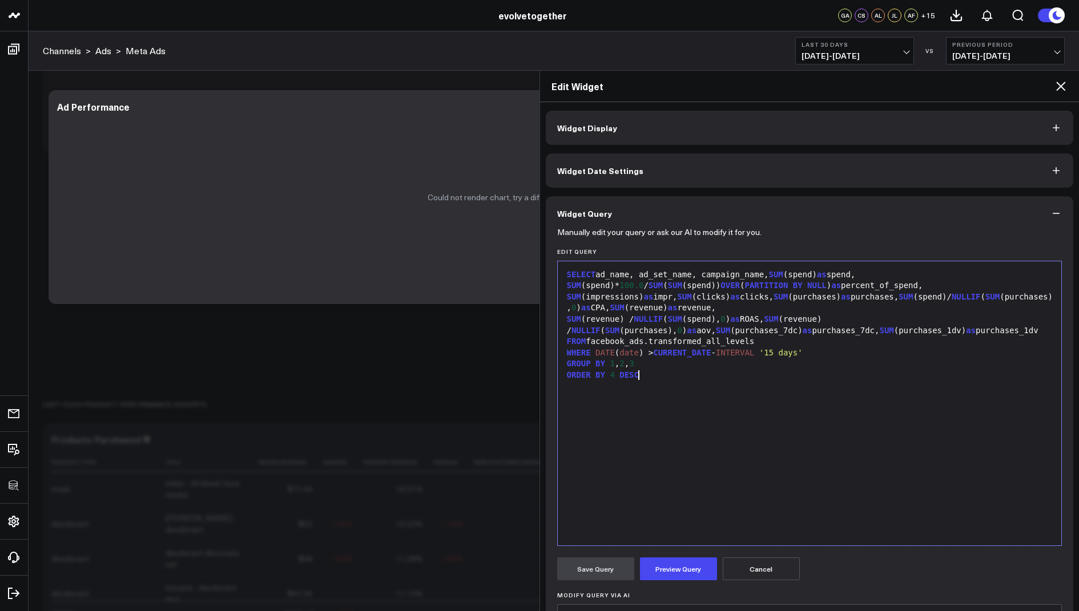
drag, startPoint x: 661, startPoint y: 386, endPoint x: 636, endPoint y: 219, distance: 169.1
click at [636, 219] on div "Widget Query Manually edit your query or ask our AI to modify it for you. Edit …" at bounding box center [810, 464] width 528 height 537
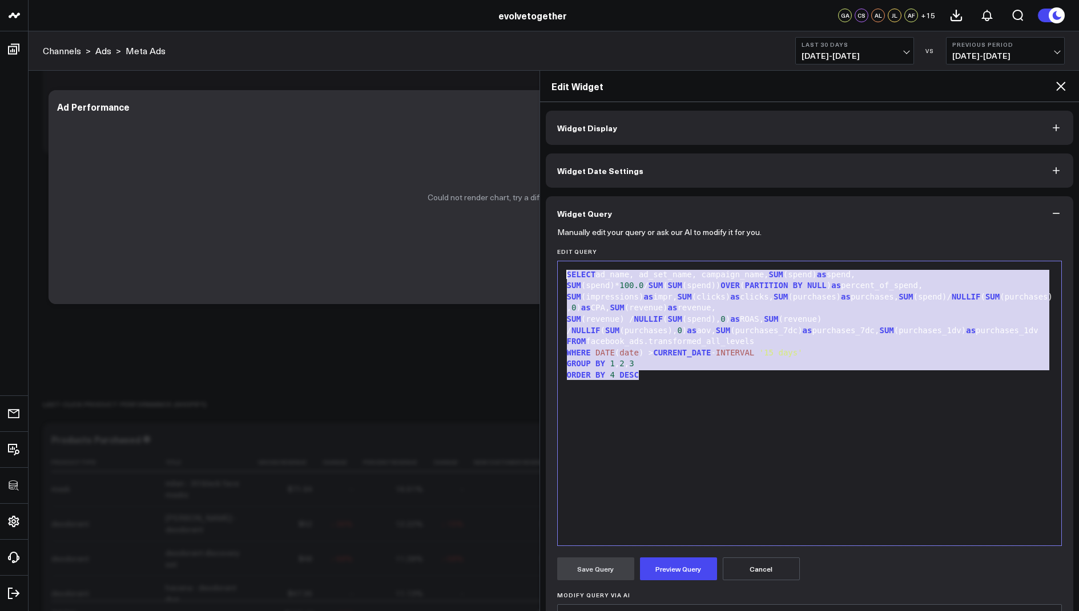
copy div "SELECT ad_name, ad_set_name, campaign_name, SUM (spend) as spend, SUM (spend)* …"
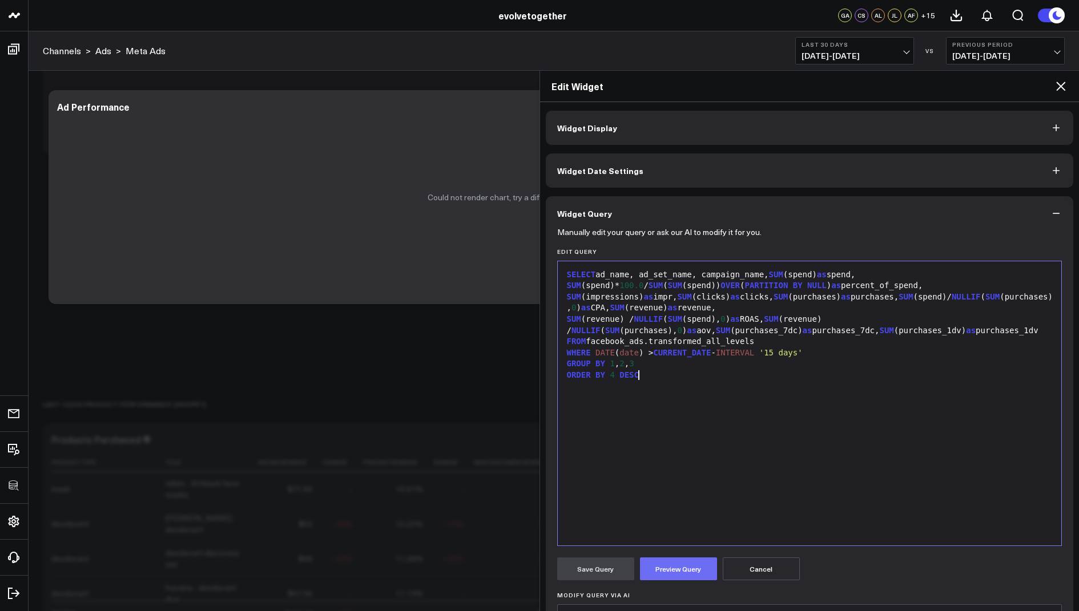
click at [686, 566] on button "Preview Query" at bounding box center [678, 569] width 77 height 23
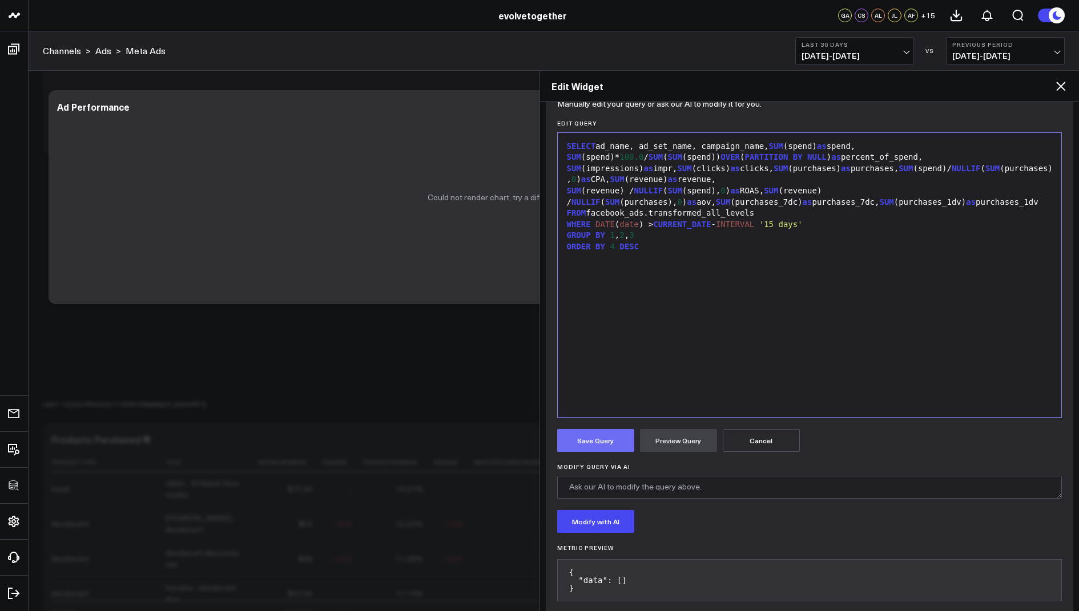
click at [581, 440] on button "Save Query" at bounding box center [595, 440] width 77 height 23
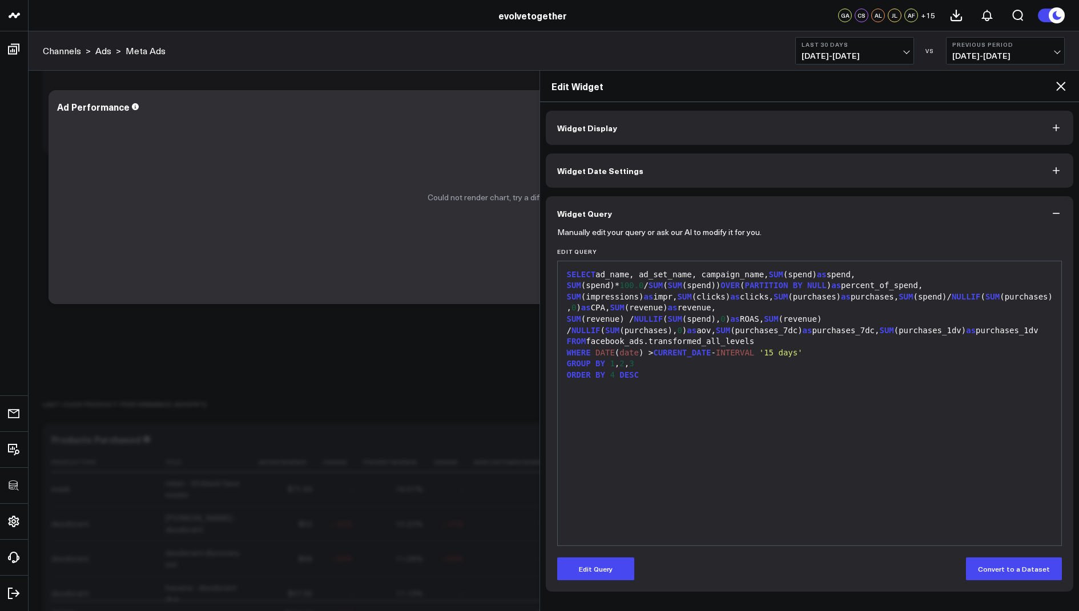
click at [1062, 86] on icon at bounding box center [1061, 86] width 14 height 14
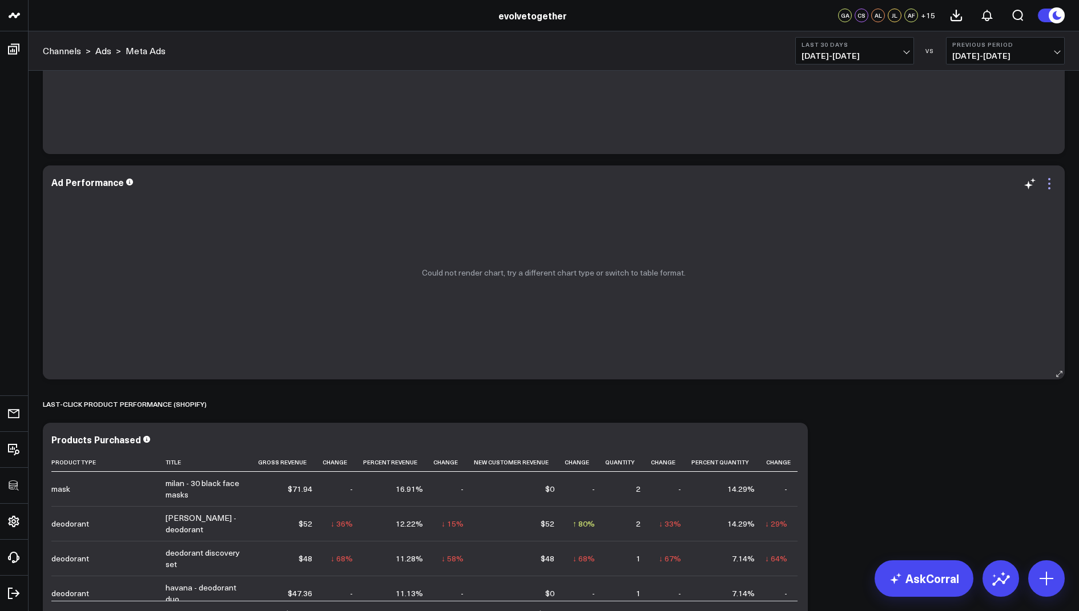
click at [1049, 183] on icon at bounding box center [1049, 184] width 2 height 2
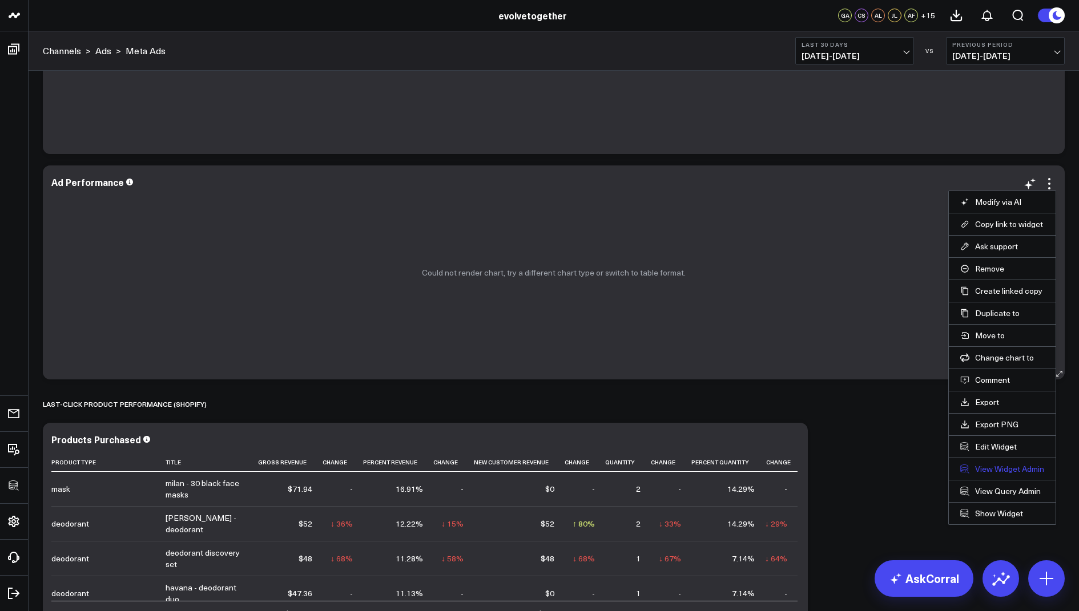
click at [989, 469] on link "View Widget Admin" at bounding box center [1002, 469] width 84 height 10
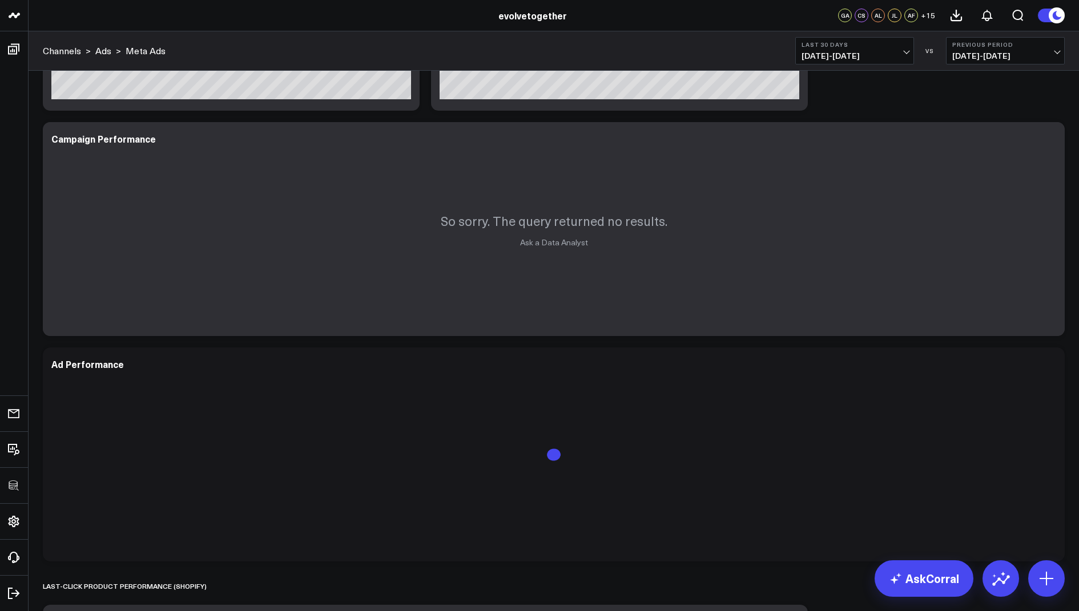
scroll to position [907, 0]
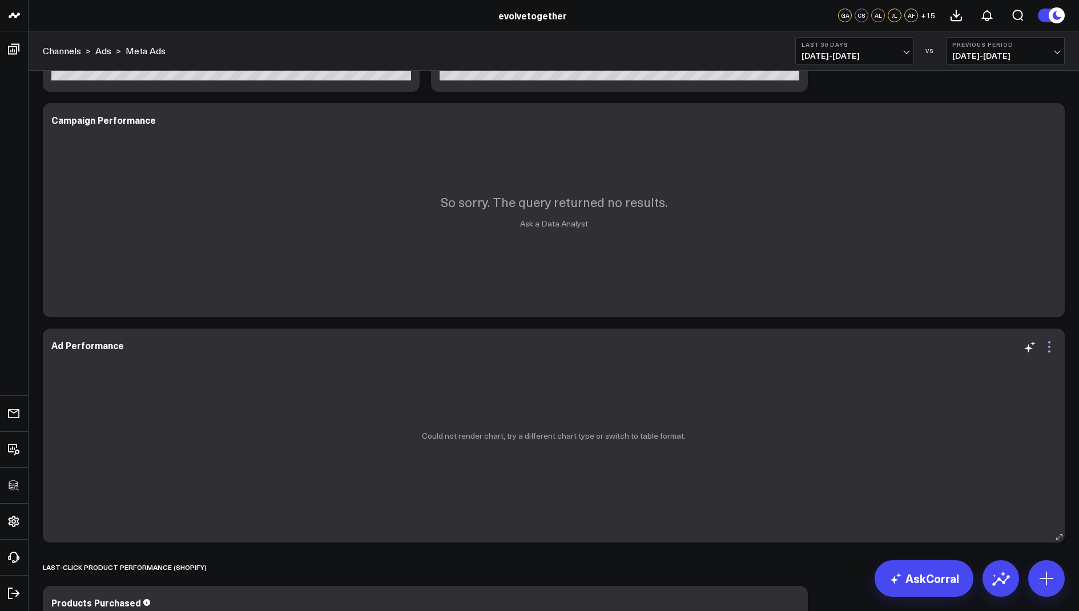
click at [1049, 349] on icon at bounding box center [1049, 347] width 14 height 14
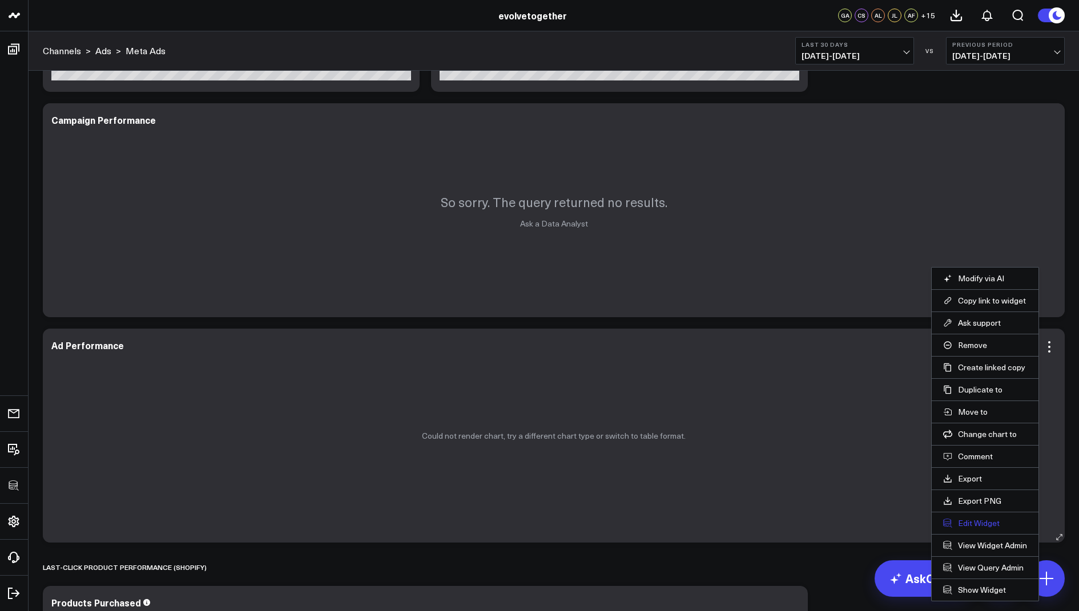
click at [967, 523] on button "Edit Widget" at bounding box center [985, 523] width 84 height 10
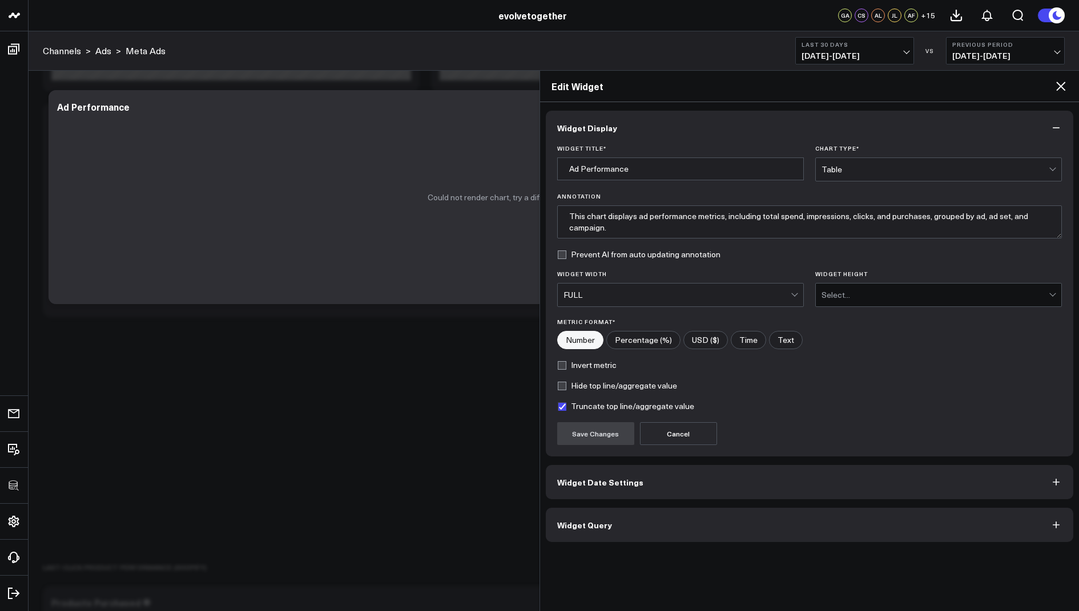
click at [566, 521] on span "Widget Query" at bounding box center [584, 525] width 55 height 9
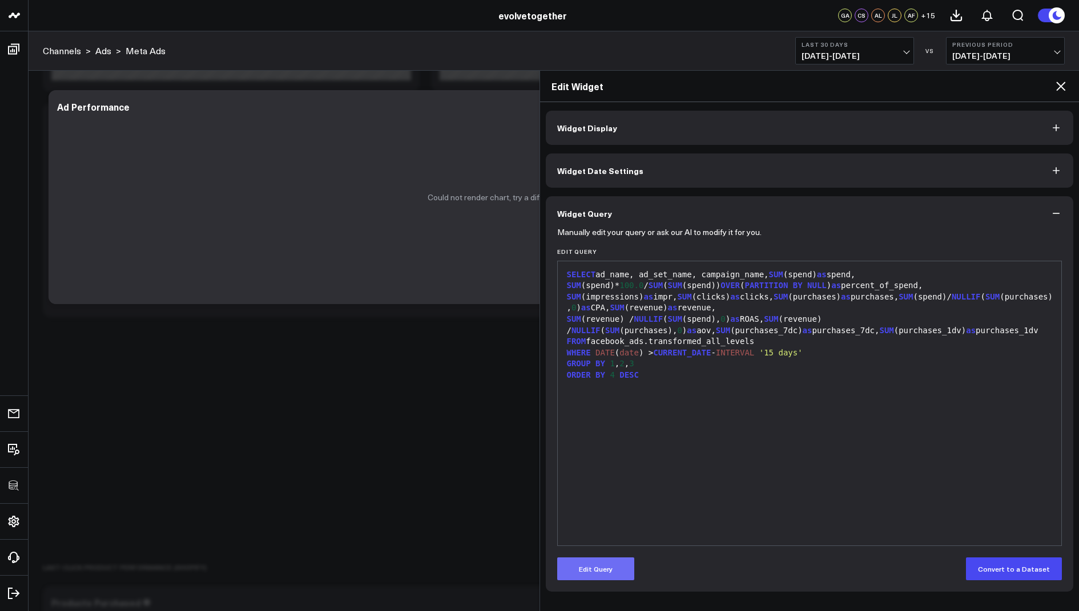
click at [598, 559] on button "Edit Query" at bounding box center [595, 569] width 77 height 23
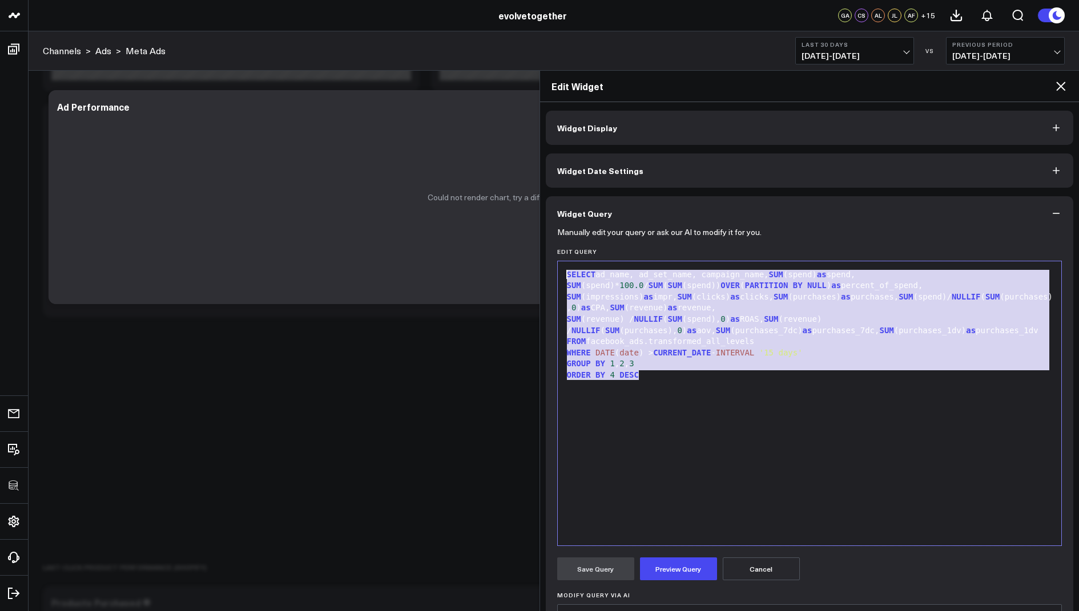
drag, startPoint x: 654, startPoint y: 374, endPoint x: 639, endPoint y: 225, distance: 149.8
click at [639, 225] on div "Widget Query Manually edit your query or ask our AI to modify it for you. Edit …" at bounding box center [810, 464] width 528 height 537
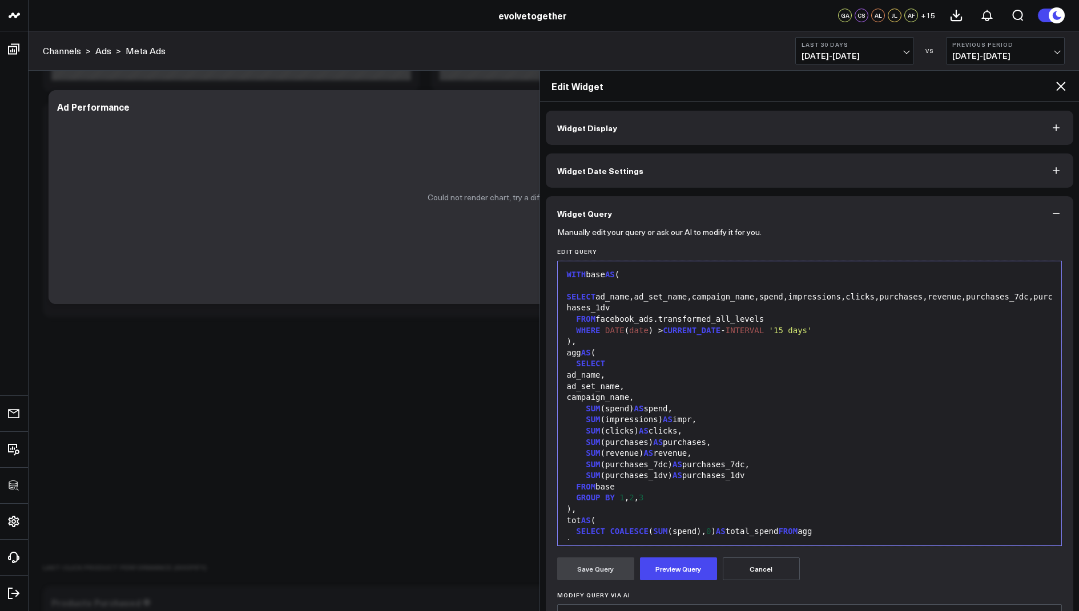
scroll to position [223, 0]
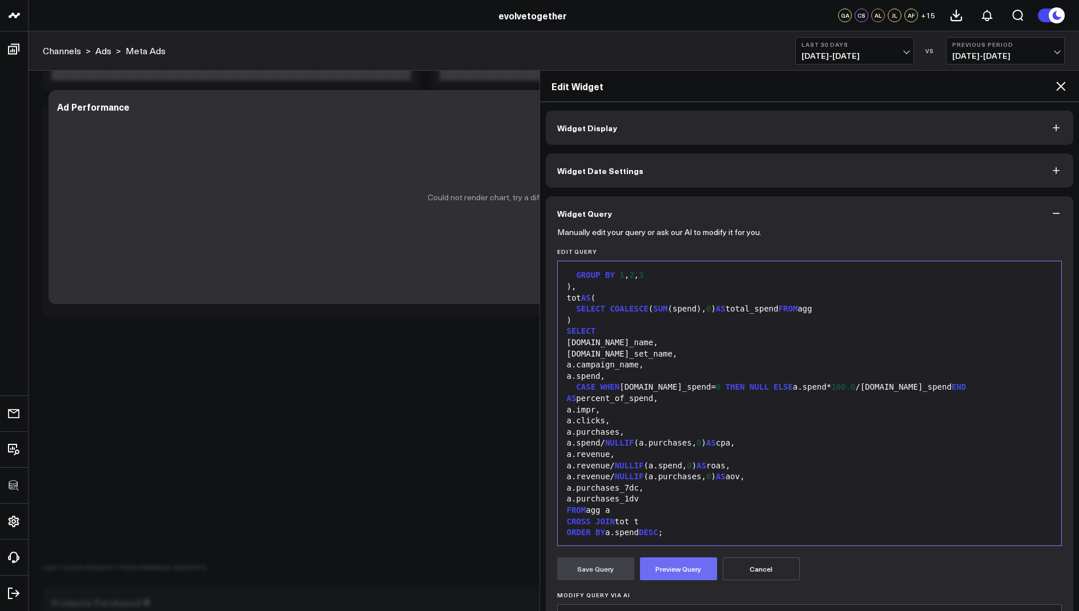
click at [671, 570] on button "Preview Query" at bounding box center [678, 569] width 77 height 23
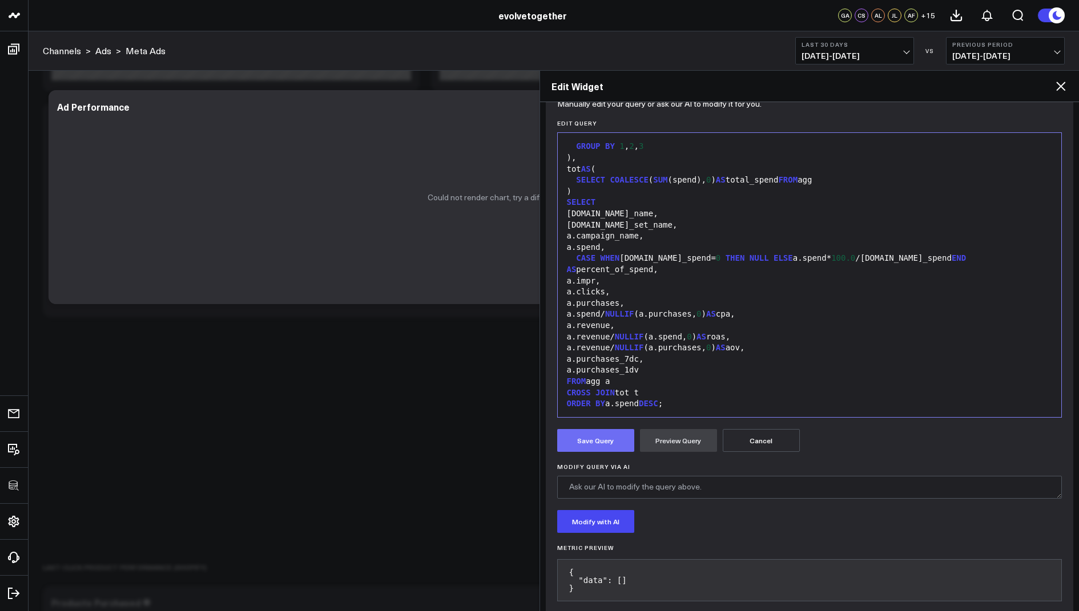
click at [599, 440] on button "Save Query" at bounding box center [595, 440] width 77 height 23
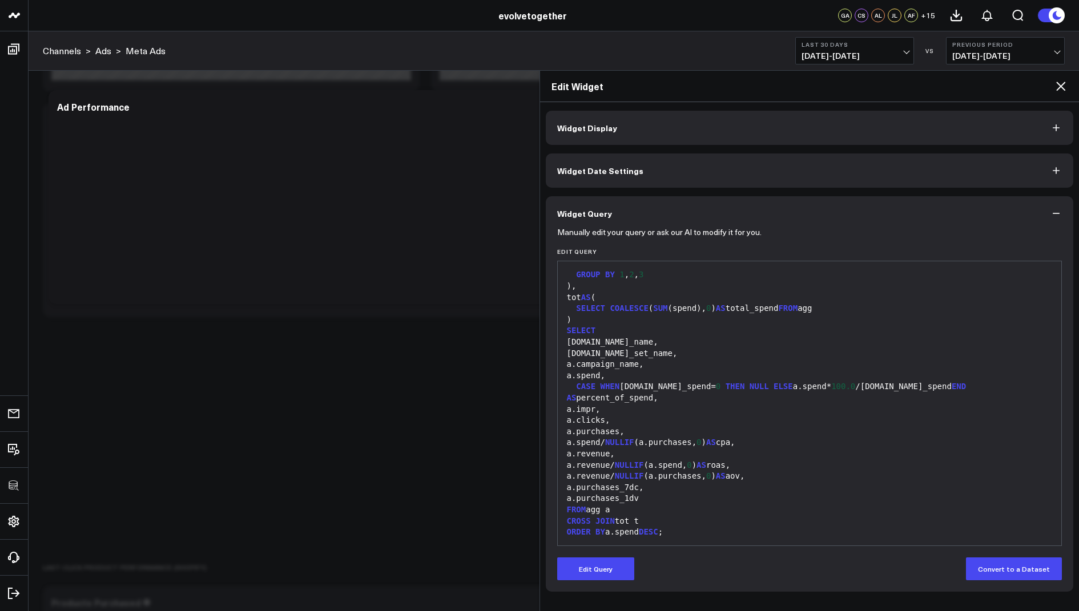
scroll to position [0, 0]
click at [1066, 86] on icon at bounding box center [1061, 86] width 14 height 14
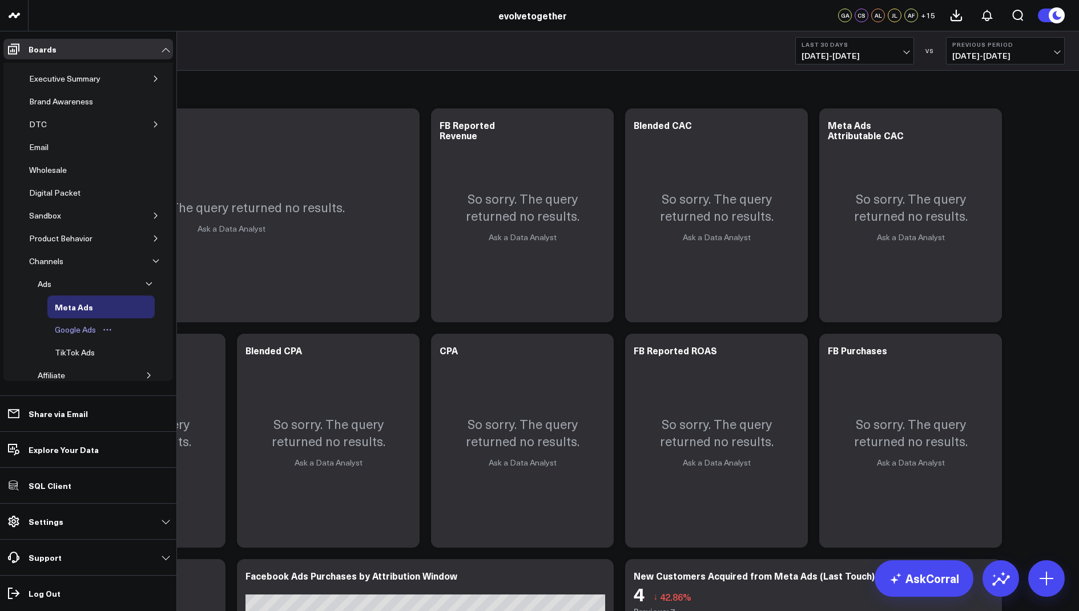
click at [74, 325] on div "Google Ads" at bounding box center [75, 330] width 47 height 14
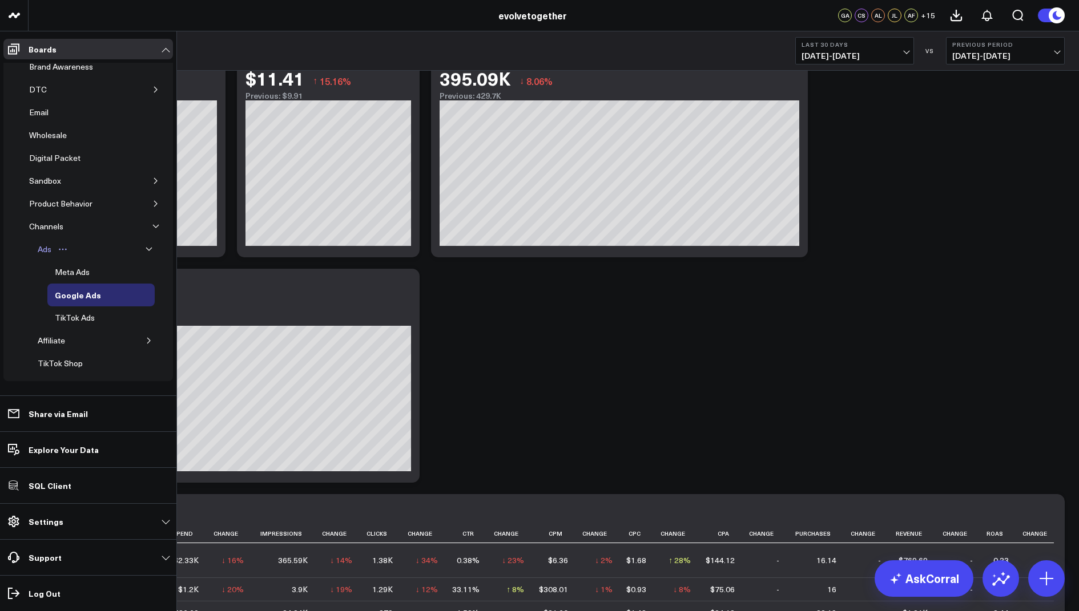
scroll to position [55, 0]
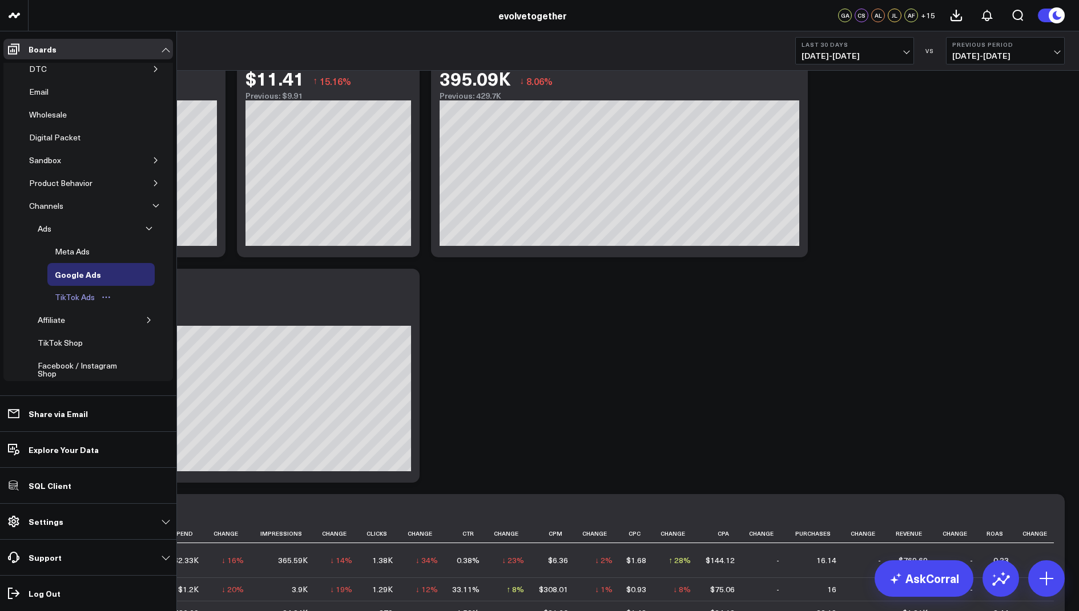
click at [73, 291] on div "TikTok Ads" at bounding box center [75, 298] width 46 height 14
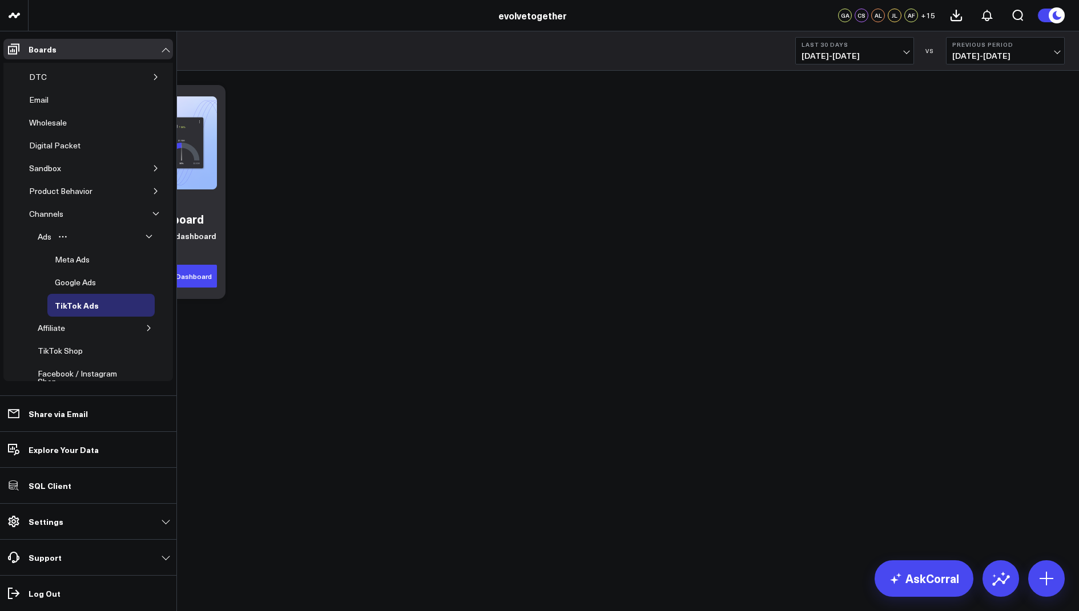
scroll to position [81, 0]
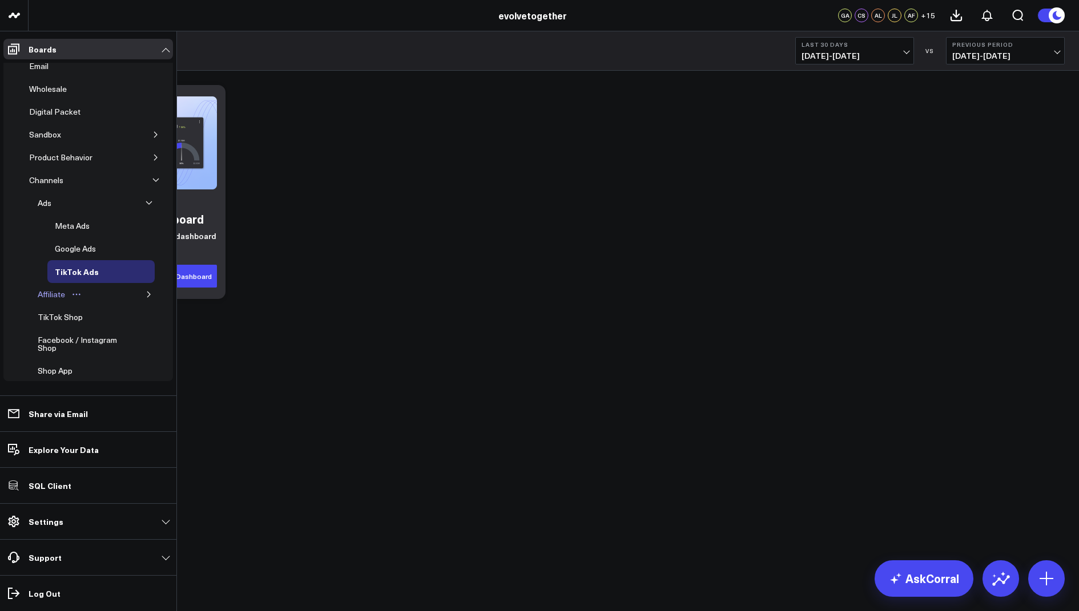
click at [51, 288] on div "Affiliate" at bounding box center [51, 295] width 33 height 14
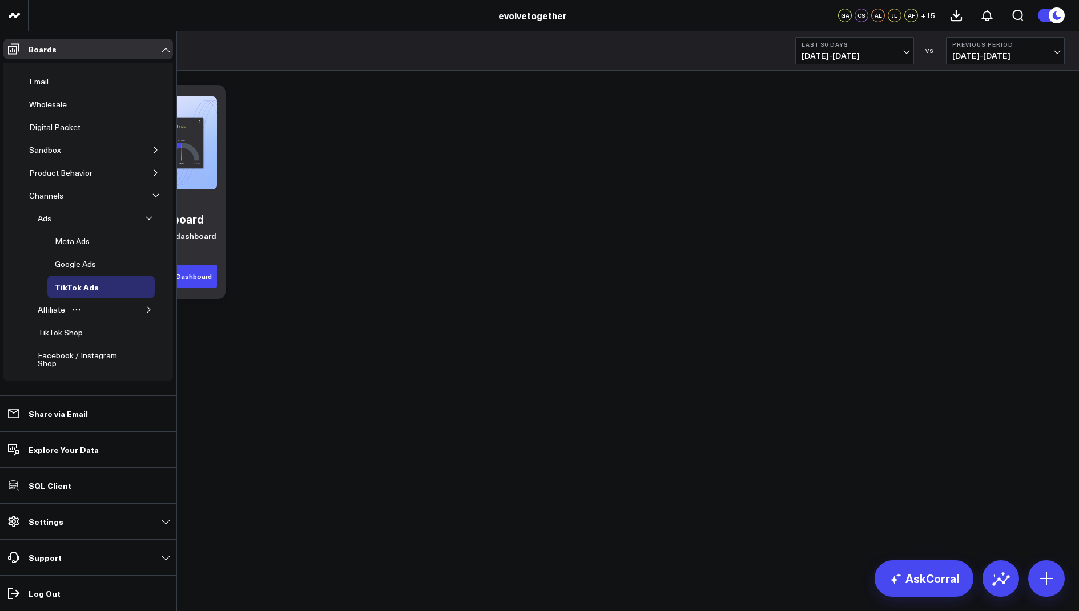
click at [148, 304] on button "button" at bounding box center [148, 309] width 11 height 11
click at [57, 326] on div "ShareASale" at bounding box center [76, 333] width 49 height 14
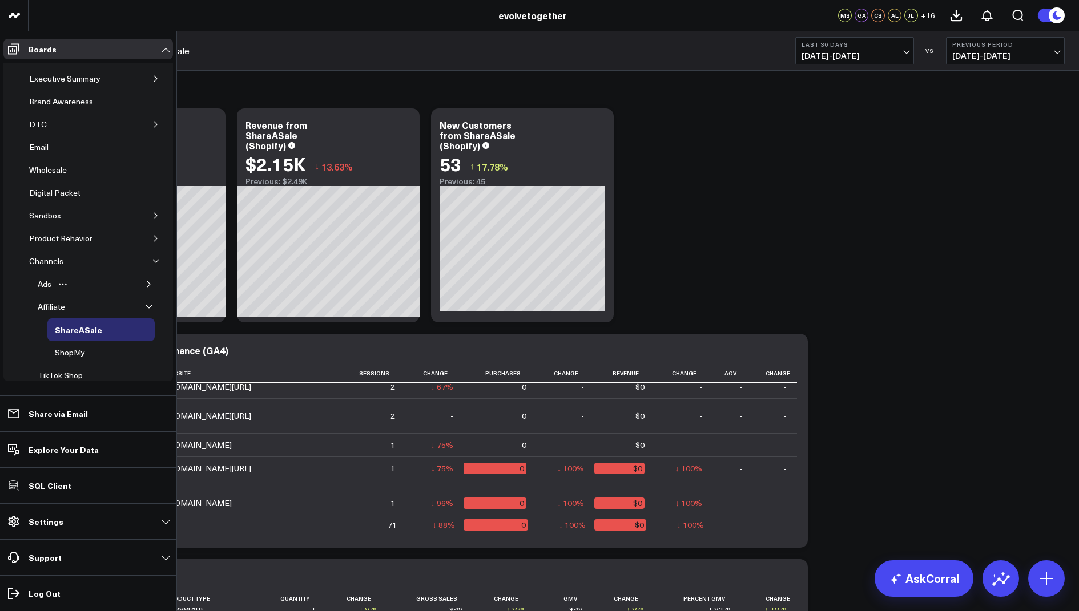
scroll to position [42, 0]
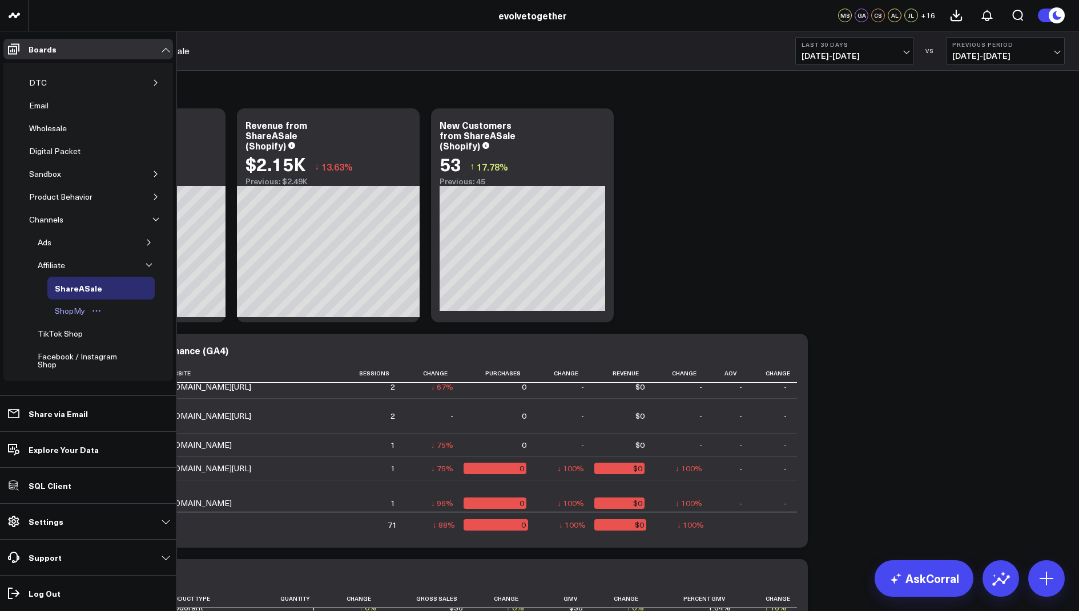
click at [66, 307] on div "ShopMy" at bounding box center [70, 311] width 36 height 14
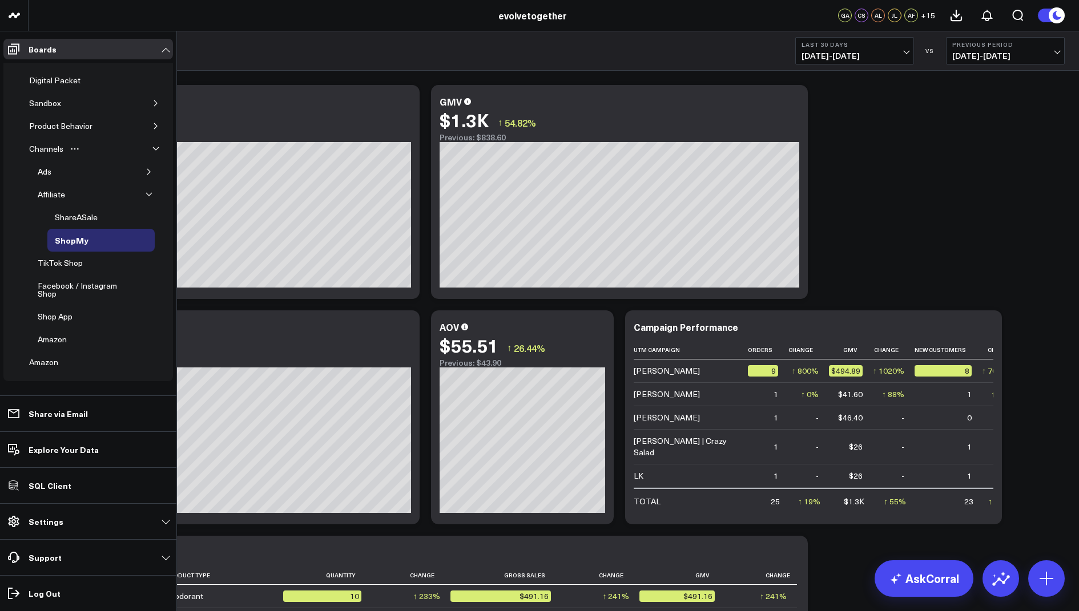
scroll to position [121, 0]
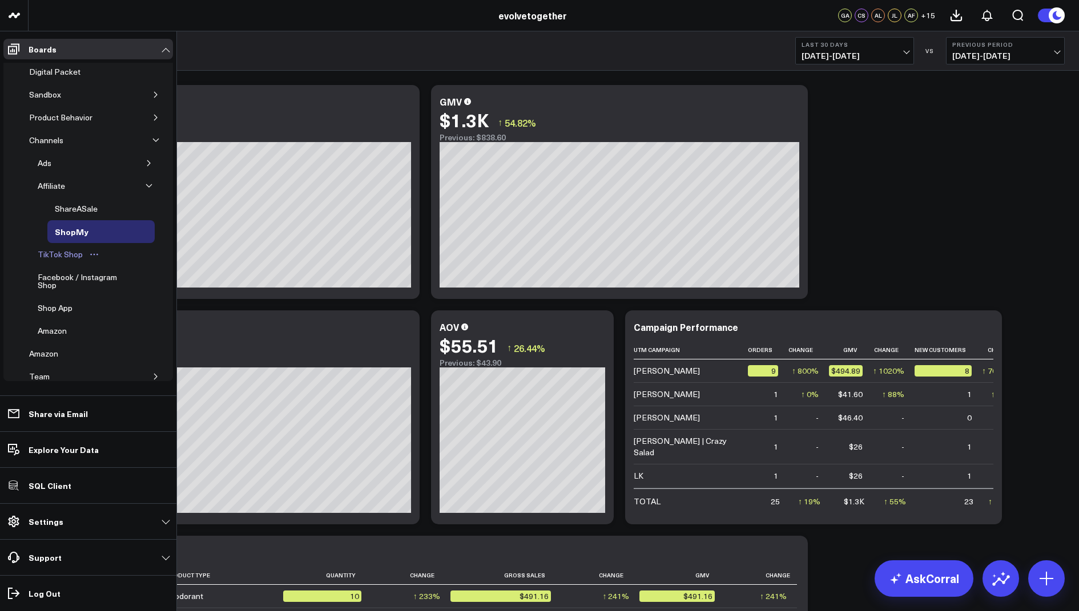
click at [55, 248] on div "TikTok Shop" at bounding box center [60, 255] width 51 height 14
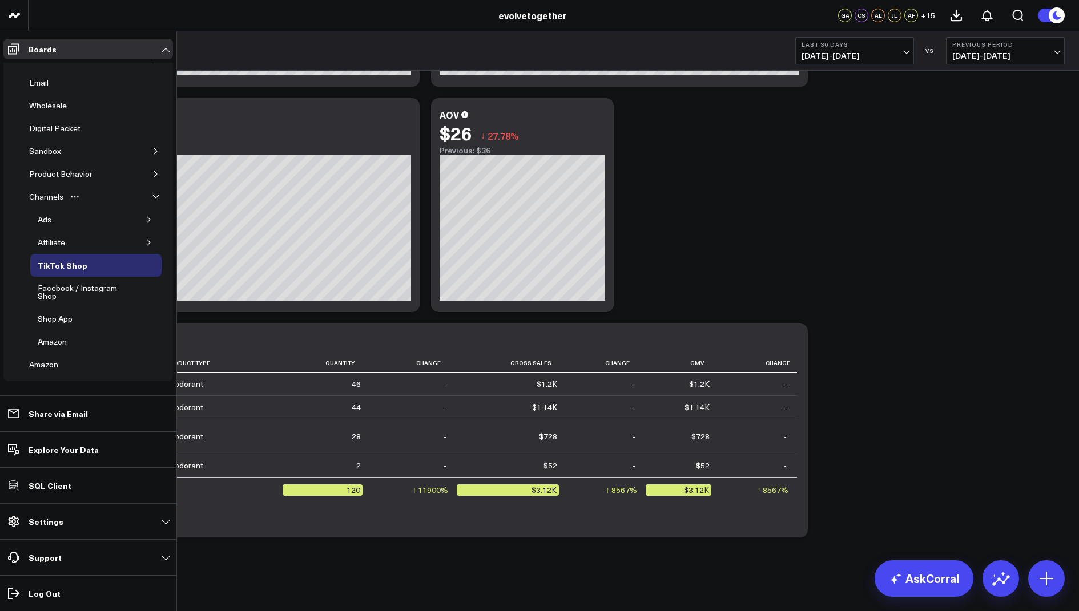
scroll to position [100, 0]
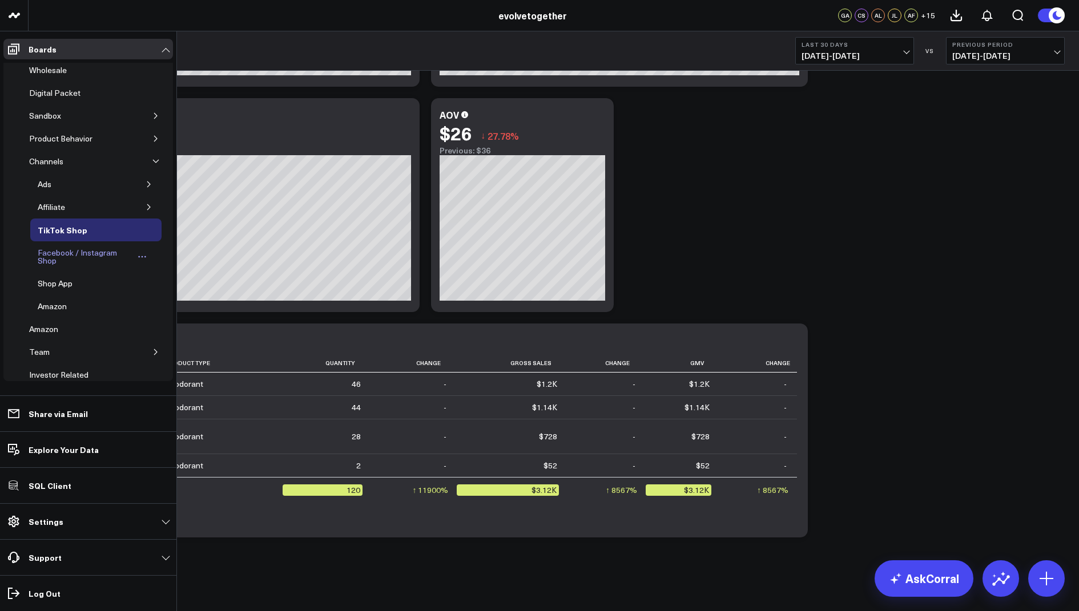
click at [79, 250] on div "Facebook / Instagram Shop" at bounding box center [84, 257] width 99 height 22
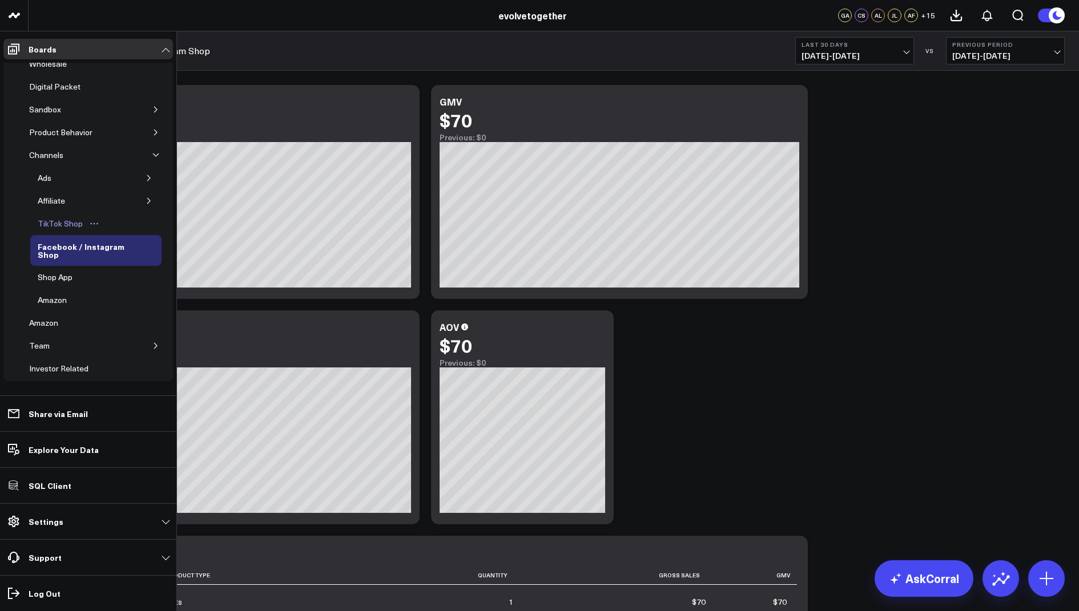
scroll to position [121, 0]
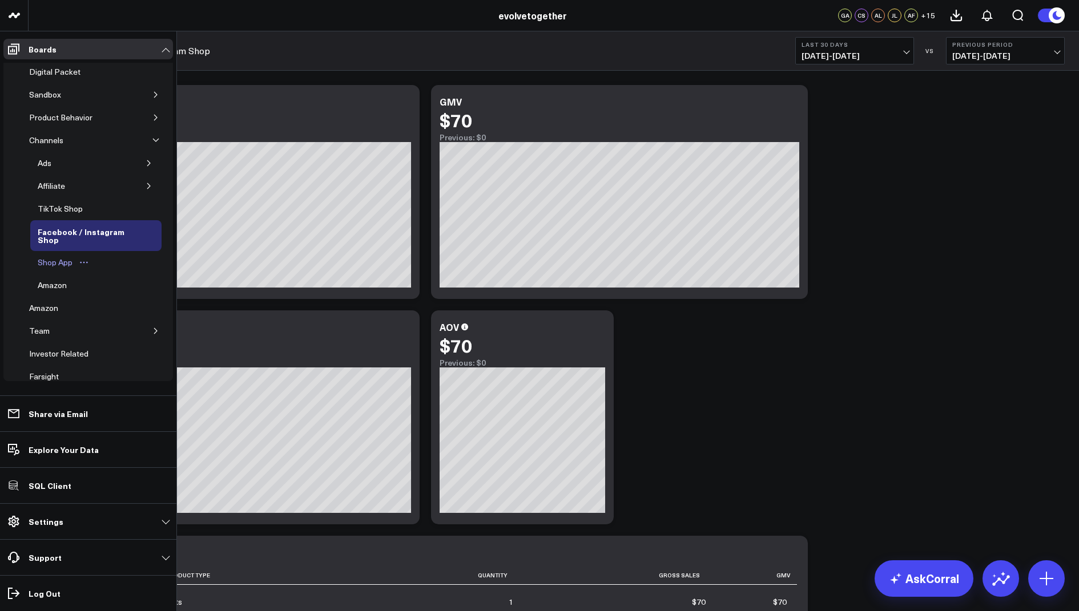
click at [57, 260] on div "Shop App" at bounding box center [55, 263] width 41 height 14
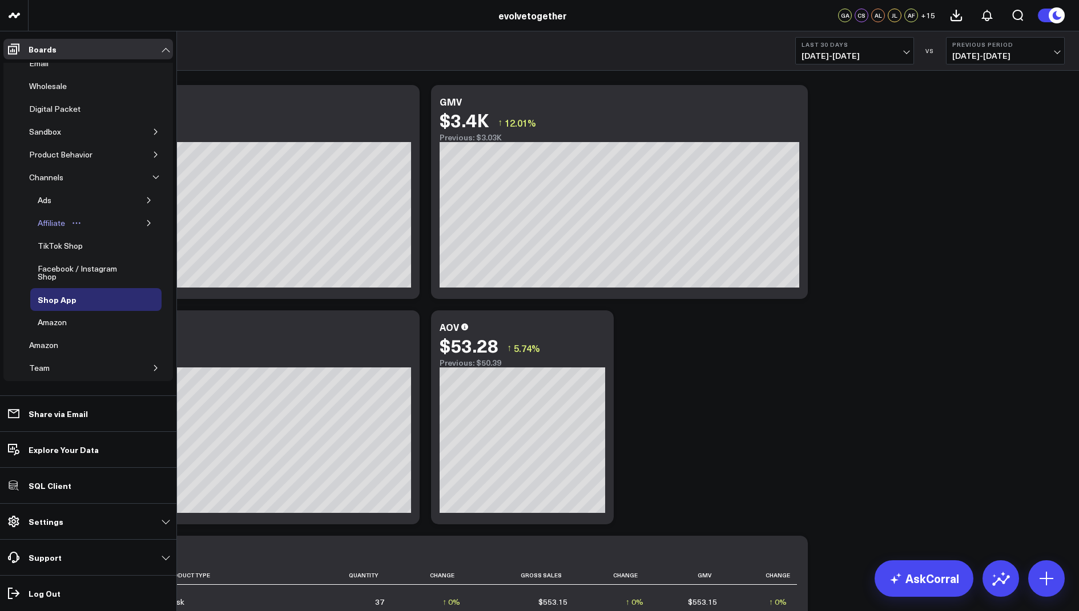
scroll to position [96, 0]
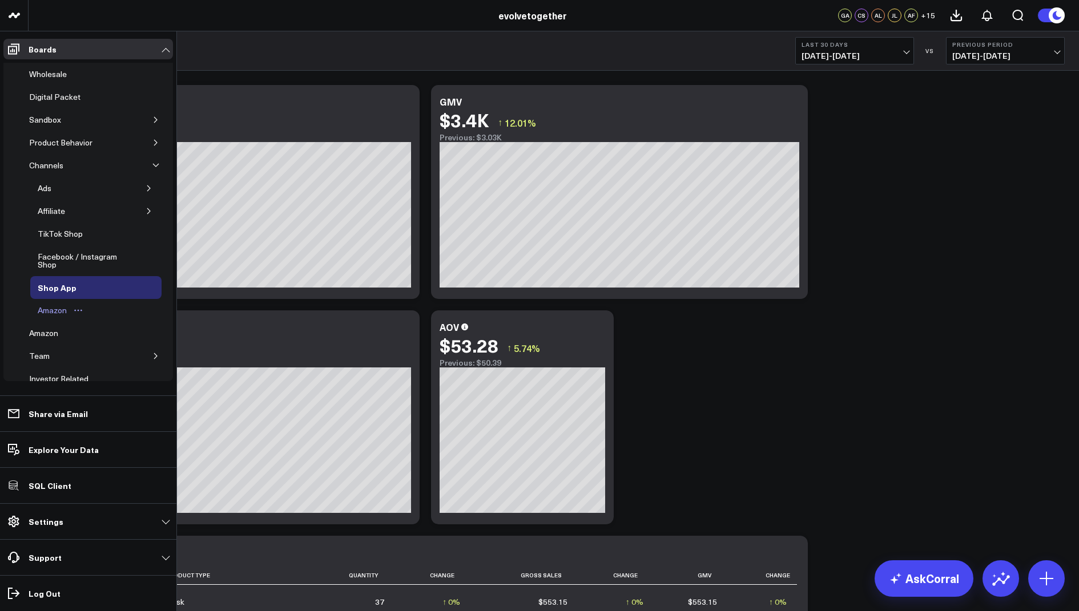
click at [50, 304] on div "Amazon" at bounding box center [52, 311] width 35 height 14
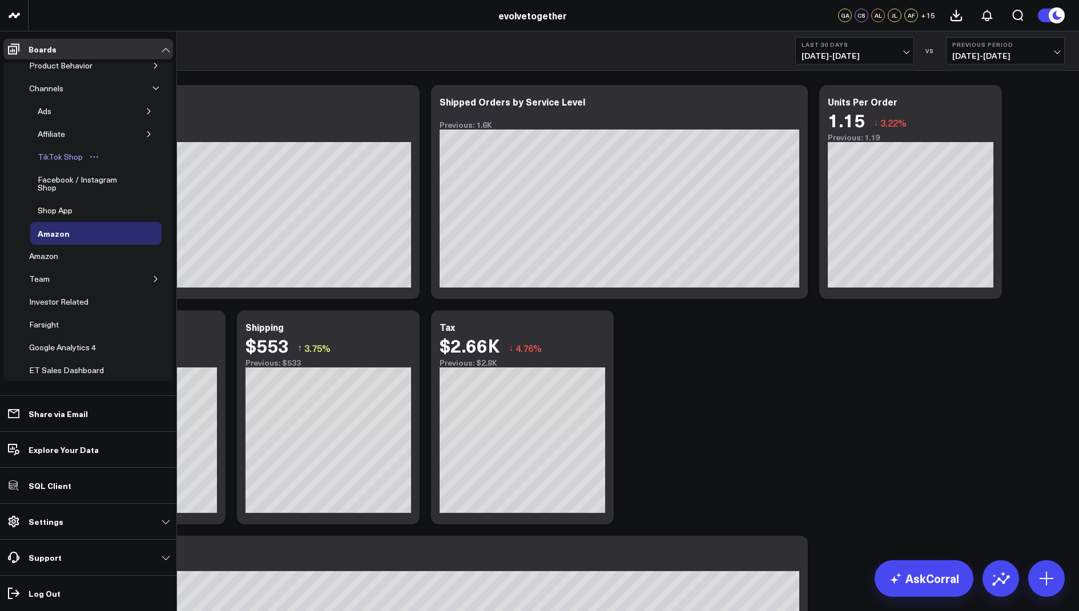
scroll to position [177, 0]
click at [47, 248] on div "Amazon" at bounding box center [43, 252] width 35 height 14
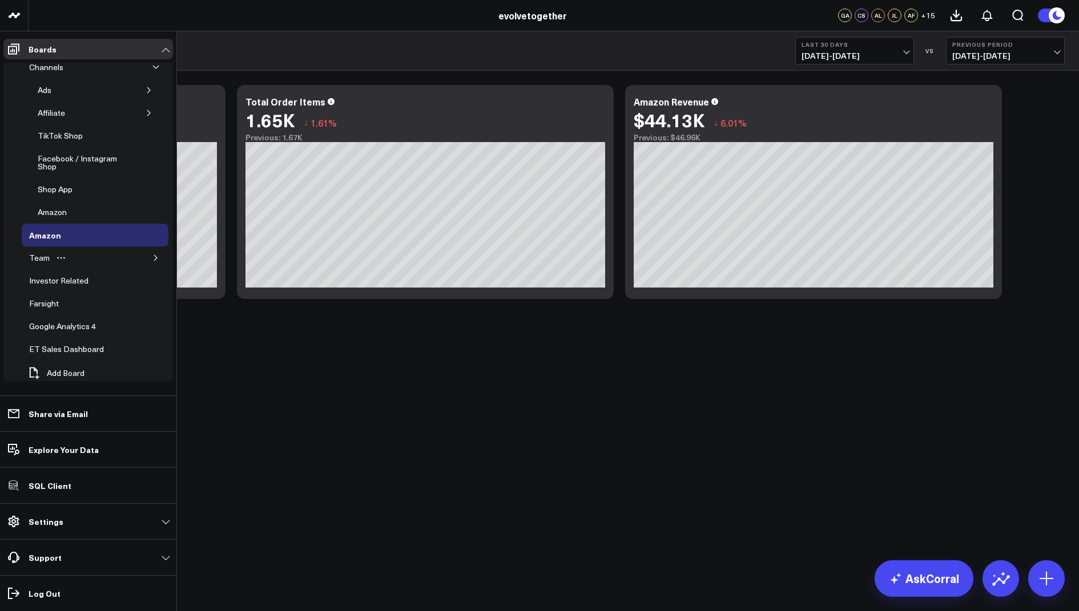
scroll to position [173, 0]
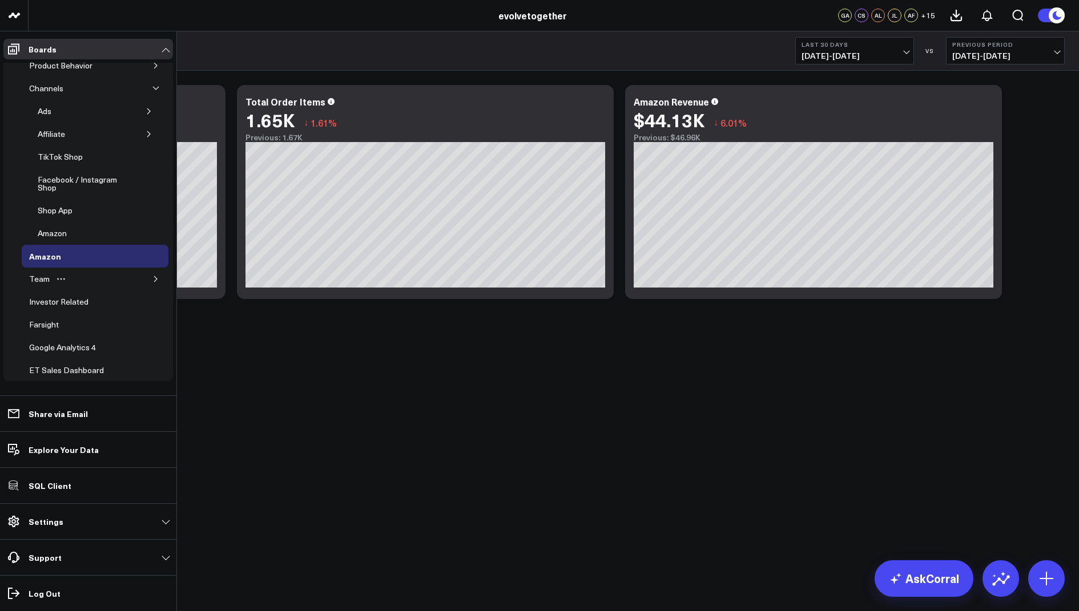
click at [152, 276] on icon "button" at bounding box center [155, 279] width 7 height 7
click at [39, 272] on div "Team" at bounding box center [39, 279] width 26 height 14
click at [47, 295] on div "Alexa" at bounding box center [48, 302] width 26 height 14
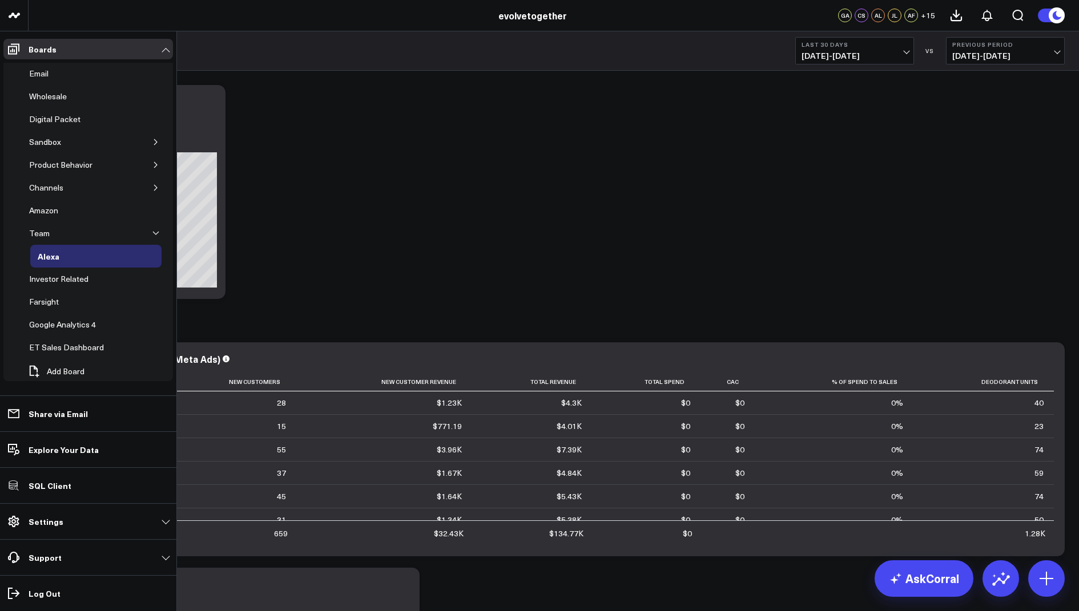
scroll to position [58, 0]
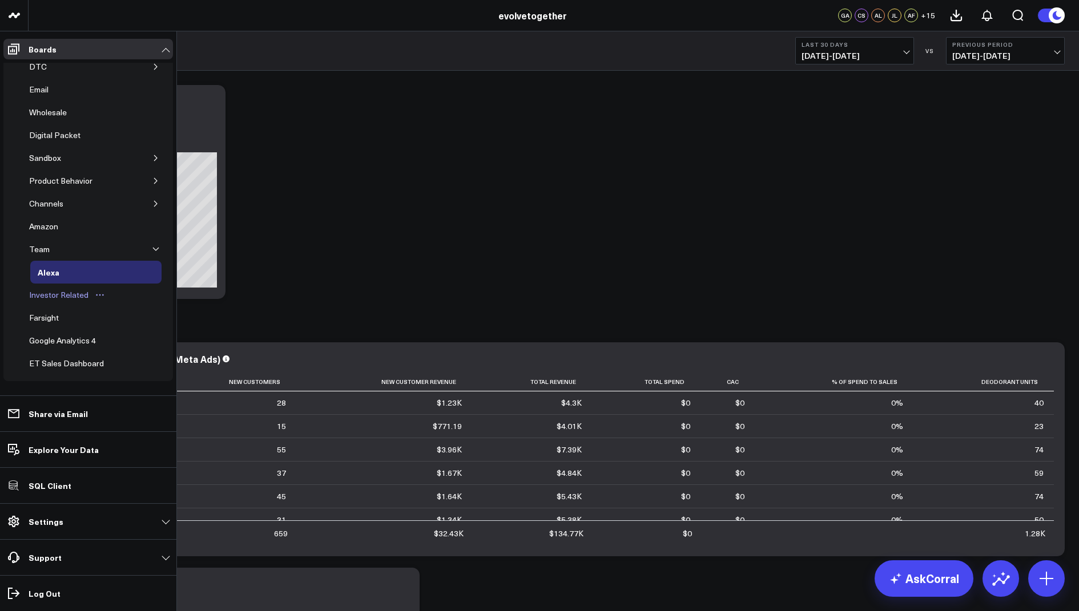
click at [53, 288] on div "Investor Related" at bounding box center [58, 295] width 65 height 14
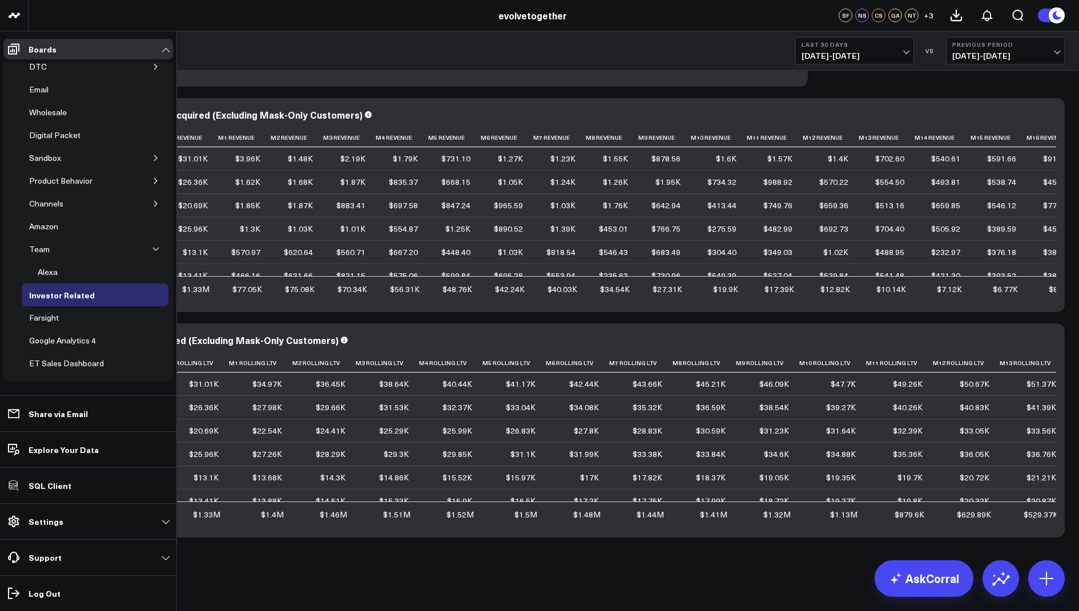
scroll to position [50, 0]
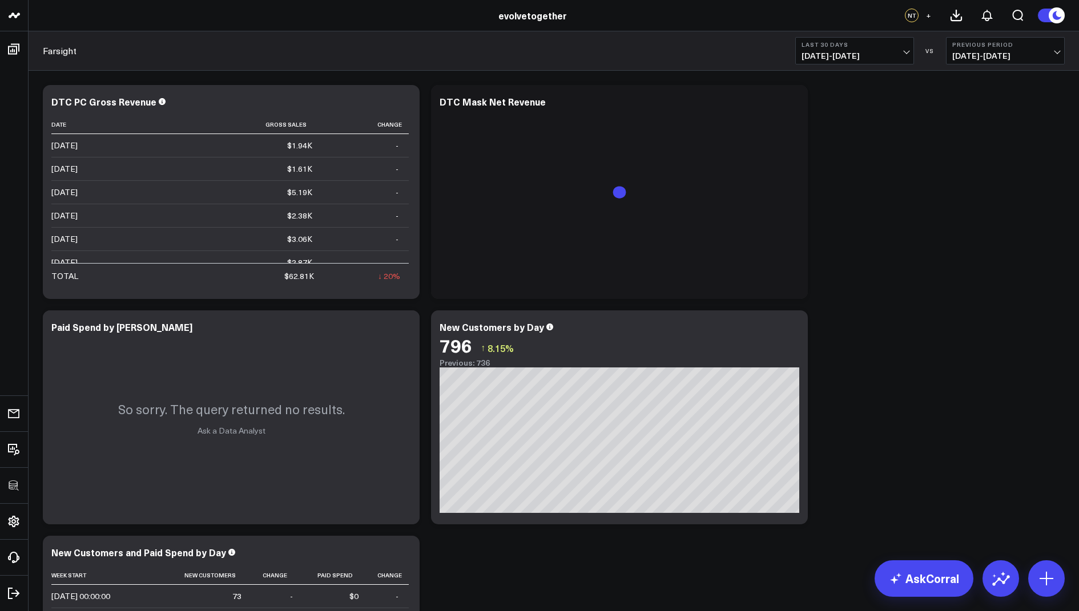
scroll to position [43, 0]
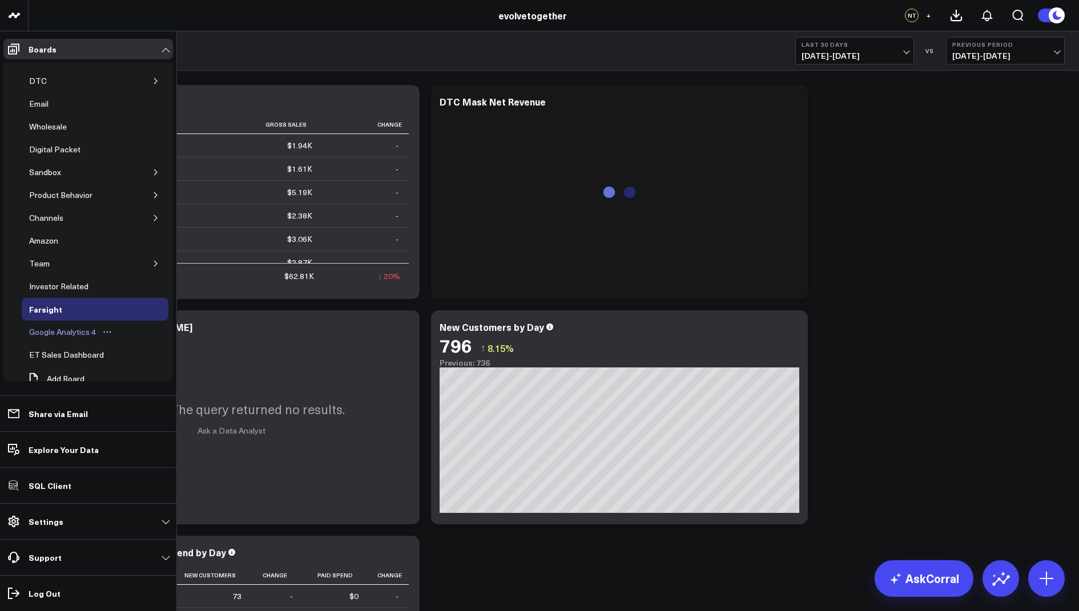
click at [59, 321] on link "Google Analytics 4" at bounding box center [71, 332] width 99 height 23
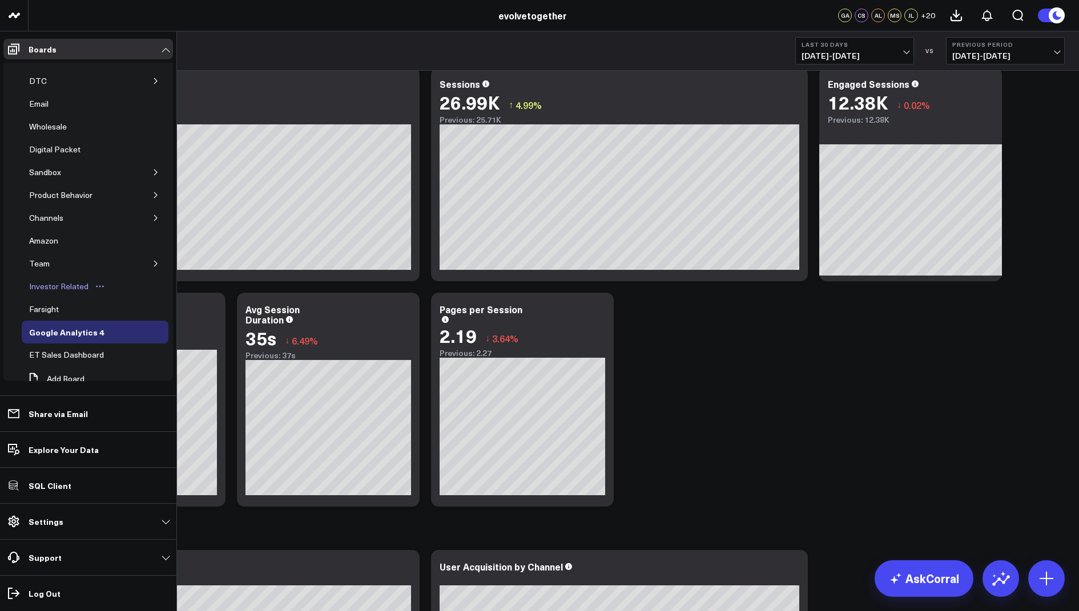
scroll to position [36, 0]
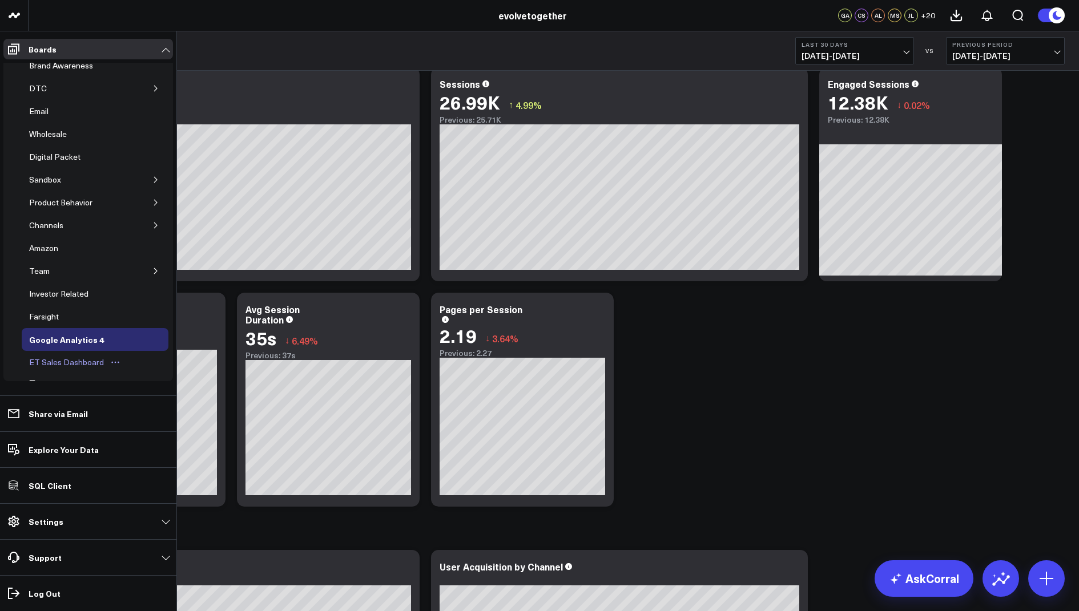
click at [78, 357] on div "ET Sales Dashboard" at bounding box center [66, 363] width 80 height 14
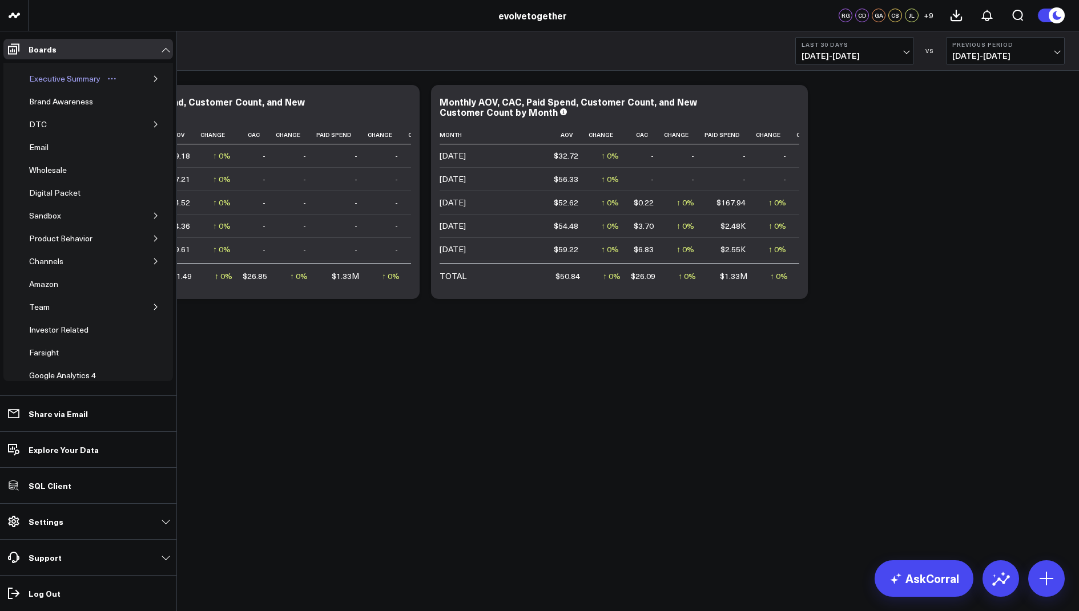
click at [62, 78] on div "Executive Summary" at bounding box center [64, 79] width 77 height 14
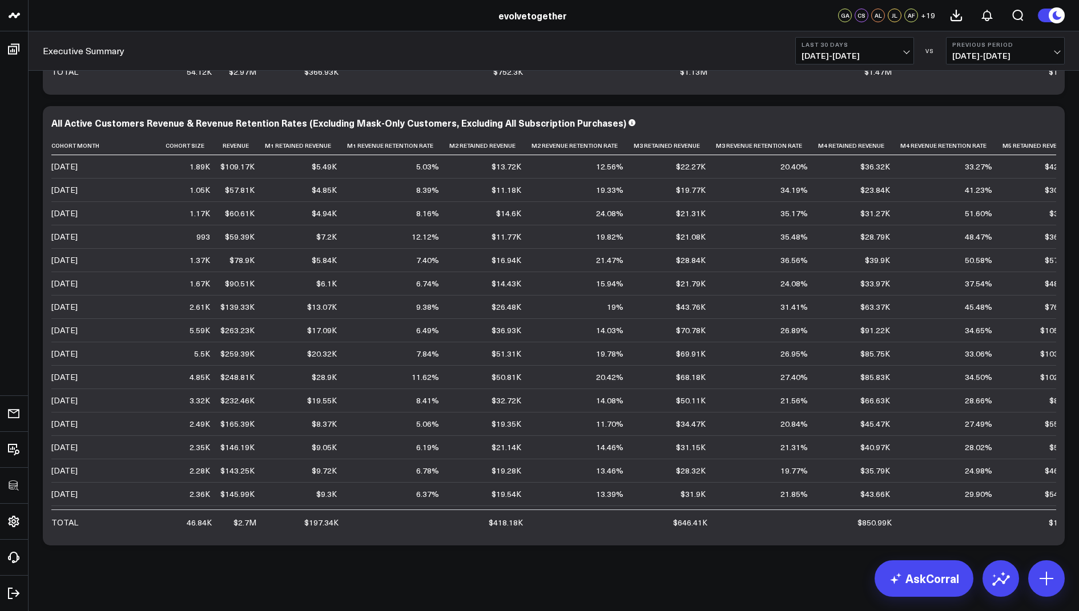
scroll to position [2305, 0]
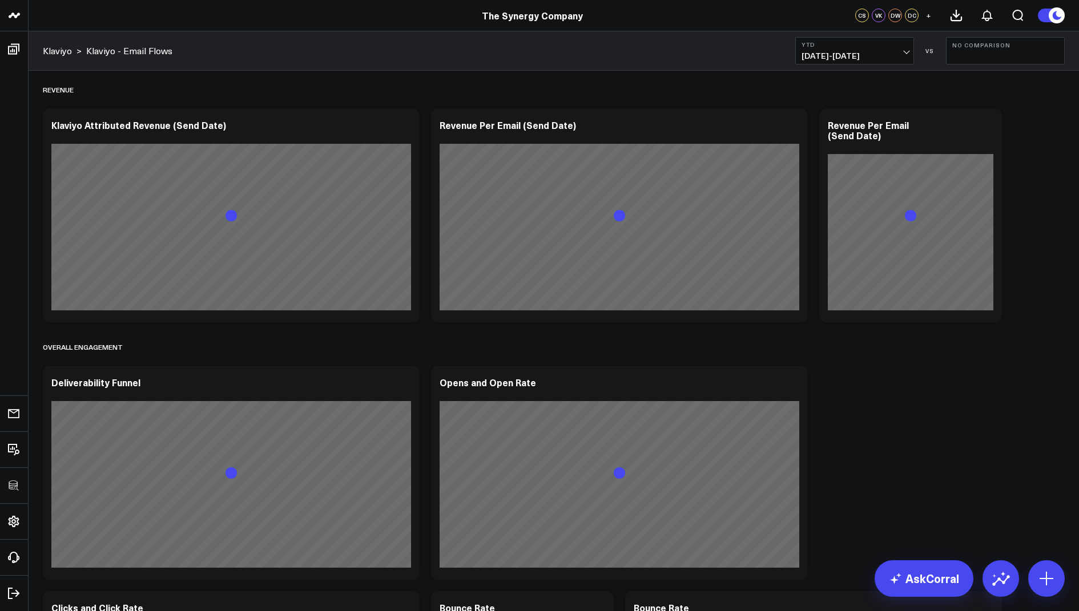
scroll to position [751, 0]
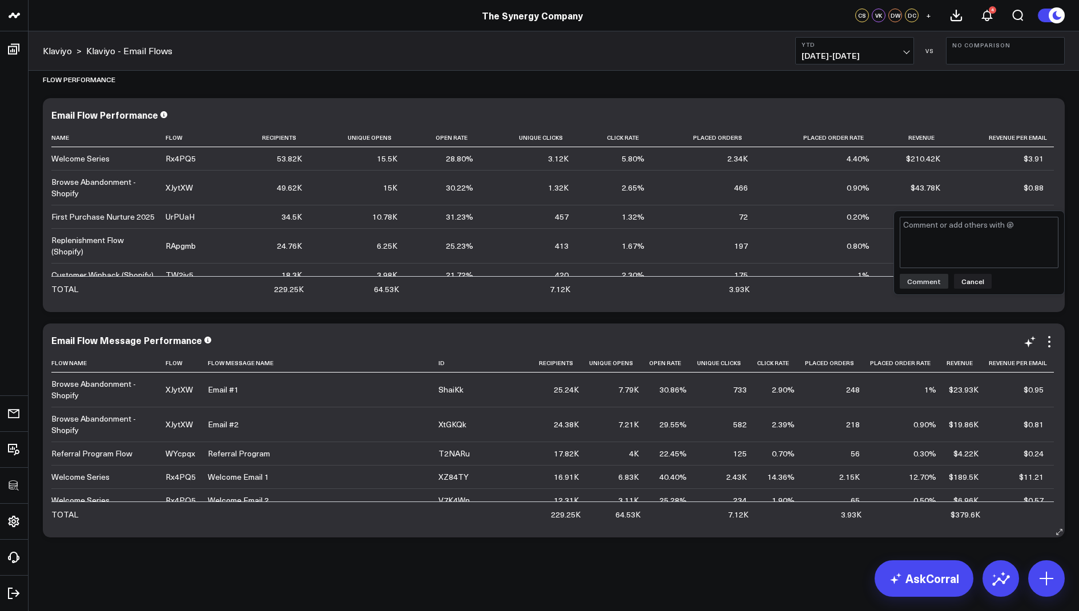
click at [815, 332] on div "Email Flow Message Performance Flow Name Flow Flow Message Name Id Recipients U…" at bounding box center [554, 431] width 1022 height 214
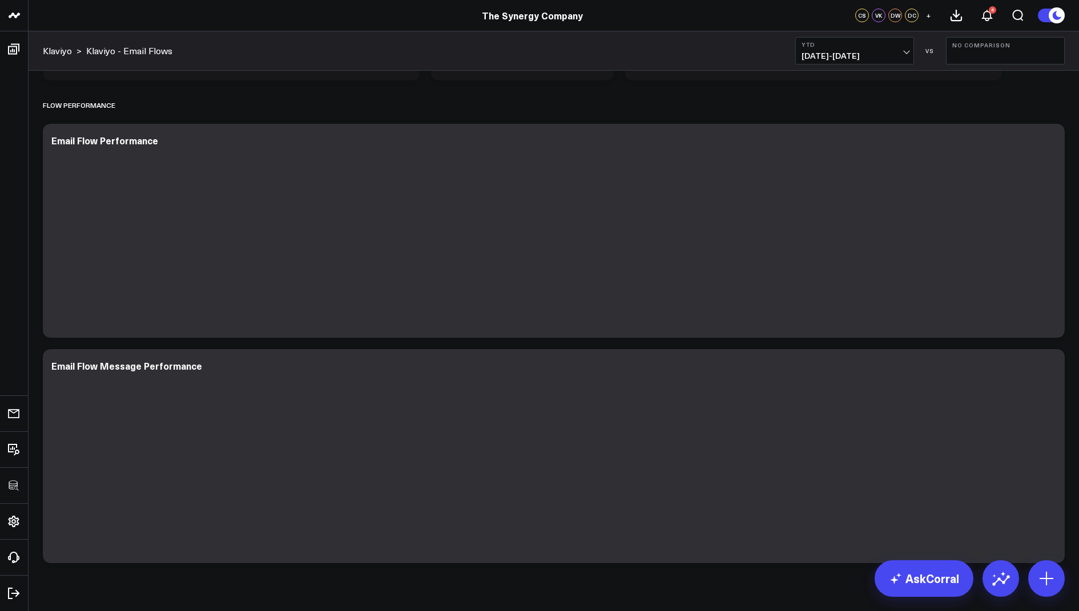
scroll to position [751, 0]
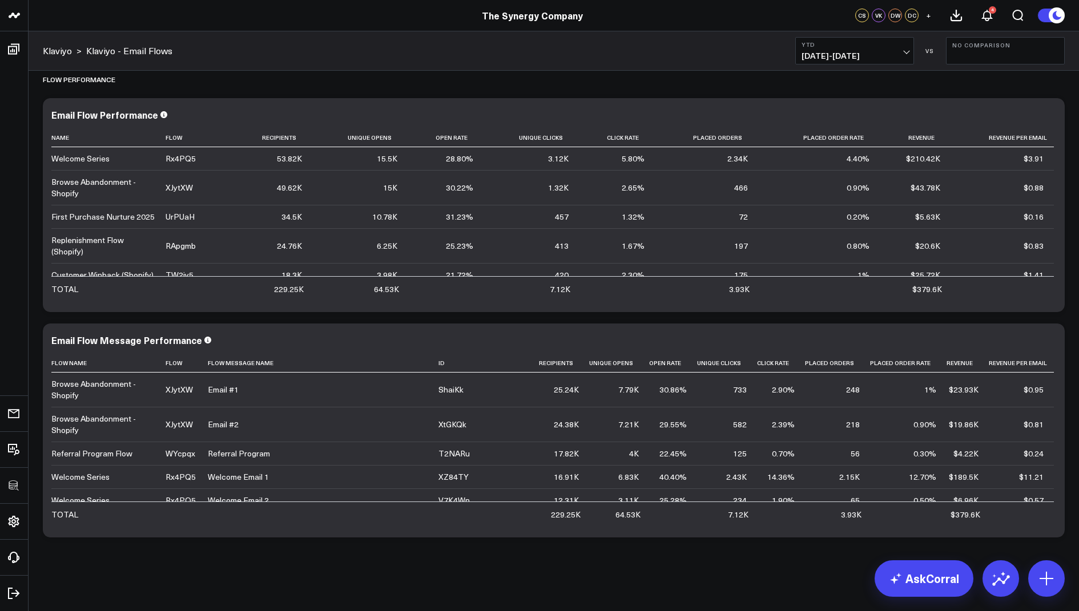
click at [982, 50] on button "No Comparison" at bounding box center [1005, 50] width 119 height 27
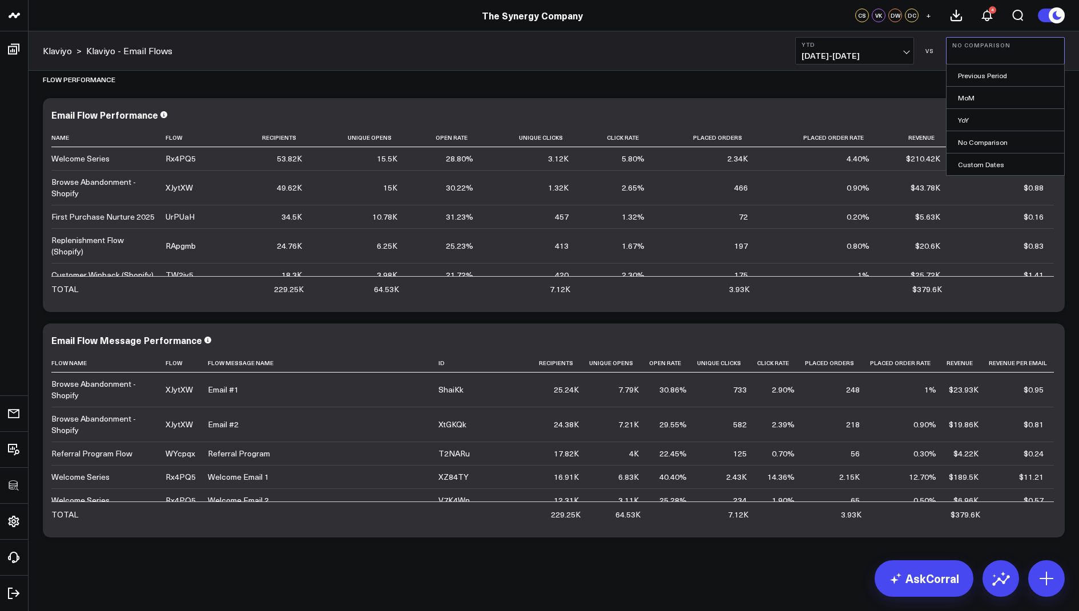
click at [868, 57] on span "[DATE] - [DATE]" at bounding box center [854, 55] width 106 height 9
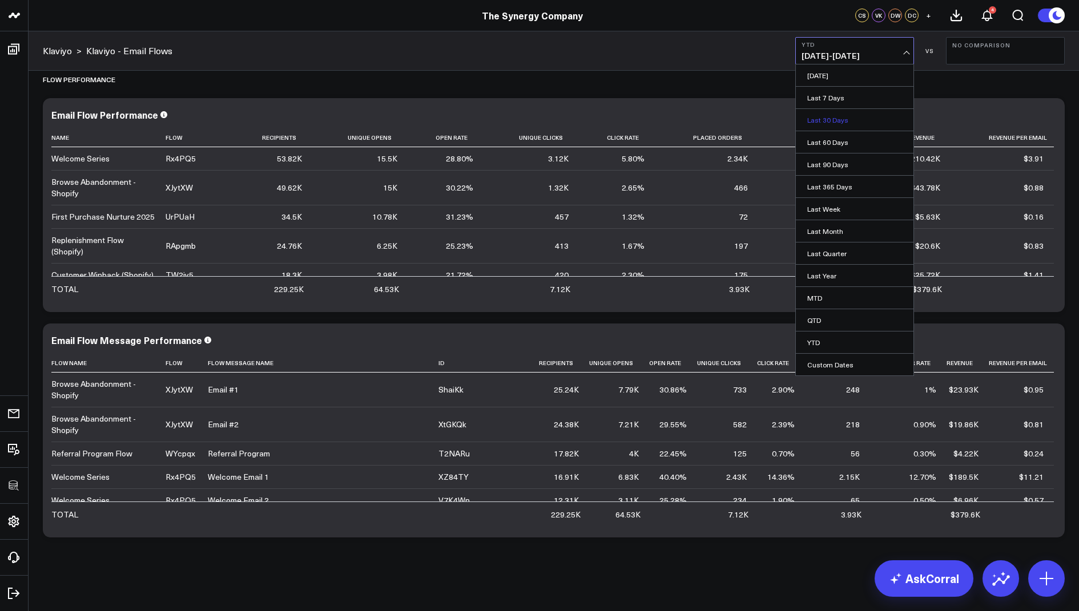
click at [823, 118] on link "Last 30 Days" at bounding box center [855, 120] width 118 height 22
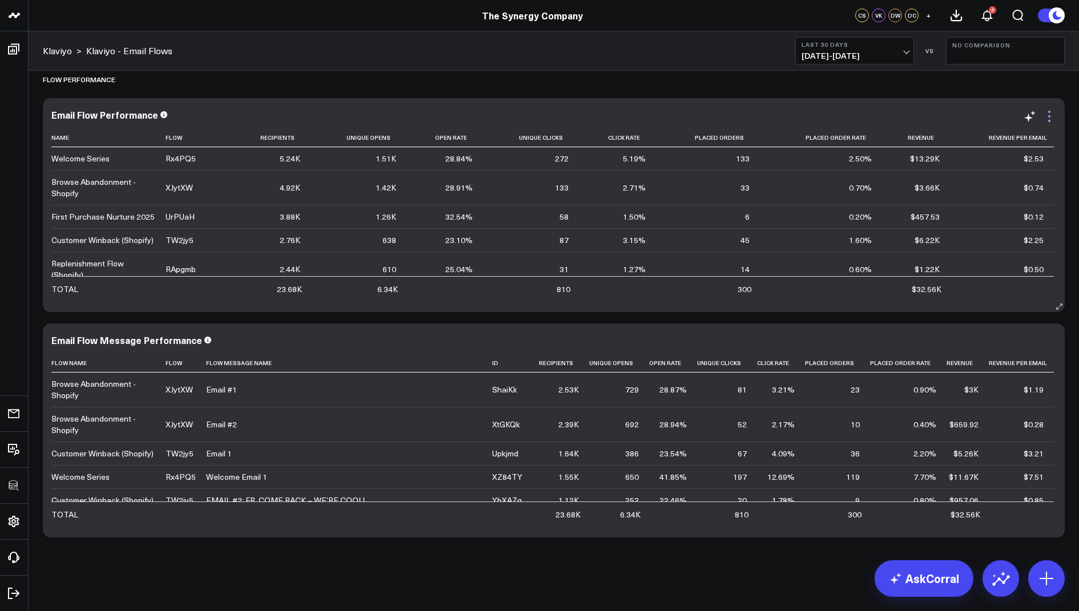
click at [1047, 118] on icon at bounding box center [1049, 117] width 14 height 14
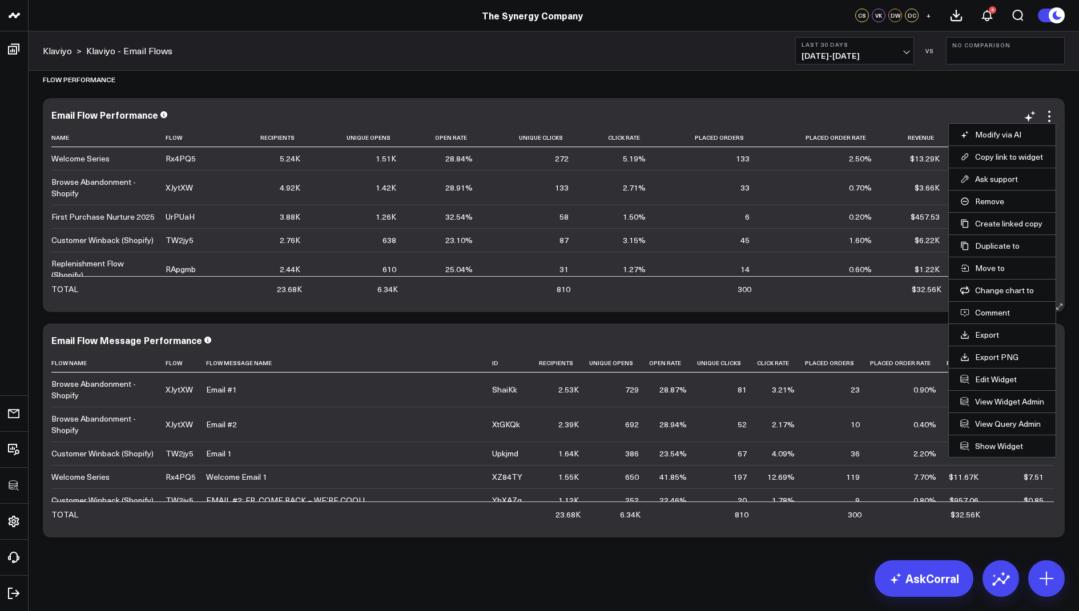
click at [988, 315] on li "Comment" at bounding box center [1002, 312] width 107 height 22
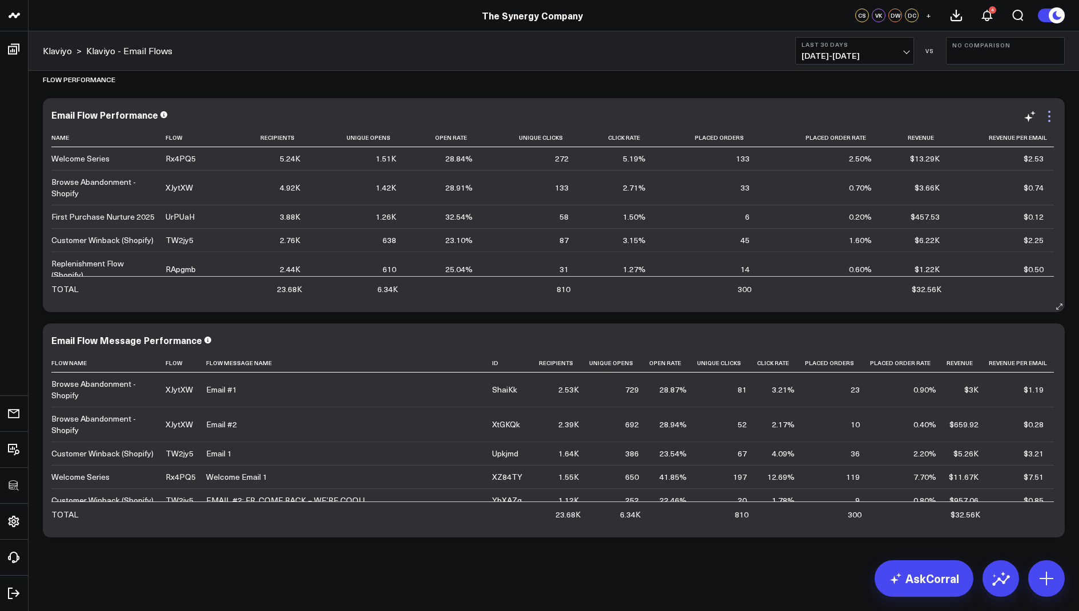
click at [1051, 114] on icon at bounding box center [1049, 117] width 14 height 14
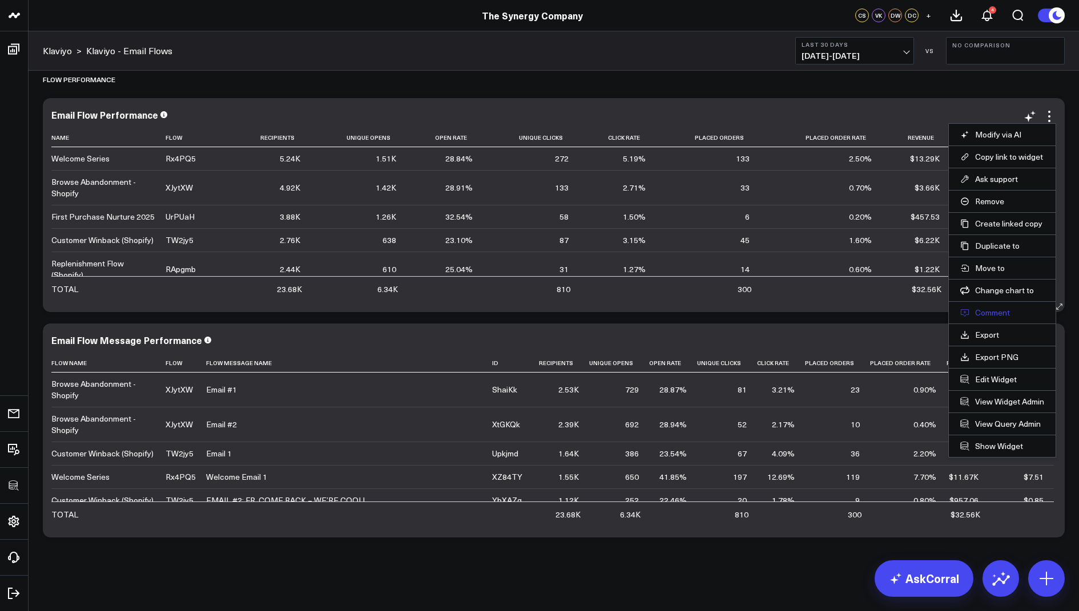
click at [985, 308] on button "Comment" at bounding box center [1002, 313] width 84 height 10
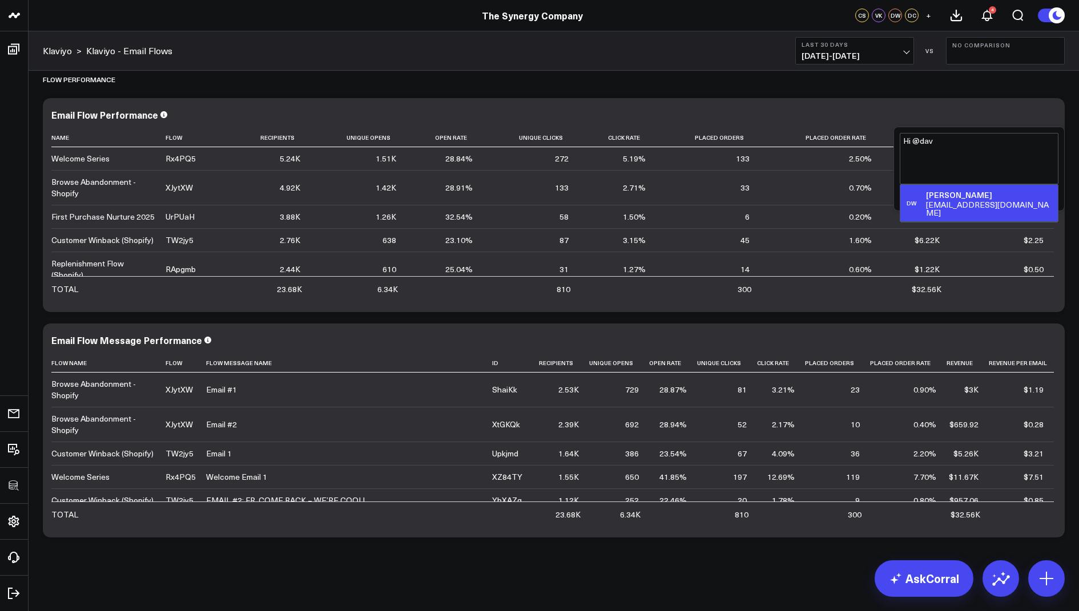
click at [983, 208] on div "[EMAIL_ADDRESS][DOMAIN_NAME]" at bounding box center [989, 209] width 127 height 16
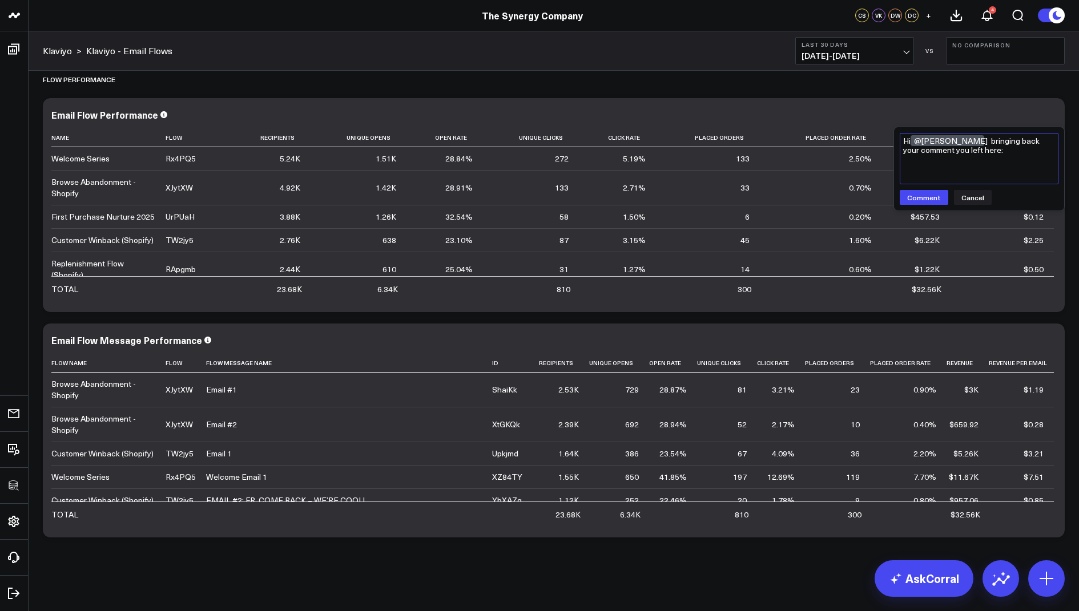
paste textarea "We recently spun up SMS on Klaviyo. I am seeing the "SMS Welcome" flows here, b…"
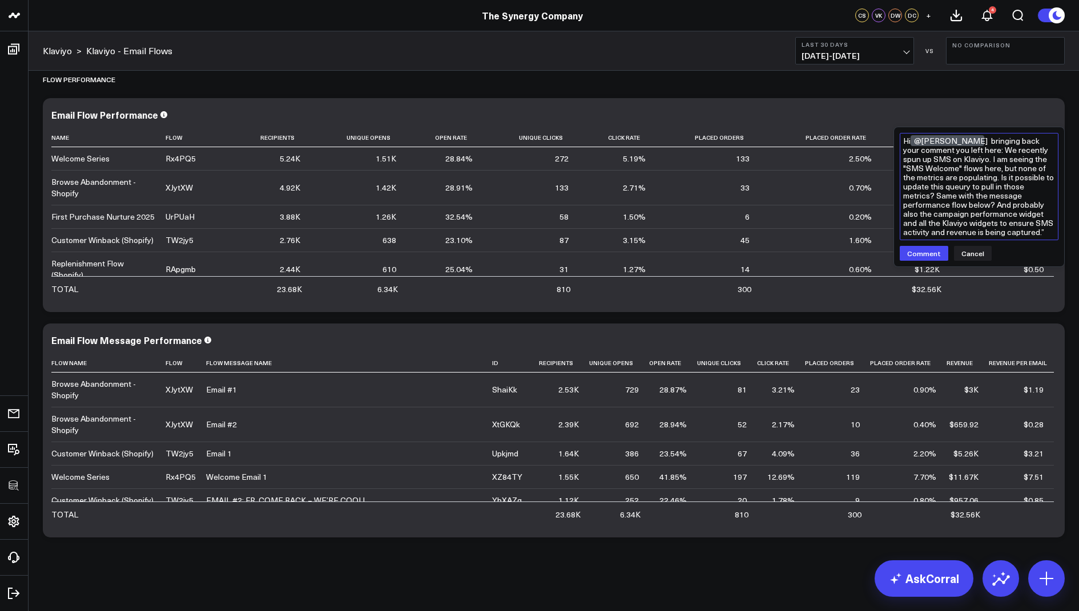
click at [986, 149] on textarea "Hi @[PERSON_NAME] bringing back your comment you left here: We recently spun up…" at bounding box center [979, 186] width 159 height 107
click at [1046, 232] on textarea "Hi @[PERSON_NAME] bringing back your comment you left here: "We recently spun u…" at bounding box center [979, 186] width 159 height 107
drag, startPoint x: 936, startPoint y: 262, endPoint x: 966, endPoint y: 141, distance: 124.9
click at [966, 141] on textarea "Hi @[PERSON_NAME] bringing back your comment you left here: "We recently spun u…" at bounding box center [979, 200] width 159 height 135
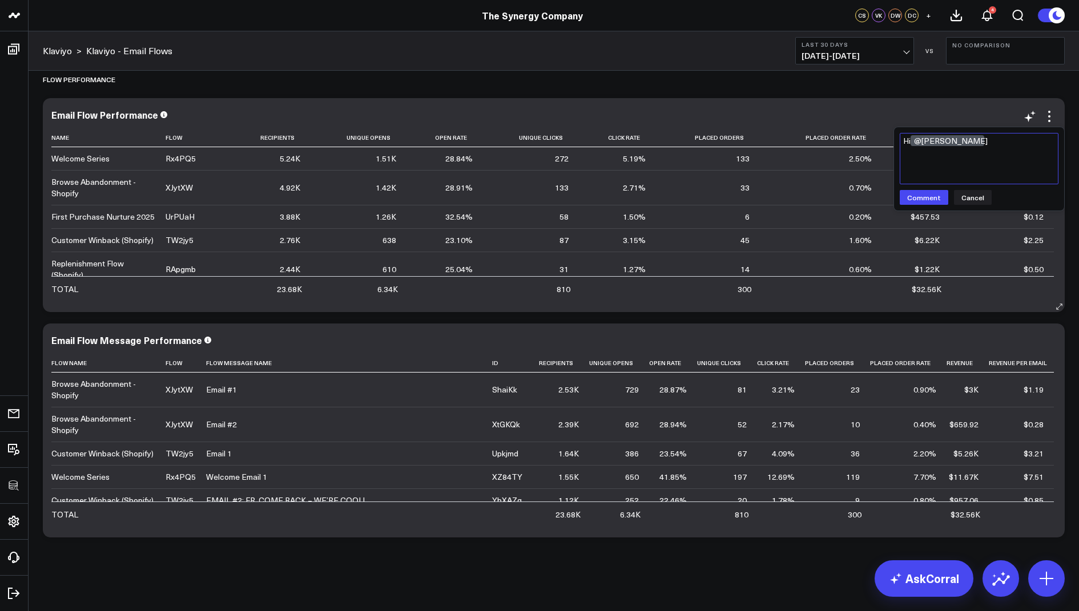
paste textarea "Bringing back your comment you left here: "We recently spun up SMS on Klaviyo. …"
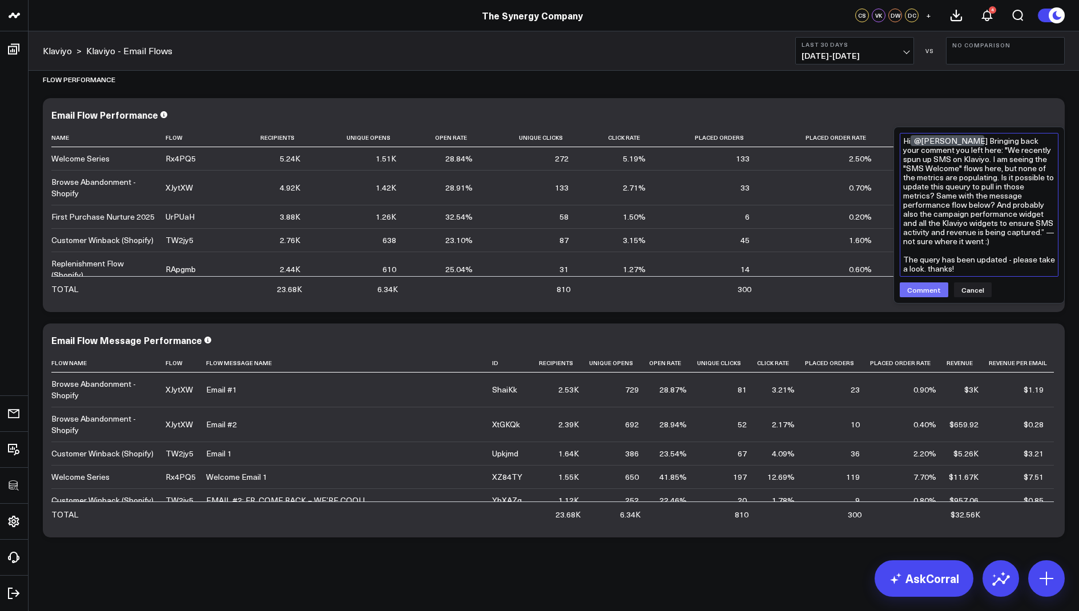
type textarea "Hi @[PERSON_NAME] Bringing back your comment you left here: "We recently spun u…"
click at [921, 288] on button "Comment" at bounding box center [924, 290] width 49 height 15
